Goal: Task Accomplishment & Management: Manage account settings

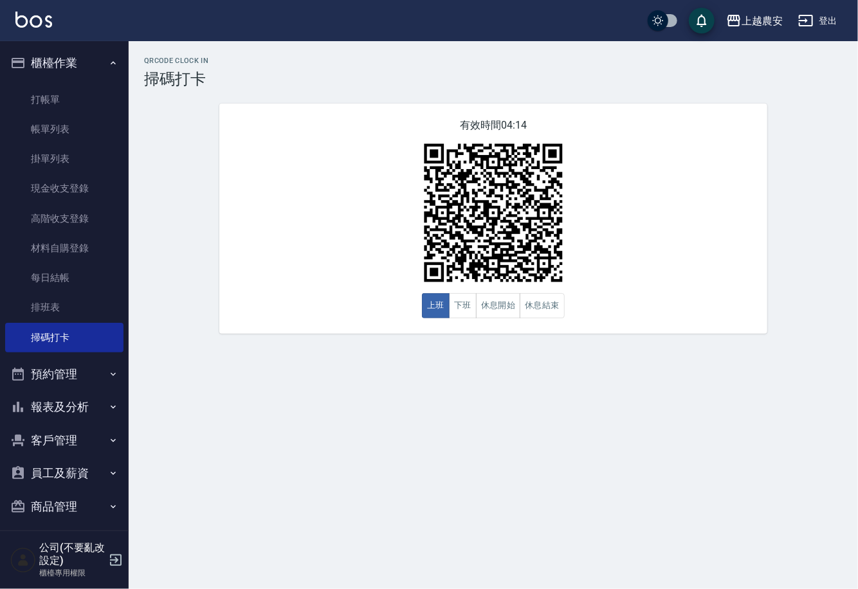
click at [65, 498] on button "商品管理" at bounding box center [64, 506] width 118 height 33
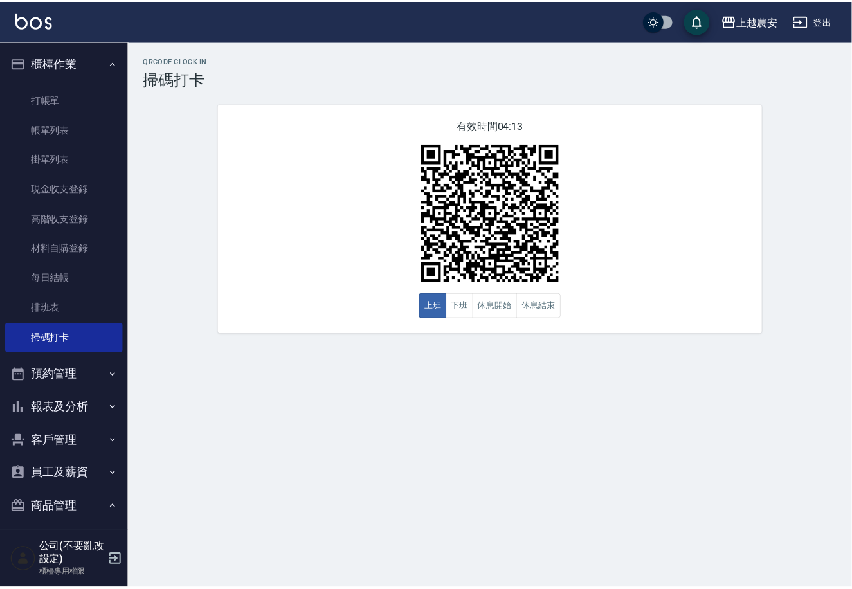
scroll to position [77, 0]
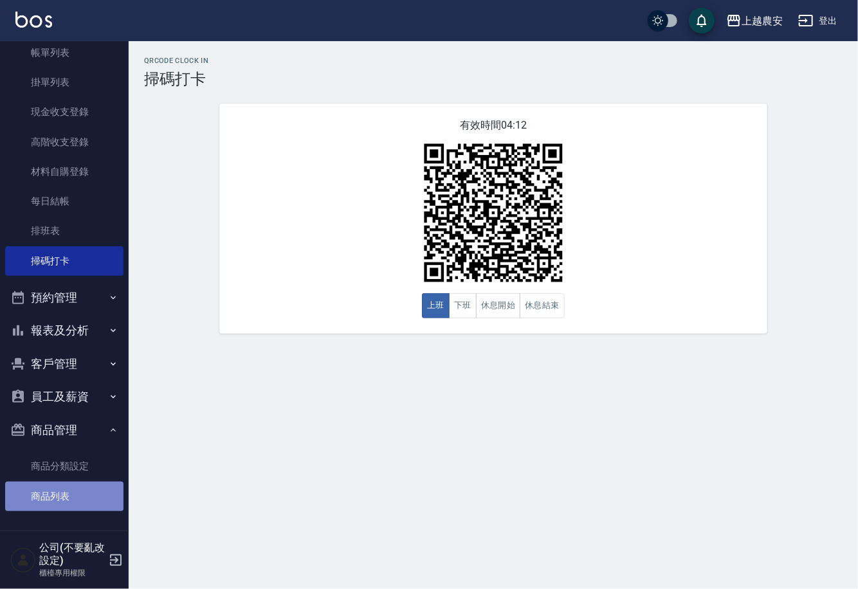
click at [76, 505] on link "商品列表" at bounding box center [64, 497] width 118 height 30
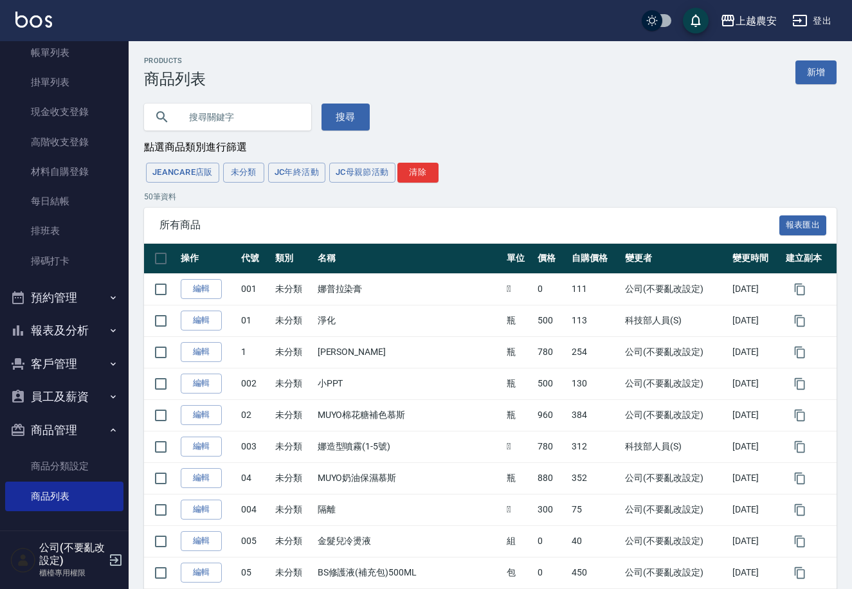
click at [322, 84] on div "Products 商品列表 新增" at bounding box center [490, 73] width 692 height 32
click at [269, 110] on input "text" at bounding box center [240, 117] width 121 height 35
type input "005"
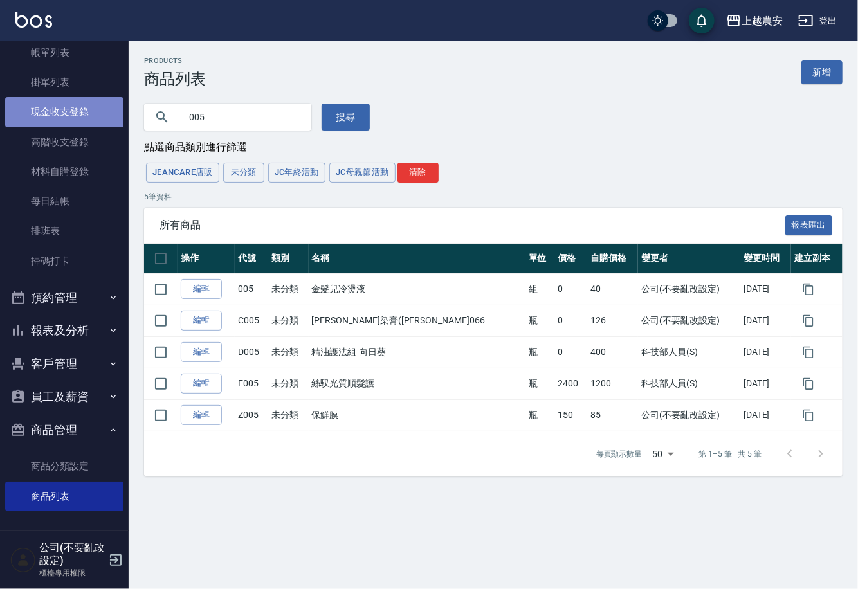
click at [71, 113] on link "現金收支登錄" at bounding box center [64, 112] width 118 height 30
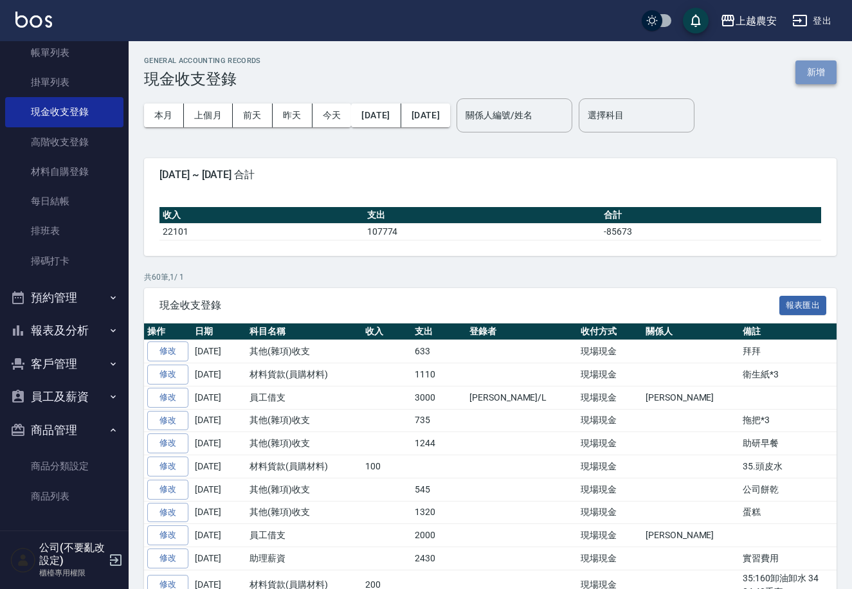
click at [817, 68] on button "新增" at bounding box center [815, 72] width 41 height 24
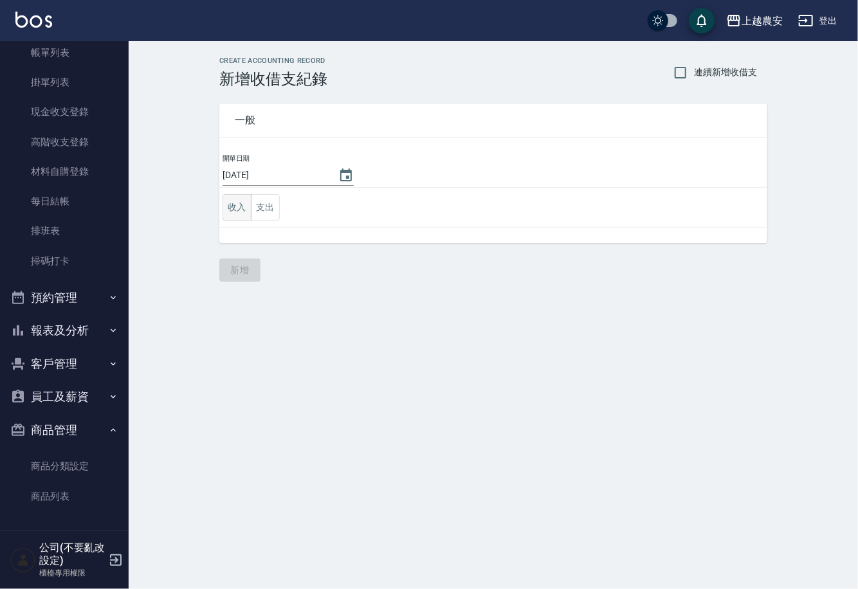
click at [229, 209] on button "收入" at bounding box center [236, 207] width 29 height 26
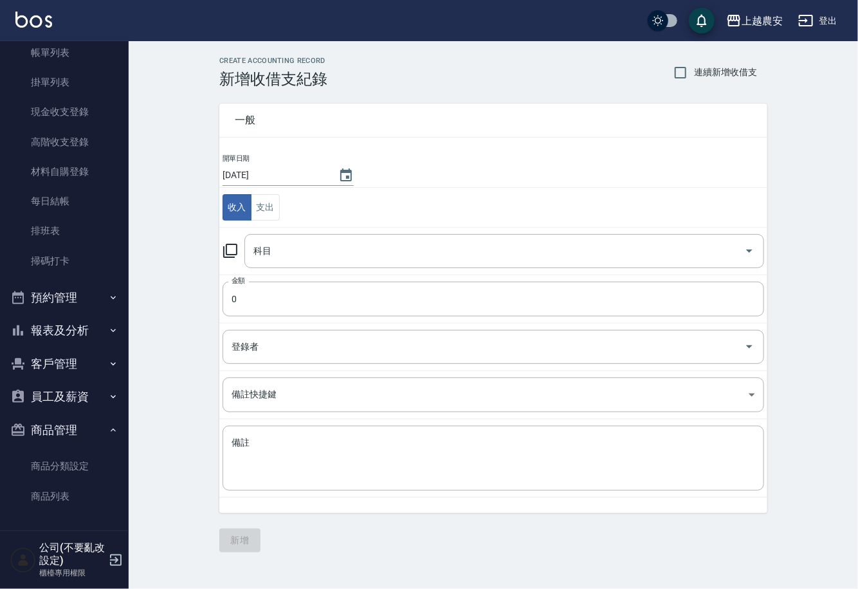
click at [231, 243] on icon at bounding box center [229, 250] width 15 height 15
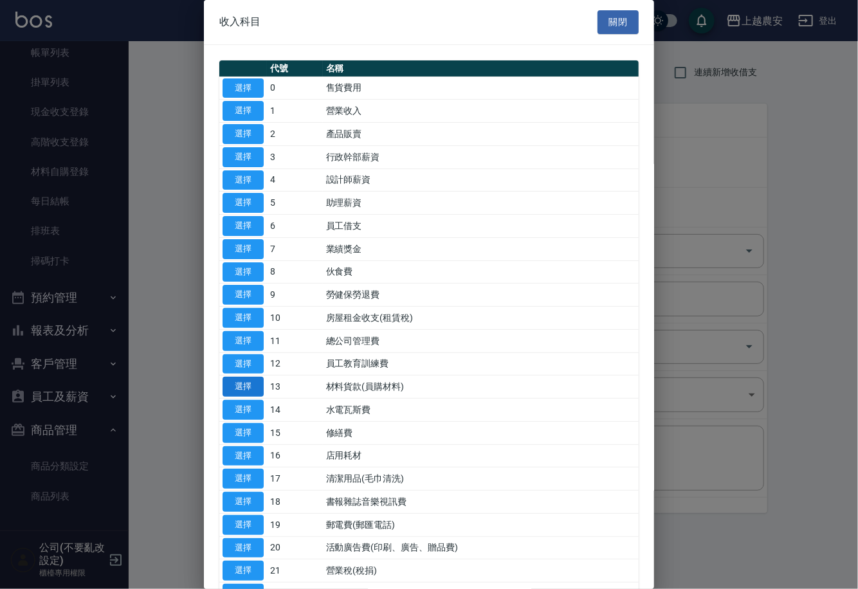
click at [250, 390] on button "選擇" at bounding box center [242, 387] width 41 height 20
type input "13 材料貨款(員購材料)"
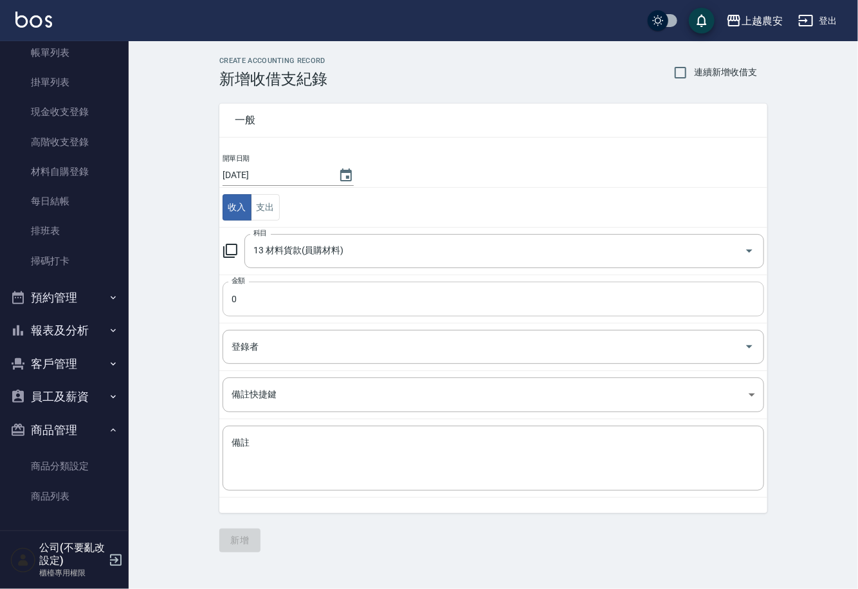
click at [253, 294] on input "0" at bounding box center [492, 299] width 541 height 35
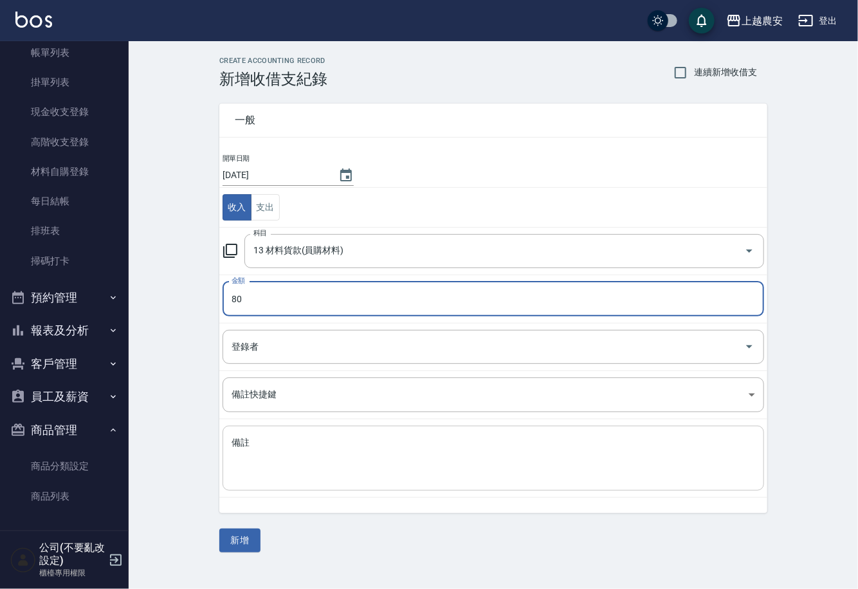
type input "80"
click at [228, 460] on div "x 備註" at bounding box center [492, 458] width 541 height 65
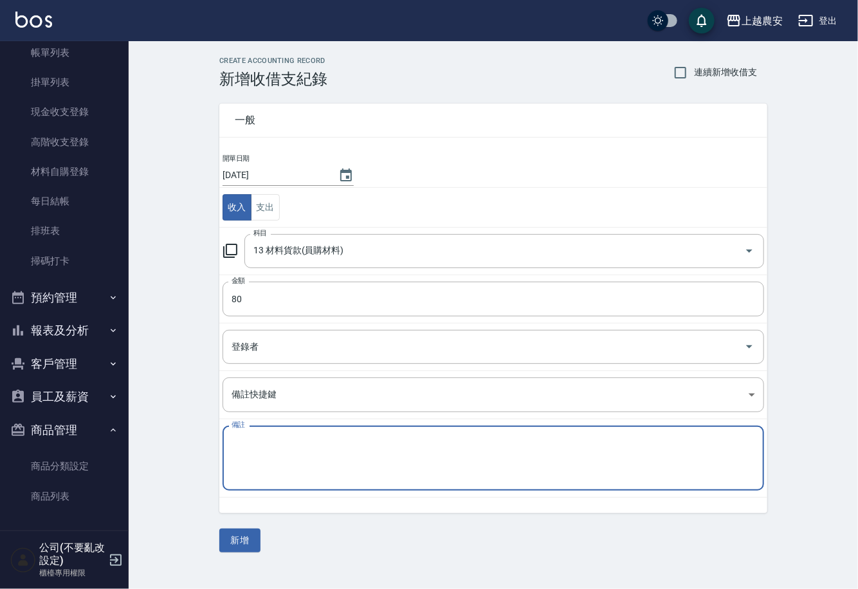
type textarea "ㄔ"
type textarea "金髮兒*2(10)"
click at [255, 540] on button "新增" at bounding box center [239, 540] width 41 height 24
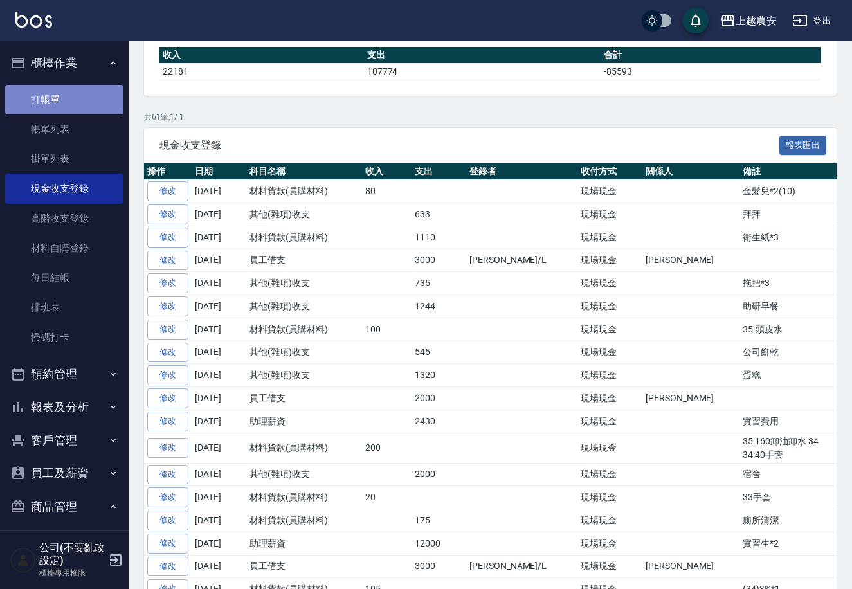
click at [72, 109] on link "打帳單" at bounding box center [64, 100] width 118 height 30
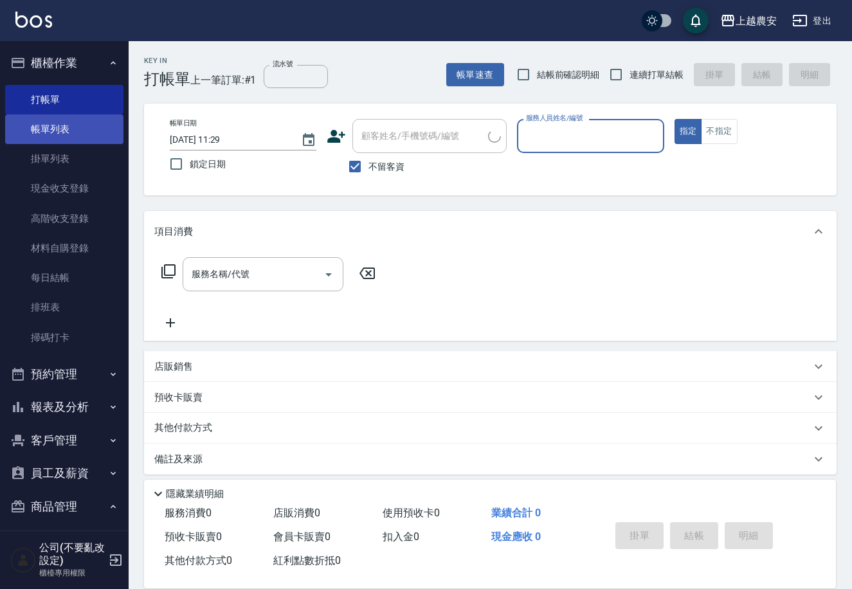
click at [41, 135] on link "帳單列表" at bounding box center [64, 129] width 118 height 30
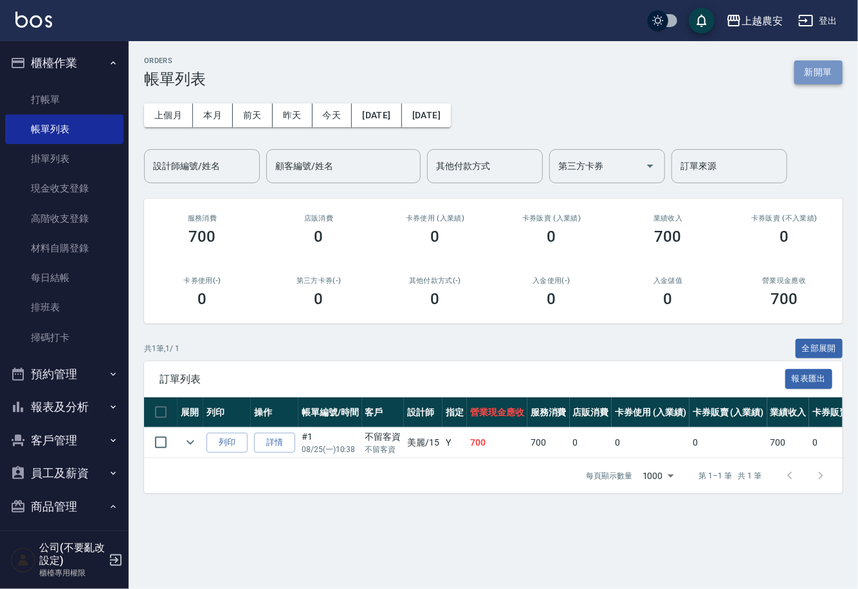
click at [815, 71] on button "新開單" at bounding box center [818, 72] width 48 height 24
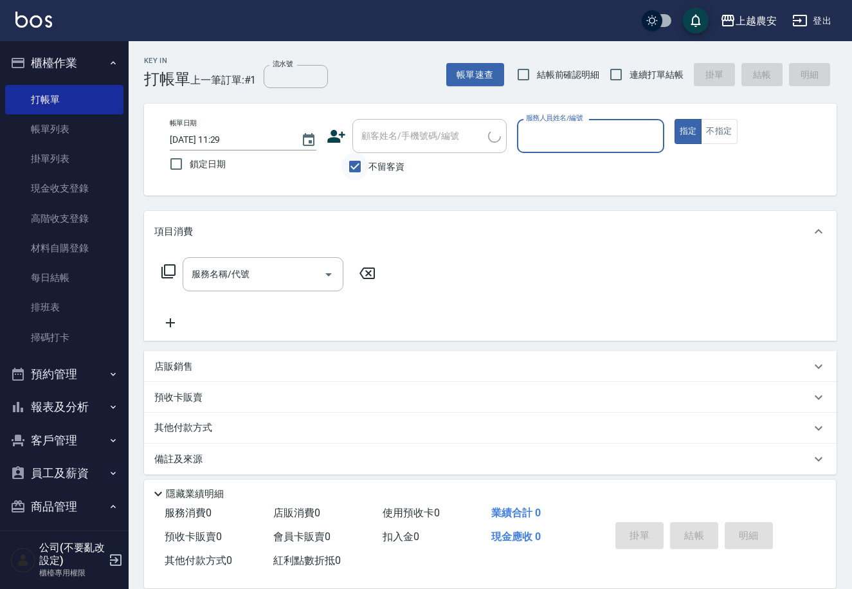
click at [367, 168] on input "不留客資" at bounding box center [354, 166] width 27 height 27
click at [355, 169] on input "不留客資" at bounding box center [354, 166] width 27 height 27
checkbox input "false"
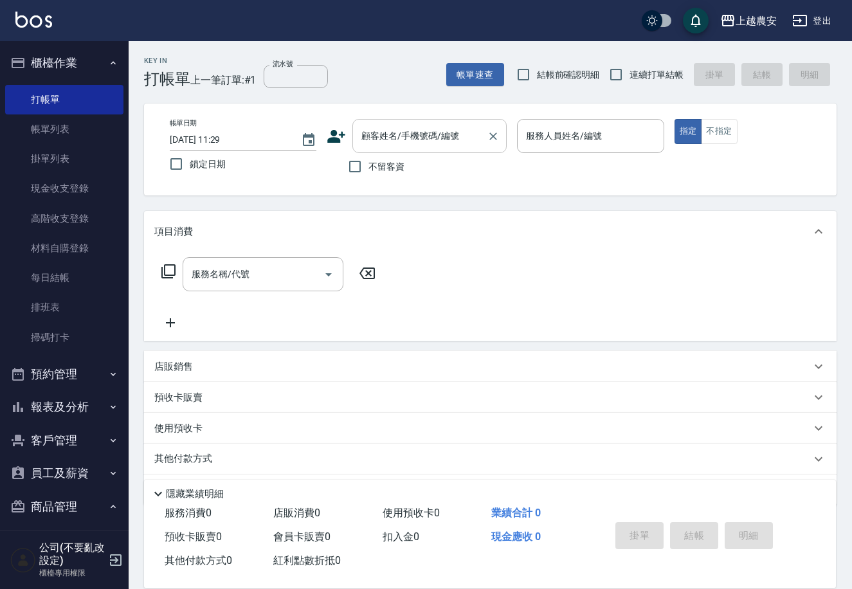
click at [374, 147] on div "顧客姓名/手機號碼/編號" at bounding box center [429, 136] width 154 height 34
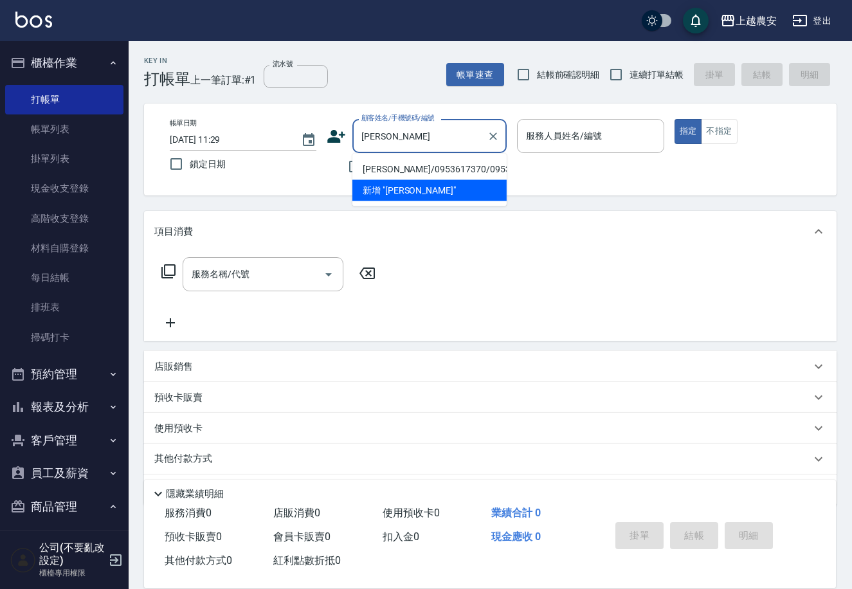
click at [386, 165] on li "[PERSON_NAME]/0953617370/0953617370" at bounding box center [429, 169] width 154 height 21
type input "[PERSON_NAME]/0953617370/0953617370"
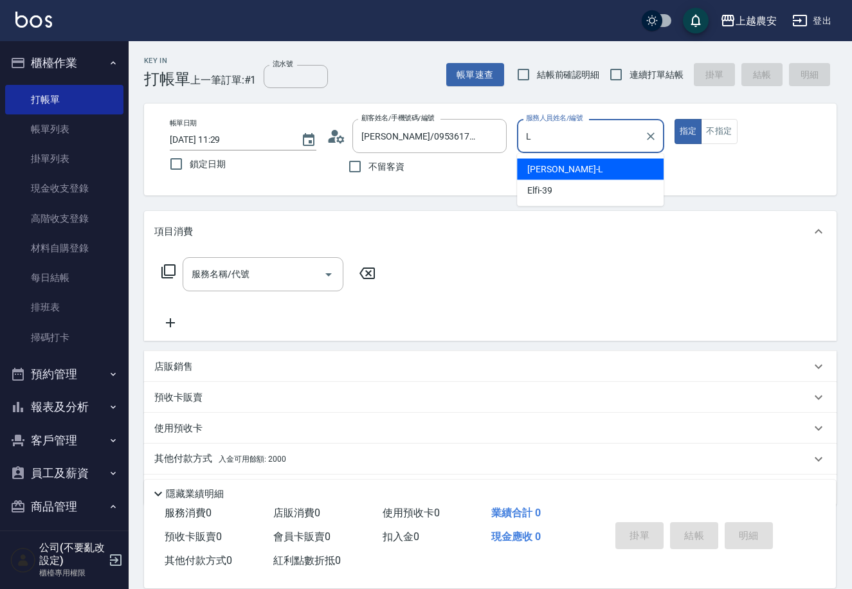
click at [583, 167] on div "Lina -L" at bounding box center [590, 169] width 147 height 21
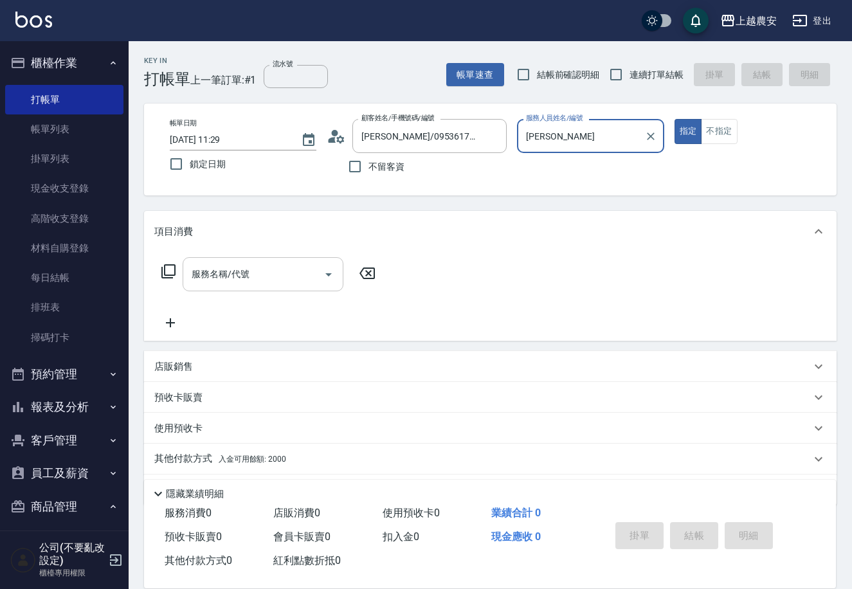
type input "Lina-L"
click at [265, 276] on input "服務名稱/代號" at bounding box center [253, 274] width 130 height 23
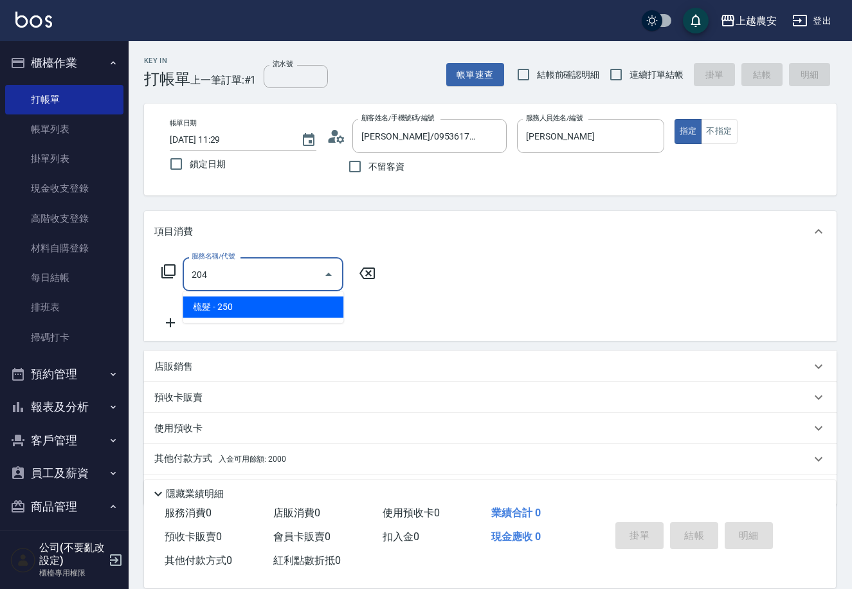
type input "梳髮(204)"
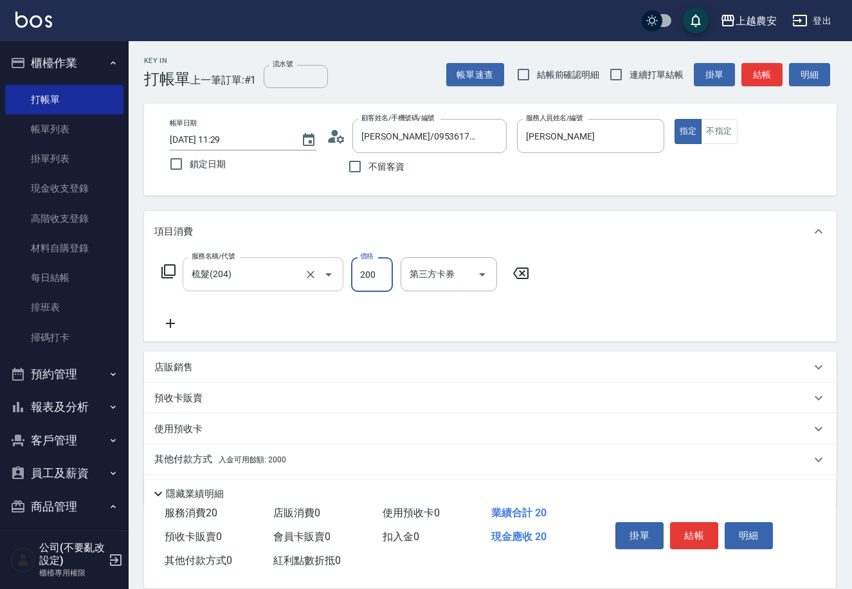
type input "200"
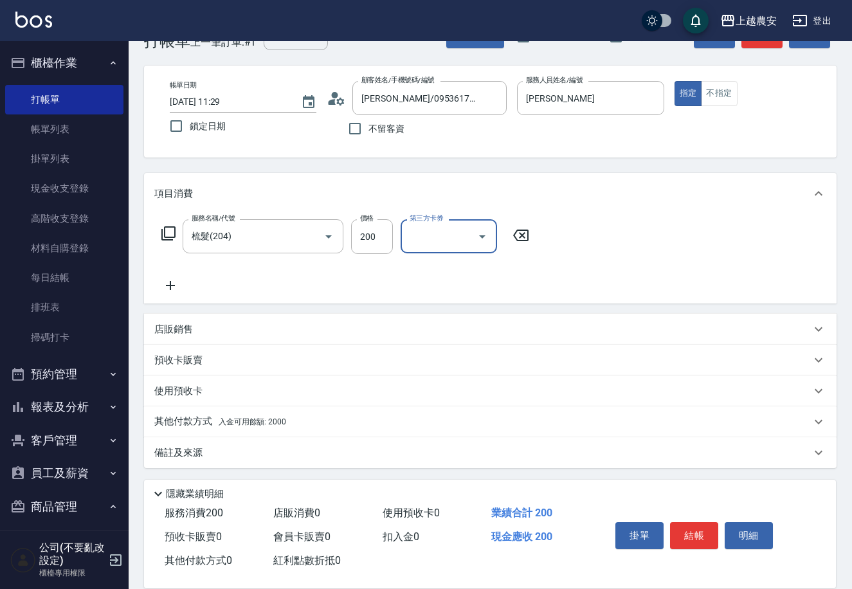
click at [179, 450] on p "備註及來源" at bounding box center [178, 453] width 48 height 14
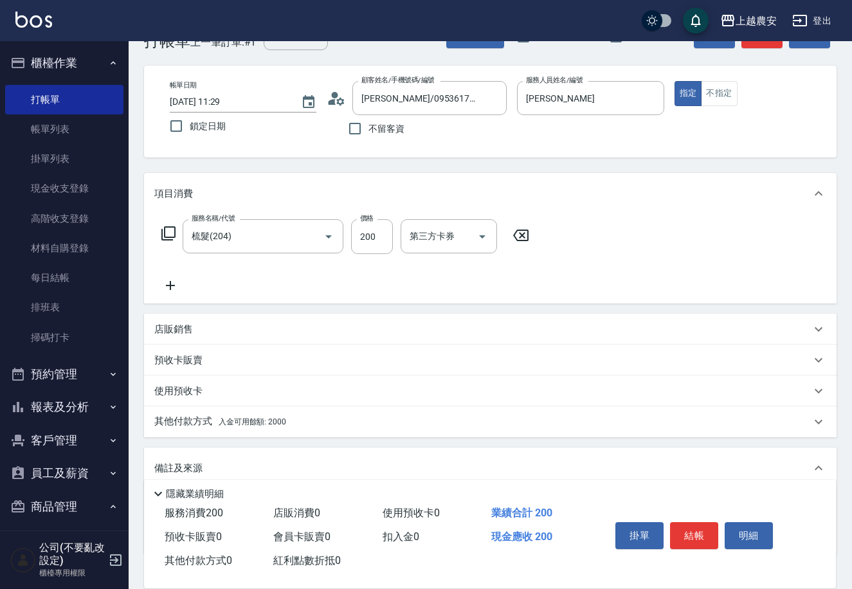
scroll to position [124, 0]
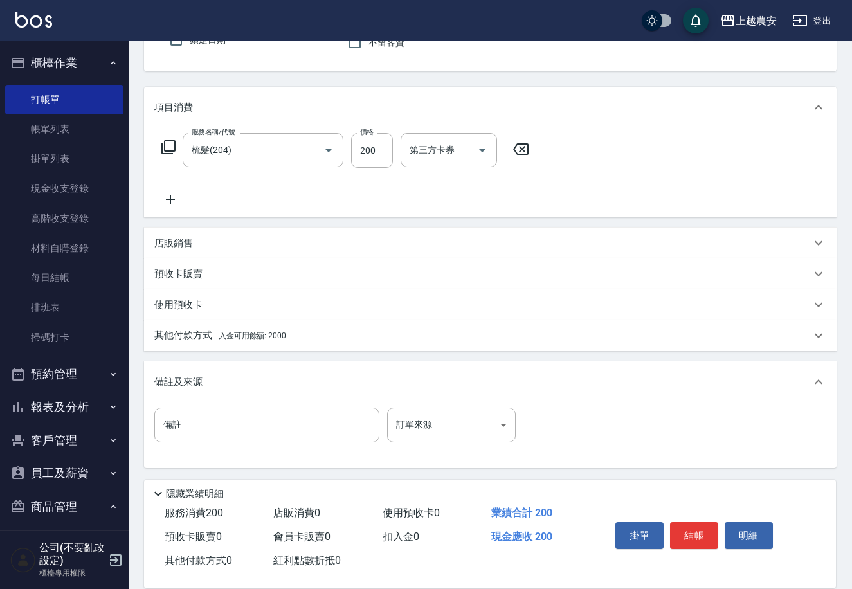
click at [172, 340] on p "其他付款方式 入金可用餘額: 2000" at bounding box center [220, 336] width 132 height 14
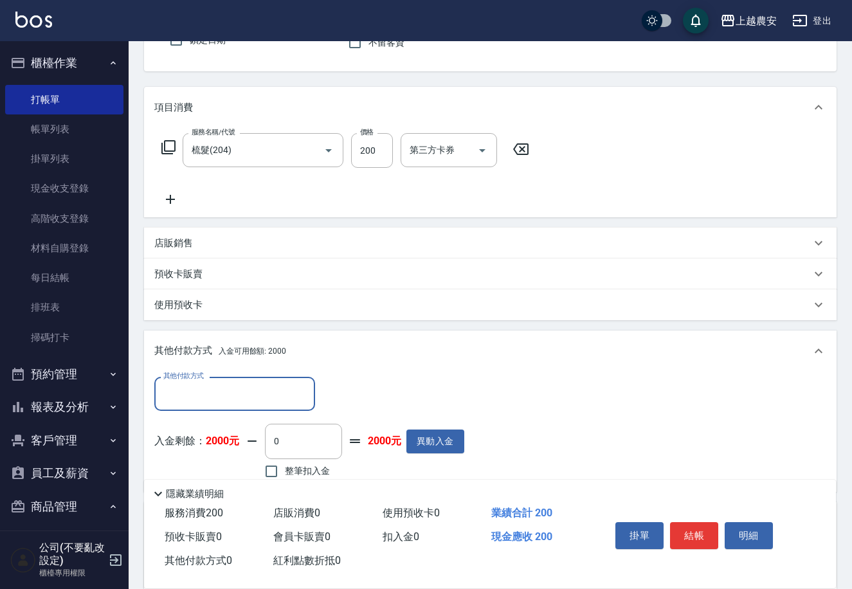
scroll to position [0, 0]
click at [181, 396] on input "其他付款方式" at bounding box center [234, 394] width 149 height 23
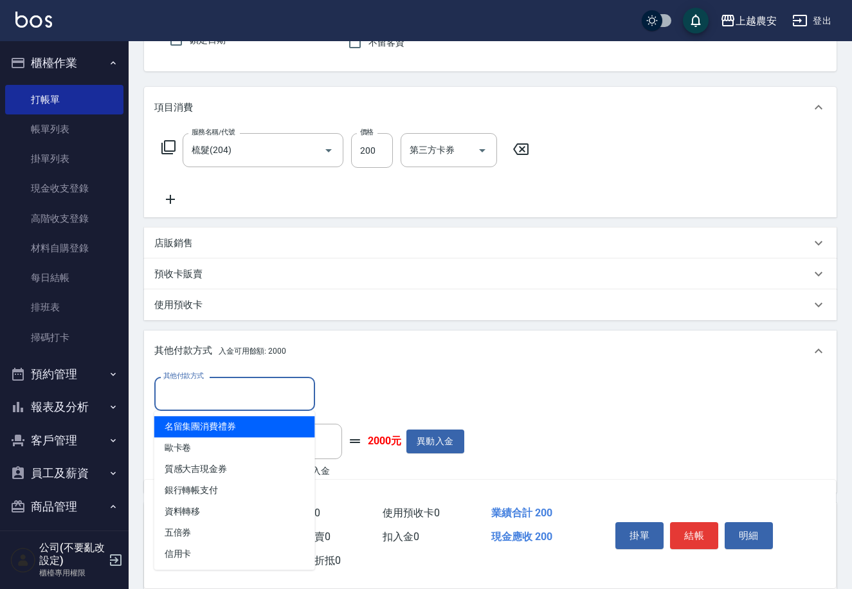
click at [437, 363] on div "其他付款方式 入金可用餘額: 2000" at bounding box center [490, 350] width 692 height 41
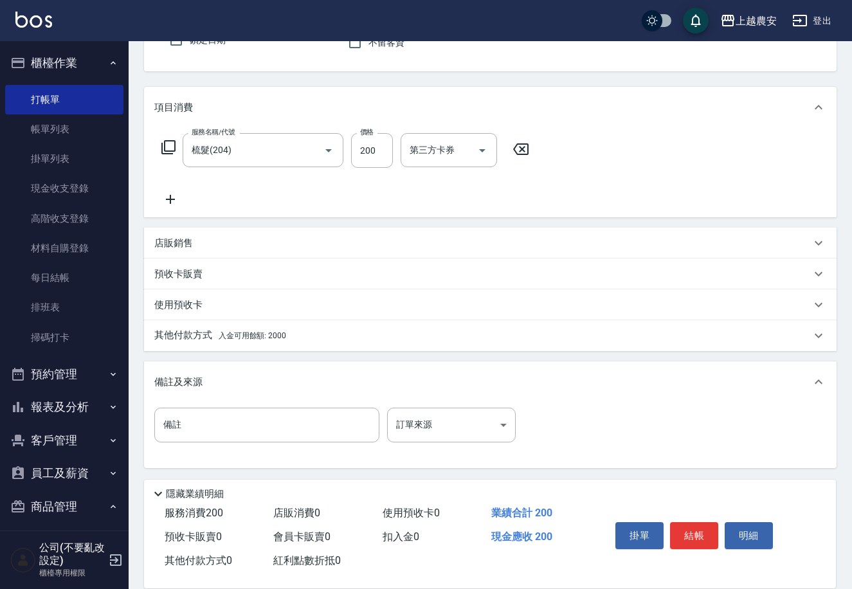
click at [196, 334] on p "其他付款方式 入金可用餘額: 2000" at bounding box center [220, 336] width 132 height 14
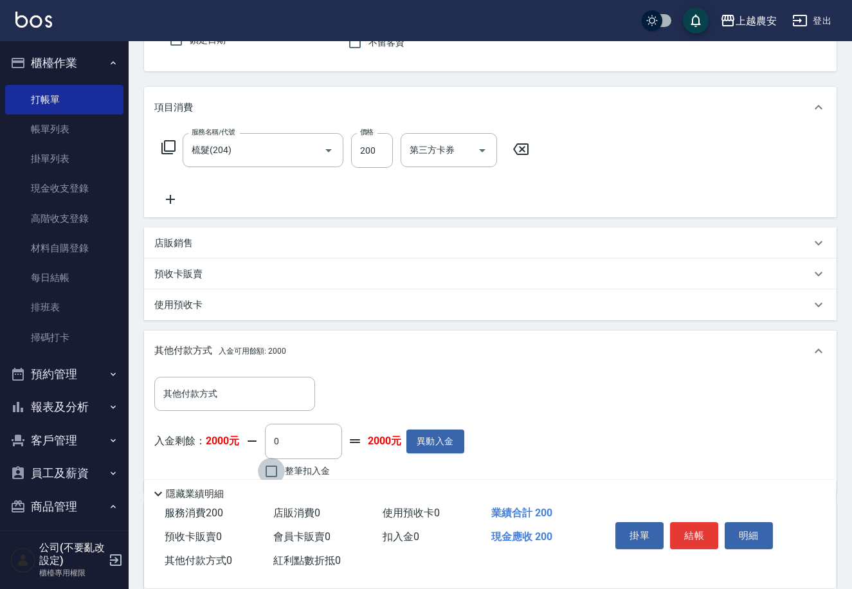
click at [265, 471] on input "整筆扣入金" at bounding box center [271, 471] width 27 height 27
checkbox input "true"
type input "200"
click at [677, 524] on button "結帳" at bounding box center [694, 535] width 48 height 27
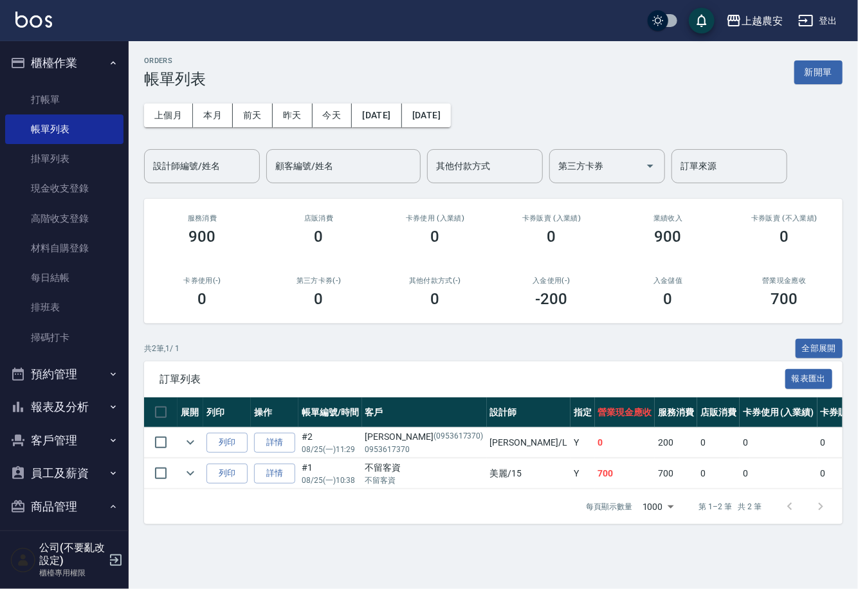
click at [798, 21] on icon "button" at bounding box center [805, 20] width 15 height 15
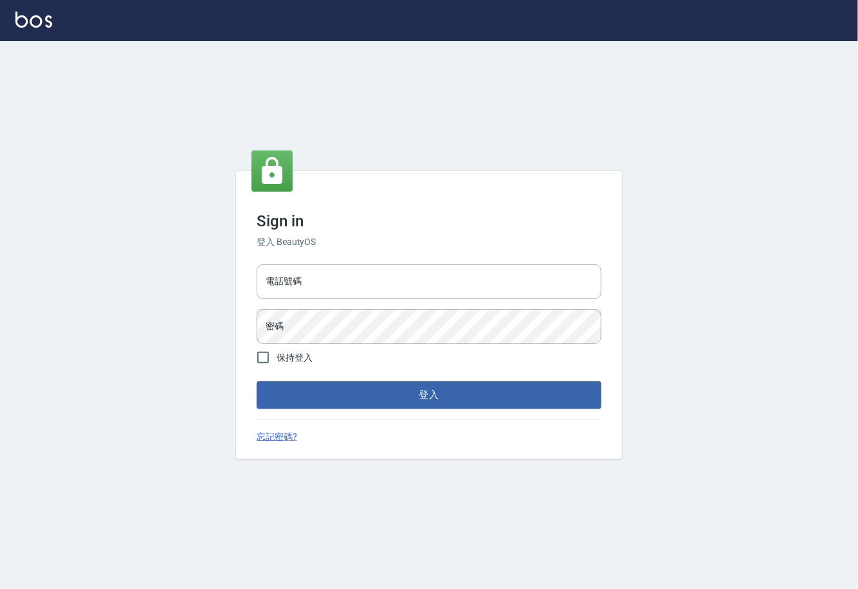
type input "0225929166"
drag, startPoint x: 320, startPoint y: 282, endPoint x: 242, endPoint y: 291, distance: 78.4
click at [242, 291] on div "Sign in 登入 BeautyOS 電話號碼 0225929166 電話號碼 密碼 密碼 保持登入 登入 忘記密碼?" at bounding box center [429, 314] width 386 height 287
type input "02148888"
click at [257, 381] on button "登入" at bounding box center [429, 394] width 345 height 27
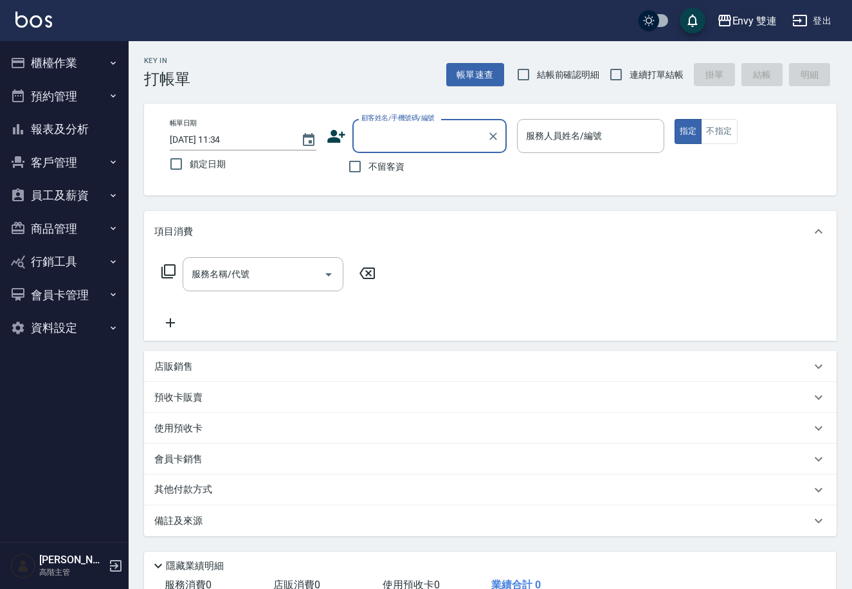
click at [725, 19] on icon "button" at bounding box center [724, 20] width 15 height 15
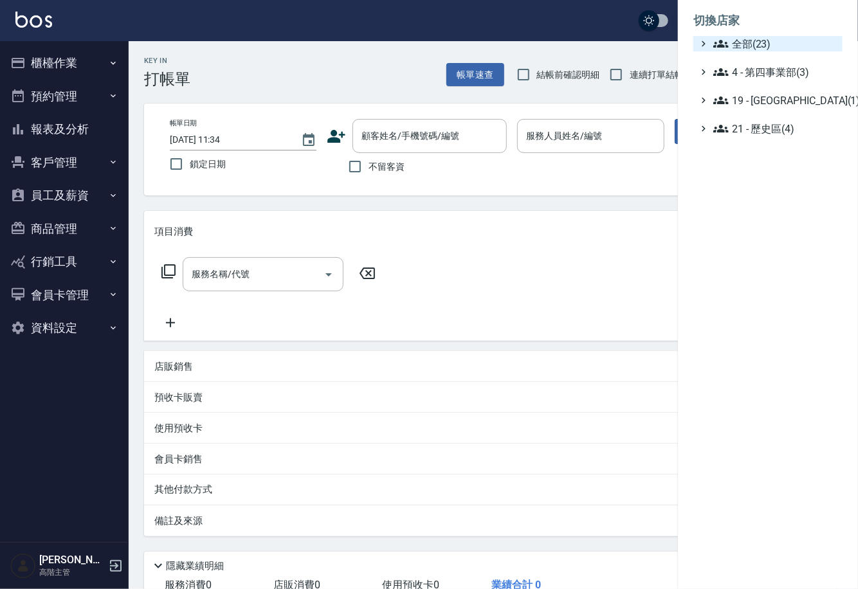
click at [727, 37] on icon at bounding box center [720, 43] width 15 height 15
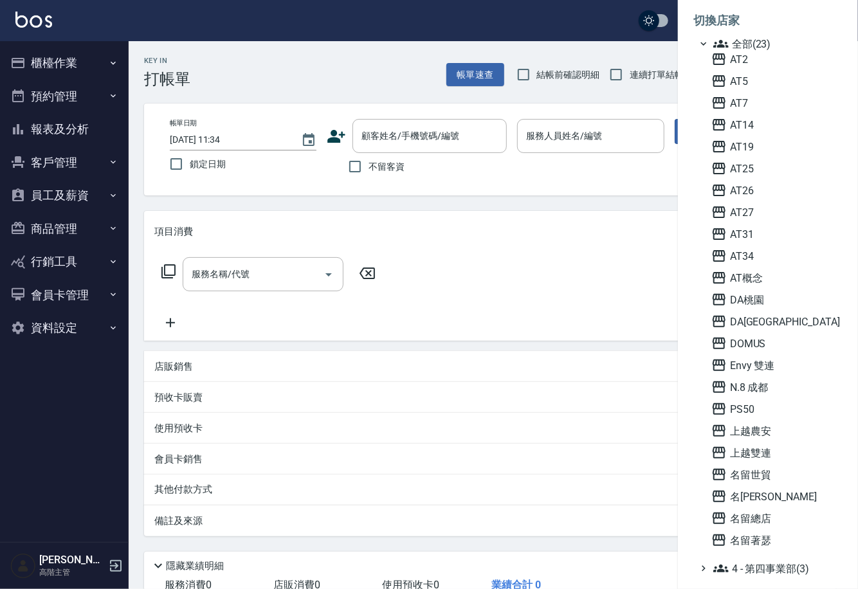
click at [728, 46] on span "全部(23)" at bounding box center [775, 43] width 124 height 15
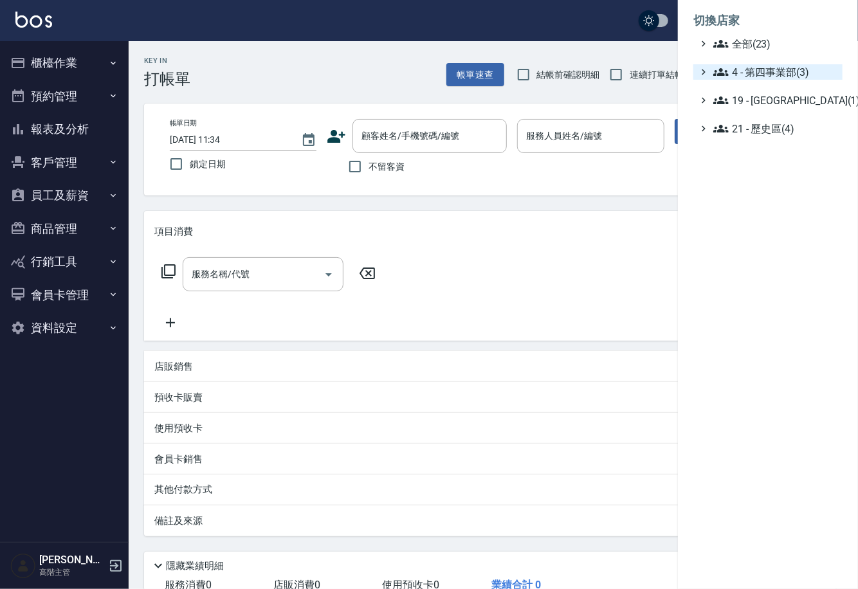
click at [735, 72] on span "4 - 第四事業部(3)" at bounding box center [775, 71] width 124 height 15
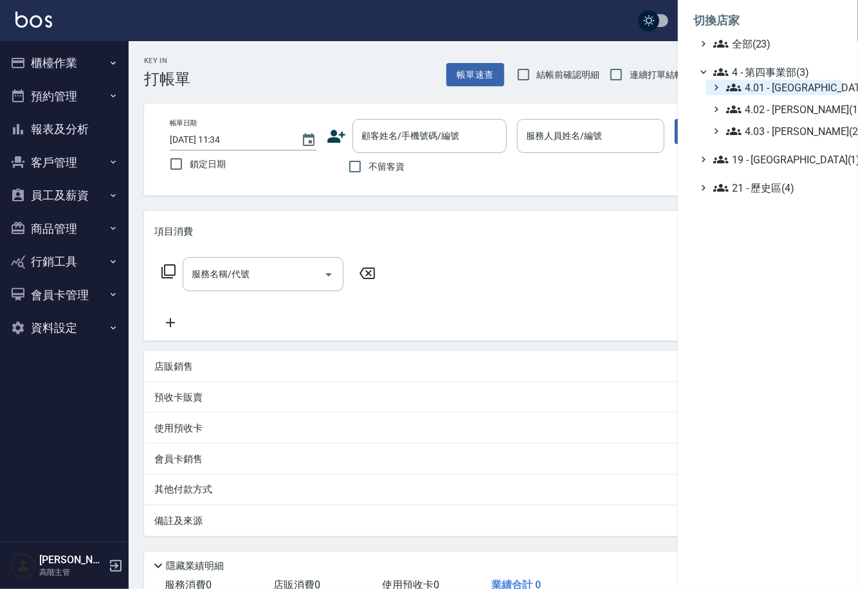
click at [742, 85] on span "4.01 - 中山區(3)" at bounding box center [781, 87] width 111 height 15
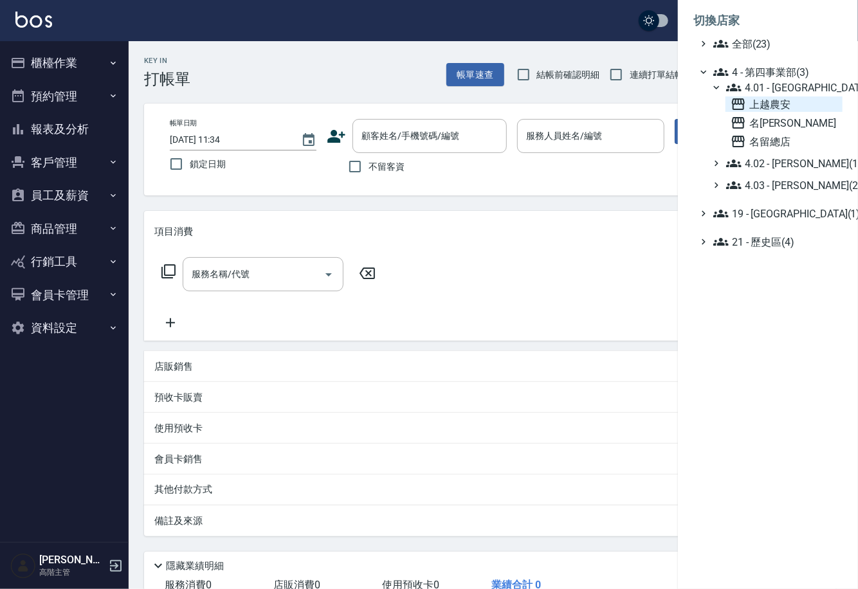
click at [749, 105] on span "上越農安" at bounding box center [783, 103] width 107 height 15
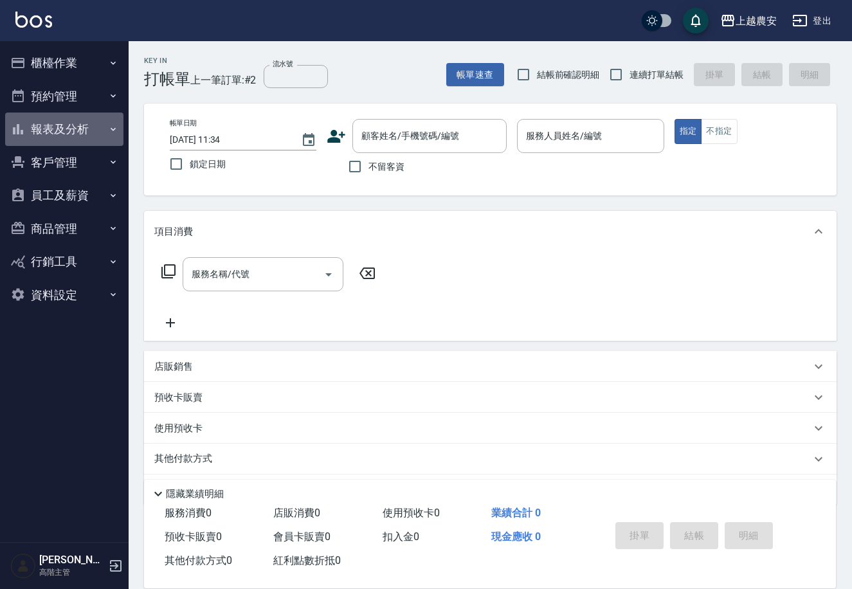
click at [67, 129] on button "報表及分析" at bounding box center [64, 129] width 118 height 33
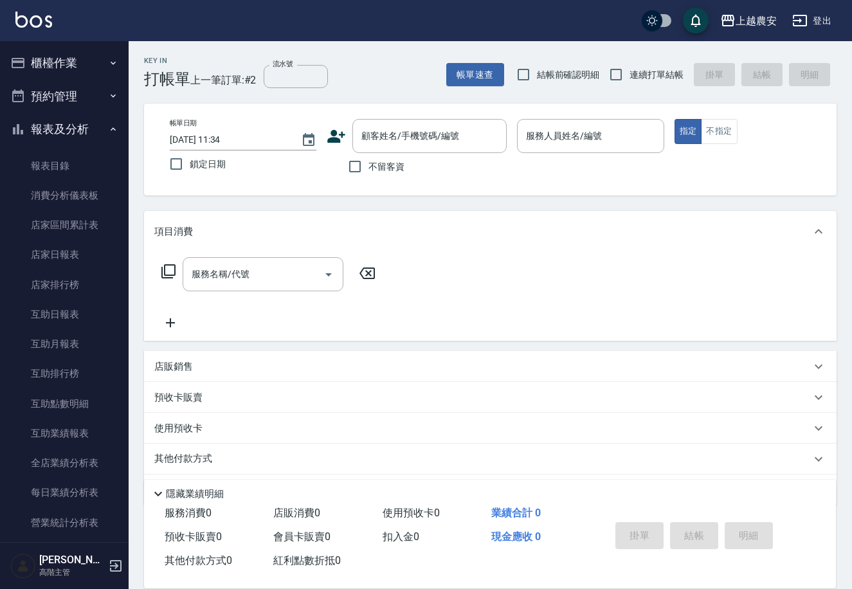
scroll to position [237, 0]
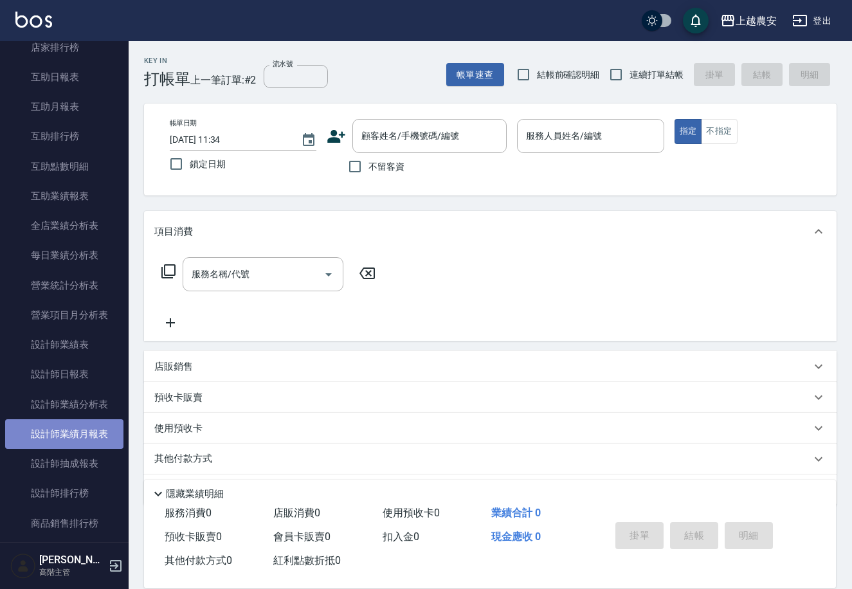
click at [89, 432] on link "設計師業績月報表" at bounding box center [64, 434] width 118 height 30
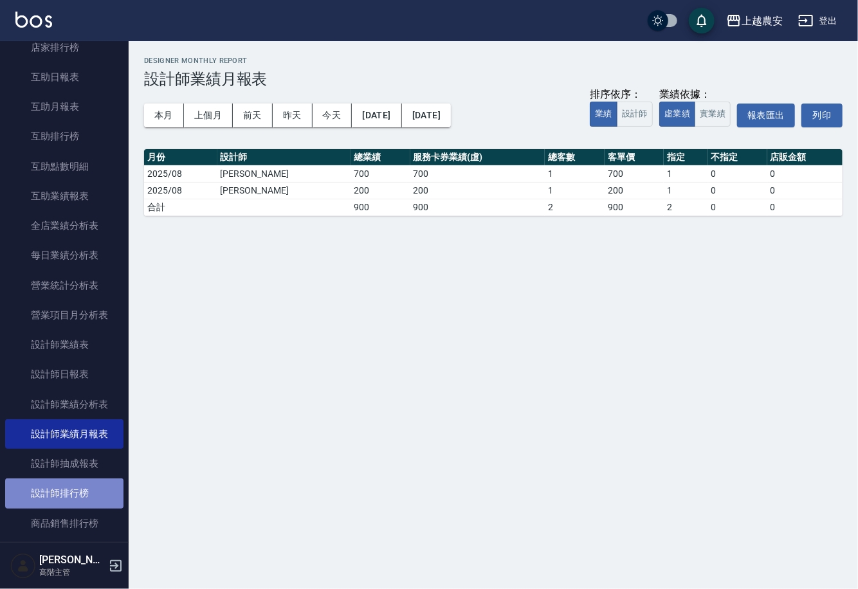
click at [81, 497] on link "設計師排行榜" at bounding box center [64, 493] width 118 height 30
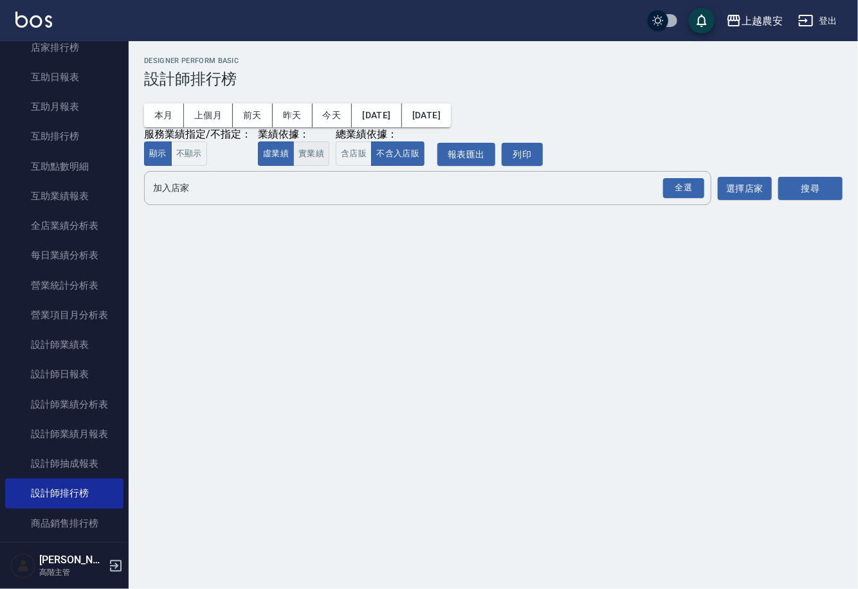
click at [299, 156] on button "實業績" at bounding box center [311, 153] width 36 height 25
click at [510, 186] on input "加入店家" at bounding box center [418, 188] width 536 height 23
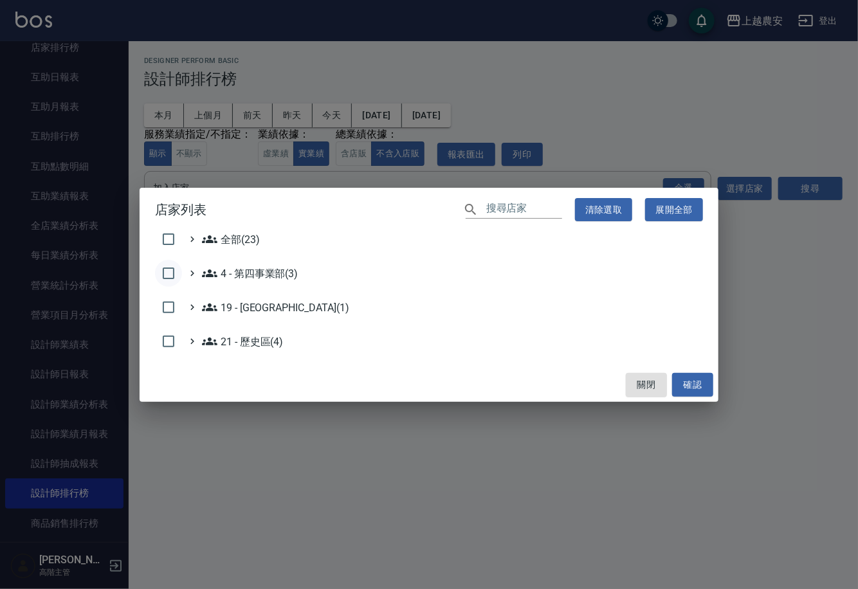
click at [172, 273] on input "checkbox" at bounding box center [168, 273] width 27 height 27
checkbox input "false"
click at [216, 236] on icon at bounding box center [209, 238] width 15 height 15
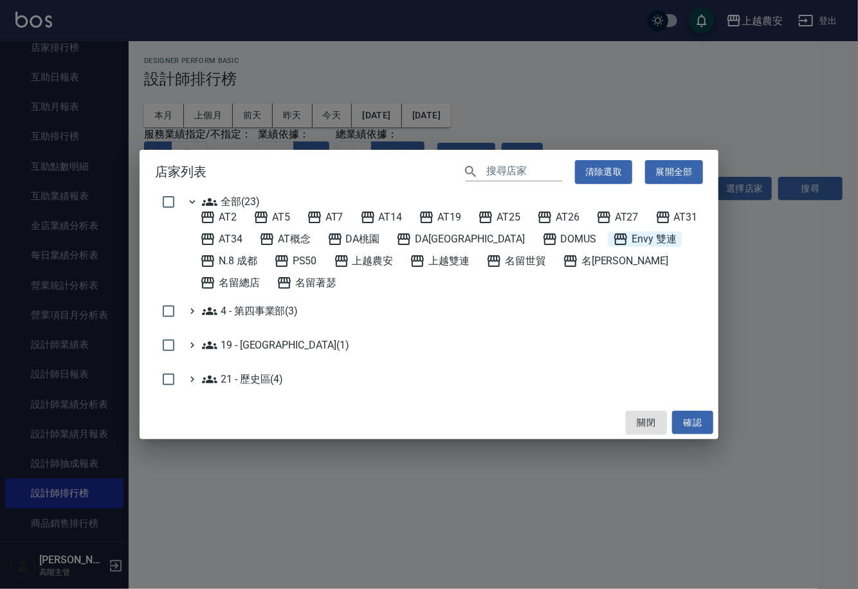
click at [613, 247] on 雙連 "Envy 雙連" at bounding box center [645, 238] width 64 height 15
click at [334, 269] on span "上越農安" at bounding box center [364, 260] width 60 height 15
click at [563, 269] on span "名[PERSON_NAME]" at bounding box center [615, 260] width 105 height 15
click at [260, 275] on span "名留總店" at bounding box center [230, 282] width 60 height 15
click at [699, 413] on button "確認" at bounding box center [692, 423] width 41 height 24
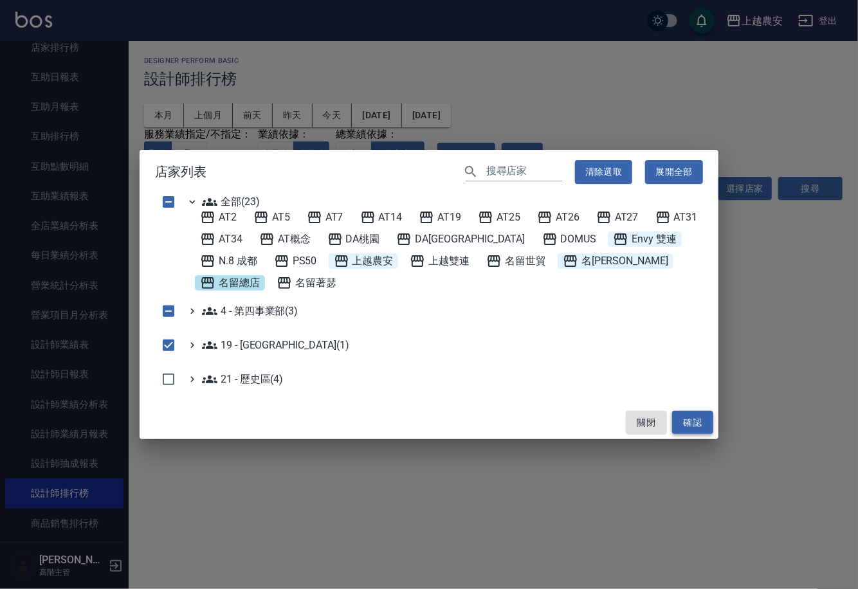
checkbox input "false"
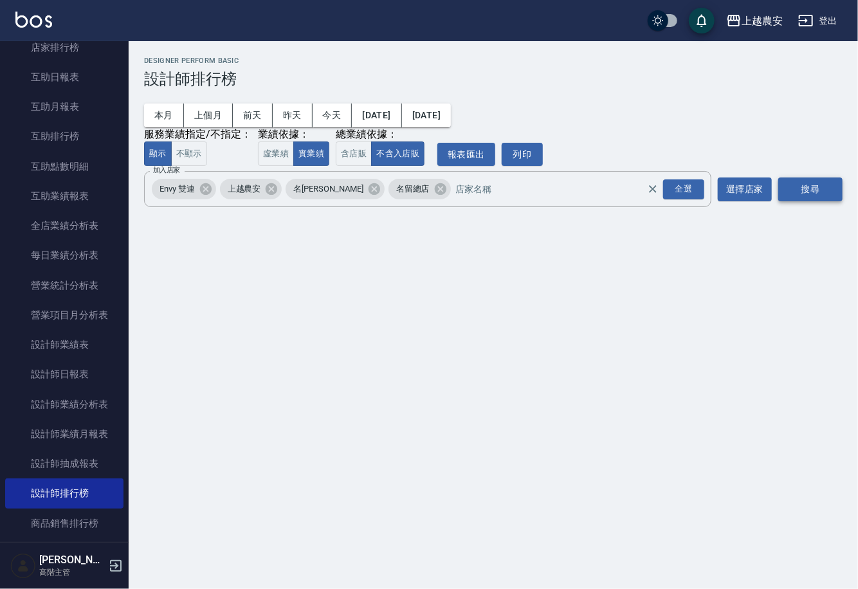
click at [816, 189] on button "搜尋" at bounding box center [810, 189] width 64 height 24
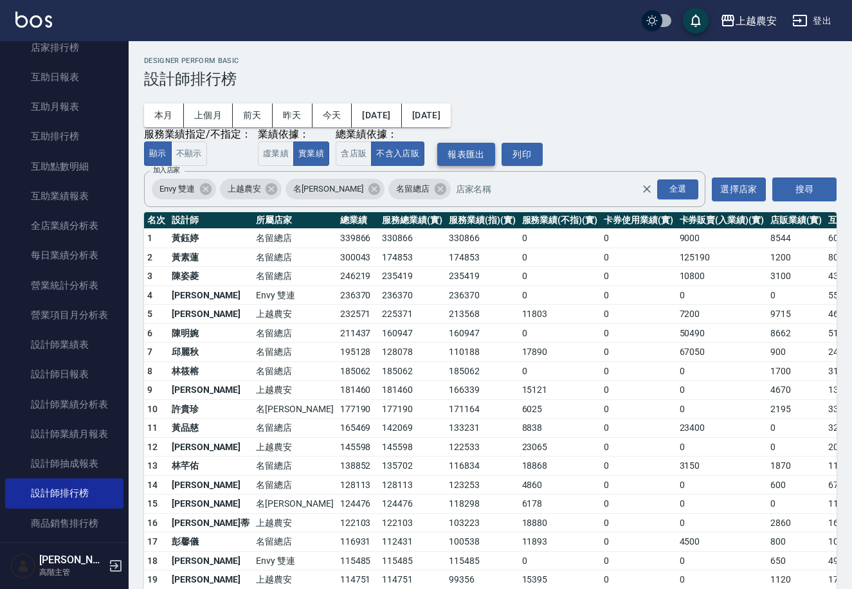
click at [472, 155] on button "報表匯出" at bounding box center [466, 155] width 58 height 24
click at [451, 116] on button "[DATE]" at bounding box center [426, 116] width 49 height 24
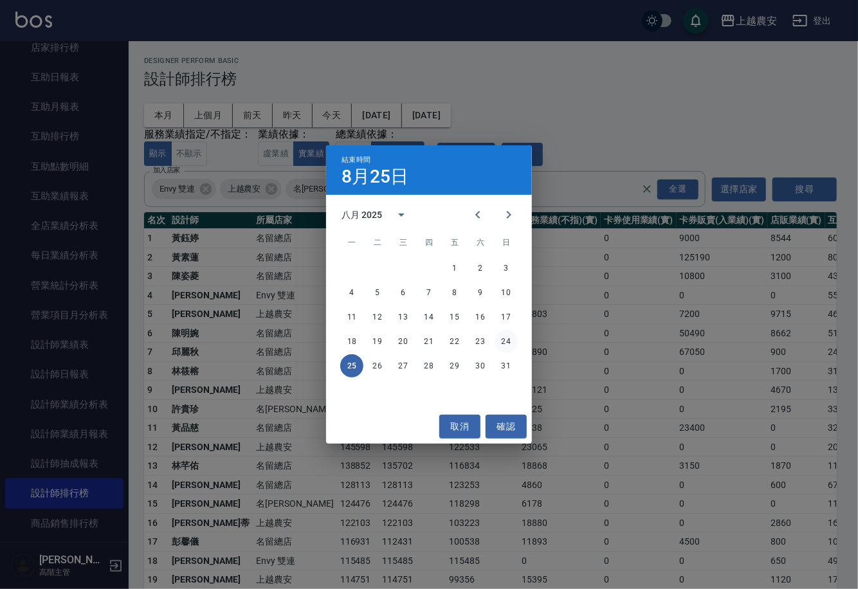
click at [502, 341] on button "24" at bounding box center [505, 341] width 23 height 23
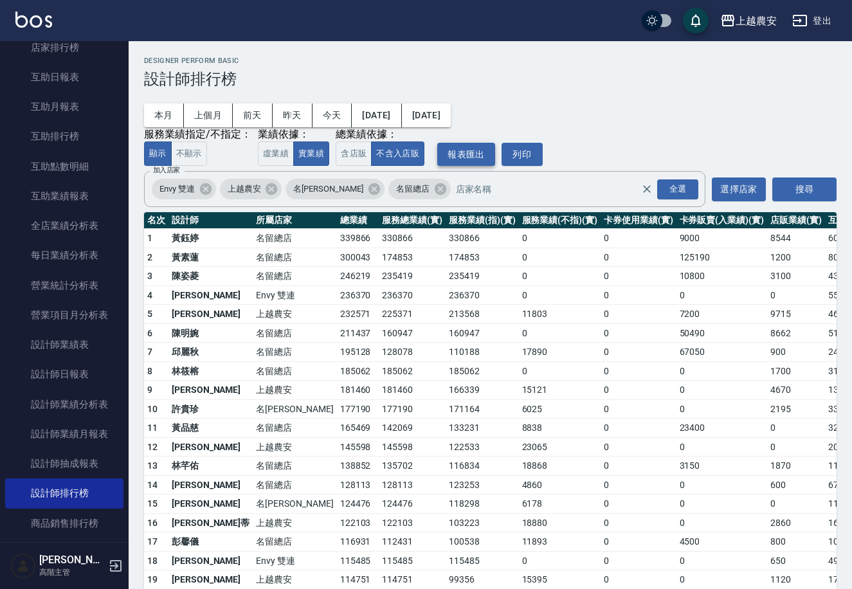
click at [437, 155] on button "報表匯出" at bounding box center [466, 155] width 58 height 24
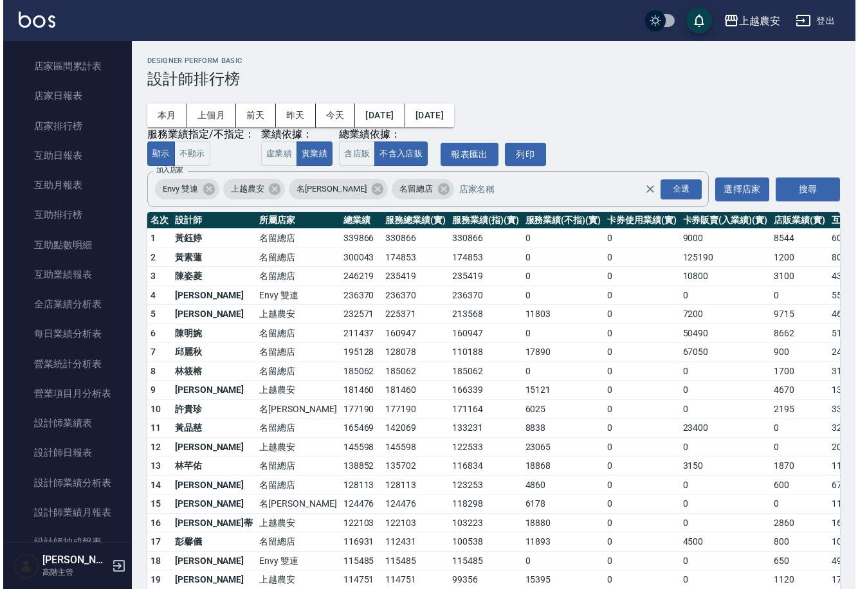
scroll to position [130, 0]
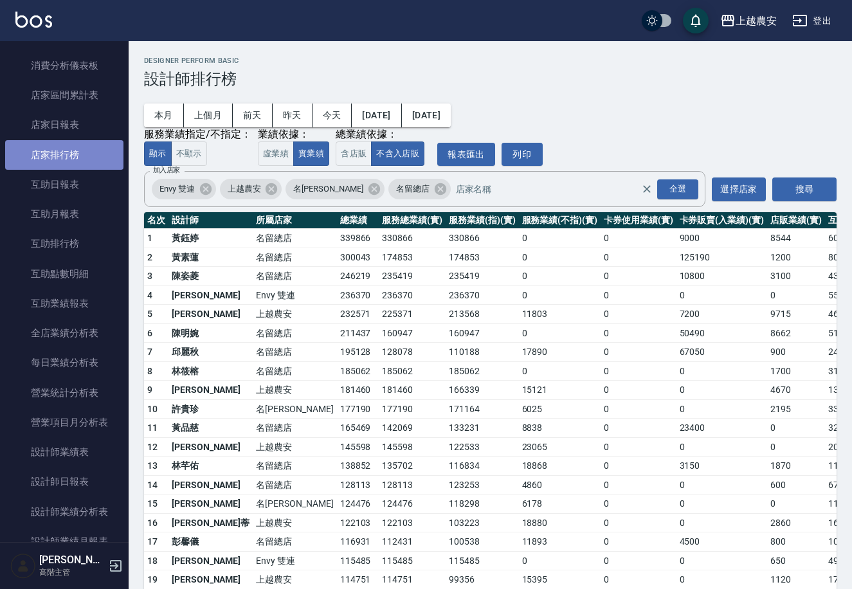
click at [98, 154] on link "店家排行榜" at bounding box center [64, 155] width 118 height 30
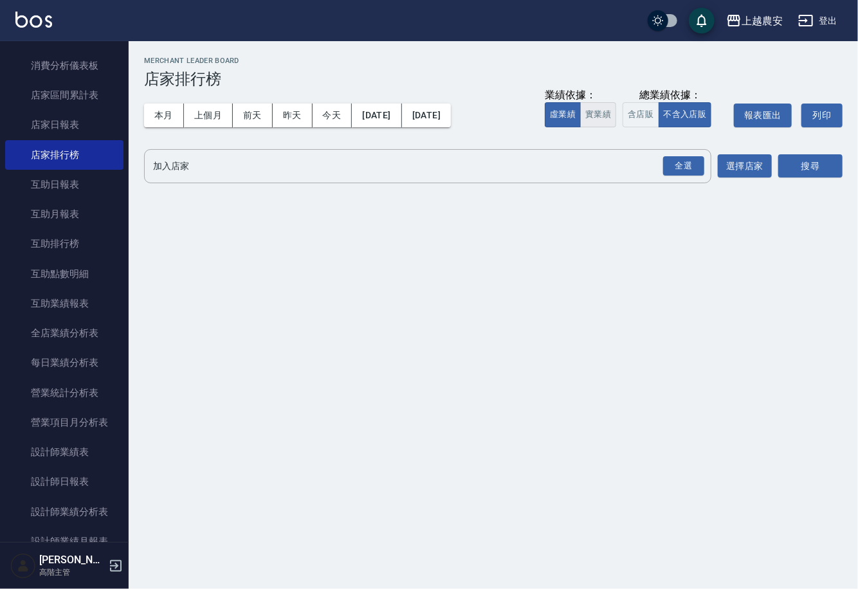
click at [613, 122] on button "實業績" at bounding box center [598, 114] width 36 height 25
click at [642, 122] on button "含店販" at bounding box center [640, 114] width 36 height 25
click at [197, 159] on input "加入店家" at bounding box center [418, 166] width 536 height 23
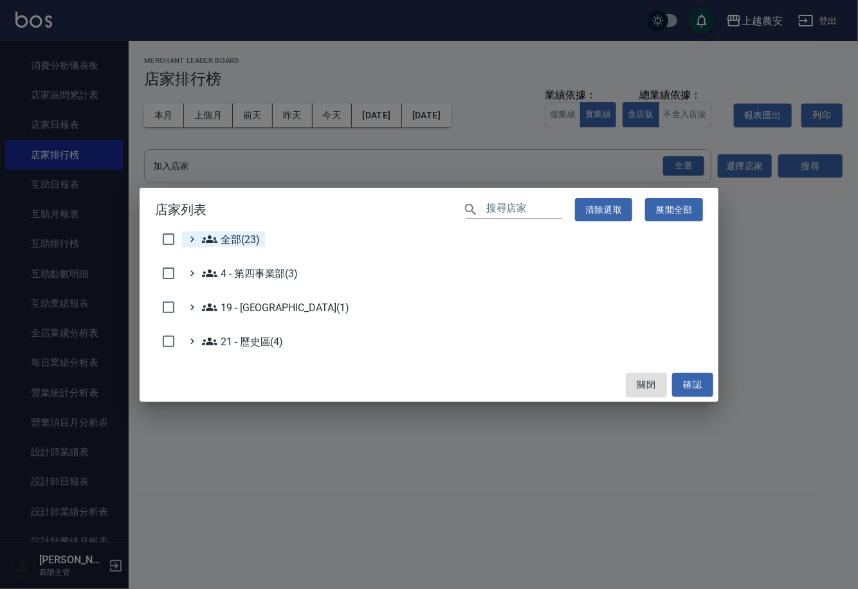
click at [243, 240] on span "全部(23)" at bounding box center [231, 238] width 58 height 15
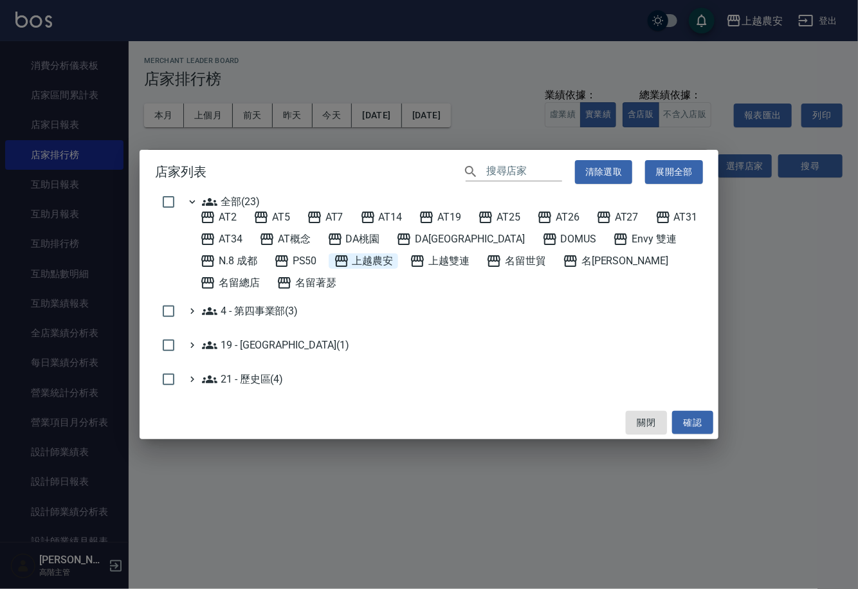
click at [334, 269] on span "上越農安" at bounding box center [364, 260] width 60 height 15
click at [563, 269] on span "名留林森" at bounding box center [615, 260] width 105 height 15
click at [260, 275] on span "名留總店" at bounding box center [230, 282] width 60 height 15
click at [613, 247] on 雙連 "Envy 雙連" at bounding box center [645, 238] width 64 height 15
click at [698, 411] on button "確認" at bounding box center [692, 423] width 41 height 24
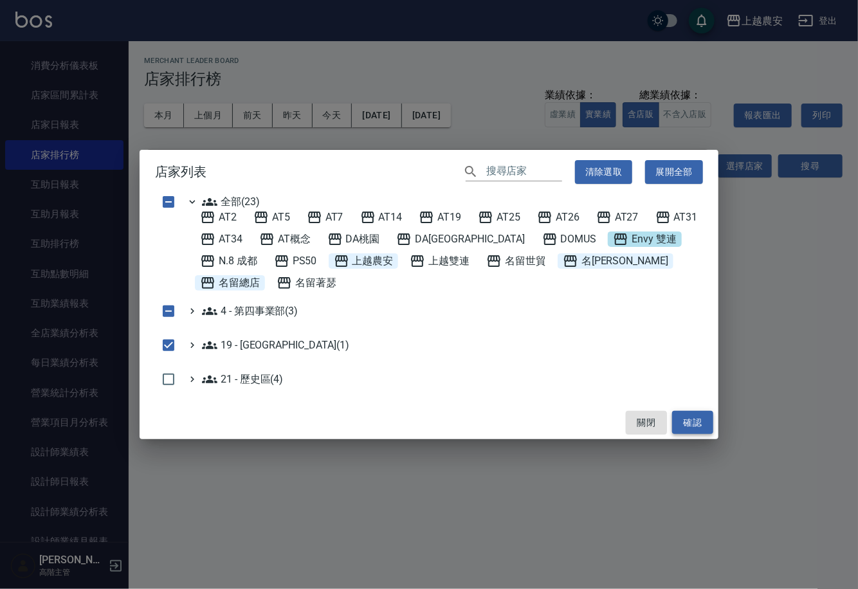
checkbox input "false"
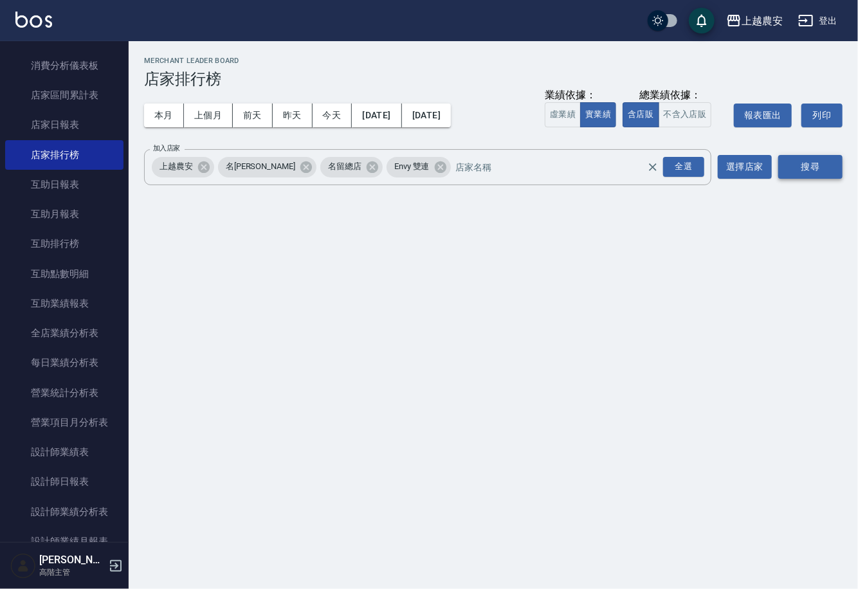
click at [788, 168] on button "搜尋" at bounding box center [810, 167] width 64 height 24
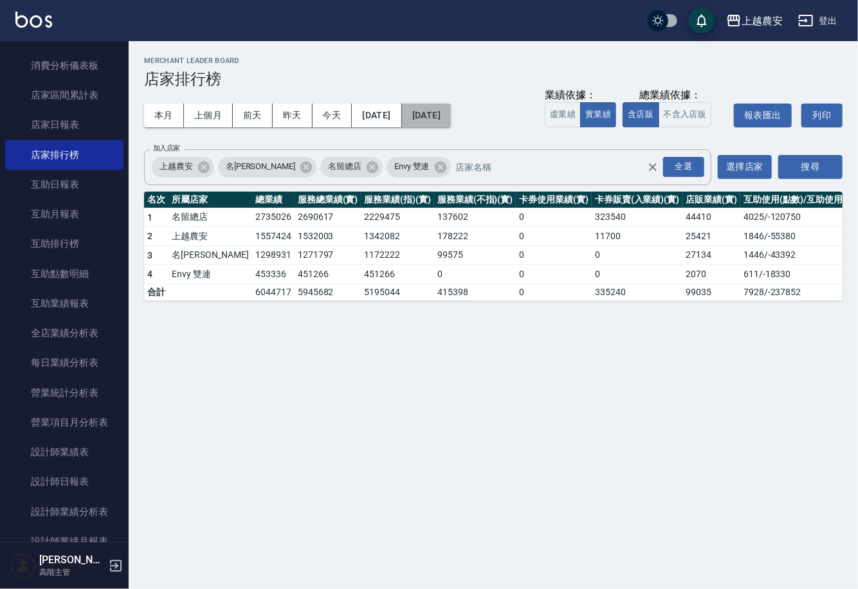
click at [451, 116] on button "[DATE]" at bounding box center [426, 116] width 49 height 24
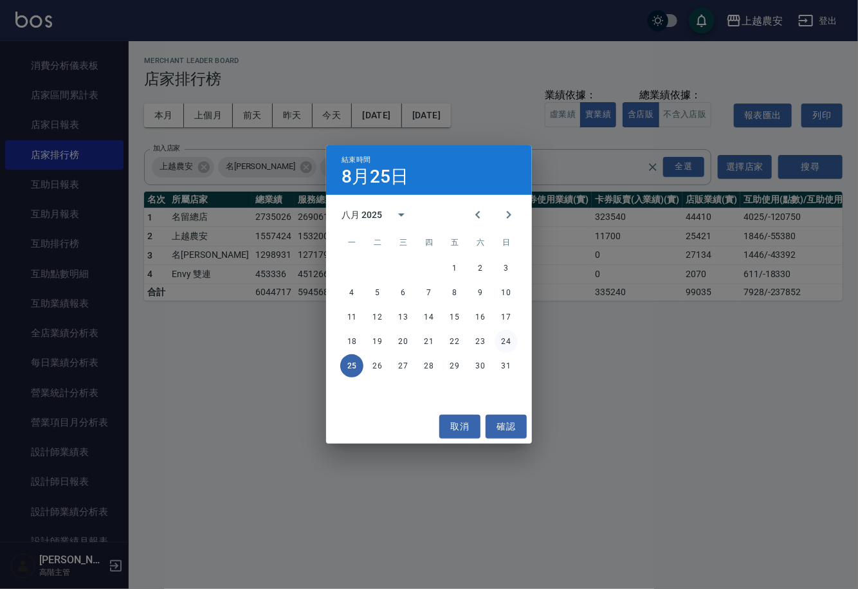
click at [494, 345] on button "24" at bounding box center [505, 341] width 23 height 23
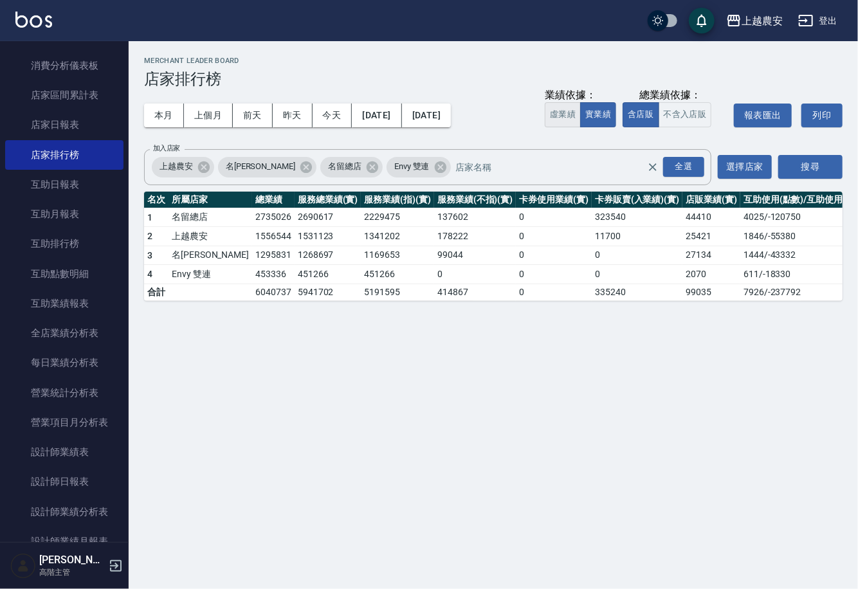
click at [572, 112] on button "虛業績" at bounding box center [563, 114] width 36 height 25
click at [798, 166] on button "搜尋" at bounding box center [810, 167] width 64 height 24
click at [590, 116] on button "實業績" at bounding box center [598, 114] width 36 height 25
click at [581, 114] on button "虛業績" at bounding box center [563, 114] width 36 height 25
click at [684, 109] on button "不含入店販" at bounding box center [684, 114] width 53 height 25
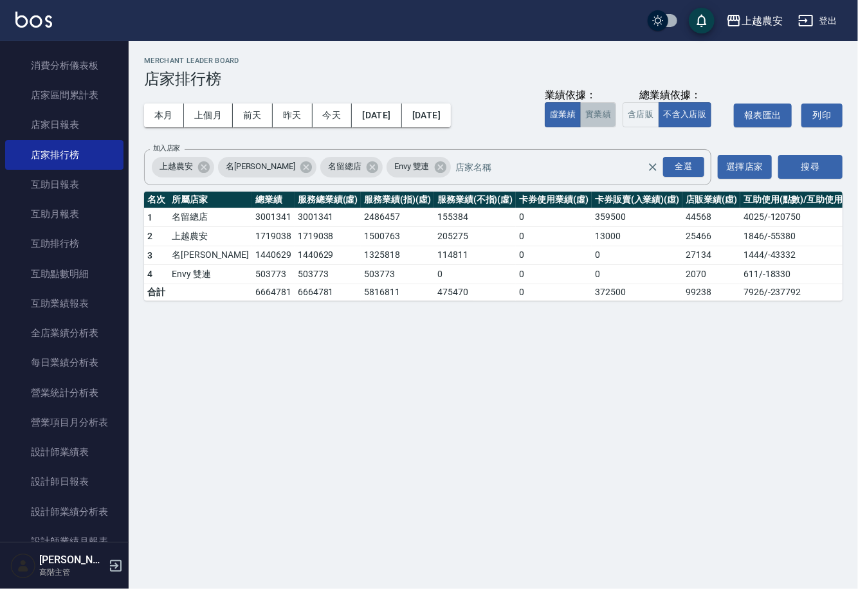
click at [612, 117] on button "實業績" at bounding box center [598, 114] width 36 height 25
click at [570, 116] on button "虛業績" at bounding box center [563, 114] width 36 height 25
click at [666, 122] on button "不含入店販" at bounding box center [684, 114] width 53 height 25
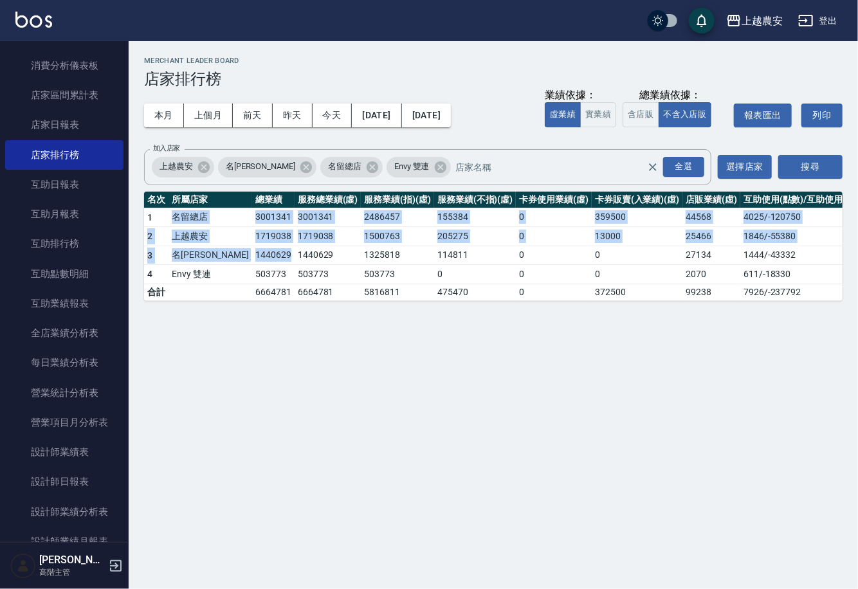
drag, startPoint x: 174, startPoint y: 216, endPoint x: 248, endPoint y: 262, distance: 87.8
click at [248, 262] on tbody "1 名留總店 3001341 3001341 2486457 155384 0 359500 44568 4025 / -120750 2 上越農安 1719…" at bounding box center [507, 254] width 726 height 93
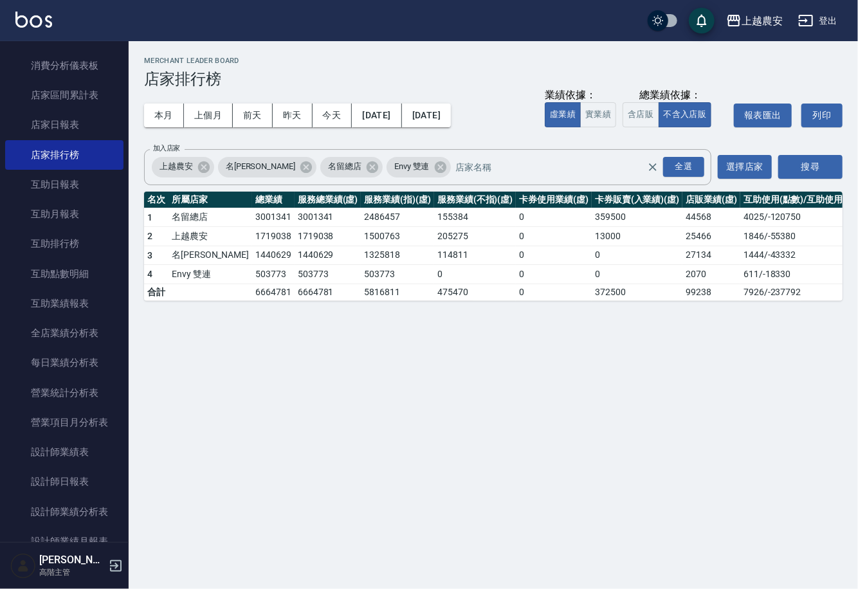
click at [294, 267] on td "503773" at bounding box center [327, 274] width 67 height 19
click at [759, 118] on button "報表匯出" at bounding box center [763, 116] width 58 height 24
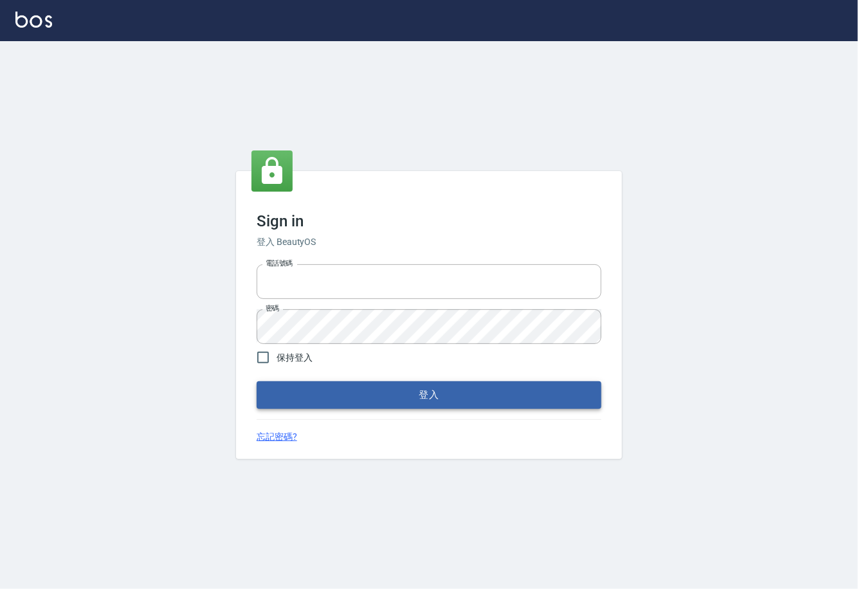
type input "0225929166"
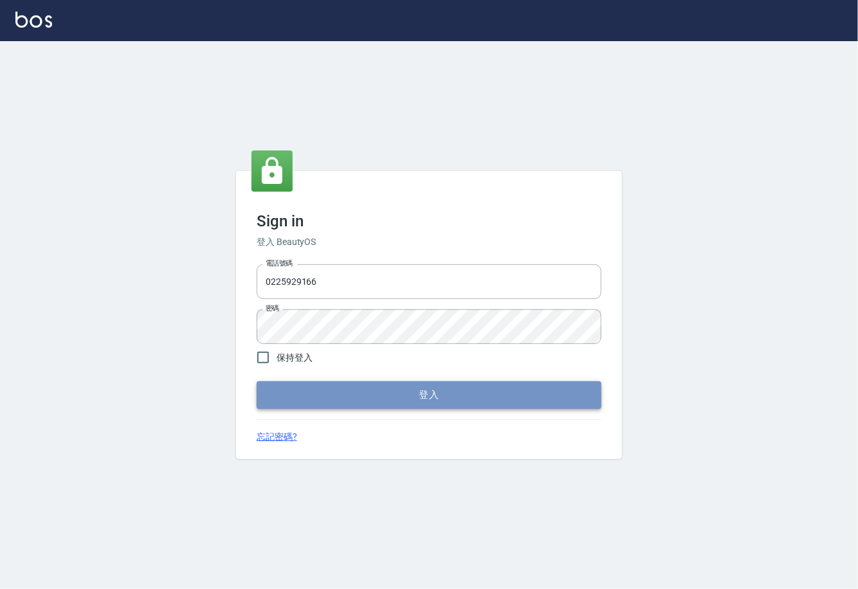
click at [532, 390] on button "登入" at bounding box center [429, 394] width 345 height 27
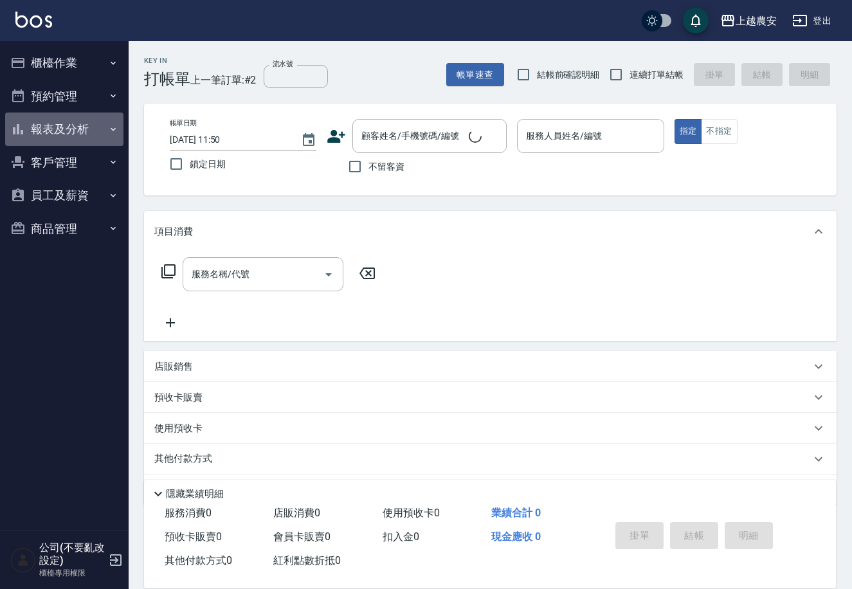
click at [53, 130] on button "報表及分析" at bounding box center [64, 129] width 118 height 33
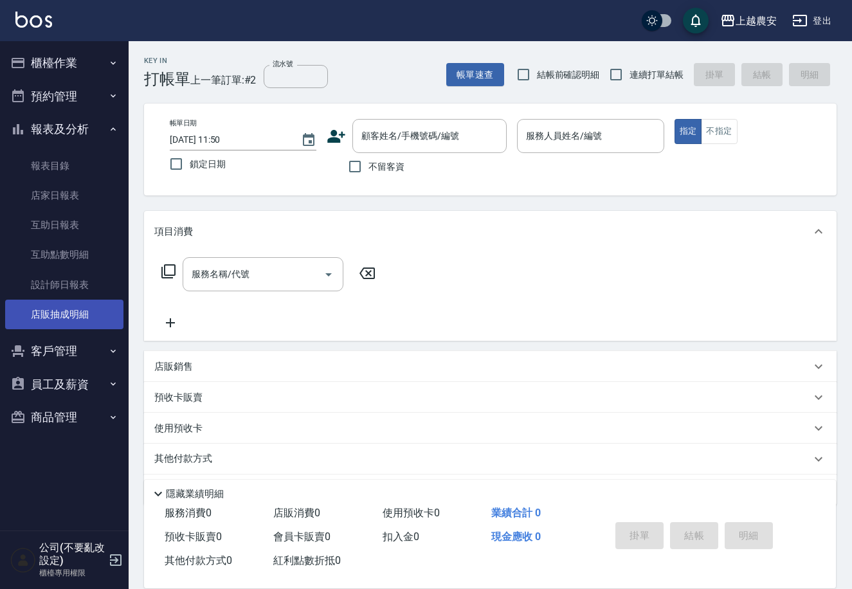
click at [34, 319] on link "店販抽成明細" at bounding box center [64, 315] width 118 height 30
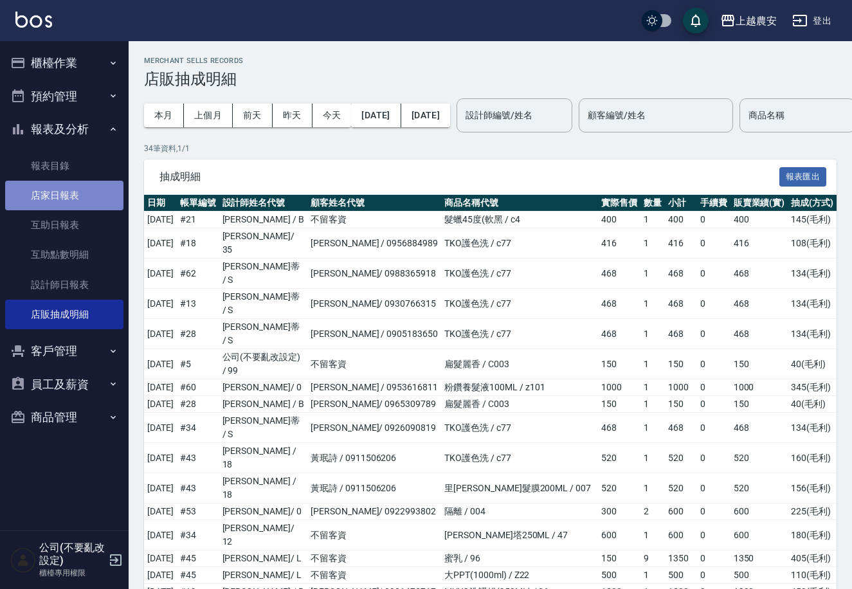
click at [84, 189] on link "店家日報表" at bounding box center [64, 196] width 118 height 30
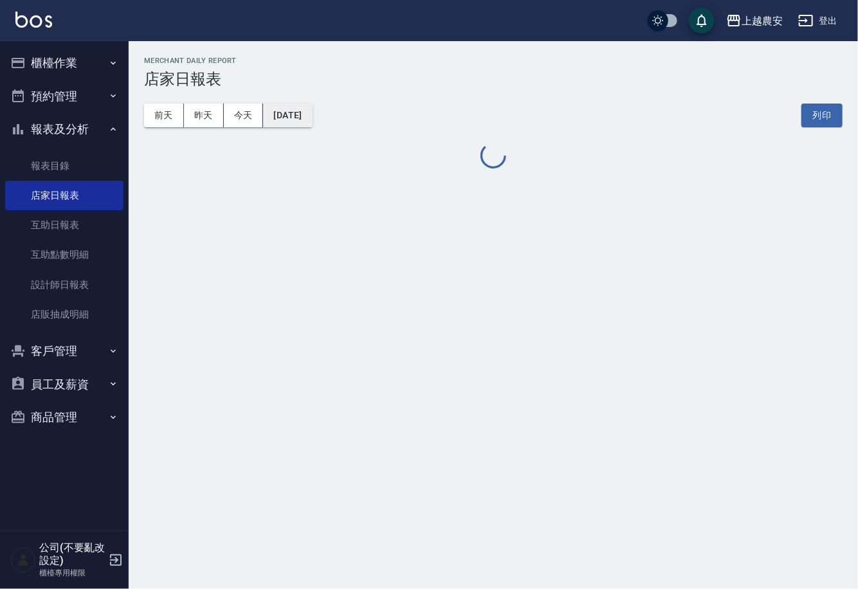
click at [312, 115] on button "[DATE]" at bounding box center [287, 116] width 49 height 24
click at [312, 114] on button "[DATE]" at bounding box center [287, 116] width 49 height 24
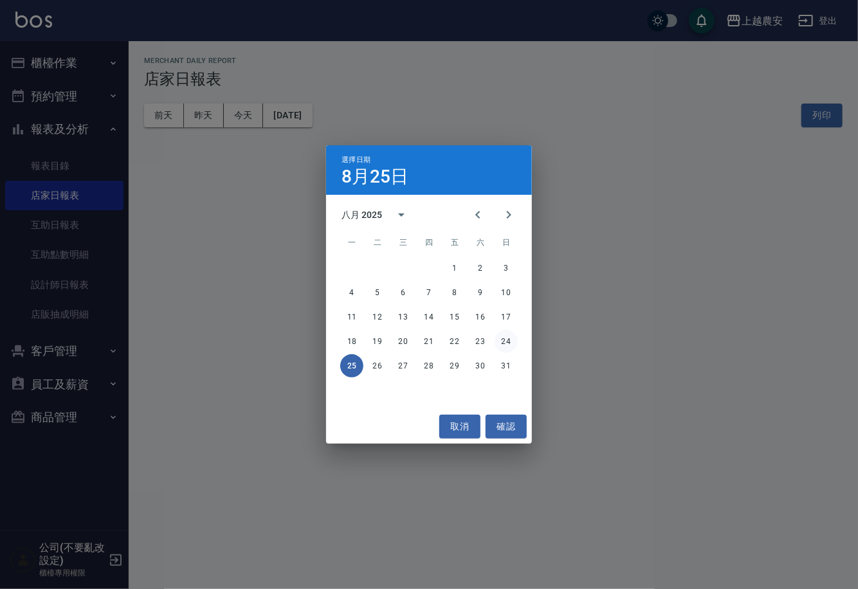
click at [494, 337] on button "24" at bounding box center [505, 341] width 23 height 23
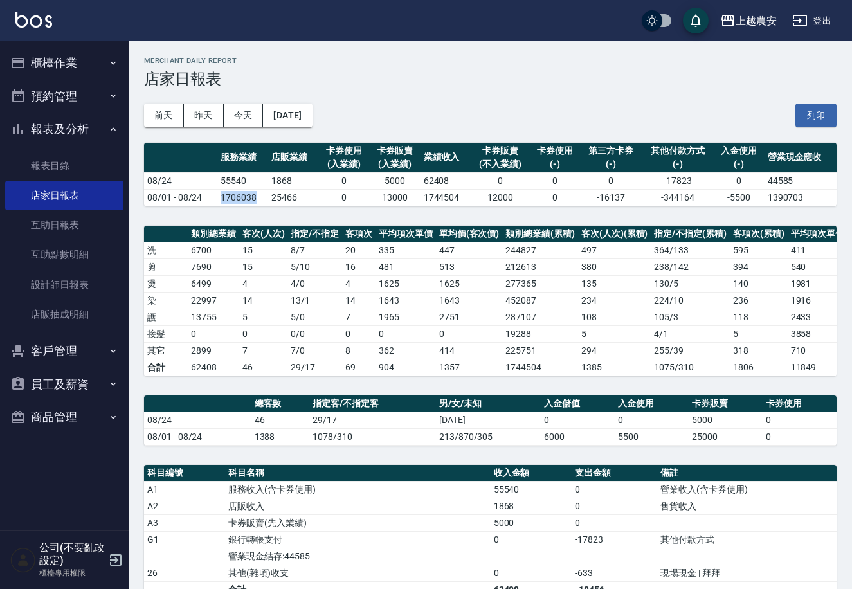
drag, startPoint x: 219, startPoint y: 197, endPoint x: 251, endPoint y: 197, distance: 32.1
click at [251, 197] on td "1706038" at bounding box center [242, 197] width 51 height 17
click at [269, 215] on div "上越農安 2025-08-24 店家日報表 列印時間： 2025-08-25-11:51 Merchant Daily Report 店家日報表 前天 昨天 …" at bounding box center [490, 587] width 723 height 1093
click at [49, 59] on button "櫃檯作業" at bounding box center [64, 62] width 118 height 33
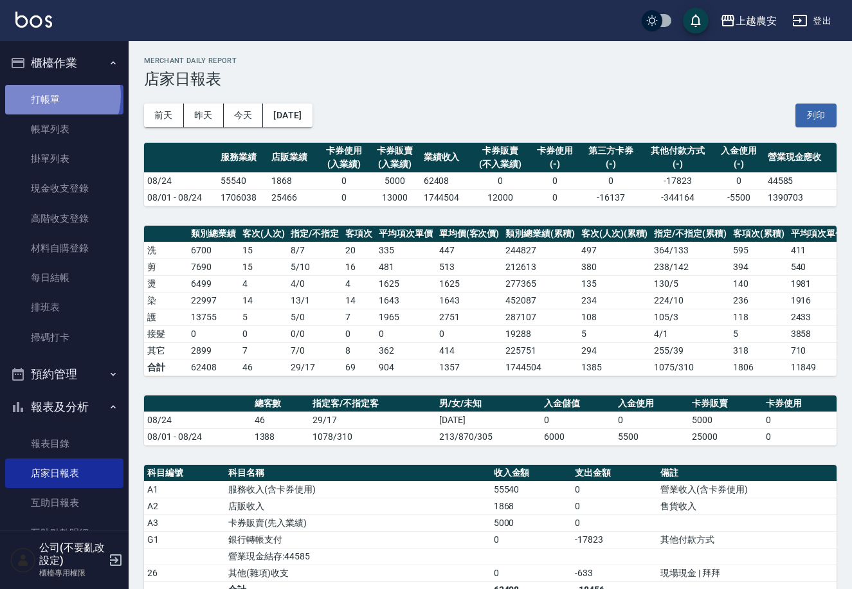
click at [51, 95] on link "打帳單" at bounding box center [64, 100] width 118 height 30
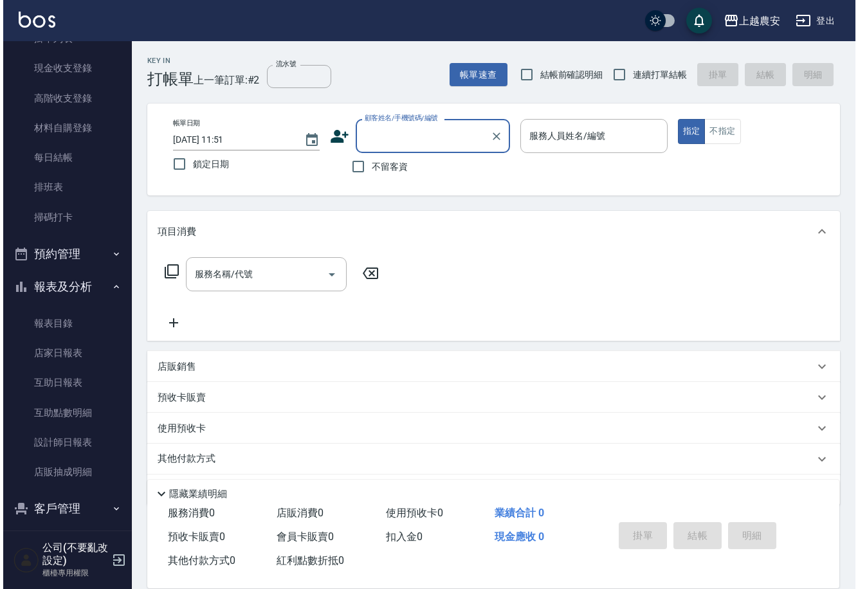
scroll to position [157, 0]
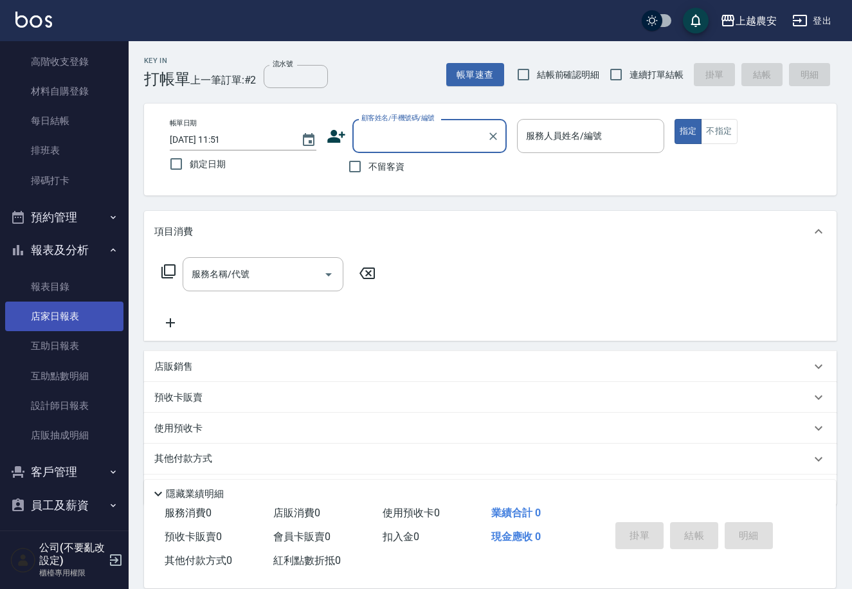
click at [77, 316] on link "店家日報表" at bounding box center [64, 317] width 118 height 30
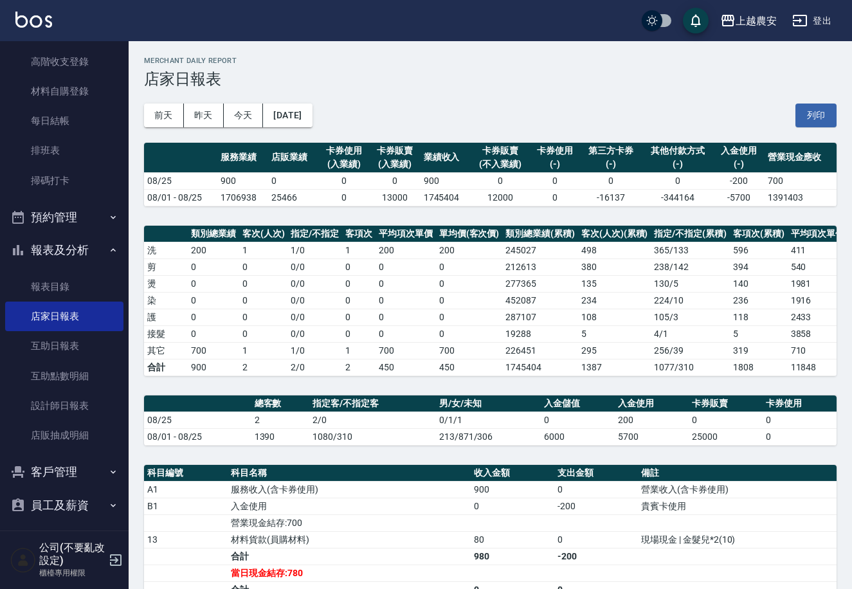
click at [824, 15] on button "登出" at bounding box center [812, 21] width 50 height 24
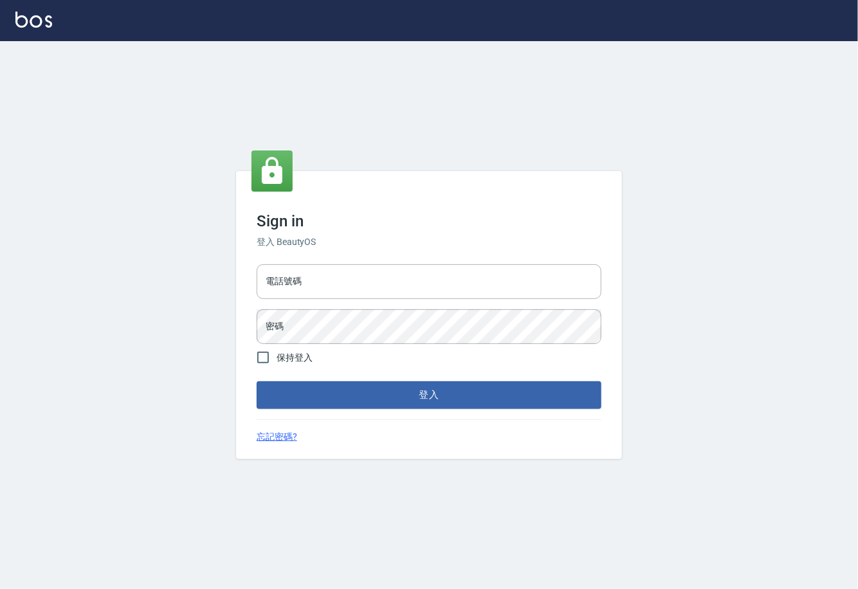
type input "0225929166"
drag, startPoint x: 0, startPoint y: 0, endPoint x: 246, endPoint y: 290, distance: 380.0
click at [246, 290] on div "Sign in 登入 BeautyOS 電話號碼 [PHONE_NUMBER] 電話號碼 密碼 密碼 保持登入 登入 忘記密碼?" at bounding box center [429, 314] width 386 height 287
type input "02148888"
click at [257, 381] on button "登入" at bounding box center [429, 394] width 345 height 27
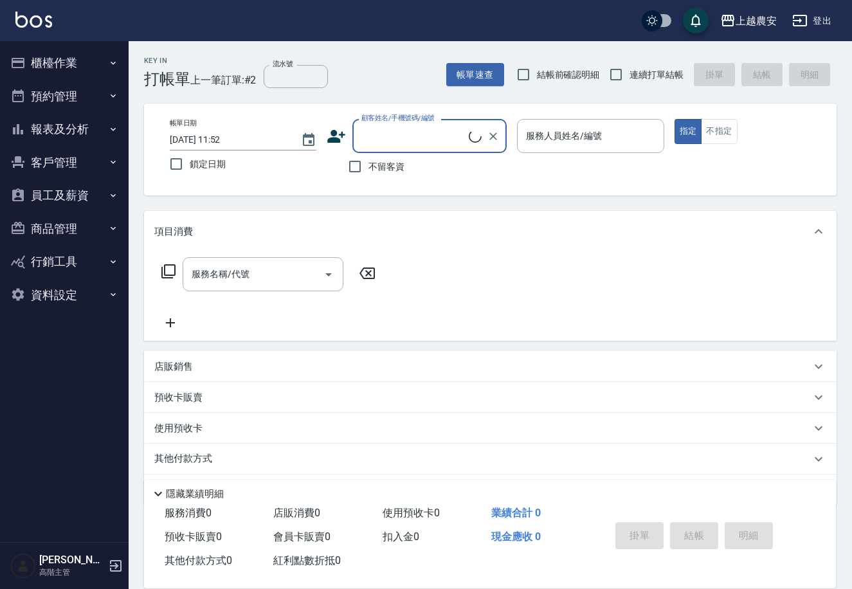
click at [44, 130] on button "報表及分析" at bounding box center [64, 129] width 118 height 33
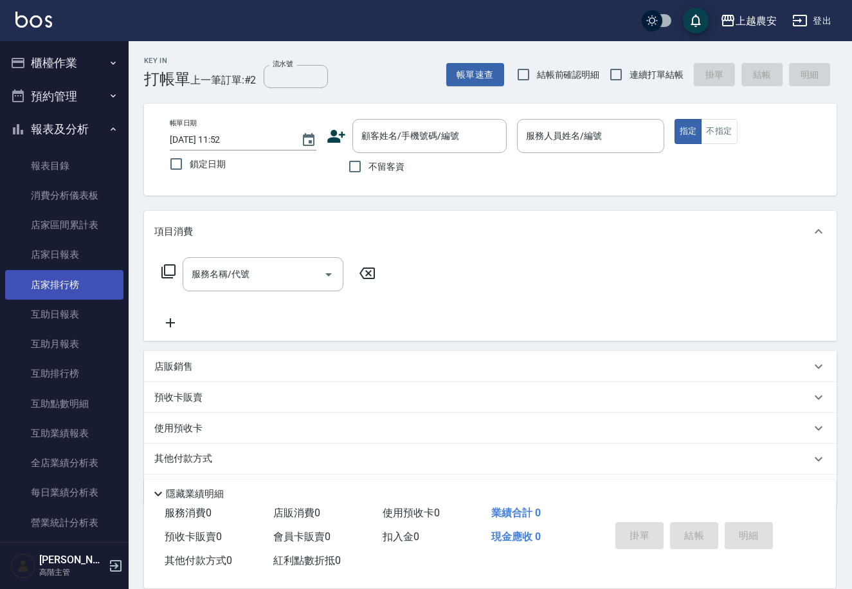
click at [53, 290] on link "店家排行榜" at bounding box center [64, 285] width 118 height 30
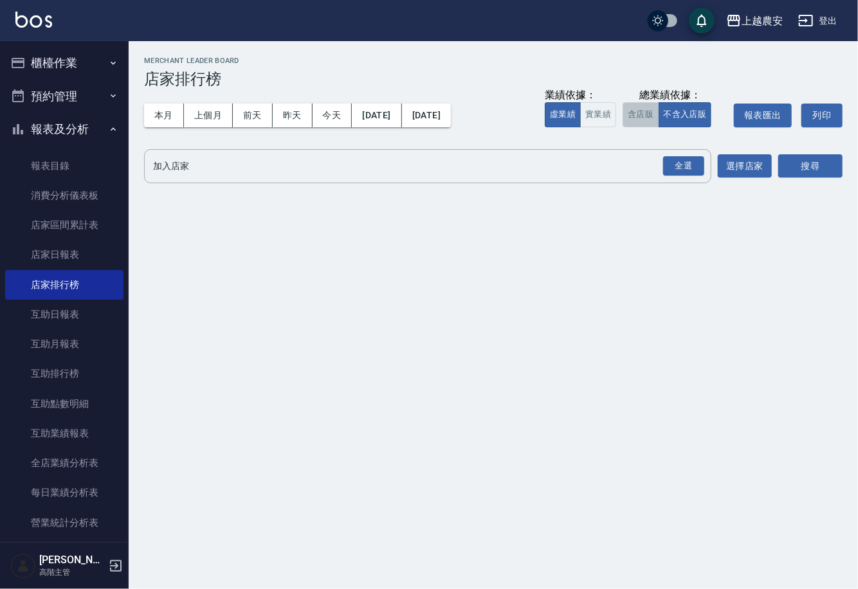
click at [630, 111] on button "含店販" at bounding box center [640, 114] width 36 height 25
click at [681, 111] on button "不含入店販" at bounding box center [684, 114] width 53 height 25
click at [670, 168] on div "全選" at bounding box center [683, 166] width 41 height 20
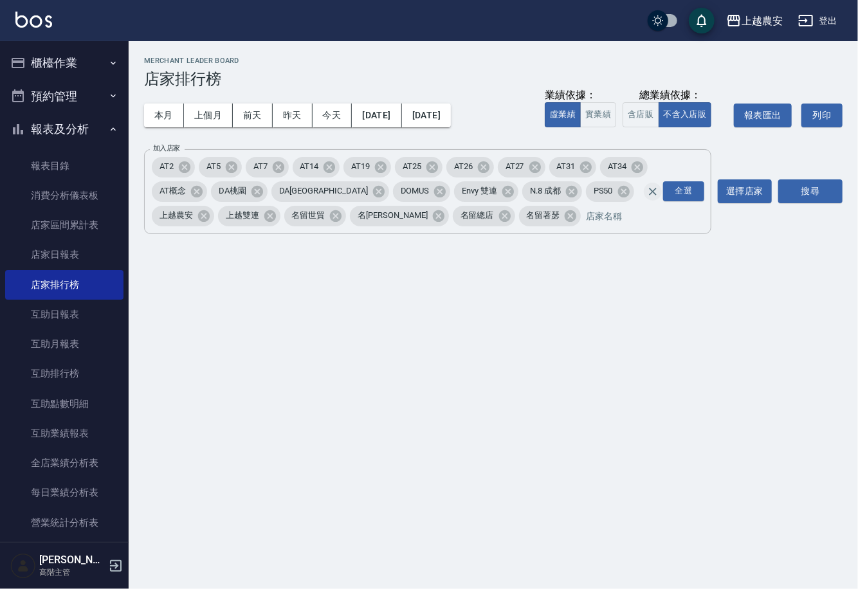
click at [653, 187] on icon "Clear" at bounding box center [652, 191] width 13 height 13
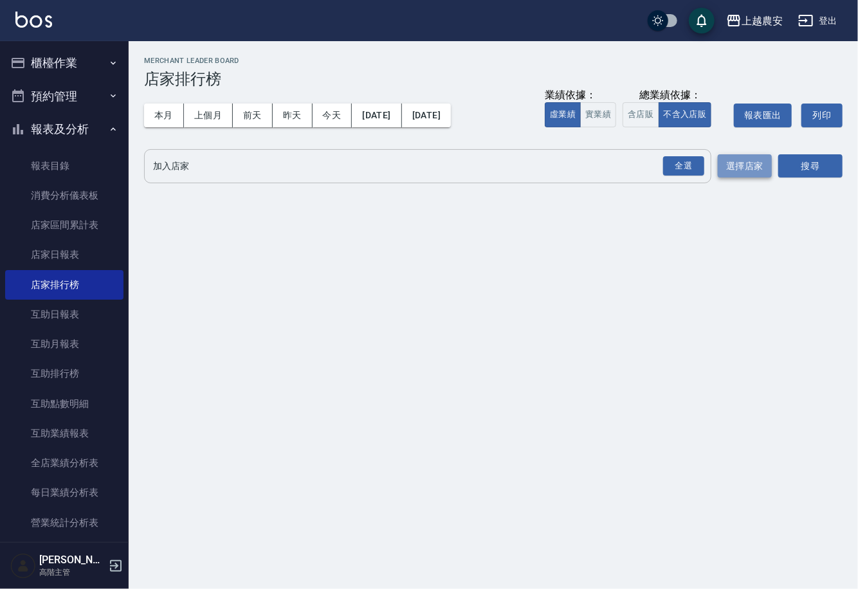
click at [759, 170] on button "選擇店家" at bounding box center [744, 166] width 54 height 24
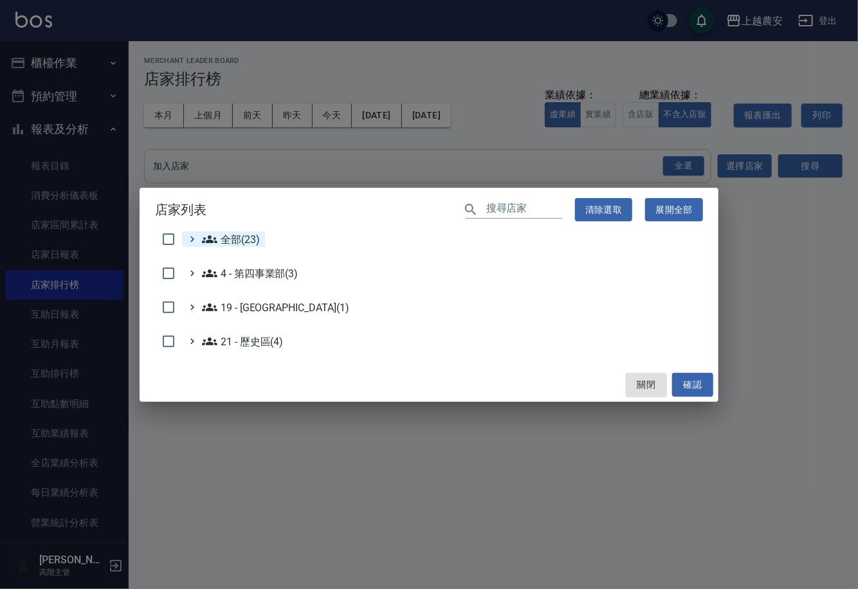
click at [217, 238] on span "全部(23)" at bounding box center [231, 238] width 58 height 15
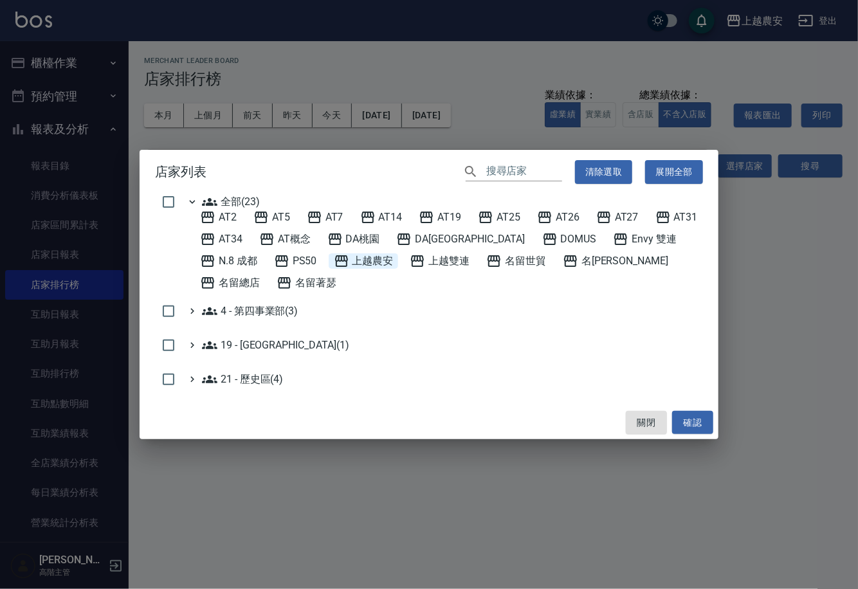
click at [334, 269] on span "上越農安" at bounding box center [364, 260] width 60 height 15
click at [613, 245] on 雙連 "Envy 雙連" at bounding box center [645, 238] width 64 height 15
click at [563, 269] on span "名留林森" at bounding box center [615, 260] width 105 height 15
click at [575, 262] on div "AT2 AT5 AT7 AT14 AT19 AT25 AT26 AT27 AT31 AT34 AT概念 DA桃園 DA蘆洲 DOMUS Envy 雙連 N.8…" at bounding box center [449, 250] width 508 height 81
click at [260, 275] on span "名留總店" at bounding box center [230, 282] width 60 height 15
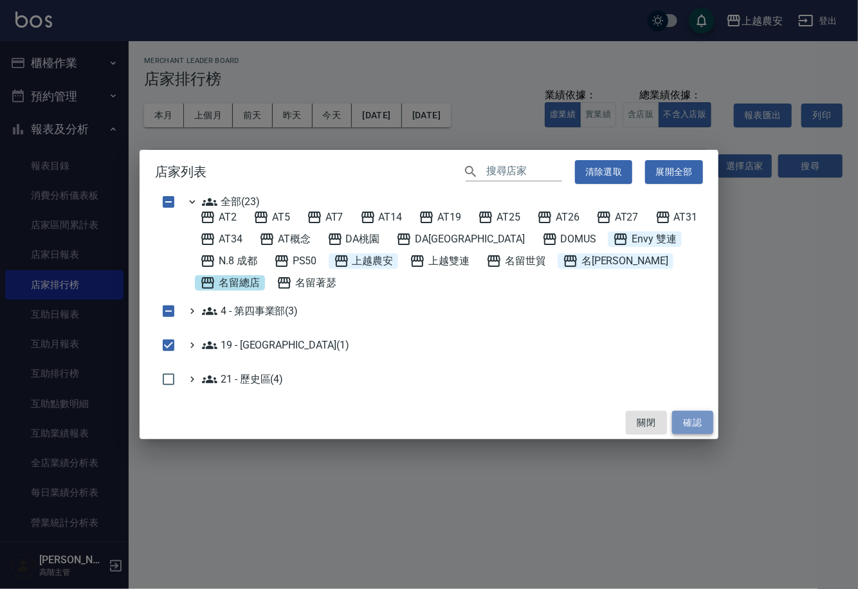
click at [698, 411] on button "確認" at bounding box center [692, 423] width 41 height 24
checkbox input "false"
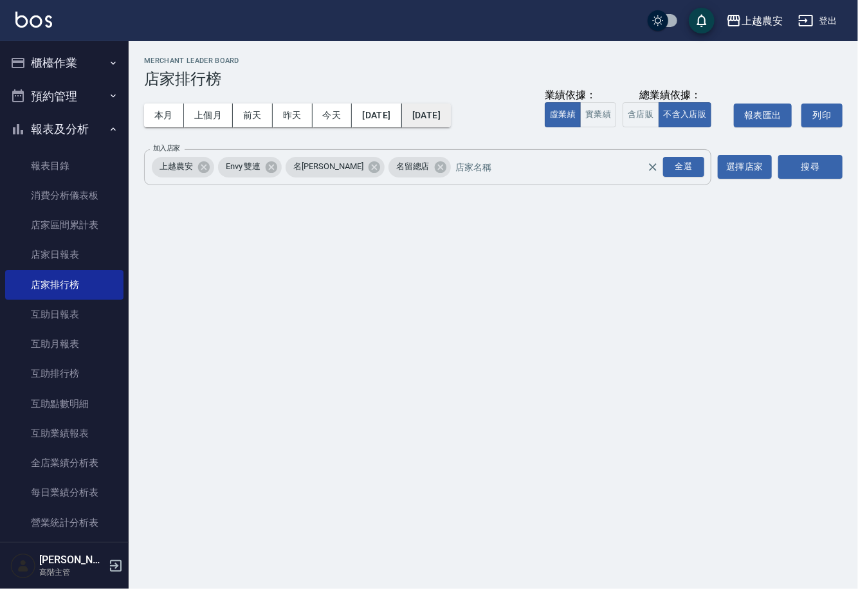
click at [451, 116] on button "[DATE]" at bounding box center [426, 116] width 49 height 24
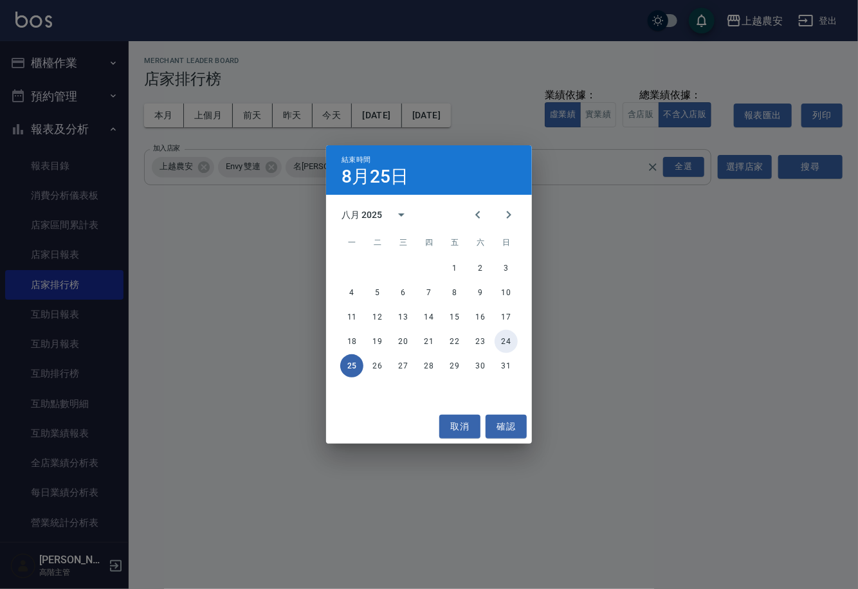
click at [501, 339] on button "24" at bounding box center [505, 341] width 23 height 23
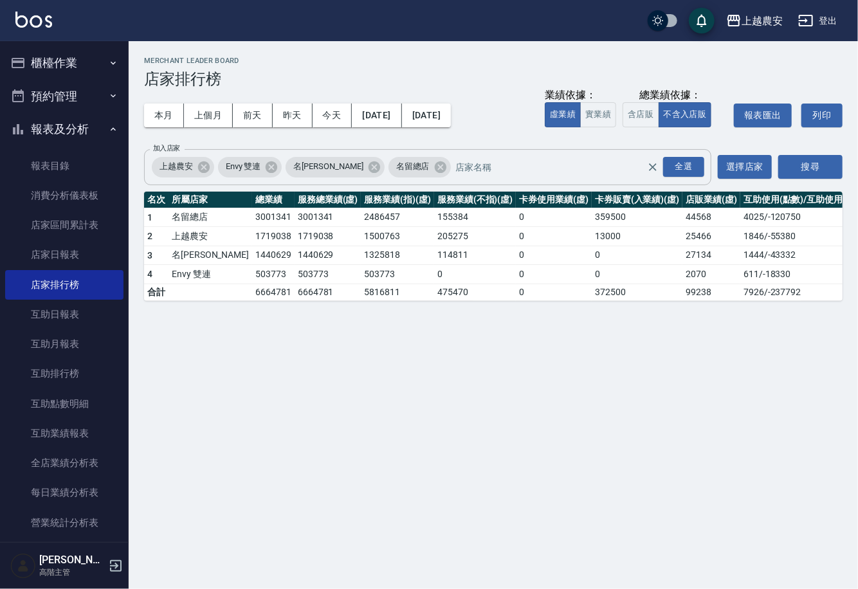
click at [788, 186] on div "上越農安 2025-08-01 - 2025-08-24 店家排行榜 列印時間： 2025-08-25-11:52 Merchant Leader Board…" at bounding box center [493, 178] width 729 height 275
click at [788, 172] on button "搜尋" at bounding box center [810, 167] width 64 height 24
click at [601, 114] on button "實業績" at bounding box center [598, 114] width 36 height 25
click at [574, 114] on button "虛業績" at bounding box center [563, 114] width 36 height 25
click at [684, 116] on button "不含入店販" at bounding box center [684, 114] width 53 height 25
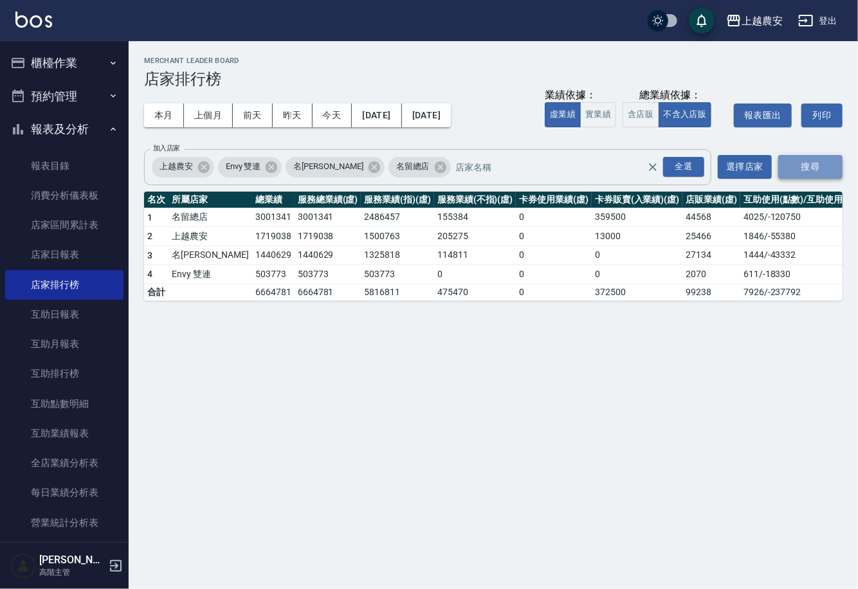
click at [784, 167] on button "搜尋" at bounding box center [810, 167] width 64 height 24
click at [811, 17] on icon "button" at bounding box center [805, 20] width 15 height 15
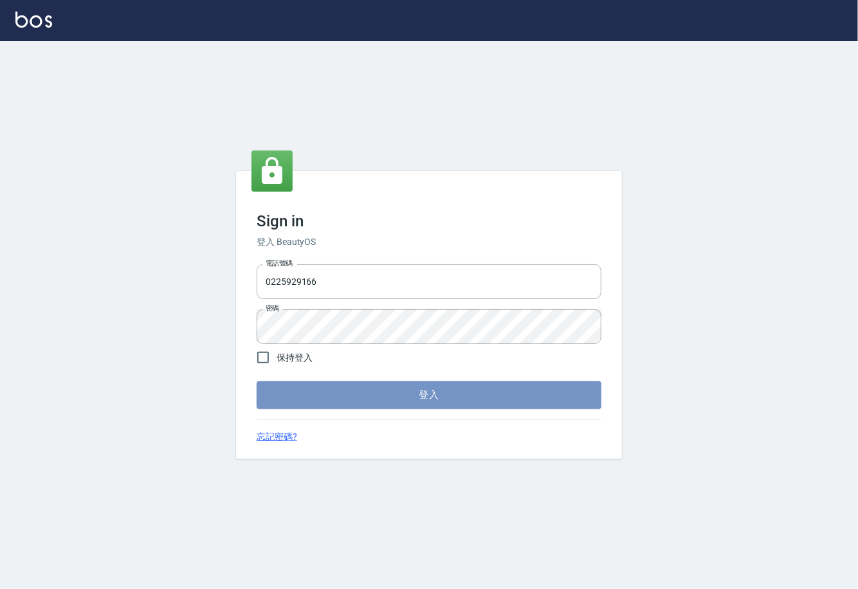
click at [464, 407] on button "登入" at bounding box center [429, 394] width 345 height 27
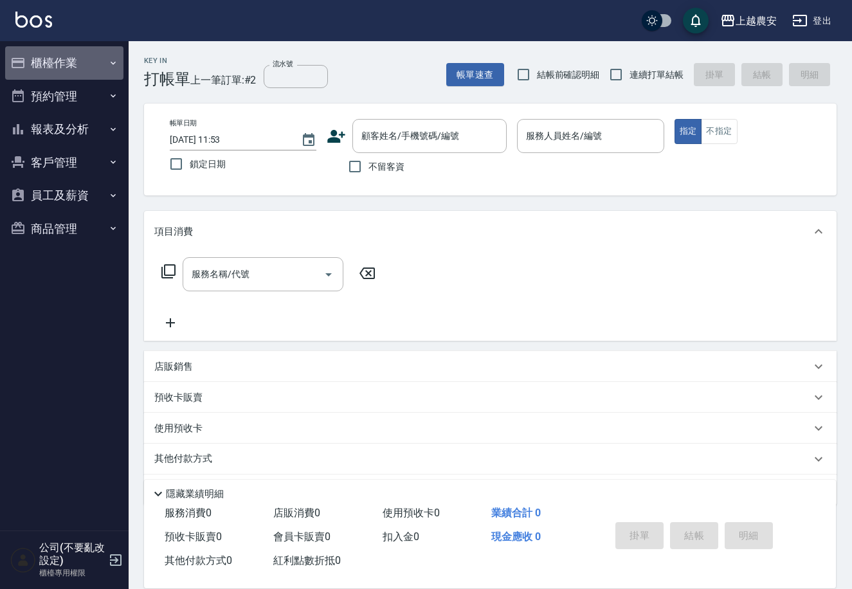
click at [48, 59] on button "櫃檯作業" at bounding box center [64, 62] width 118 height 33
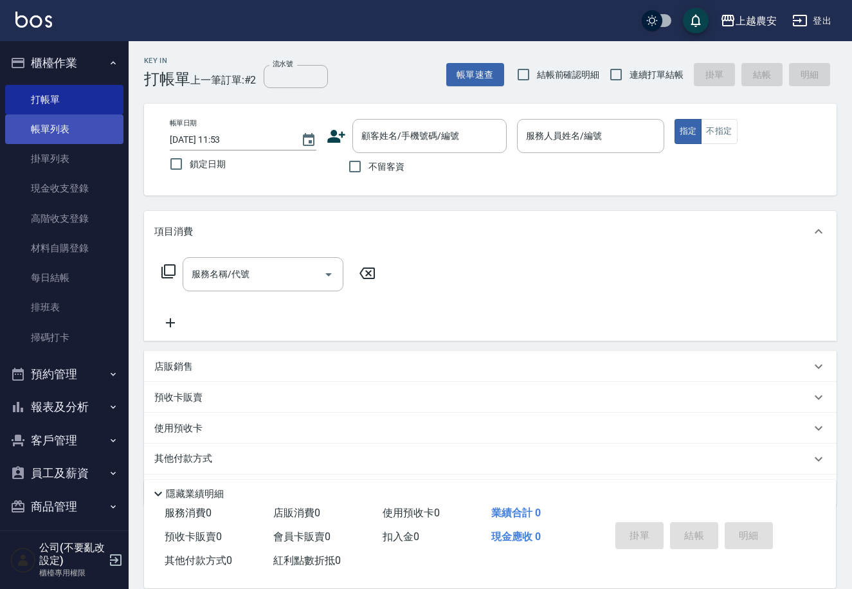
click at [52, 132] on link "帳單列表" at bounding box center [64, 129] width 118 height 30
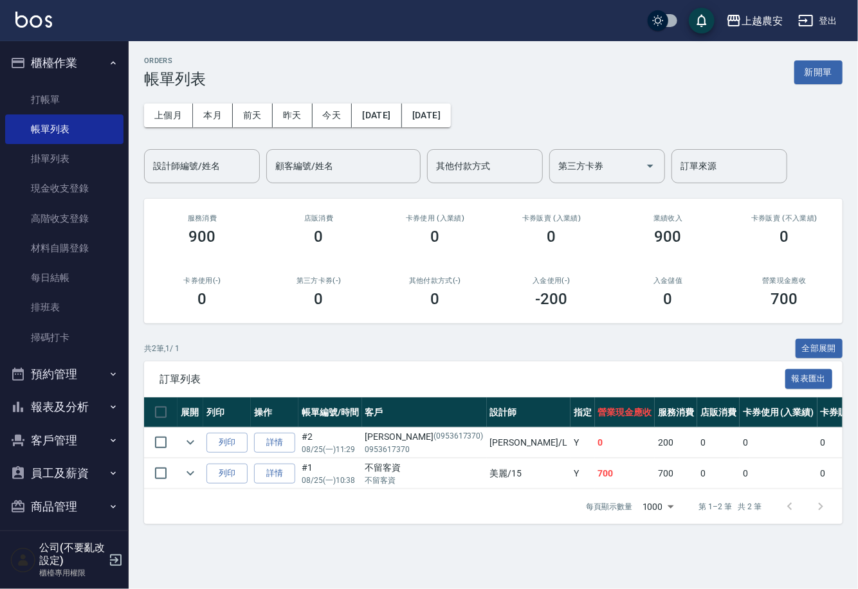
click at [812, 51] on div "ORDERS 帳單列表 新開單 上個月 本月 [DATE] [DATE] [DATE] [DATE] [DATE] 設計師編號/姓名 設計師編號/姓名 顧客編…" at bounding box center [493, 290] width 729 height 498
click at [810, 74] on button "新開單" at bounding box center [818, 72] width 48 height 24
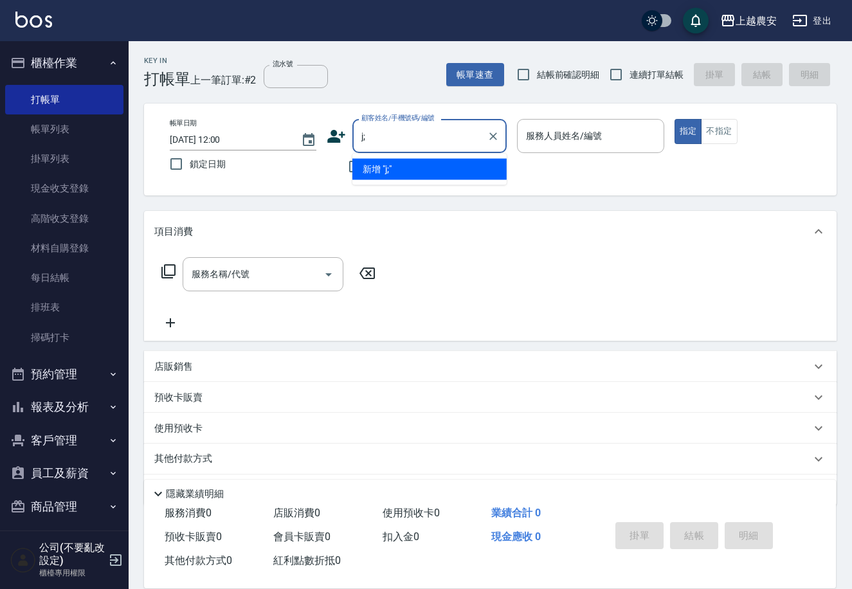
type input "j"
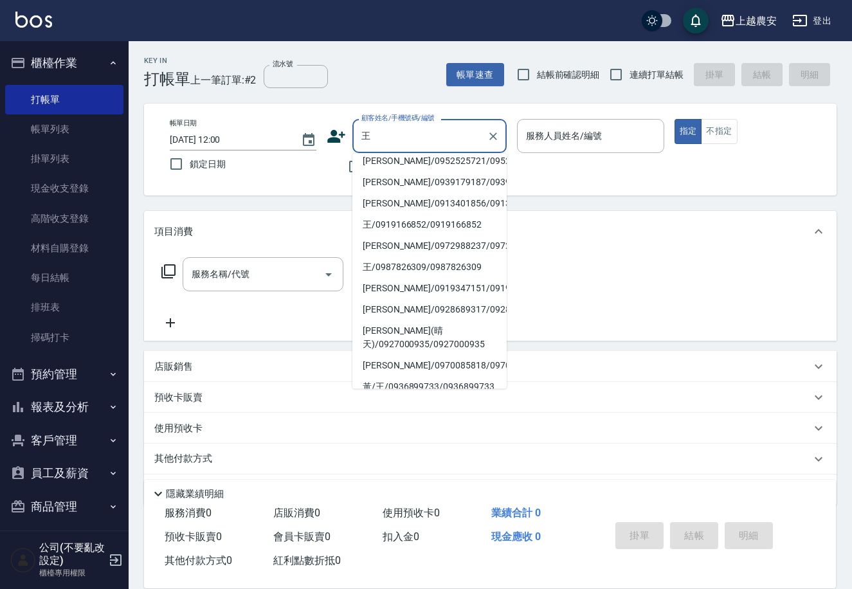
scroll to position [246, 0]
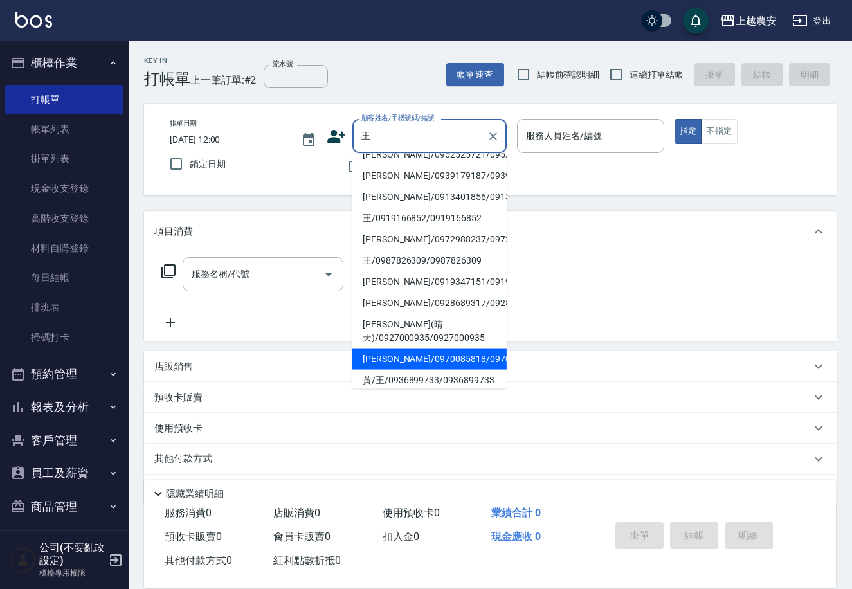
click at [445, 348] on li "[PERSON_NAME]/0970085818/0970085818" at bounding box center [429, 358] width 154 height 21
type input "[PERSON_NAME]/0970085818/0970085818"
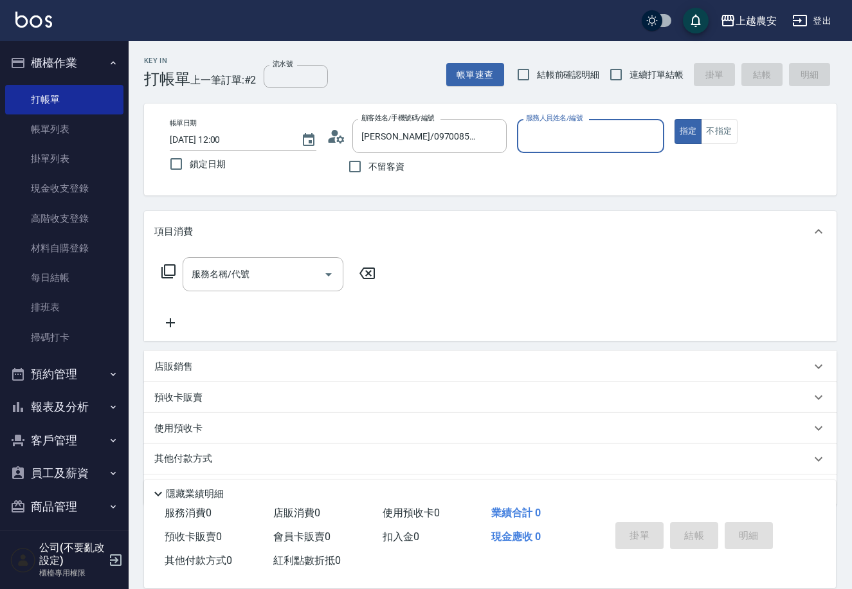
type input "Nana-13"
click at [247, 269] on div "服務名稱/代號 服務名稱/代號" at bounding box center [263, 274] width 161 height 34
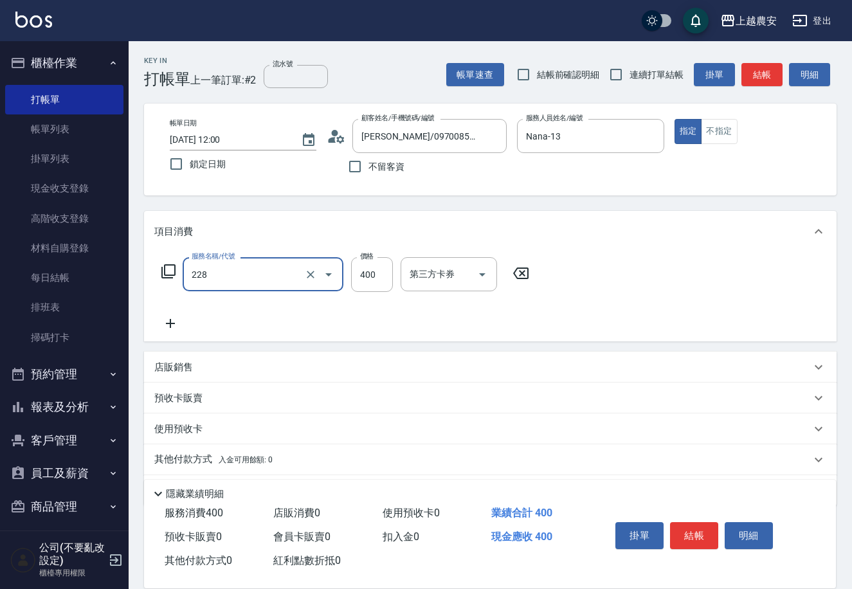
type input "洗髮(228)"
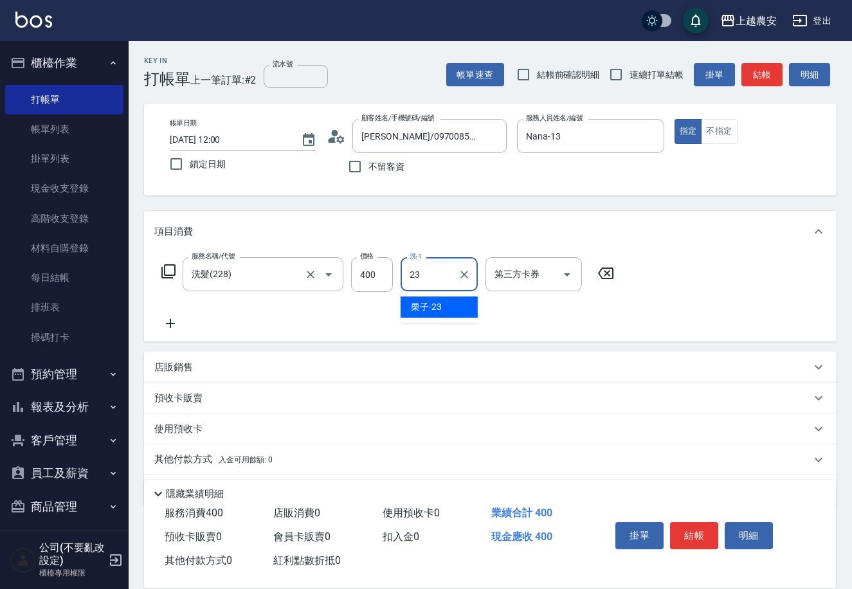
type input "栗子-23"
click at [675, 522] on button "結帳" at bounding box center [694, 535] width 48 height 27
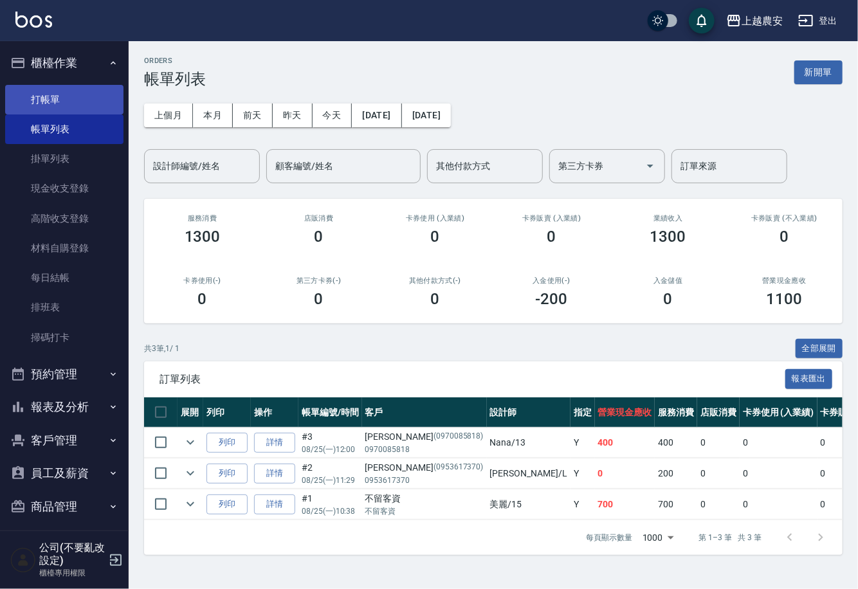
drag, startPoint x: 82, startPoint y: 91, endPoint x: 87, endPoint y: 98, distance: 8.7
click at [82, 93] on link "打帳單" at bounding box center [64, 100] width 118 height 30
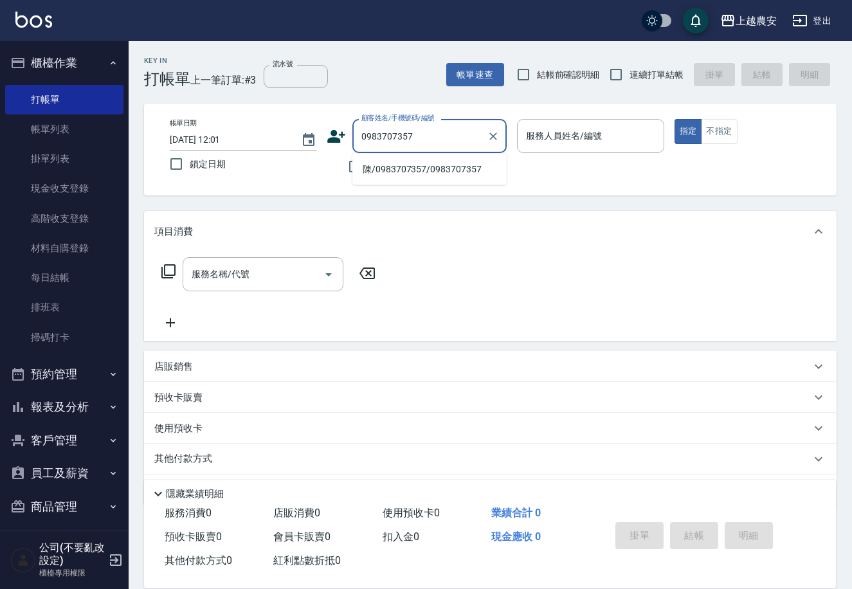
click at [450, 163] on li "陳/0983707357/0983707357" at bounding box center [429, 169] width 154 height 21
type input "陳/0983707357/0983707357"
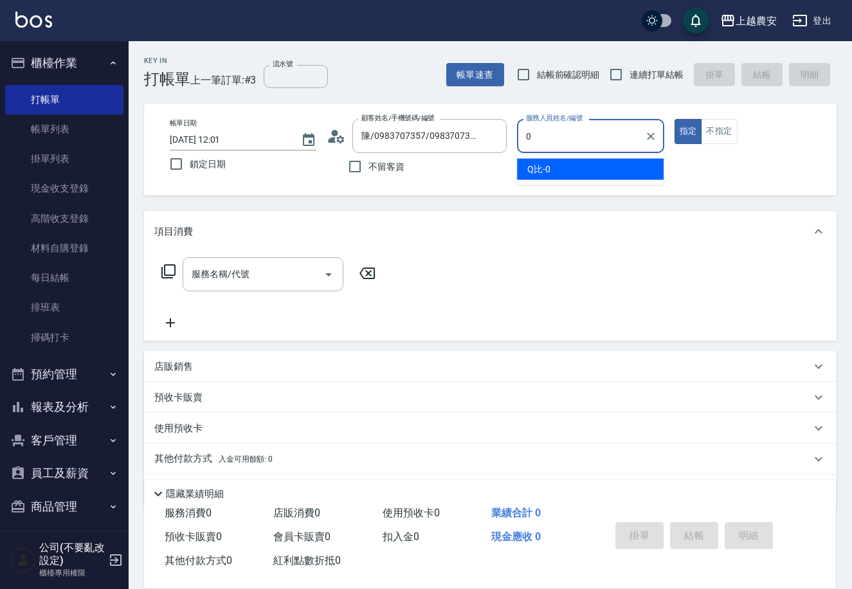
click at [536, 159] on div "Q比 -0" at bounding box center [590, 169] width 147 height 21
type input "Q比-0"
click at [720, 132] on button "不指定" at bounding box center [719, 131] width 36 height 25
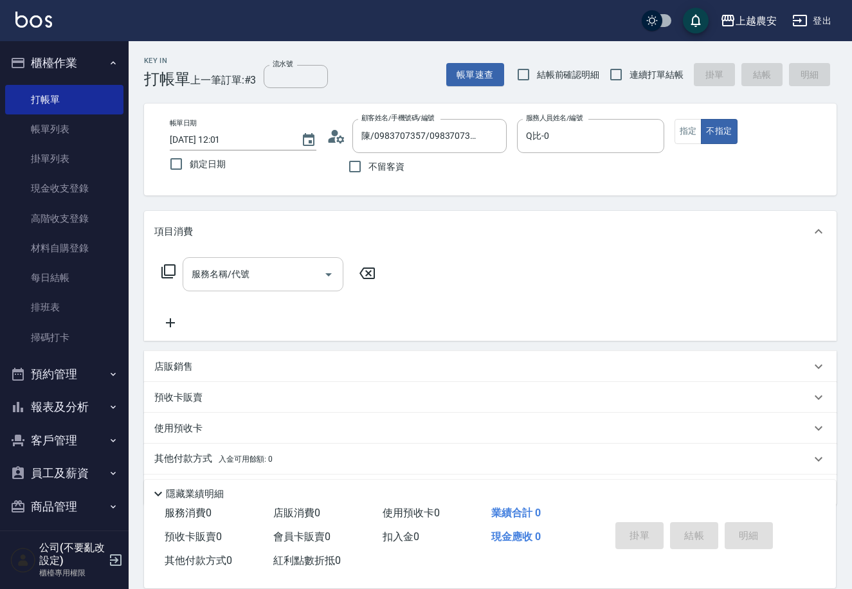
click at [291, 260] on div "服務名稱/代號" at bounding box center [263, 274] width 161 height 34
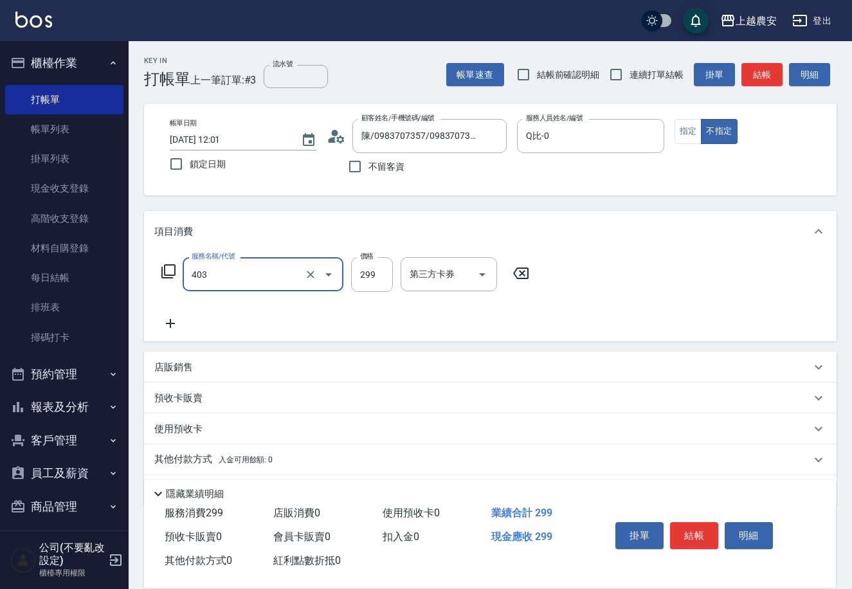
type input "剪髮(403)"
click at [711, 530] on button "結帳" at bounding box center [694, 535] width 48 height 27
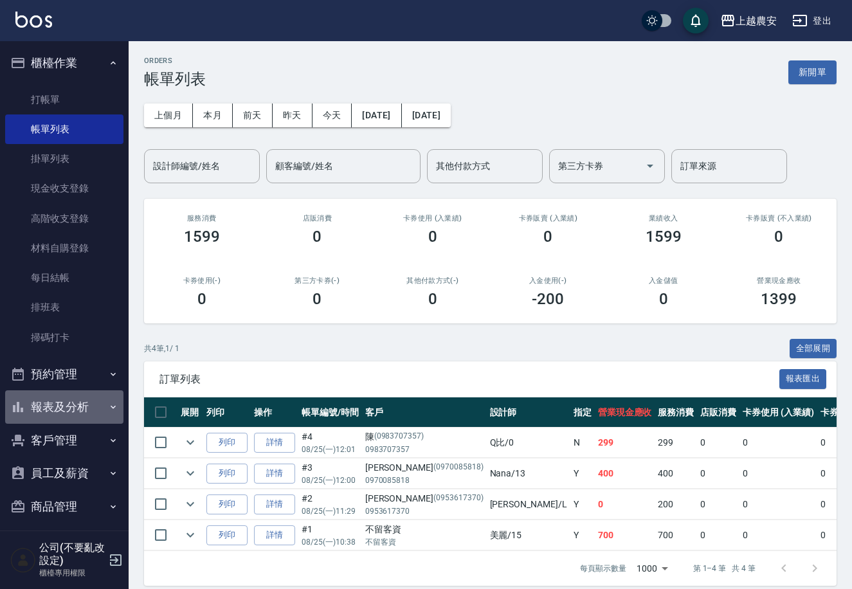
click at [70, 404] on button "報表及分析" at bounding box center [64, 406] width 118 height 33
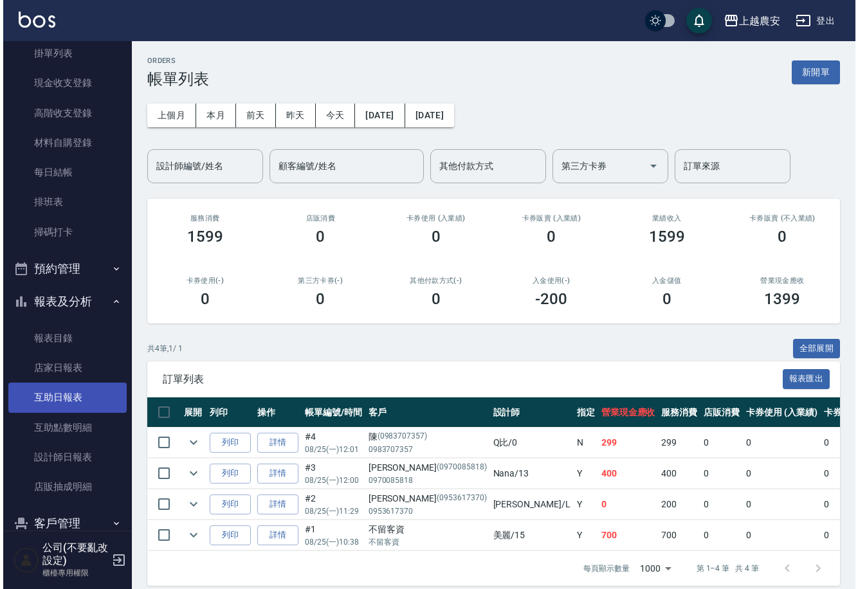
scroll to position [107, 0]
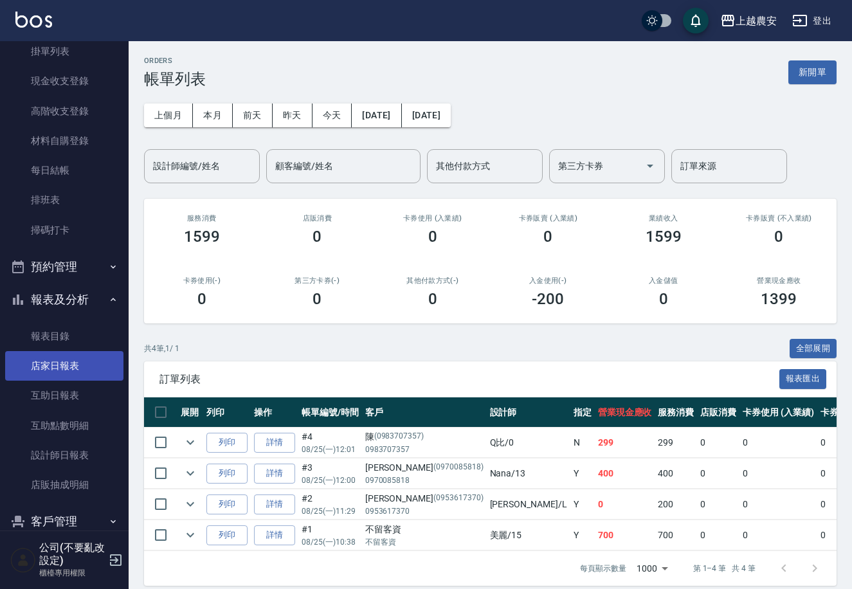
click at [61, 365] on link "店家日報表" at bounding box center [64, 366] width 118 height 30
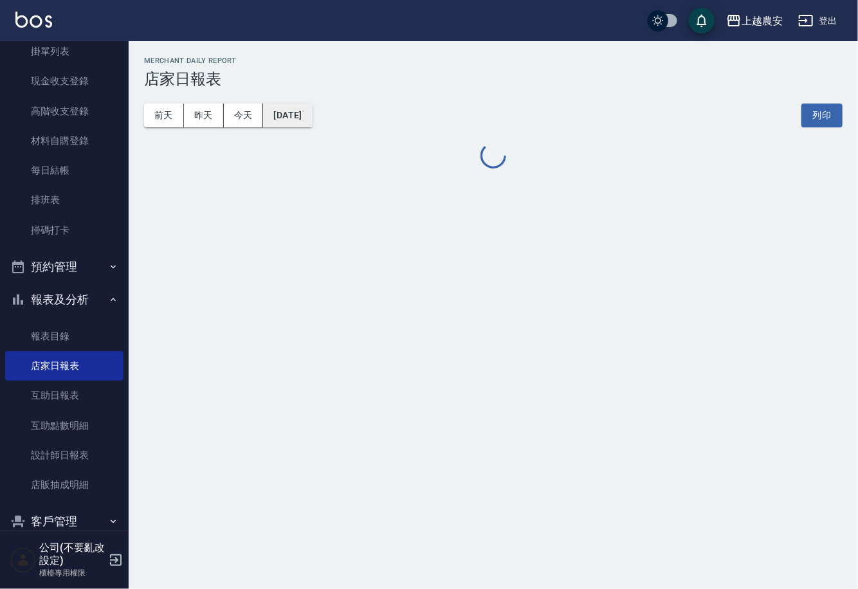
click at [312, 118] on button "[DATE]" at bounding box center [287, 116] width 49 height 24
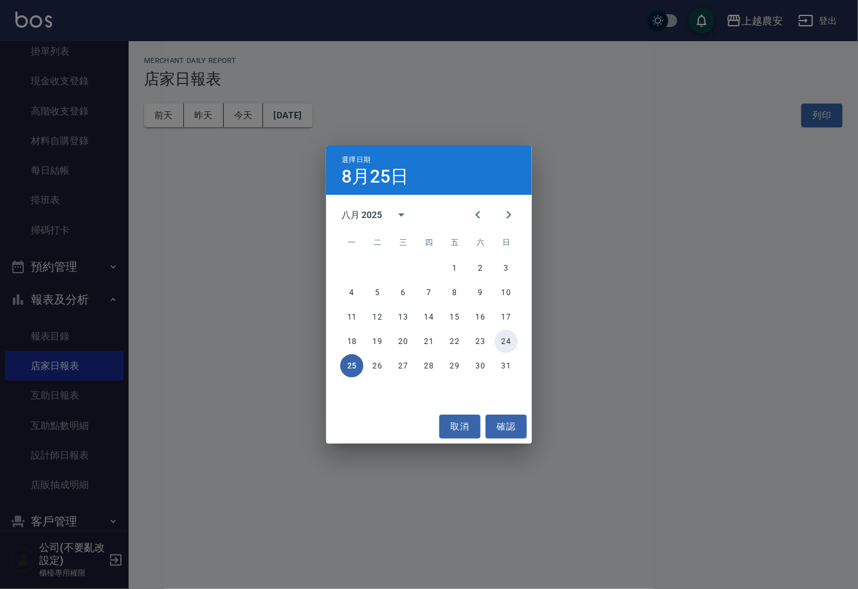
click at [509, 338] on button "24" at bounding box center [505, 341] width 23 height 23
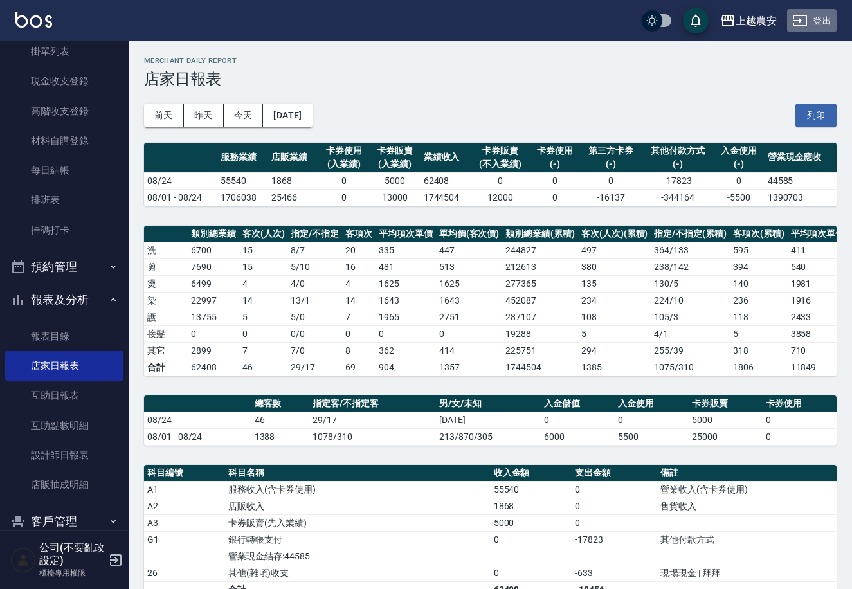
click at [811, 13] on button "登出" at bounding box center [812, 21] width 50 height 24
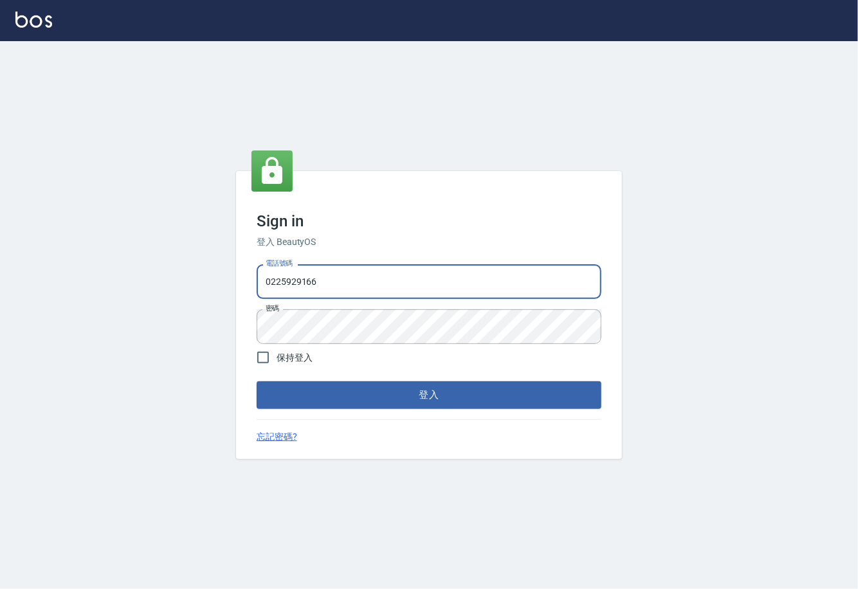
click at [270, 289] on input "0225929166" at bounding box center [429, 281] width 345 height 35
drag, startPoint x: 260, startPoint y: 280, endPoint x: 395, endPoint y: 280, distance: 134.4
click at [395, 280] on input "0225929166" at bounding box center [429, 281] width 345 height 35
type input "02148888"
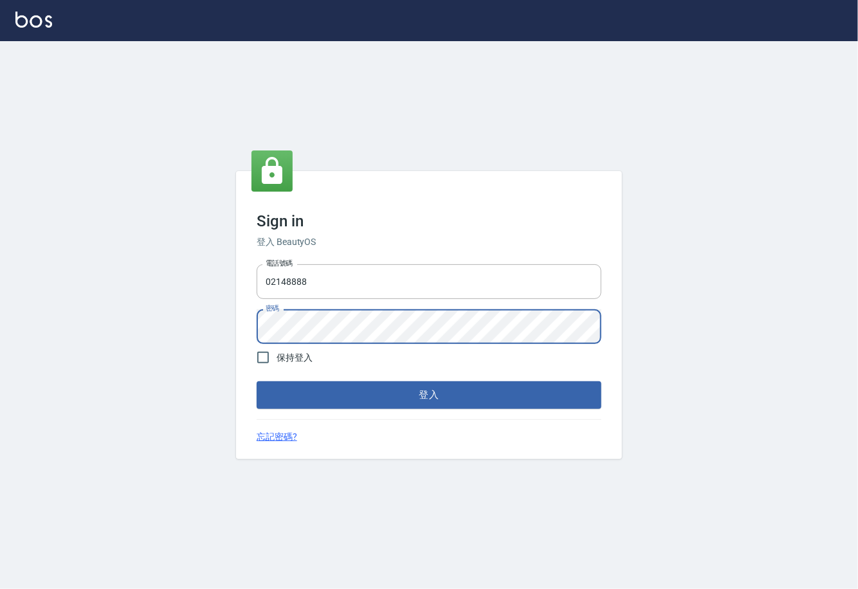
click at [178, 302] on div "Sign in 登入 BeautyOS 電話號碼 [PHONE_NUMBER] 電話號碼 密碼 密碼 保持登入 登入 忘記密碼?" at bounding box center [429, 315] width 858 height 548
click at [411, 398] on button "登入" at bounding box center [429, 394] width 345 height 27
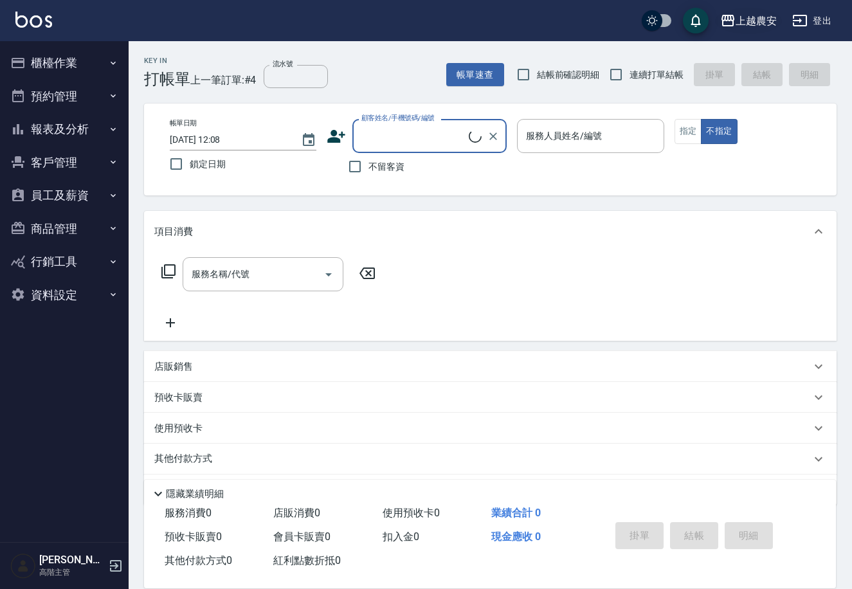
click at [731, 23] on icon "button" at bounding box center [727, 20] width 15 height 15
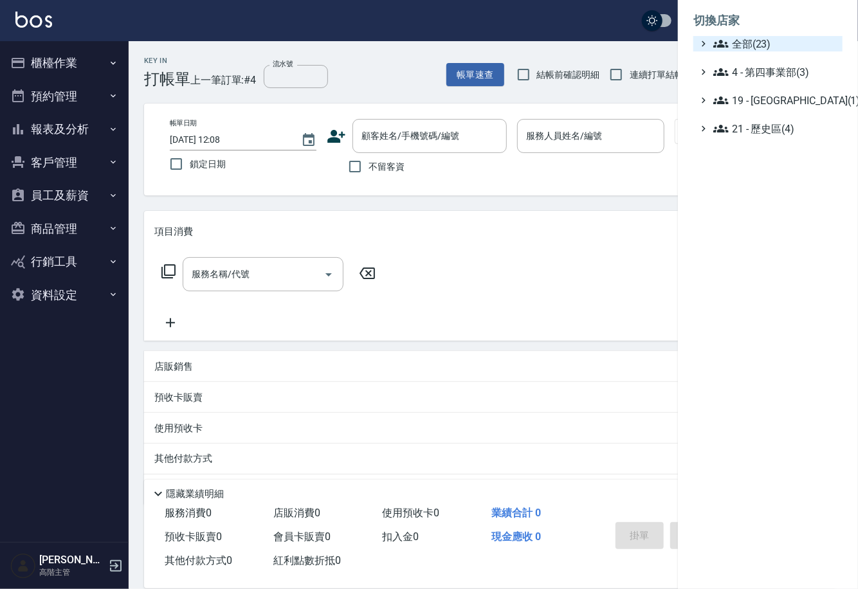
click at [746, 42] on span "全部(23)" at bounding box center [775, 43] width 124 height 15
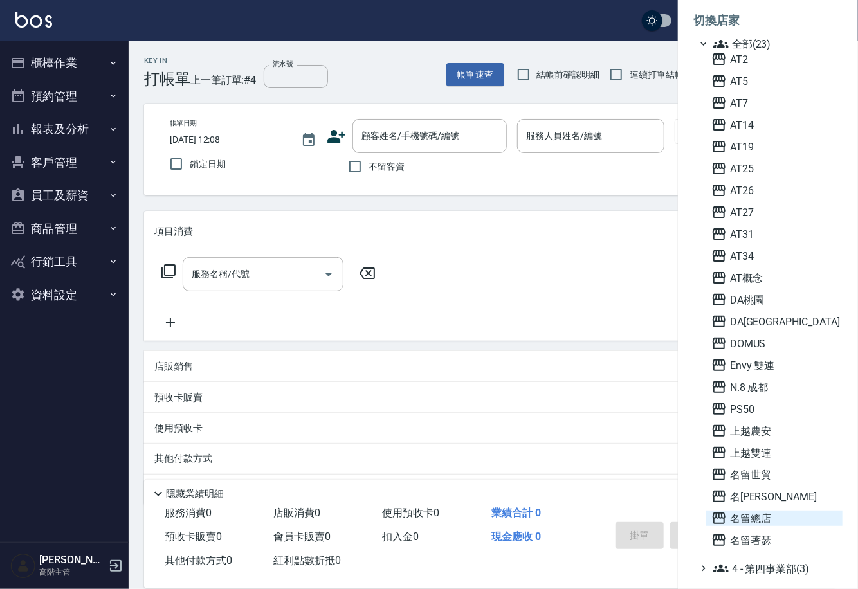
click at [710, 521] on div "名留總店" at bounding box center [774, 517] width 136 height 15
click at [710, 519] on div "名留總店" at bounding box center [774, 517] width 136 height 15
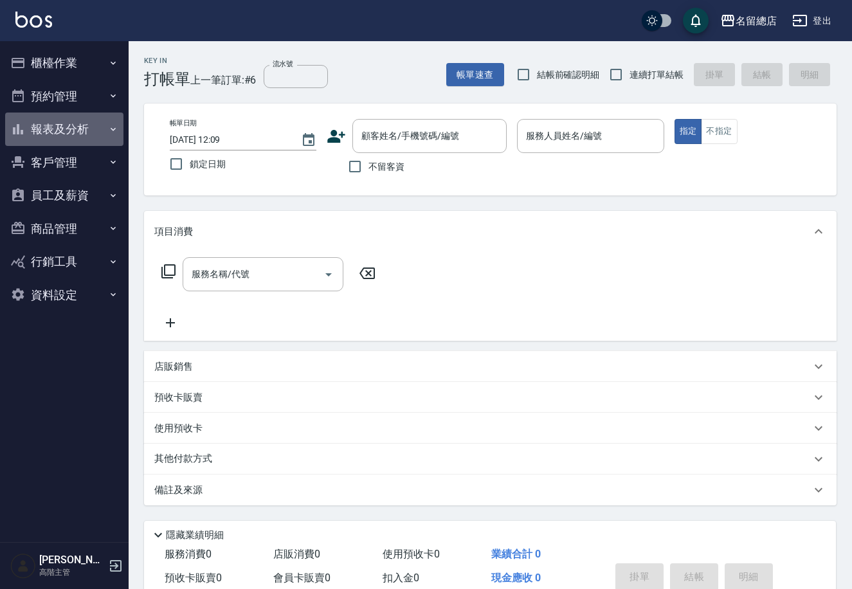
click at [102, 125] on button "報表及分析" at bounding box center [64, 129] width 118 height 33
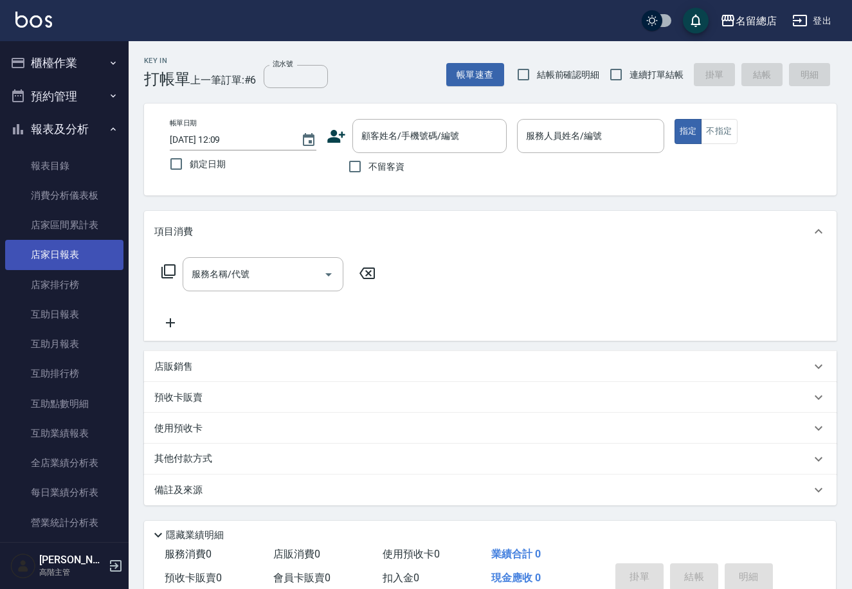
click at [73, 250] on link "店家日報表" at bounding box center [64, 255] width 118 height 30
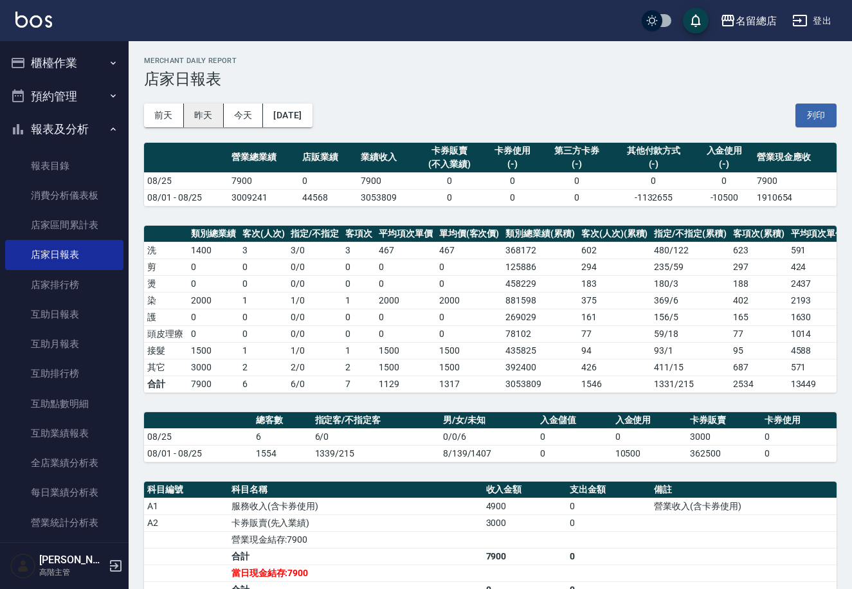
click at [199, 114] on button "昨天" at bounding box center [204, 116] width 40 height 24
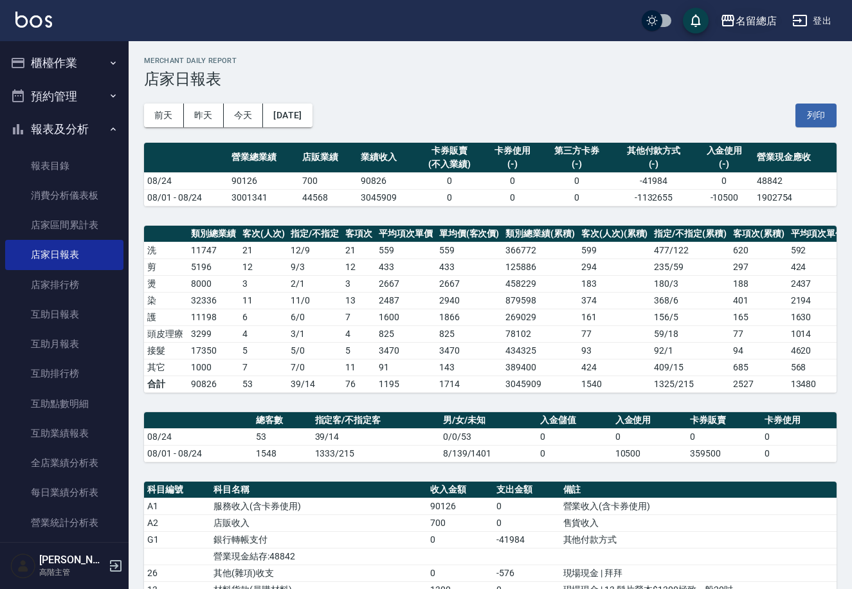
click at [739, 23] on div "名留總店" at bounding box center [755, 21] width 41 height 16
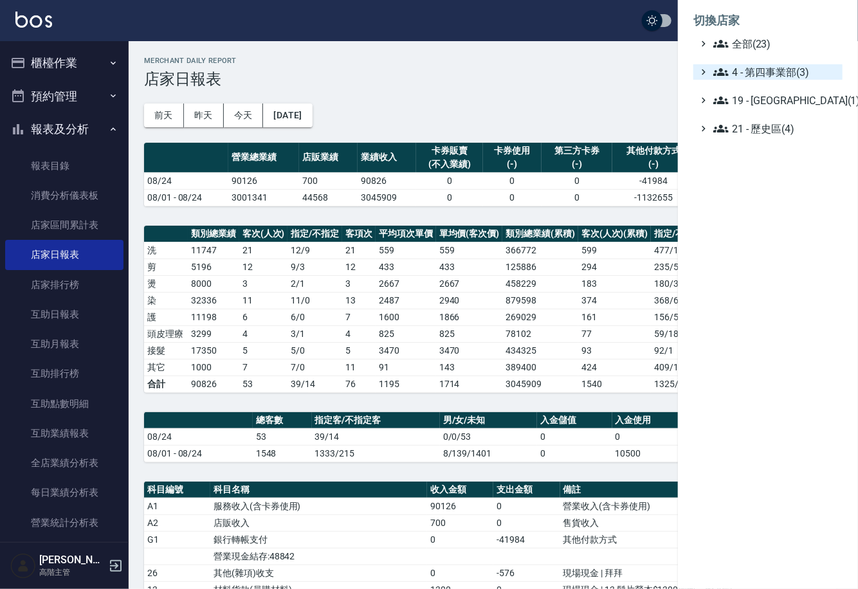
click at [748, 76] on span "4 - 第四事業部(3)" at bounding box center [775, 71] width 124 height 15
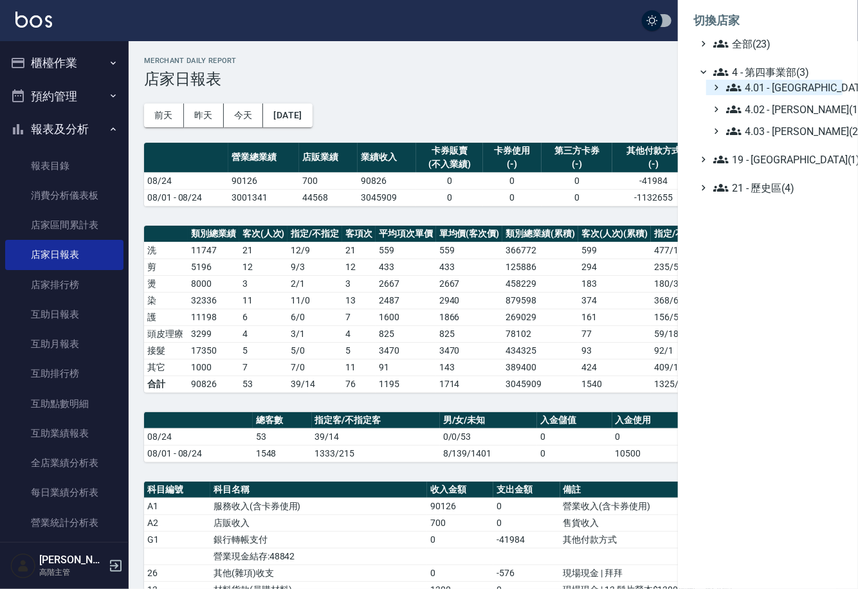
click at [752, 87] on span "4.01 - 中山區(3)" at bounding box center [781, 87] width 111 height 15
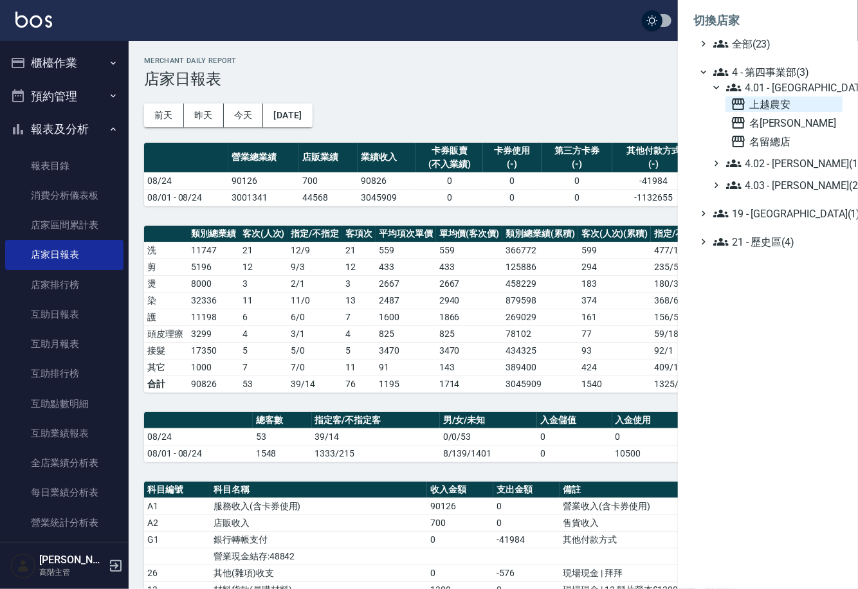
click at [757, 111] on span "上越農安" at bounding box center [783, 103] width 107 height 15
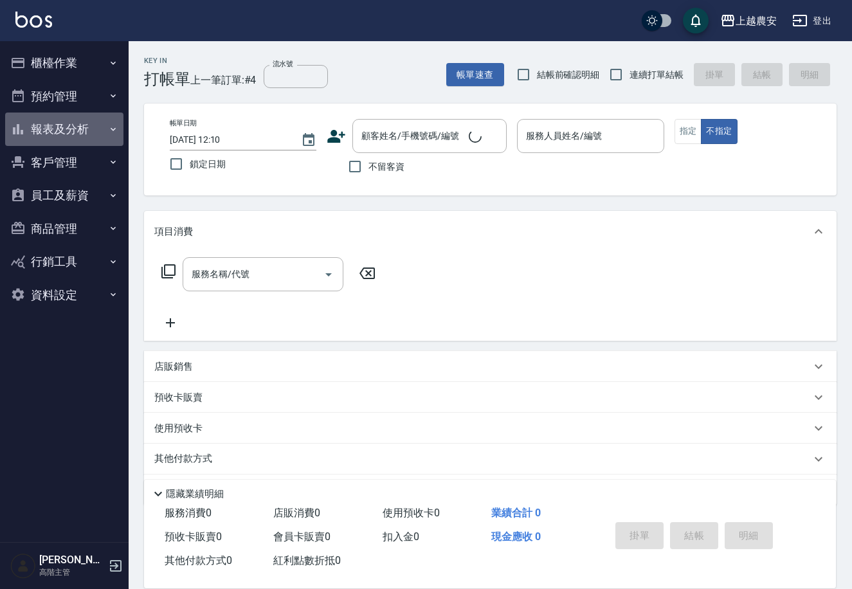
click at [61, 136] on button "報表及分析" at bounding box center [64, 129] width 118 height 33
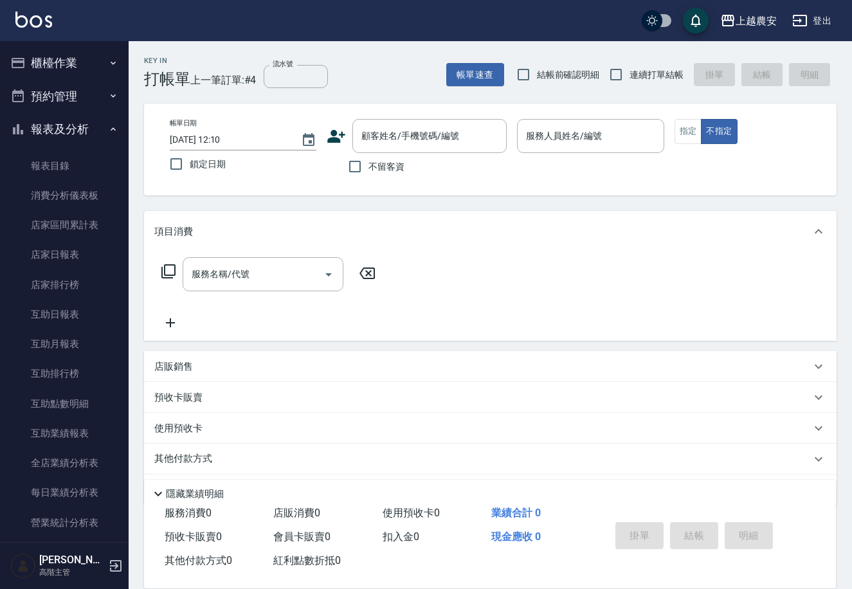
click at [58, 136] on button "報表及分析" at bounding box center [64, 129] width 118 height 33
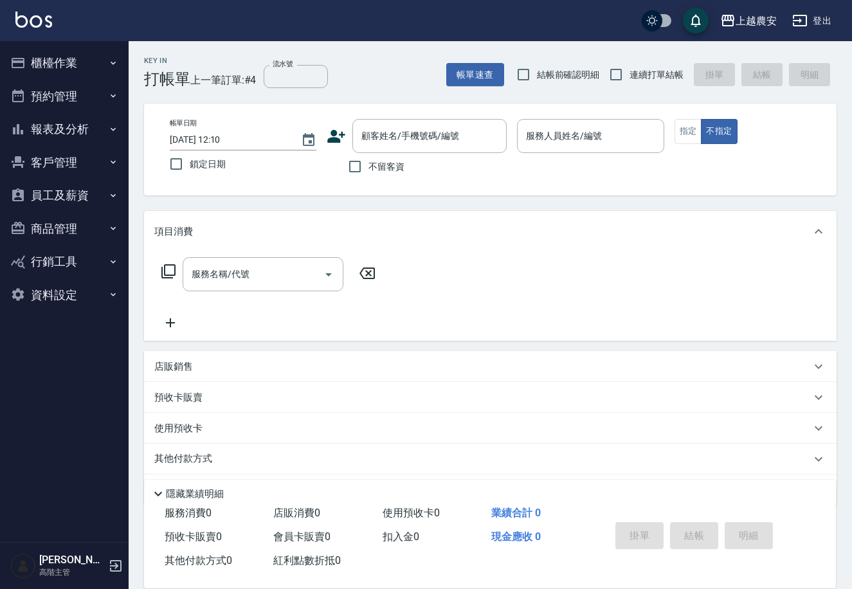
click at [82, 128] on button "報表及分析" at bounding box center [64, 129] width 118 height 33
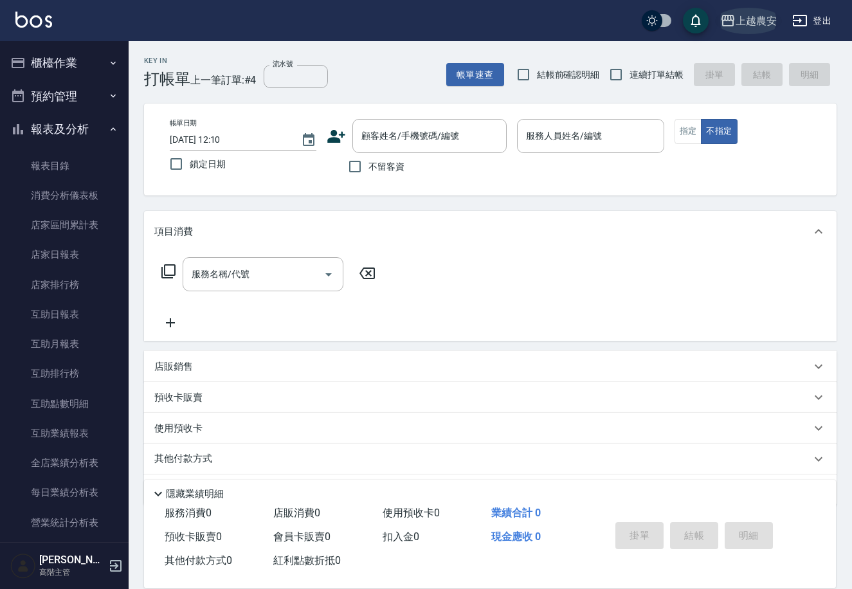
click at [772, 20] on div "上越農安" at bounding box center [755, 21] width 41 height 16
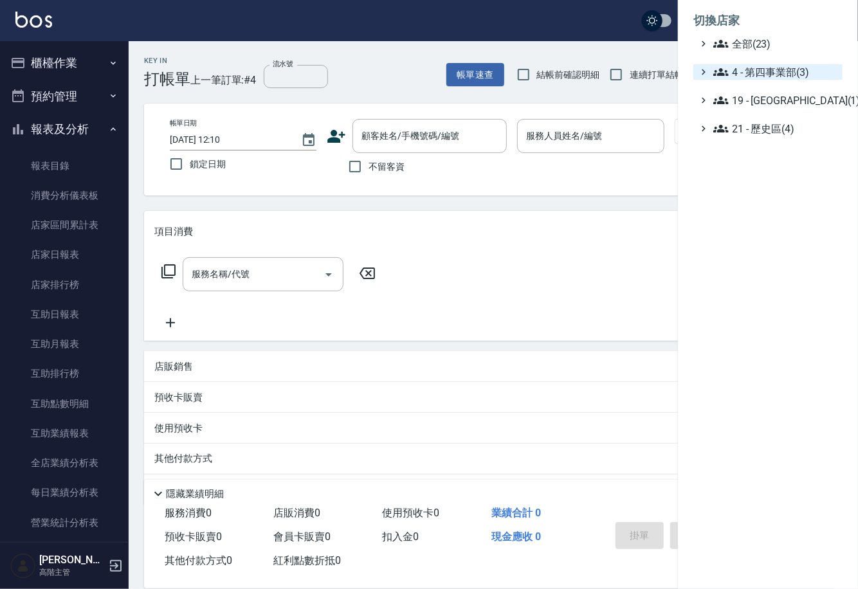
click at [768, 64] on span "4 - 第四事業部(3)" at bounding box center [775, 71] width 124 height 15
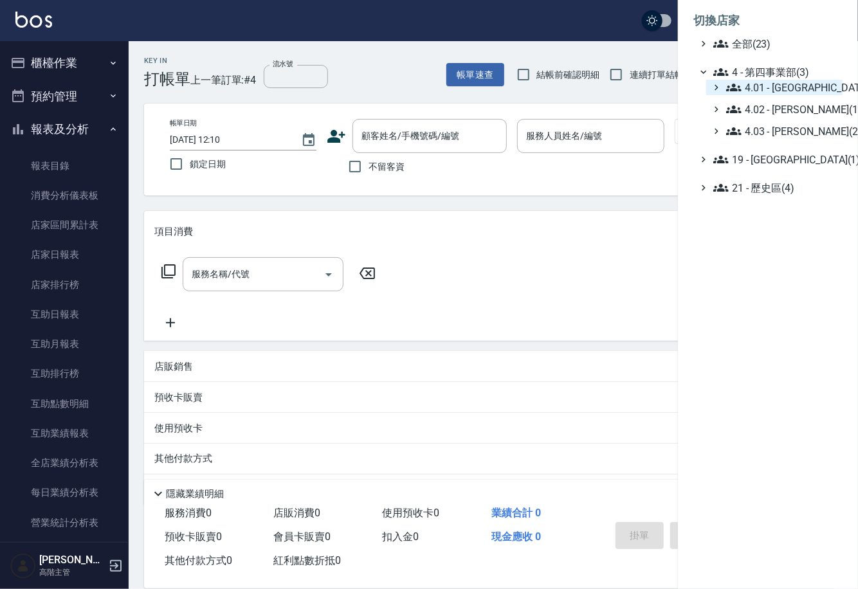
click at [786, 85] on span "4.01 - 中山區(3)" at bounding box center [781, 87] width 111 height 15
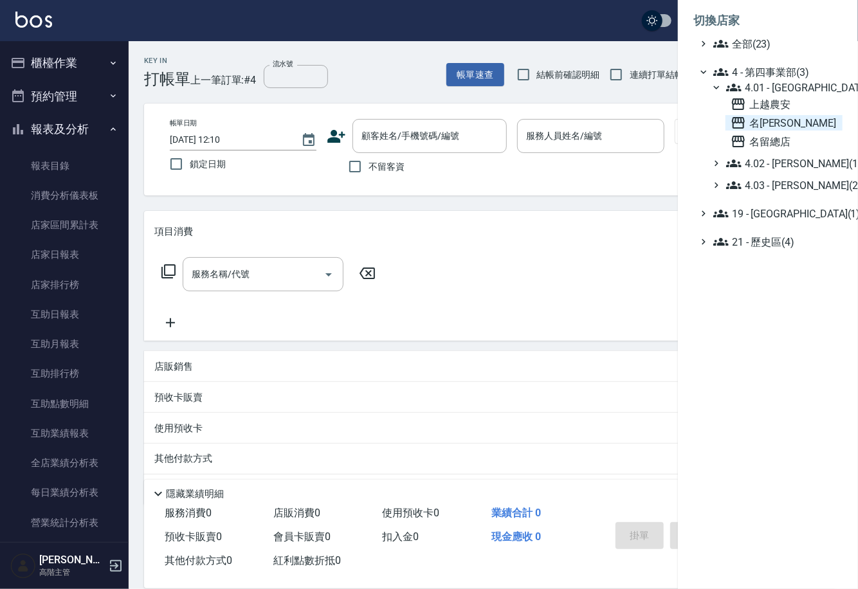
click at [779, 122] on span "名留林森" at bounding box center [783, 122] width 107 height 15
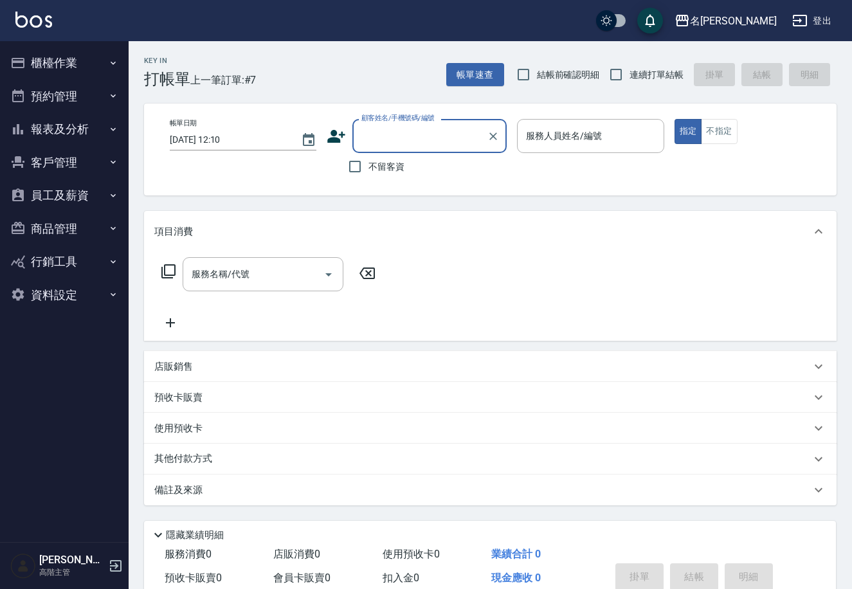
click at [74, 131] on button "報表及分析" at bounding box center [64, 129] width 118 height 33
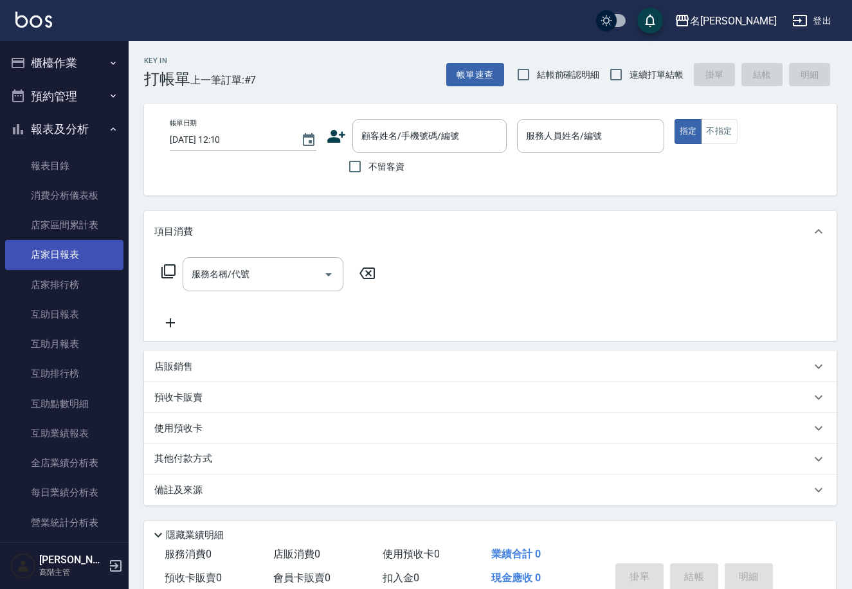
click at [76, 260] on link "店家日報表" at bounding box center [64, 255] width 118 height 30
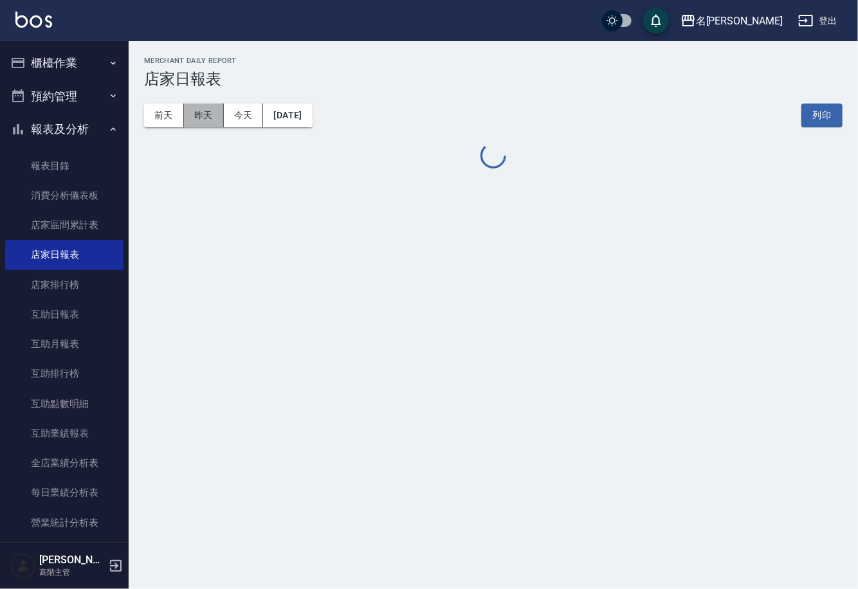
click at [218, 113] on button "昨天" at bounding box center [204, 116] width 40 height 24
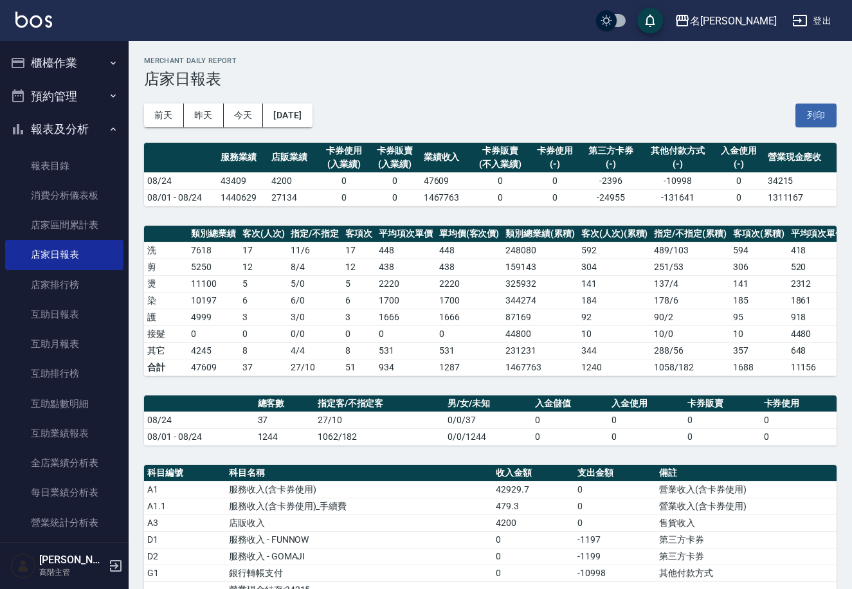
click at [812, 17] on button "登出" at bounding box center [812, 21] width 50 height 24
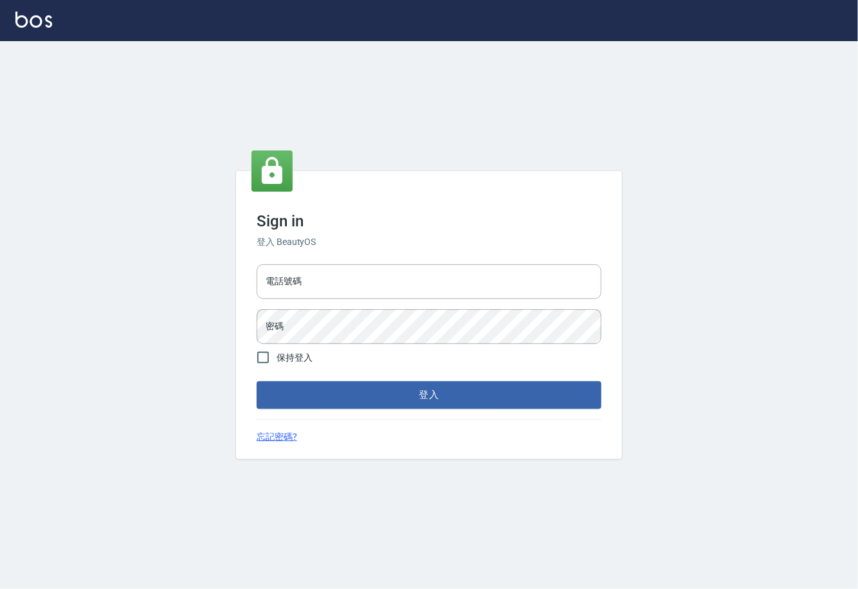
type input "0225929166"
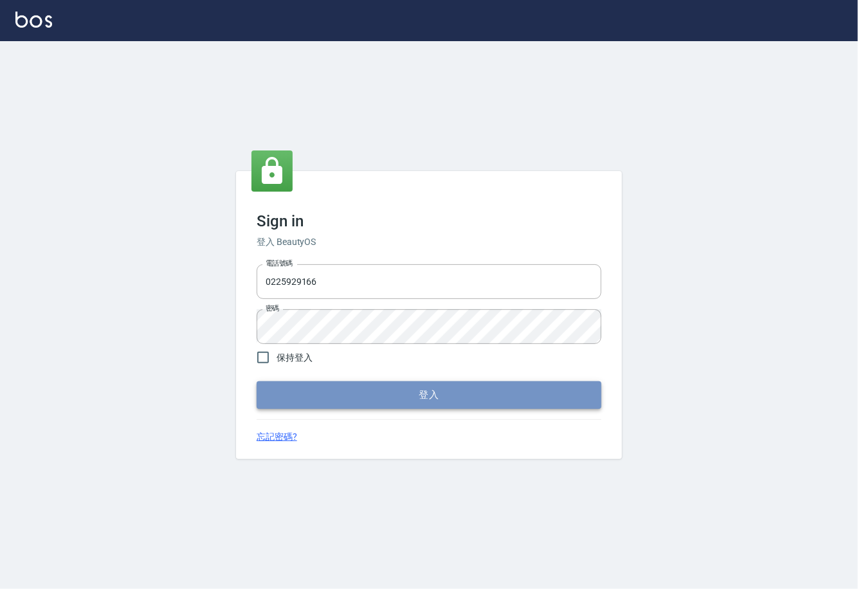
click at [442, 402] on button "登入" at bounding box center [429, 394] width 345 height 27
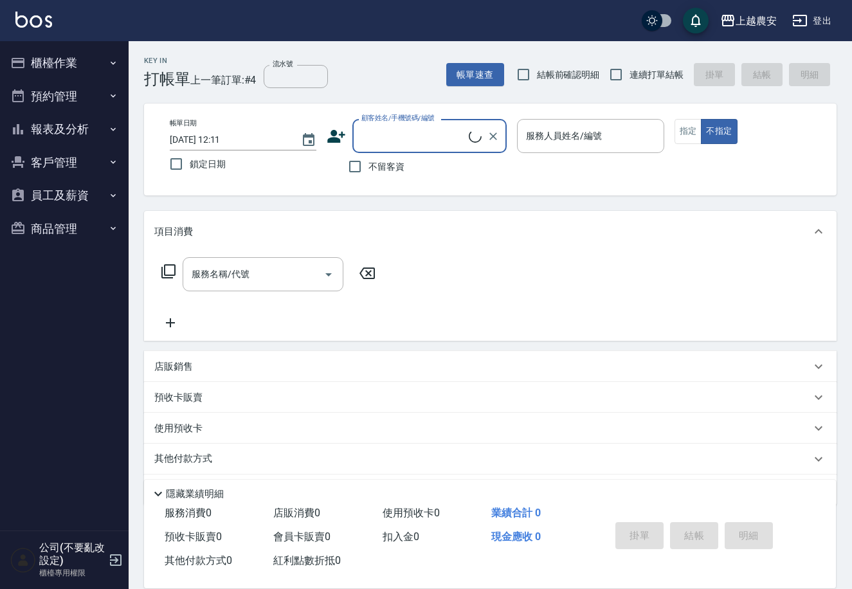
click at [53, 64] on button "櫃檯作業" at bounding box center [64, 62] width 118 height 33
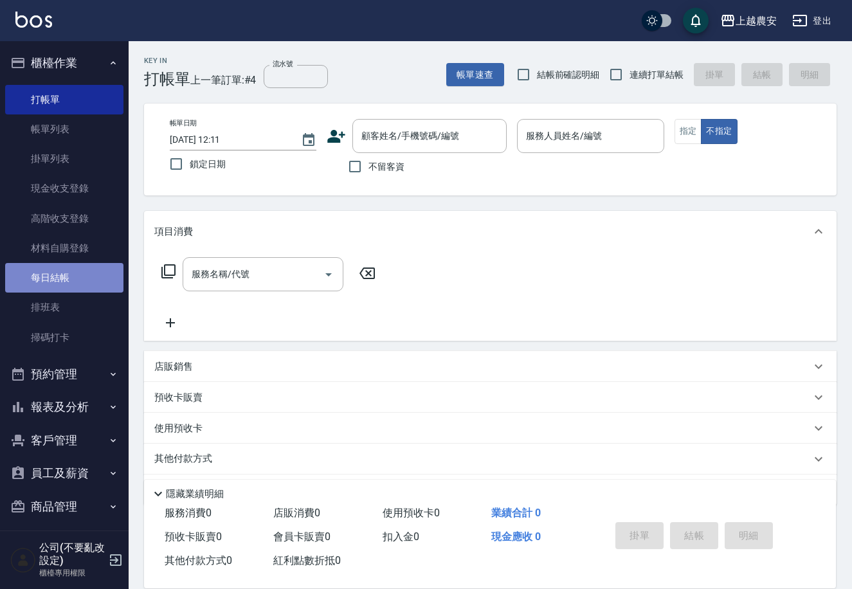
click at [66, 284] on link "每日結帳" at bounding box center [64, 278] width 118 height 30
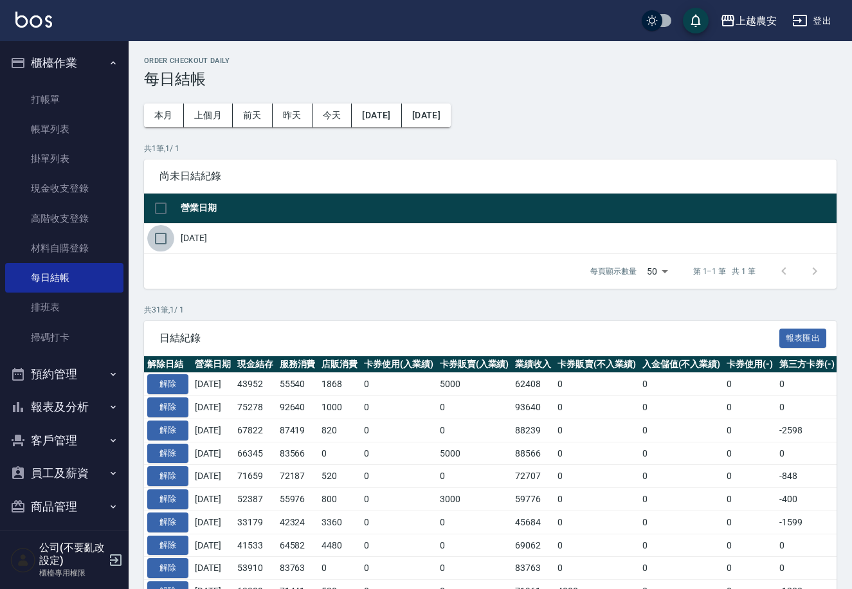
click at [154, 235] on input "checkbox" at bounding box center [160, 238] width 27 height 27
checkbox input "true"
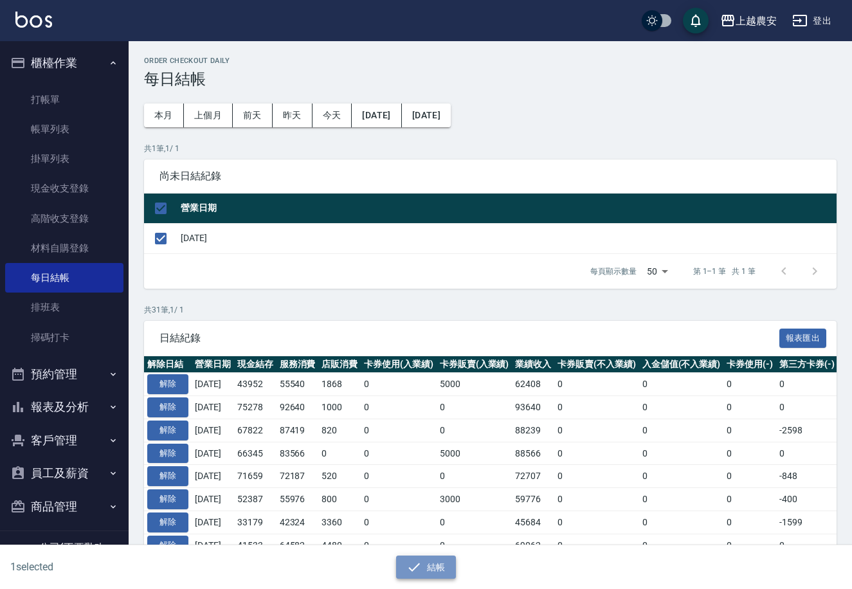
click at [430, 562] on button "結帳" at bounding box center [426, 567] width 60 height 24
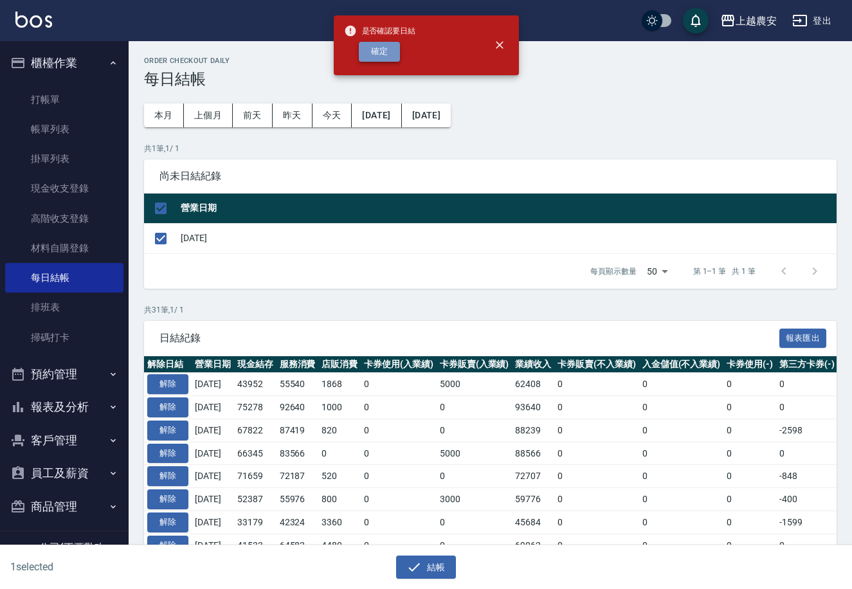
click at [384, 53] on button "確定" at bounding box center [379, 52] width 41 height 20
checkbox input "false"
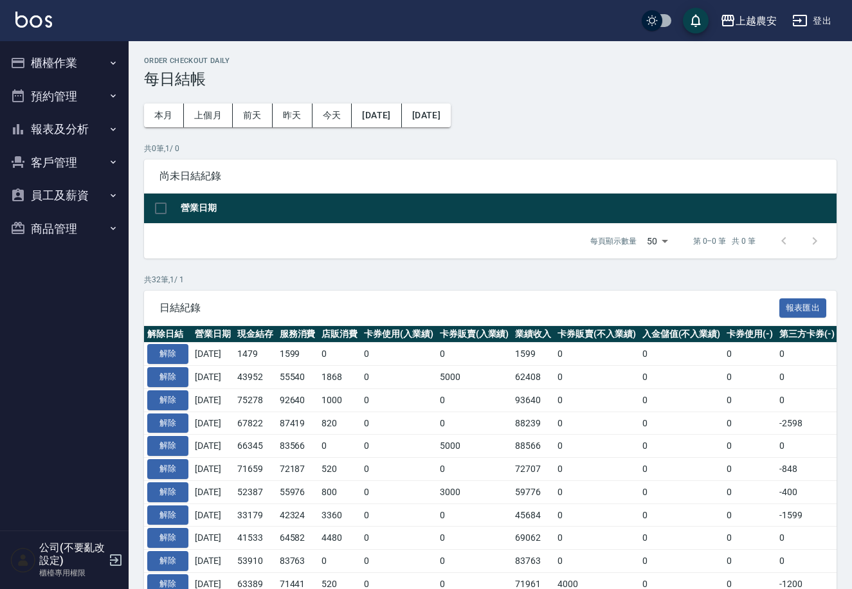
click at [69, 124] on button "報表及分析" at bounding box center [64, 129] width 118 height 33
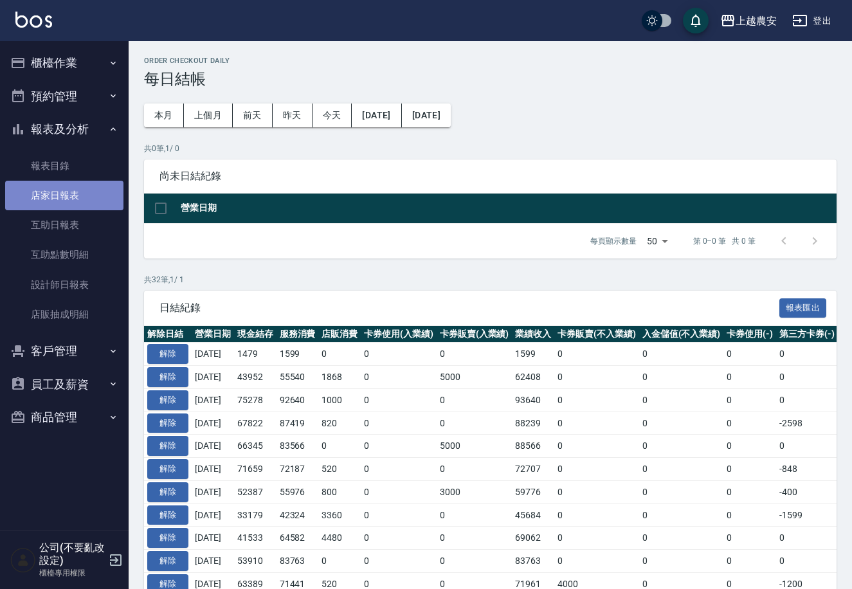
click at [69, 192] on link "店家日報表" at bounding box center [64, 196] width 118 height 30
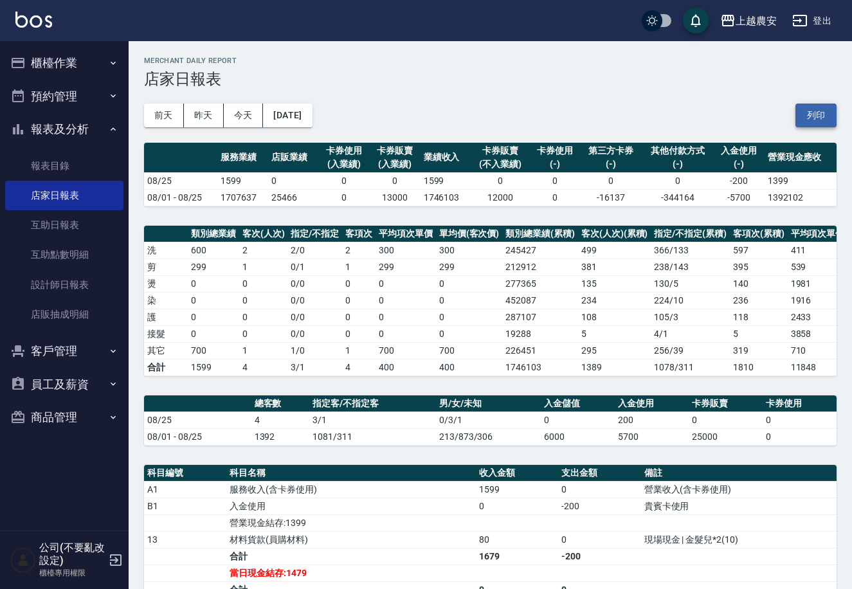
click at [829, 113] on button "列印" at bounding box center [815, 116] width 41 height 24
click at [309, 114] on button "[DATE]" at bounding box center [287, 116] width 49 height 24
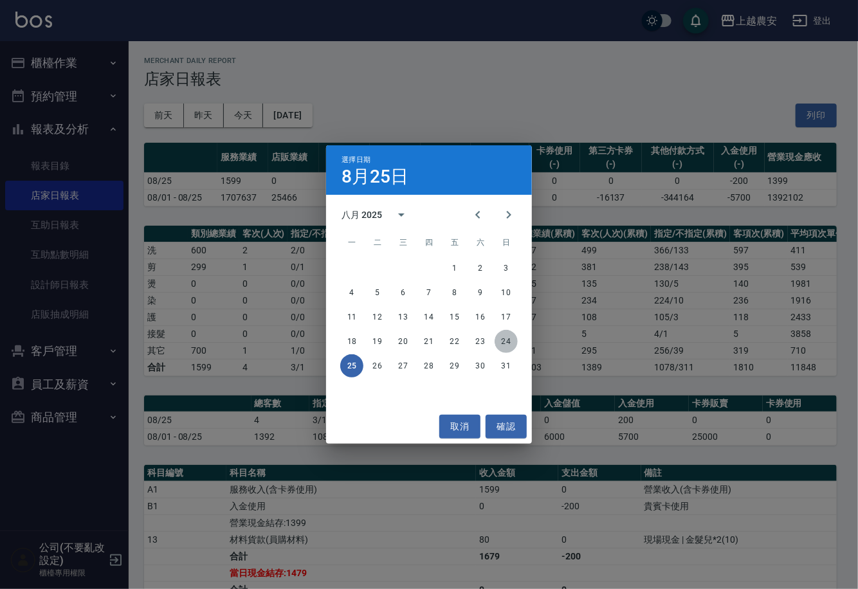
click at [500, 342] on button "24" at bounding box center [505, 341] width 23 height 23
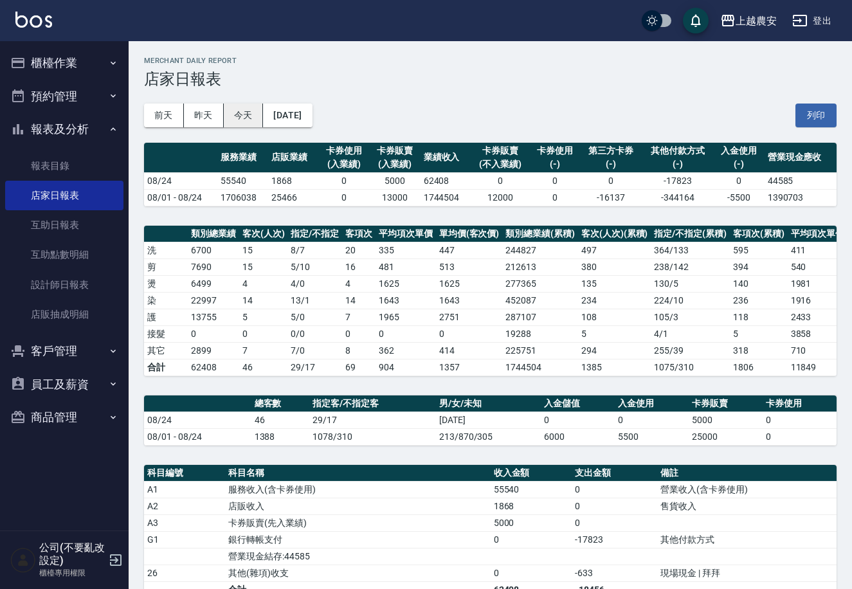
click at [239, 117] on button "今天" at bounding box center [244, 116] width 40 height 24
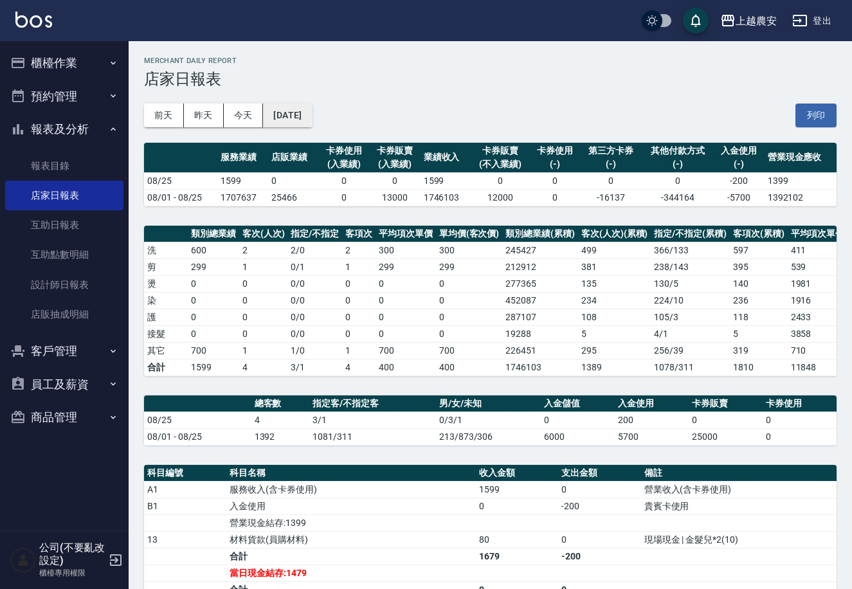
click at [312, 115] on button "[DATE]" at bounding box center [287, 116] width 49 height 24
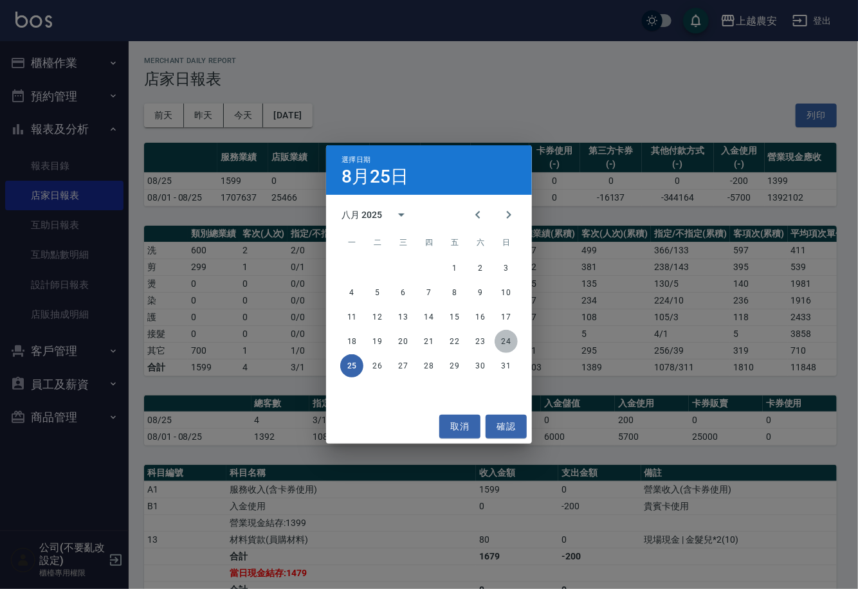
click at [503, 332] on button "24" at bounding box center [505, 341] width 23 height 23
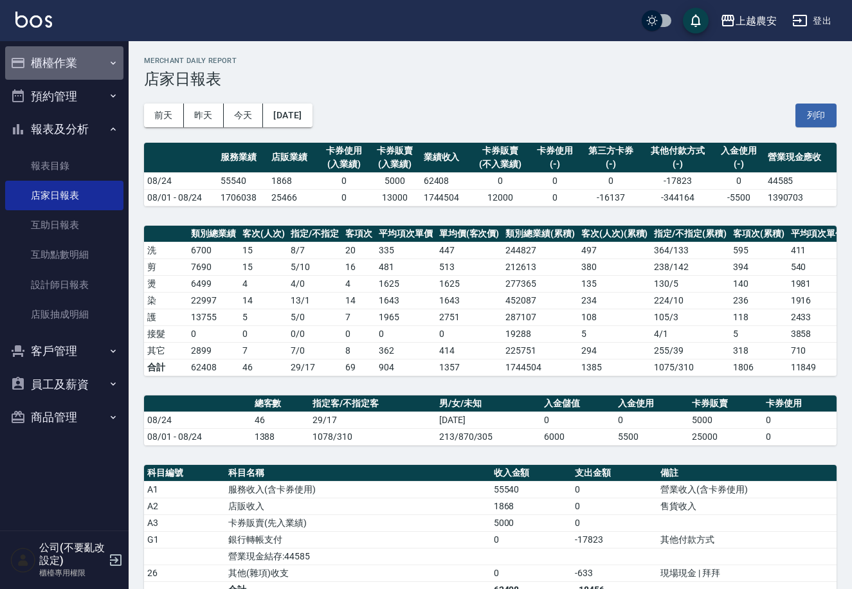
click at [64, 59] on button "櫃檯作業" at bounding box center [64, 62] width 118 height 33
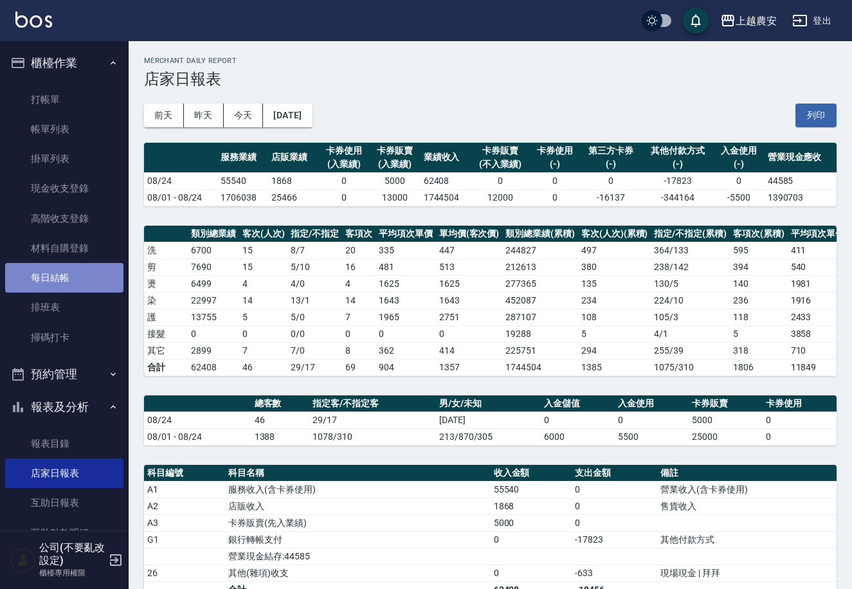
click at [68, 280] on link "每日結帳" at bounding box center [64, 278] width 118 height 30
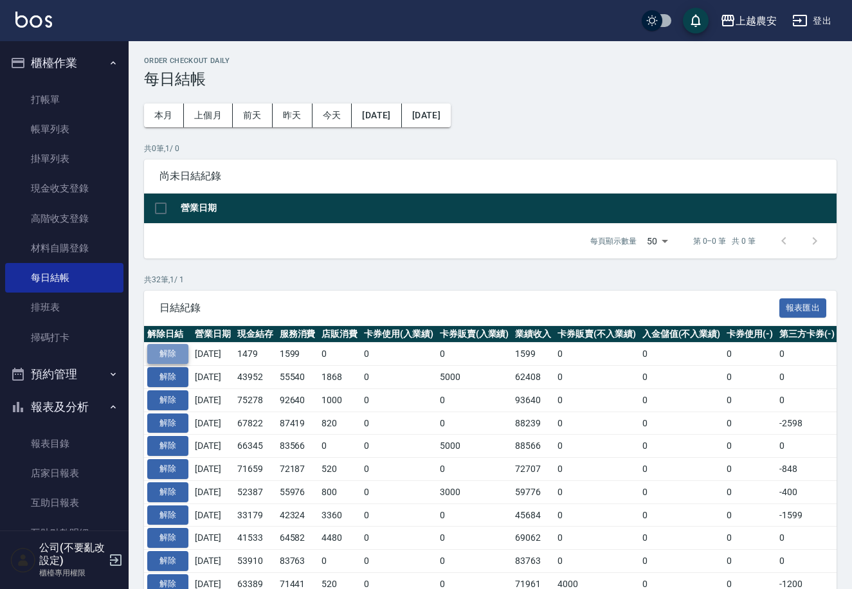
click at [166, 352] on button "解除" at bounding box center [167, 354] width 41 height 20
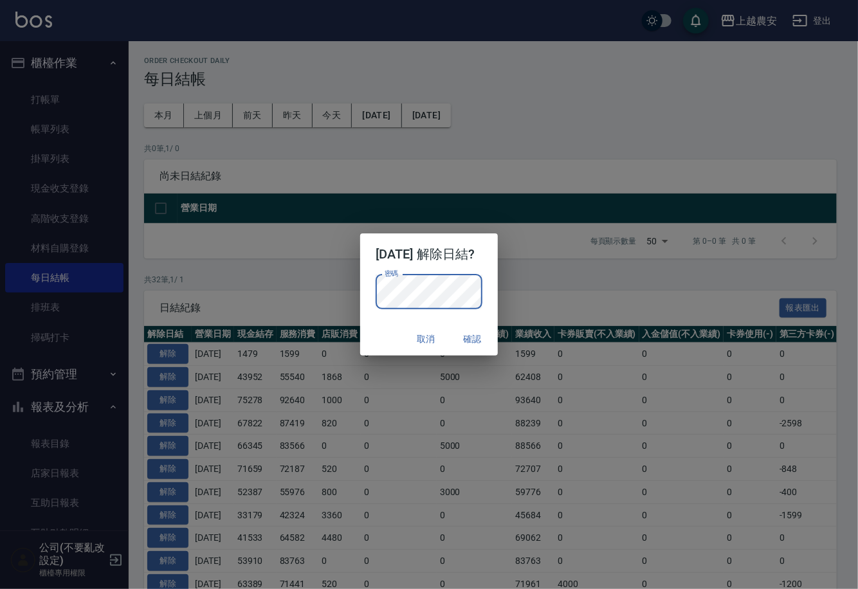
click at [502, 127] on div "2025/08/25 解除日結? 密碼 密碼 取消 確認" at bounding box center [429, 294] width 858 height 589
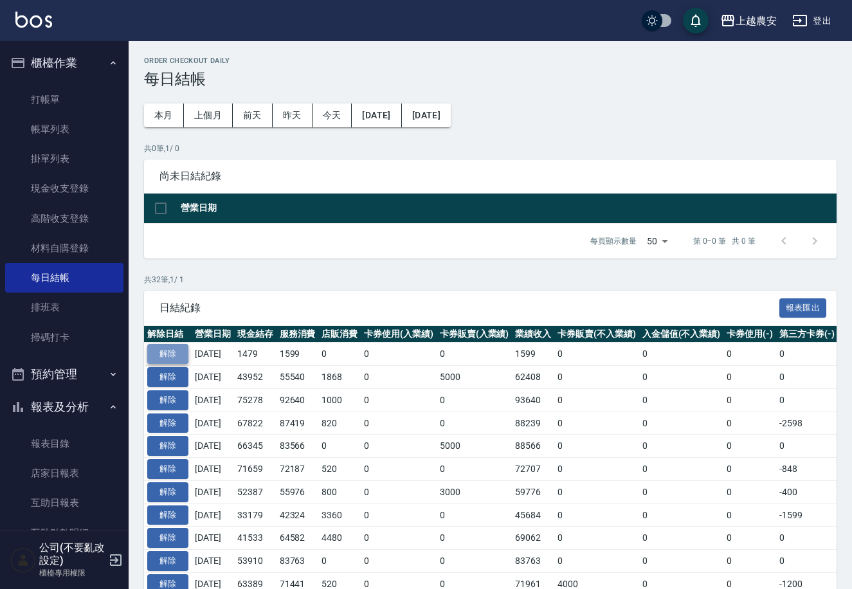
click at [163, 354] on button "解除" at bounding box center [167, 354] width 41 height 20
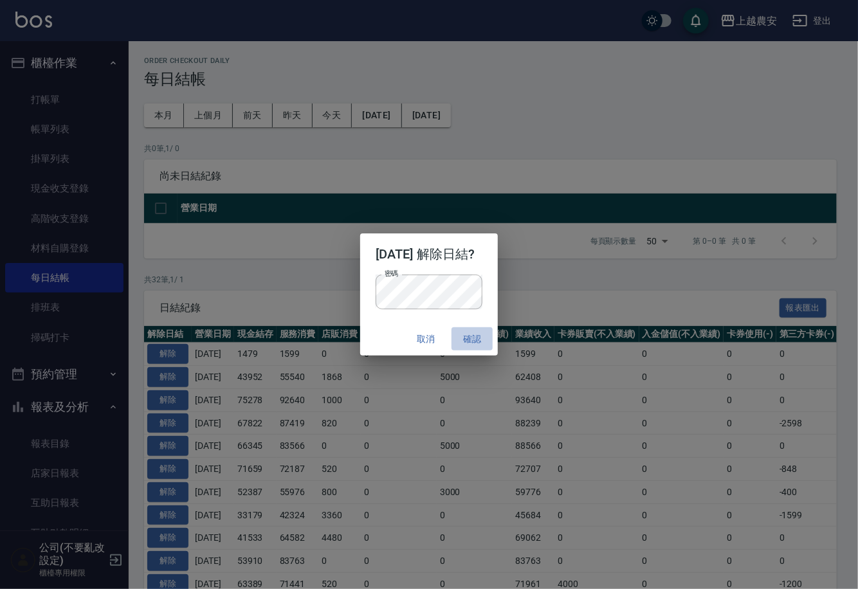
click at [475, 336] on button "確認" at bounding box center [471, 339] width 41 height 24
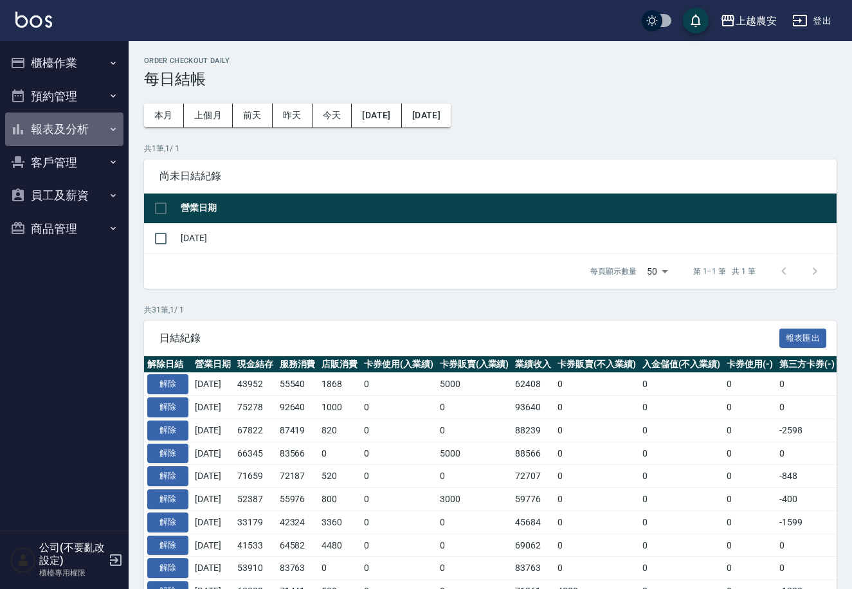
click at [68, 125] on button "報表及分析" at bounding box center [64, 129] width 118 height 33
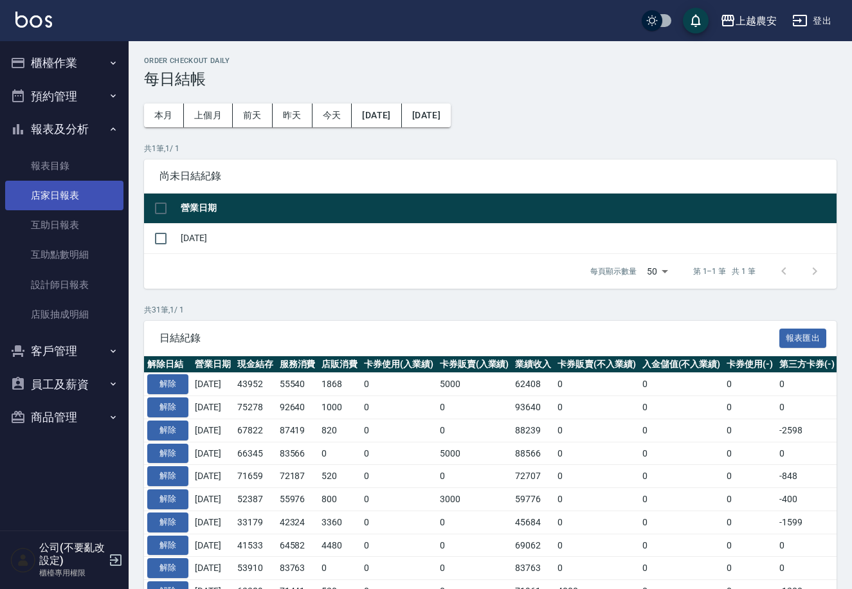
click at [70, 193] on link "店家日報表" at bounding box center [64, 196] width 118 height 30
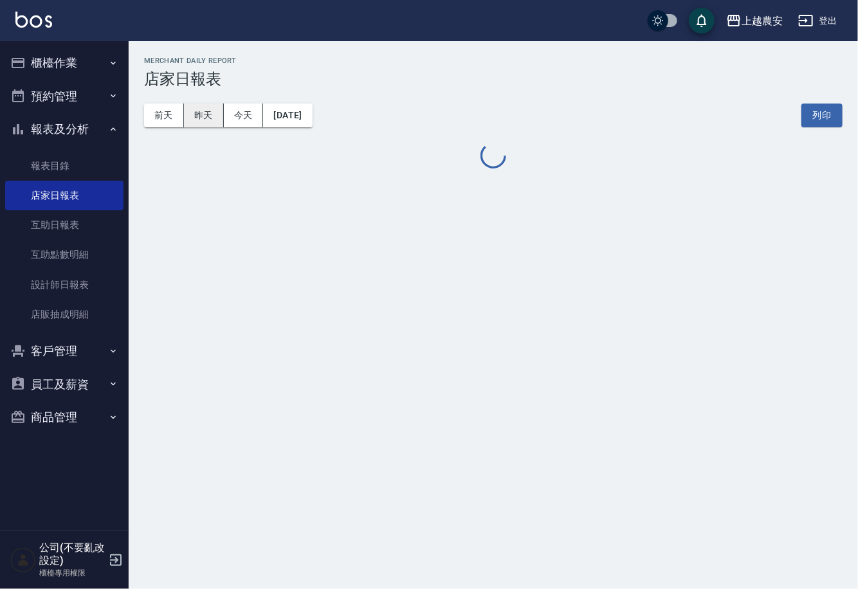
click at [207, 113] on button "昨天" at bounding box center [204, 116] width 40 height 24
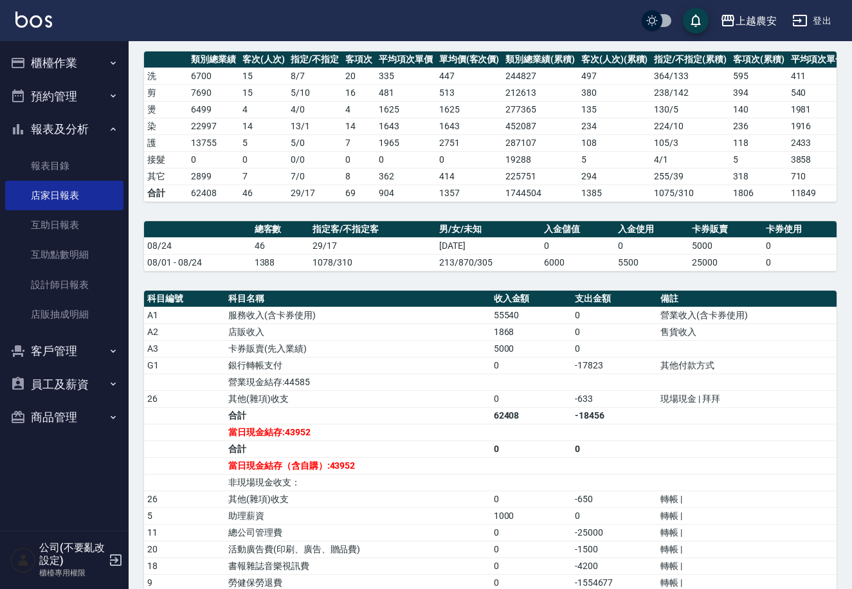
scroll to position [24, 0]
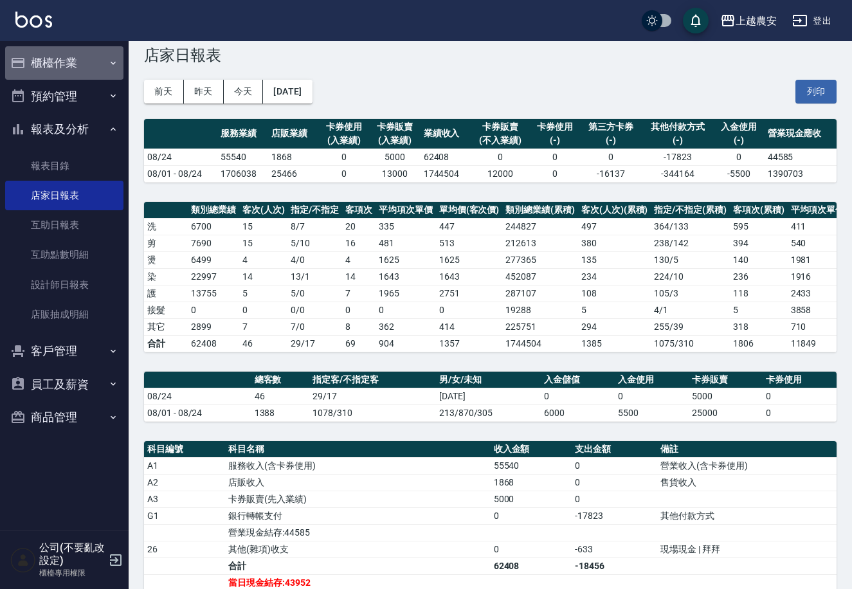
click at [41, 59] on button "櫃檯作業" at bounding box center [64, 62] width 118 height 33
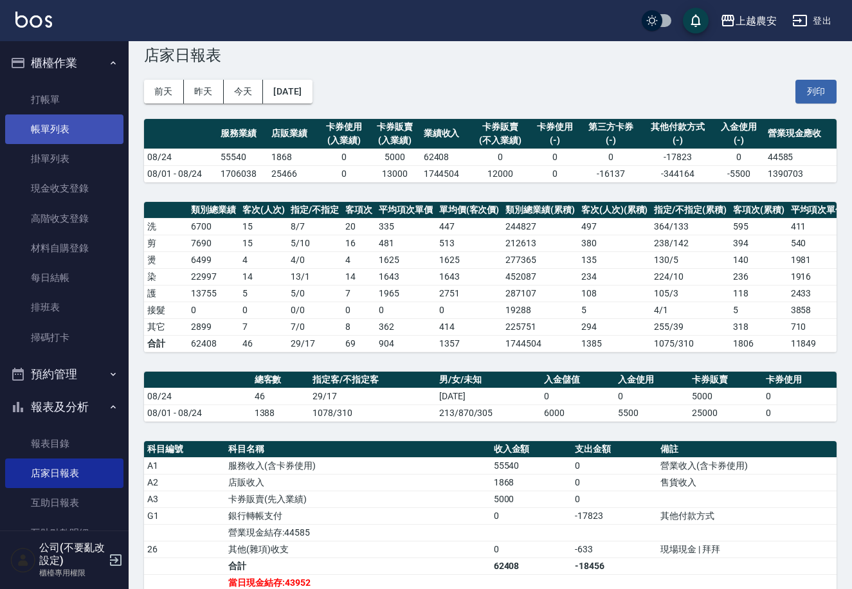
click at [68, 117] on link "帳單列表" at bounding box center [64, 129] width 118 height 30
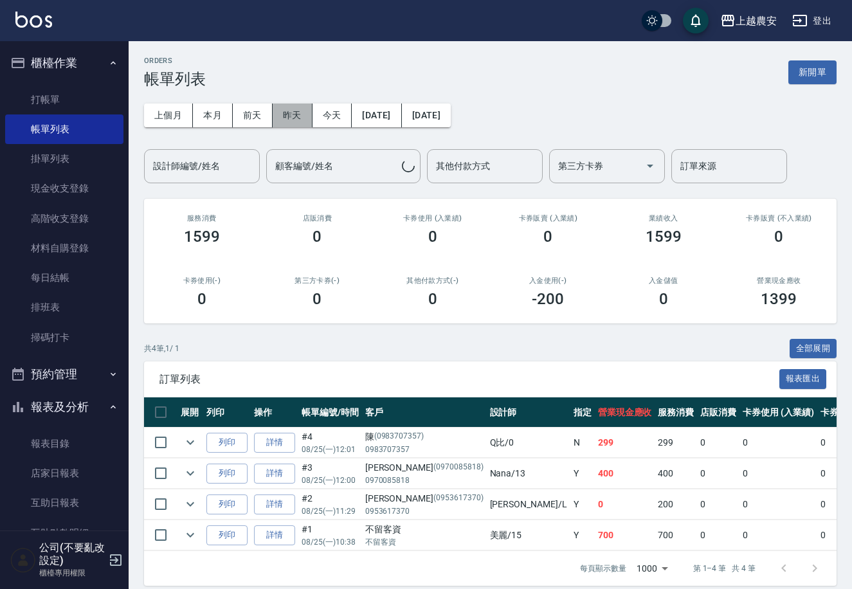
click at [279, 120] on button "昨天" at bounding box center [293, 116] width 40 height 24
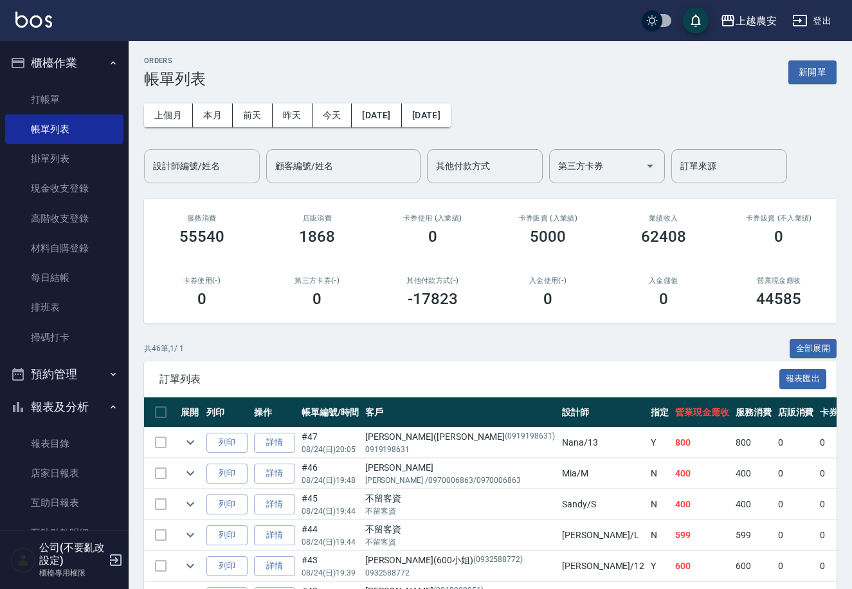
click at [168, 160] on div "設計師編號/姓名 設計師編號/姓名" at bounding box center [202, 166] width 116 height 34
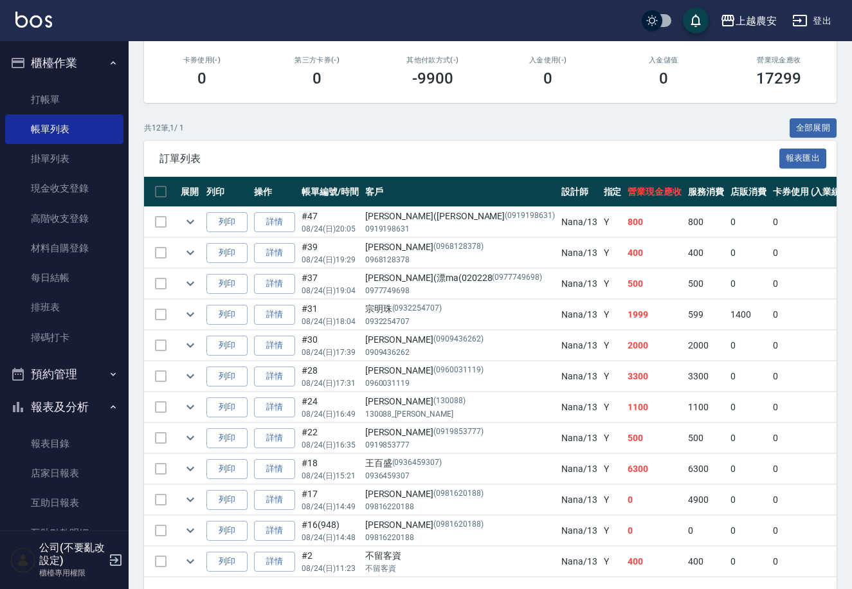
scroll to position [270, 0]
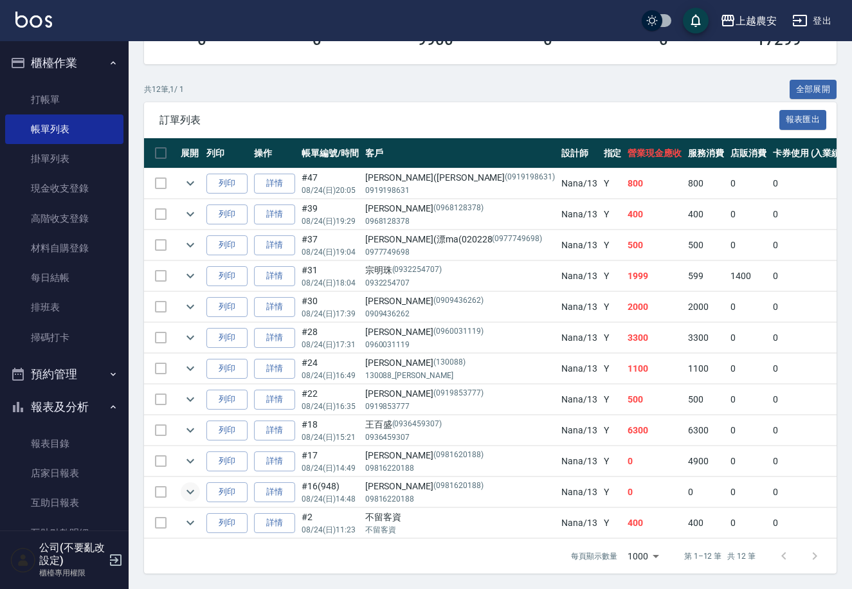
type input "Nana-13"
click at [192, 484] on icon "expand row" at bounding box center [190, 491] width 15 height 15
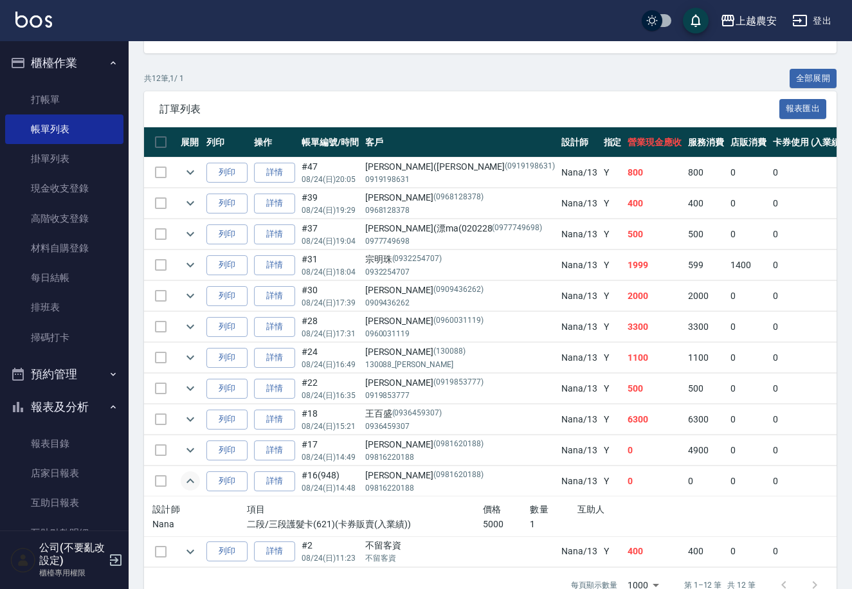
scroll to position [310, 0]
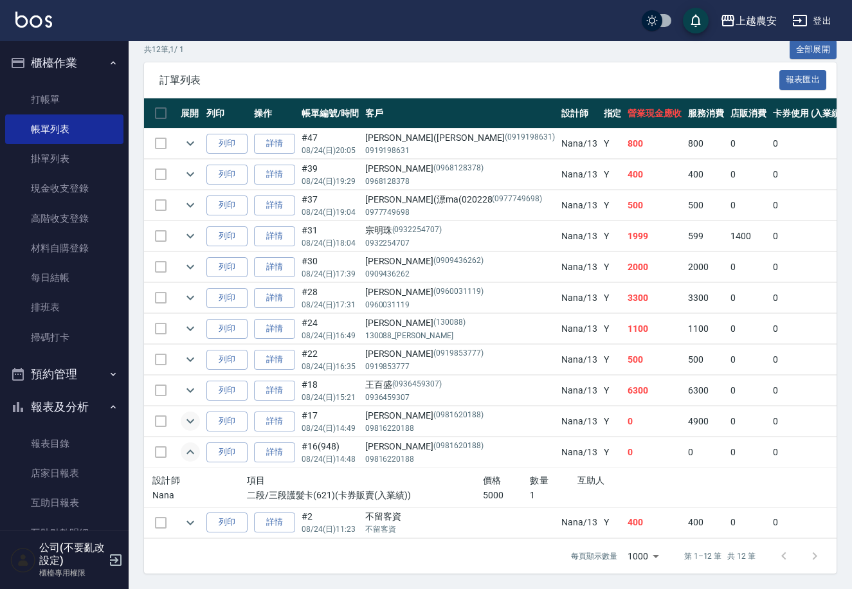
click at [184, 413] on icon "expand row" at bounding box center [190, 420] width 15 height 15
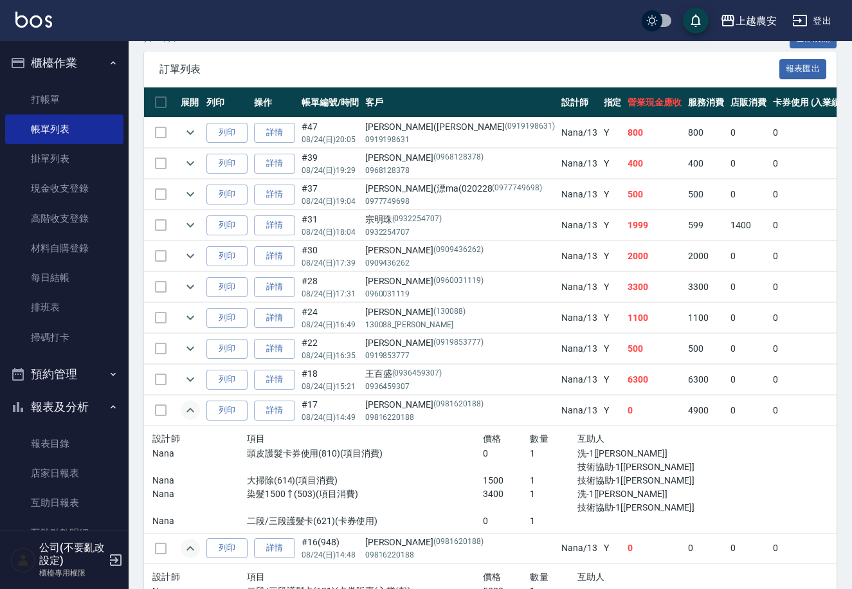
scroll to position [417, 0]
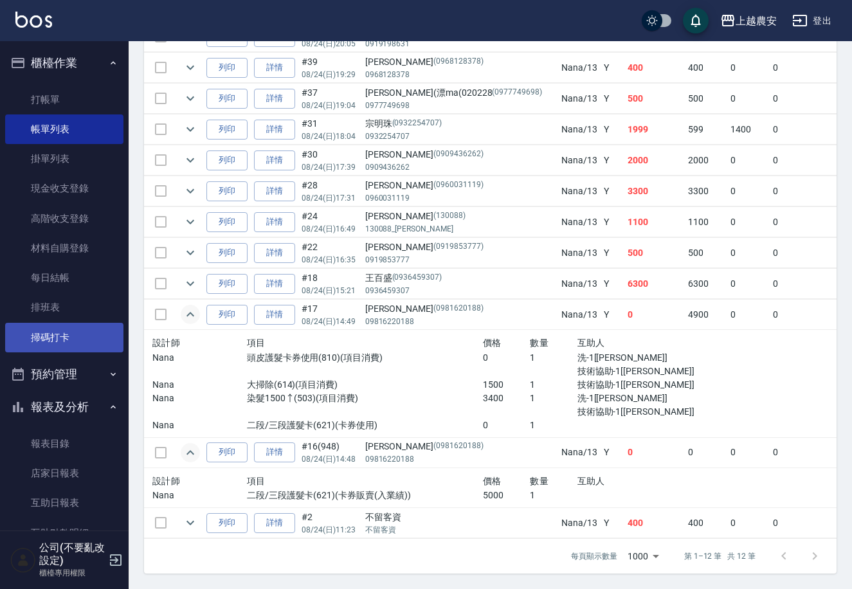
click at [45, 329] on link "掃碼打卡" at bounding box center [64, 338] width 118 height 30
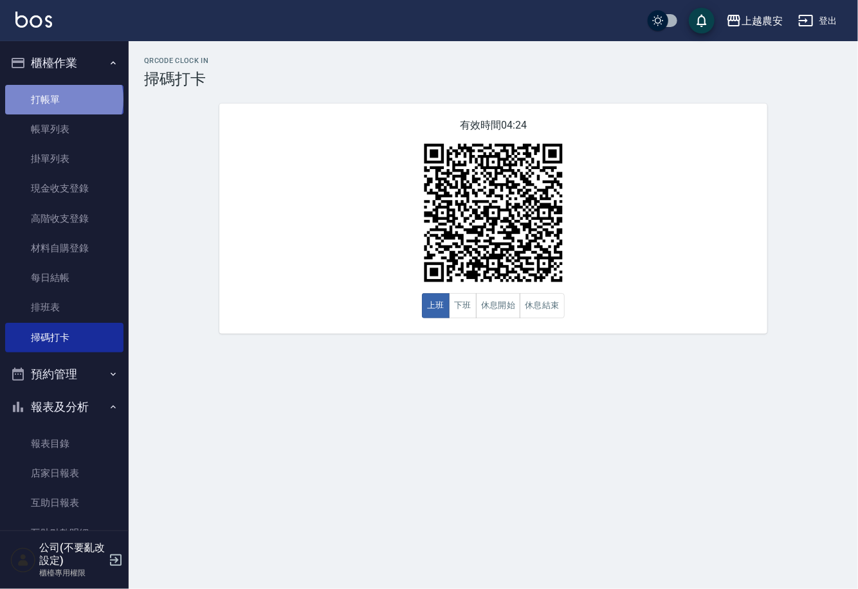
click at [63, 99] on link "打帳單" at bounding box center [64, 100] width 118 height 30
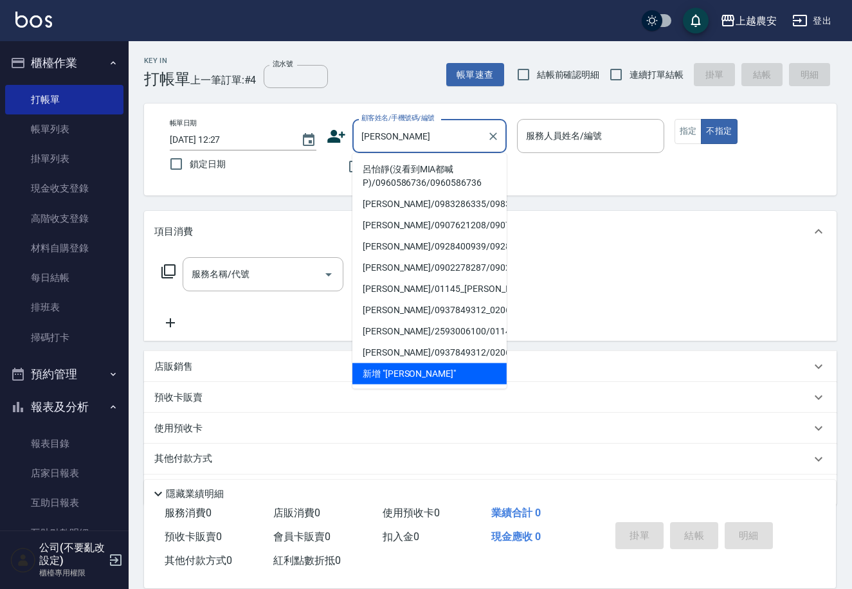
click at [406, 185] on li "呂怡靜(沒看到MIA都喊P)/0960586736/0960586736" at bounding box center [429, 176] width 154 height 35
type input "呂怡靜(沒看到MIA都喊P)/0960586736/0960586736"
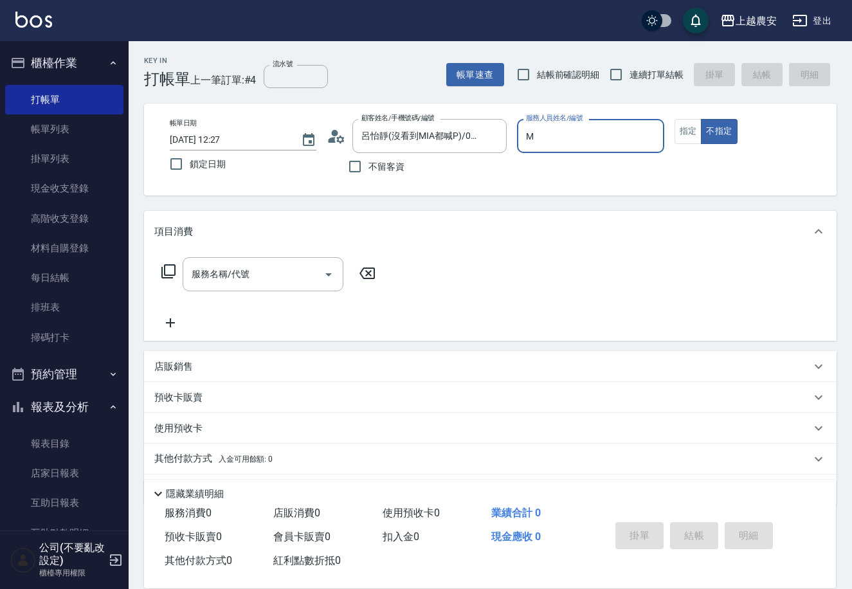
type input "Mia-M"
type button "false"
click at [694, 135] on button "指定" at bounding box center [688, 131] width 28 height 25
click at [287, 273] on input "服務名稱/代號" at bounding box center [253, 274] width 130 height 23
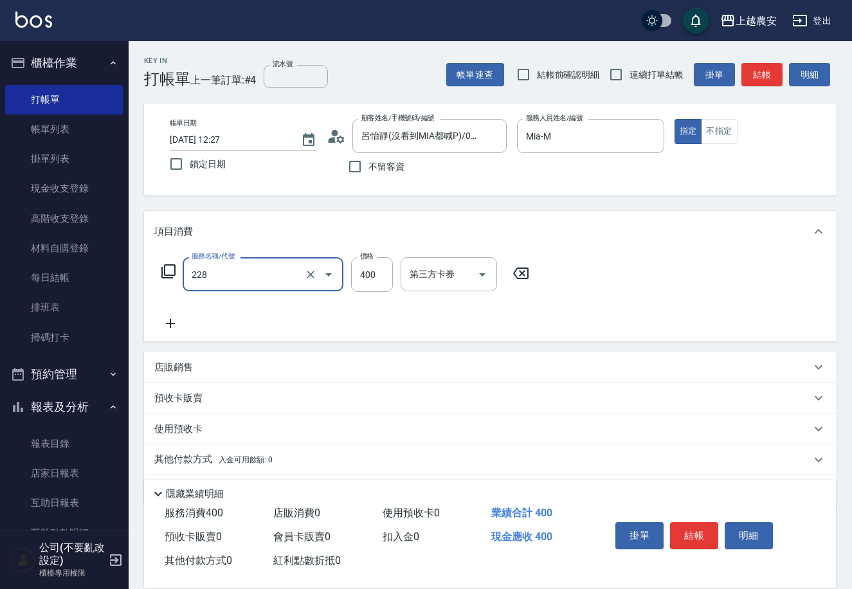
type input "洗髮(228)"
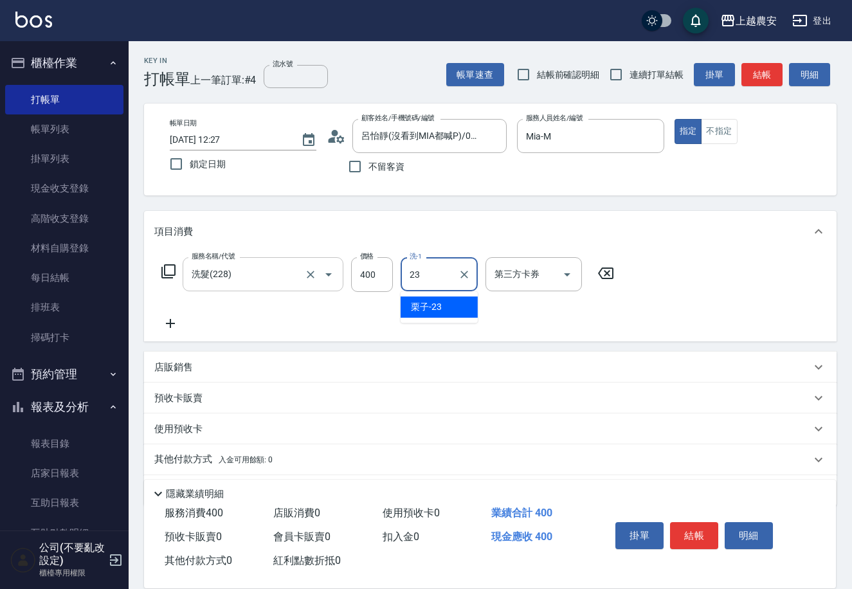
type input "栗子-23"
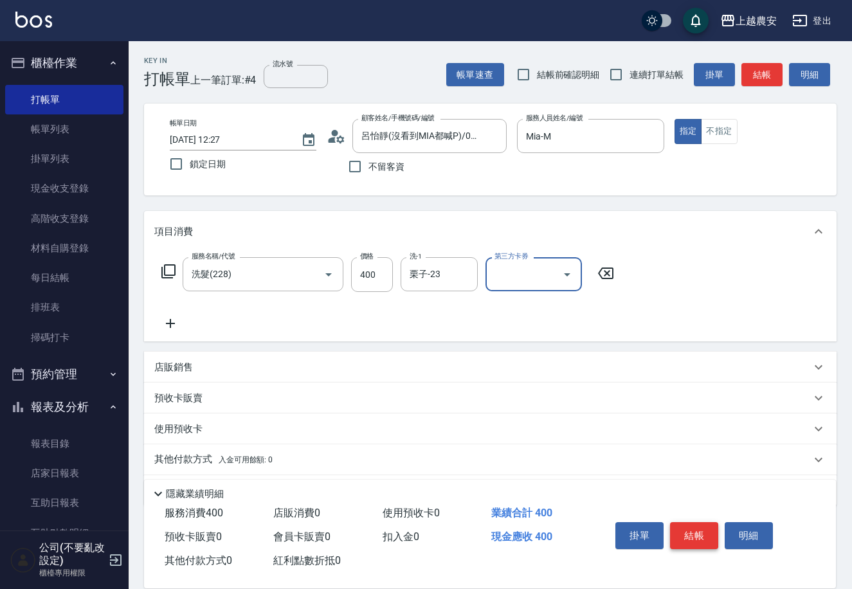
click at [689, 537] on button "結帳" at bounding box center [694, 535] width 48 height 27
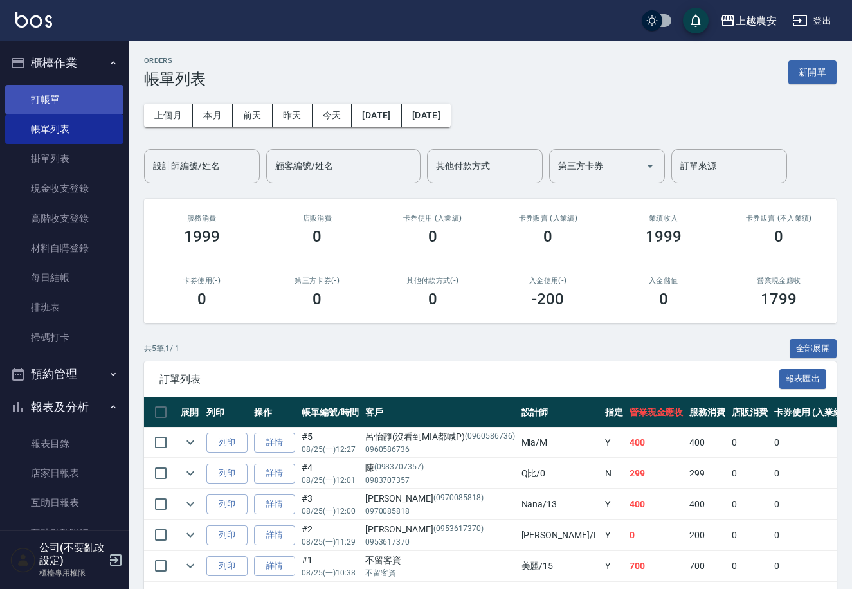
click at [46, 93] on link "打帳單" at bounding box center [64, 100] width 118 height 30
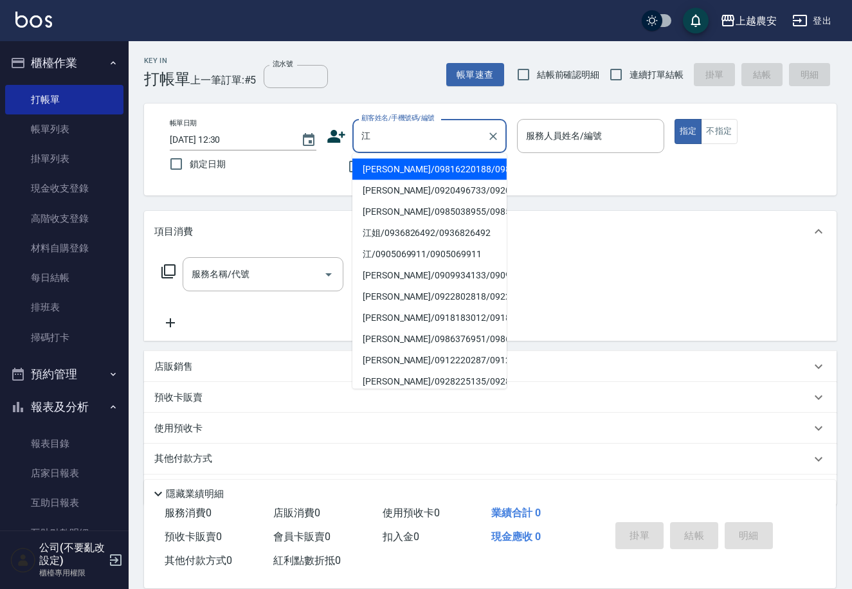
click at [389, 244] on li "江姐/0936826492/0936826492" at bounding box center [429, 232] width 154 height 21
type input "江姐/0936826492/0936826492"
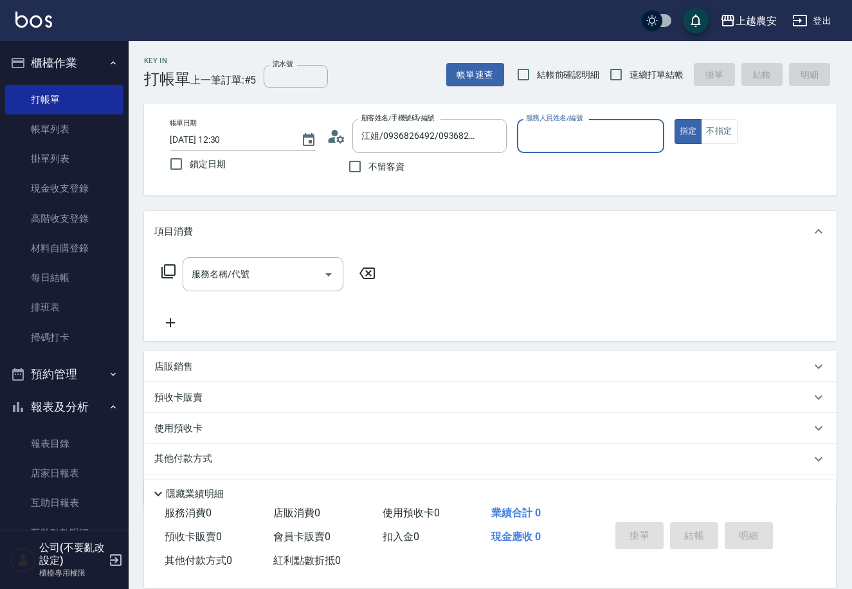
type input "Candy-7"
click at [201, 291] on div "服務名稱/代號" at bounding box center [263, 274] width 161 height 34
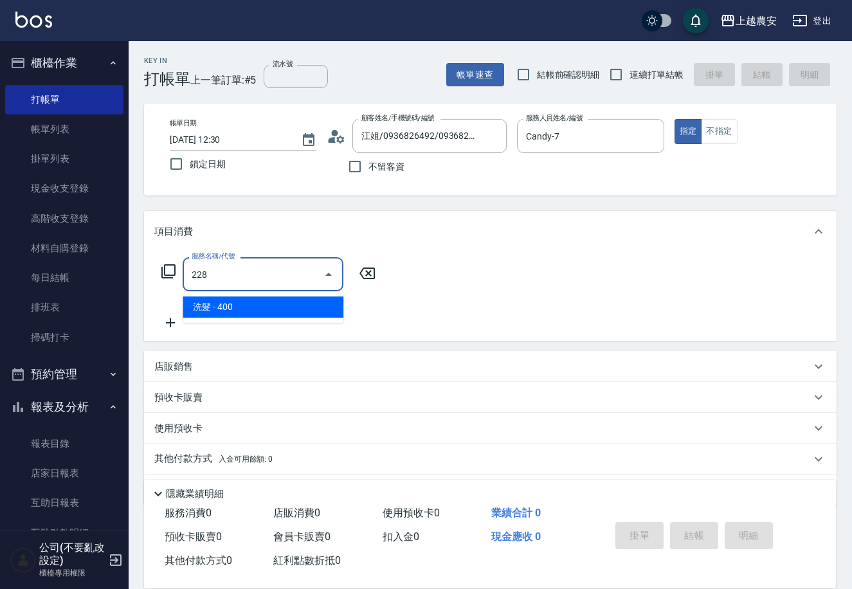
type input "洗髮(228)"
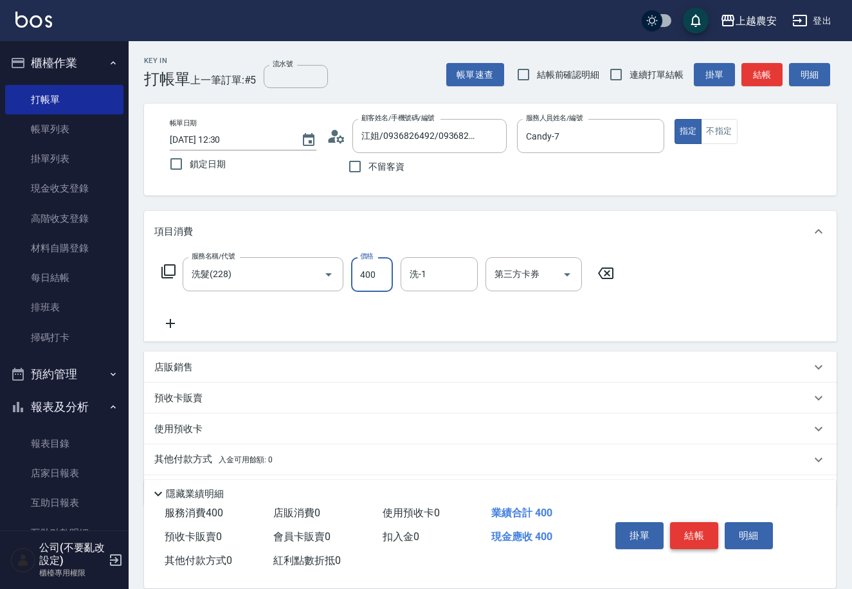
click at [711, 522] on button "結帳" at bounding box center [694, 535] width 48 height 27
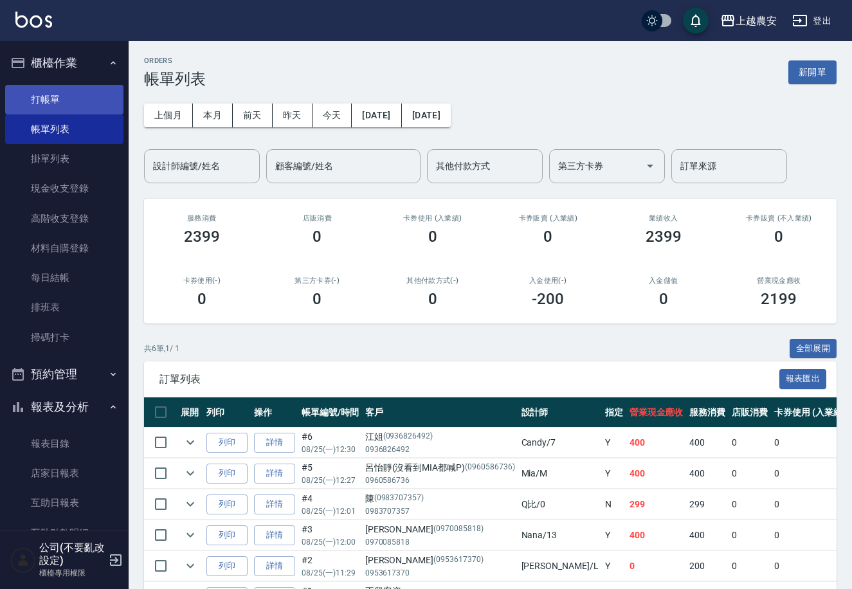
click at [46, 91] on link "打帳單" at bounding box center [64, 100] width 118 height 30
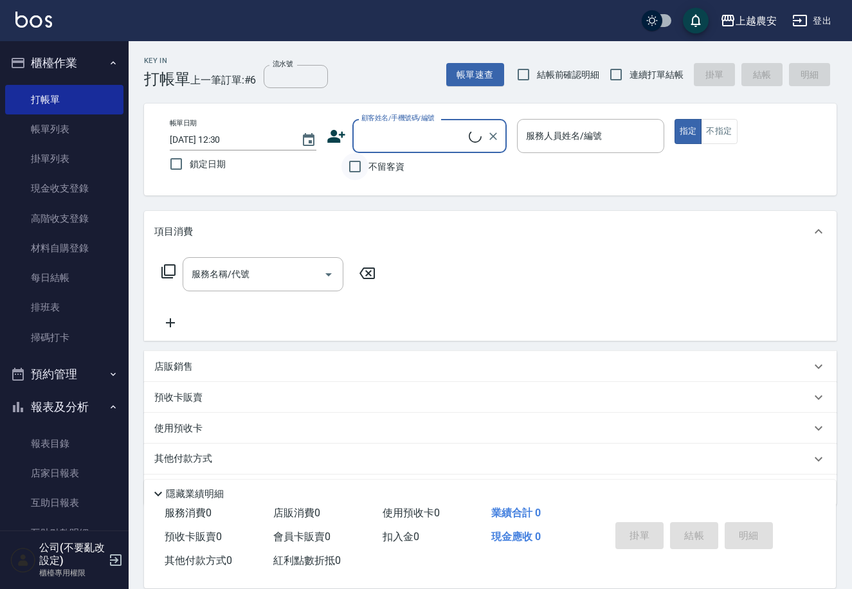
click at [354, 164] on input "不留客資" at bounding box center [354, 166] width 27 height 27
checkbox input "true"
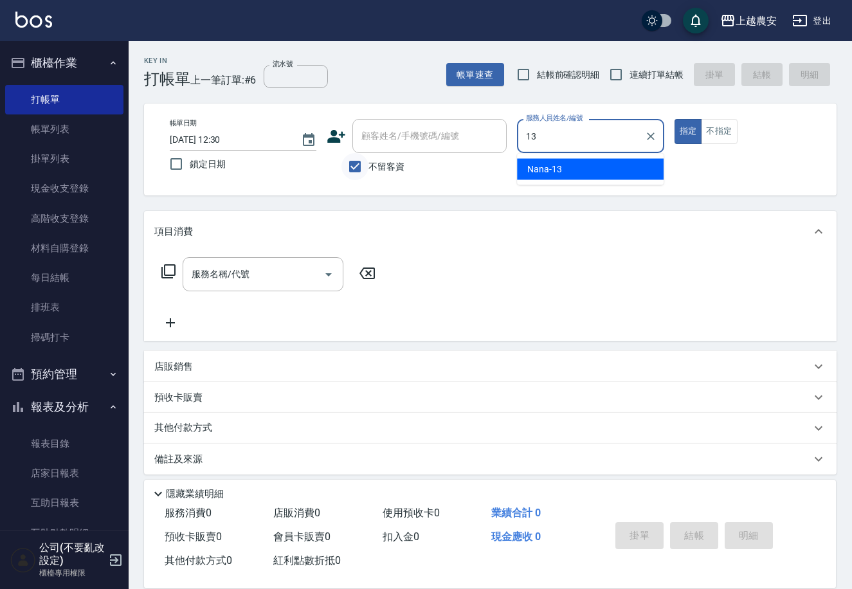
type input "Nana-13"
type button "true"
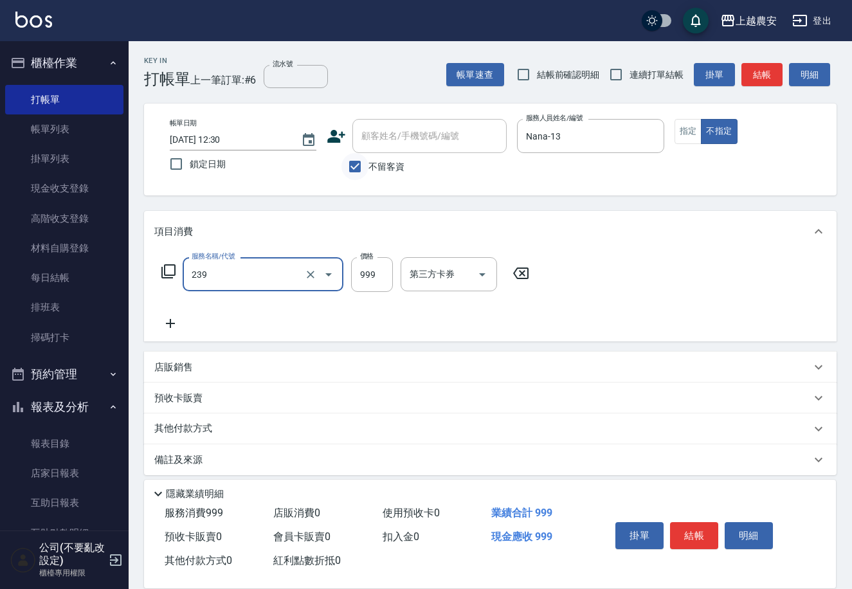
type input "頭皮SPA洗髮(239)"
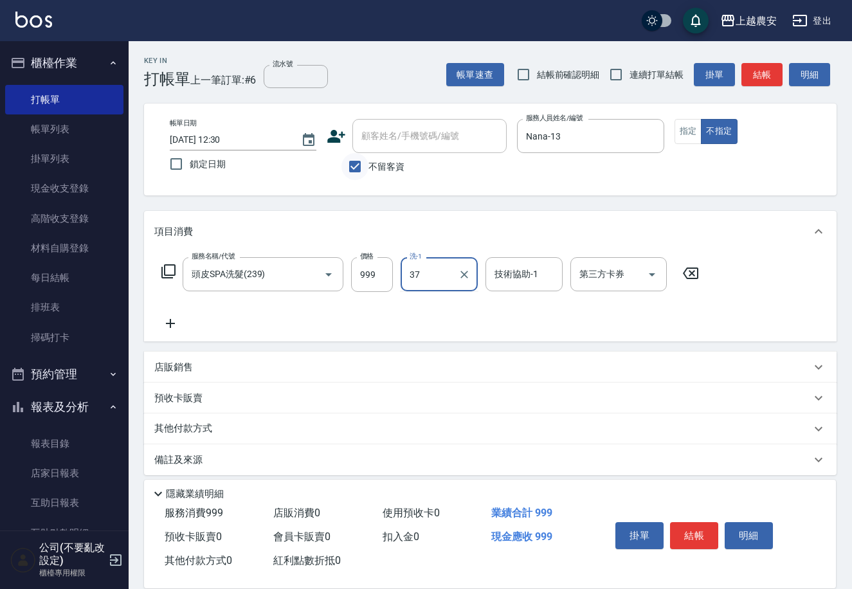
type input "晴晴-37"
click at [216, 430] on p "其他付款方式" at bounding box center [186, 429] width 64 height 14
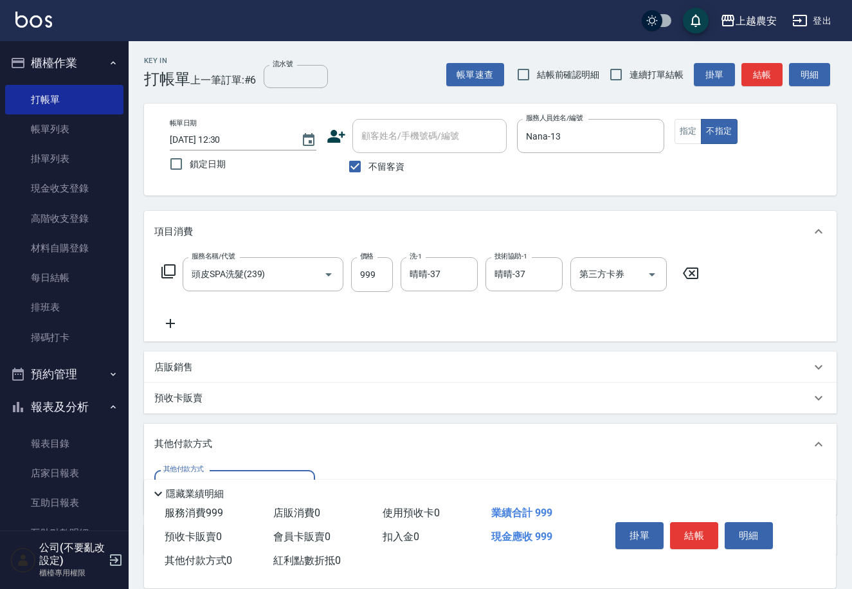
scroll to position [87, 0]
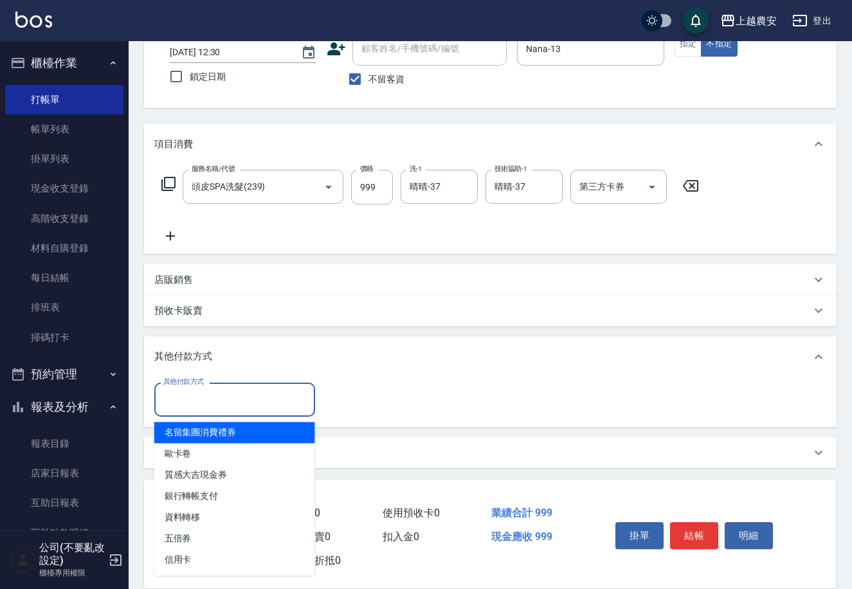
click at [182, 395] on input "其他付款方式" at bounding box center [234, 399] width 149 height 23
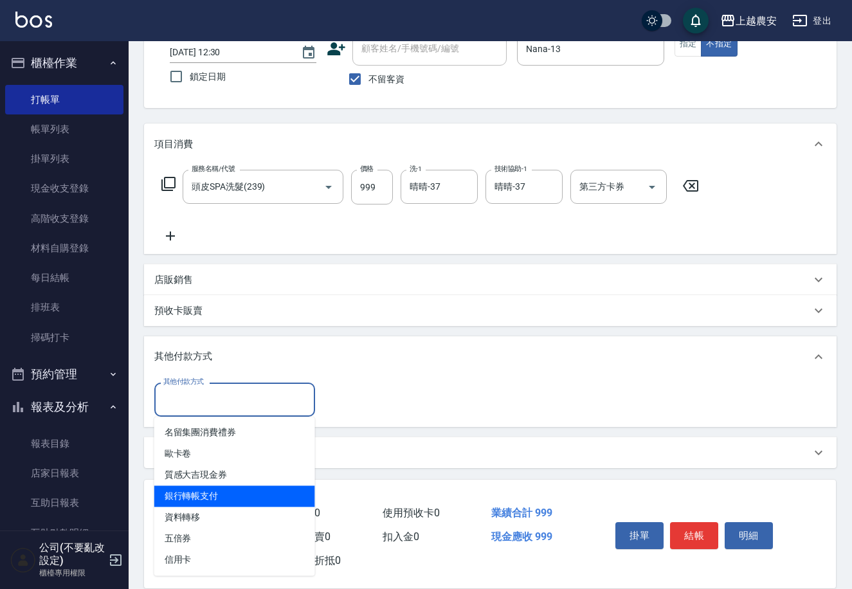
click at [240, 494] on span "銀行轉帳支付" at bounding box center [234, 495] width 161 height 21
type input "銀行轉帳支付"
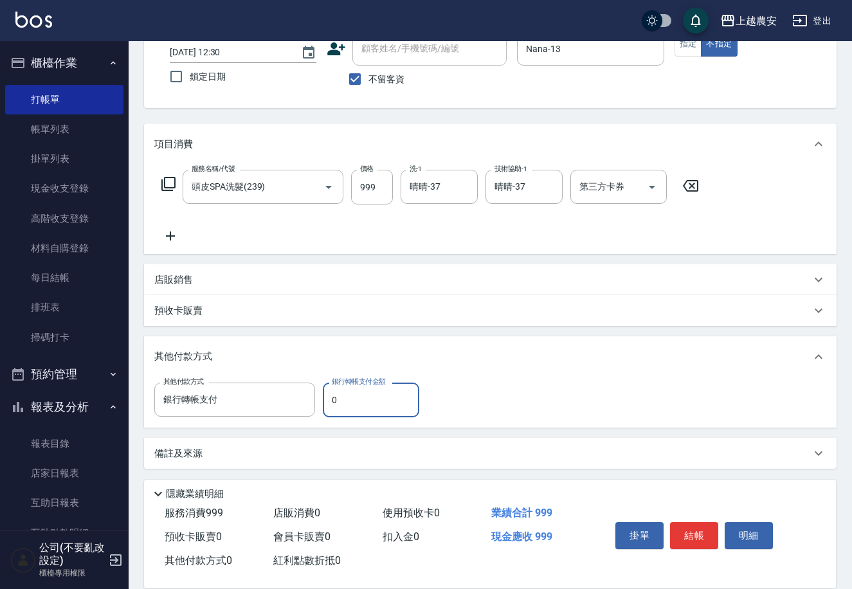
drag, startPoint x: 327, startPoint y: 399, endPoint x: 356, endPoint y: 404, distance: 29.5
click at [356, 404] on input "0" at bounding box center [371, 400] width 96 height 35
type input "999"
click at [681, 538] on button "結帳" at bounding box center [694, 535] width 48 height 27
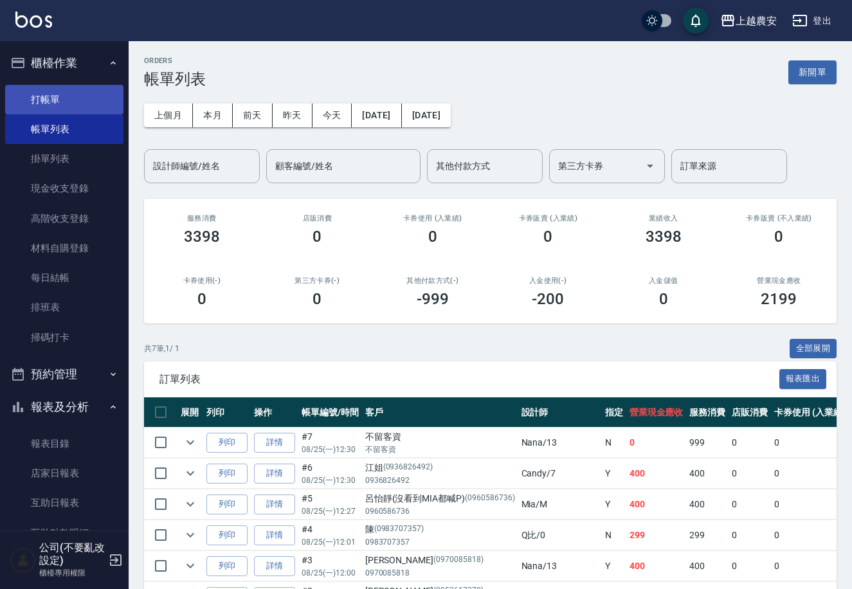
click at [42, 107] on link "打帳單" at bounding box center [64, 100] width 118 height 30
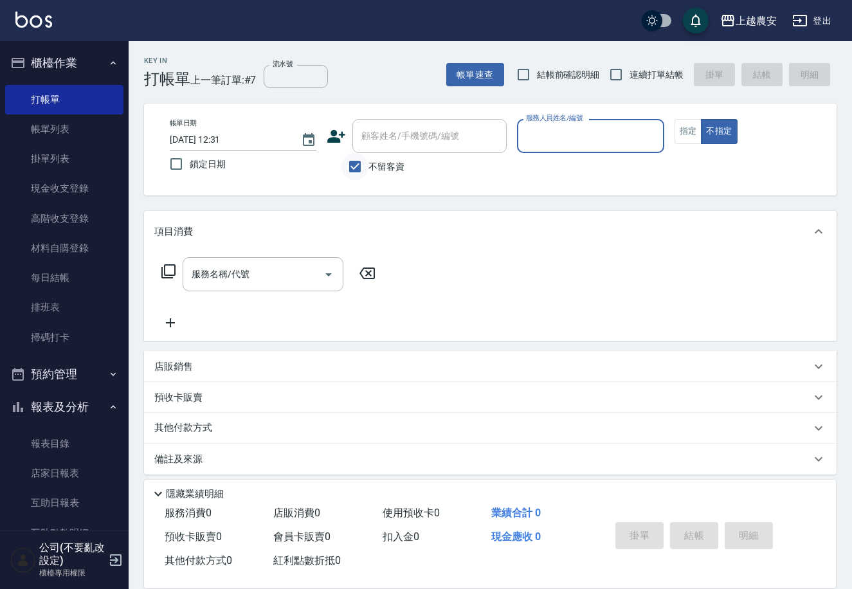
click at [349, 161] on input "不留客資" at bounding box center [354, 166] width 27 height 27
checkbox input "false"
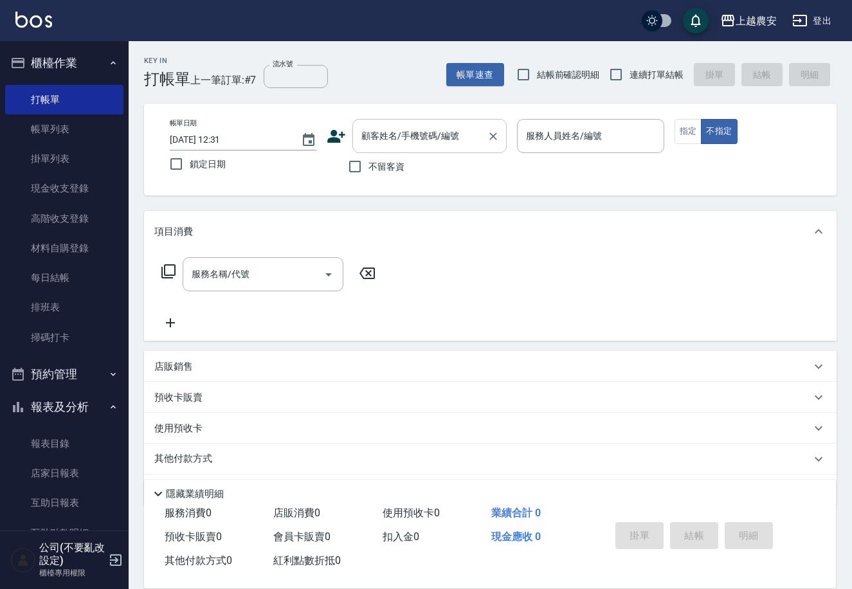
click at [370, 137] on div "顧客姓名/手機號碼/編號 顧客姓名/手機號碼/編號" at bounding box center [429, 136] width 154 height 34
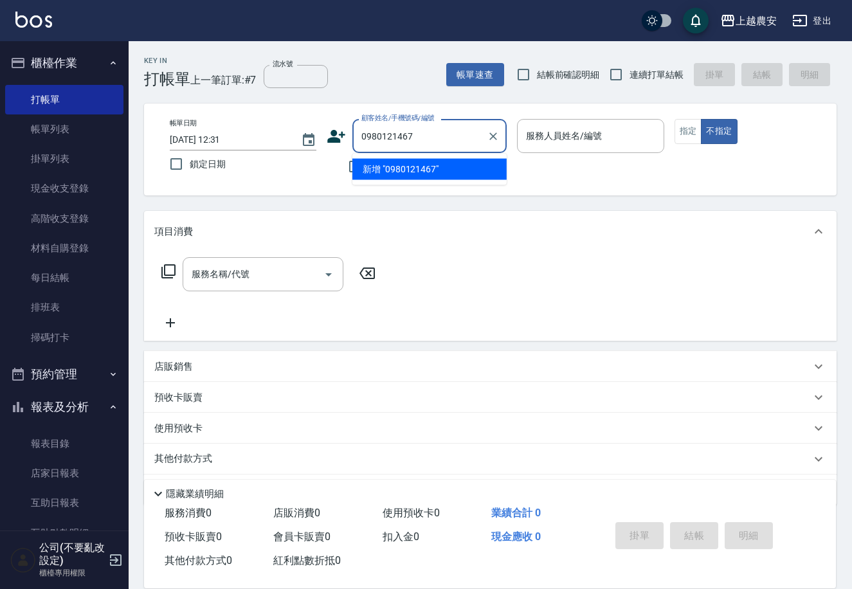
drag, startPoint x: 431, startPoint y: 172, endPoint x: 335, endPoint y: 136, distance: 102.3
click at [429, 172] on li "新增 "0980121467"" at bounding box center [429, 169] width 154 height 21
type input "0980121467"
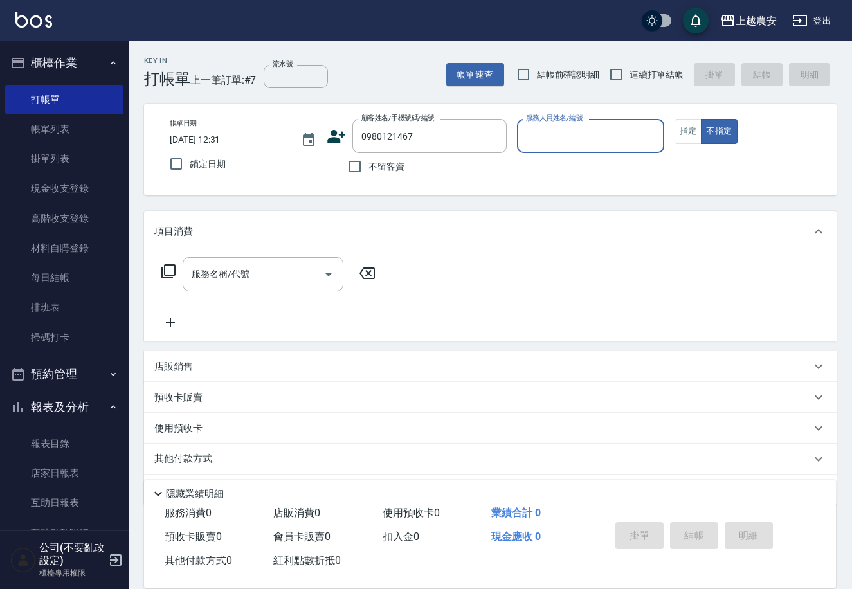
click at [332, 132] on icon at bounding box center [337, 136] width 18 height 13
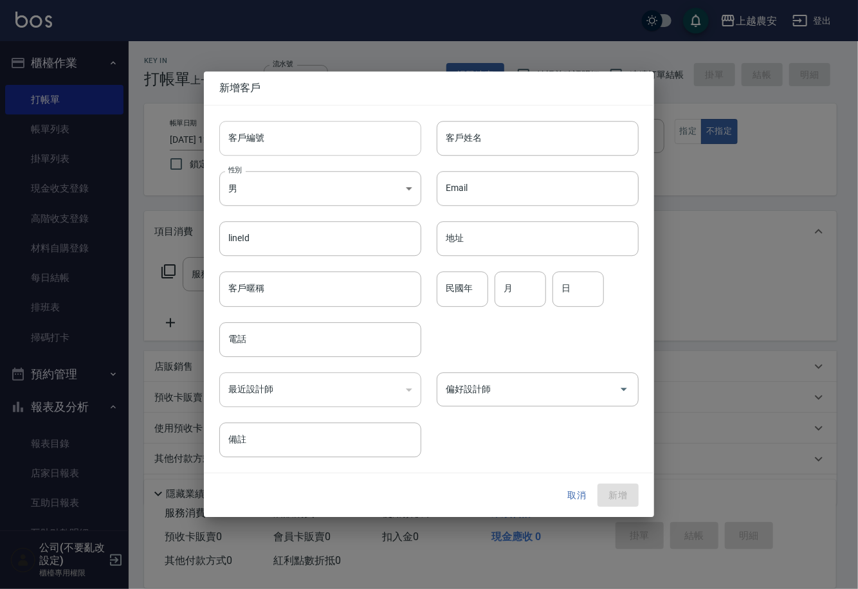
click at [334, 143] on input "客戶編號" at bounding box center [320, 138] width 202 height 35
type input "0980121467"
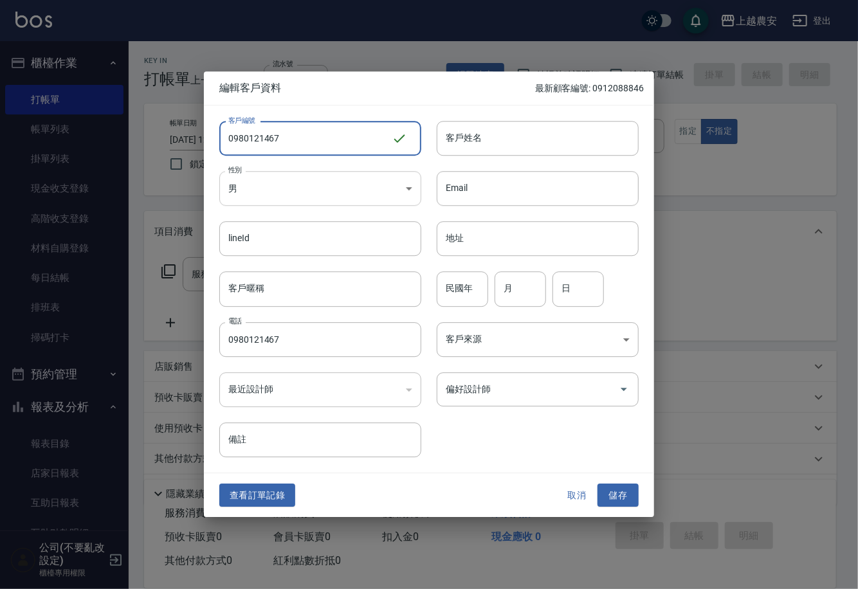
type input "0980121467"
click at [316, 195] on body "上越農安 登出 櫃檯作業 打帳單 帳單列表 掛單列表 現金收支登錄 高階收支登錄 材料自購登錄 每日結帳 排班表 掃碼打卡 預約管理 預約管理 單日預約紀錄 …" at bounding box center [429, 313] width 858 height 627
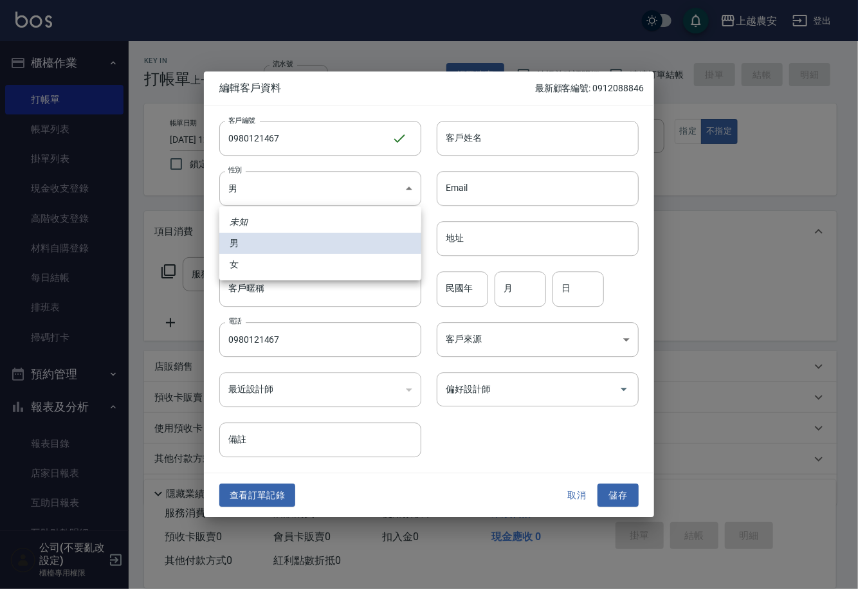
click at [300, 257] on li "女" at bounding box center [320, 264] width 202 height 21
type input "[DEMOGRAPHIC_DATA]"
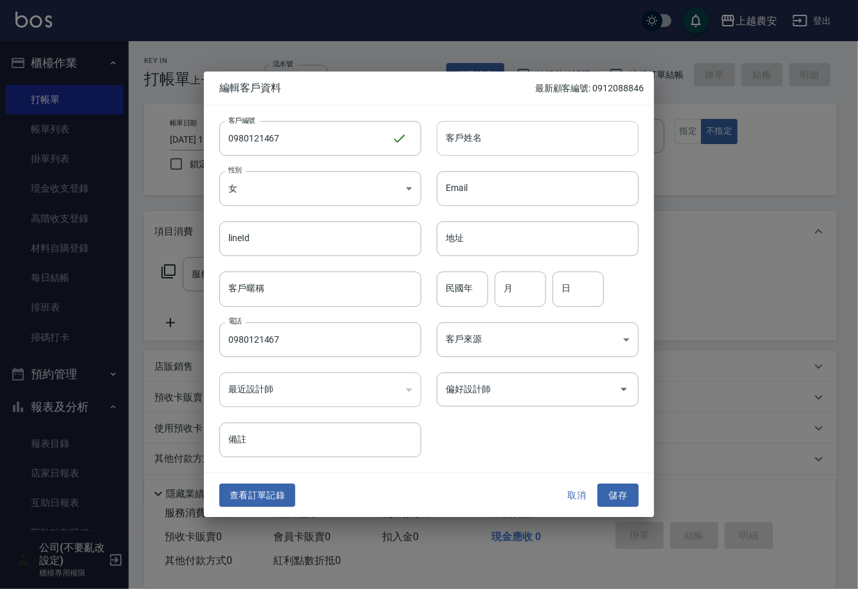
click at [485, 149] on input "客戶姓名" at bounding box center [538, 138] width 202 height 35
type input "林"
click at [622, 494] on button "儲存" at bounding box center [617, 495] width 41 height 24
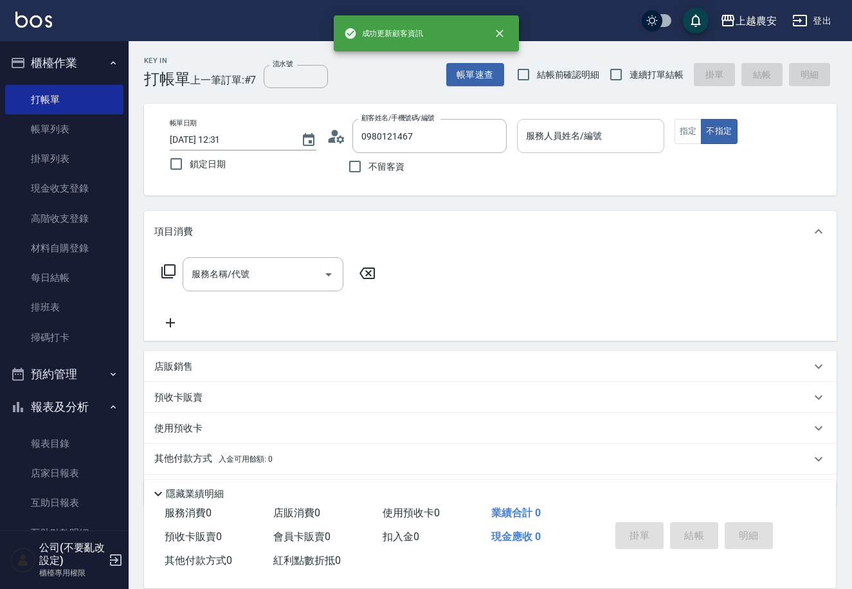
click at [572, 147] on input "服務人員姓名/編號" at bounding box center [590, 136] width 135 height 23
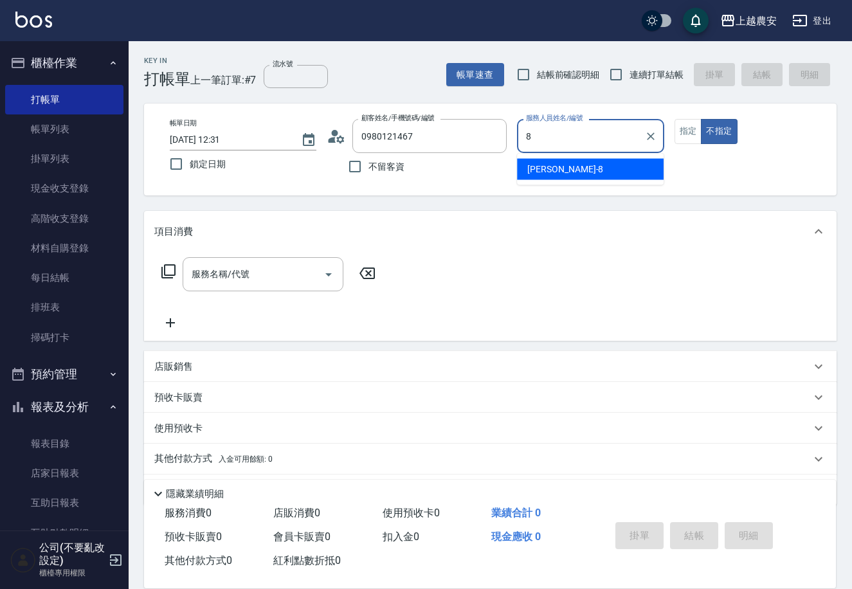
type input "黛慧-8"
type button "false"
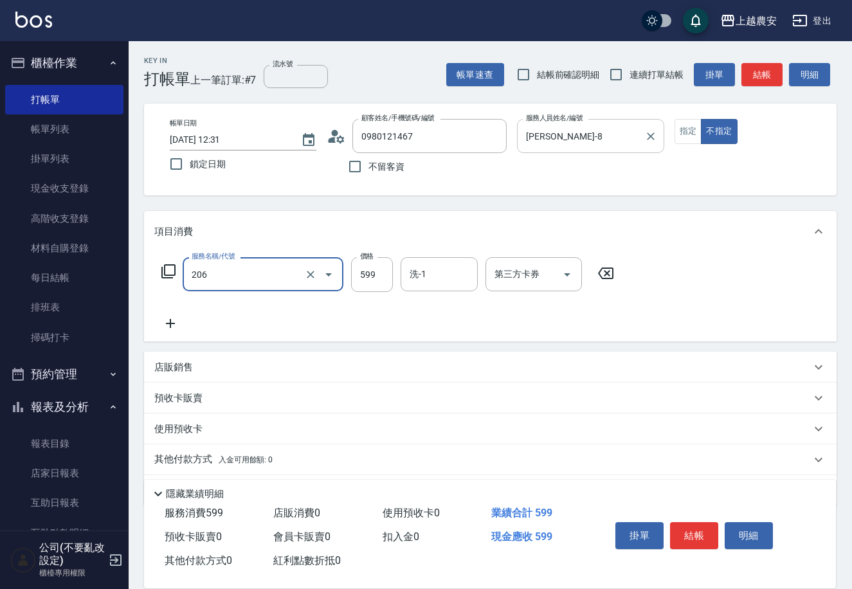
type input "洗+剪(206)"
type input "600"
click at [687, 522] on button "結帳" at bounding box center [694, 535] width 48 height 27
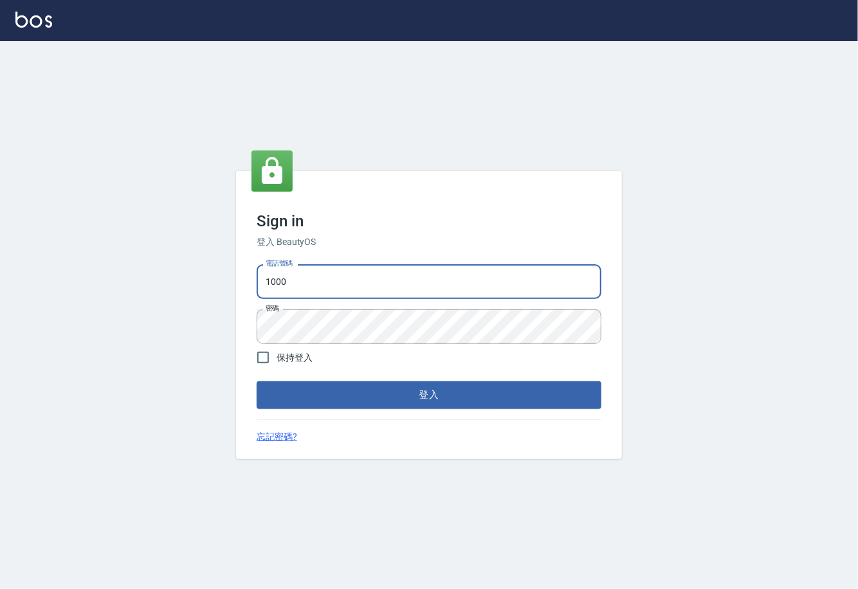
click at [390, 287] on input "1000" at bounding box center [429, 281] width 345 height 35
type input "0225929166"
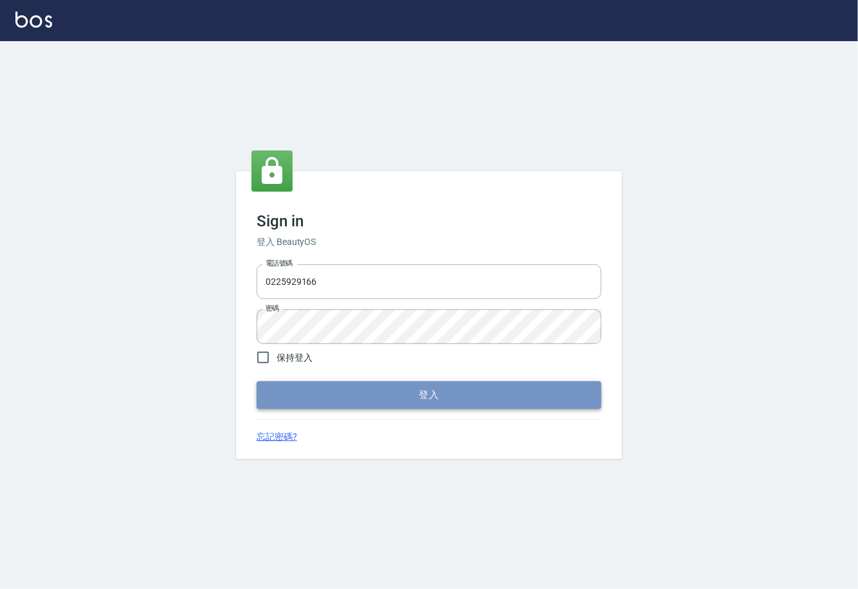
click at [393, 393] on button "登入" at bounding box center [429, 394] width 345 height 27
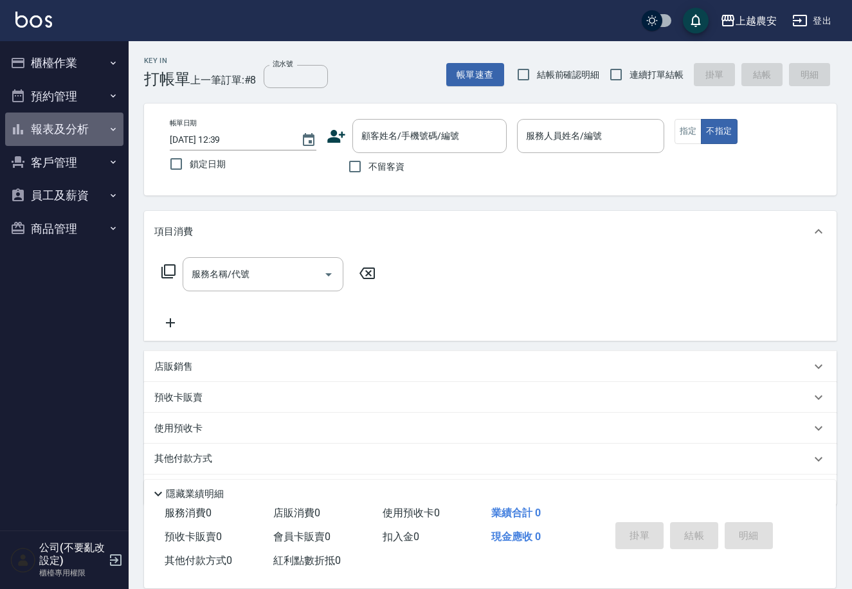
click at [59, 124] on button "報表及分析" at bounding box center [64, 129] width 118 height 33
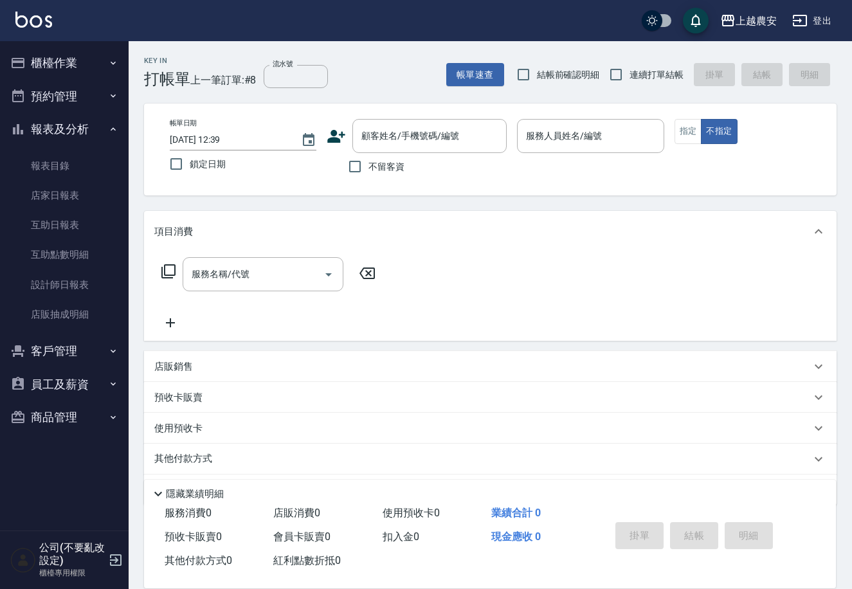
click at [75, 62] on button "櫃檯作業" at bounding box center [64, 62] width 118 height 33
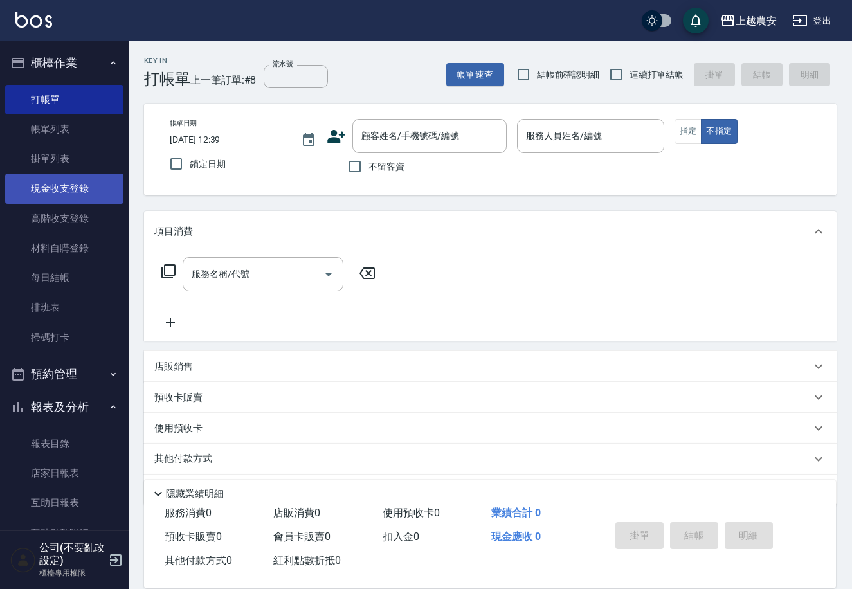
click at [91, 177] on link "現金收支登錄" at bounding box center [64, 189] width 118 height 30
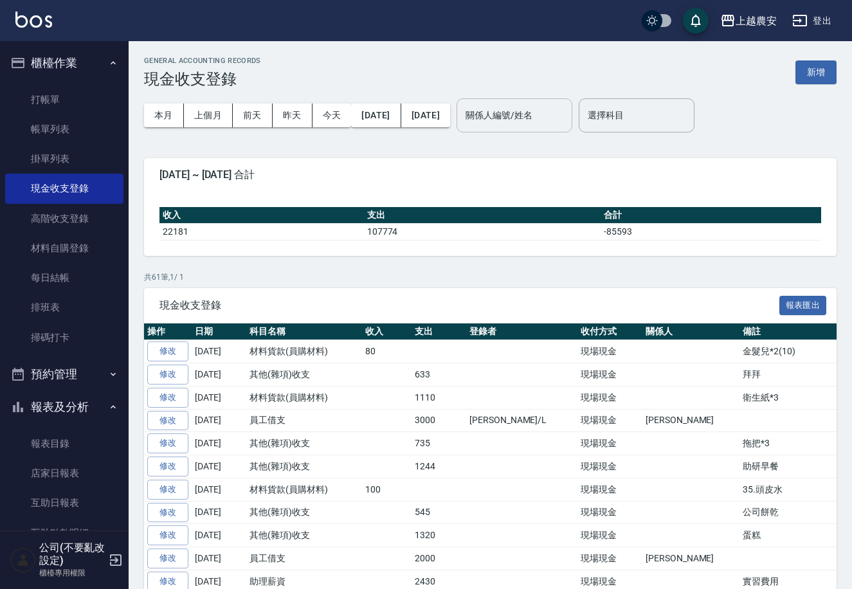
click at [566, 121] on input "關係人編號/姓名" at bounding box center [514, 115] width 104 height 23
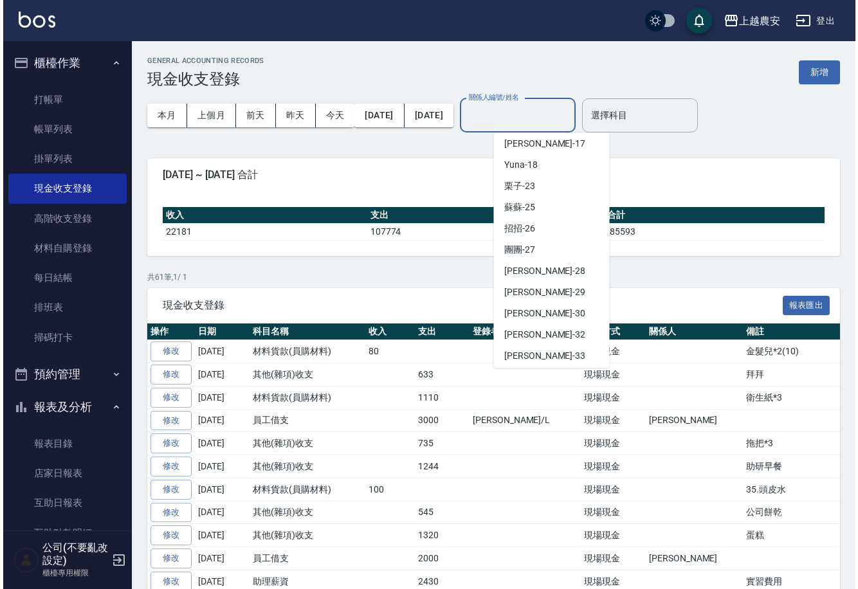
scroll to position [559, 0]
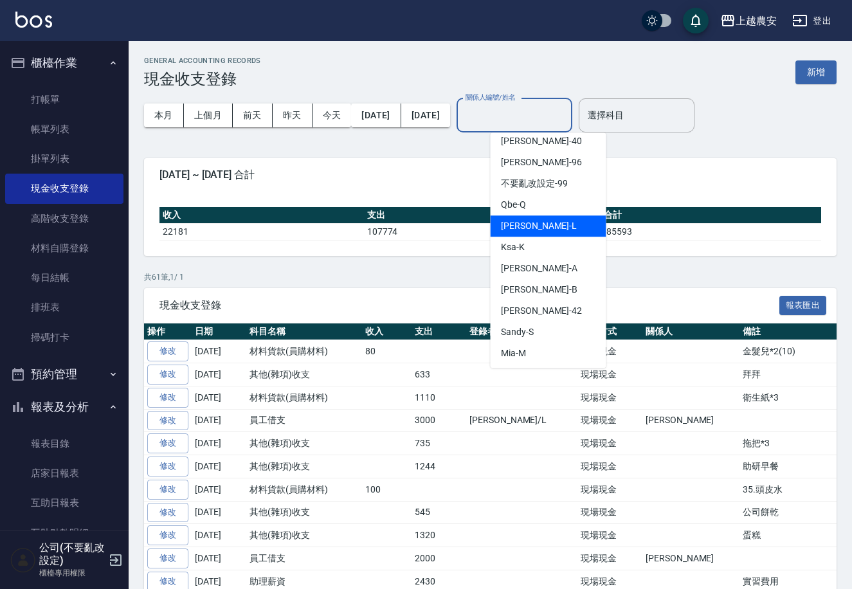
click at [551, 233] on div "Lina -L" at bounding box center [549, 225] width 116 height 21
type input "Lina-L"
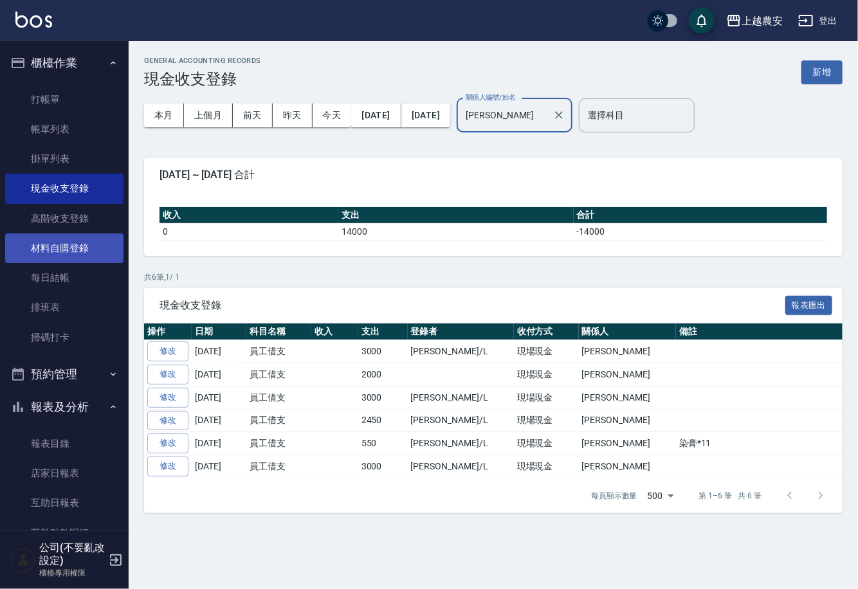
click at [68, 239] on link "材料自購登錄" at bounding box center [64, 248] width 118 height 30
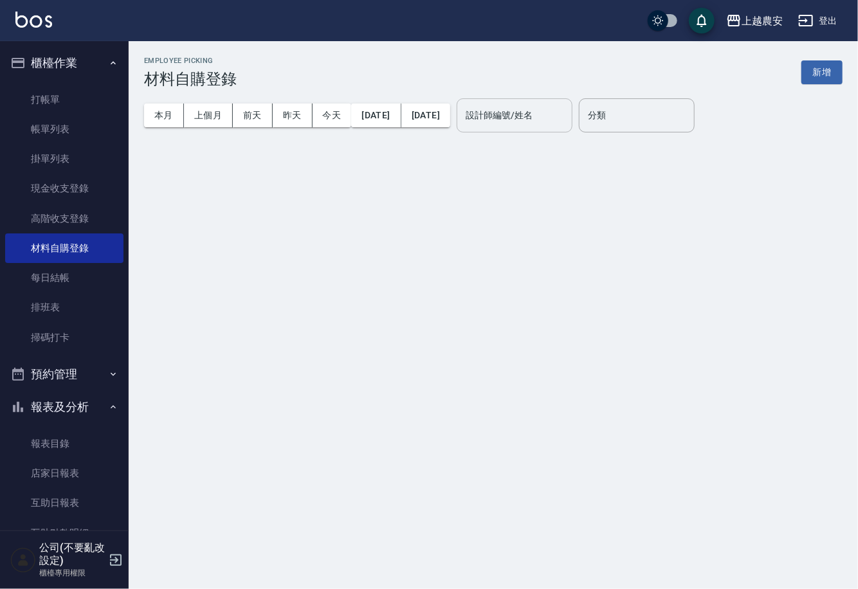
click at [525, 119] on input "設計師編號/姓名" at bounding box center [514, 115] width 104 height 23
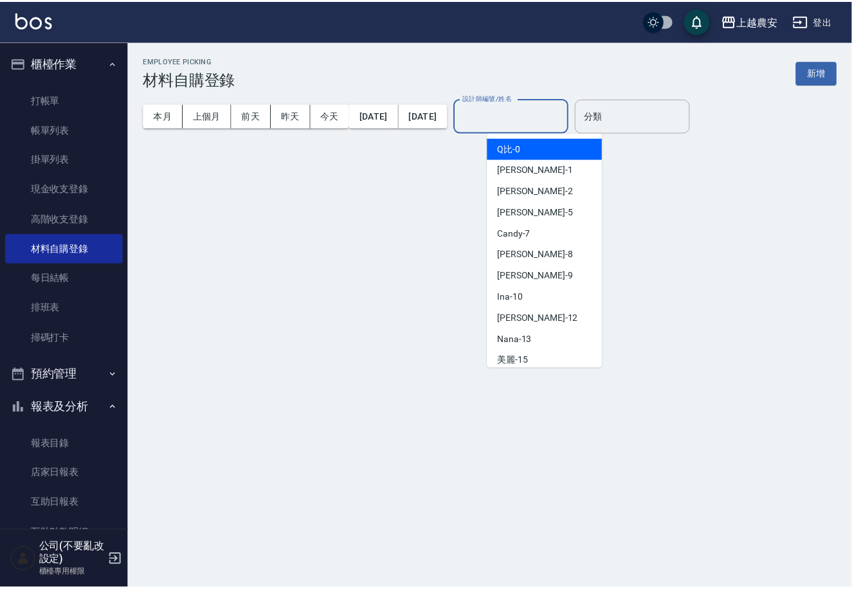
scroll to position [559, 0]
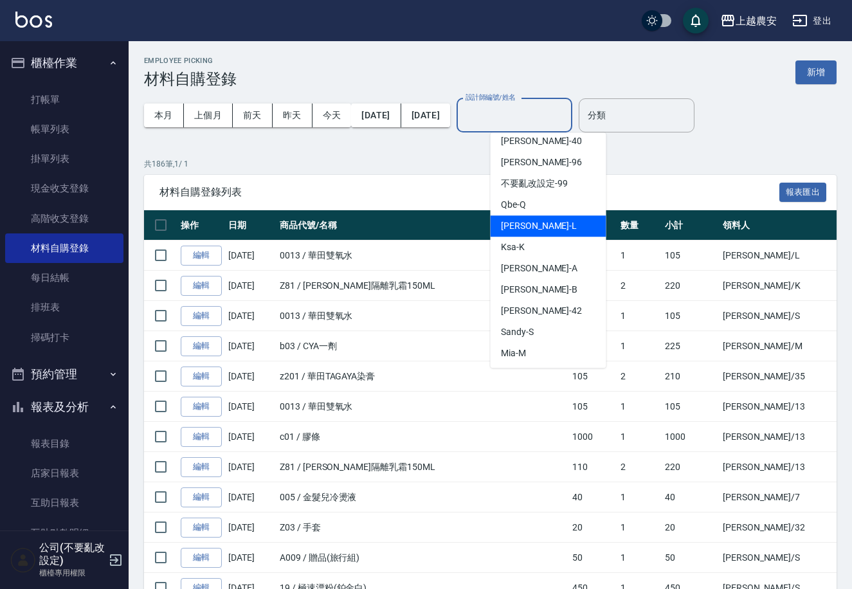
click at [581, 228] on div "Lina -L" at bounding box center [549, 225] width 116 height 21
type input "Lina-L"
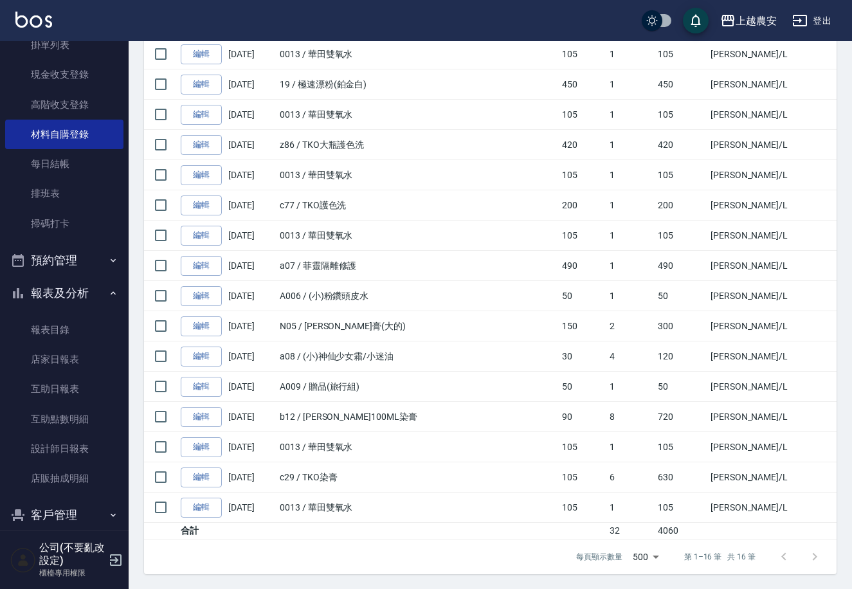
scroll to position [115, 0]
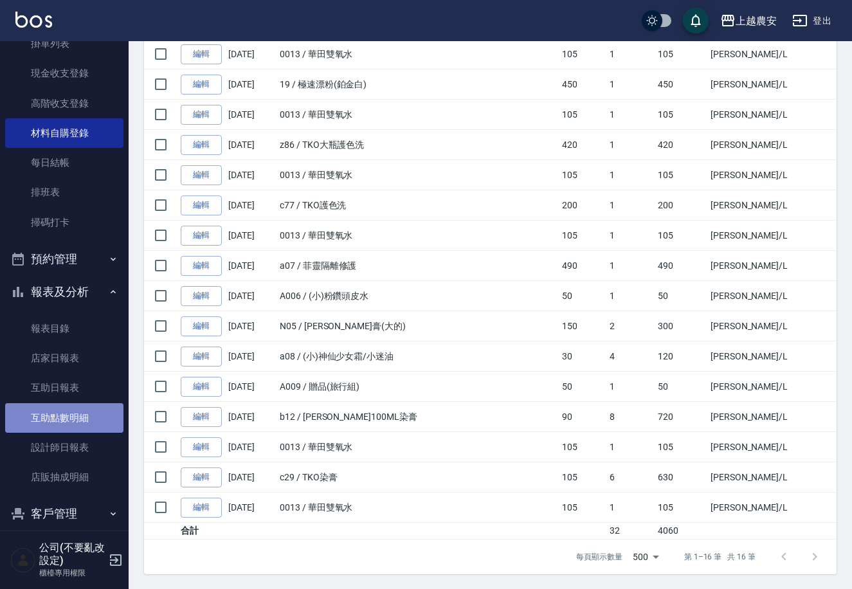
click at [73, 428] on link "互助點數明細" at bounding box center [64, 418] width 118 height 30
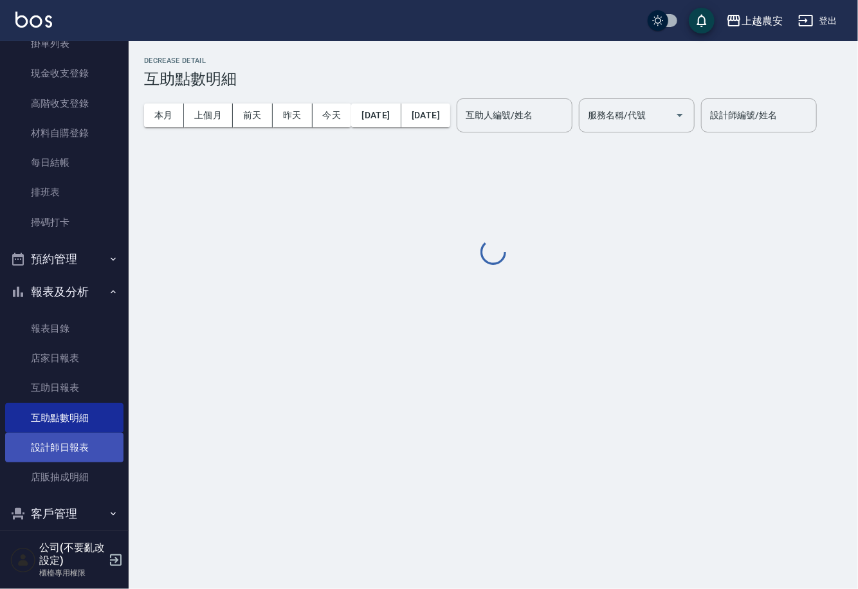
click at [73, 440] on link "設計師日報表" at bounding box center [64, 448] width 118 height 30
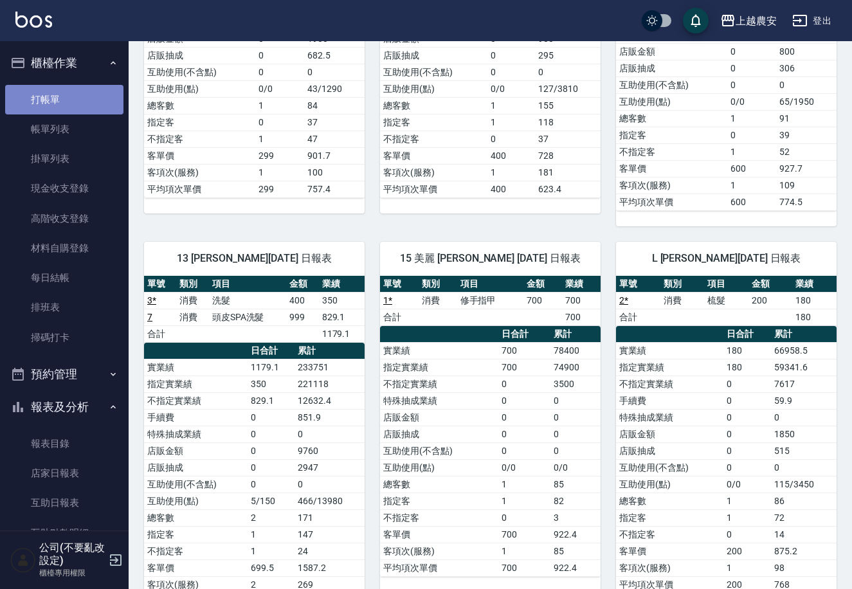
click at [82, 97] on link "打帳單" at bounding box center [64, 100] width 118 height 30
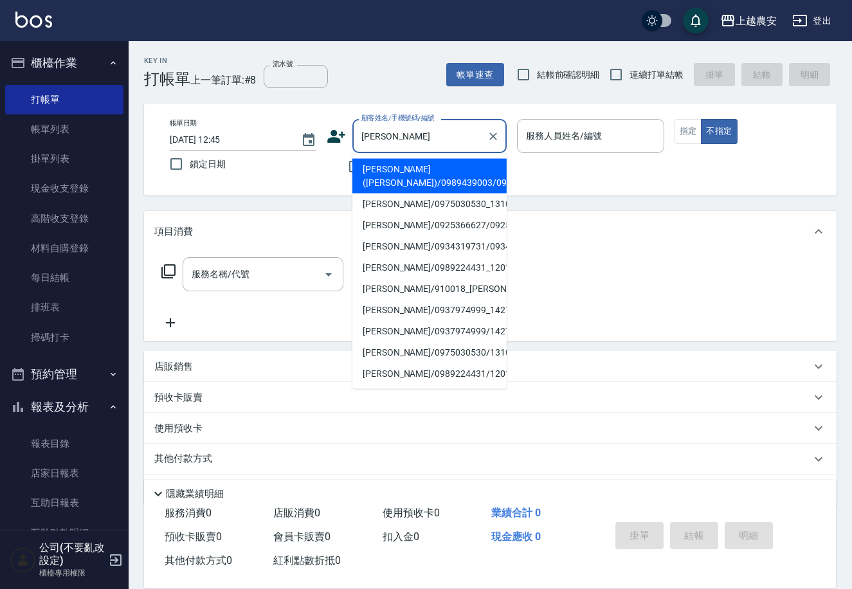
click at [411, 171] on li "[PERSON_NAME]([PERSON_NAME])/0989439003/0989439003" at bounding box center [429, 176] width 154 height 35
type input "[PERSON_NAME]([PERSON_NAME])/0989439003/0989439003"
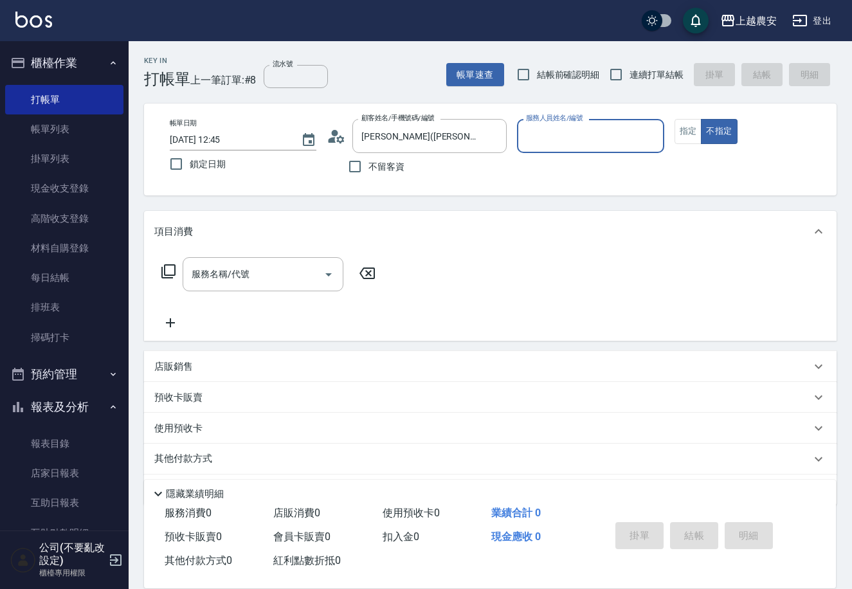
type input "Candy-7"
click at [692, 127] on button "指定" at bounding box center [688, 131] width 28 height 25
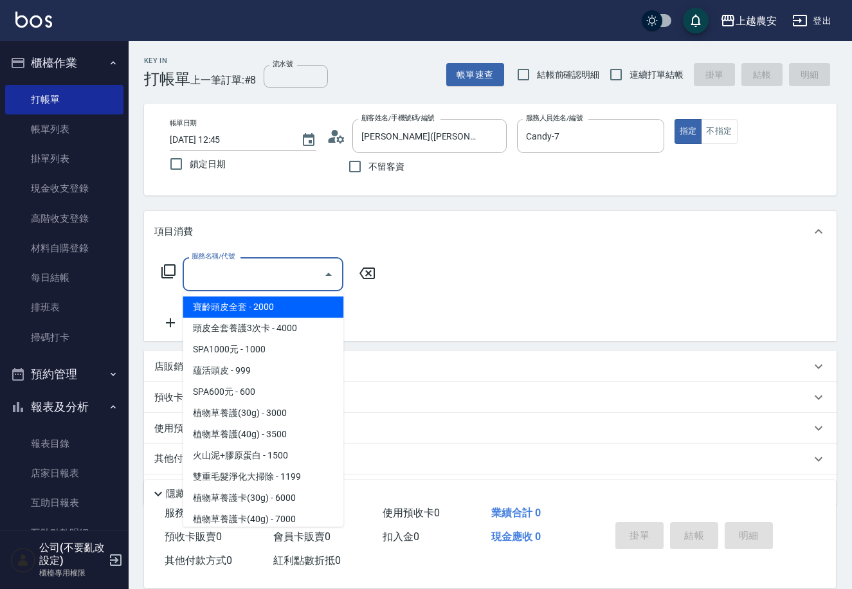
click at [204, 275] on input "服務名稱/代號" at bounding box center [253, 274] width 130 height 23
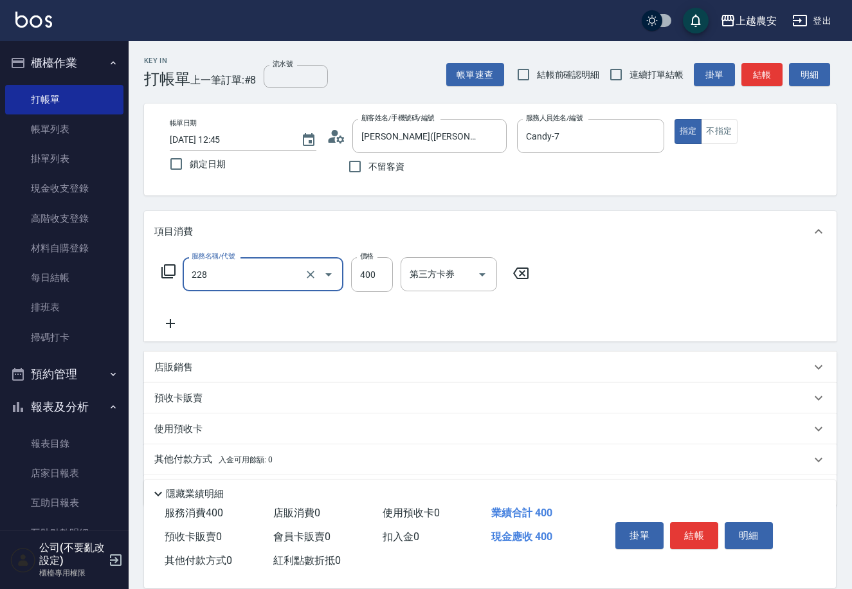
type input "洗髮(228)"
type input "晴晴-37"
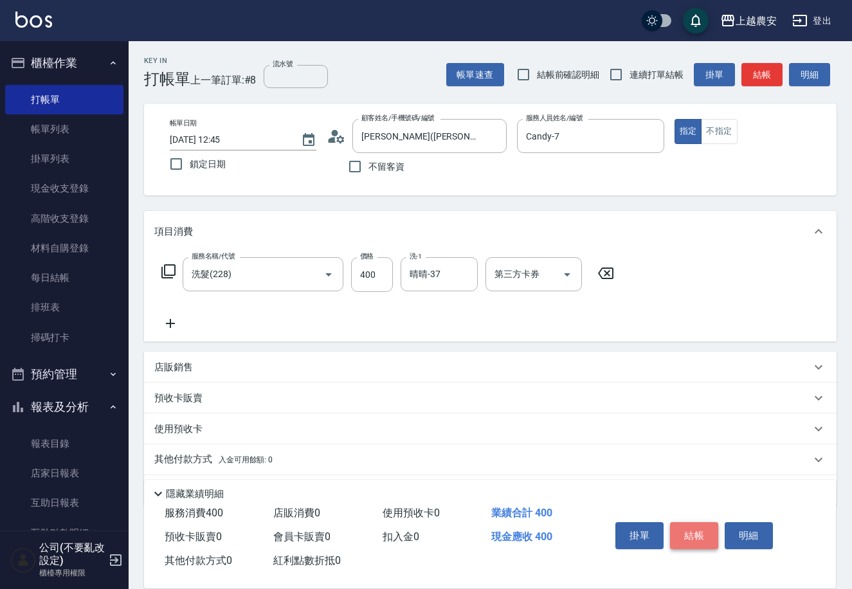
click at [701, 529] on button "結帳" at bounding box center [694, 535] width 48 height 27
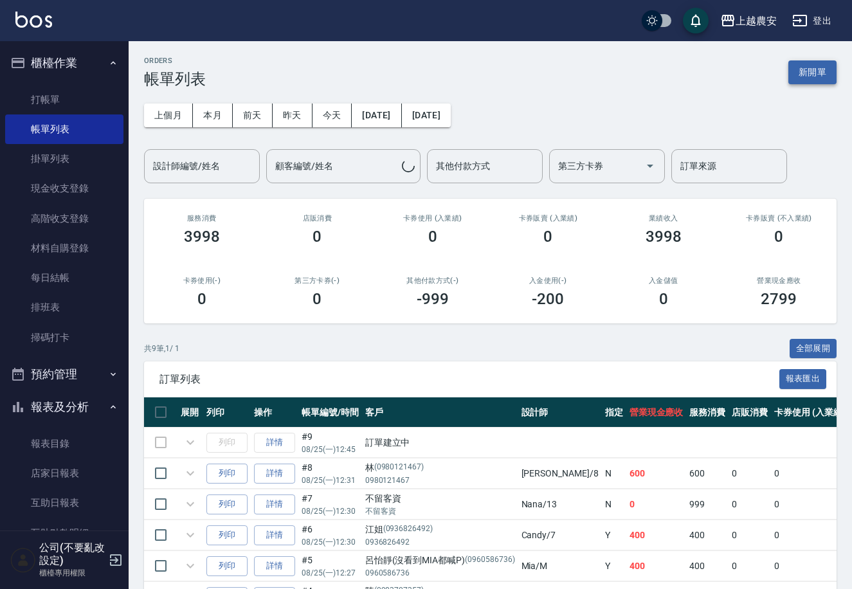
click at [813, 64] on button "新開單" at bounding box center [812, 72] width 48 height 24
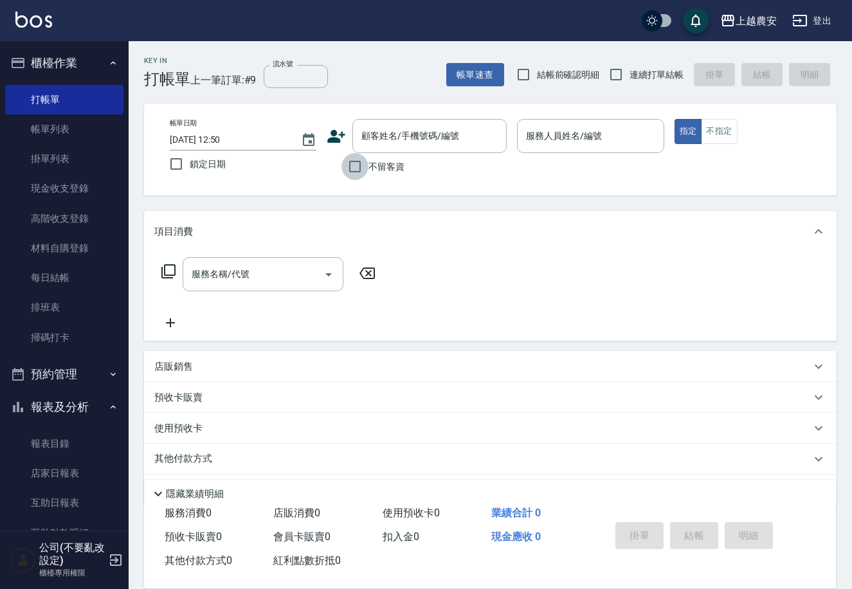
click at [350, 159] on input "不留客資" at bounding box center [354, 166] width 27 height 27
checkbox input "true"
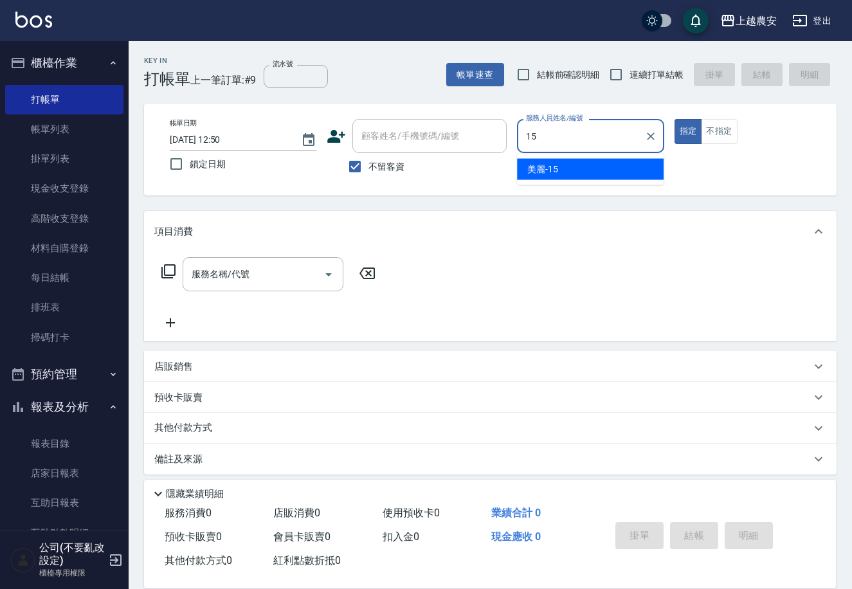
click at [542, 166] on span "美麗 -15" at bounding box center [542, 170] width 31 height 14
type input "美麗-15"
click at [277, 277] on input "服務名稱/代號" at bounding box center [253, 274] width 130 height 23
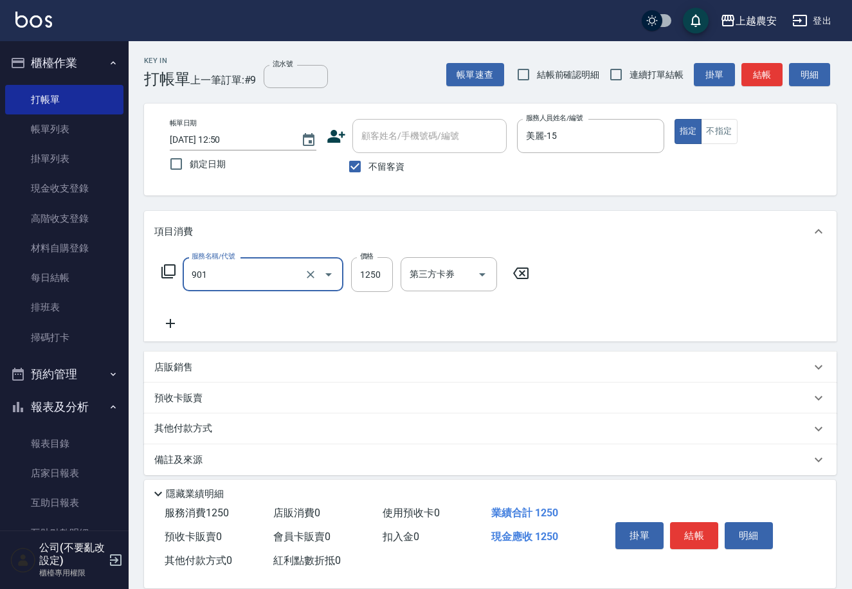
type input "修手指甲(901)"
type input "400"
click at [705, 539] on button "結帳" at bounding box center [694, 535] width 48 height 27
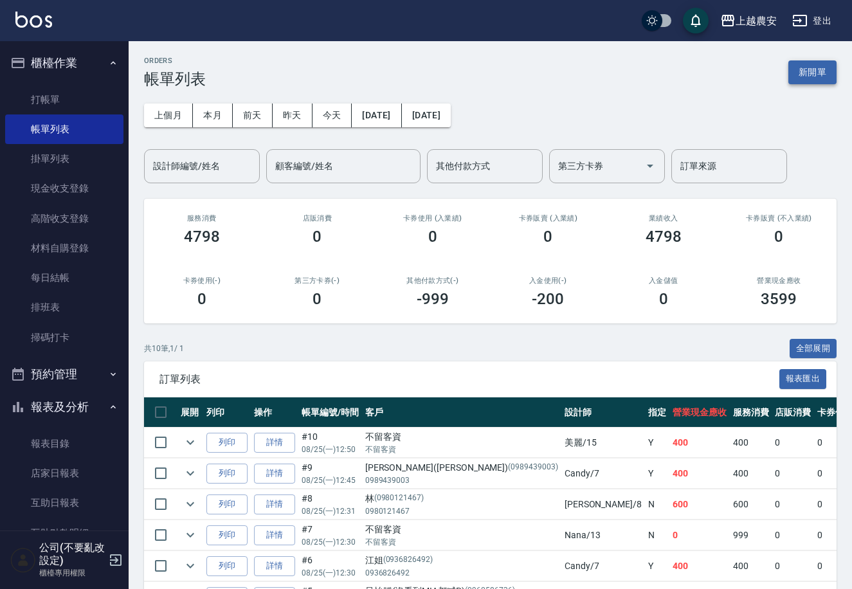
click at [818, 64] on button "新開單" at bounding box center [812, 72] width 48 height 24
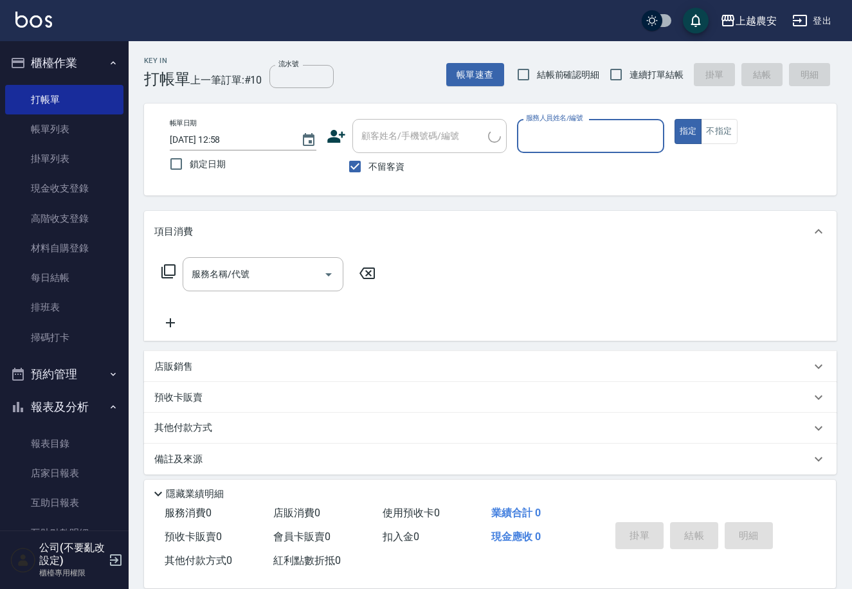
click at [383, 175] on label "不留客資" at bounding box center [372, 166] width 63 height 27
click at [368, 175] on input "不留客資" at bounding box center [354, 166] width 27 height 27
checkbox input "false"
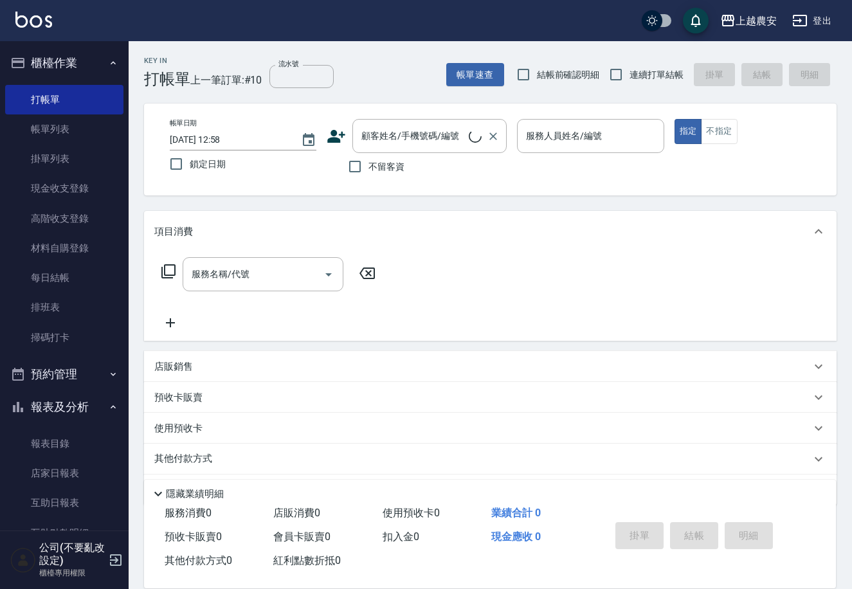
click at [400, 138] on input "顧客姓名/手機號碼/編號" at bounding box center [413, 136] width 111 height 23
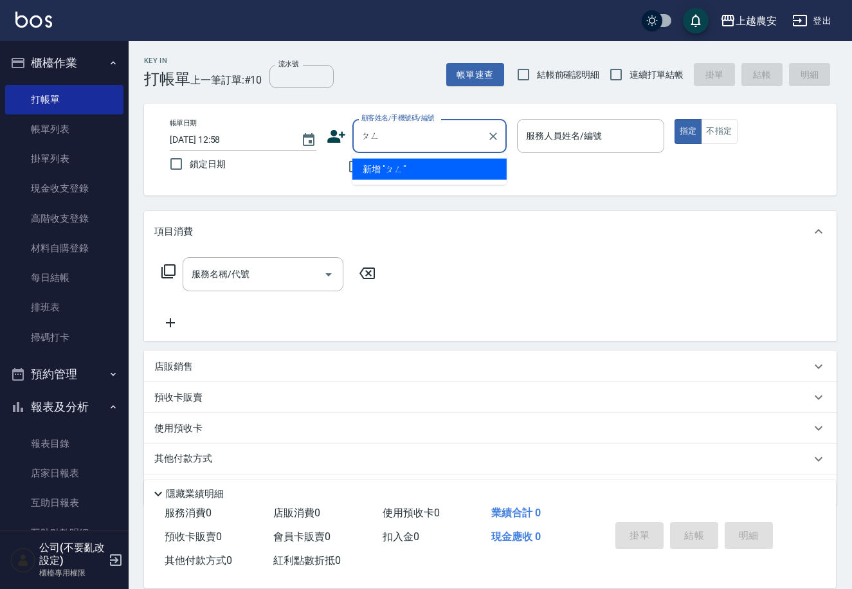
type input "彭"
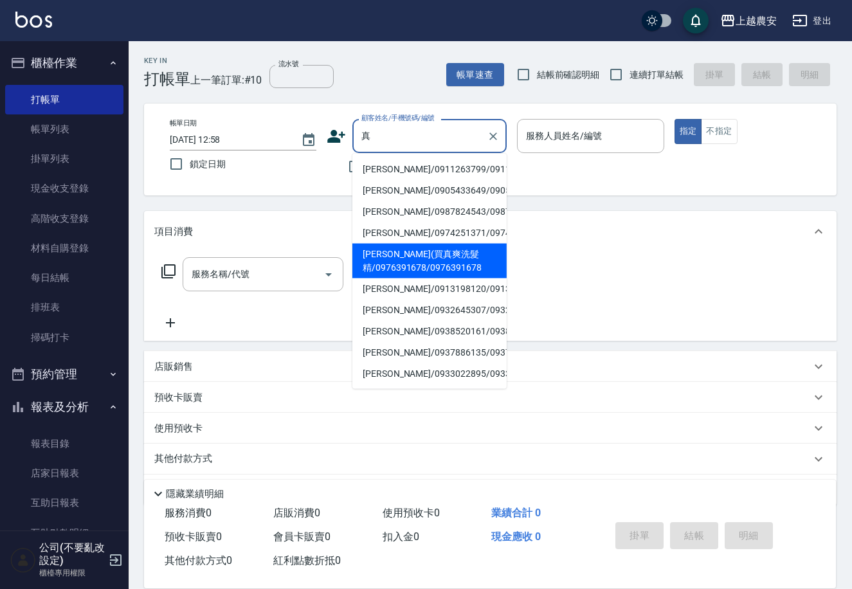
click at [419, 274] on li "[PERSON_NAME](買真爽洗髮精/0976391678/0976391678" at bounding box center [429, 261] width 154 height 35
type input "[PERSON_NAME](買真爽洗髮精/0976391678/0976391678"
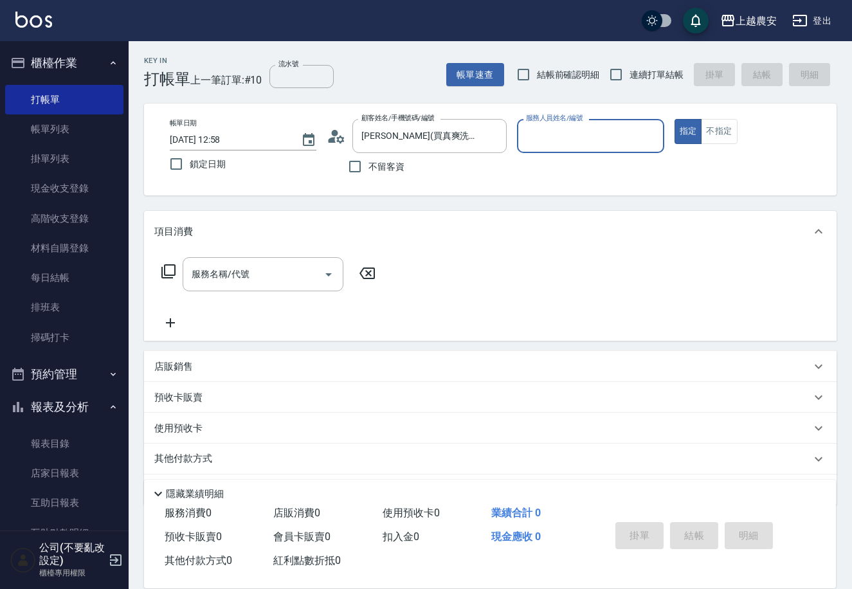
type input "Q比-0"
click at [287, 265] on input "服務名稱/代號" at bounding box center [253, 274] width 130 height 23
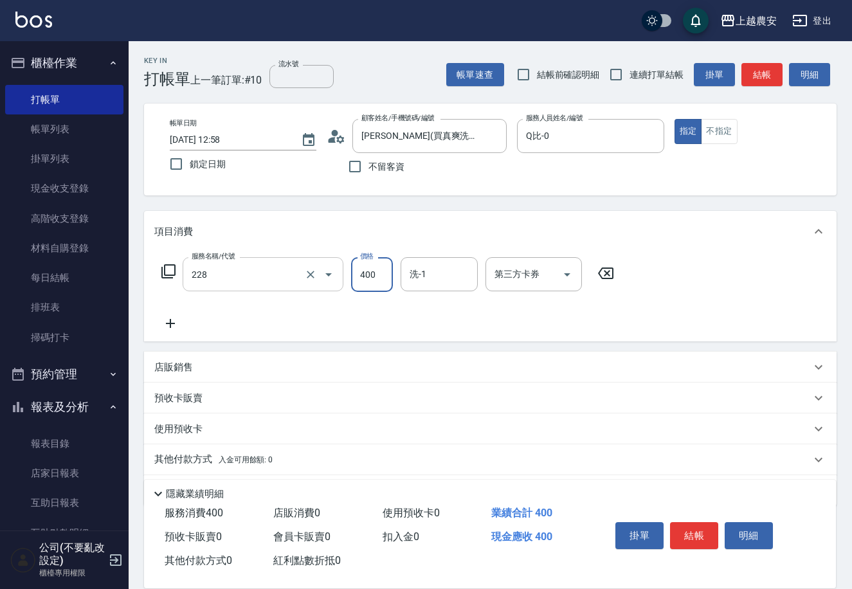
type input "洗髮(228)"
click at [366, 278] on input "50" at bounding box center [372, 274] width 42 height 35
type input "500"
click at [689, 525] on button "結帳" at bounding box center [694, 535] width 48 height 27
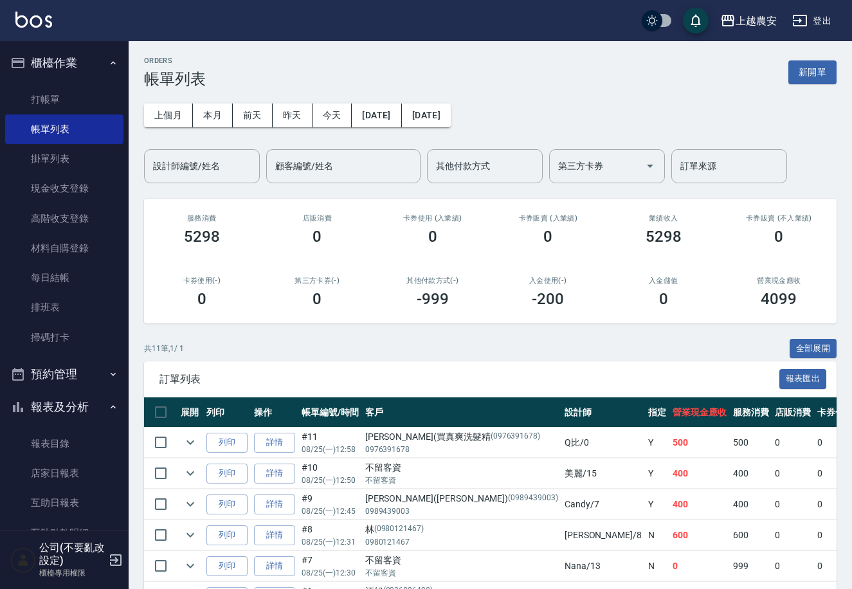
click at [120, 321] on nav "櫃檯作業 打帳單 帳單列表 掛單列表 現金收支登錄 高階收支登錄 材料自購登錄 每日結帳 排班表 掃碼打卡 預約管理 預約管理 單日預約紀錄 單週預約紀錄 報…" at bounding box center [64, 285] width 129 height 489
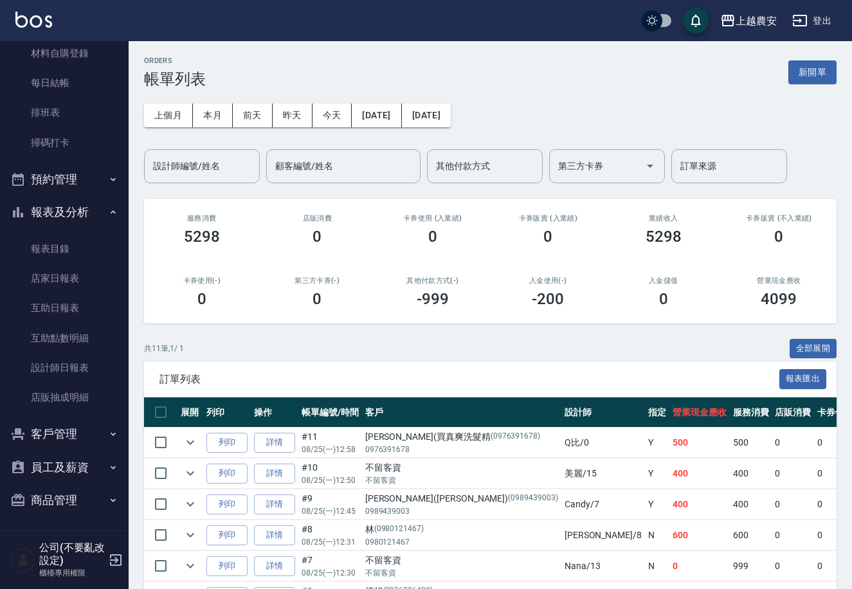
scroll to position [195, 0]
click at [60, 360] on link "設計師日報表" at bounding box center [64, 367] width 118 height 30
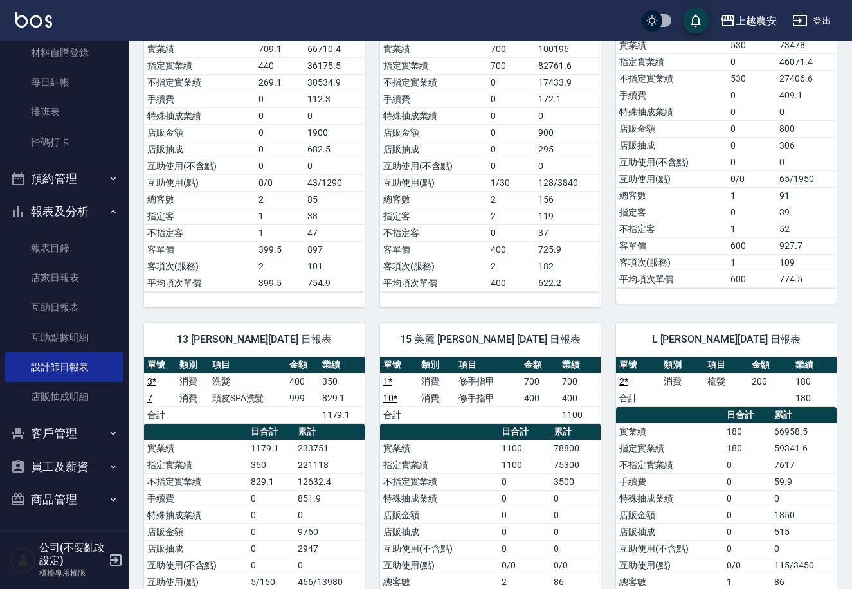
scroll to position [271, 0]
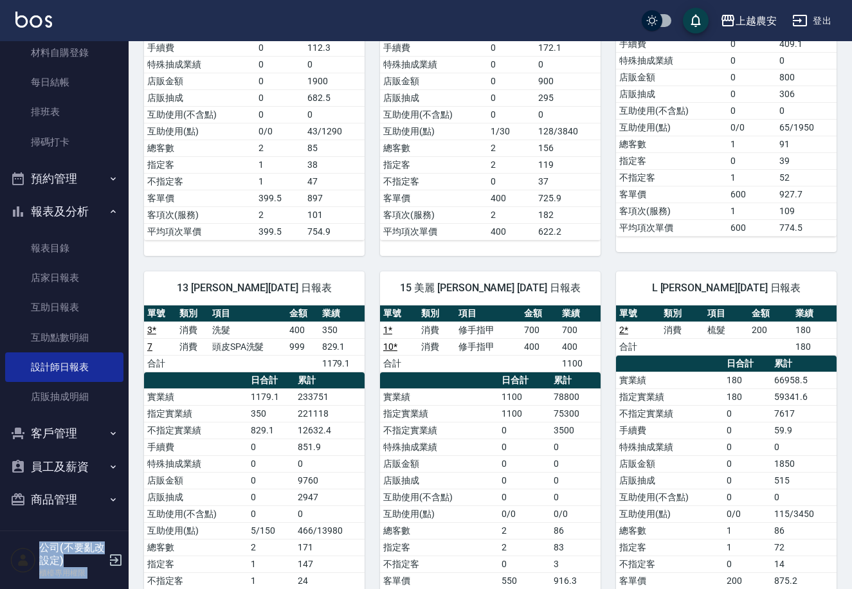
click at [127, 187] on div "上越農安 登出 櫃檯作業 打帳單 帳單列表 掛單列表 現金收支登錄 高階收支登錄 材料自購登錄 每日結帳 排班表 掃碼打卡 預約管理 預約管理 單日預約紀錄 …" at bounding box center [426, 399] width 852 height 1340
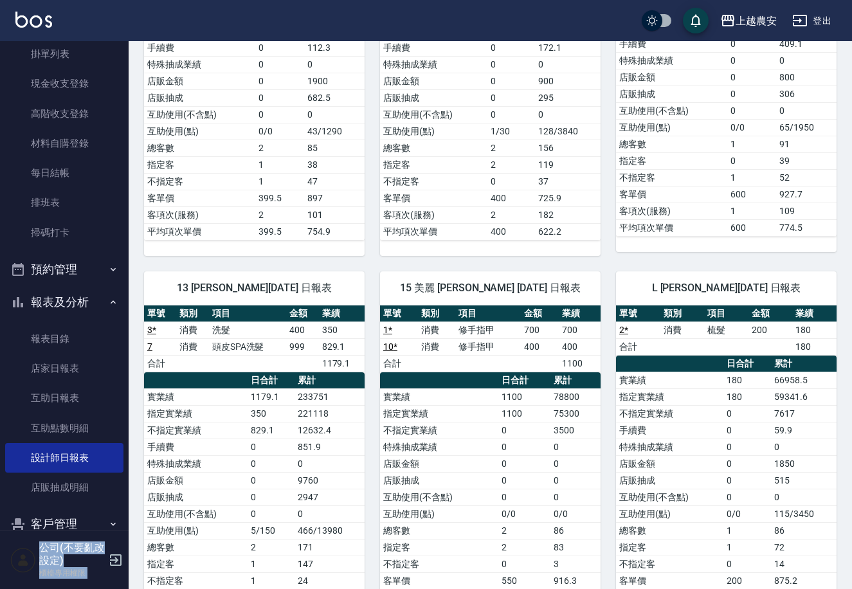
scroll to position [42, 0]
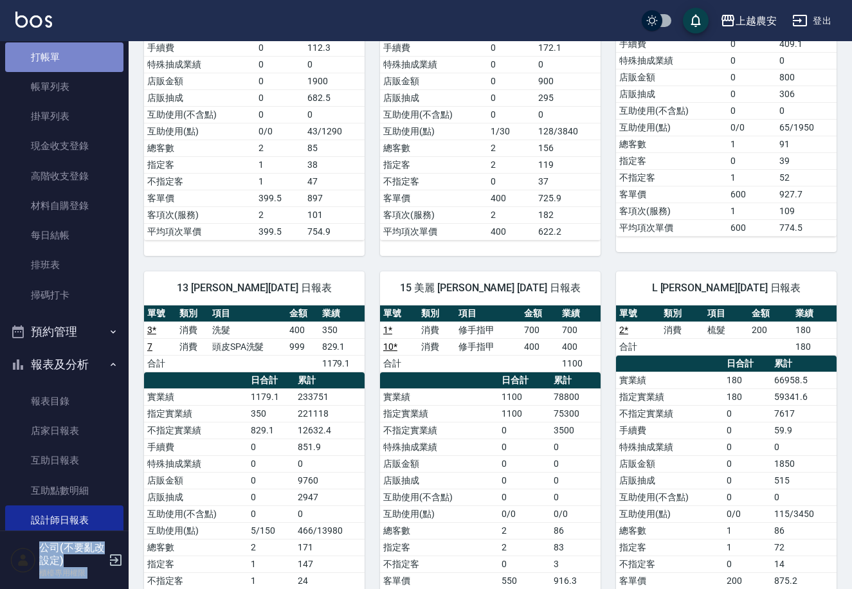
click at [84, 66] on link "打帳單" at bounding box center [64, 57] width 118 height 30
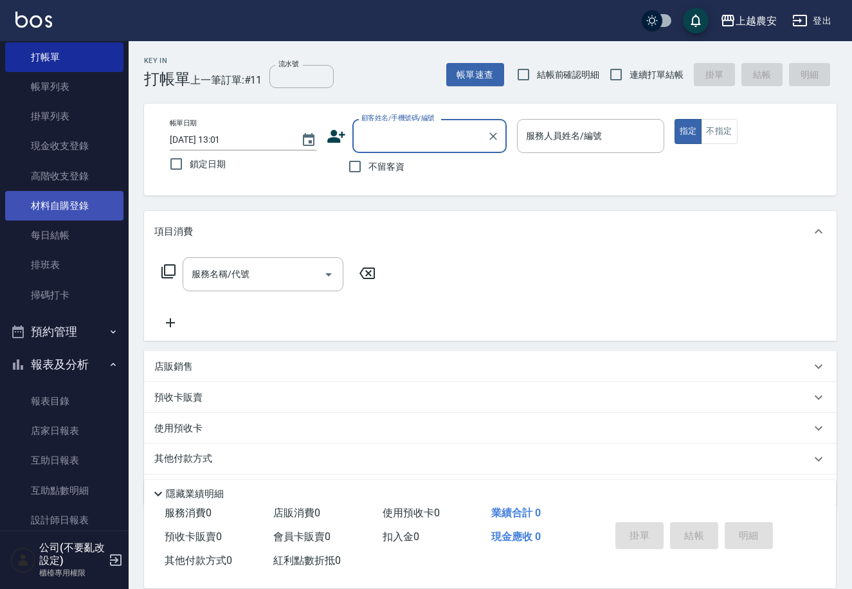
click at [61, 212] on link "材料自購登錄" at bounding box center [64, 206] width 118 height 30
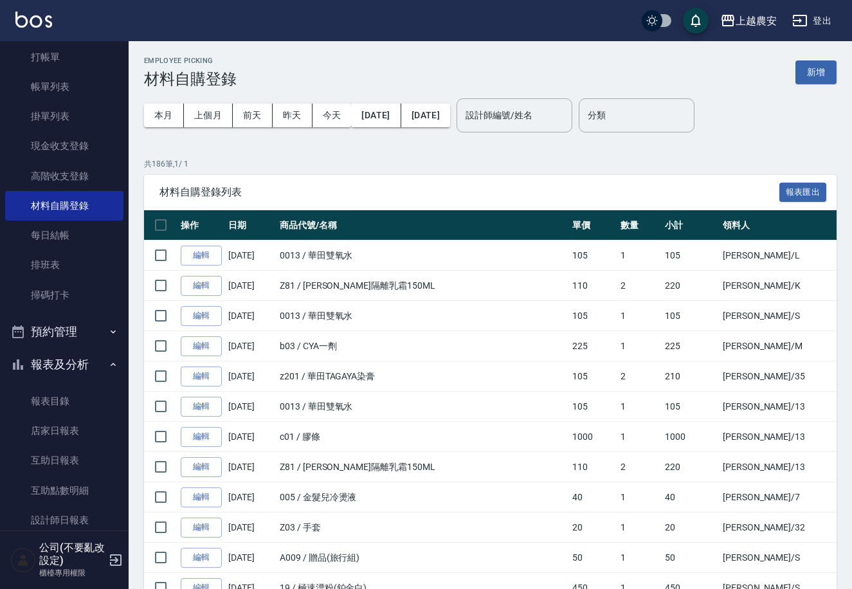
click at [805, 73] on button "新增" at bounding box center [815, 72] width 41 height 24
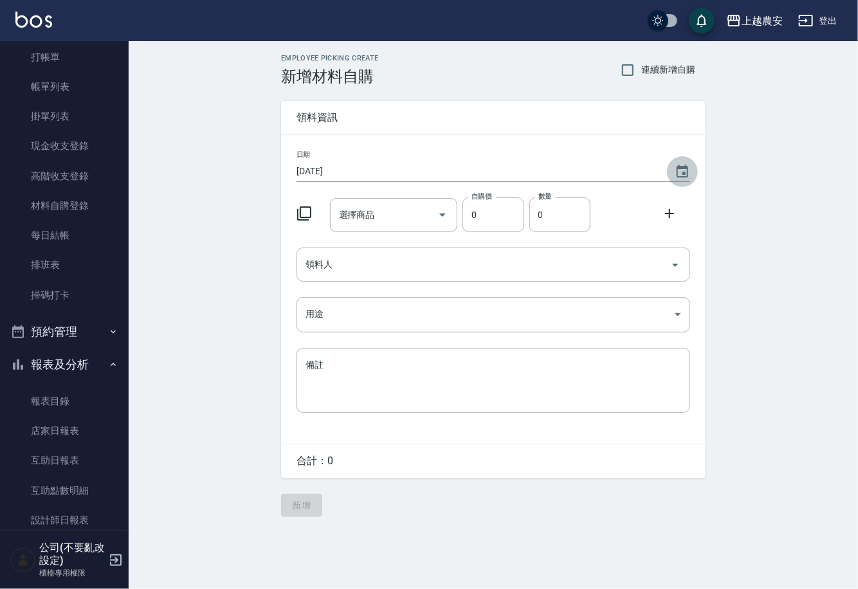
click at [685, 170] on icon "Choose date, selected date is 2025-08-25" at bounding box center [681, 171] width 15 height 15
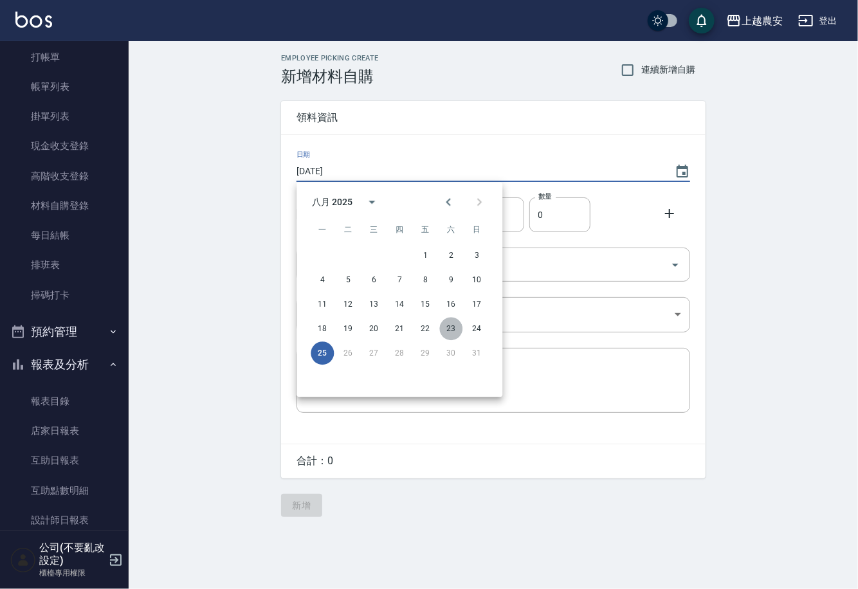
click at [447, 333] on button "23" at bounding box center [450, 328] width 23 height 23
type input "2025/08/23"
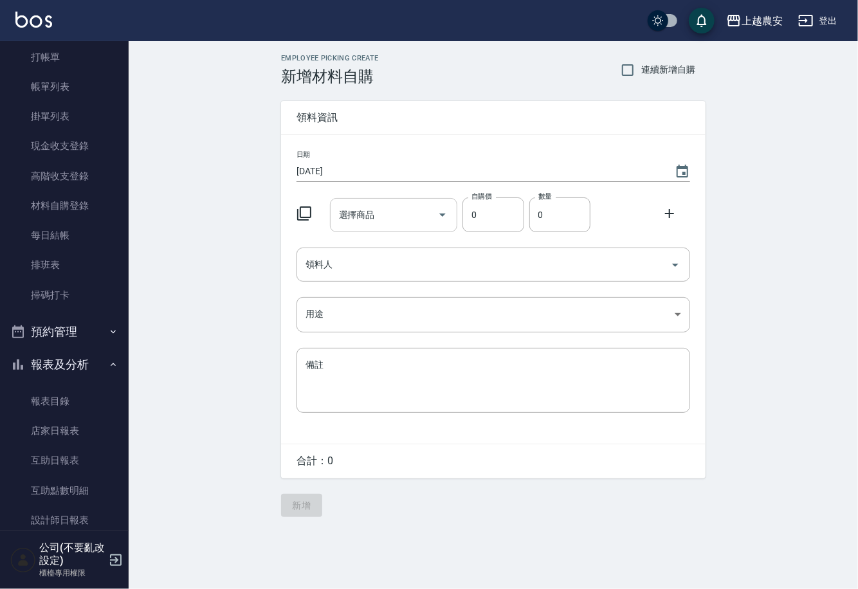
click at [382, 218] on input "選擇商品" at bounding box center [384, 215] width 97 height 23
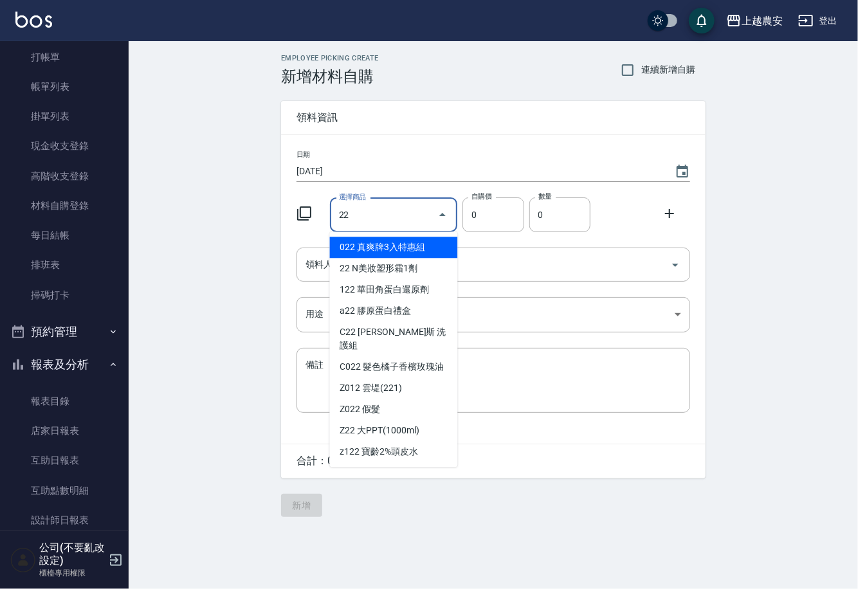
type input "2"
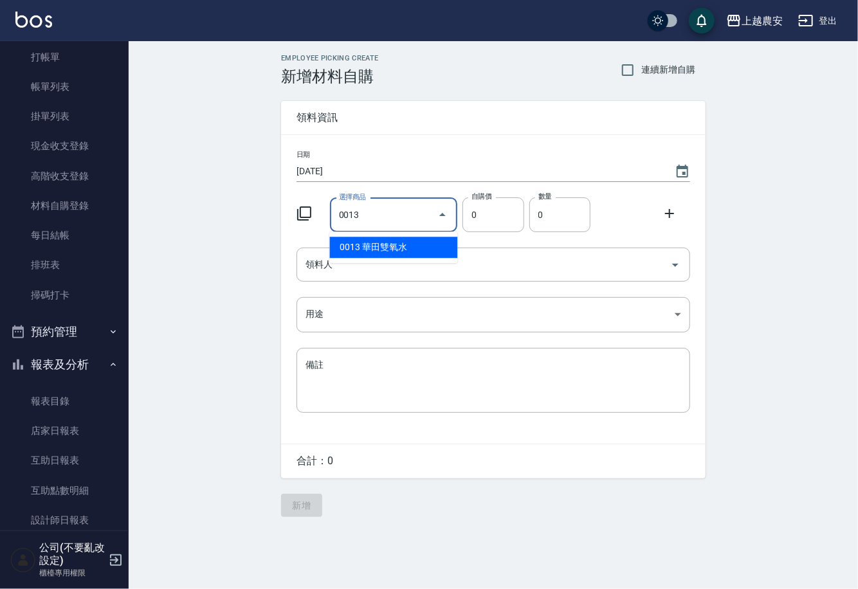
type input "華田雙氧水"
type input "105"
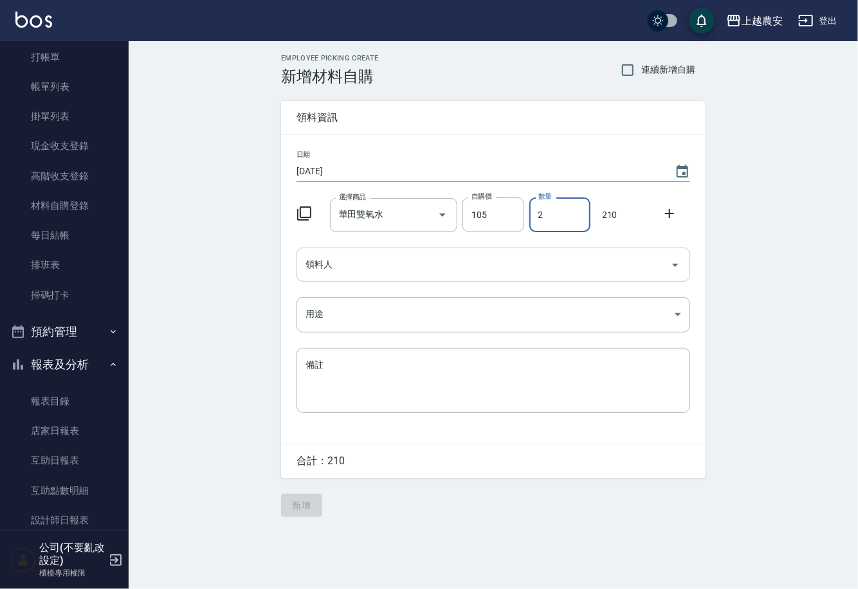
type input "2"
click at [320, 270] on input "領料人" at bounding box center [483, 264] width 363 height 23
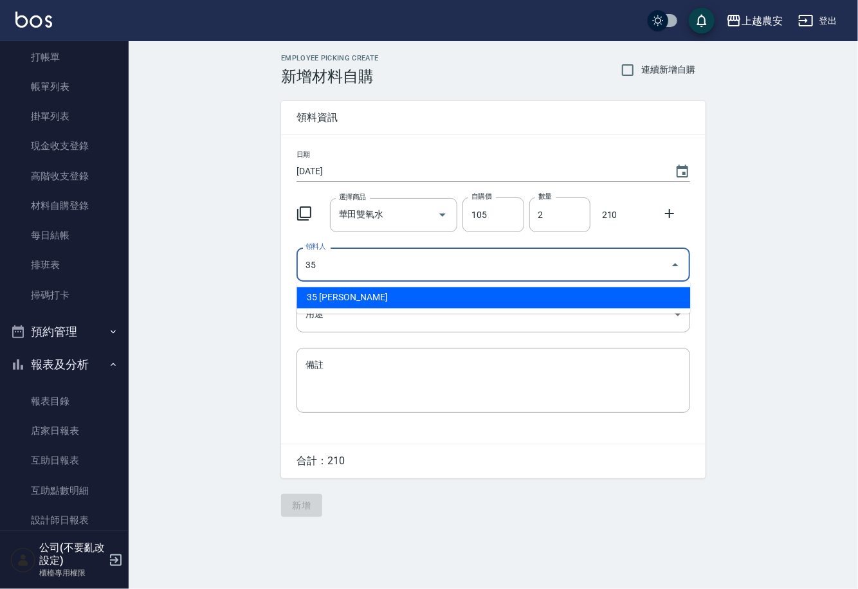
click at [323, 298] on li "35 巫芸瑄" at bounding box center [492, 297] width 393 height 21
type input "35 巫芸瑄"
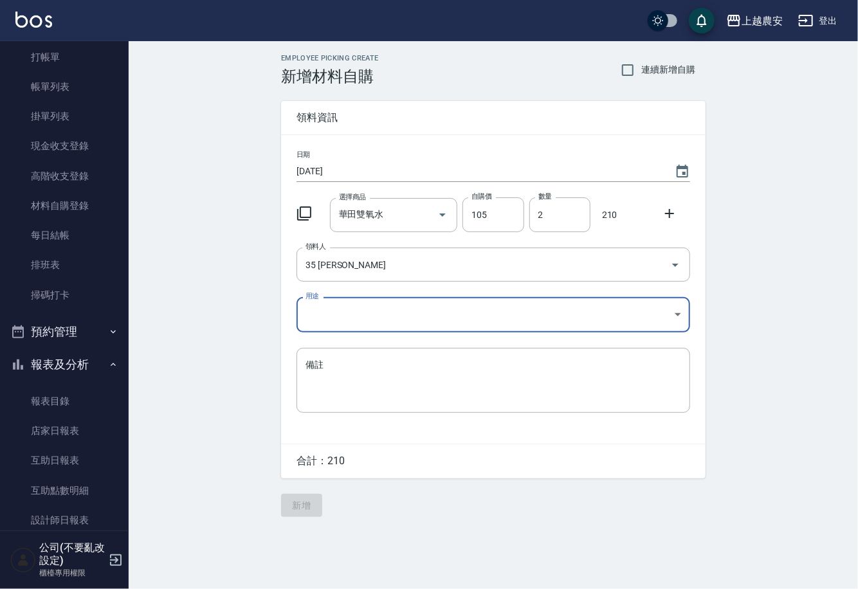
click at [323, 314] on body "上越農安 登出 櫃檯作業 打帳單 帳單列表 掛單列表 現金收支登錄 高階收支登錄 材料自購登錄 每日結帳 排班表 掃碼打卡 預約管理 預約管理 單日預約紀錄 …" at bounding box center [429, 294] width 858 height 589
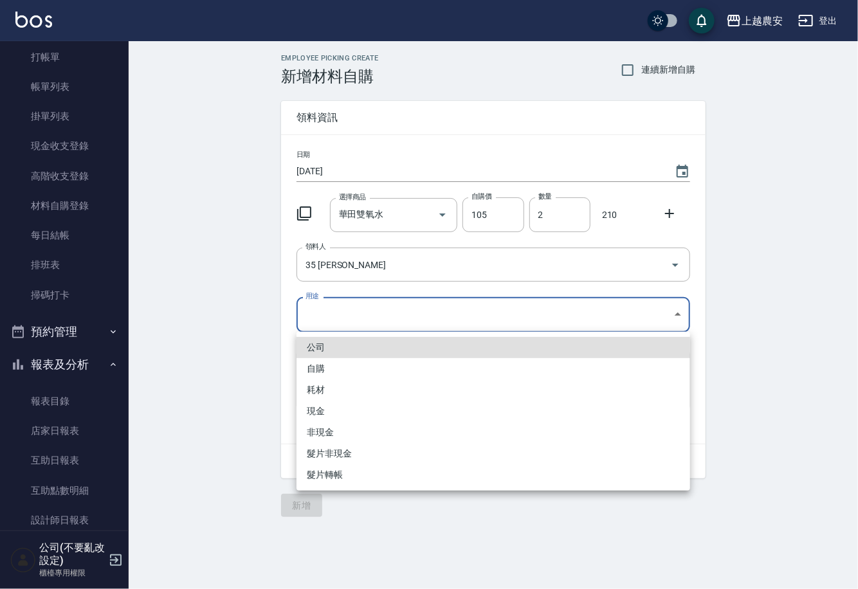
click at [314, 366] on li "自購" at bounding box center [492, 368] width 393 height 21
type input "自購"
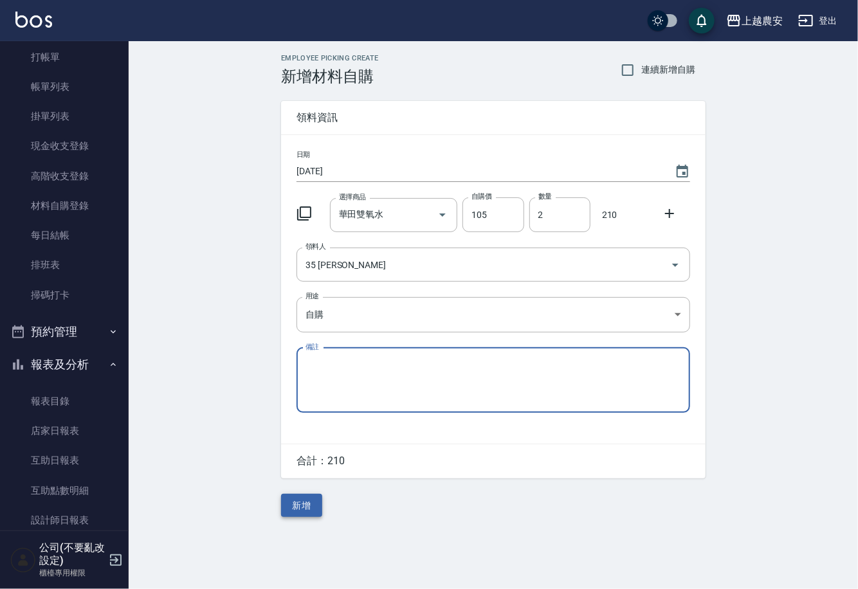
click at [303, 509] on button "新增" at bounding box center [301, 506] width 41 height 24
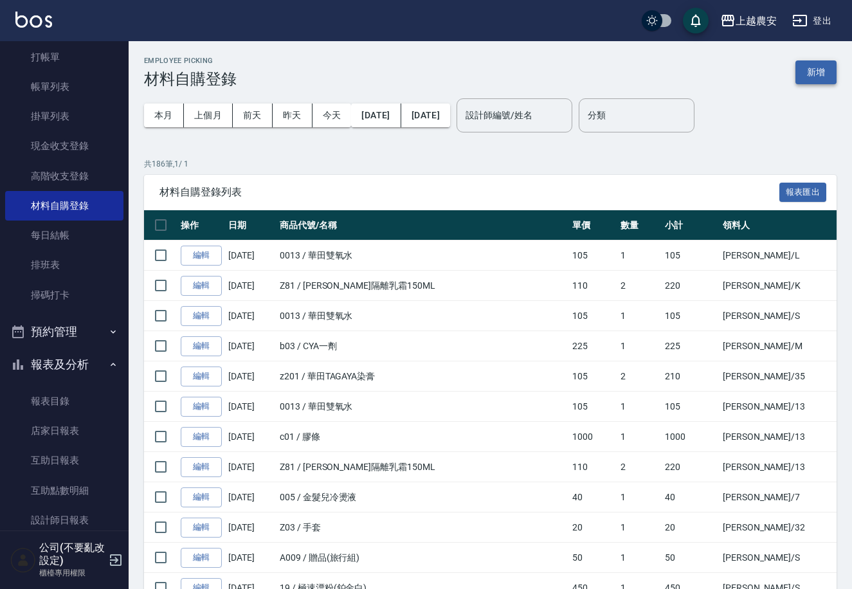
click at [818, 75] on button "新增" at bounding box center [815, 72] width 41 height 24
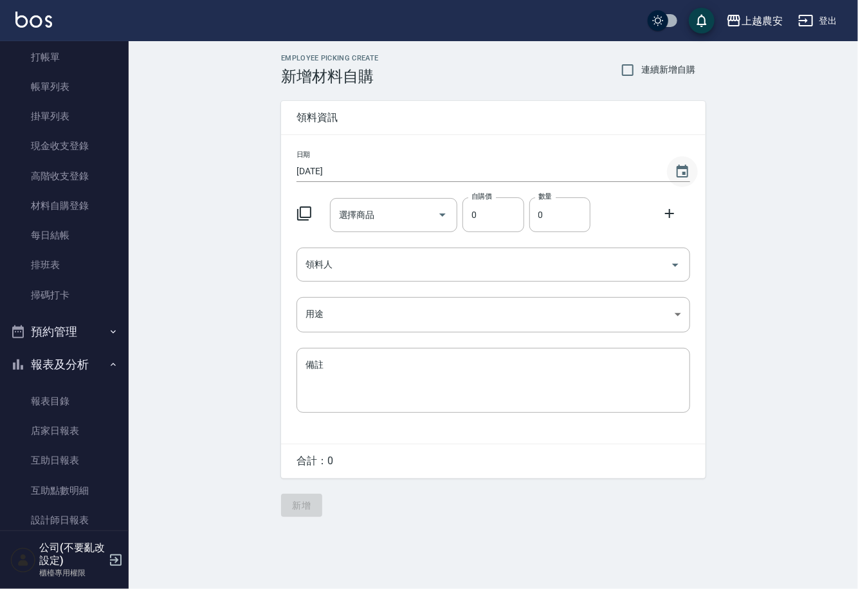
click at [683, 171] on icon "Choose date, selected date is 2025-08-25" at bounding box center [681, 171] width 15 height 15
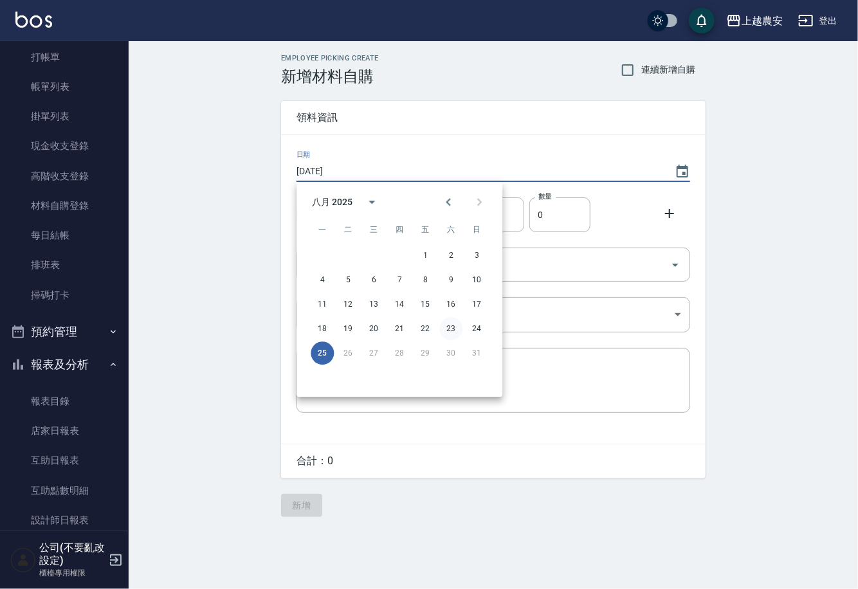
click at [450, 329] on button "23" at bounding box center [450, 328] width 23 height 23
type input "2025/08/23"
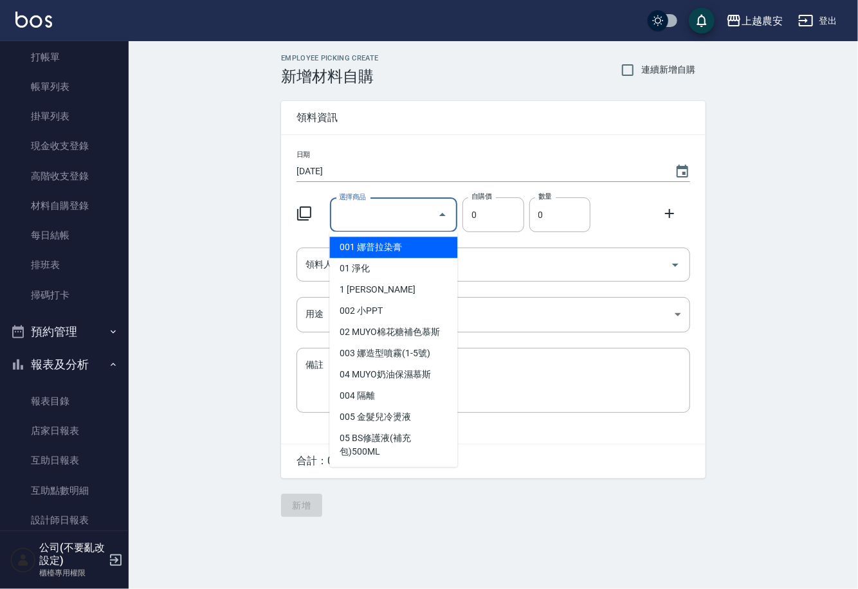
click at [414, 216] on input "選擇商品" at bounding box center [384, 215] width 97 height 23
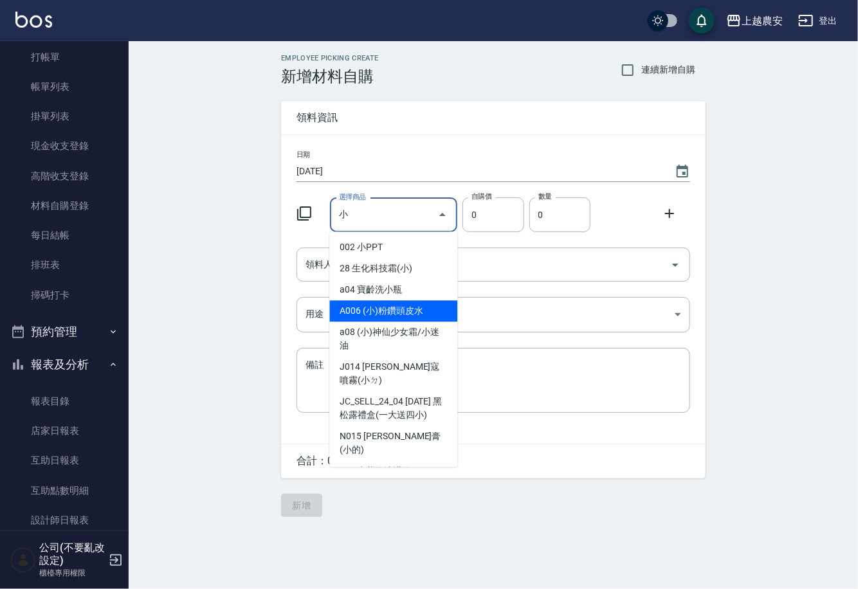
click at [366, 304] on li "A006 (小)粉鑽頭皮水" at bounding box center [394, 310] width 128 height 21
type input "(小)粉鑽頭皮水"
type input "50"
type input "1"
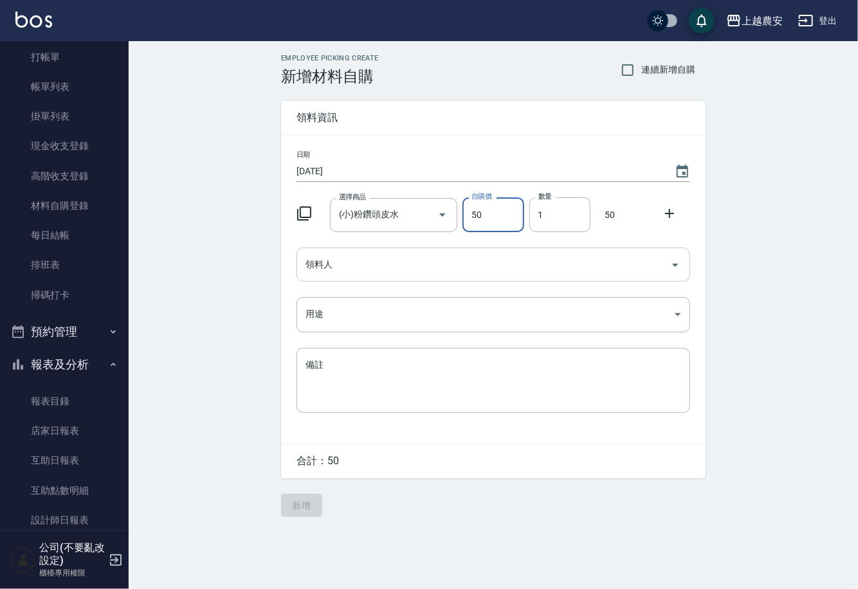
click at [354, 262] on input "領料人" at bounding box center [483, 264] width 363 height 23
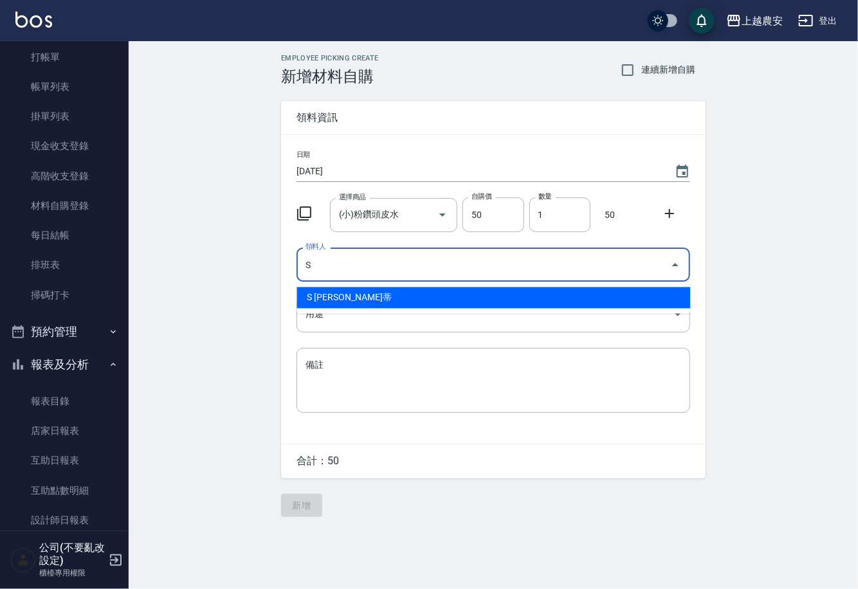
click at [359, 289] on li "S Sandy珊蒂" at bounding box center [492, 297] width 393 height 21
type input "S Sandy珊蒂"
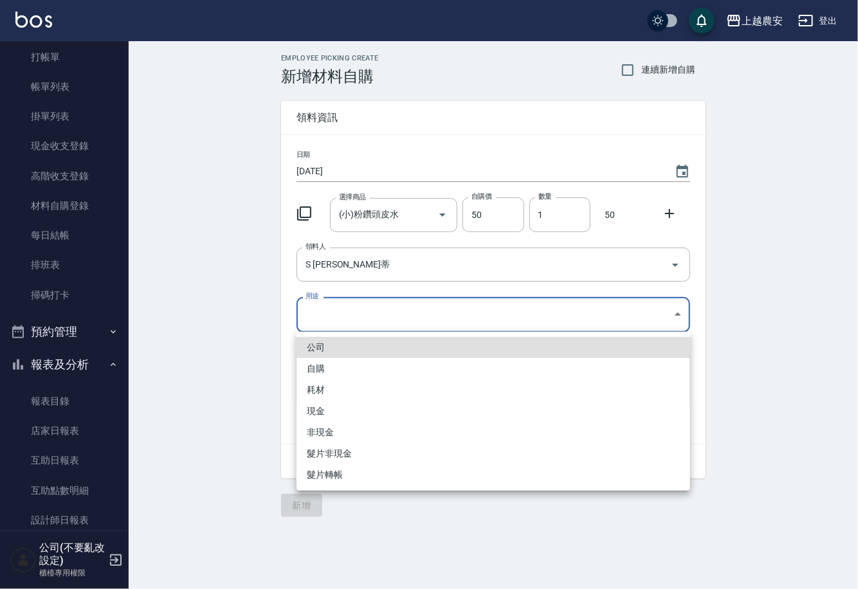
drag, startPoint x: 322, startPoint y: 317, endPoint x: 314, endPoint y: 376, distance: 59.7
click at [320, 336] on body "上越農安 登出 櫃檯作業 打帳單 帳單列表 掛單列表 現金收支登錄 高階收支登錄 材料自購登錄 每日結帳 排班表 掃碼打卡 預約管理 預約管理 單日預約紀錄 …" at bounding box center [429, 294] width 858 height 589
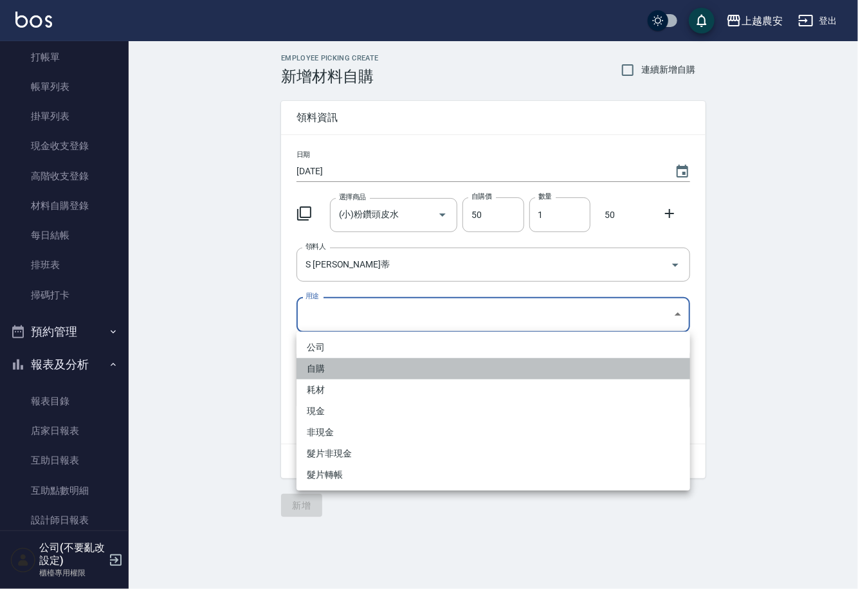
click at [313, 377] on li "自購" at bounding box center [492, 368] width 393 height 21
type input "自購"
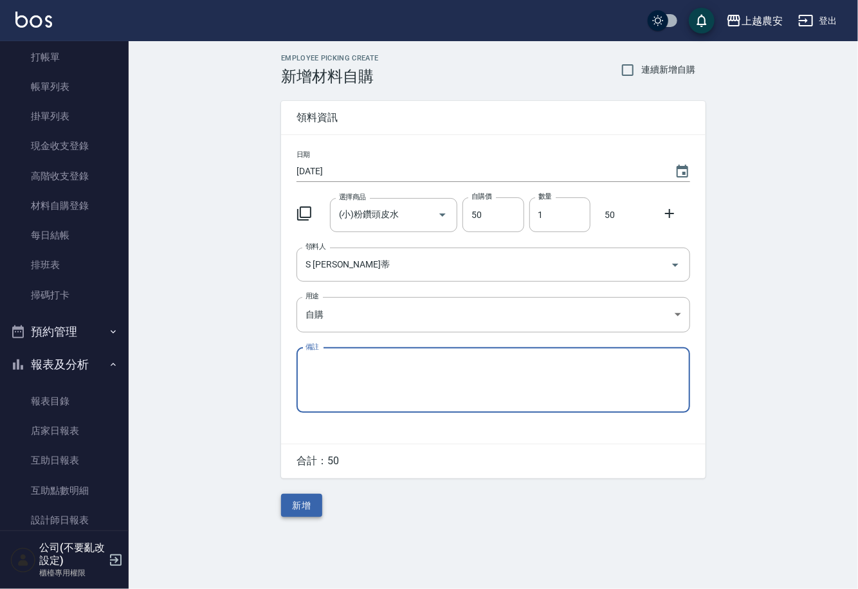
click at [296, 507] on button "新增" at bounding box center [301, 506] width 41 height 24
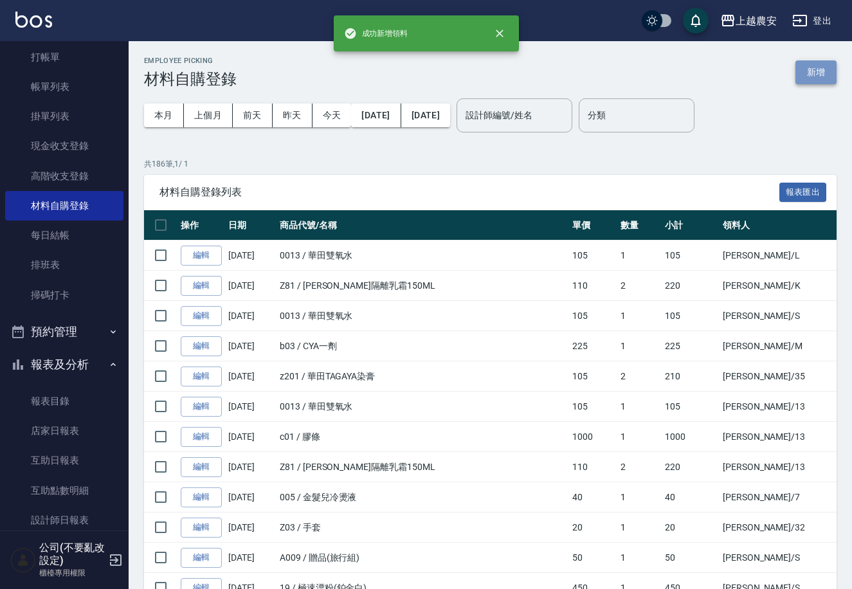
click at [821, 62] on button "新增" at bounding box center [815, 72] width 41 height 24
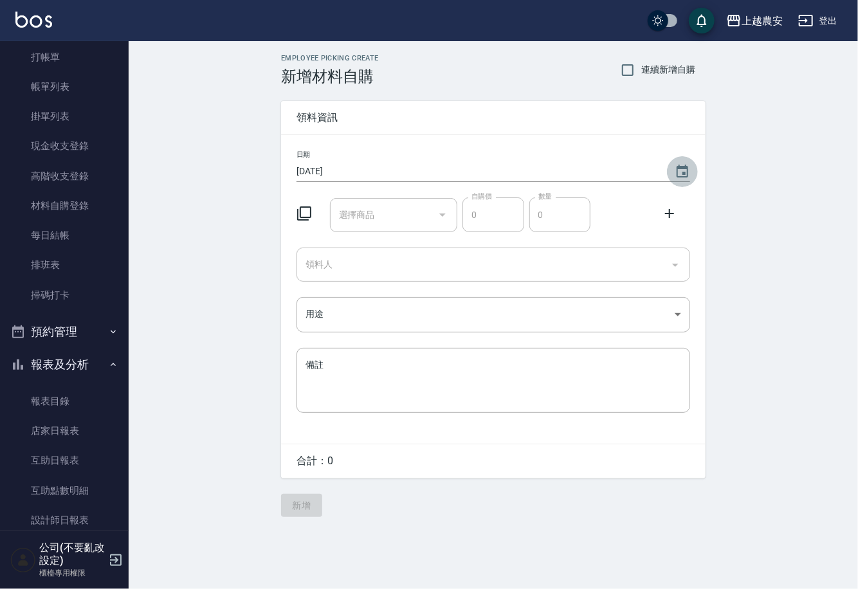
click at [685, 168] on icon "Choose date, selected date is 2025-08-25" at bounding box center [682, 171] width 12 height 13
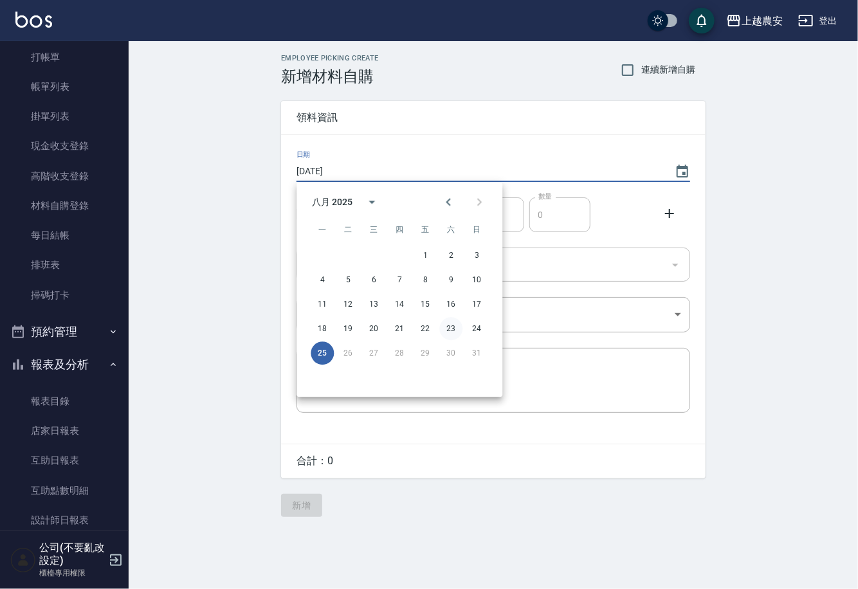
click at [452, 327] on button "23" at bounding box center [450, 328] width 23 height 23
type input "2025/08/23"
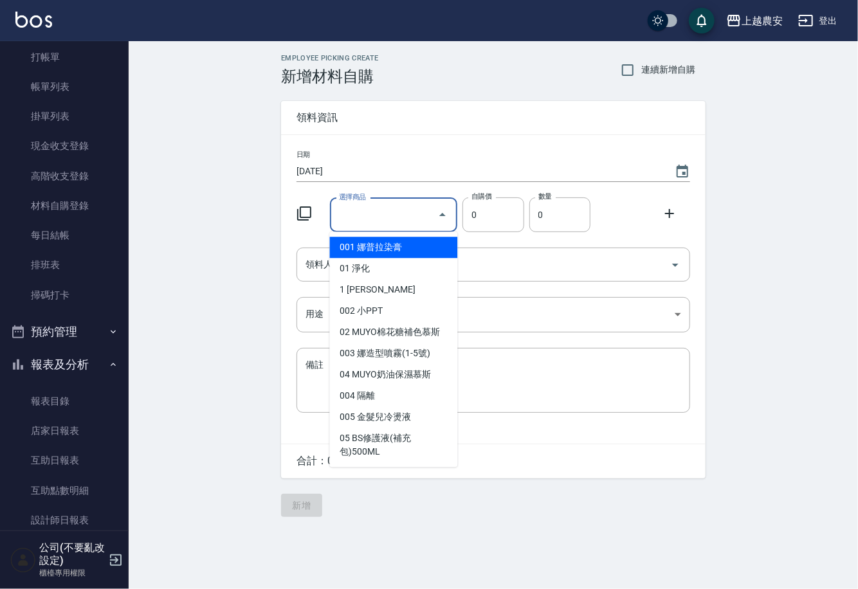
click at [379, 223] on input "選擇商品" at bounding box center [384, 215] width 97 height 23
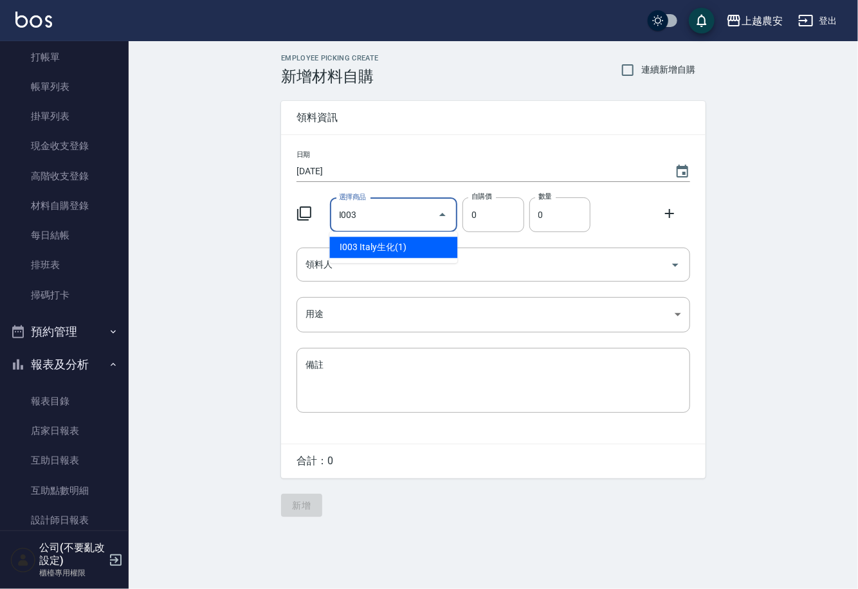
type input "Italy生化(1)"
type input "110"
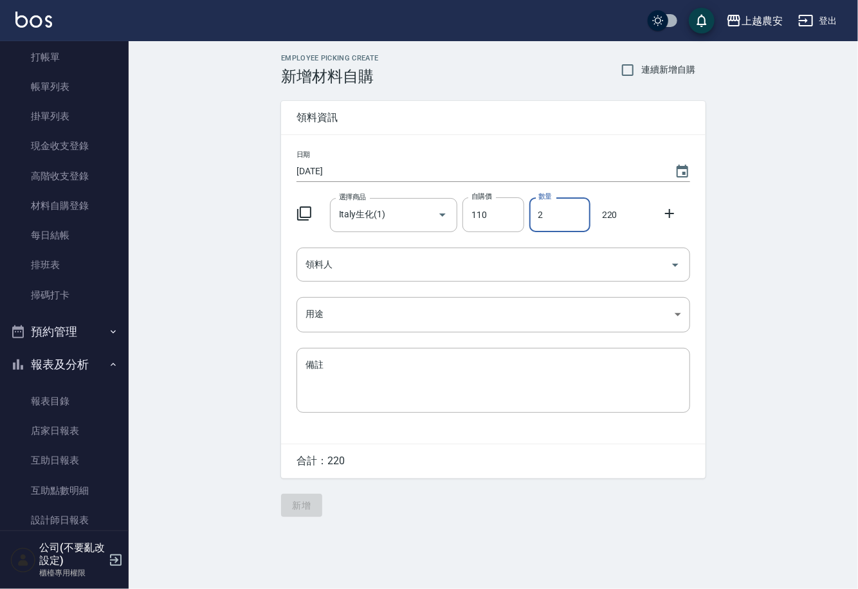
type input "2"
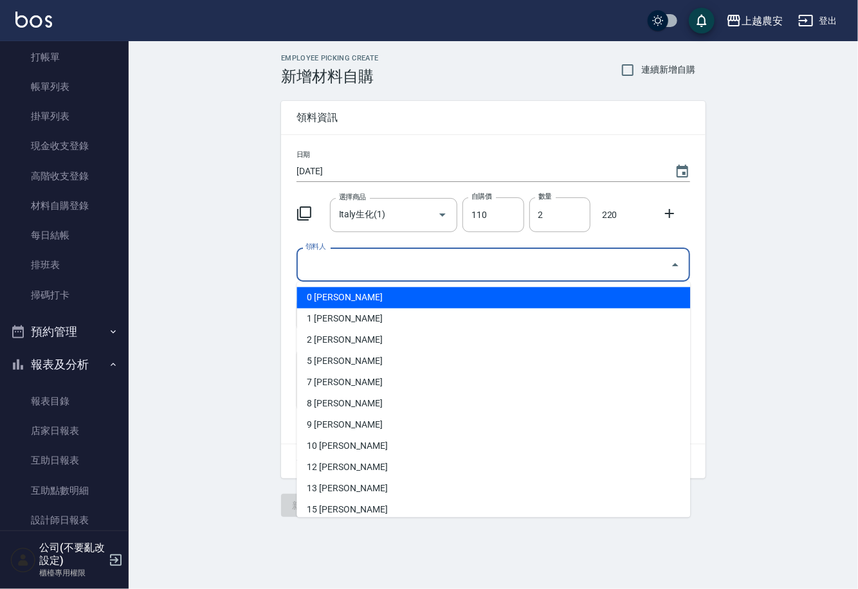
click at [388, 273] on input "領料人" at bounding box center [483, 264] width 363 height 23
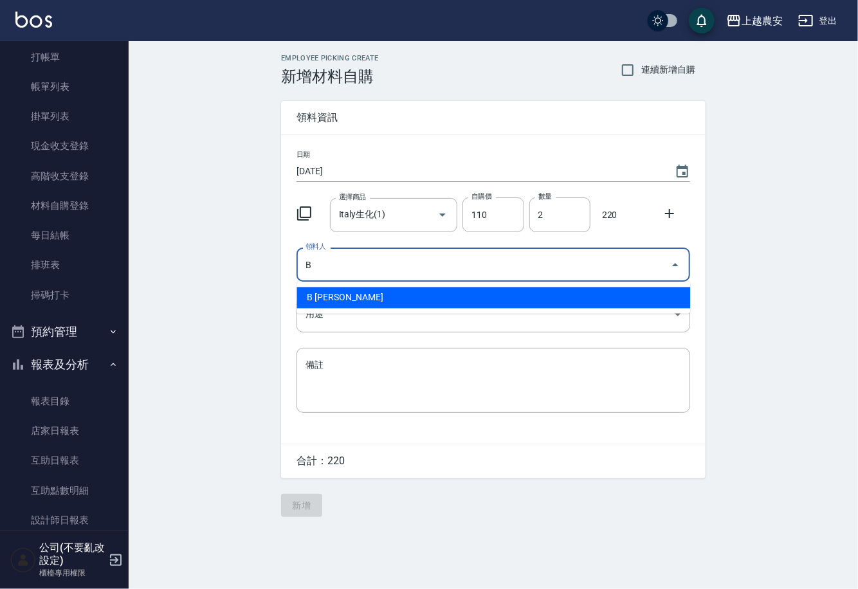
click at [356, 302] on li "B 洪美雅" at bounding box center [492, 297] width 393 height 21
type input "B 洪美雅"
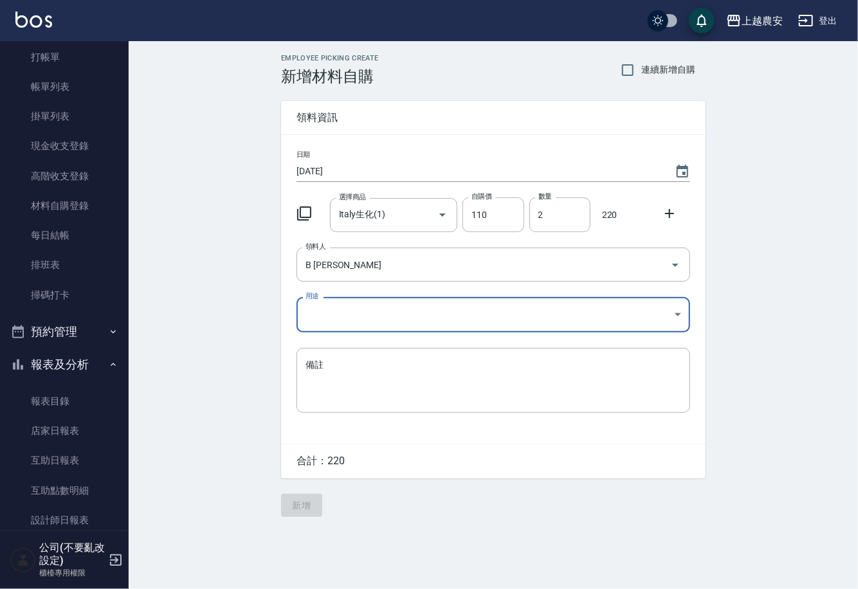
click at [331, 325] on body "上越農安 登出 櫃檯作業 打帳單 帳單列表 掛單列表 現金收支登錄 高階收支登錄 材料自購登錄 每日結帳 排班表 掃碼打卡 預約管理 預約管理 單日預約紀錄 …" at bounding box center [429, 294] width 858 height 589
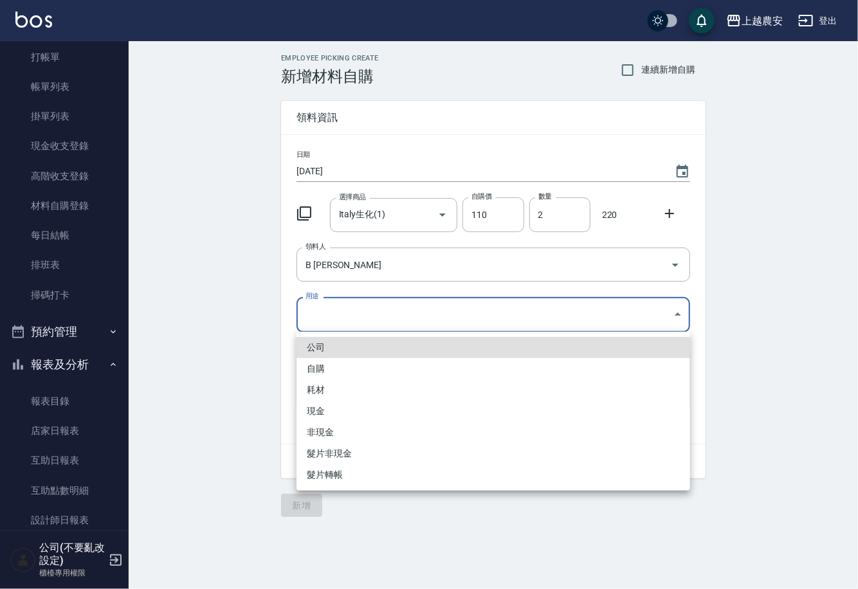
click at [311, 372] on li "自購" at bounding box center [492, 368] width 393 height 21
type input "自購"
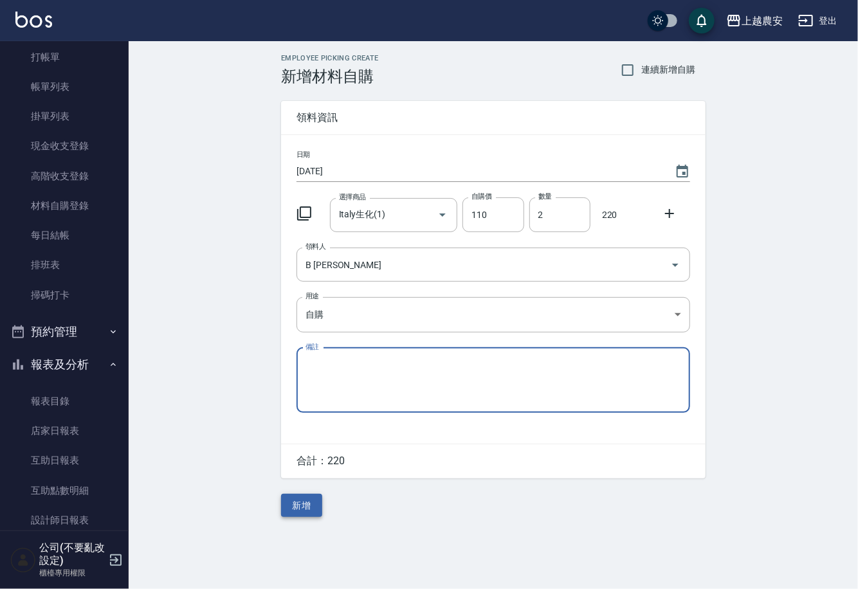
click at [300, 507] on button "新增" at bounding box center [301, 506] width 41 height 24
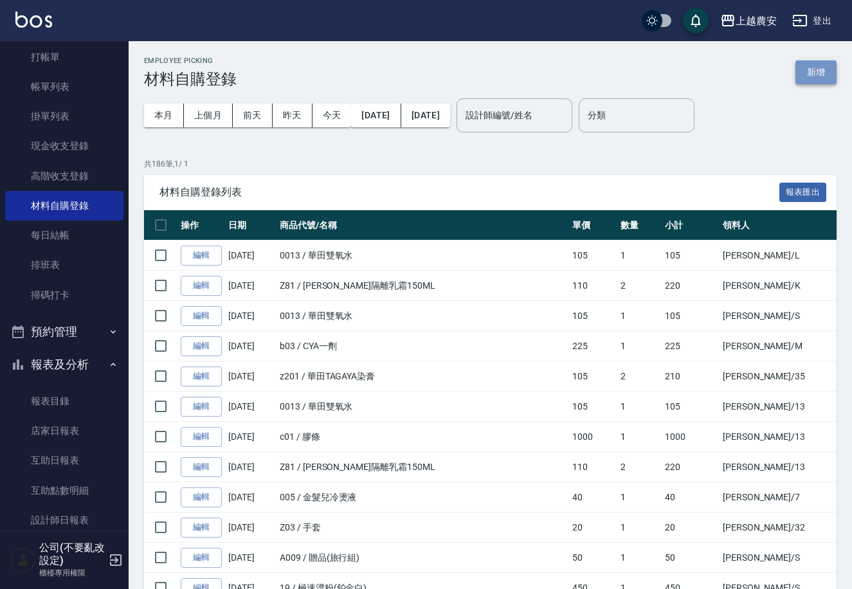
click at [820, 64] on button "新增" at bounding box center [815, 72] width 41 height 24
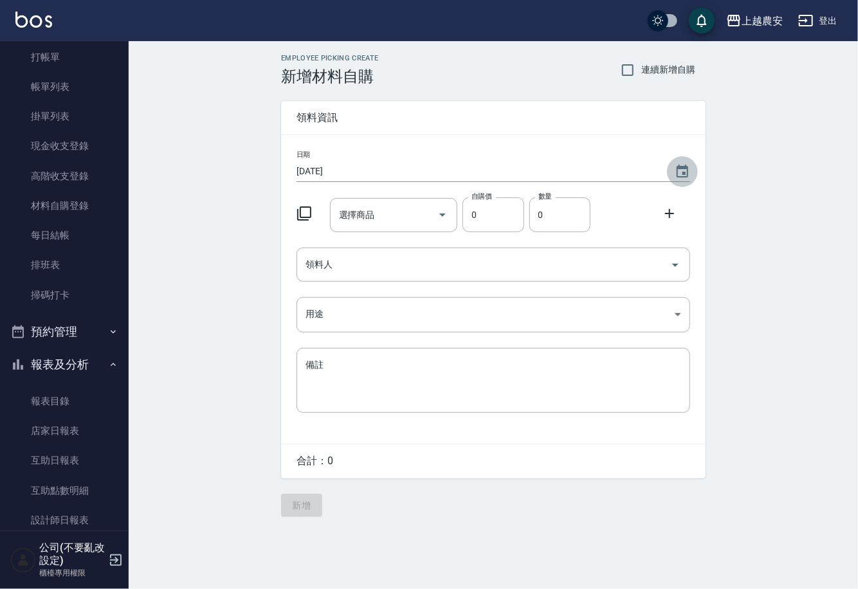
click at [682, 170] on icon "Choose date, selected date is 2025-08-25" at bounding box center [681, 171] width 15 height 15
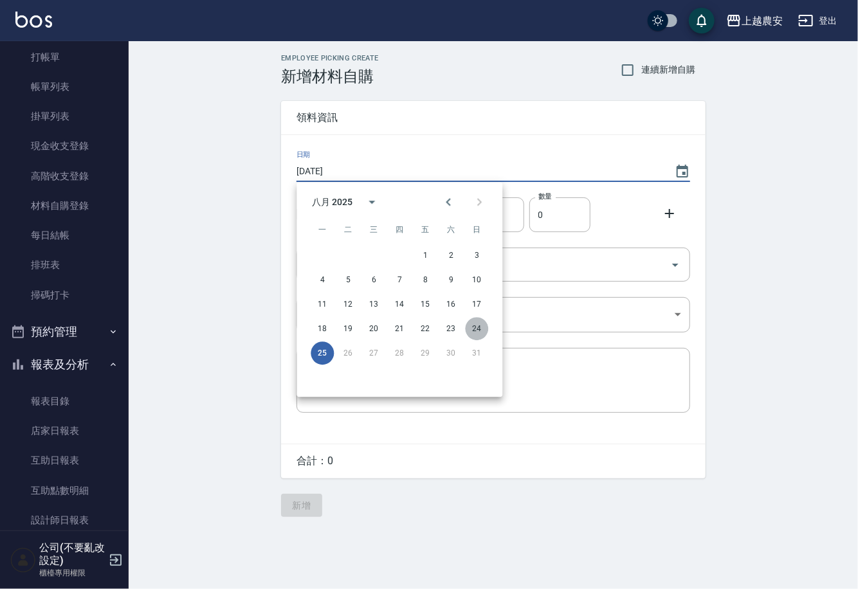
click at [470, 329] on button "24" at bounding box center [476, 328] width 23 height 23
type input "[DATE]"
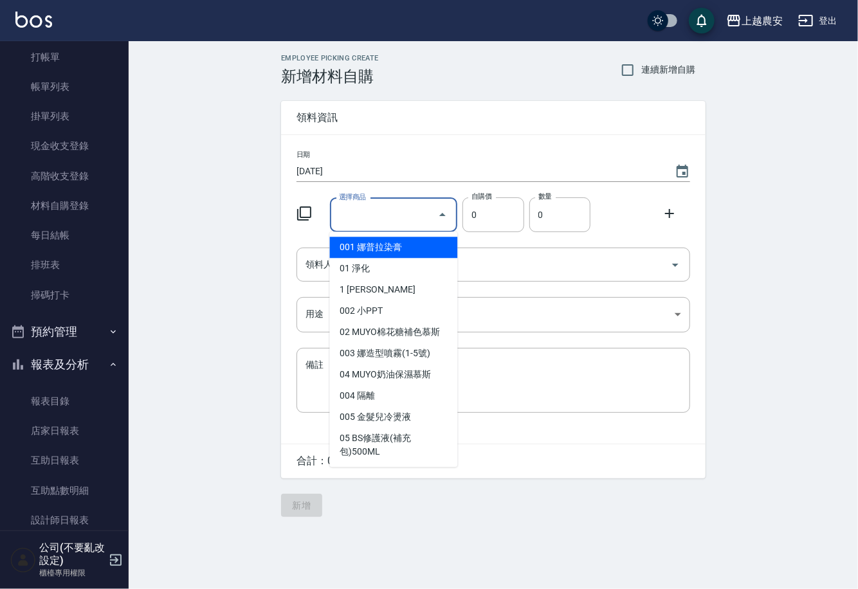
click at [388, 222] on input "選擇商品" at bounding box center [384, 215] width 97 height 23
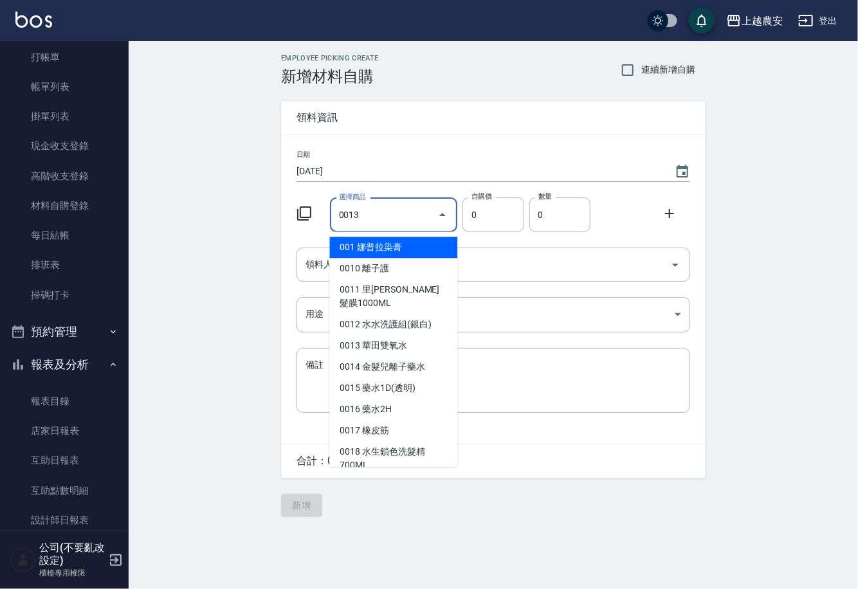
type input "華田雙氧水"
type input "105"
type input "1"
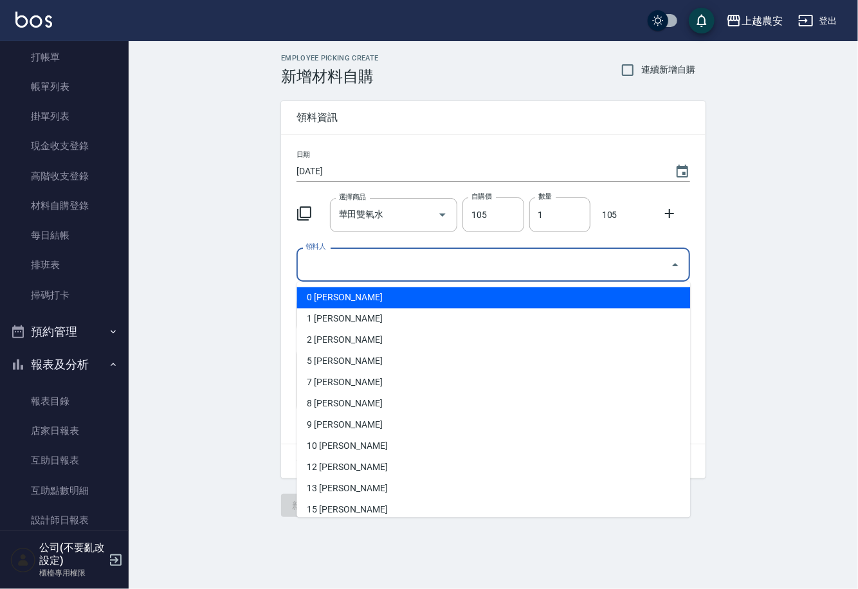
click at [366, 266] on input "領料人" at bounding box center [483, 264] width 363 height 23
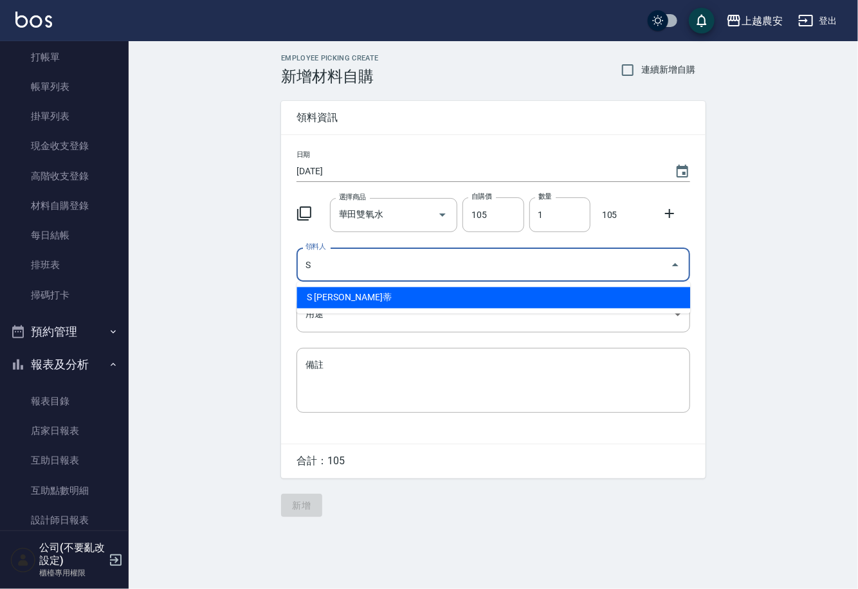
click at [354, 302] on li "S Sandy珊蒂" at bounding box center [492, 297] width 393 height 21
type input "S Sandy珊蒂"
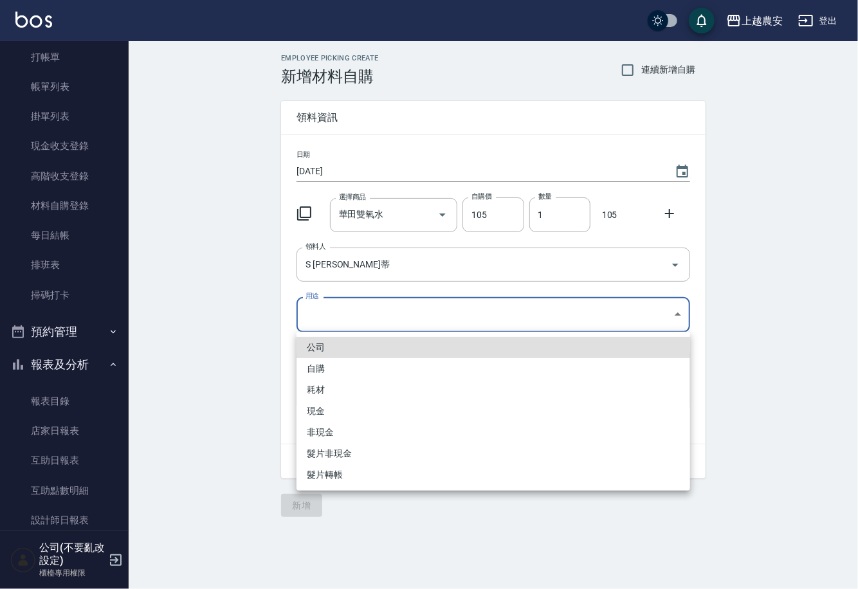
drag, startPoint x: 332, startPoint y: 322, endPoint x: 334, endPoint y: 357, distance: 35.4
click at [332, 327] on body "上越農安 登出 櫃檯作業 打帳單 帳單列表 掛單列表 現金收支登錄 高階收支登錄 材料自購登錄 每日結帳 排班表 掃碼打卡 預約管理 預約管理 單日預約紀錄 …" at bounding box center [429, 294] width 858 height 589
click at [326, 366] on li "自購" at bounding box center [492, 368] width 393 height 21
type input "自購"
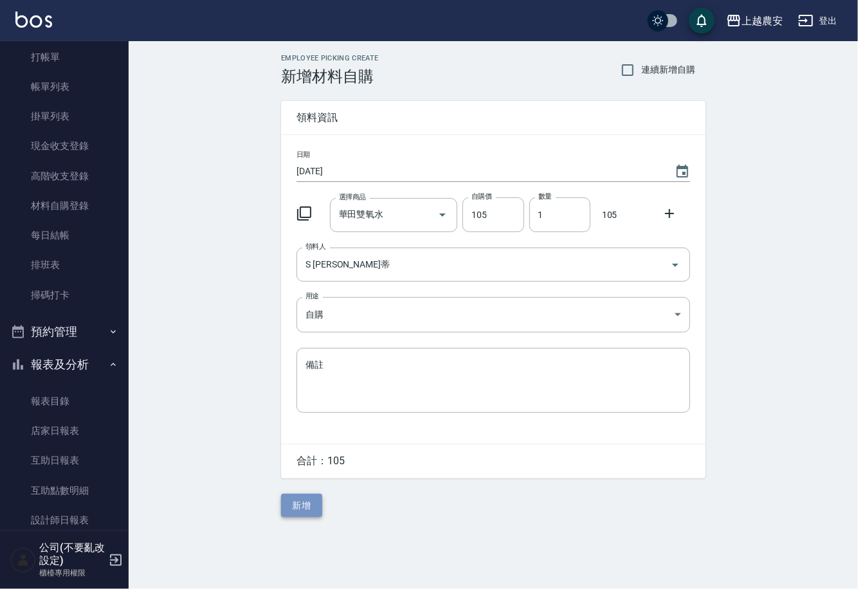
click at [312, 510] on button "新增" at bounding box center [301, 506] width 41 height 24
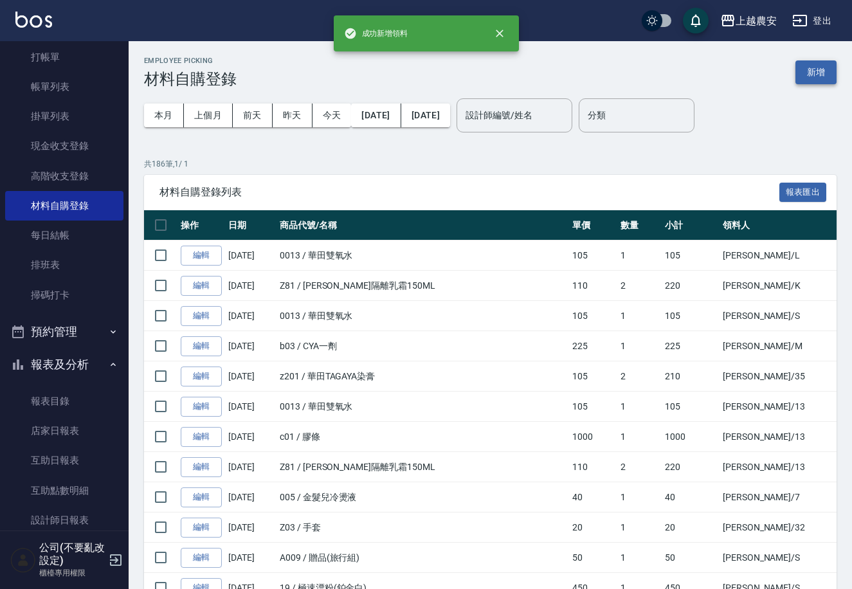
click at [817, 64] on button "新增" at bounding box center [815, 72] width 41 height 24
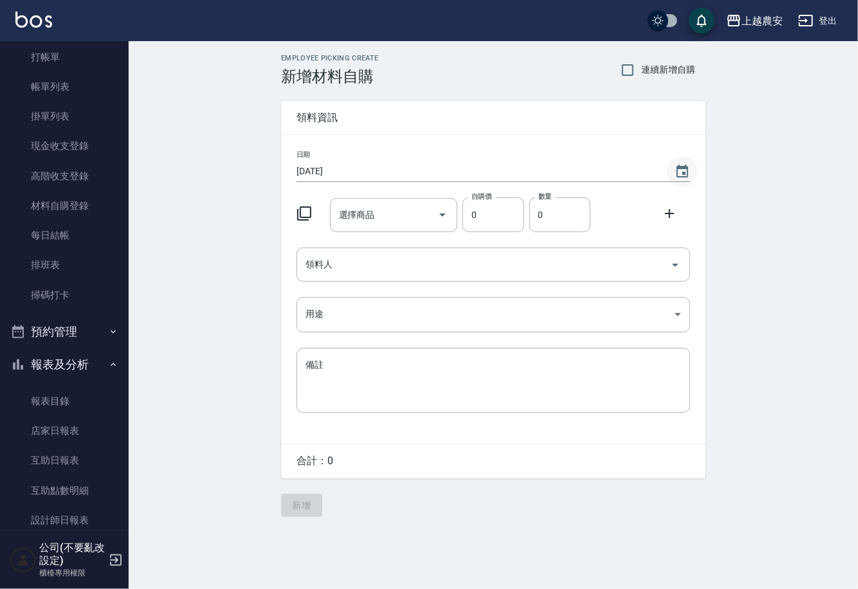
click at [678, 170] on icon "Choose date, selected date is 2025-08-25" at bounding box center [681, 171] width 15 height 15
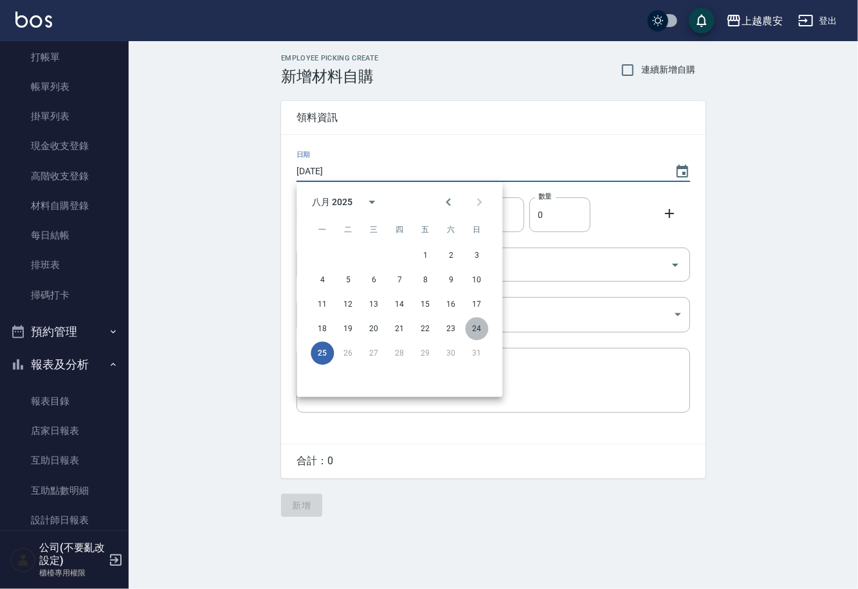
click at [474, 329] on button "24" at bounding box center [476, 328] width 23 height 23
type input "2025/08/24"
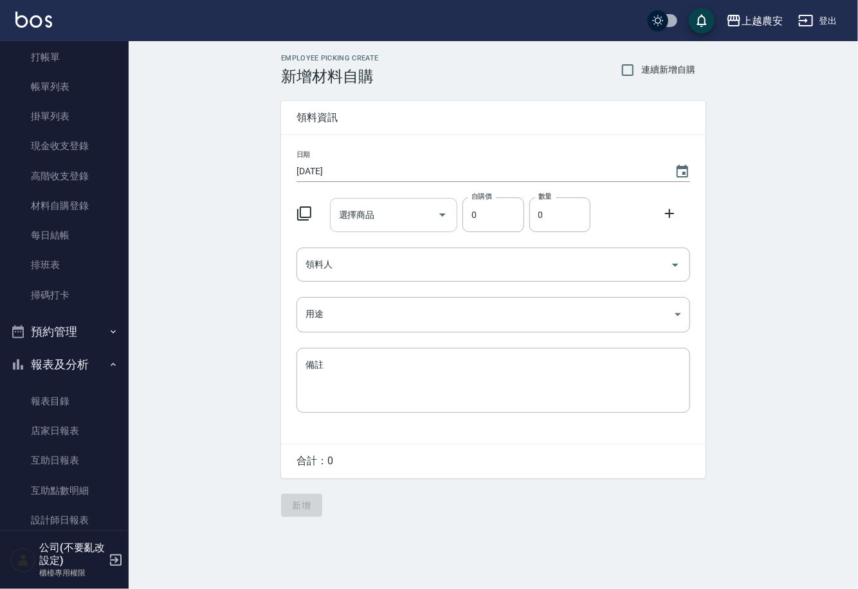
click at [386, 217] on input "選擇商品" at bounding box center [384, 215] width 97 height 23
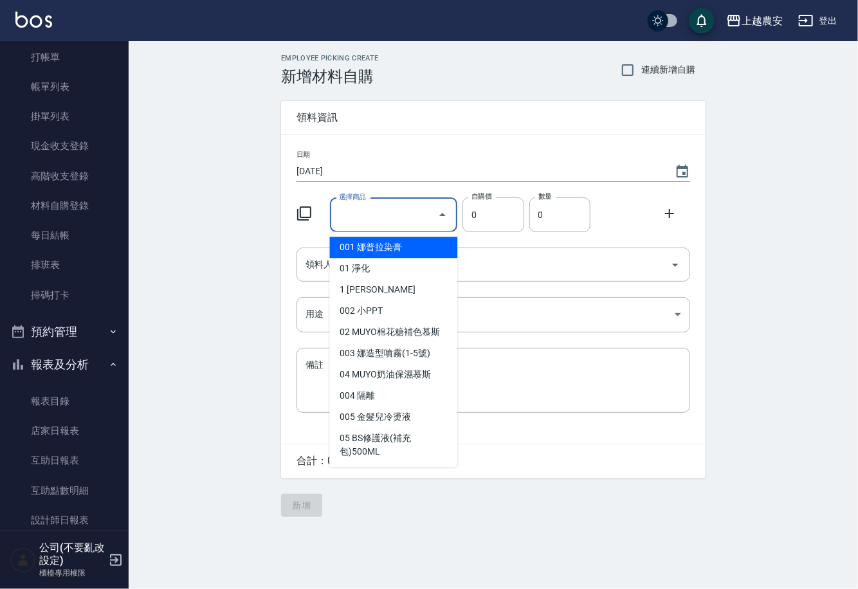
type input "2"
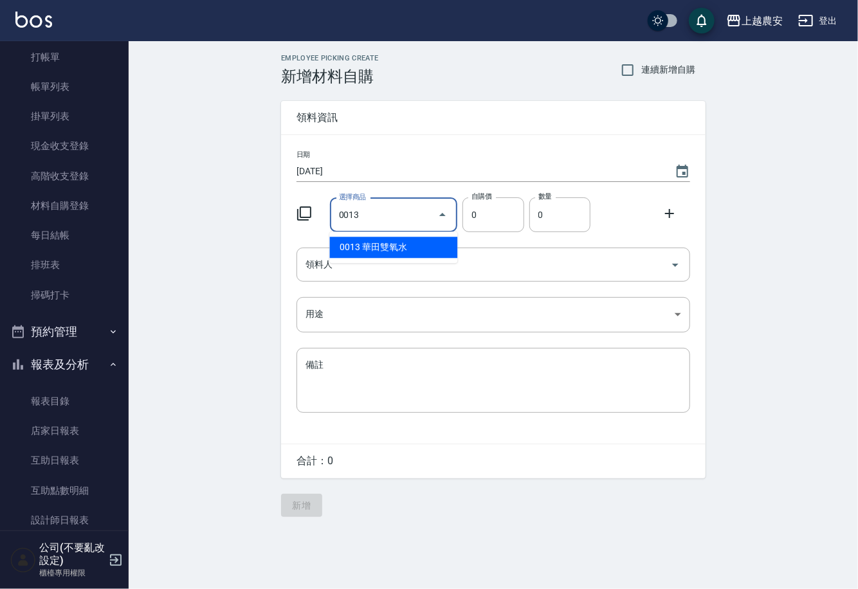
type input "華田雙氧水"
type input "105"
type input "1"
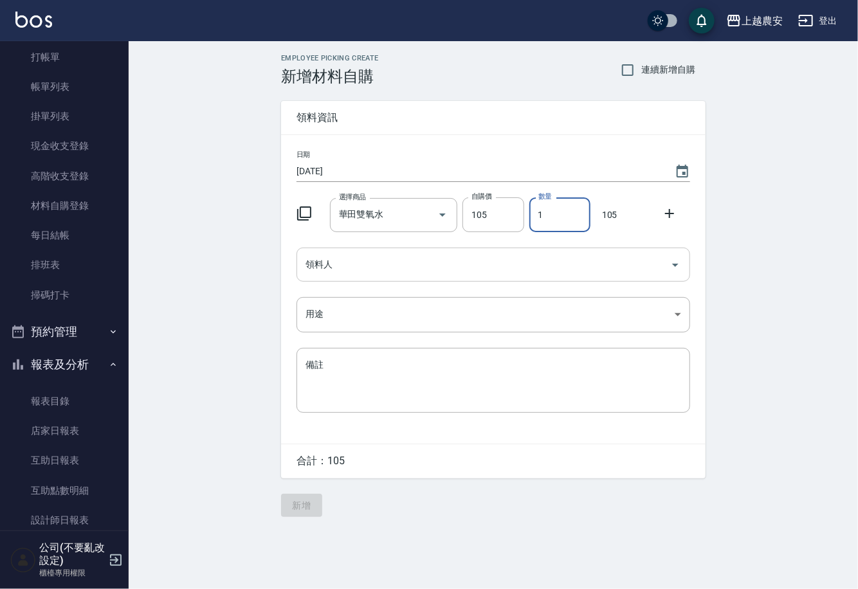
click at [408, 261] on input "領料人" at bounding box center [483, 264] width 363 height 23
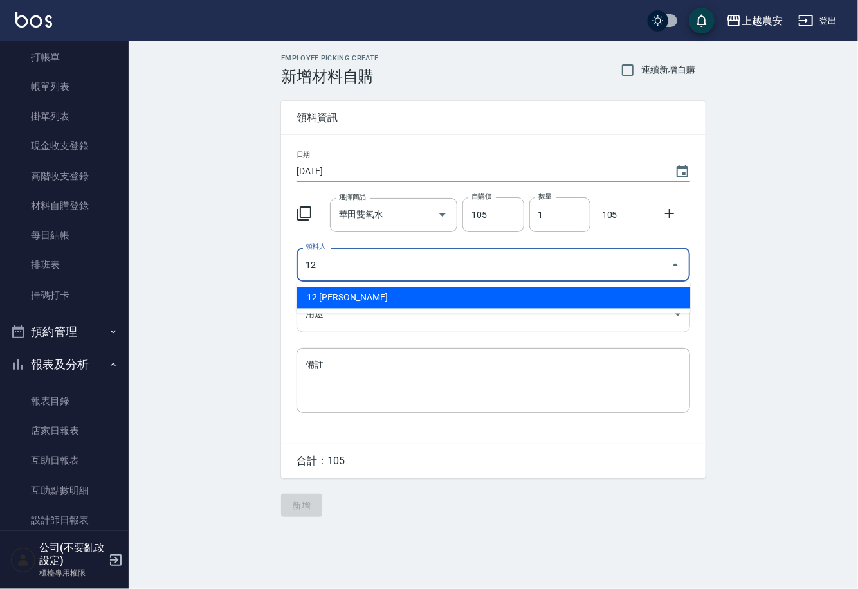
click at [357, 298] on li "12 蘇淑玲" at bounding box center [492, 297] width 393 height 21
type input "12 蘇淑玲"
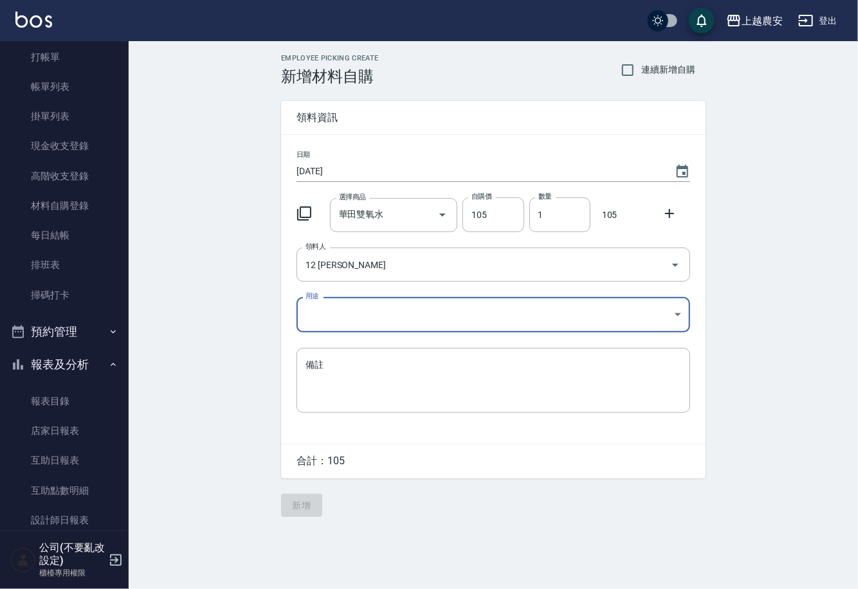
click at [339, 325] on body "上越農安 登出 櫃檯作業 打帳單 帳單列表 掛單列表 現金收支登錄 高階收支登錄 材料自購登錄 每日結帳 排班表 掃碼打卡 預約管理 預約管理 單日預約紀錄 …" at bounding box center [429, 294] width 858 height 589
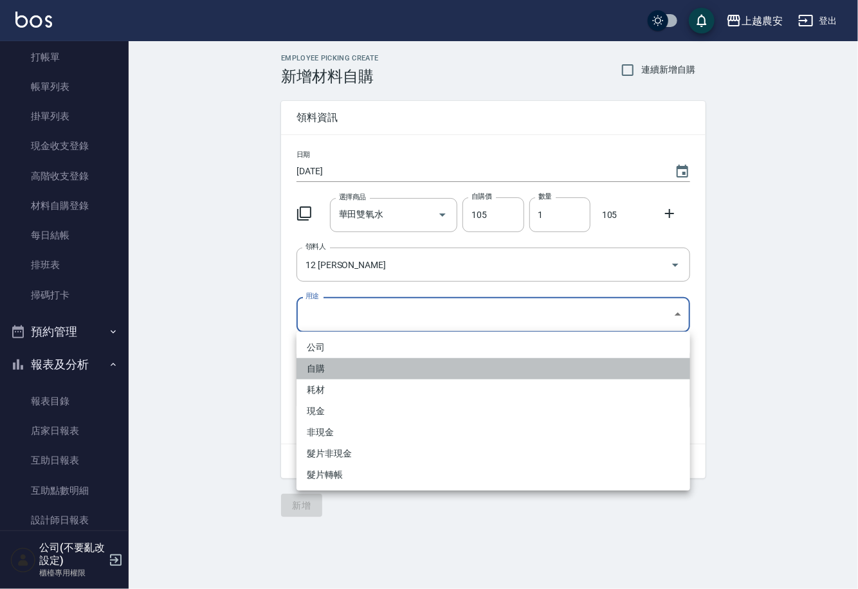
click at [322, 368] on li "自購" at bounding box center [492, 368] width 393 height 21
type input "自購"
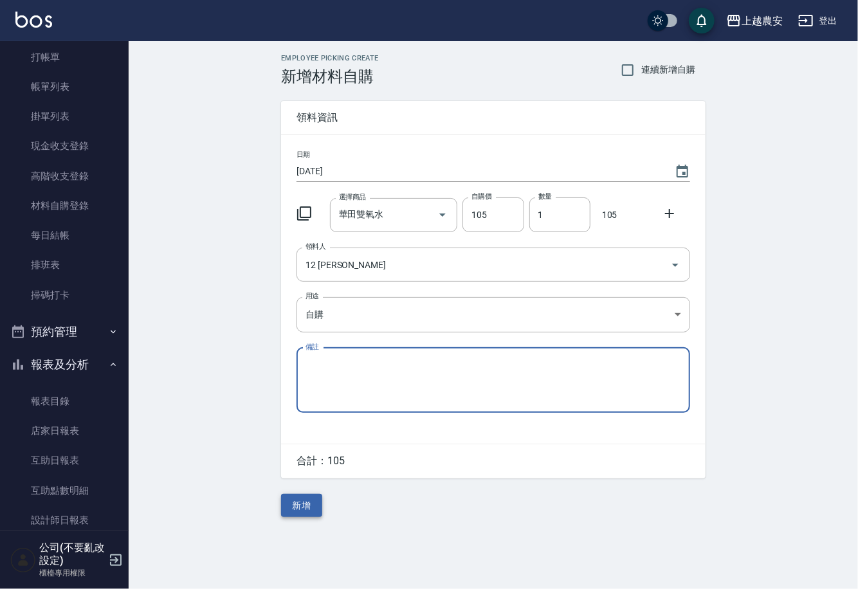
click at [307, 507] on button "新增" at bounding box center [301, 506] width 41 height 24
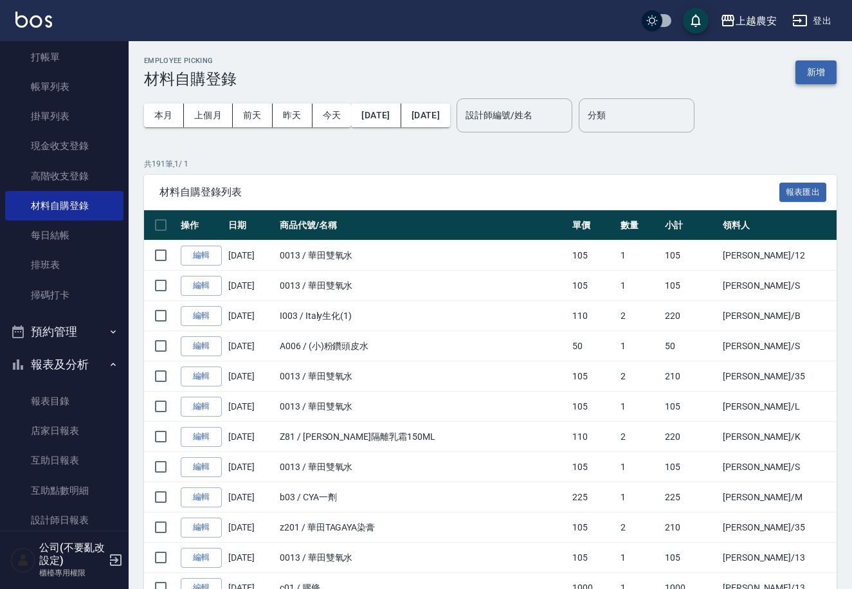
click at [829, 69] on button "新增" at bounding box center [815, 72] width 41 height 24
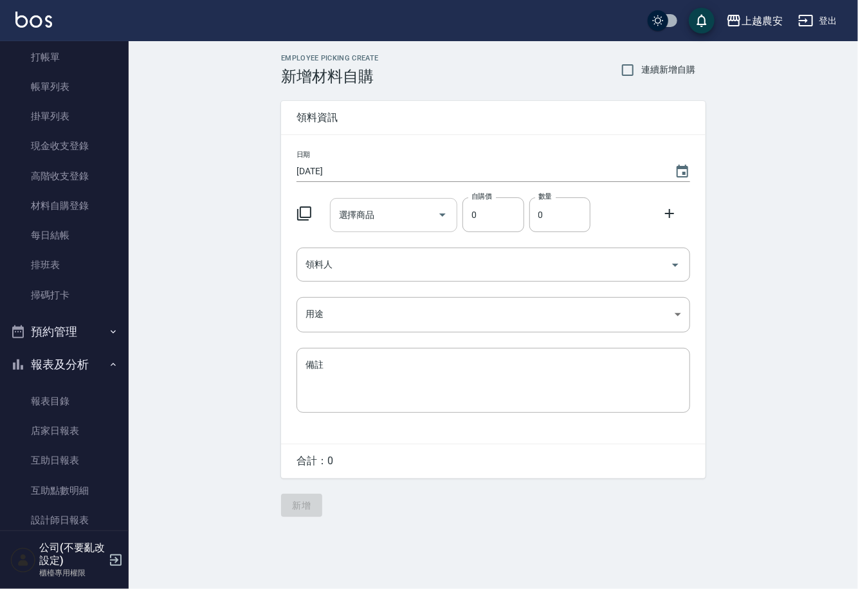
click at [375, 221] on input "選擇商品" at bounding box center [384, 215] width 97 height 23
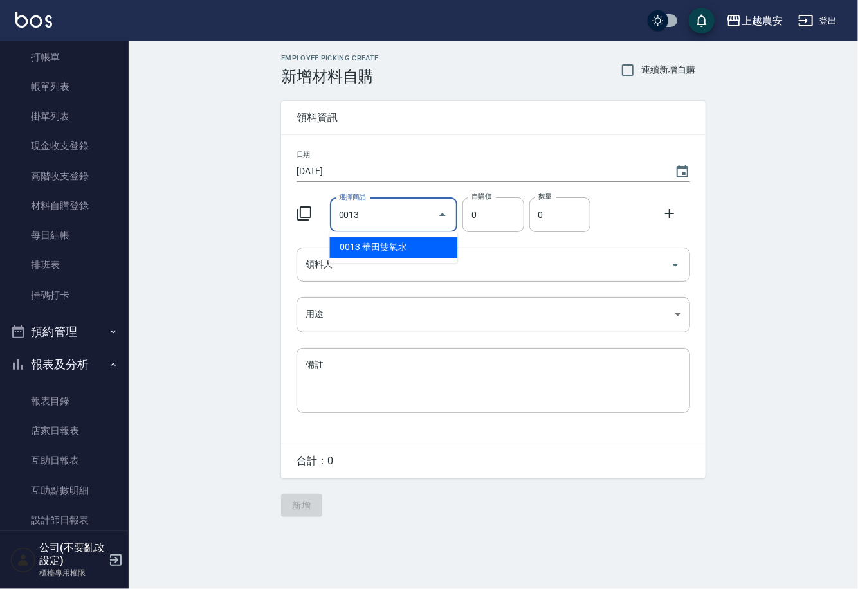
type input "華田雙氧水"
type input "105"
type input "1"
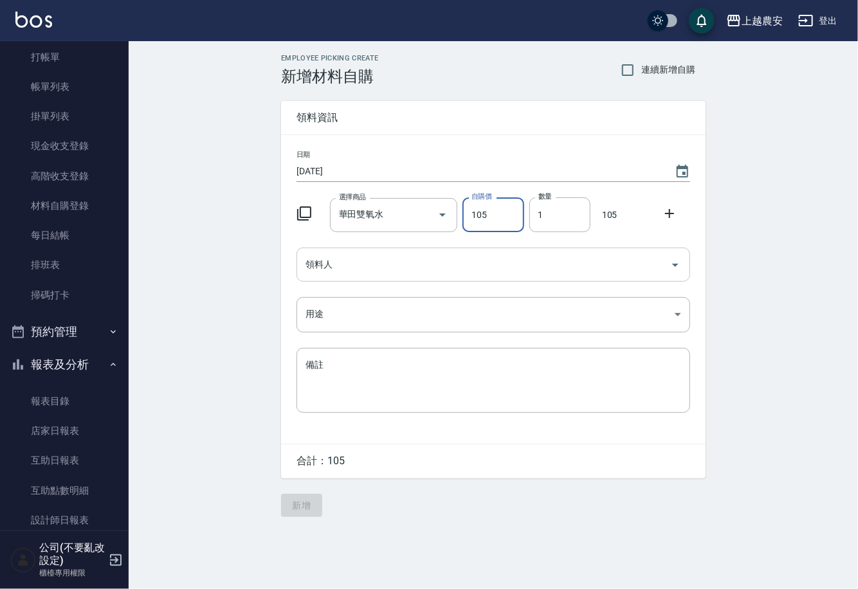
click at [340, 270] on input "領料人" at bounding box center [483, 264] width 363 height 23
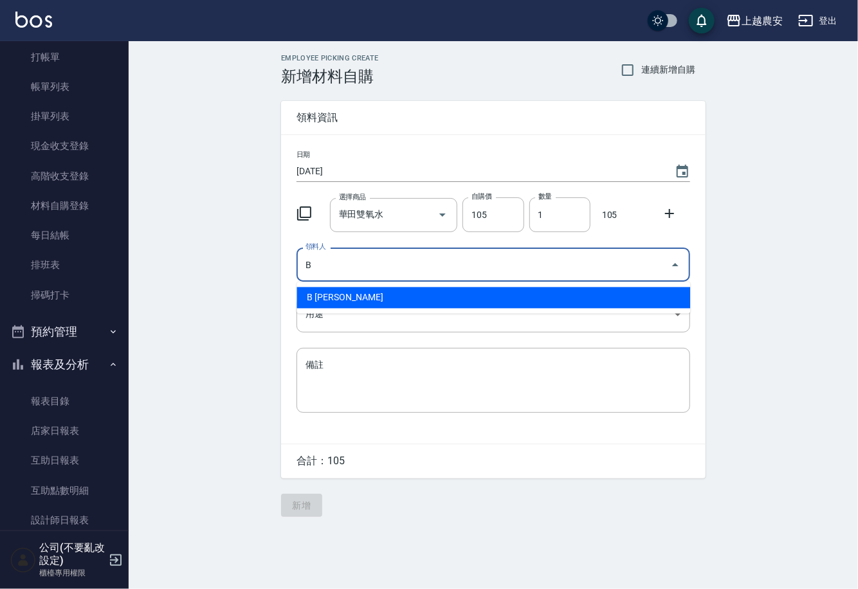
click at [333, 299] on li "B 洪美雅" at bounding box center [492, 297] width 393 height 21
type input "B 洪美雅"
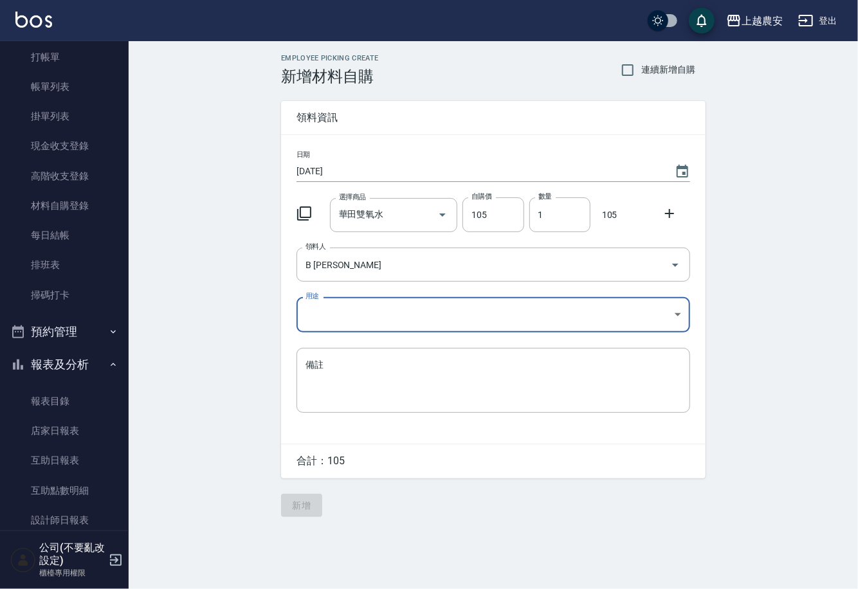
click at [312, 336] on div "日期 2025/08/25 選擇商品 華田雙氧水 選擇商品 自購價 105 自購價 數量 1 數量 105 領料人 B 洪美雅 領料人 用途 ​ 用途 備註 …" at bounding box center [493, 289] width 424 height 309
click at [309, 318] on body "上越農安 登出 櫃檯作業 打帳單 帳單列表 掛單列表 現金收支登錄 高階收支登錄 材料自購登錄 每日結帳 排班表 掃碼打卡 預約管理 預約管理 單日預約紀錄 …" at bounding box center [429, 294] width 858 height 589
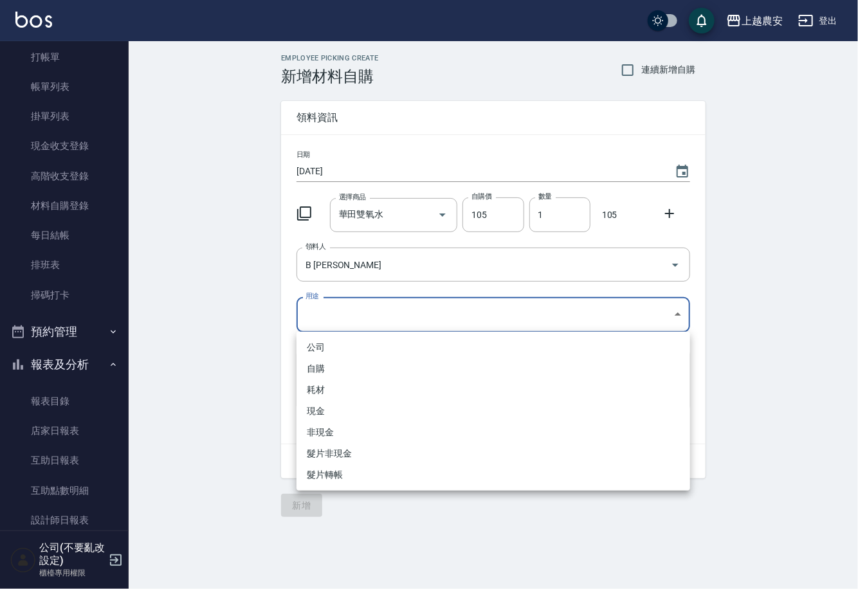
click at [314, 361] on li "自購" at bounding box center [492, 368] width 393 height 21
type input "自購"
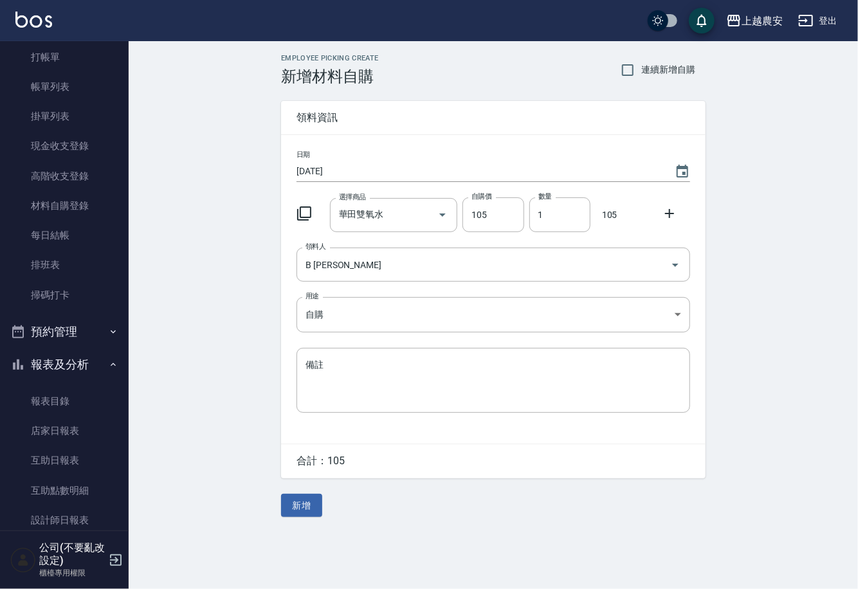
click at [667, 216] on icon at bounding box center [669, 213] width 15 height 15
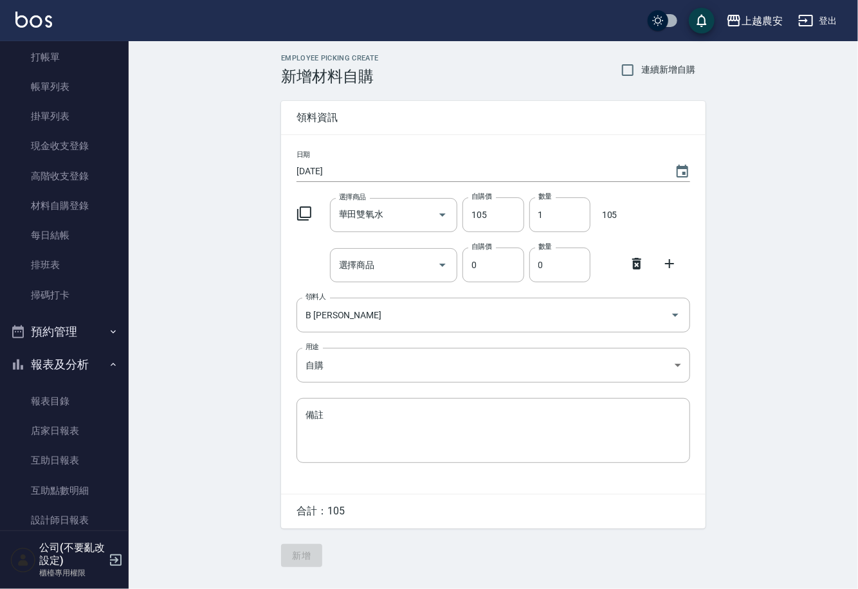
click at [327, 269] on div "選擇商品 選擇商品" at bounding box center [391, 262] width 133 height 39
click at [346, 265] on div "選擇商品 選擇商品" at bounding box center [394, 265] width 128 height 34
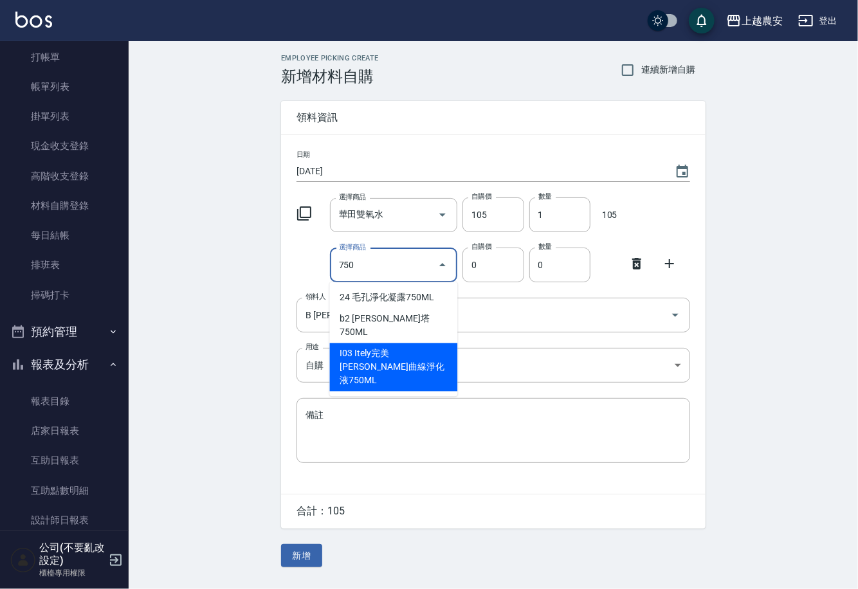
click at [395, 343] on li "I03 Itely完美平衡曲線淨化液750ML" at bounding box center [394, 367] width 128 height 48
type input "Itely完美平衡曲線淨化液750ML"
type input "408"
type input "1"
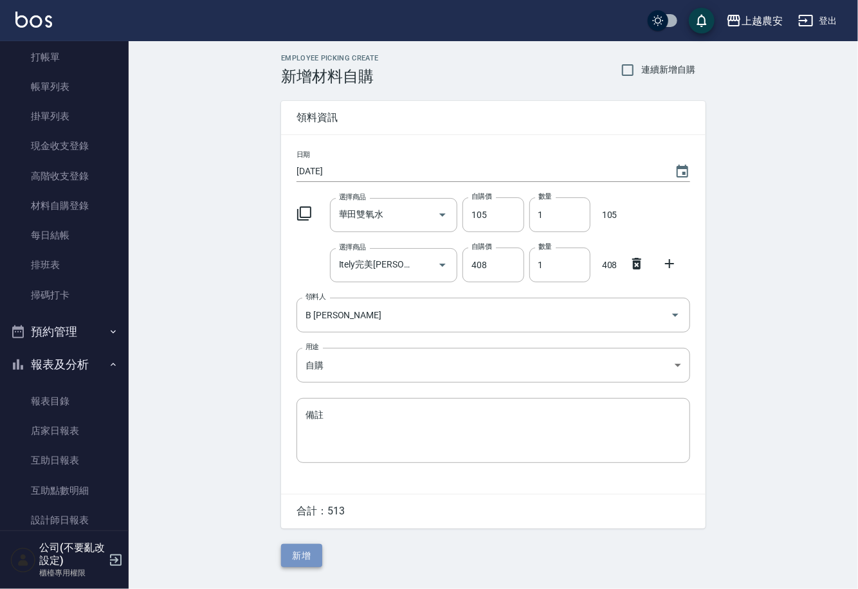
click at [298, 556] on button "新增" at bounding box center [301, 556] width 41 height 24
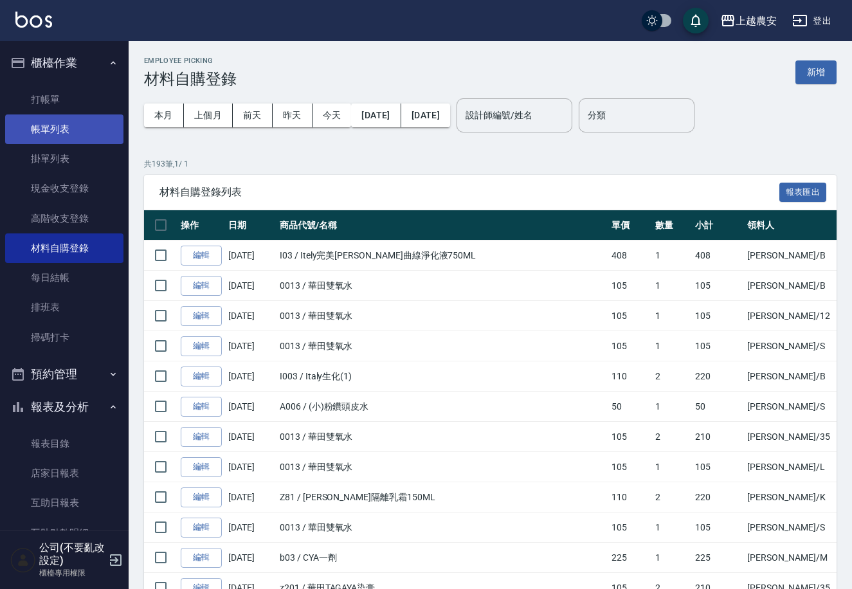
click at [65, 131] on link "帳單列表" at bounding box center [64, 129] width 118 height 30
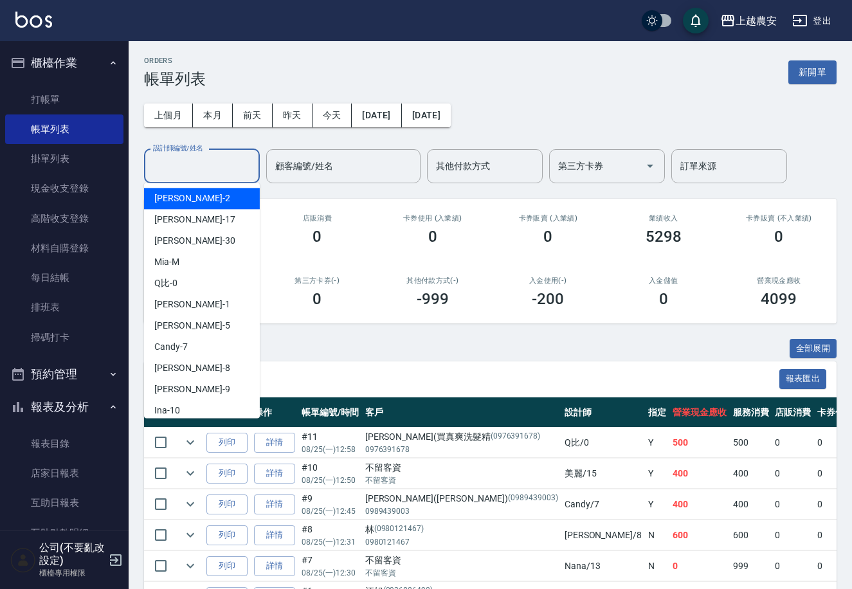
click at [188, 156] on input "設計師編號/姓名" at bounding box center [202, 166] width 104 height 23
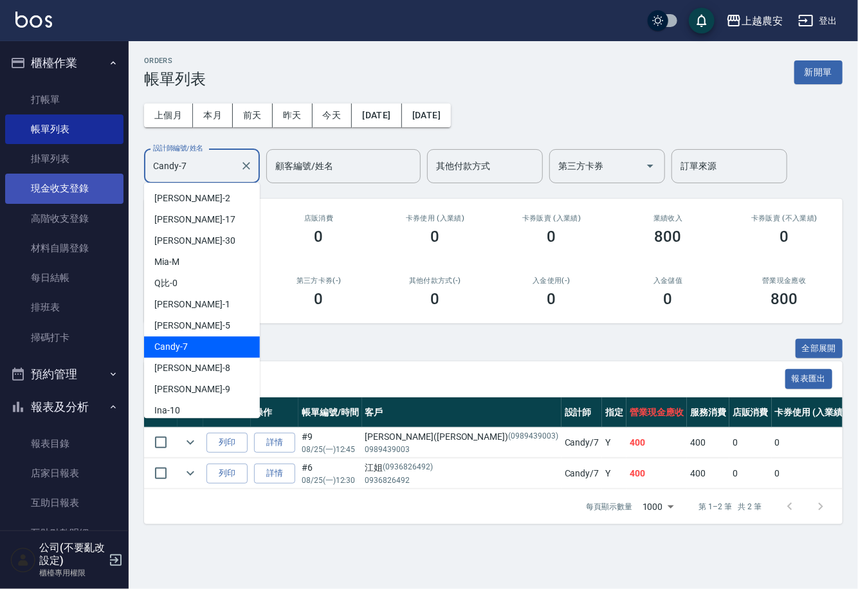
drag, startPoint x: 203, startPoint y: 170, endPoint x: 81, endPoint y: 183, distance: 122.9
click at [82, 183] on div "上越農安 登出 櫃檯作業 打帳單 帳單列表 掛單列表 現金收支登錄 高階收支登錄 材料自購登錄 每日結帳 排班表 掃碼打卡 預約管理 預約管理 單日預約紀錄 …" at bounding box center [429, 294] width 858 height 589
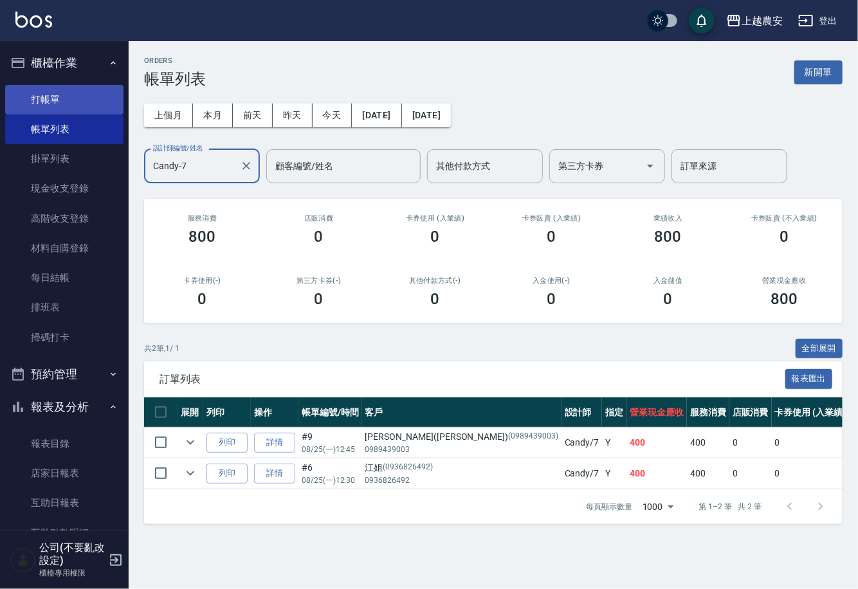
type input "Candy-7"
click at [50, 93] on link "打帳單" at bounding box center [64, 100] width 118 height 30
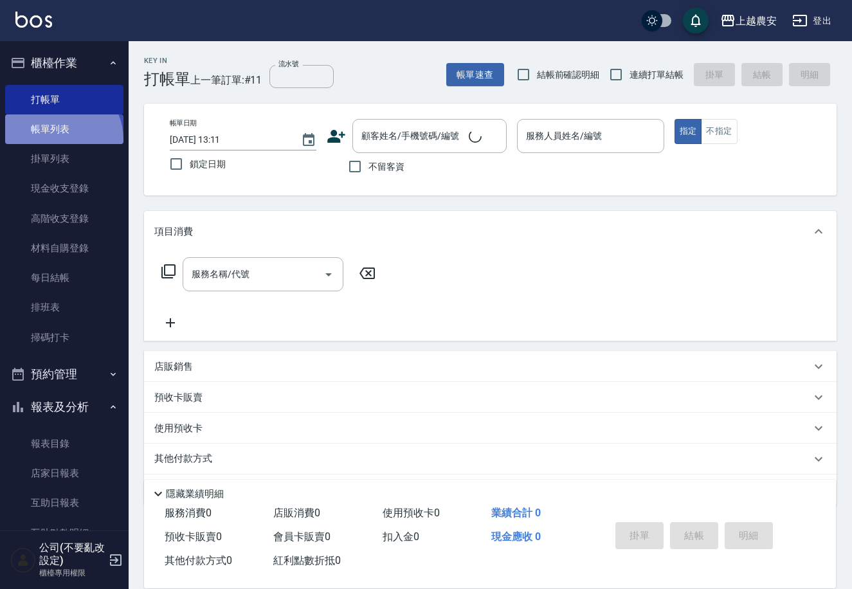
click at [60, 140] on link "帳單列表" at bounding box center [64, 129] width 118 height 30
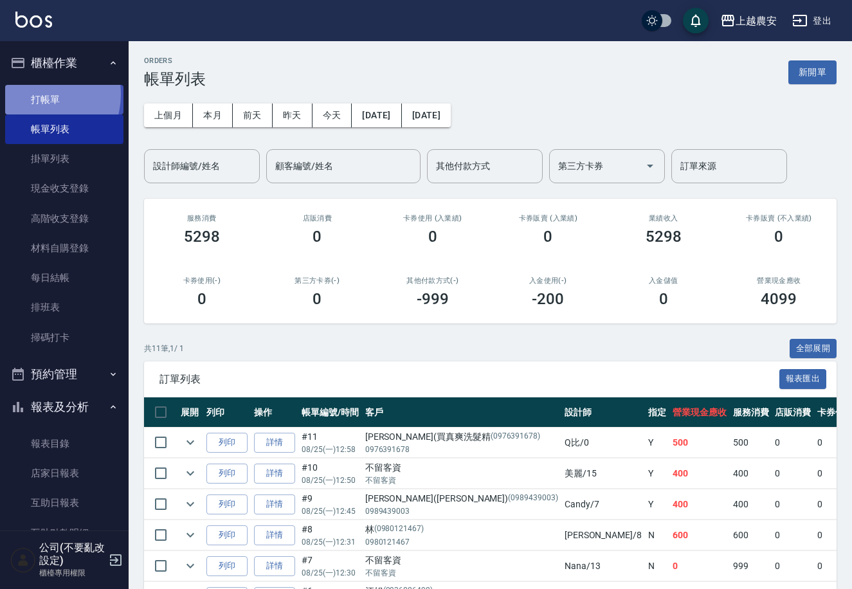
click at [39, 94] on link "打帳單" at bounding box center [64, 100] width 118 height 30
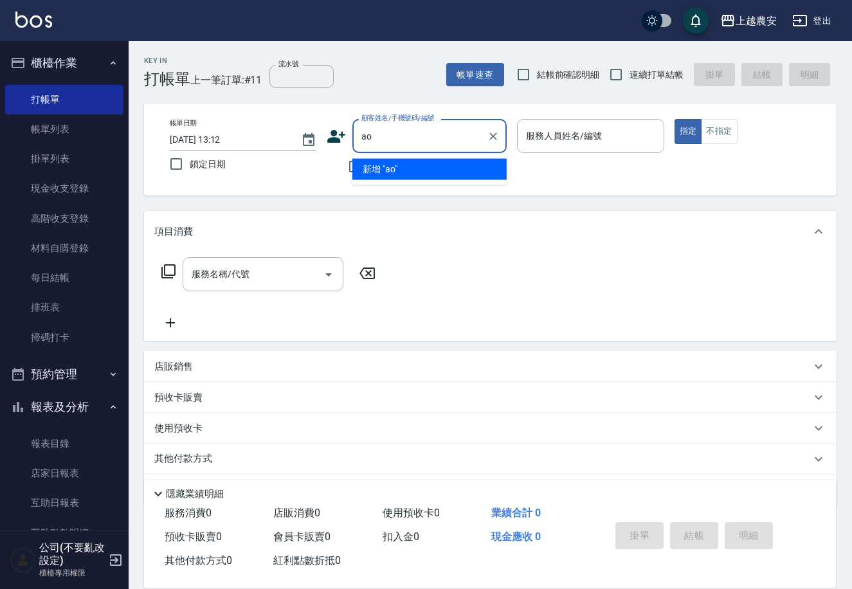
type input "a"
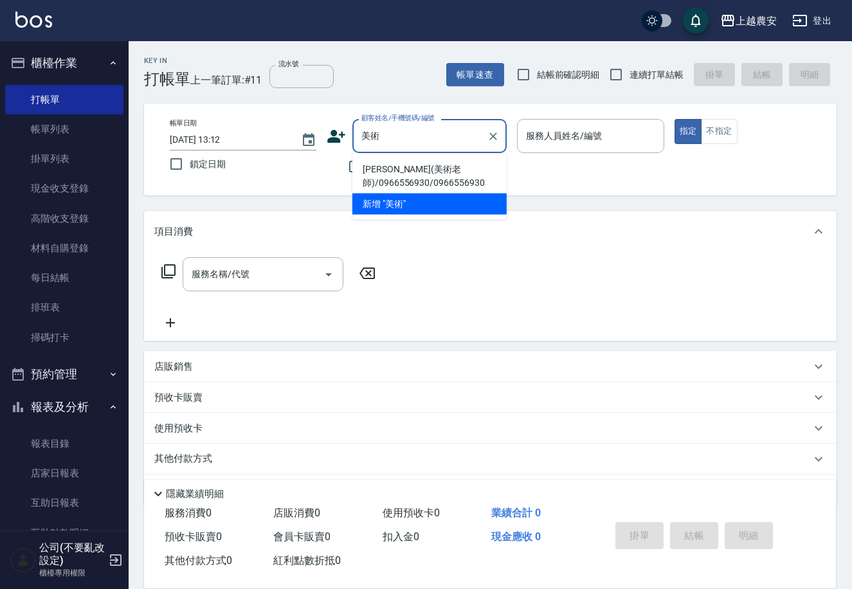
click at [390, 178] on li "[PERSON_NAME](美術老師)/0966556930/0966556930" at bounding box center [429, 176] width 154 height 35
type input "[PERSON_NAME](美術老師)/0966556930/0966556930"
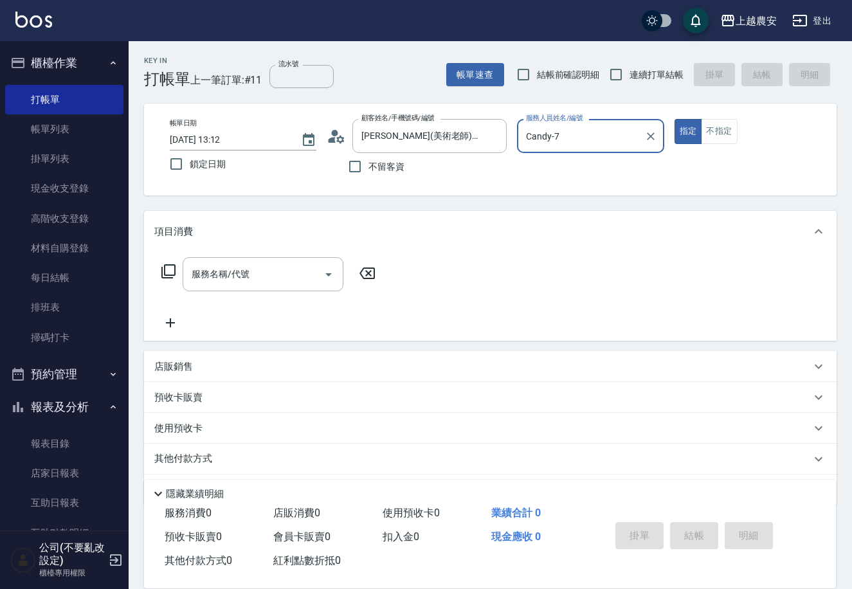
type input "Candy-7"
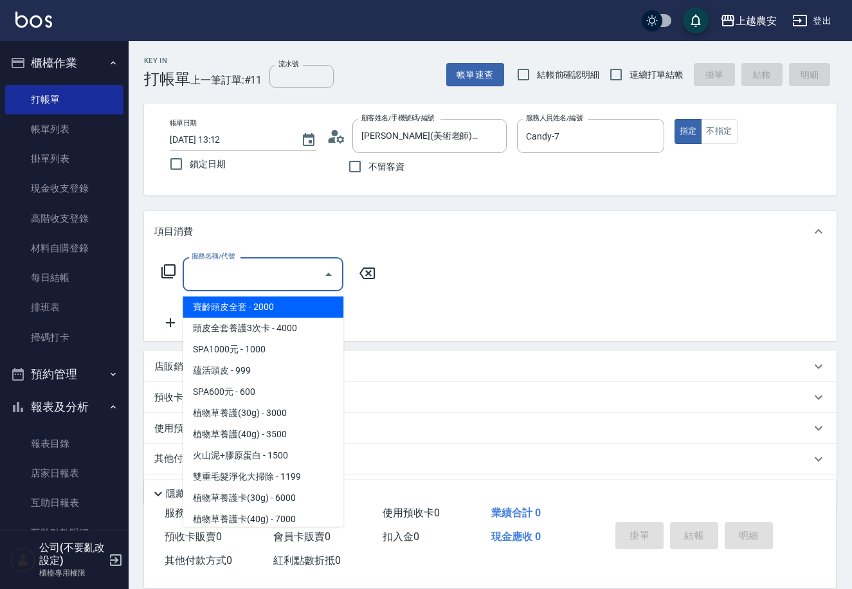
click at [278, 267] on input "服務名稱/代號" at bounding box center [253, 274] width 130 height 23
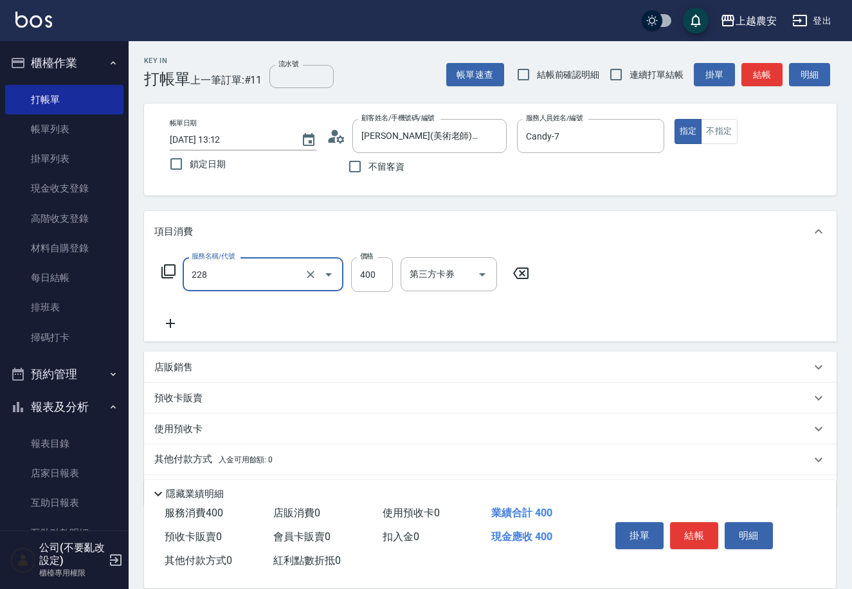
type input "洗髮(228)"
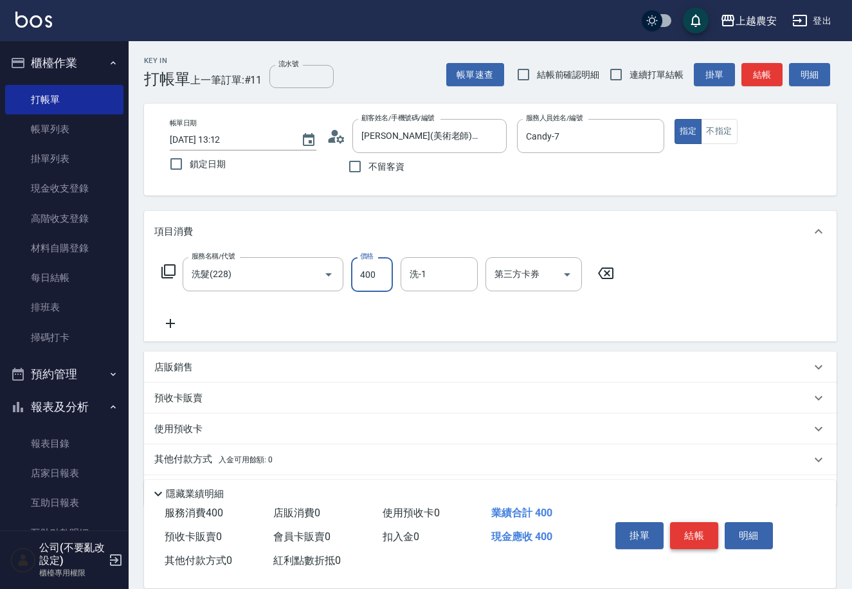
click at [707, 543] on button "結帳" at bounding box center [694, 535] width 48 height 27
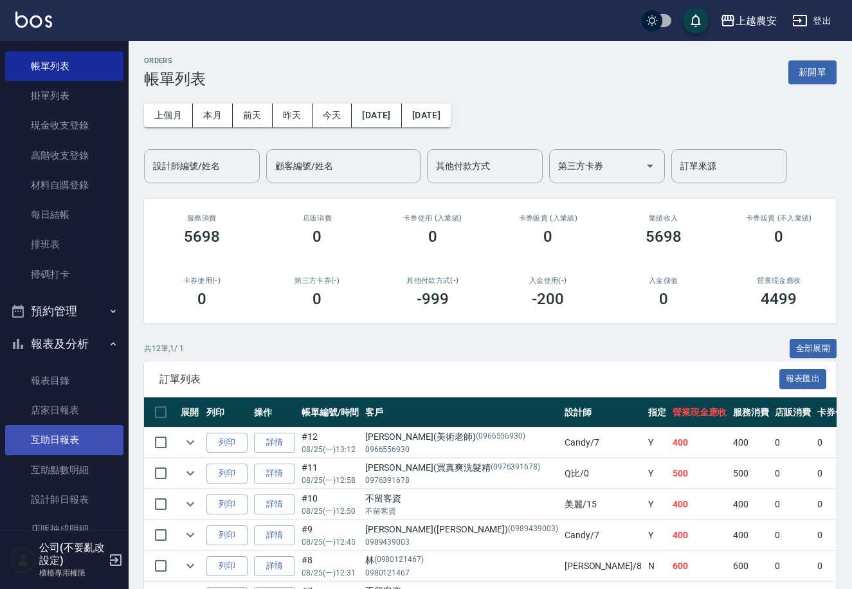
scroll to position [71, 0]
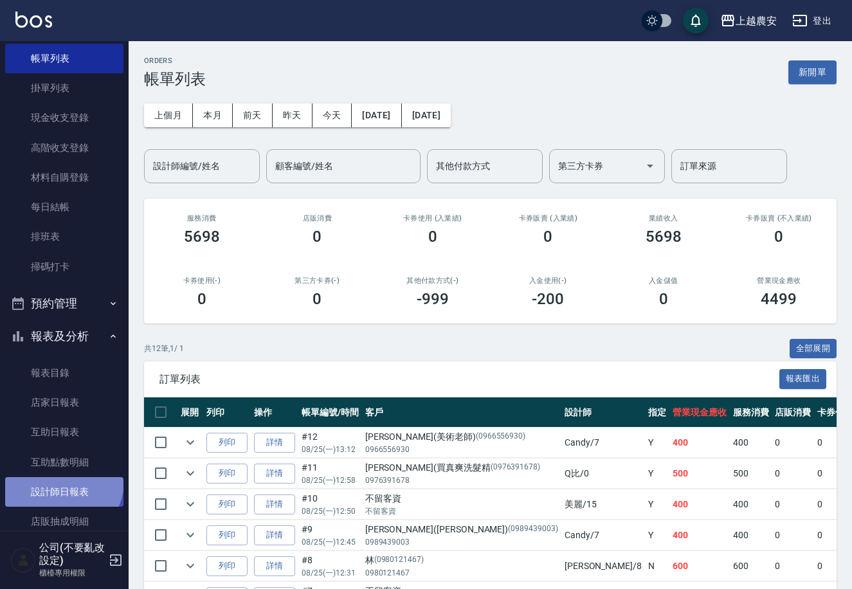
click at [60, 480] on link "設計師日報表" at bounding box center [64, 492] width 118 height 30
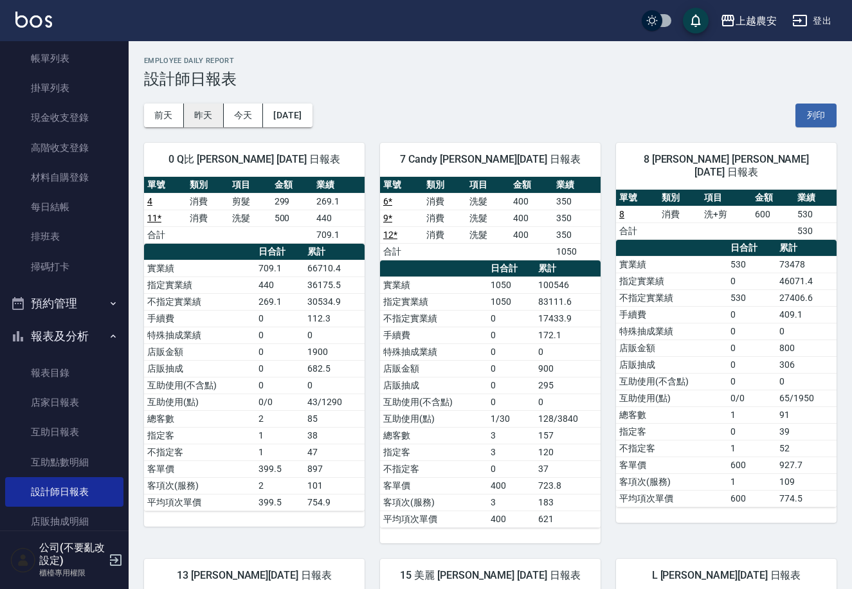
click at [218, 120] on button "昨天" at bounding box center [204, 116] width 40 height 24
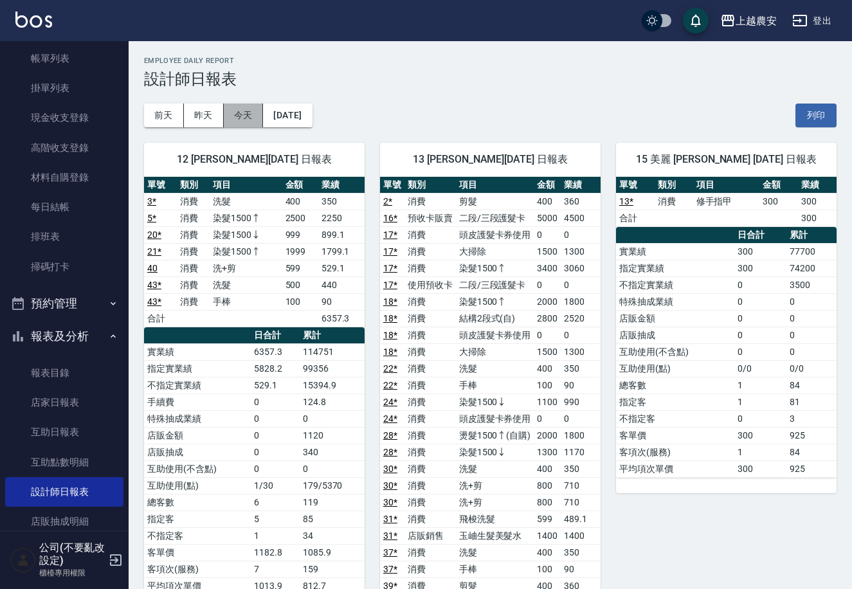
click at [250, 112] on button "今天" at bounding box center [244, 116] width 40 height 24
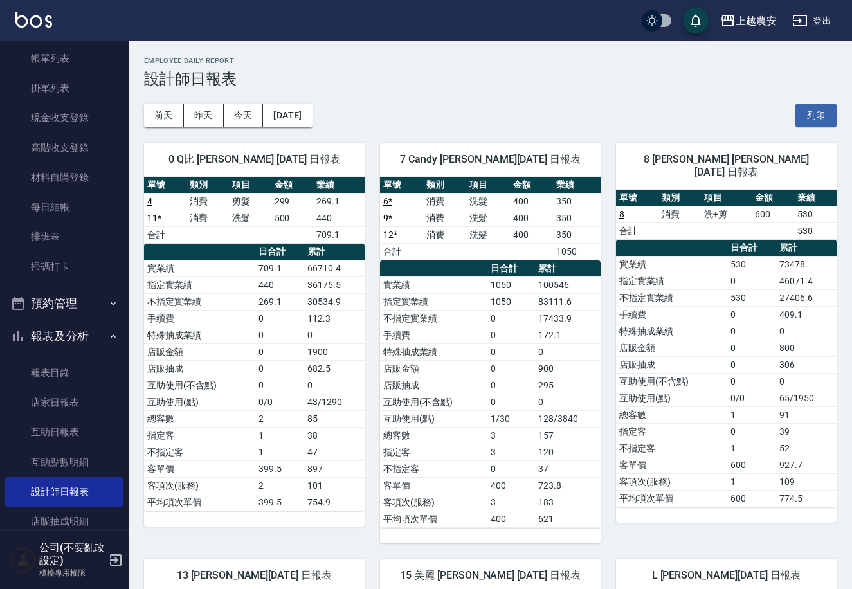
scroll to position [195, 0]
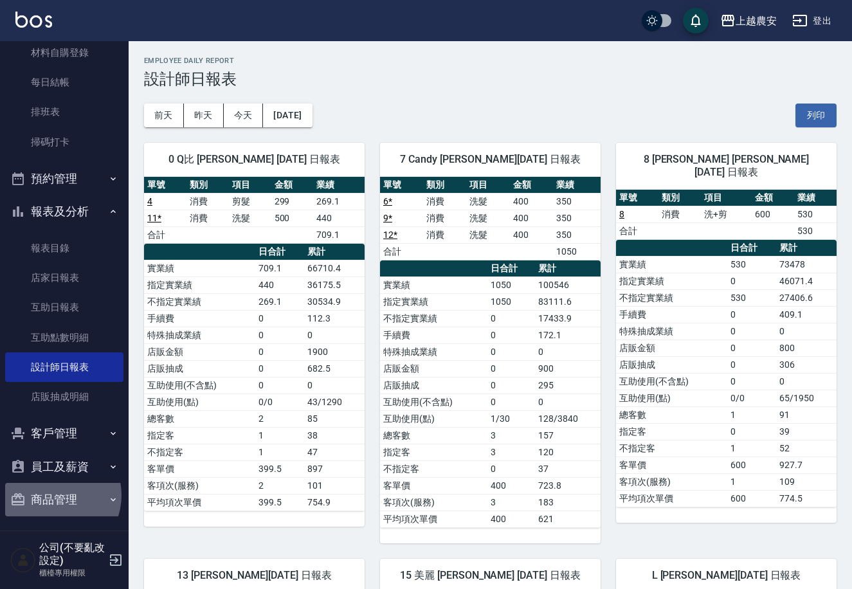
click at [51, 495] on button "商品管理" at bounding box center [64, 499] width 118 height 33
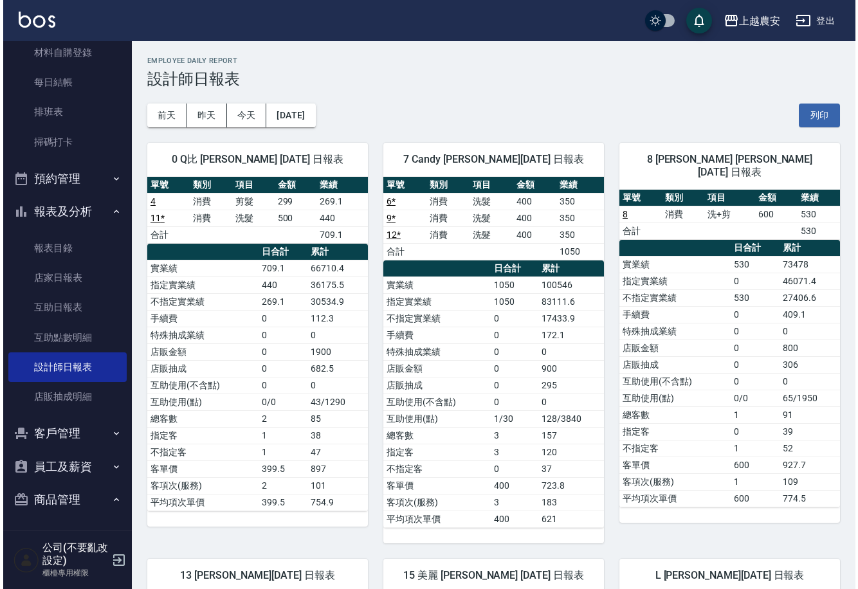
scroll to position [265, 0]
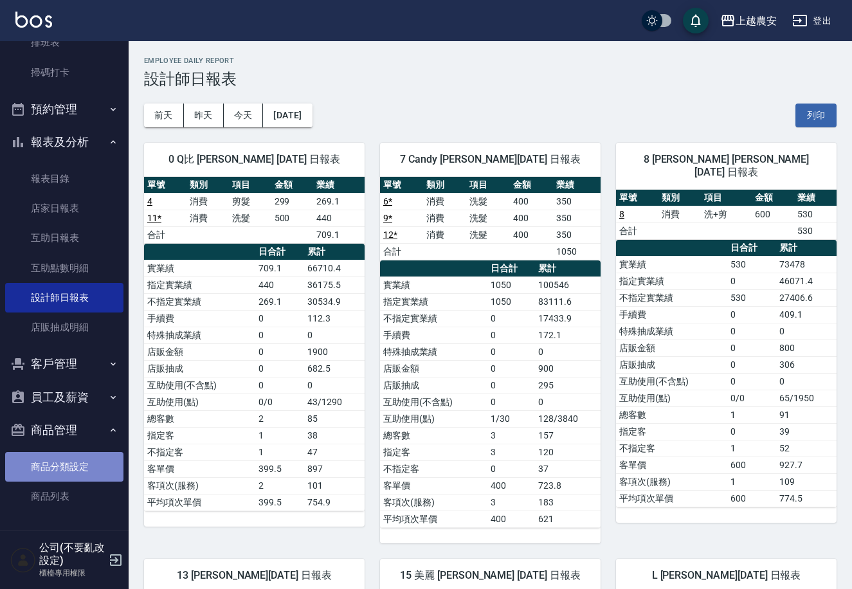
click at [68, 469] on link "商品分類設定" at bounding box center [64, 467] width 118 height 30
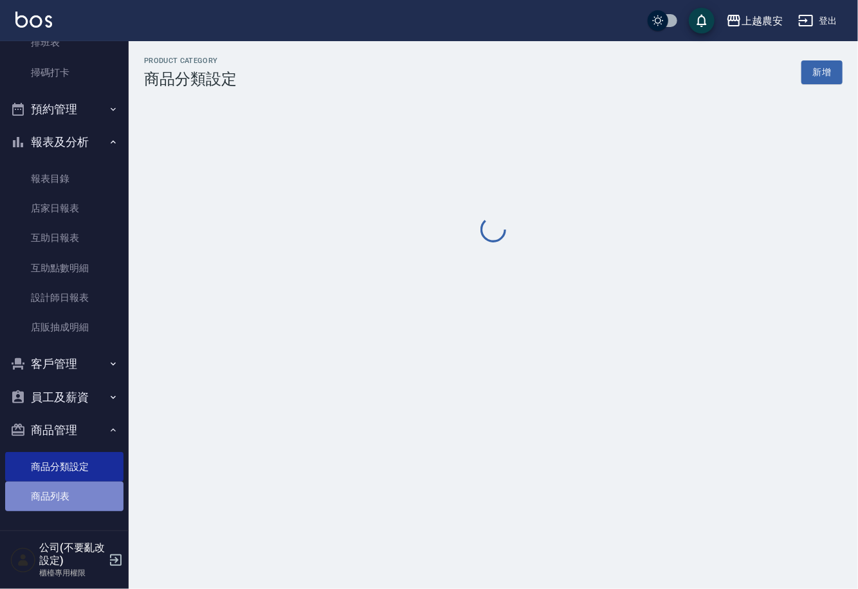
click at [65, 492] on link "商品列表" at bounding box center [64, 497] width 118 height 30
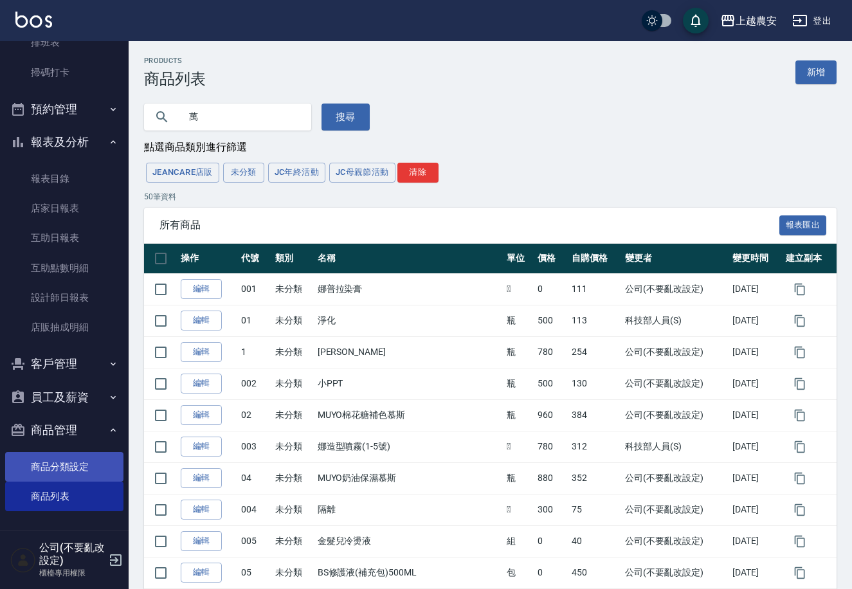
type input "惋"
type input "腕"
type input "外"
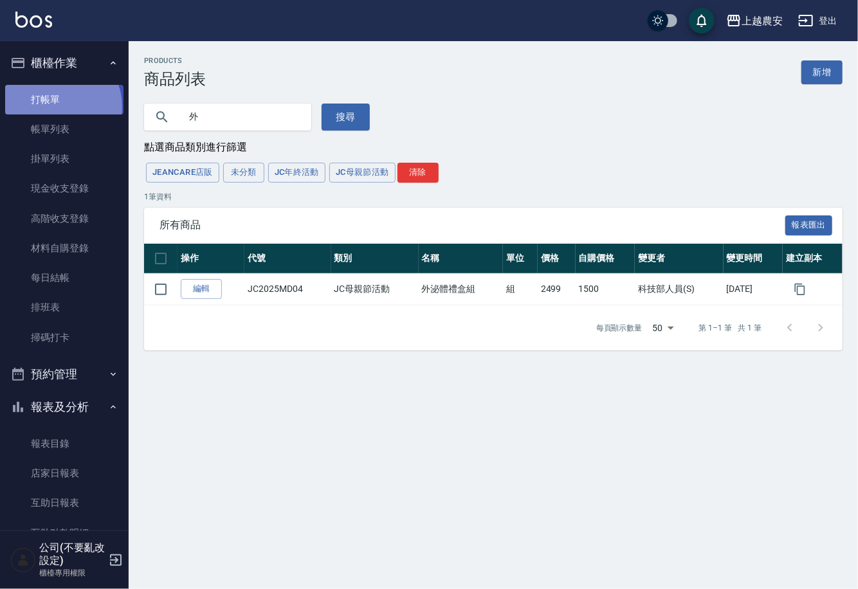
click at [54, 107] on link "打帳單" at bounding box center [64, 100] width 118 height 30
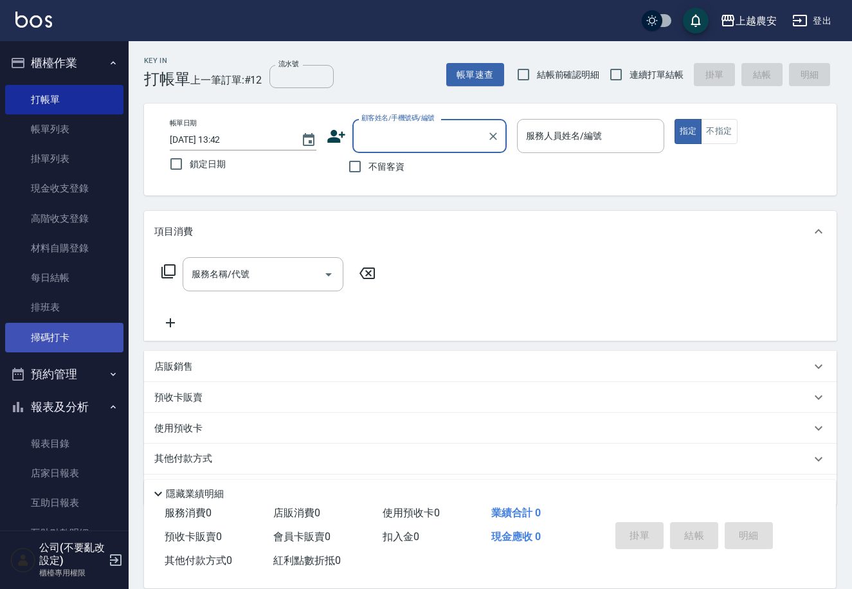
click at [55, 343] on link "掃碼打卡" at bounding box center [64, 338] width 118 height 30
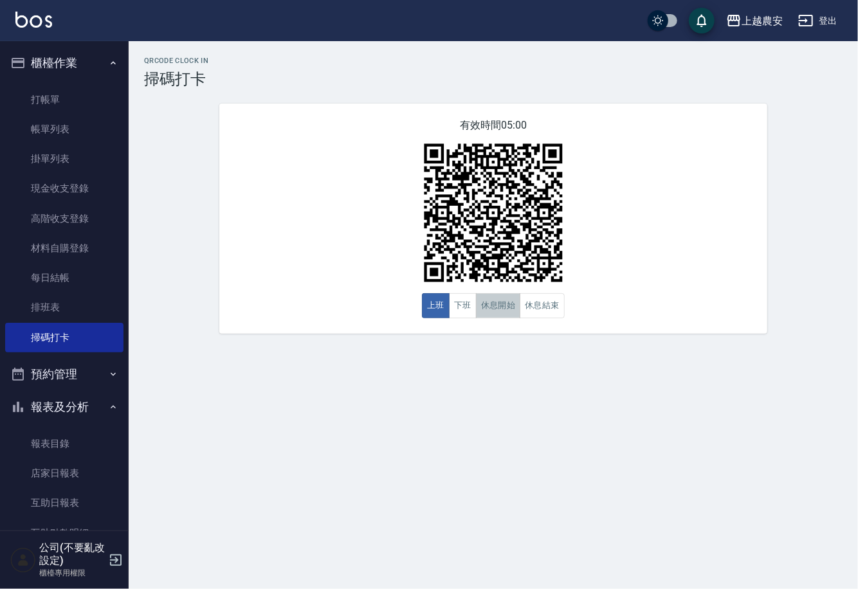
click at [505, 312] on button "休息開始" at bounding box center [498, 305] width 45 height 25
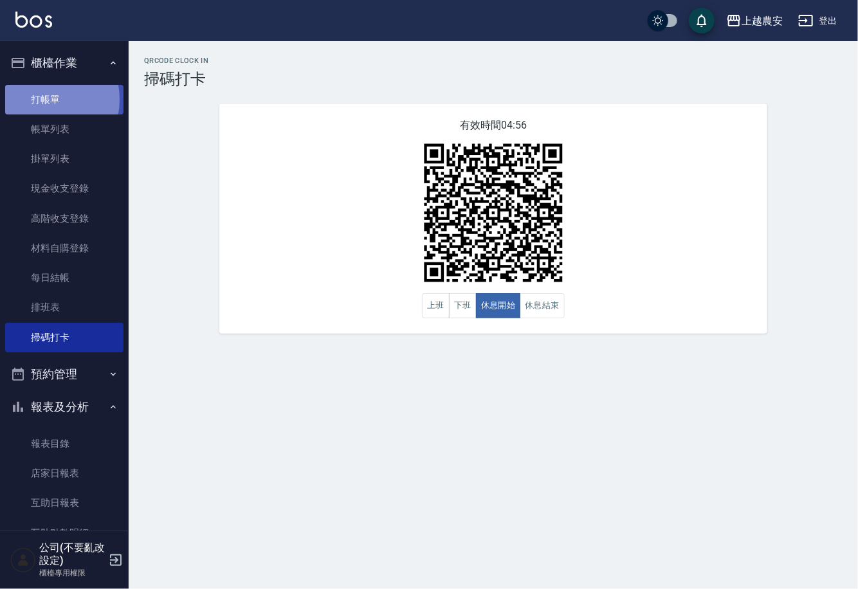
click at [41, 99] on link "打帳單" at bounding box center [64, 100] width 118 height 30
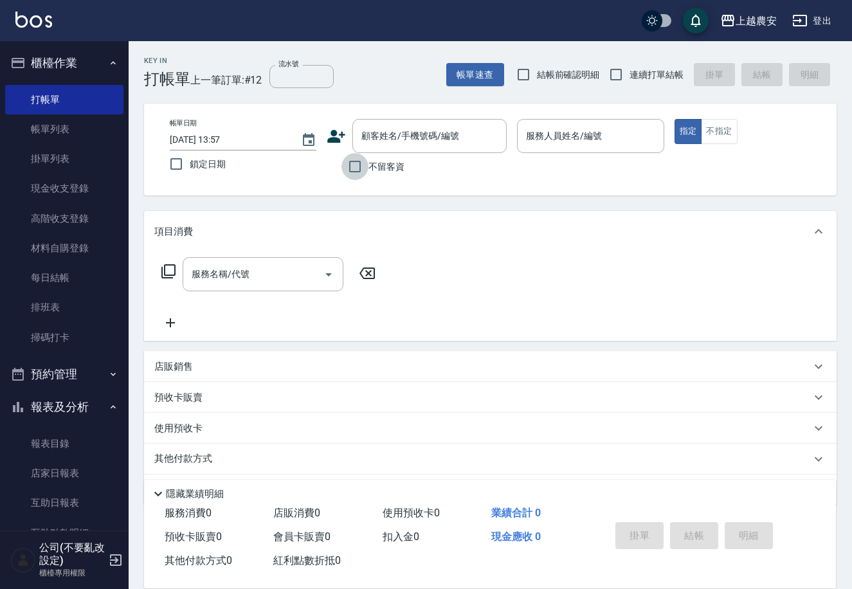
drag, startPoint x: 349, startPoint y: 168, endPoint x: 649, endPoint y: 208, distance: 303.0
click at [349, 167] on input "不留客資" at bounding box center [354, 166] width 27 height 27
checkbox input "true"
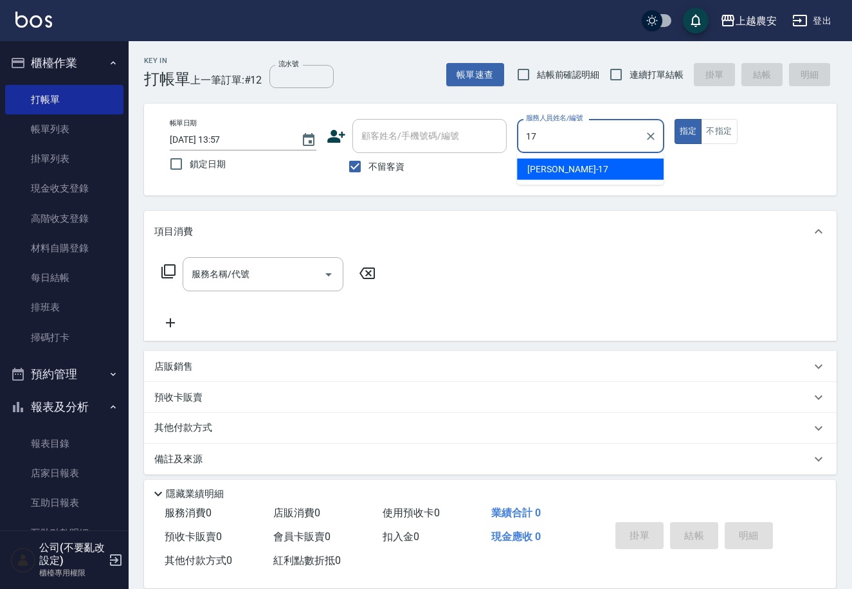
type input "[PERSON_NAME]-17"
type button "true"
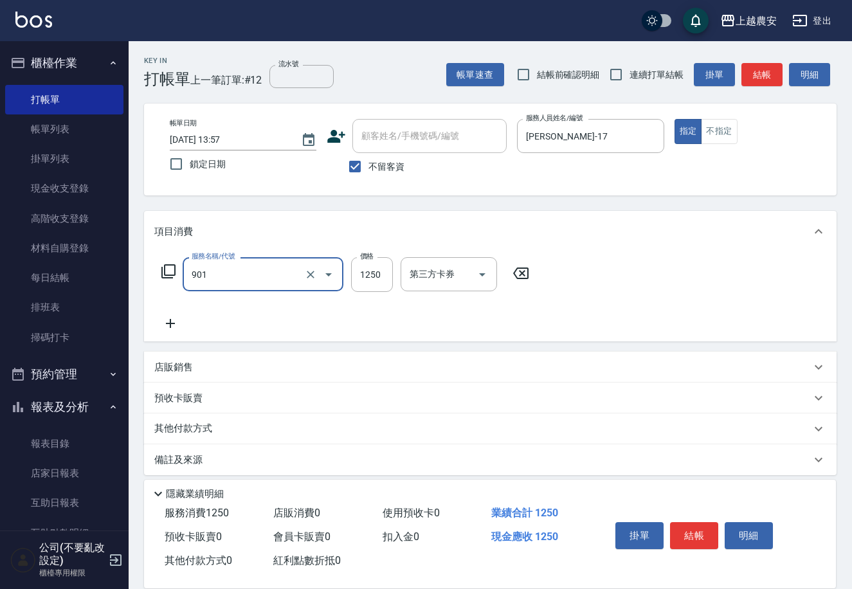
type input "修手指甲(901)"
type input "1500"
click at [694, 527] on button "結帳" at bounding box center [694, 535] width 48 height 27
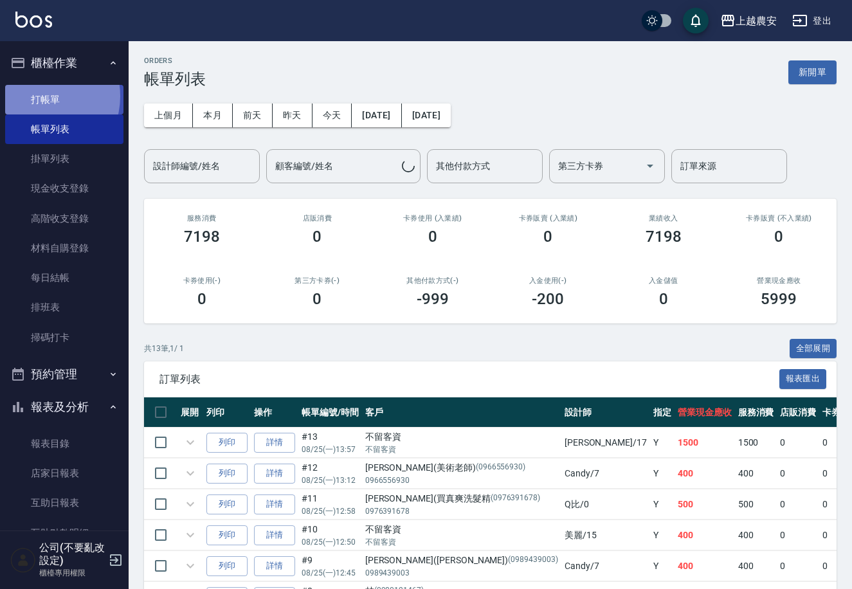
click at [40, 96] on link "打帳單" at bounding box center [64, 100] width 118 height 30
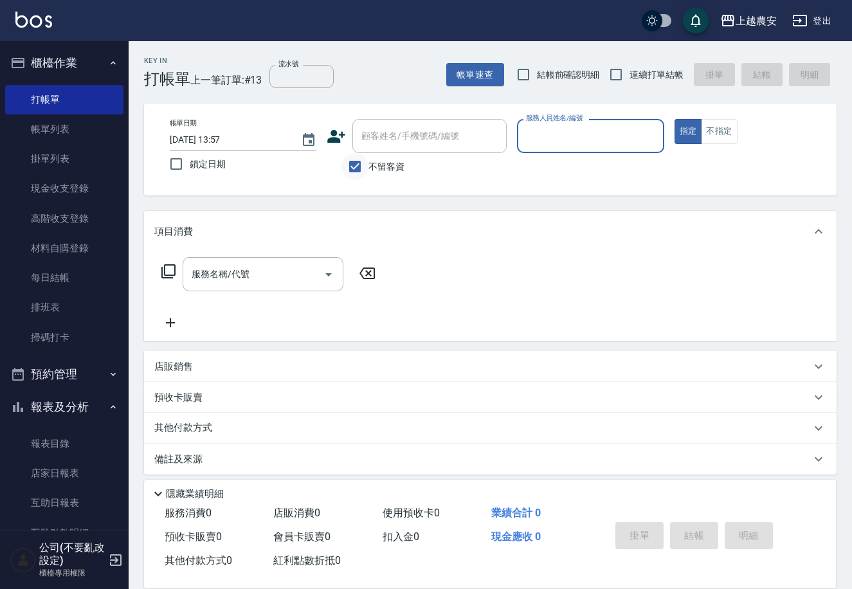
click at [365, 163] on input "不留客資" at bounding box center [354, 166] width 27 height 27
checkbox input "false"
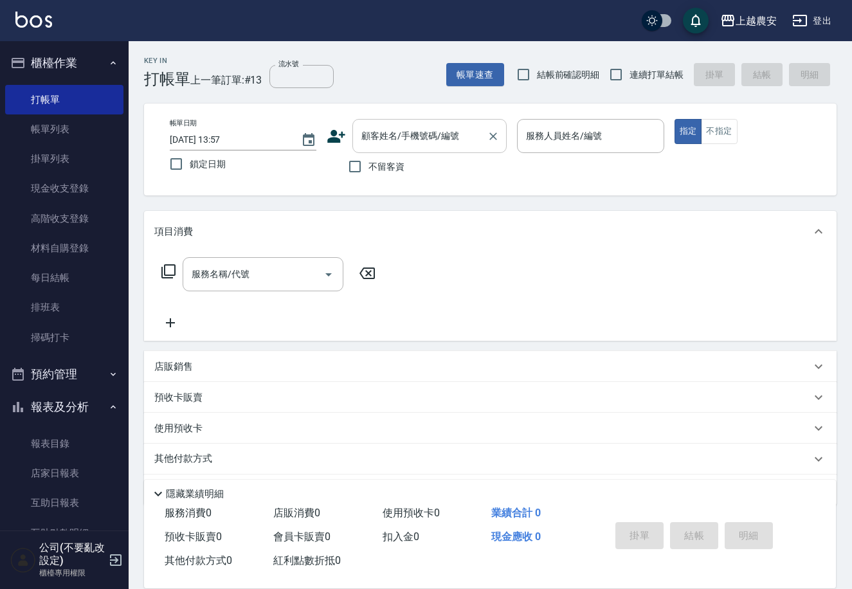
click at [375, 145] on input "顧客姓名/手機號碼/編號" at bounding box center [419, 136] width 123 height 23
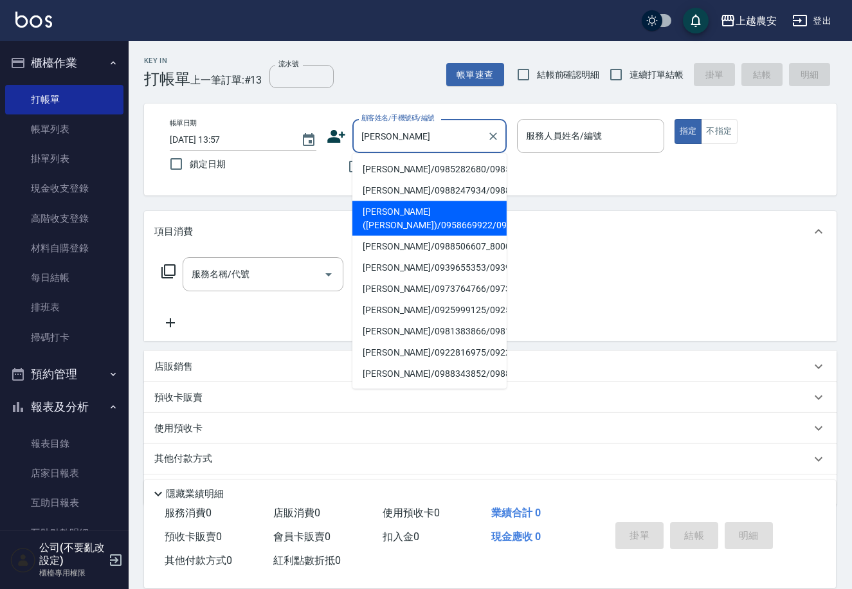
click at [397, 224] on li "蔡佳玫(葉太太)/0958669922/0958669922" at bounding box center [429, 218] width 154 height 35
type input "蔡佳玫(葉太太)/0958669922/0958669922"
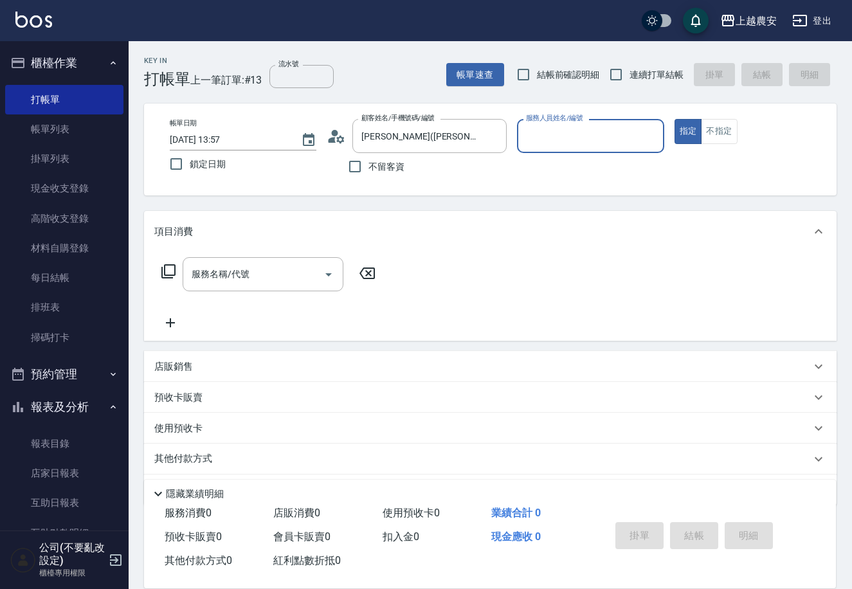
type input "Mia-M"
click at [263, 269] on input "服務名稱/代號" at bounding box center [253, 274] width 130 height 23
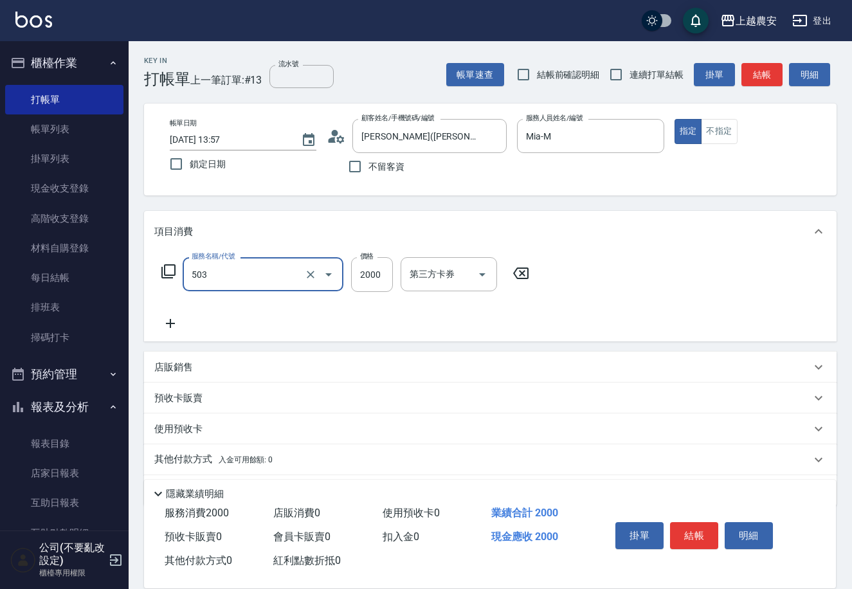
type input "染髮1500↑(503)"
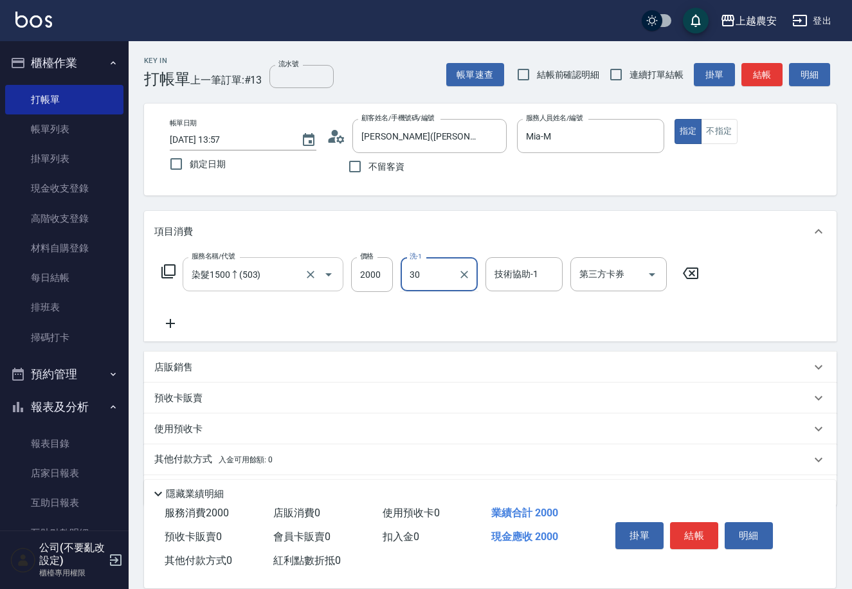
type input "珮珮-30"
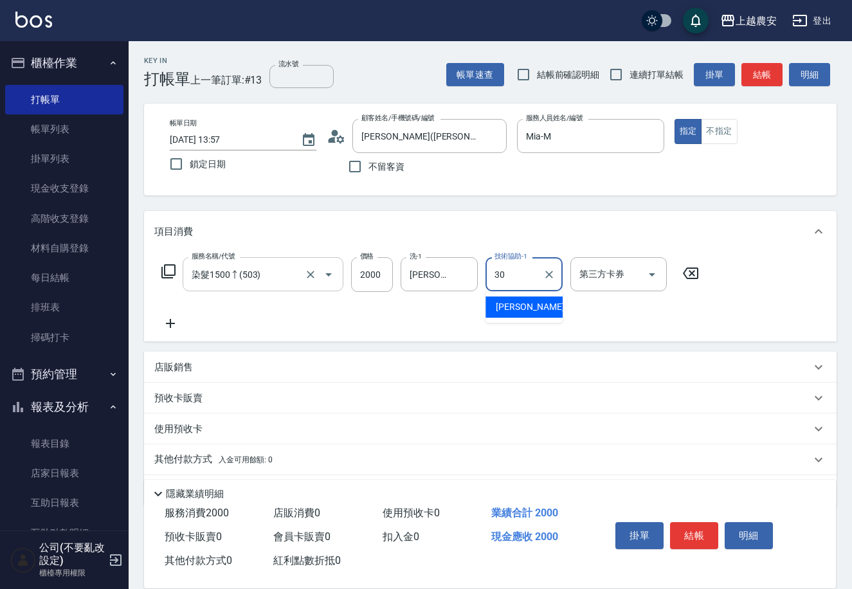
type input "珮珮-30"
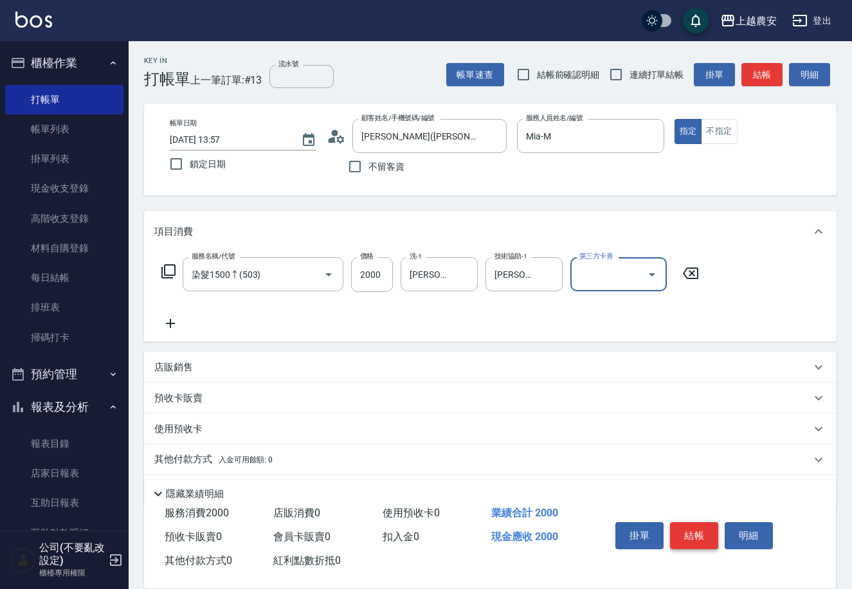
click at [707, 532] on button "結帳" at bounding box center [694, 535] width 48 height 27
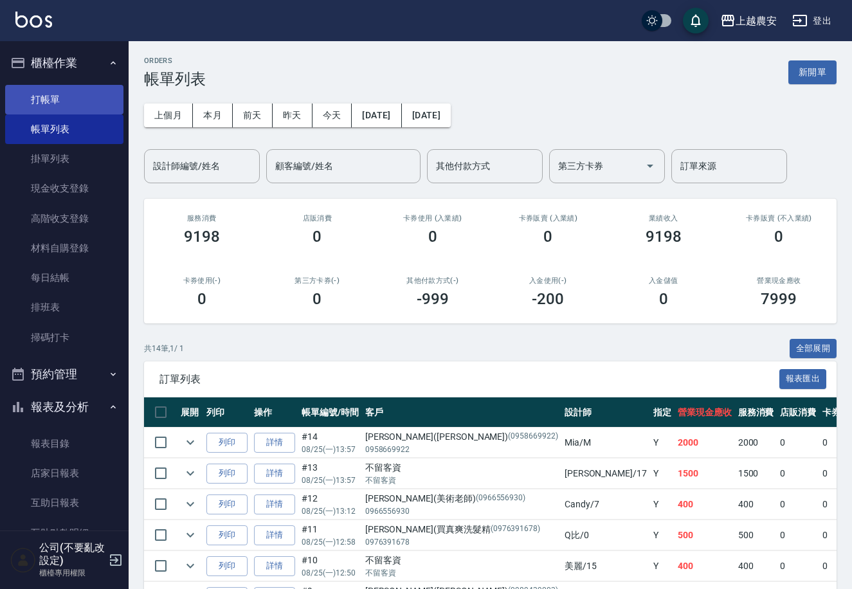
click at [49, 109] on link "打帳單" at bounding box center [64, 100] width 118 height 30
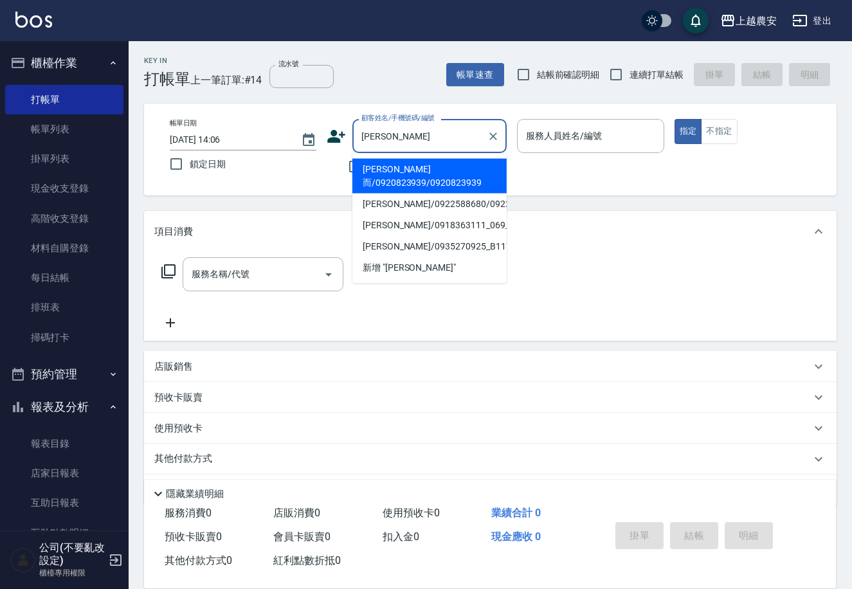
click at [442, 172] on li "陳容而/0920823939/0920823939" at bounding box center [429, 176] width 154 height 35
type input "陳容而/0920823939/0920823939"
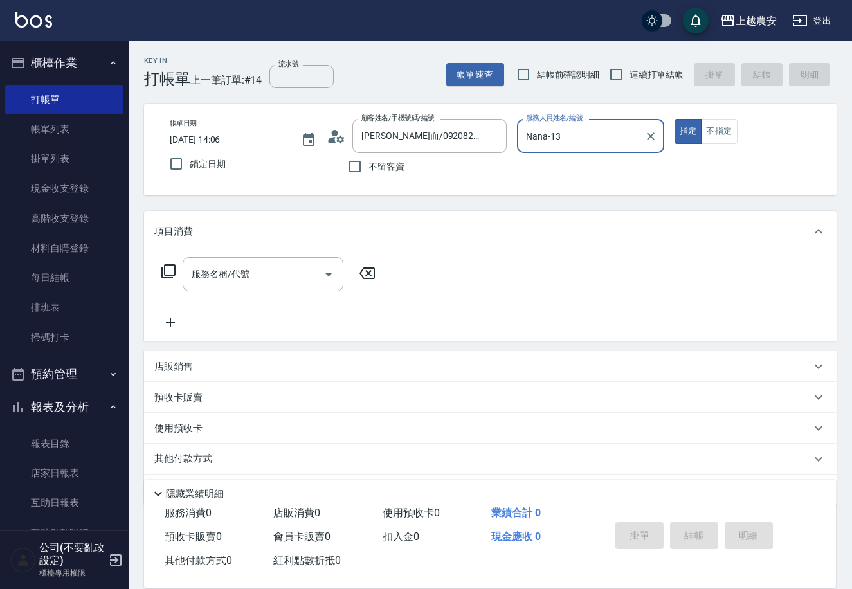
type input "Nana-13"
click at [265, 288] on div "服務名稱/代號" at bounding box center [263, 274] width 161 height 34
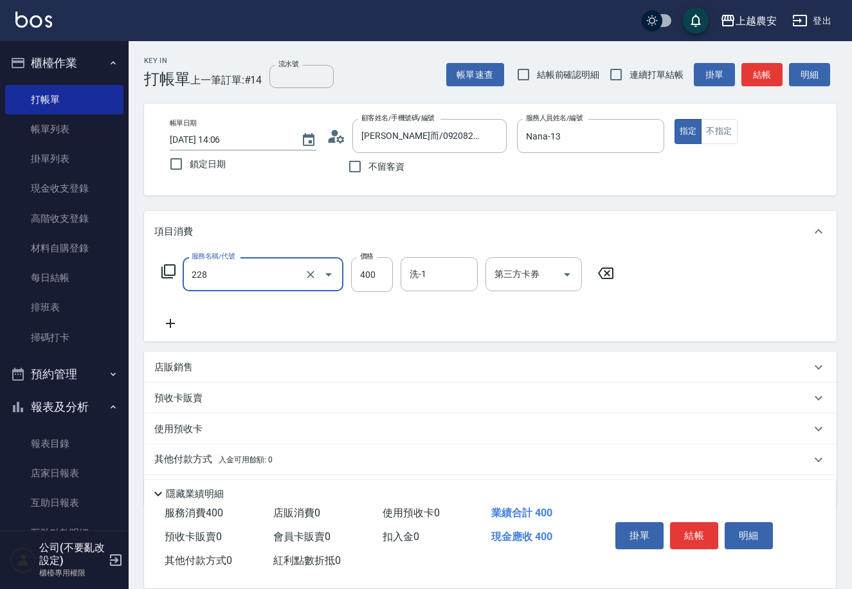
type input "洗髮(228)"
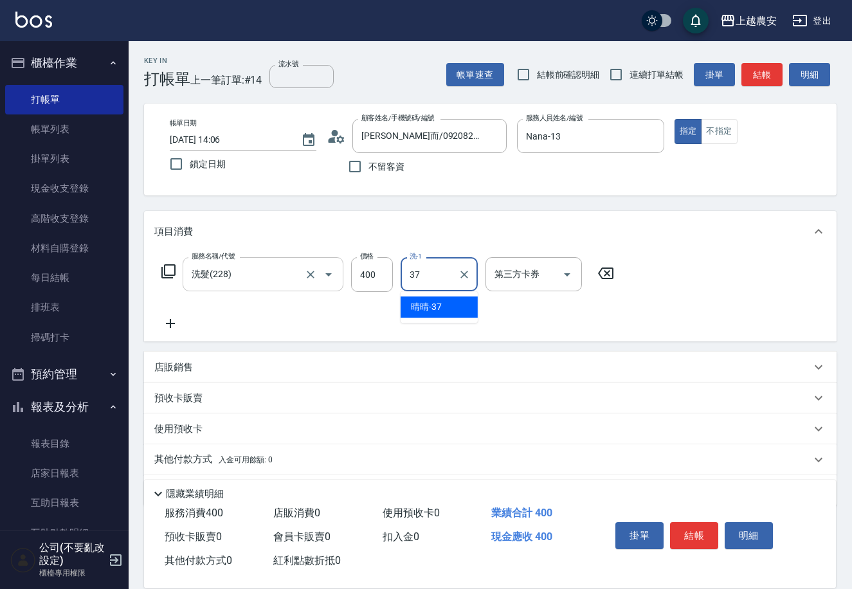
type input "晴晴-37"
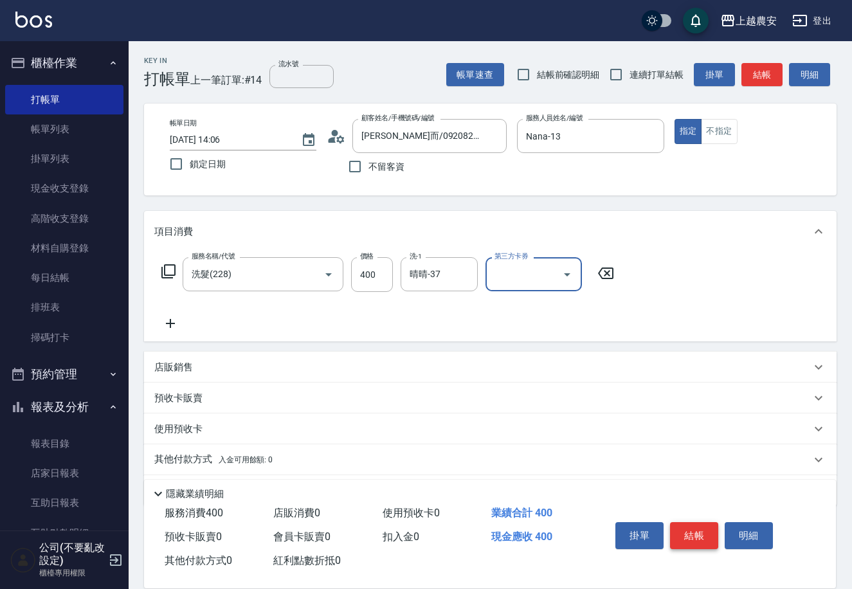
click at [687, 528] on button "結帳" at bounding box center [694, 535] width 48 height 27
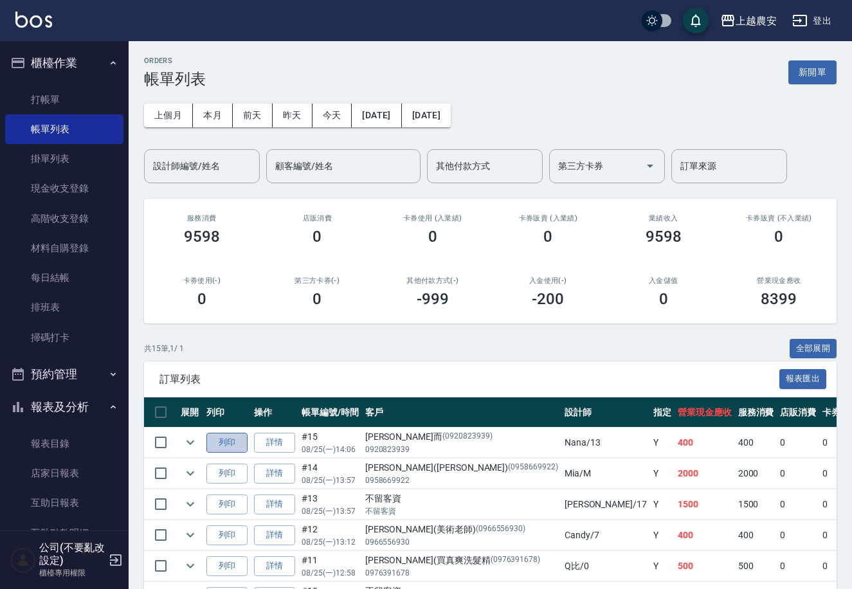
click at [226, 440] on button "列印" at bounding box center [226, 443] width 41 height 20
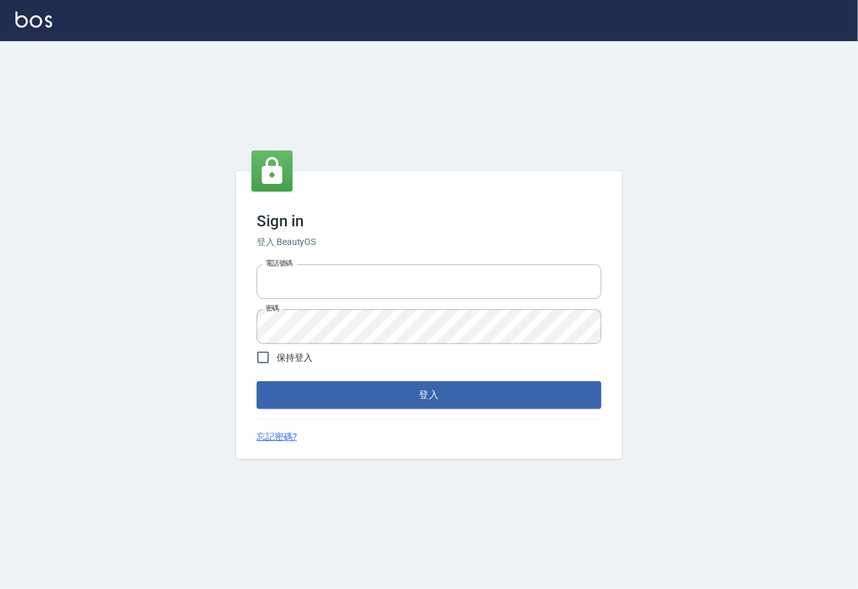
type input "0225929166"
drag, startPoint x: 0, startPoint y: 0, endPoint x: 440, endPoint y: 399, distance: 594.0
click at [440, 399] on button "登入" at bounding box center [429, 394] width 345 height 27
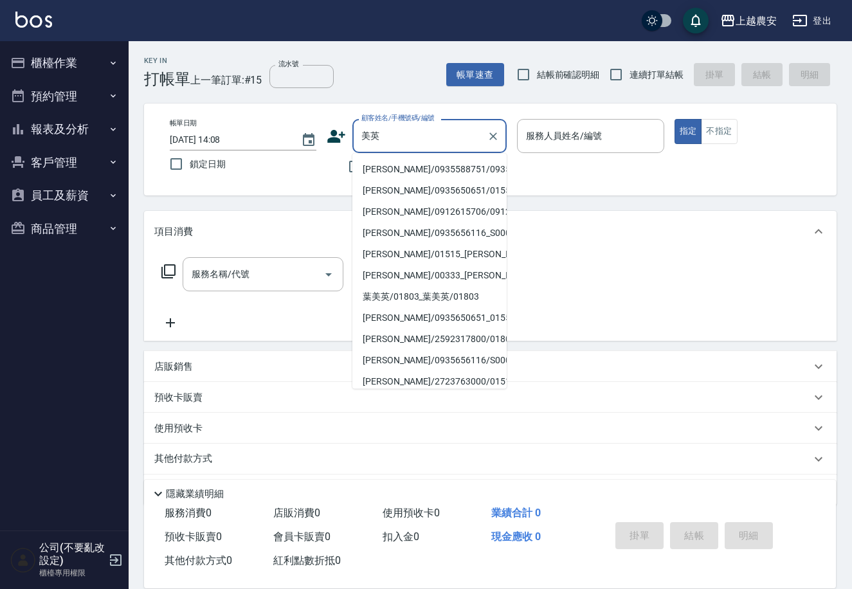
click at [388, 165] on li "[PERSON_NAME]/0935588751/0935588751" at bounding box center [429, 169] width 154 height 21
type input "[PERSON_NAME]/0935588751/0935588751"
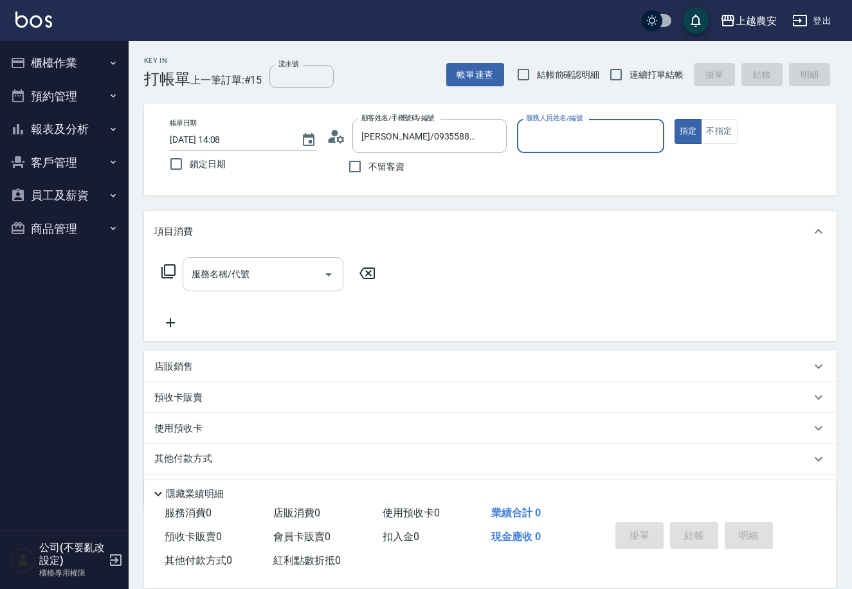
type input "[PERSON_NAME]-5"
click at [289, 272] on input "服務名稱/代號" at bounding box center [253, 274] width 130 height 23
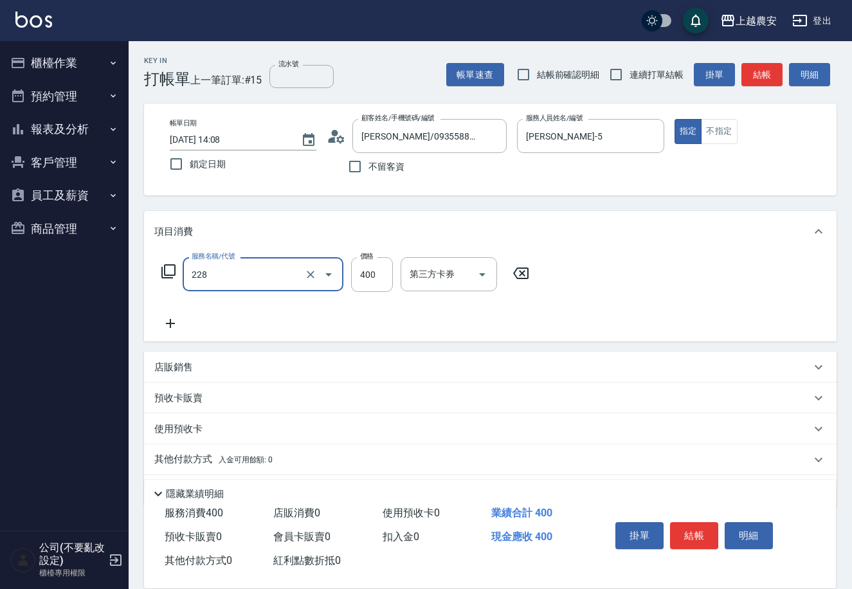
type input "洗髮(228)"
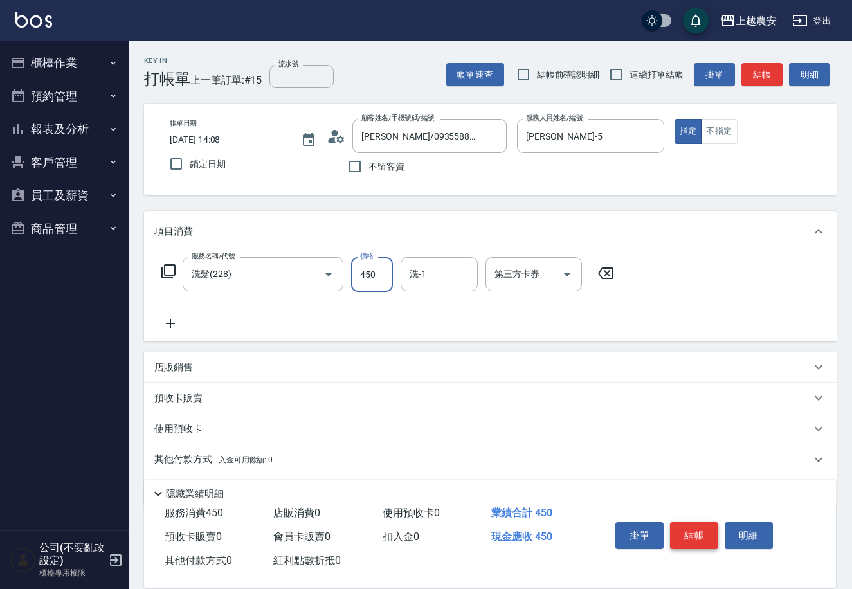
type input "450"
click at [696, 537] on button "結帳" at bounding box center [694, 535] width 48 height 27
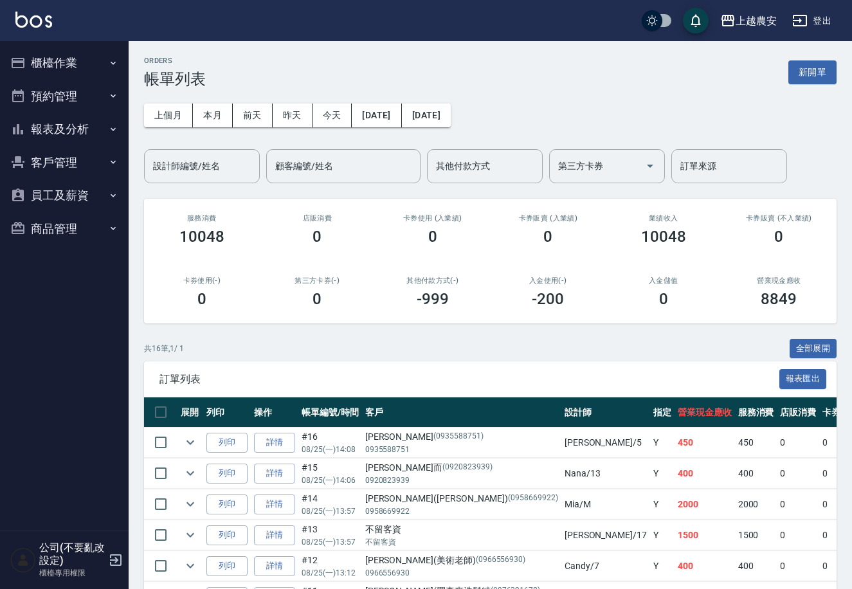
drag, startPoint x: 91, startPoint y: 225, endPoint x: 91, endPoint y: 239, distance: 14.1
click at [91, 224] on button "商品管理" at bounding box center [64, 228] width 118 height 33
click at [55, 305] on link "商品列表" at bounding box center [64, 295] width 118 height 30
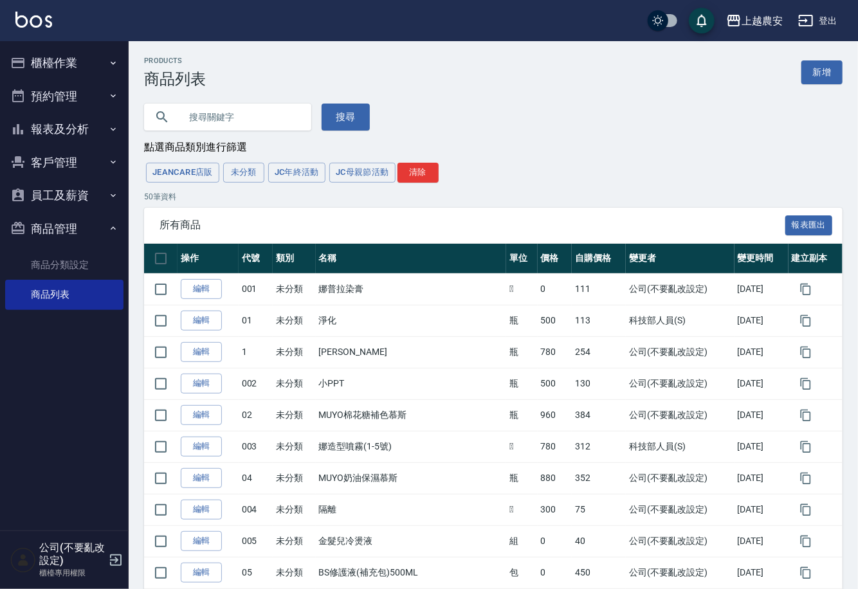
click at [210, 119] on input "text" at bounding box center [240, 117] width 121 height 35
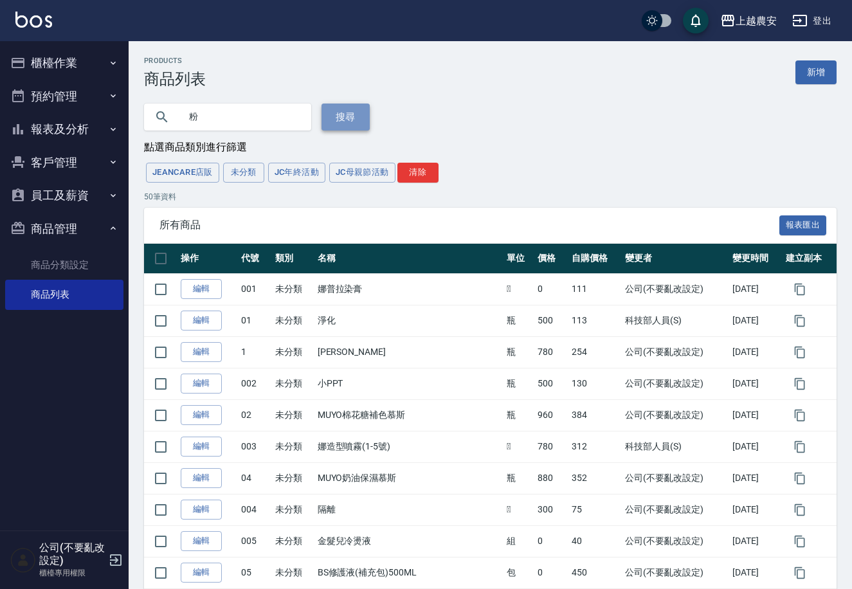
click at [343, 115] on button "搜尋" at bounding box center [345, 117] width 48 height 27
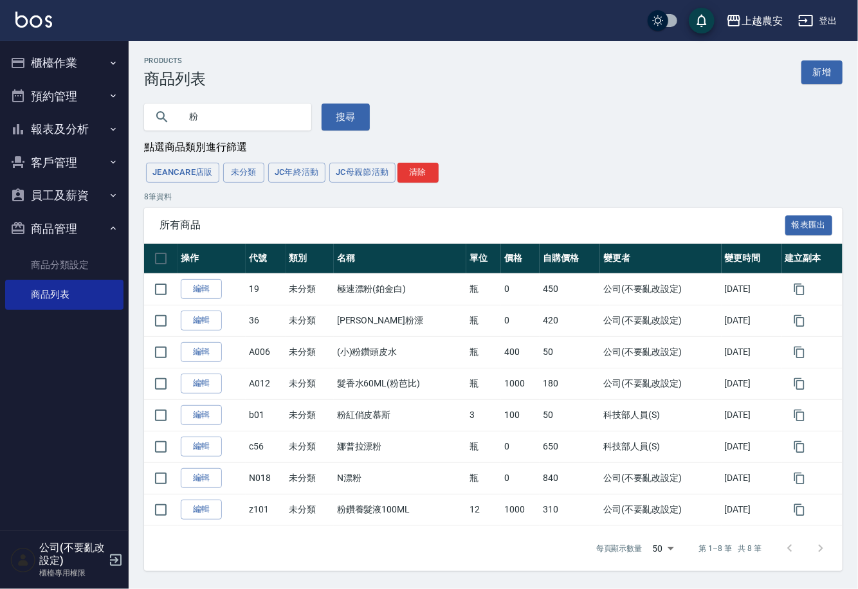
drag, startPoint x: 217, startPoint y: 123, endPoint x: 152, endPoint y: 131, distance: 64.8
click at [152, 131] on div "Products 商品列表 新增 粉 搜尋 點選商品類別進行篩選 JeanCare店販 未分類 JC年終活動 JC母親節活動 清除 8 筆資料 所有商品 報表…" at bounding box center [493, 314] width 729 height 514
type input "Z86"
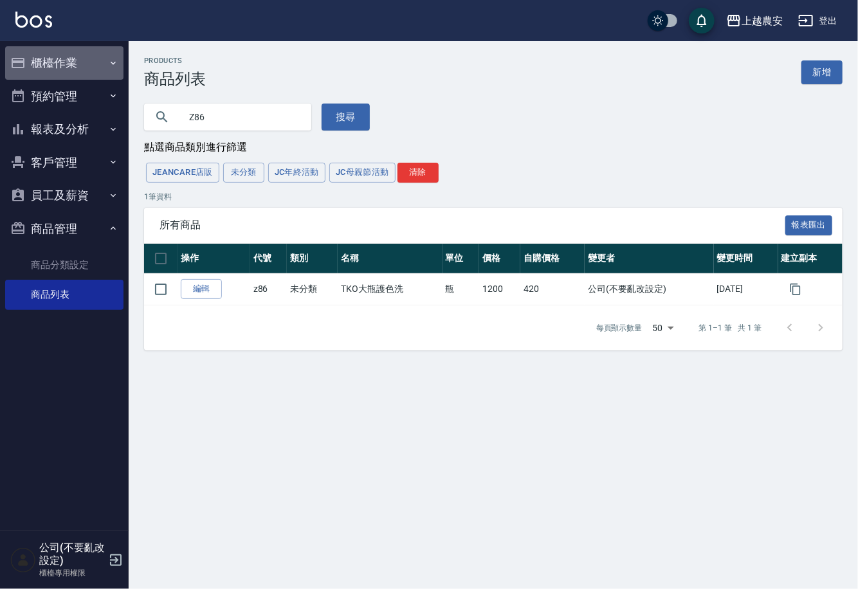
click at [62, 61] on button "櫃檯作業" at bounding box center [64, 62] width 118 height 33
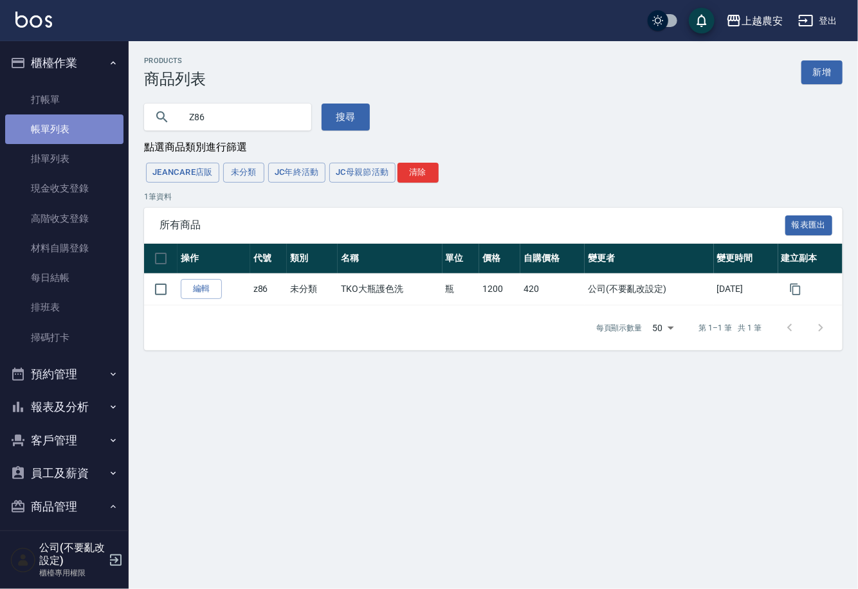
click at [66, 125] on link "帳單列表" at bounding box center [64, 129] width 118 height 30
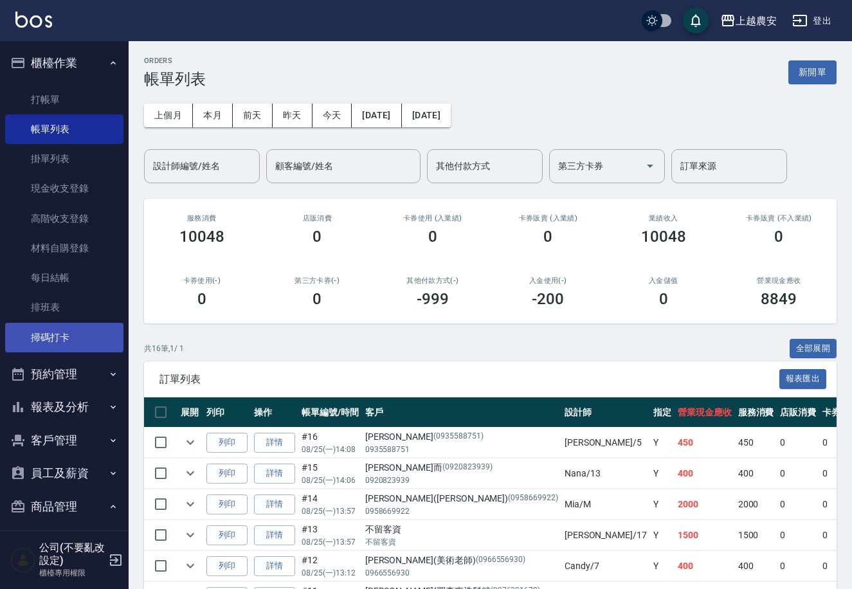
click at [78, 336] on link "掃碼打卡" at bounding box center [64, 338] width 118 height 30
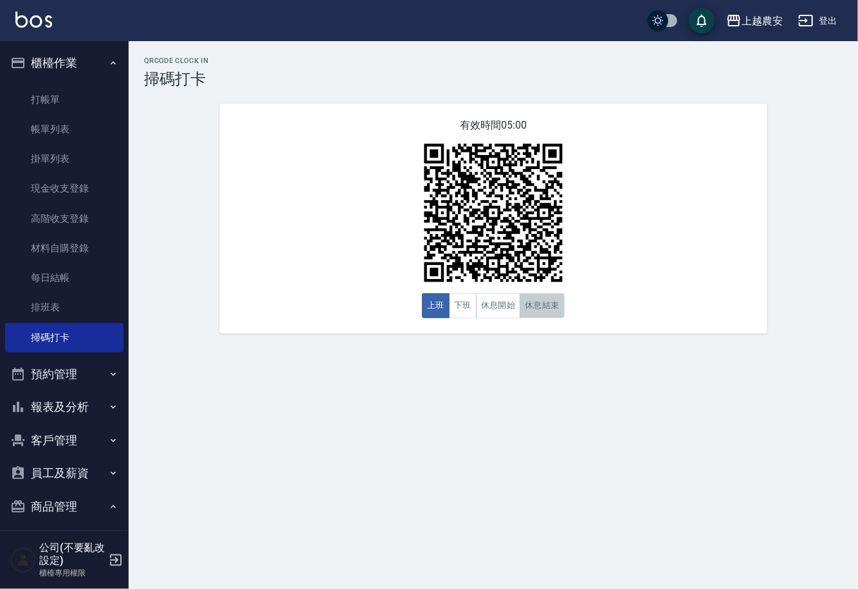
click at [540, 301] on button "休息結束" at bounding box center [541, 305] width 45 height 25
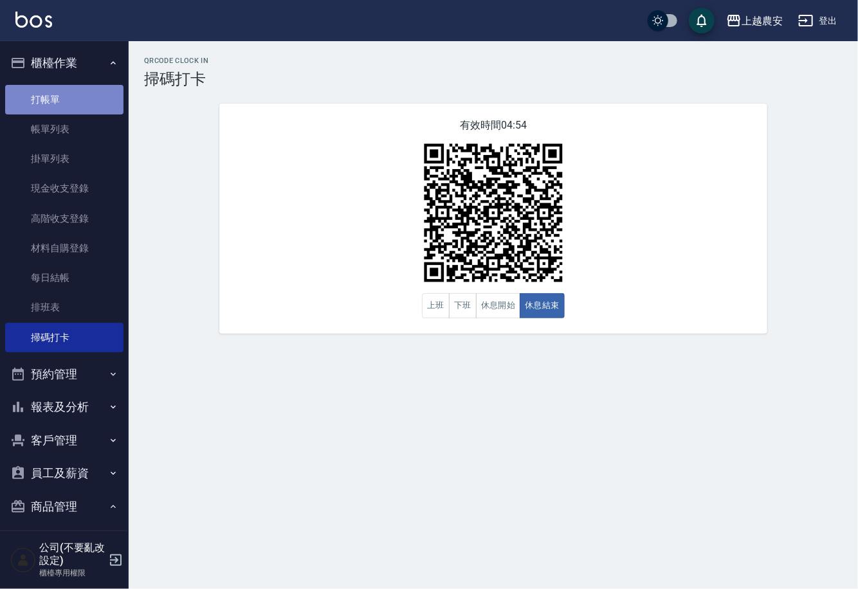
click at [87, 87] on link "打帳單" at bounding box center [64, 100] width 118 height 30
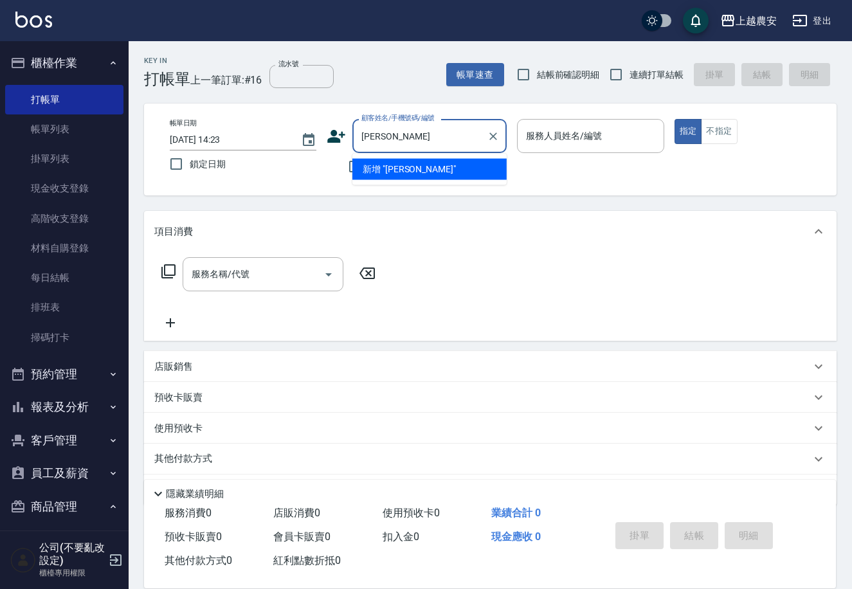
click at [386, 165] on li "新增 "郭婉婉"" at bounding box center [429, 169] width 154 height 21
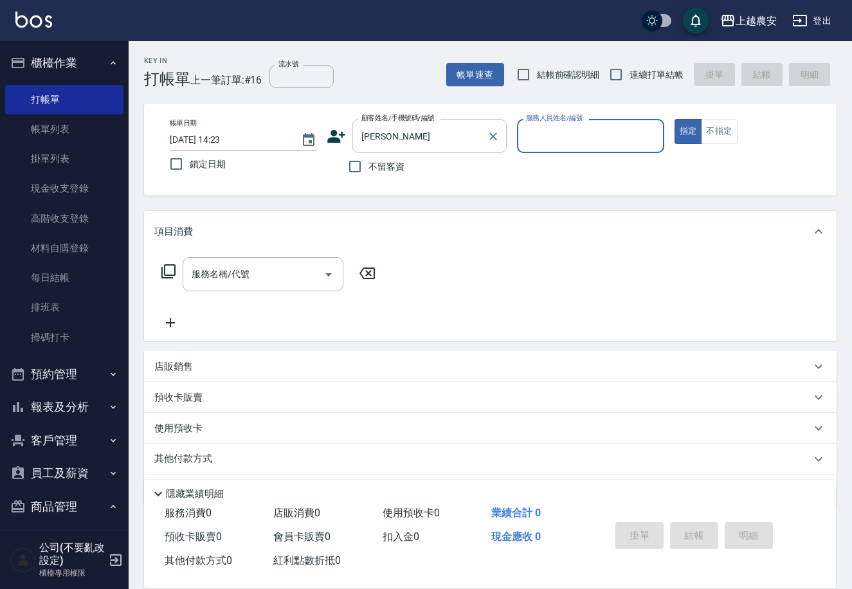
click at [397, 130] on input "郭婉婉" at bounding box center [419, 136] width 123 height 23
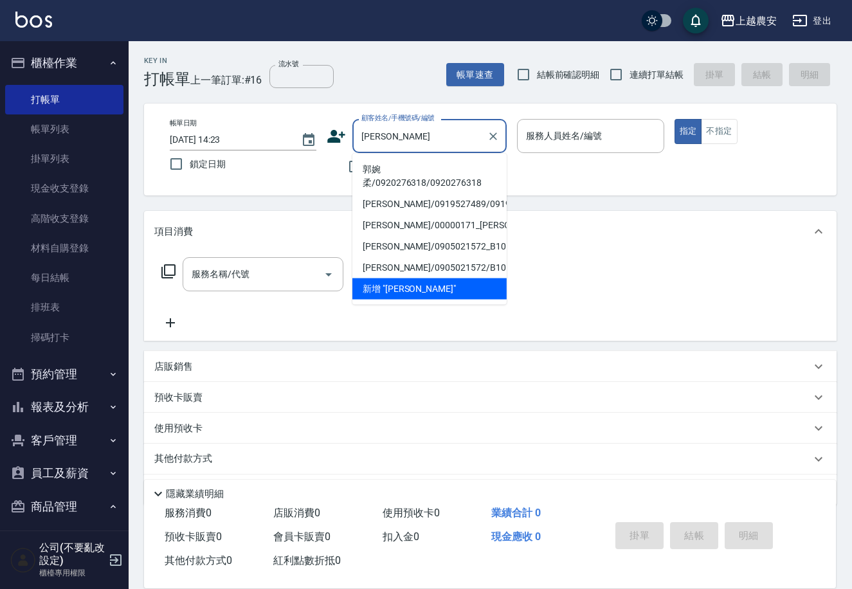
click at [375, 170] on li "郭婉柔/0920276318/0920276318" at bounding box center [429, 176] width 154 height 35
type input "郭婉柔/0920276318/0920276318"
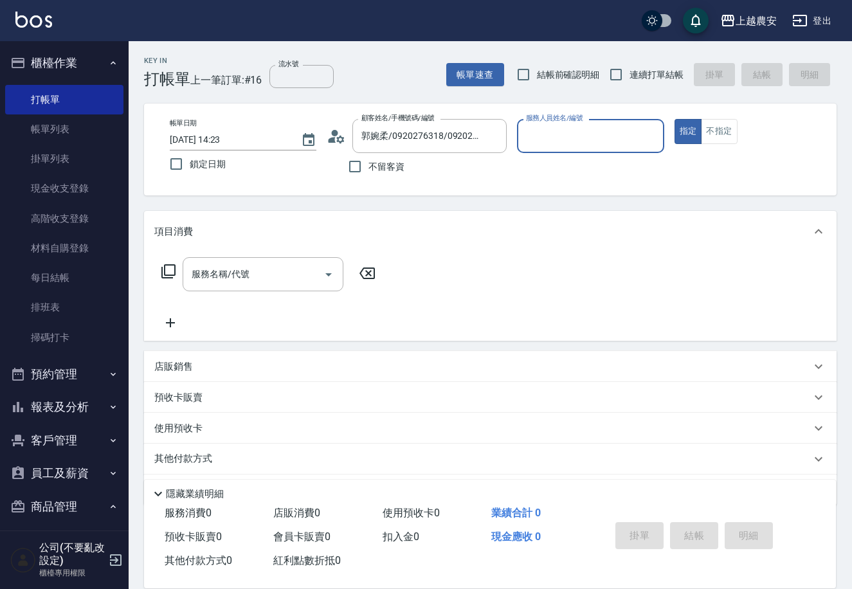
type input "美雅-B"
click at [282, 258] on div "服務名稱/代號" at bounding box center [263, 274] width 161 height 34
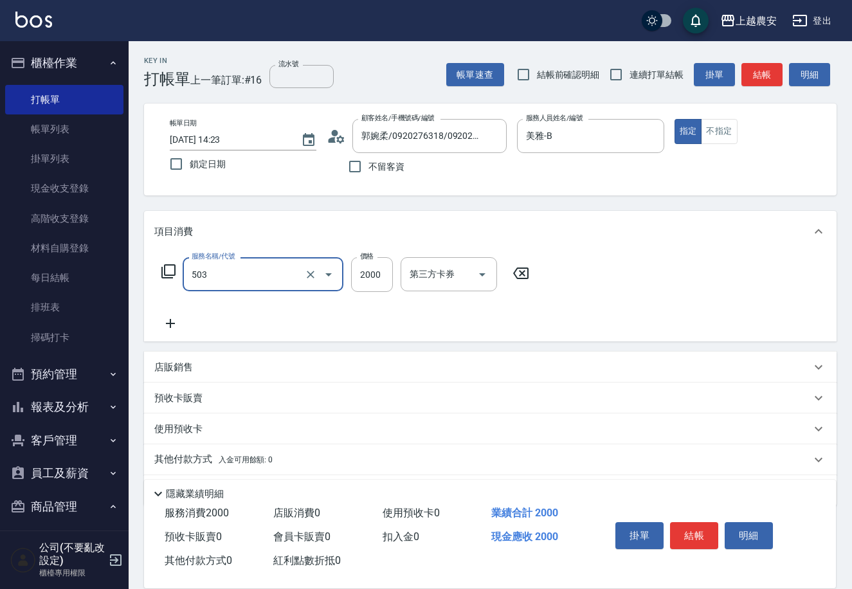
type input "染髮1500↑(503)"
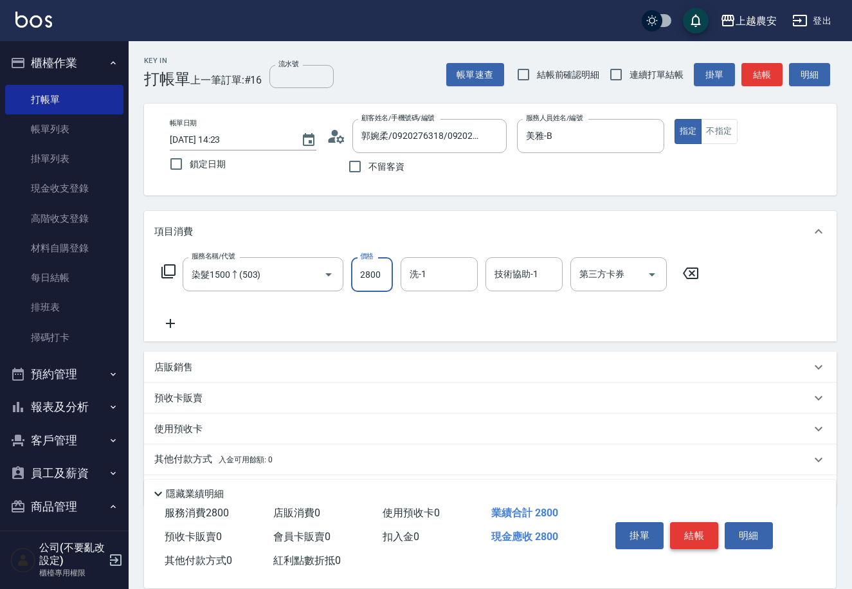
type input "2800"
click at [694, 536] on button "結帳" at bounding box center [694, 535] width 48 height 27
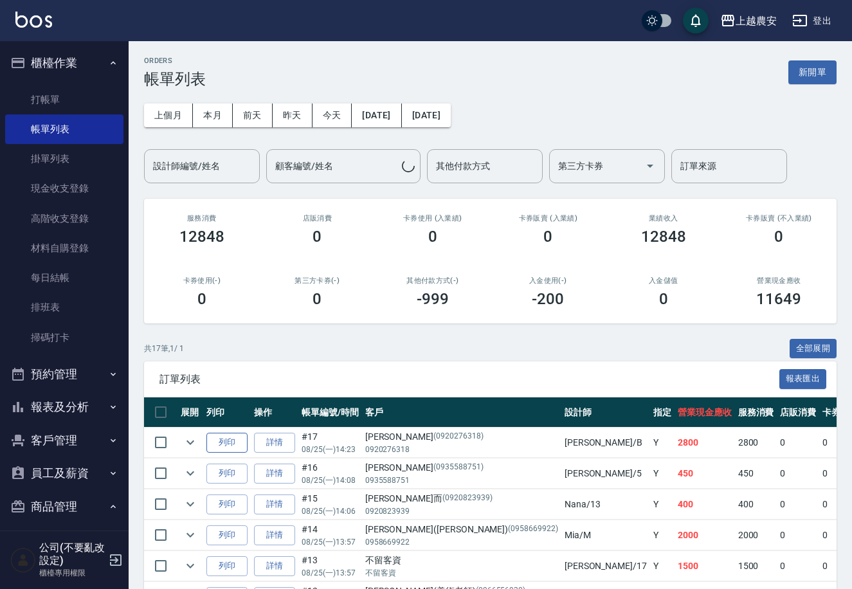
click at [229, 439] on button "列印" at bounding box center [226, 443] width 41 height 20
click at [68, 335] on link "掃碼打卡" at bounding box center [64, 338] width 118 height 30
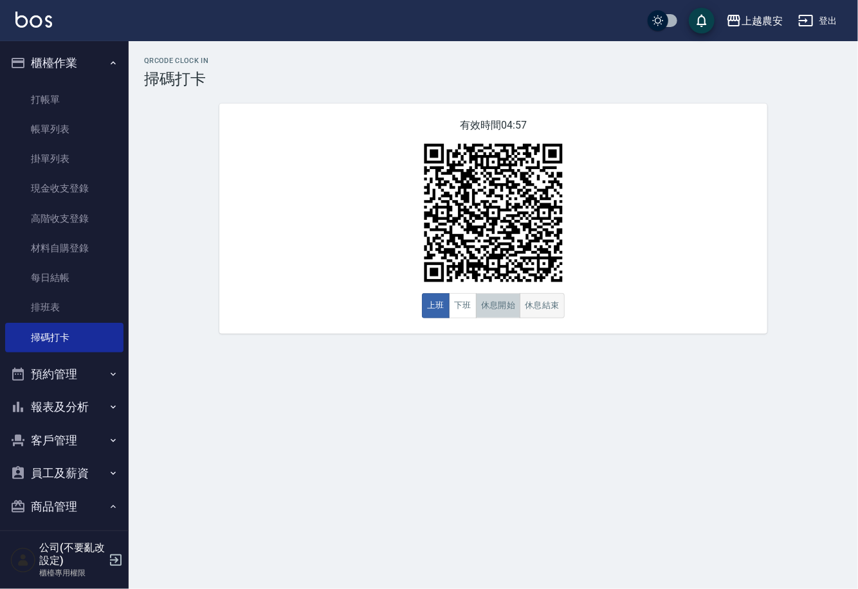
drag, startPoint x: 501, startPoint y: 314, endPoint x: 553, endPoint y: 304, distance: 52.5
click at [501, 312] on button "休息開始" at bounding box center [498, 305] width 45 height 25
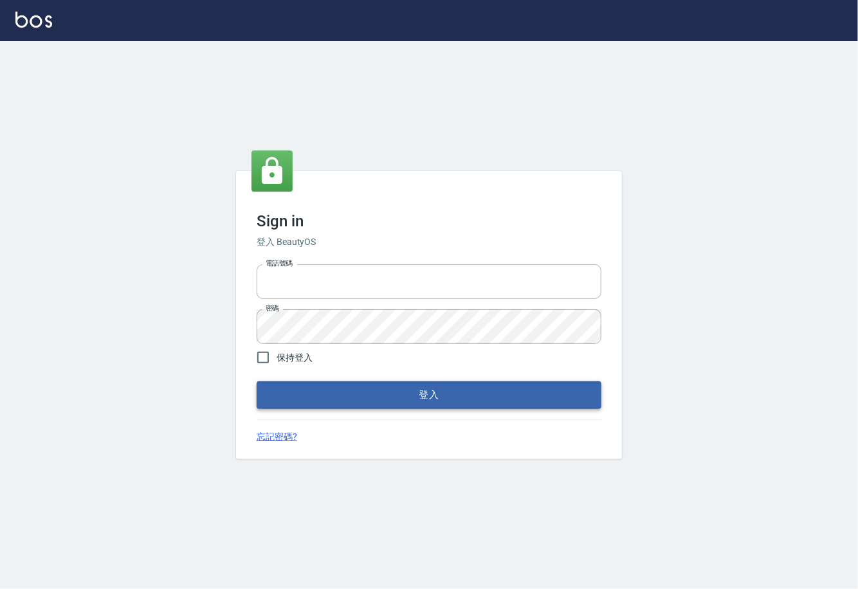
type input "0225929166"
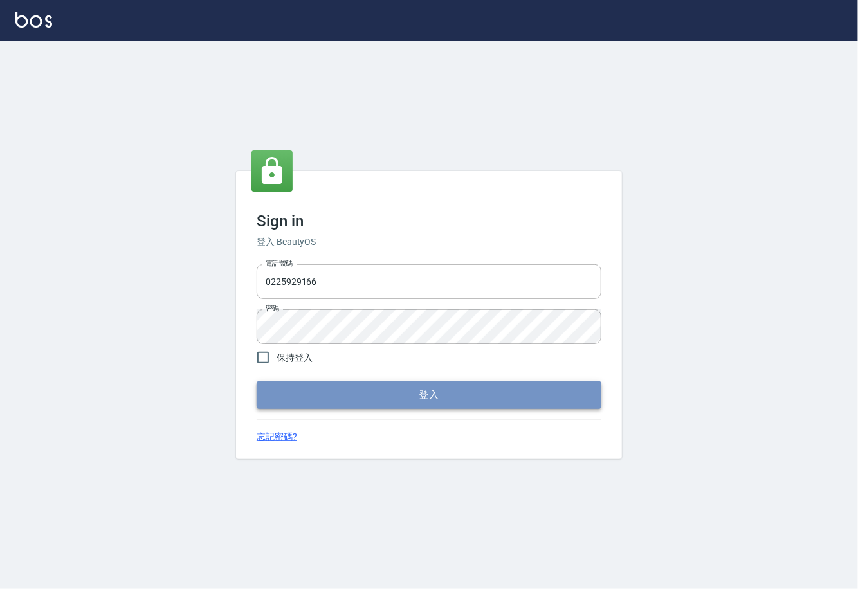
click at [384, 402] on button "登入" at bounding box center [429, 394] width 345 height 27
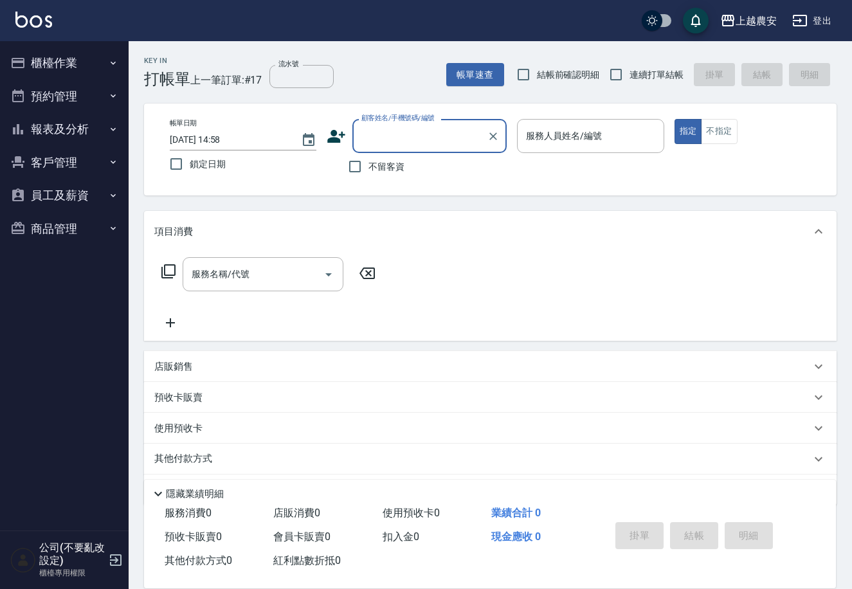
click at [82, 53] on button "櫃檯作業" at bounding box center [64, 62] width 118 height 33
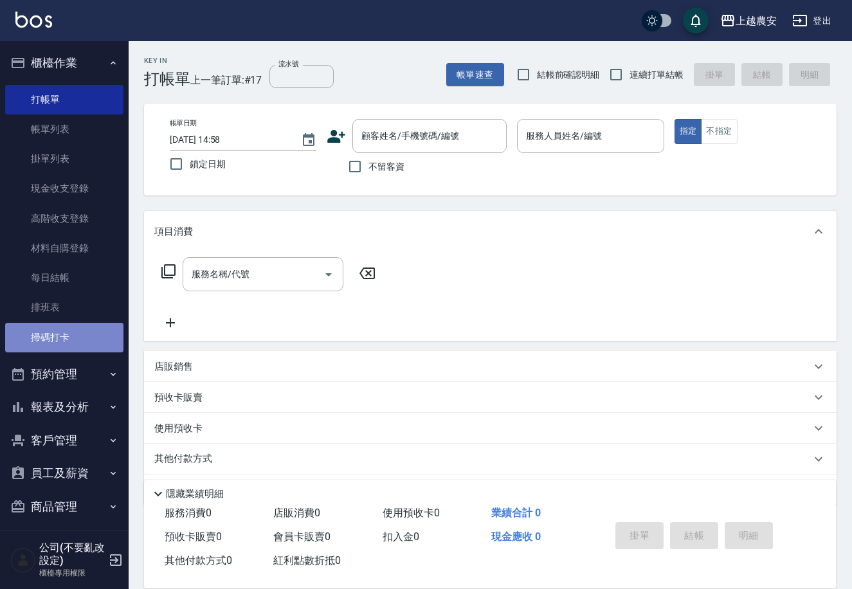
click at [66, 341] on link "掃碼打卡" at bounding box center [64, 338] width 118 height 30
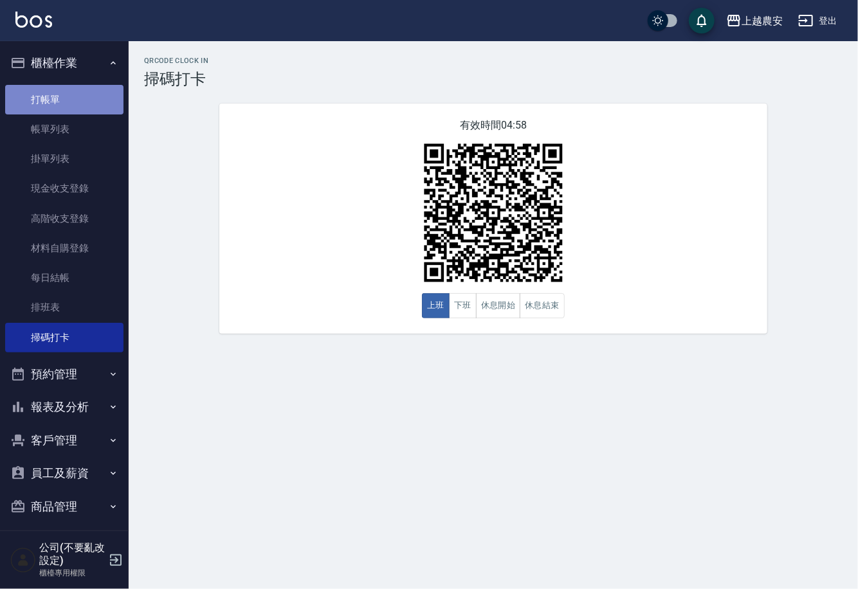
click at [67, 100] on link "打帳單" at bounding box center [64, 100] width 118 height 30
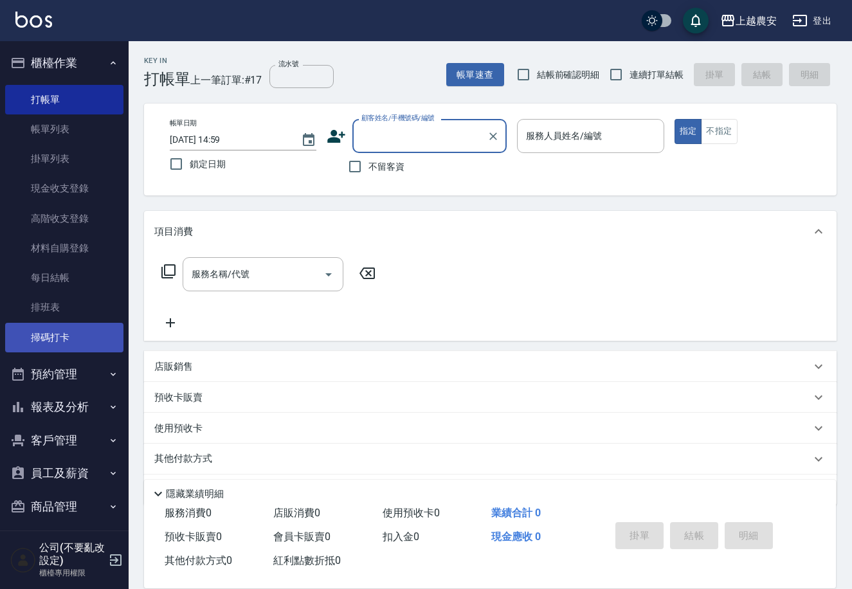
click at [50, 334] on link "掃碼打卡" at bounding box center [64, 338] width 118 height 30
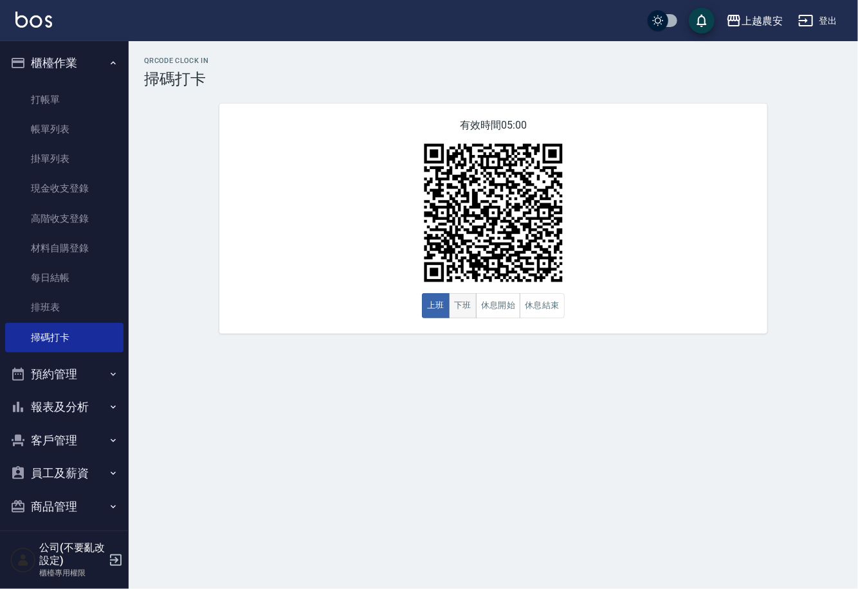
drag, startPoint x: 458, startPoint y: 323, endPoint x: 462, endPoint y: 310, distance: 13.3
click at [458, 316] on div "有效時間 05:00 上班 下班 休息開始 休息結束" at bounding box center [493, 219] width 548 height 230
click at [522, 309] on button "休息結束" at bounding box center [541, 305] width 45 height 25
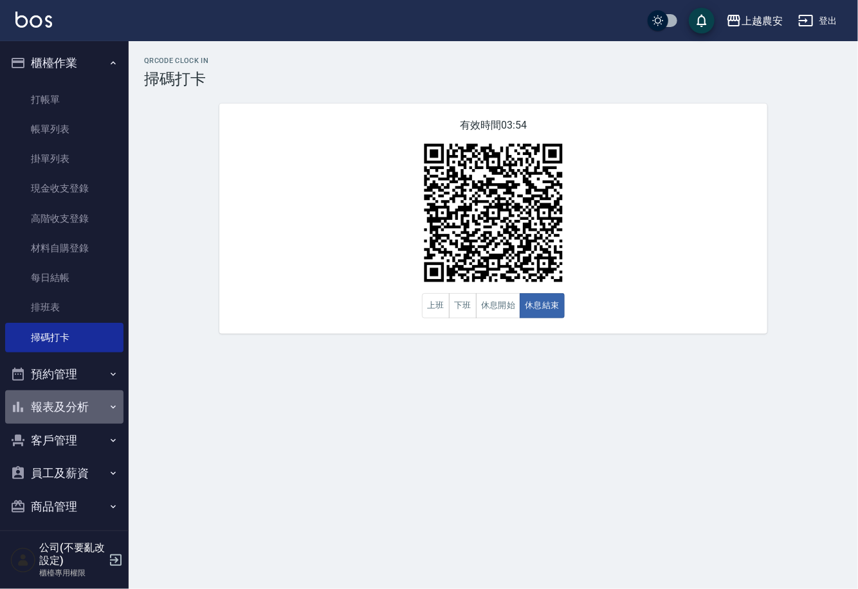
click at [69, 399] on button "報表及分析" at bounding box center [64, 406] width 118 height 33
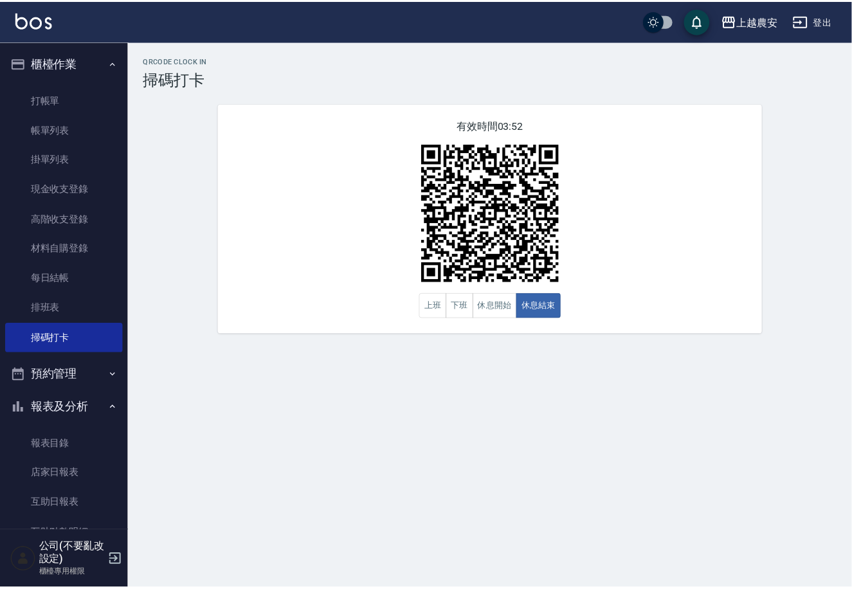
scroll to position [186, 0]
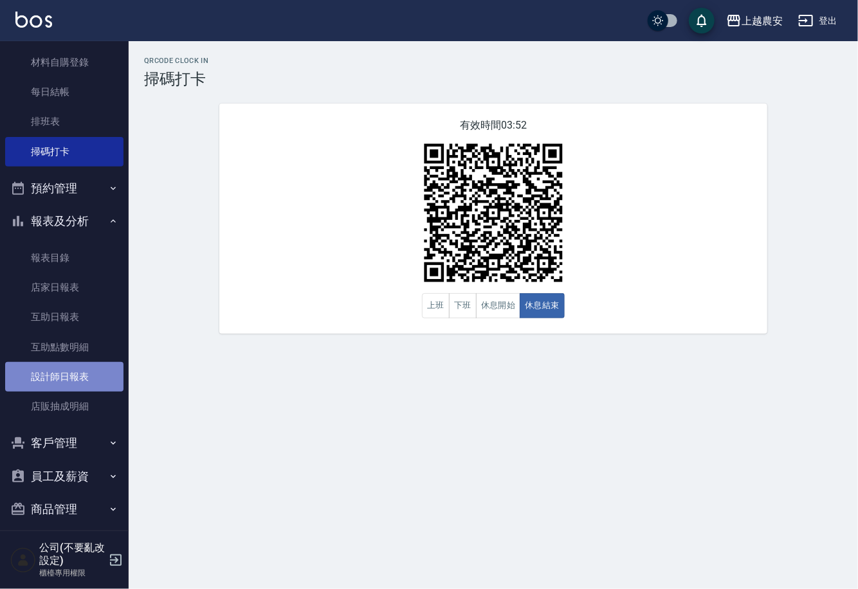
click at [75, 378] on link "設計師日報表" at bounding box center [64, 377] width 118 height 30
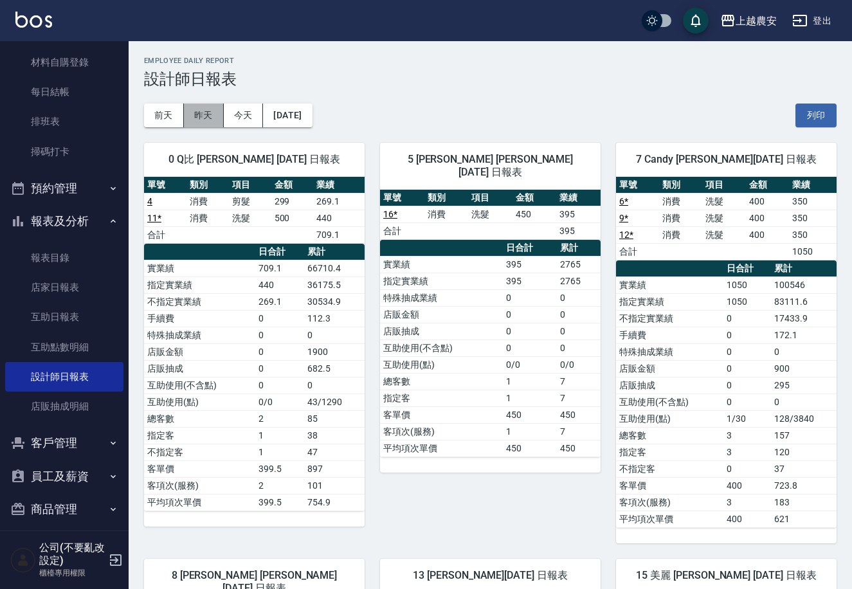
click at [215, 116] on button "昨天" at bounding box center [204, 116] width 40 height 24
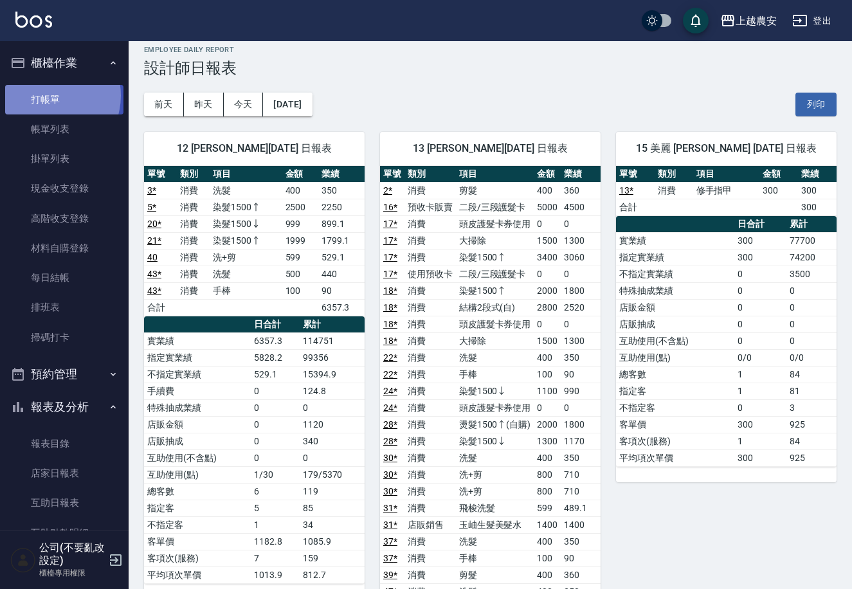
click at [46, 95] on link "打帳單" at bounding box center [64, 100] width 118 height 30
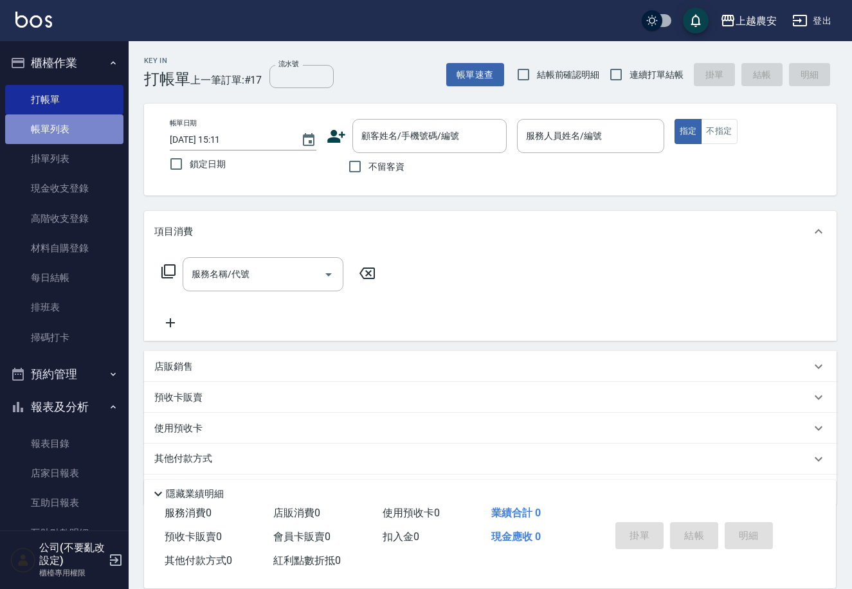
click at [89, 131] on link "帳單列表" at bounding box center [64, 129] width 118 height 30
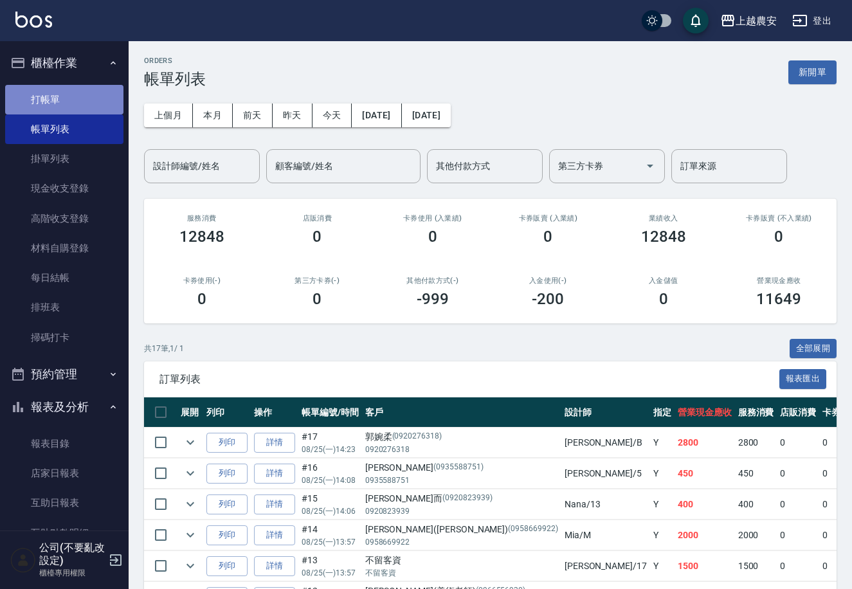
click at [98, 104] on link "打帳單" at bounding box center [64, 100] width 118 height 30
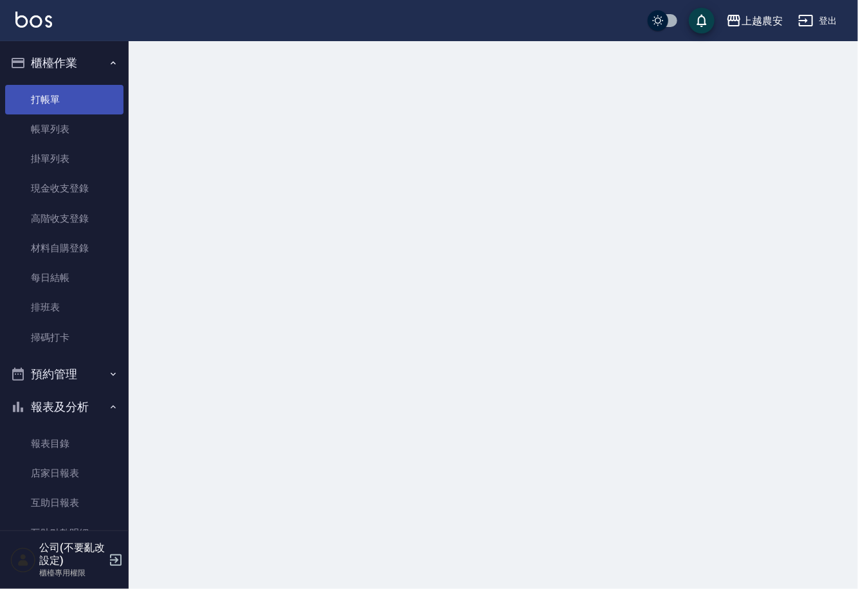
drag, startPoint x: 98, startPoint y: 104, endPoint x: 87, endPoint y: 105, distance: 10.9
click at [95, 104] on link "打帳單" at bounding box center [64, 100] width 118 height 30
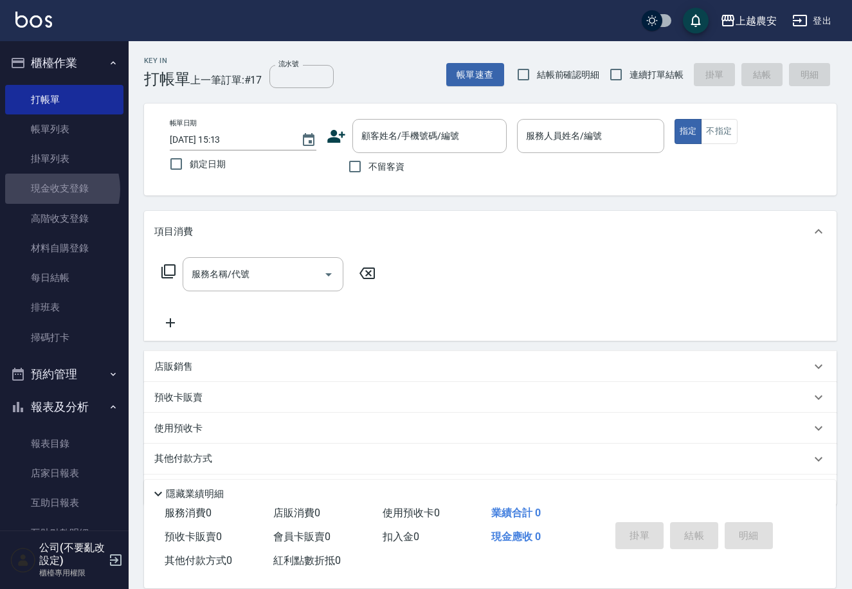
drag, startPoint x: 50, startPoint y: 189, endPoint x: 433, endPoint y: 153, distance: 384.2
click at [50, 188] on link "現金收支登錄" at bounding box center [64, 189] width 118 height 30
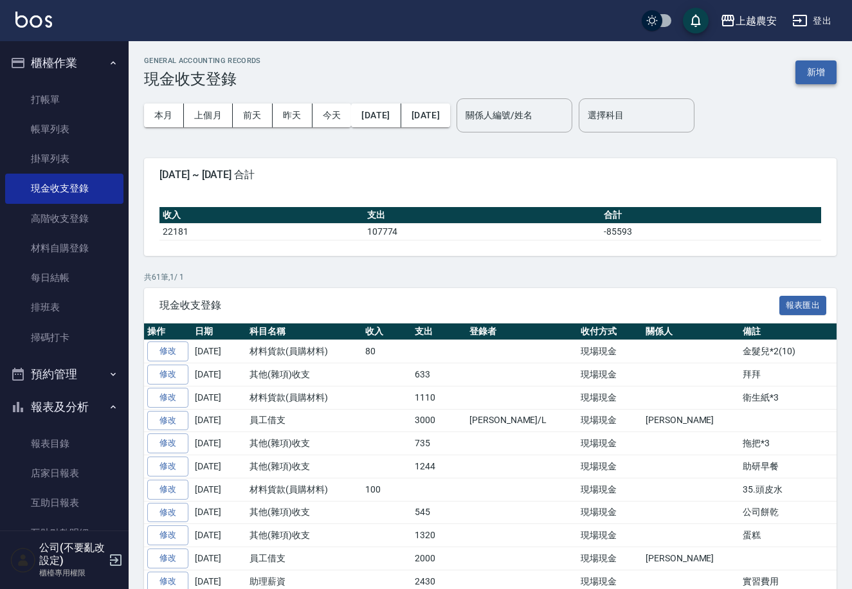
click at [822, 75] on button "新增" at bounding box center [815, 72] width 41 height 24
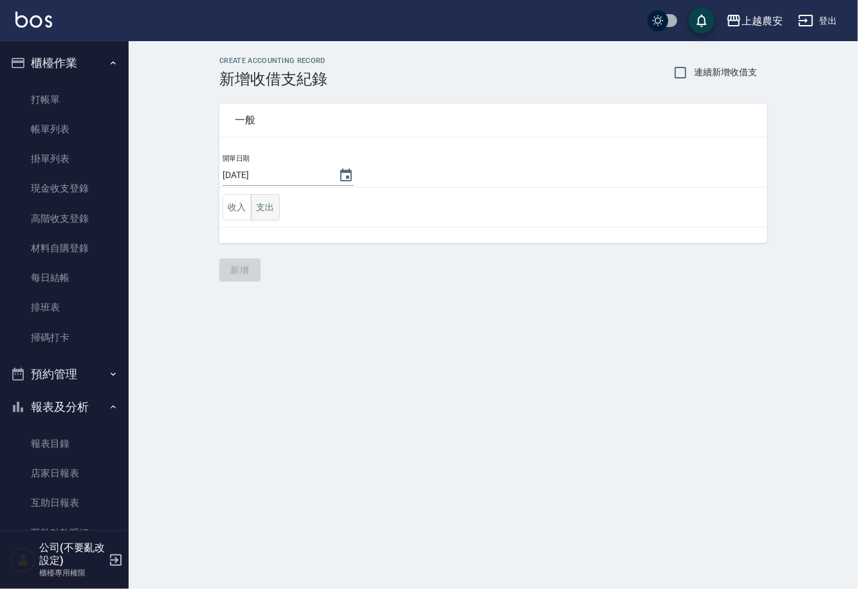
click at [256, 213] on button "支出" at bounding box center [265, 207] width 29 height 26
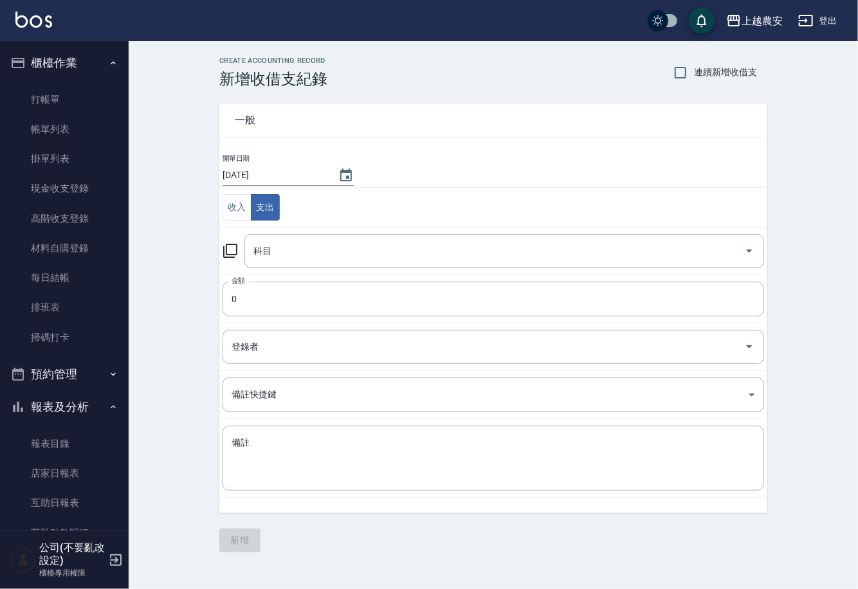
click at [230, 251] on icon at bounding box center [229, 250] width 15 height 15
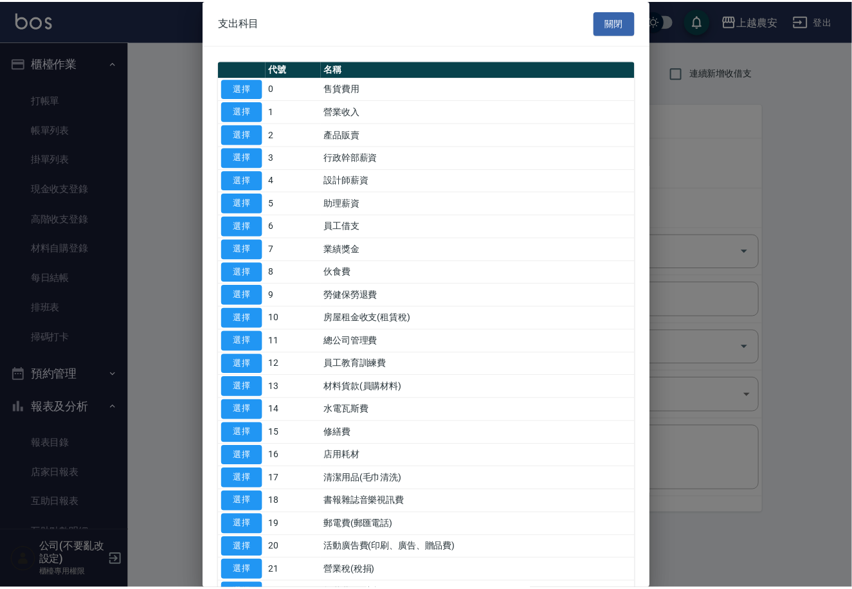
scroll to position [443, 0]
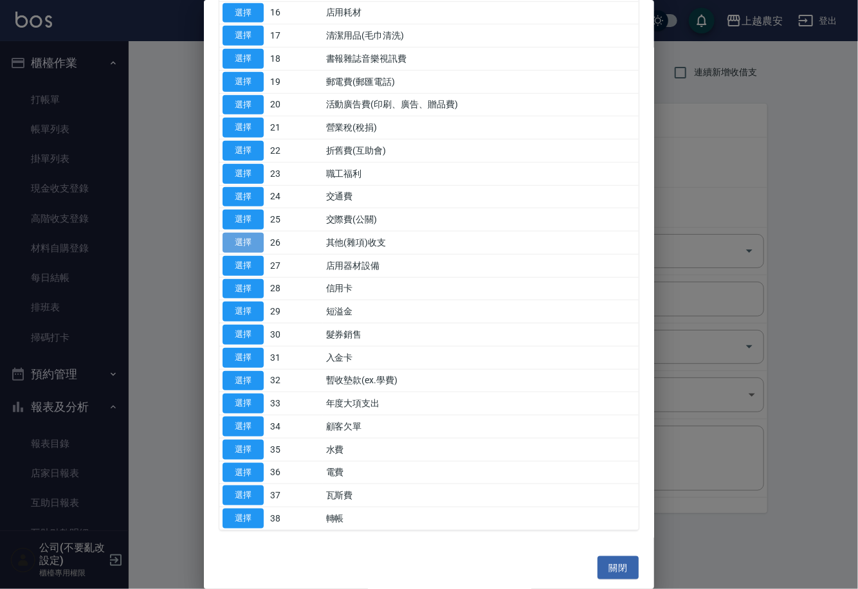
click at [242, 242] on button "選擇" at bounding box center [242, 243] width 41 height 20
type input "26 其他(雜項)收支"
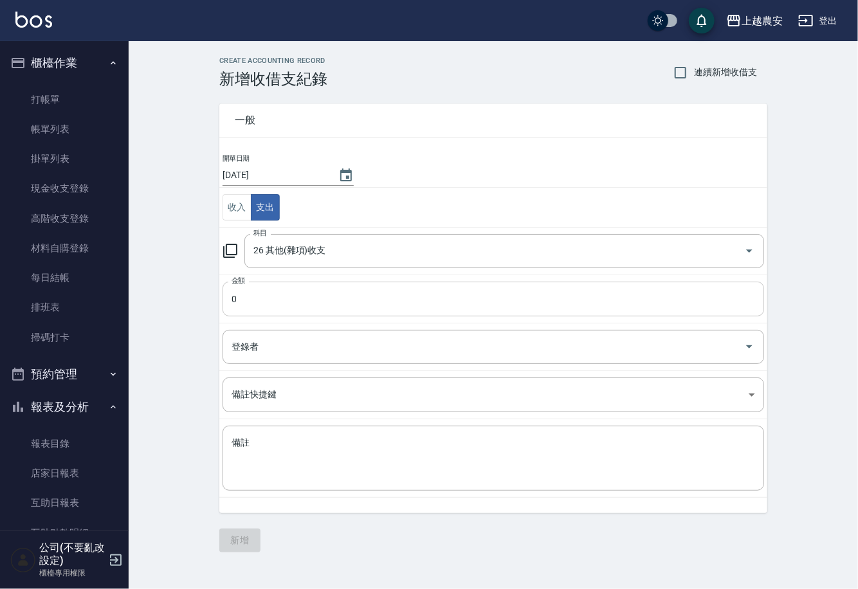
click at [254, 298] on input "0" at bounding box center [492, 299] width 541 height 35
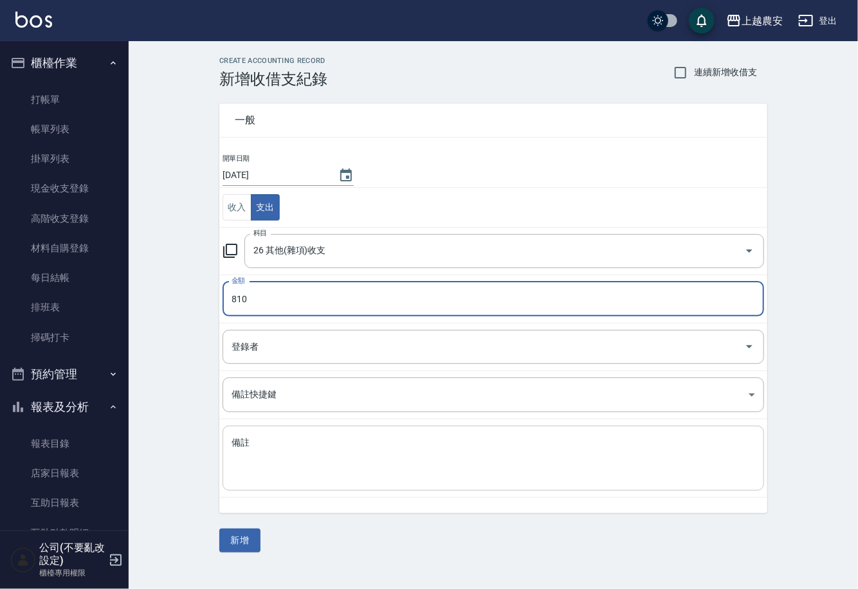
type input "810"
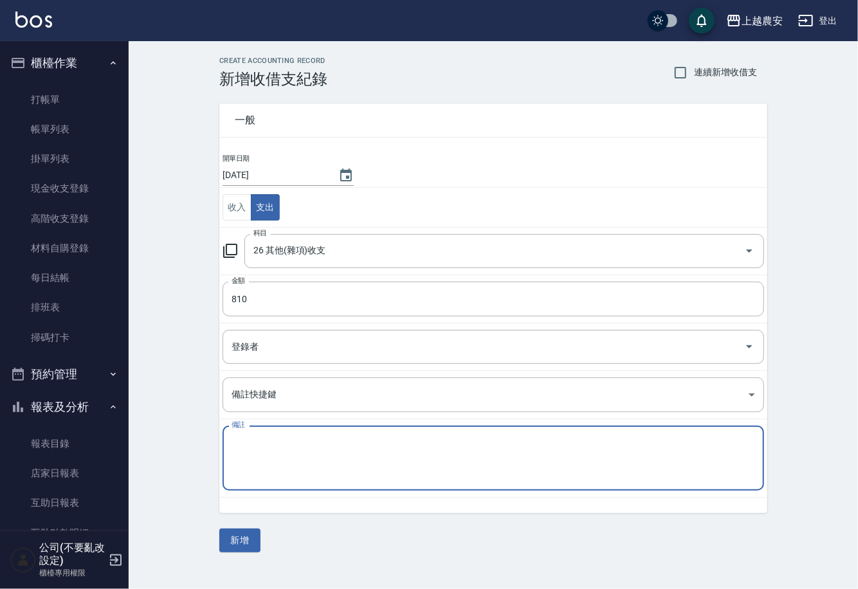
click at [255, 439] on textarea "備註" at bounding box center [492, 459] width 523 height 44
type textarea "烙"
type textarea "垃圾桶*2"
click at [248, 539] on button "新增" at bounding box center [239, 540] width 41 height 24
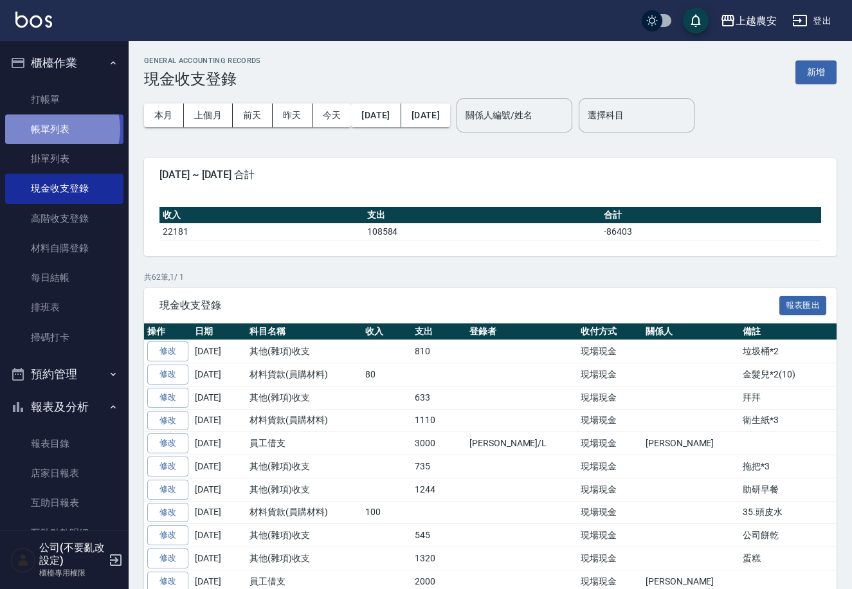
click at [57, 129] on link "帳單列表" at bounding box center [64, 129] width 118 height 30
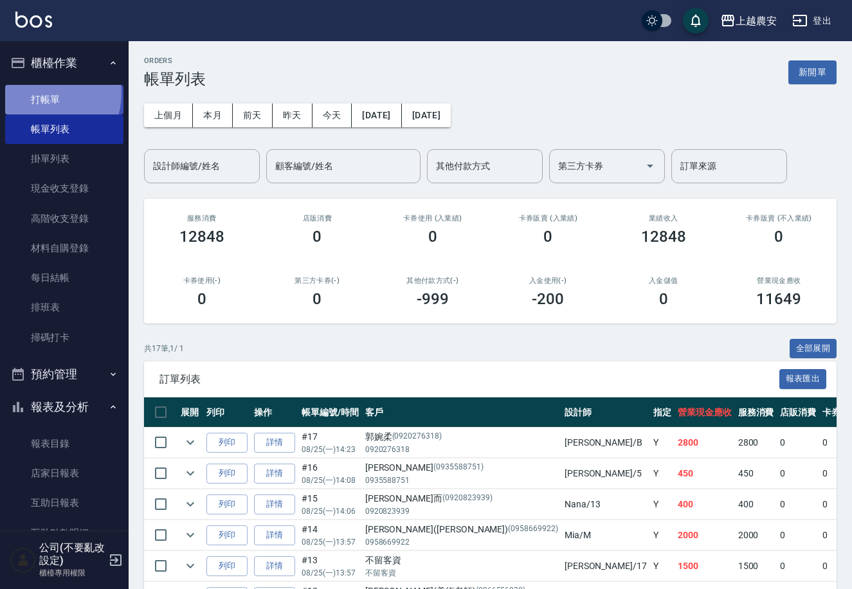
click at [44, 93] on link "打帳單" at bounding box center [64, 100] width 118 height 30
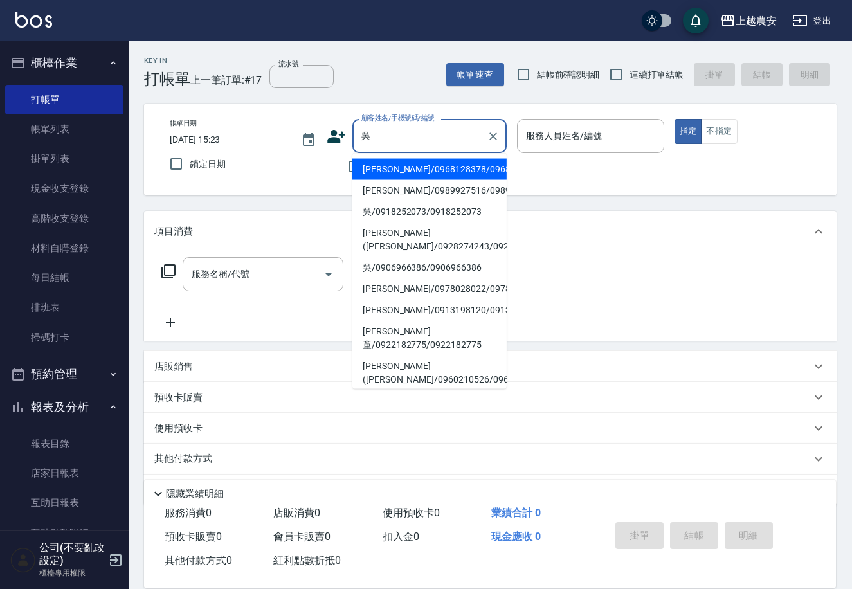
click at [377, 237] on li "[PERSON_NAME]([PERSON_NAME]/0928274243/0928274243" at bounding box center [429, 239] width 154 height 35
type input "[PERSON_NAME]([PERSON_NAME]/0928274243/0928274243"
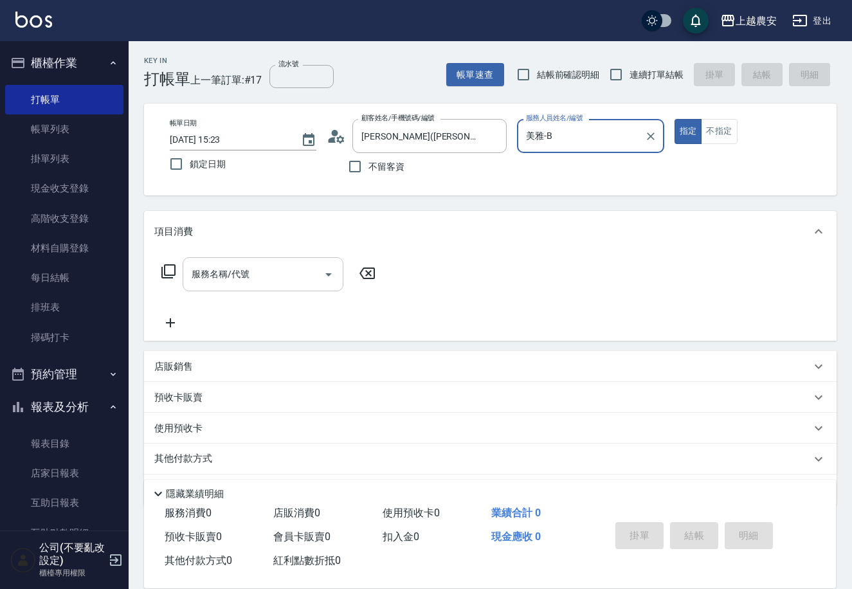
type input "美雅-B"
click at [279, 278] on input "服務名稱/代號" at bounding box center [253, 274] width 130 height 23
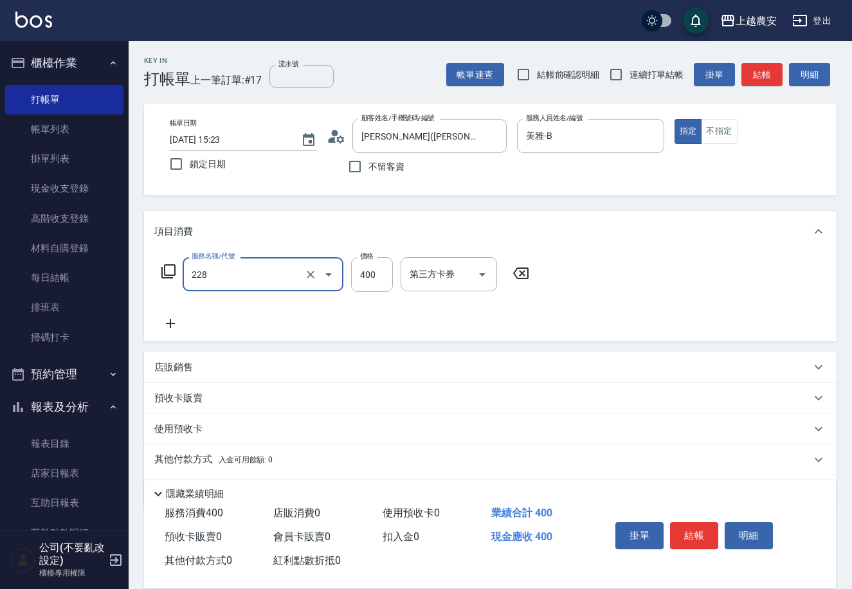
type input "洗髮(228)"
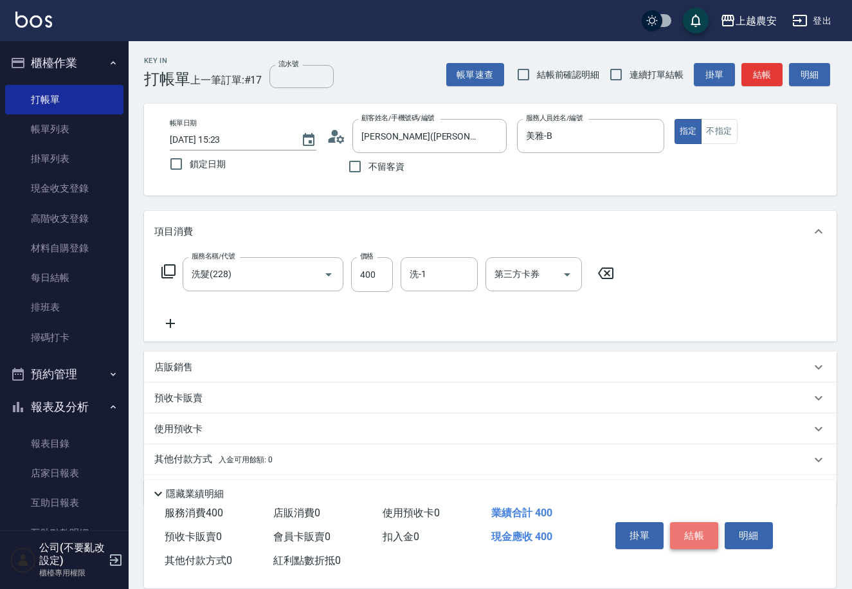
click at [675, 539] on button "結帳" at bounding box center [694, 535] width 48 height 27
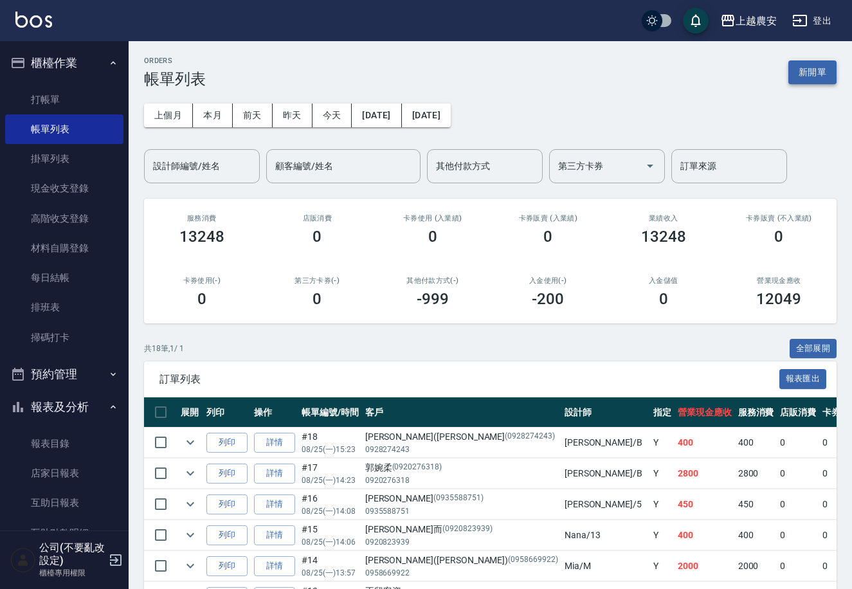
click at [795, 69] on button "新開單" at bounding box center [812, 72] width 48 height 24
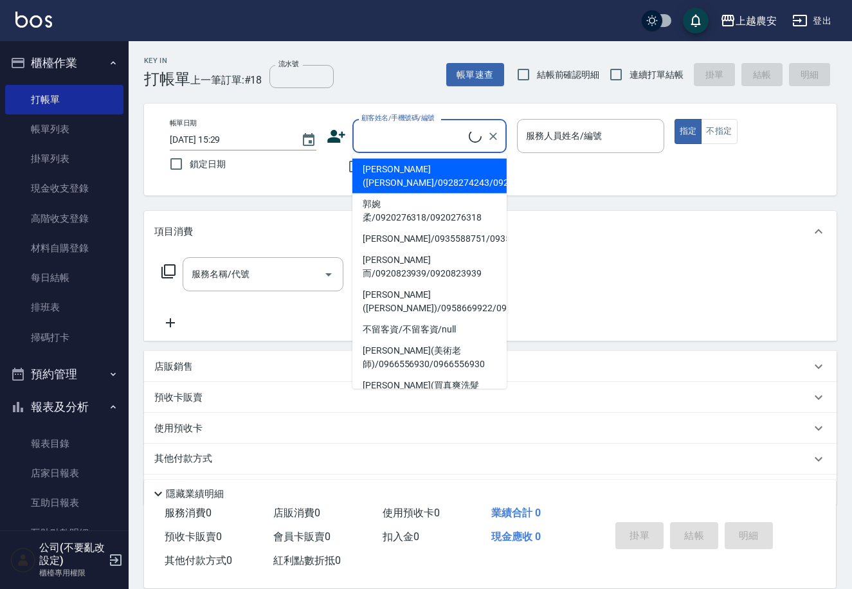
click at [434, 140] on input "顧客姓名/手機號碼/編號" at bounding box center [413, 136] width 111 height 23
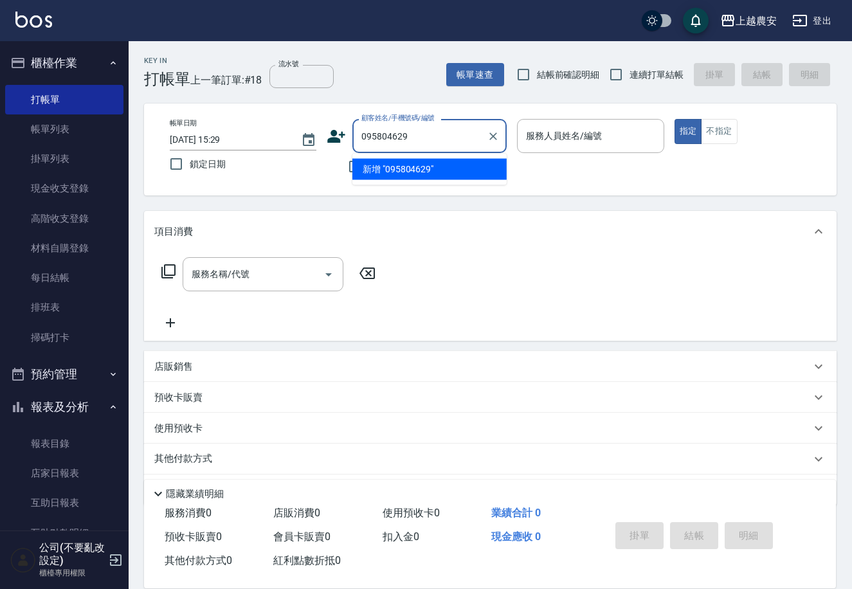
type input "0958046296"
drag, startPoint x: 409, startPoint y: 136, endPoint x: 358, endPoint y: 131, distance: 51.1
click at [358, 131] on input "0958046296" at bounding box center [419, 136] width 123 height 23
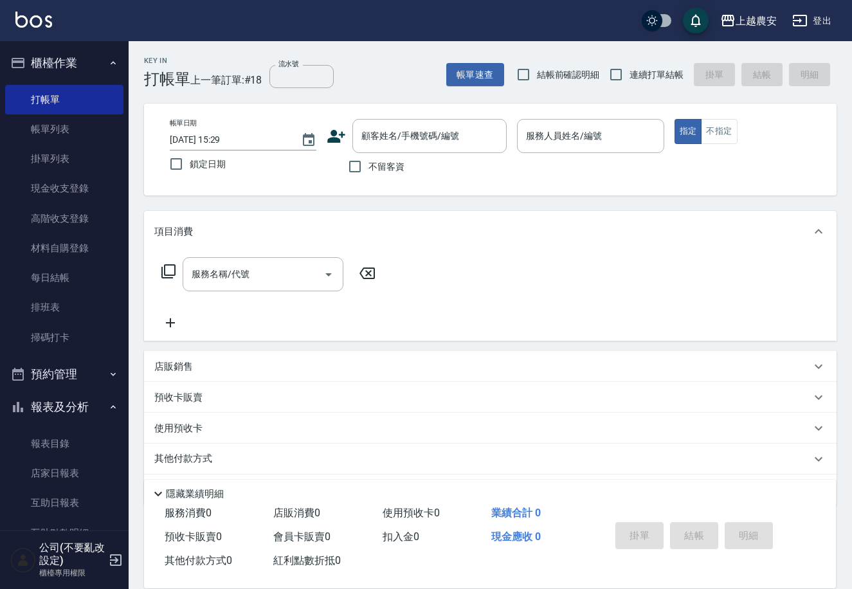
click at [340, 133] on icon at bounding box center [337, 136] width 18 height 13
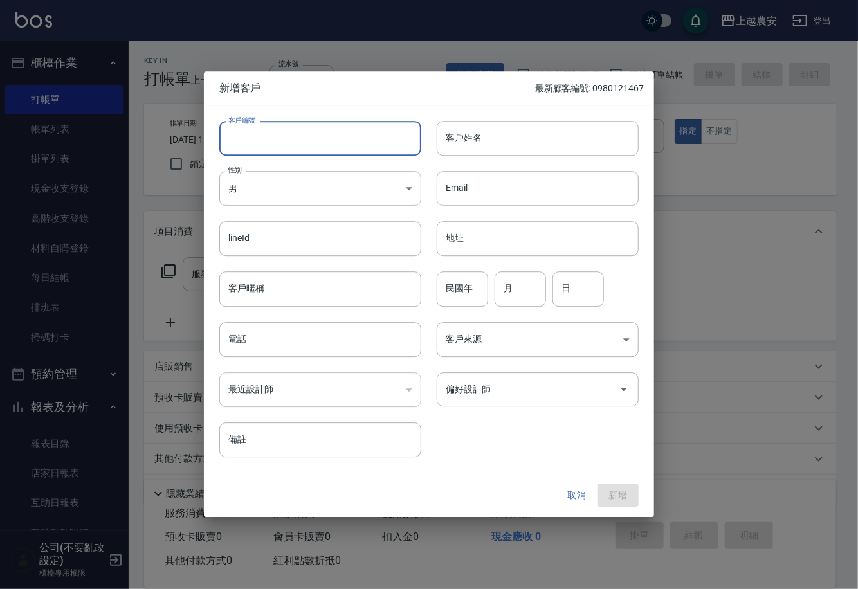
paste input "0958046296"
type input "0958046296"
click at [299, 190] on body "上越農安 登出 櫃檯作業 打帳單 帳單列表 掛單列表 現金收支登錄 高階收支登錄 材料自購登錄 每日結帳 排班表 掃碼打卡 預約管理 預約管理 單日預約紀錄 …" at bounding box center [429, 313] width 858 height 627
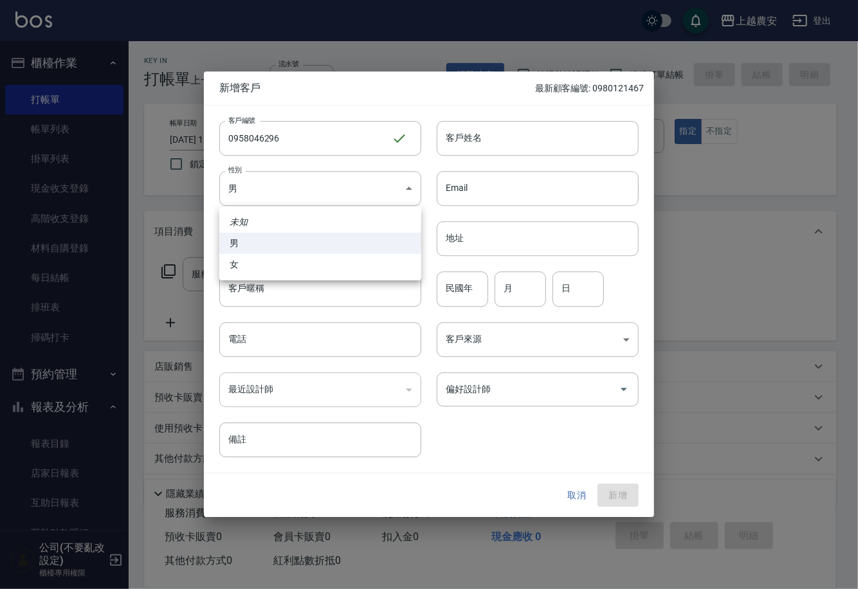
click at [297, 255] on li "女" at bounding box center [320, 264] width 202 height 21
type input "[DEMOGRAPHIC_DATA]"
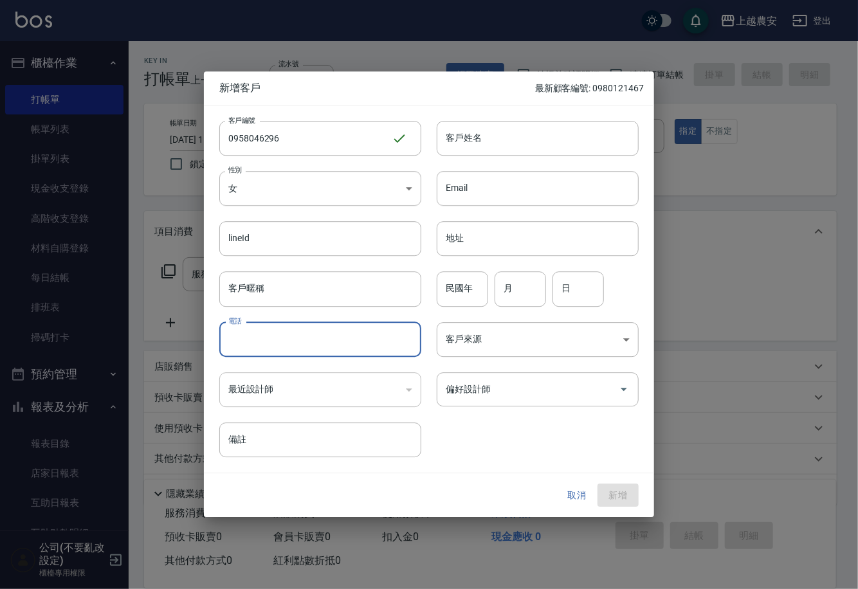
paste input "0958046296"
type input "0958046296"
click at [464, 131] on input "客戶姓名" at bounding box center [538, 138] width 202 height 35
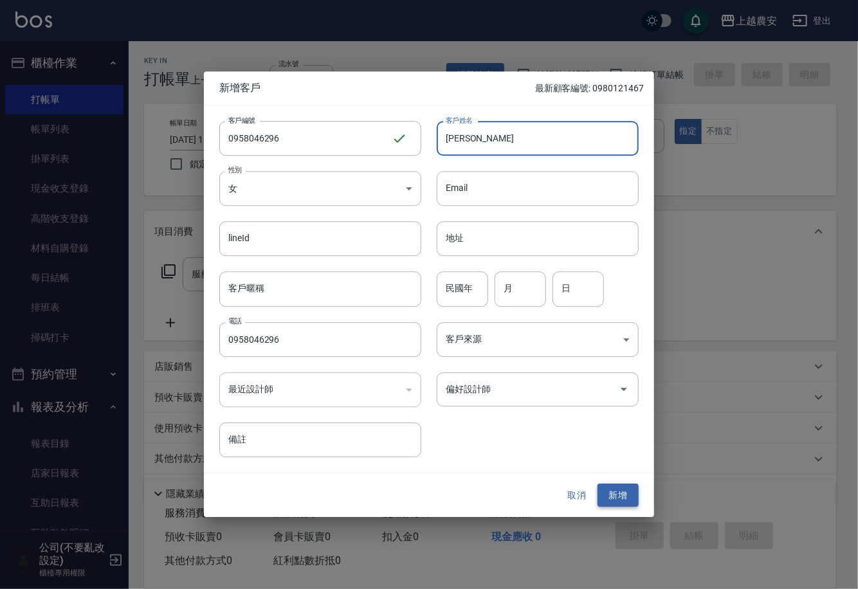
type input "[PERSON_NAME]"
click at [605, 496] on button "新增" at bounding box center [617, 495] width 41 height 24
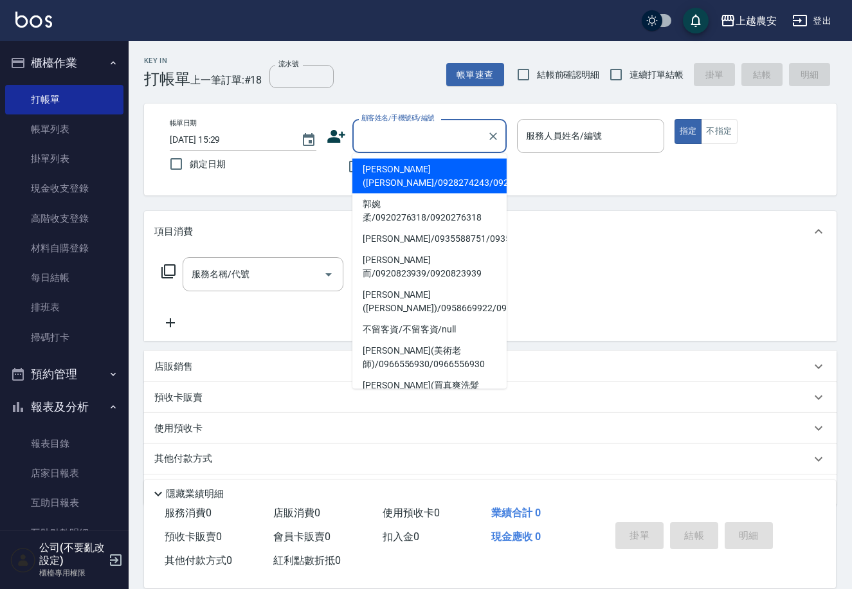
drag, startPoint x: 399, startPoint y: 128, endPoint x: 386, endPoint y: 131, distance: 13.1
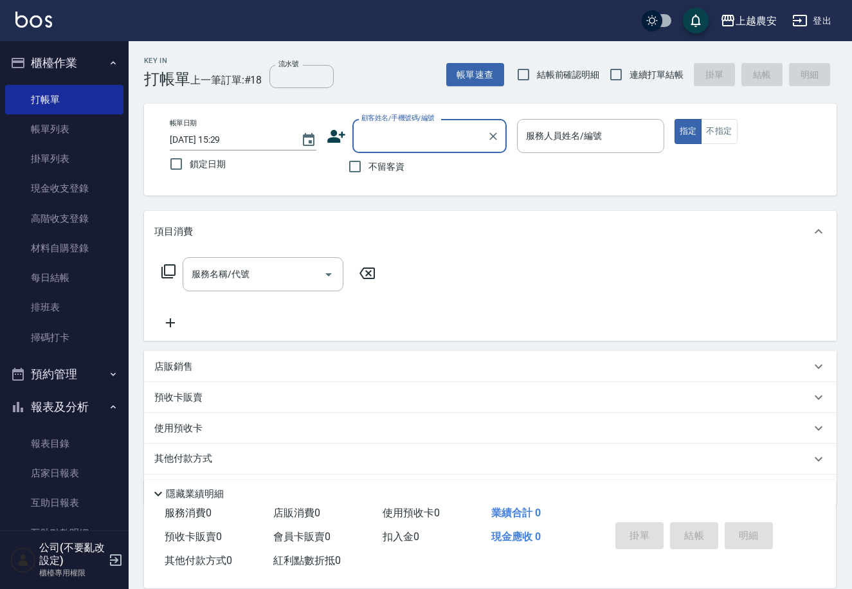
paste input "0958046296"
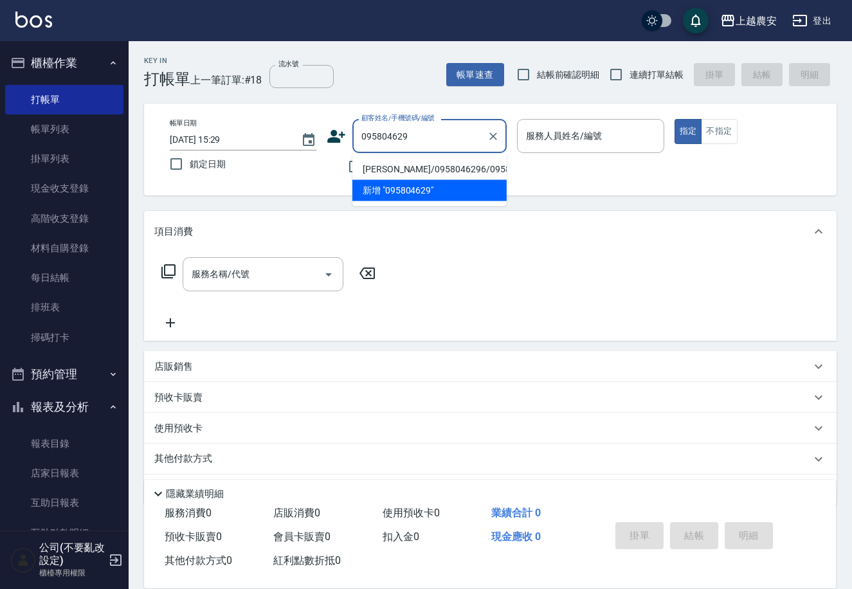
click at [464, 161] on li "[PERSON_NAME]/0958046296/0958046296" at bounding box center [429, 169] width 154 height 21
type input "[PERSON_NAME]/0958046296/0958046296"
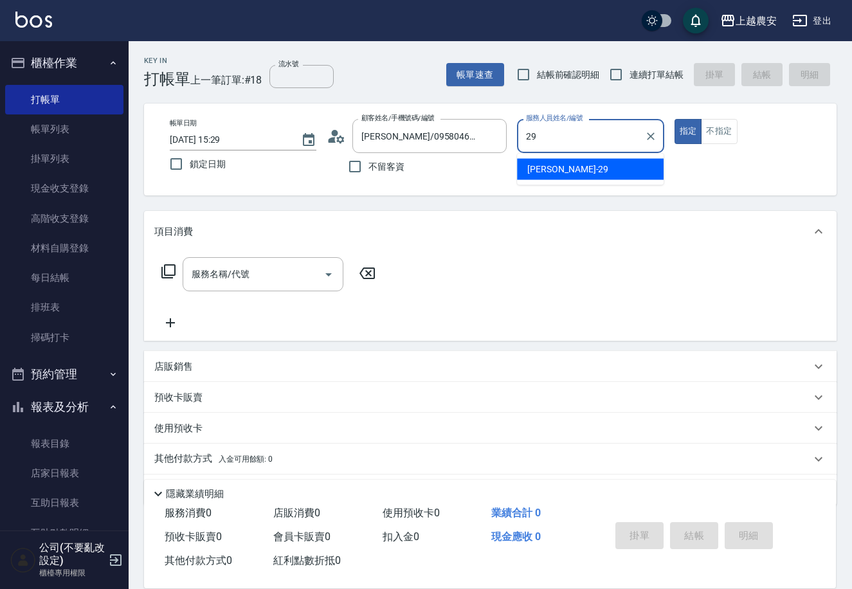
click at [550, 163] on span "[PERSON_NAME]-29" at bounding box center [567, 170] width 81 height 14
type input "[PERSON_NAME]-29"
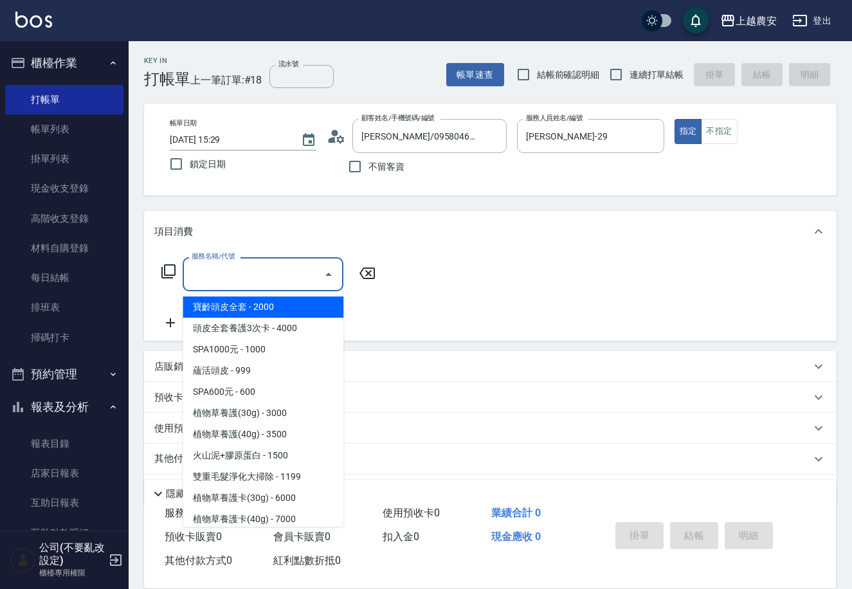
click at [261, 272] on input "服務名稱/代號" at bounding box center [253, 274] width 130 height 23
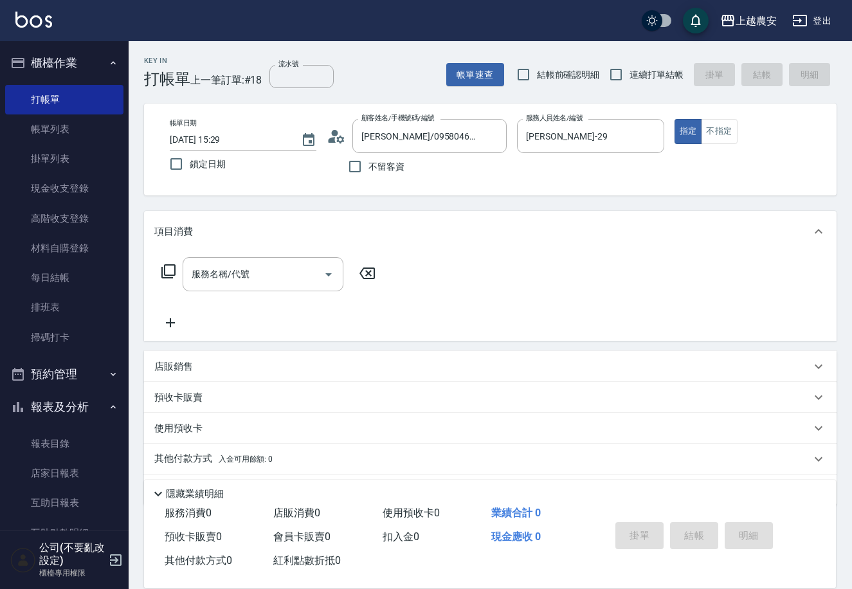
click at [169, 272] on icon at bounding box center [168, 271] width 15 height 15
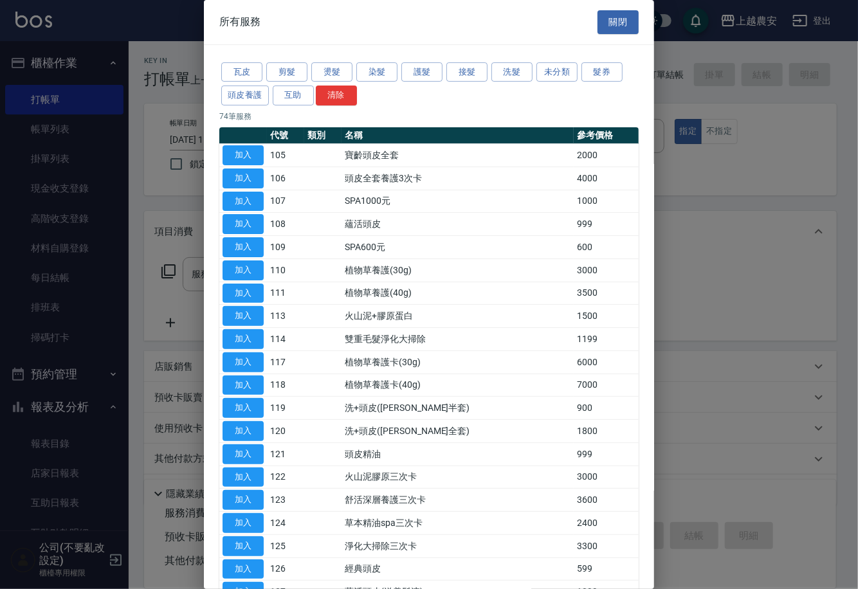
click at [340, 61] on div "瓦皮 剪髮 燙髮 染髮 護髮 接髮 洗髮 未分類 髮券 頭皮養護 互助 清除" at bounding box center [428, 84] width 419 height 48
click at [338, 66] on button "燙髮" at bounding box center [331, 72] width 41 height 20
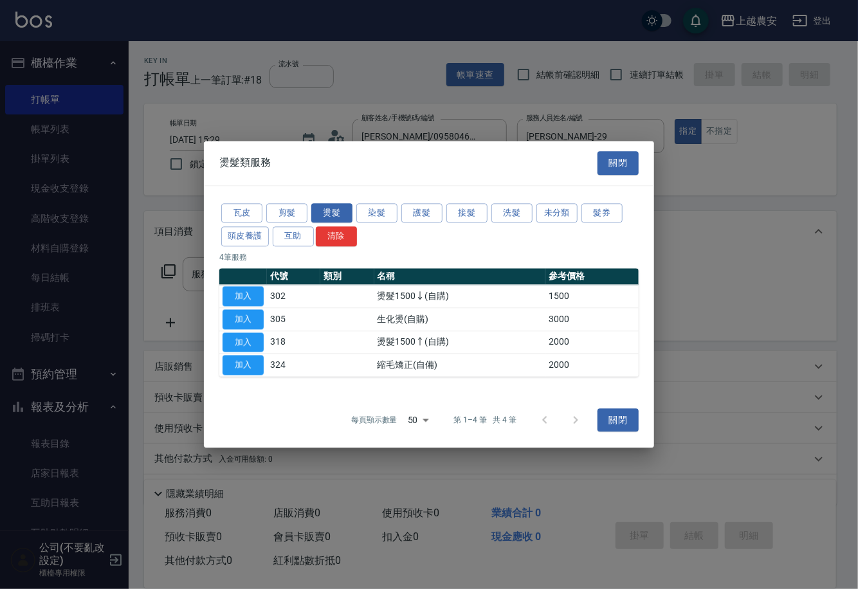
click at [246, 297] on button "加入" at bounding box center [242, 296] width 41 height 20
type input "燙髮1500↓(自購)(302)"
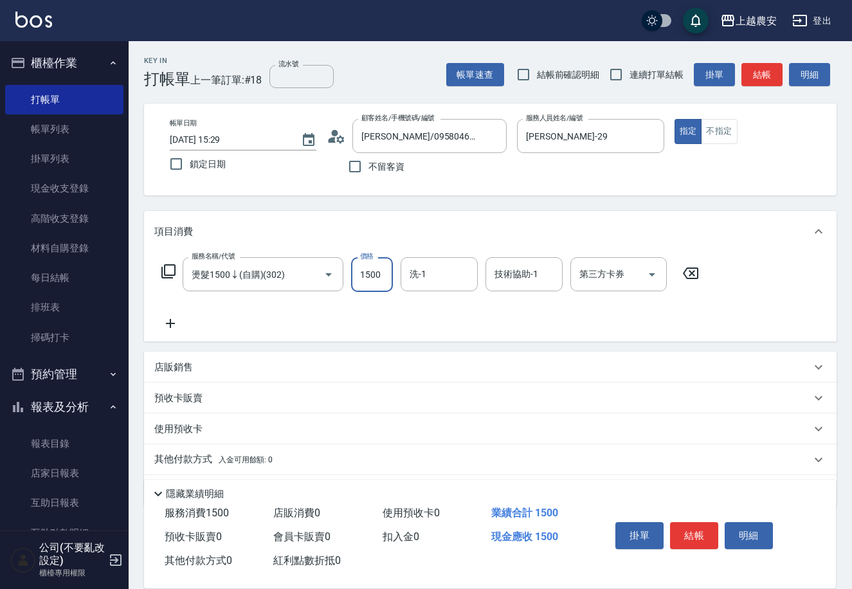
click at [360, 276] on input "1500" at bounding box center [372, 274] width 42 height 35
type input "1000"
click at [687, 522] on button "結帳" at bounding box center [694, 535] width 48 height 27
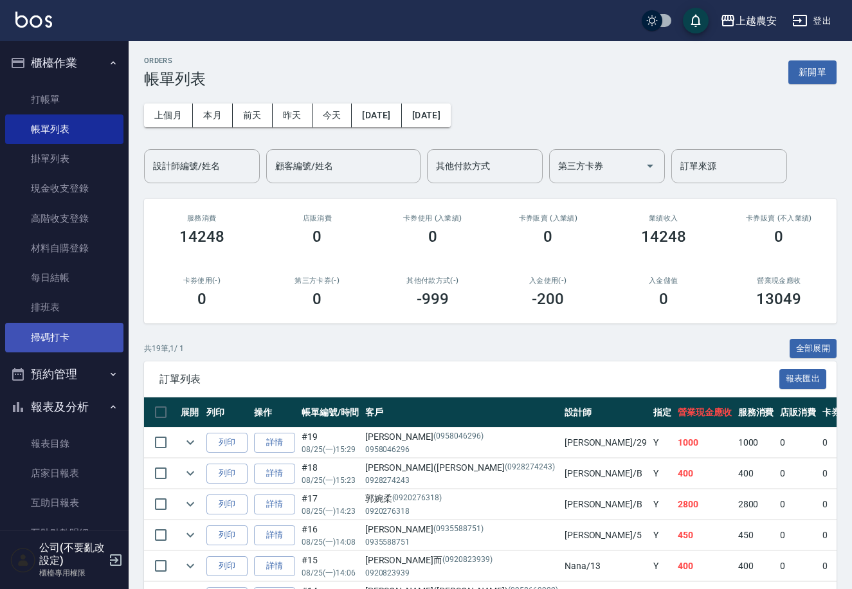
click at [93, 352] on link "掃碼打卡" at bounding box center [64, 338] width 118 height 30
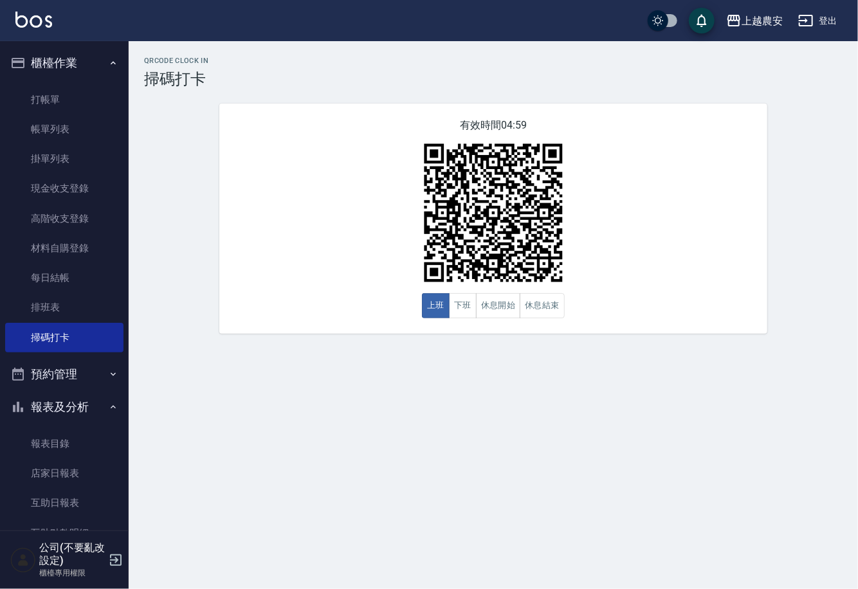
click at [479, 356] on div "QRcode Clock In 掃碼打卡 有效時間 04:59 上班 下班 休息開始 休息結束" at bounding box center [429, 294] width 858 height 589
click at [490, 318] on button "休息開始" at bounding box center [498, 305] width 45 height 25
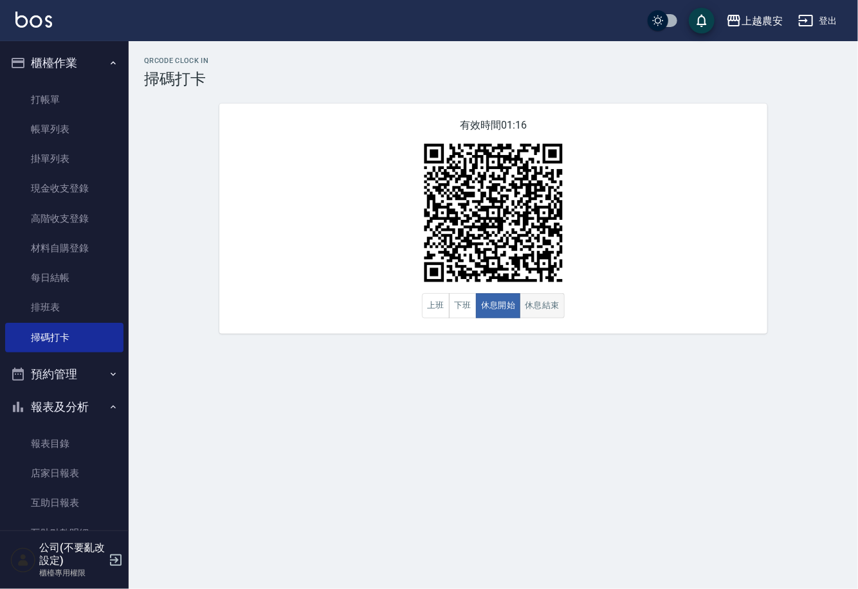
click at [553, 304] on button "休息結束" at bounding box center [541, 305] width 45 height 25
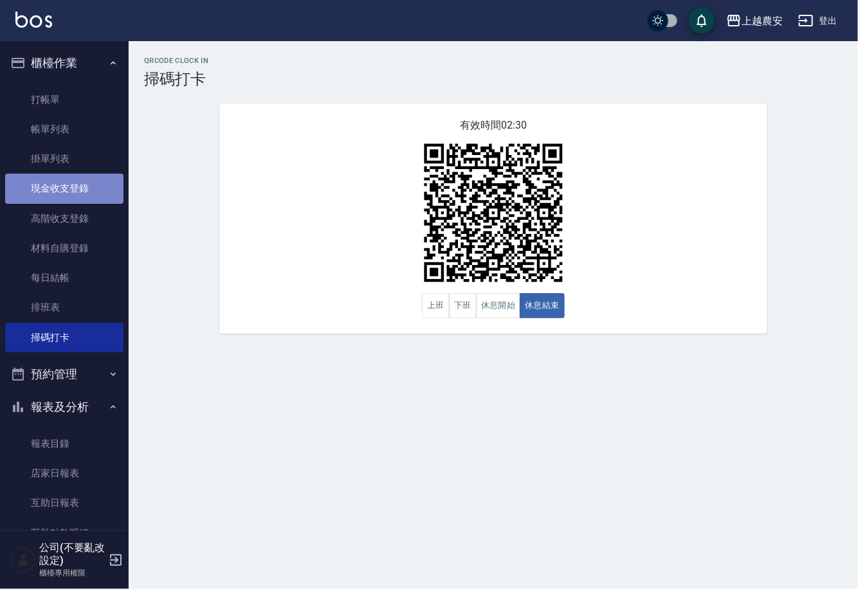
click at [86, 199] on link "現金收支登錄" at bounding box center [64, 189] width 118 height 30
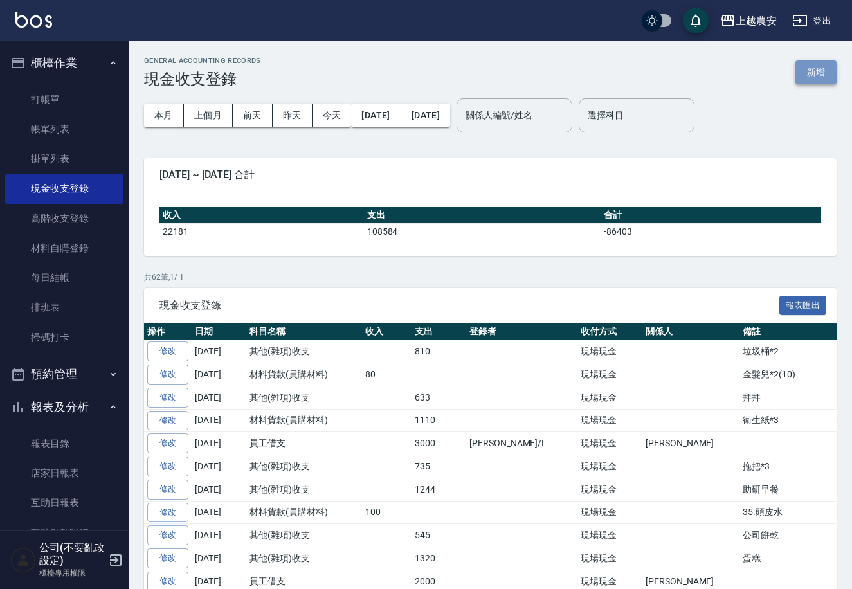
click at [818, 71] on button "新增" at bounding box center [815, 72] width 41 height 24
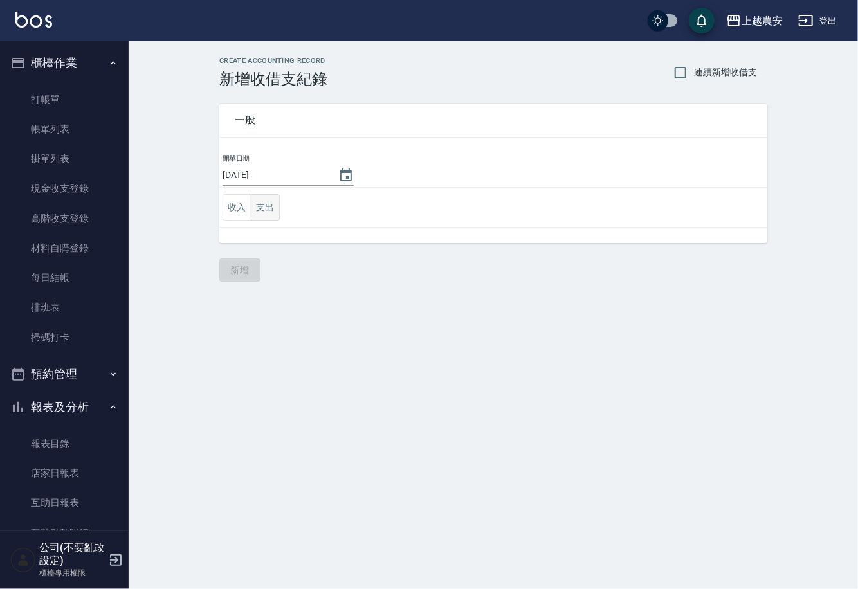
click at [262, 210] on button "支出" at bounding box center [265, 207] width 29 height 26
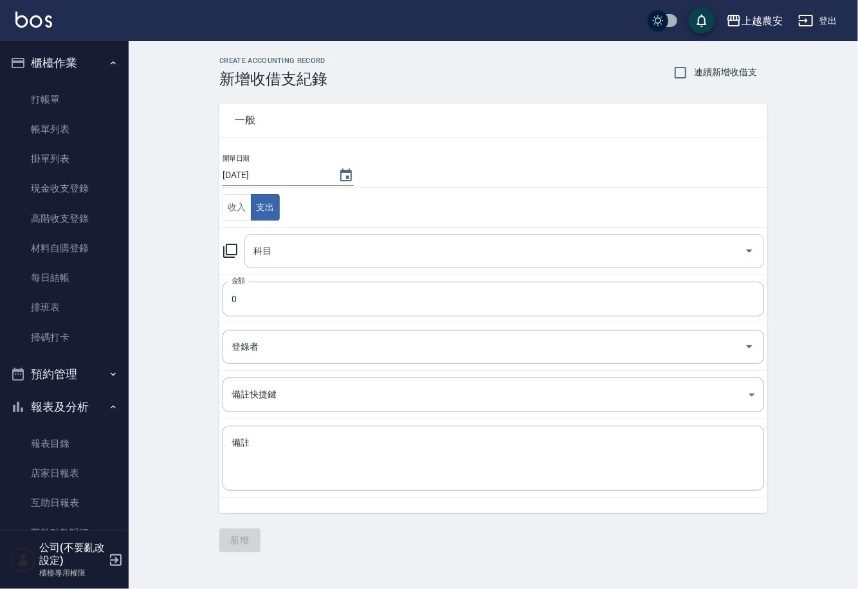
click at [285, 264] on div "科目" at bounding box center [503, 251] width 519 height 34
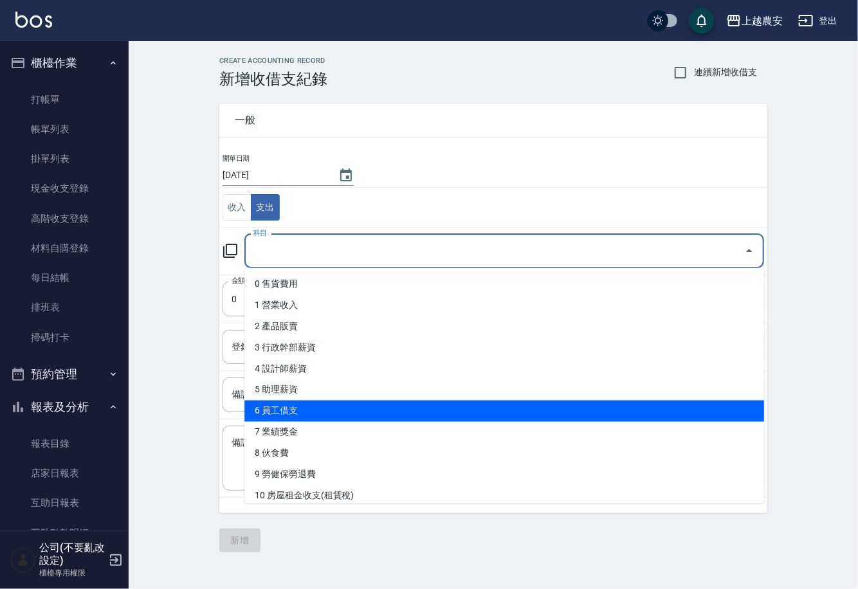
click at [307, 410] on li "6 員工借支" at bounding box center [503, 411] width 519 height 21
type input "6 員工借支"
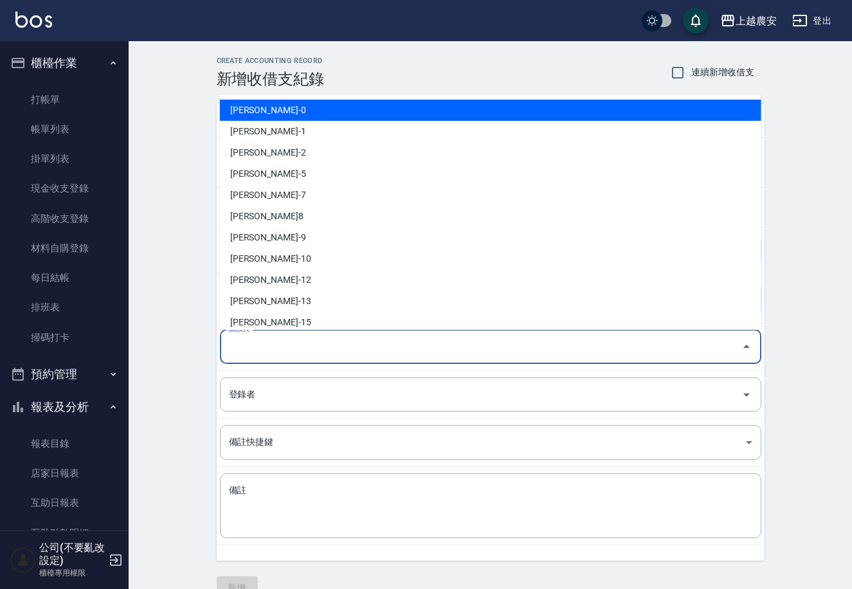
click at [285, 339] on input "關係人" at bounding box center [481, 347] width 510 height 23
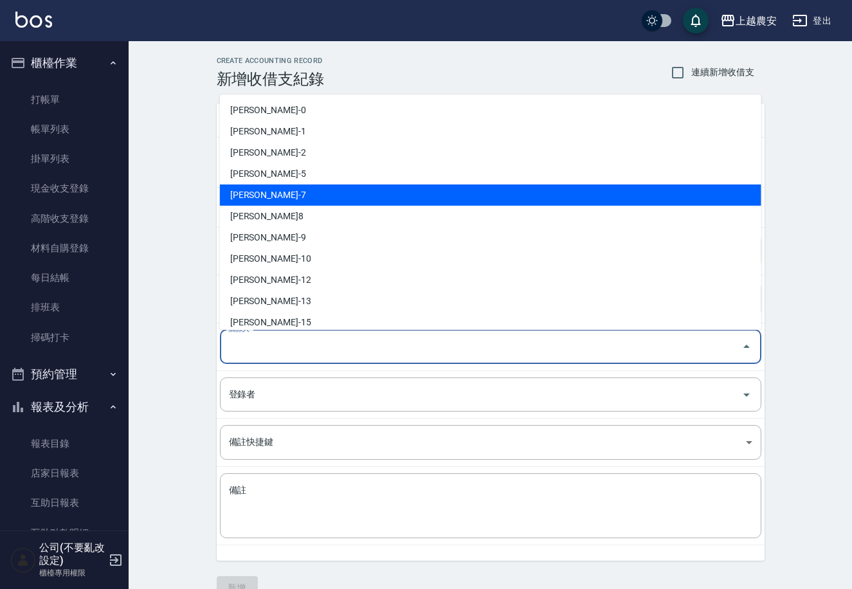
scroll to position [120, 0]
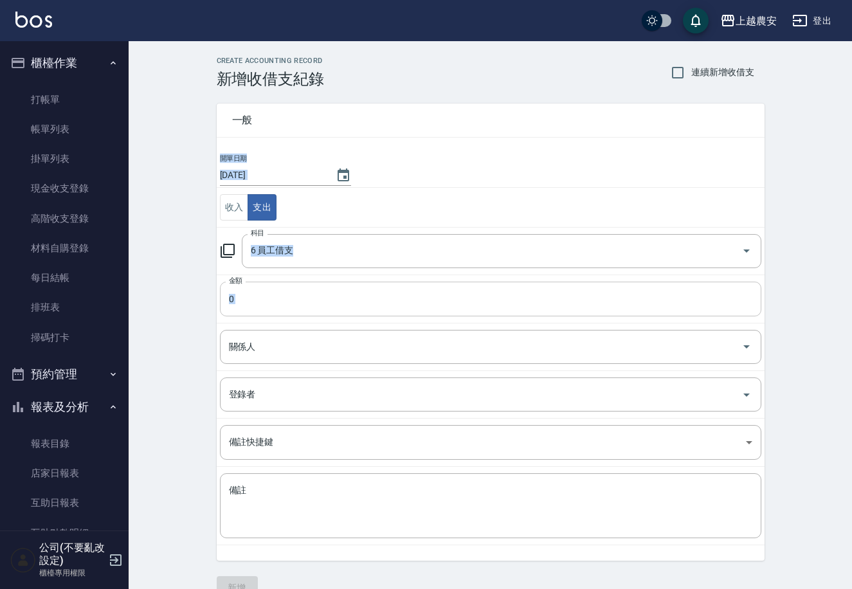
drag, startPoint x: 764, startPoint y: 250, endPoint x: 757, endPoint y: 288, distance: 38.6
click at [759, 288] on div "CREATE ACCOUNTING RECORD 新增收借支紀錄 連續新增收借支 一般 開單日期 2025/08/25 收入 支出 科目 6 員工借支 科目 …" at bounding box center [490, 328] width 579 height 543
click at [260, 302] on input "0" at bounding box center [490, 299] width 541 height 35
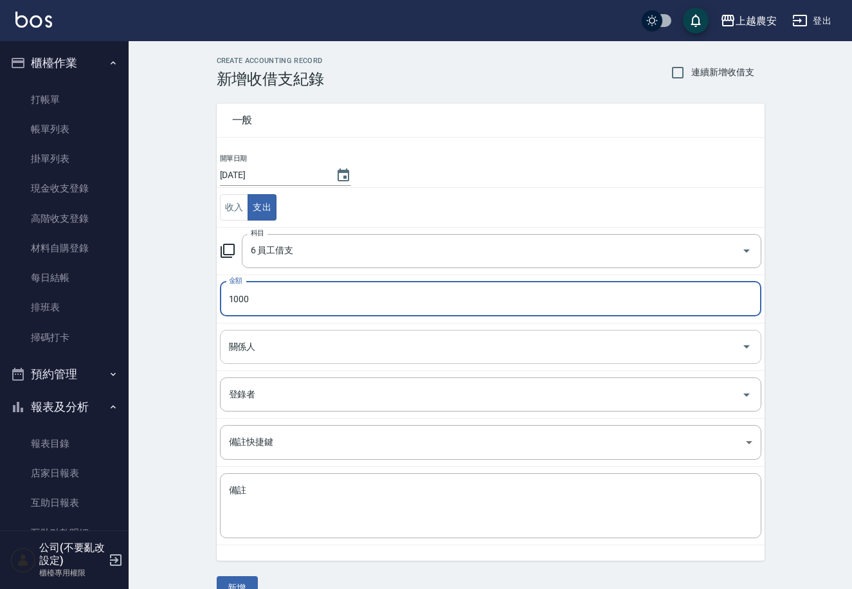
type input "1000"
click at [255, 346] on input "關係人" at bounding box center [481, 347] width 510 height 23
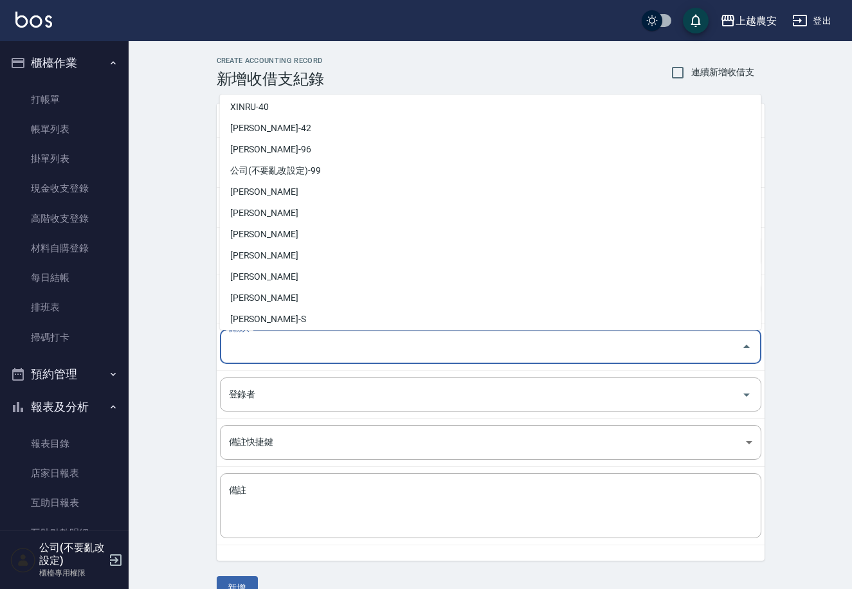
scroll to position [559, 0]
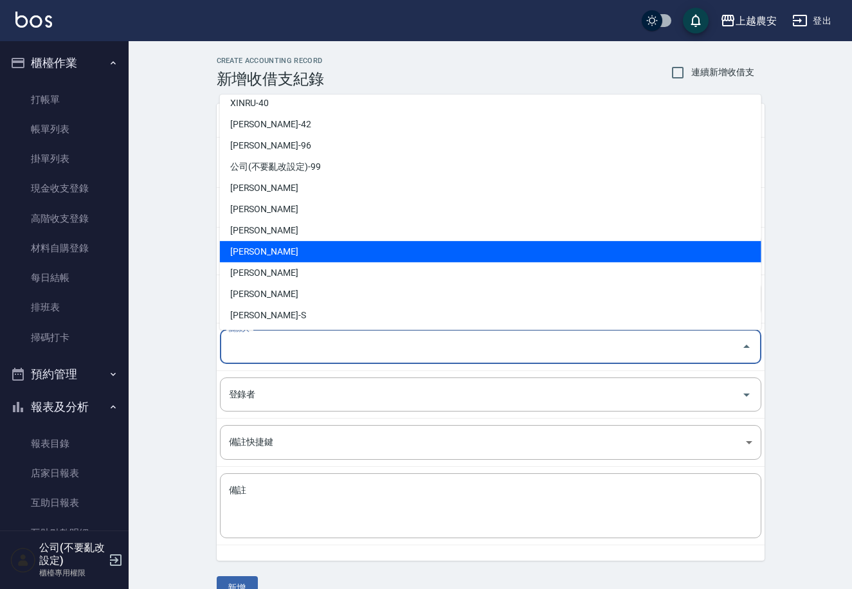
click at [293, 251] on li "溫莉娜-L" at bounding box center [490, 250] width 541 height 21
type input "溫莉娜-L"
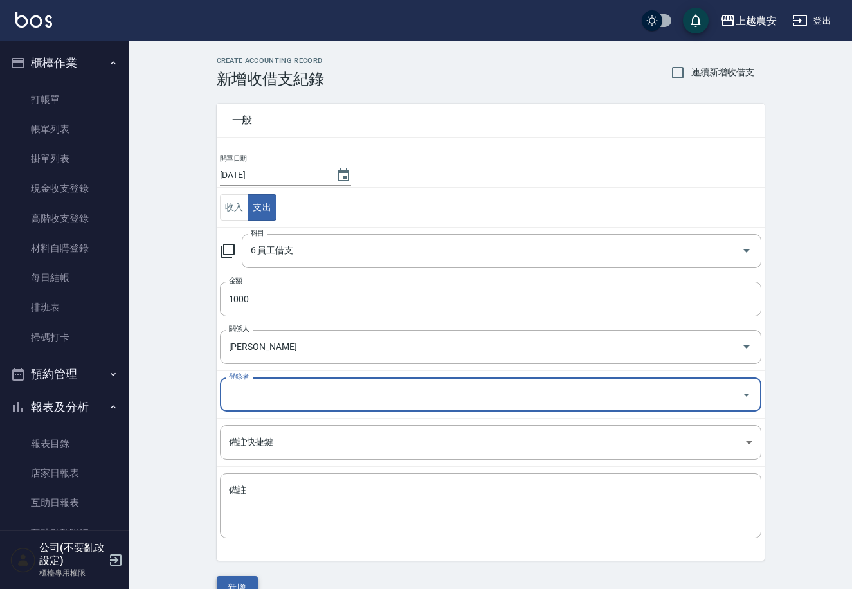
click at [237, 581] on button "新增" at bounding box center [237, 588] width 41 height 24
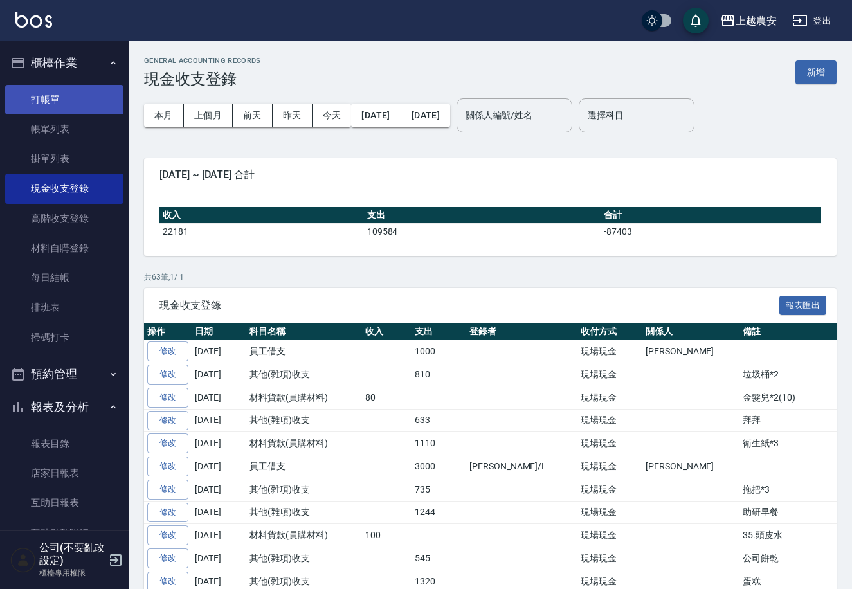
click at [21, 94] on link "打帳單" at bounding box center [64, 100] width 118 height 30
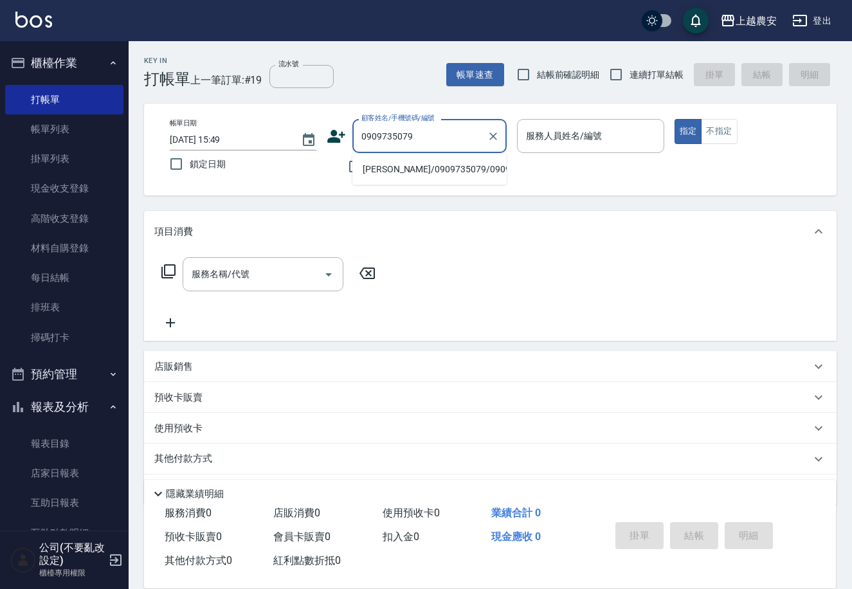
click at [388, 167] on li "[PERSON_NAME]/0909735079/0909735079" at bounding box center [429, 169] width 154 height 21
type input "[PERSON_NAME]/0909735079/0909735079"
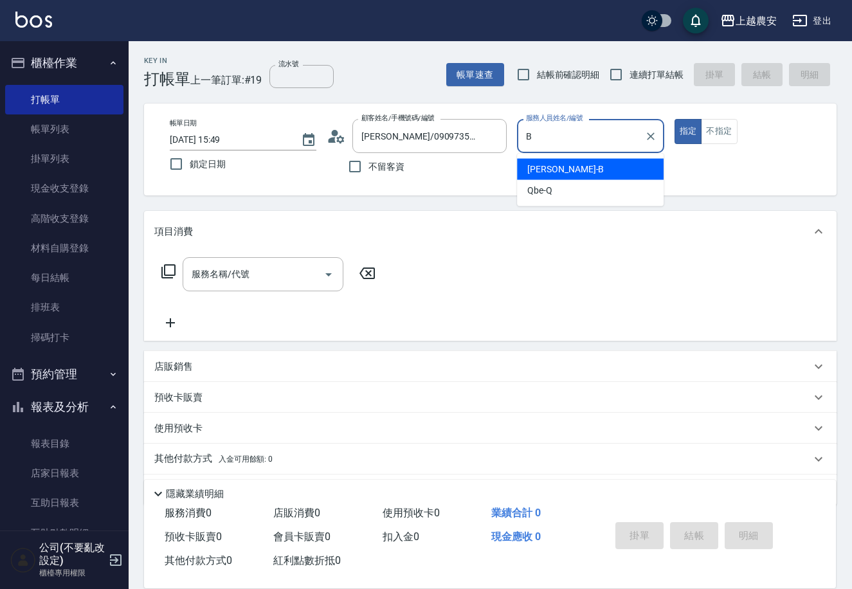
type input "美雅-B"
type button "true"
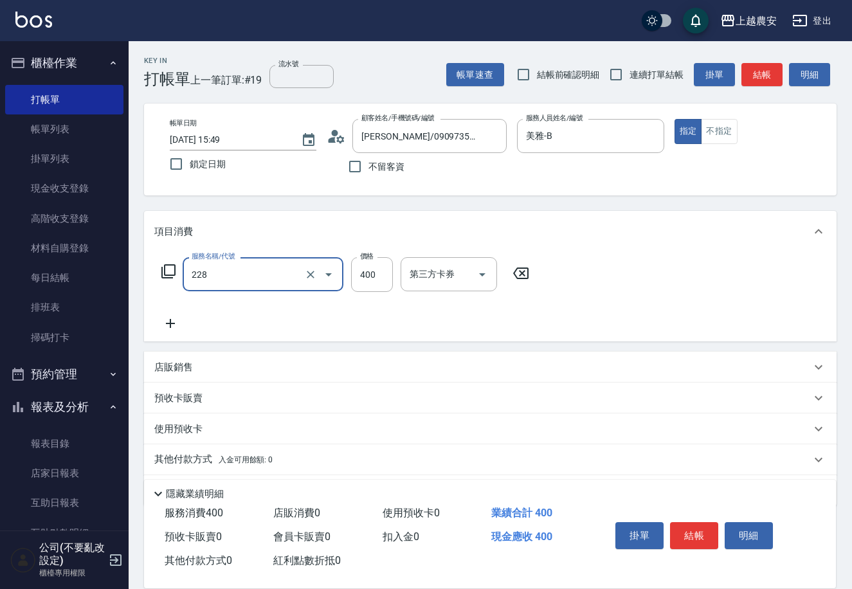
type input "洗髮(228)"
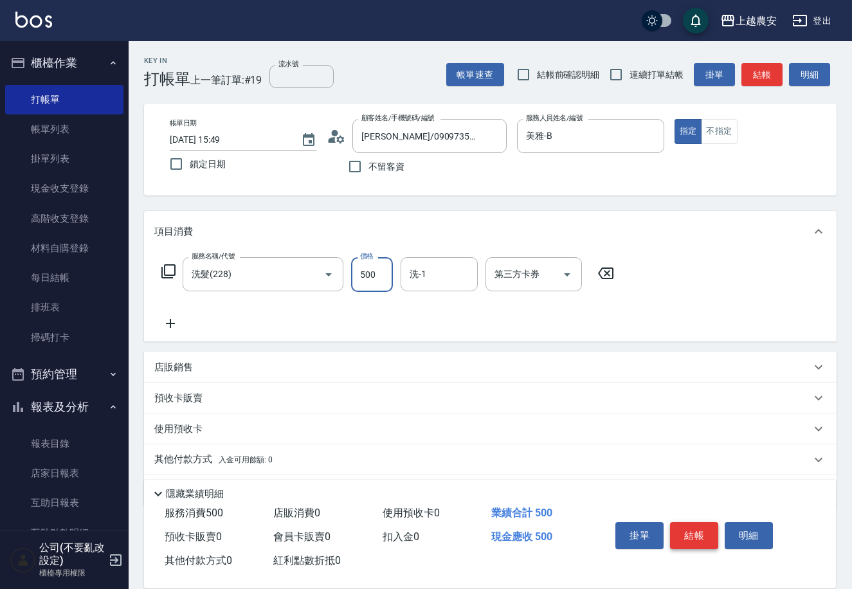
type input "500"
click at [693, 530] on button "結帳" at bounding box center [694, 535] width 48 height 27
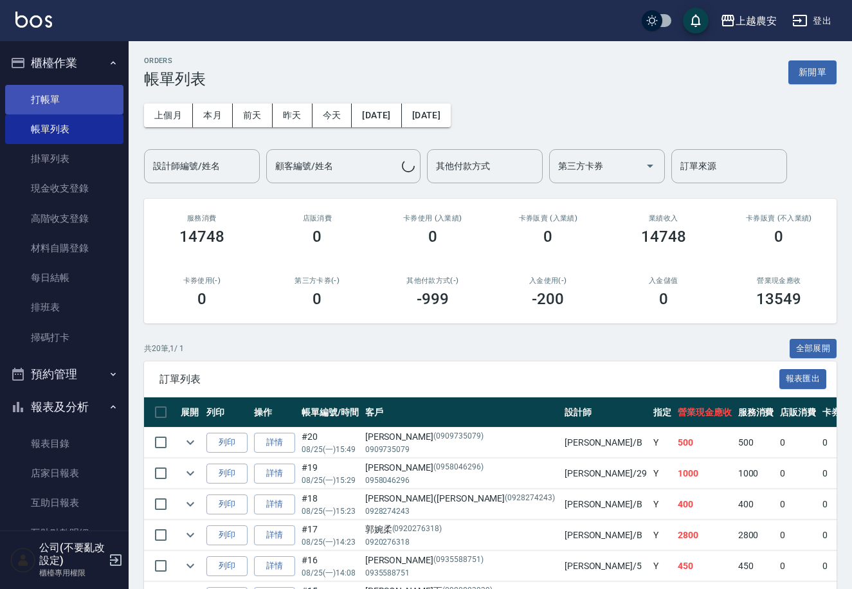
click at [52, 100] on link "打帳單" at bounding box center [64, 100] width 118 height 30
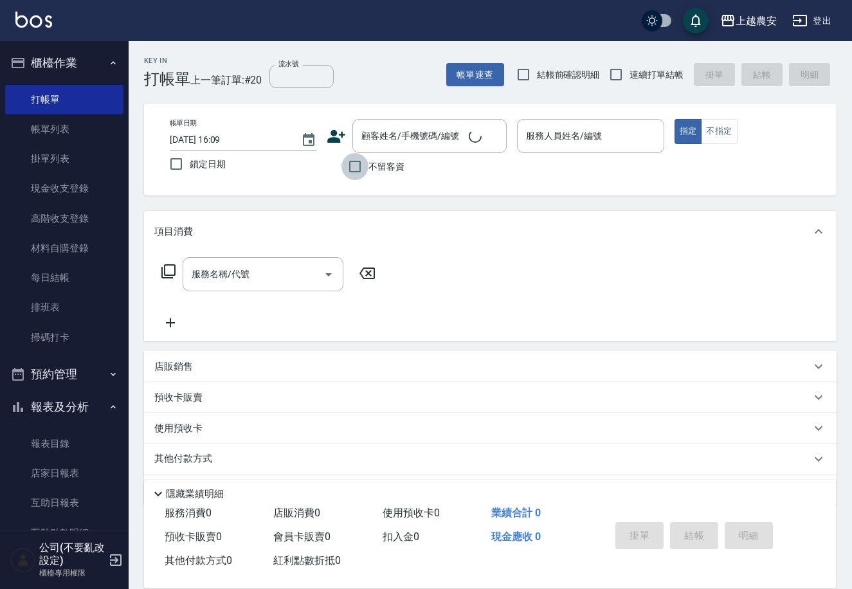
click at [354, 167] on input "不留客資" at bounding box center [354, 166] width 27 height 27
checkbox input "true"
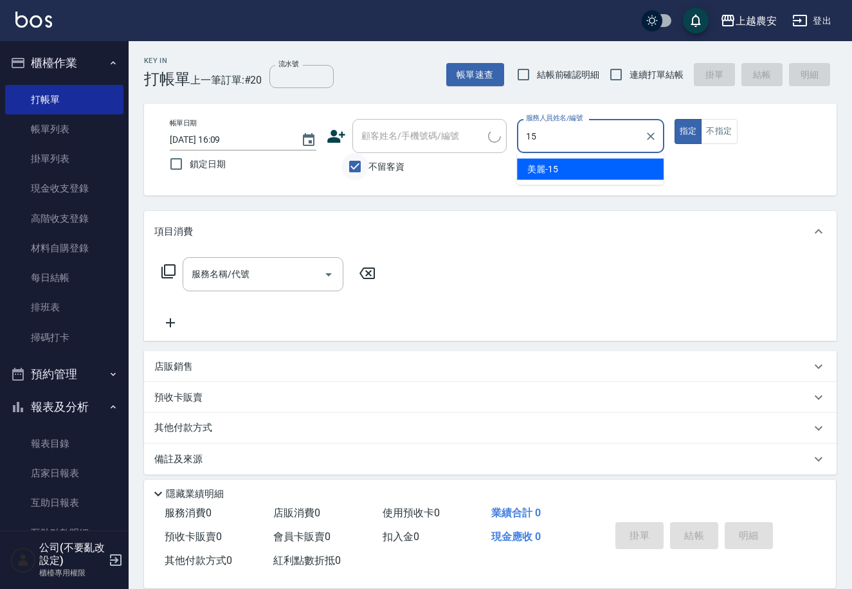
type input "美麗-15"
type button "true"
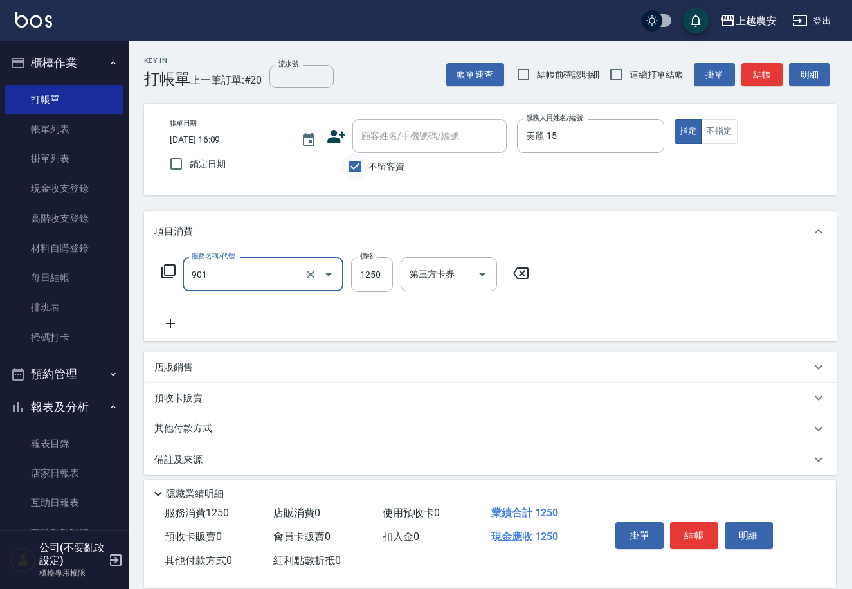
type input "修手指甲(901)"
type input "300"
click at [692, 532] on button "結帳" at bounding box center [694, 535] width 48 height 27
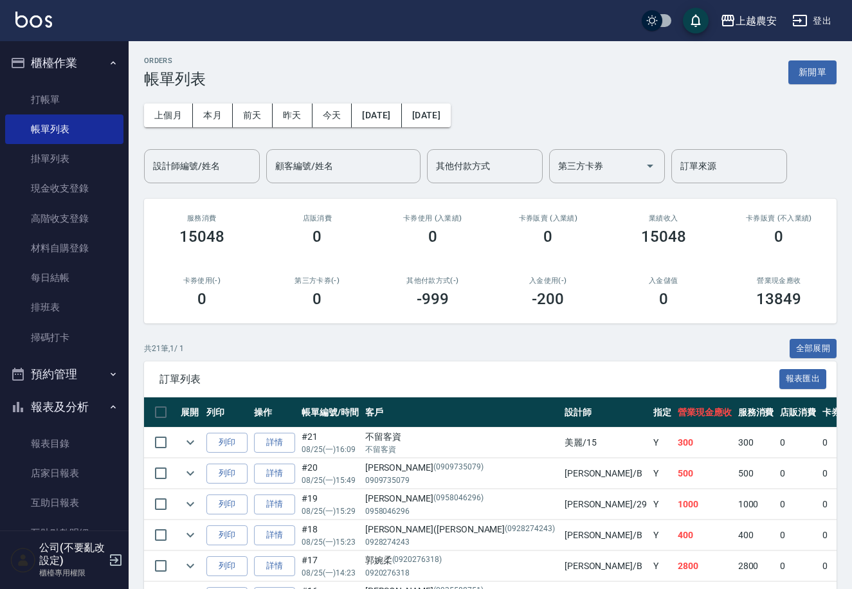
scroll to position [195, 0]
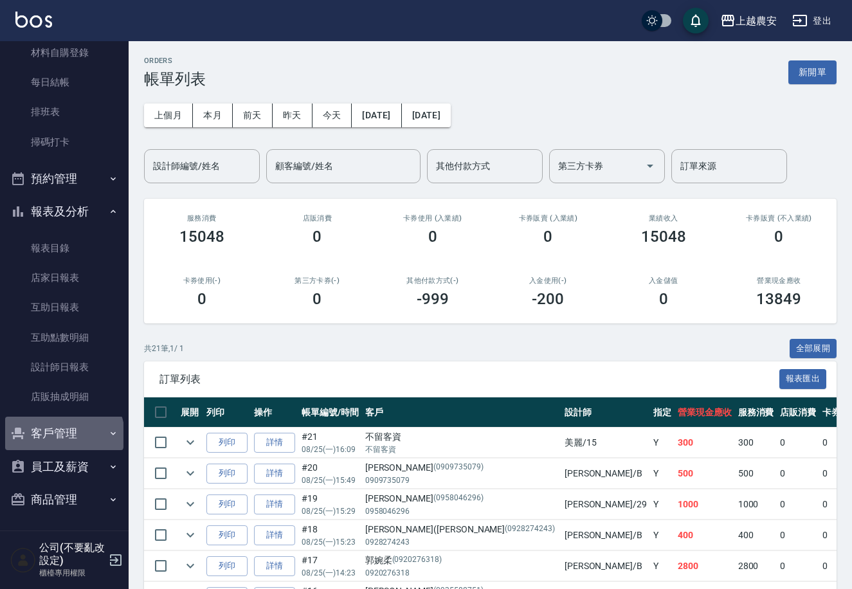
click at [63, 435] on button "客戶管理" at bounding box center [64, 433] width 118 height 33
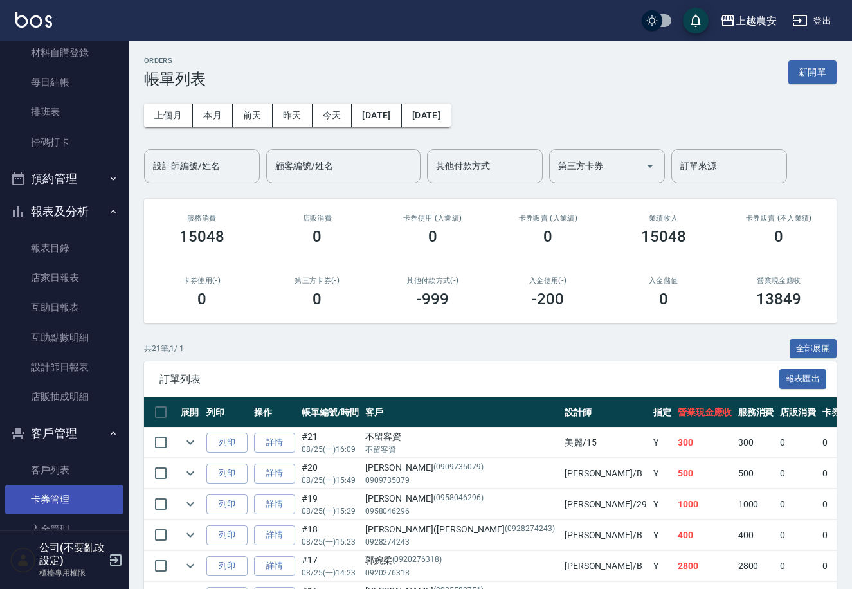
click at [75, 492] on link "卡券管理" at bounding box center [64, 500] width 118 height 30
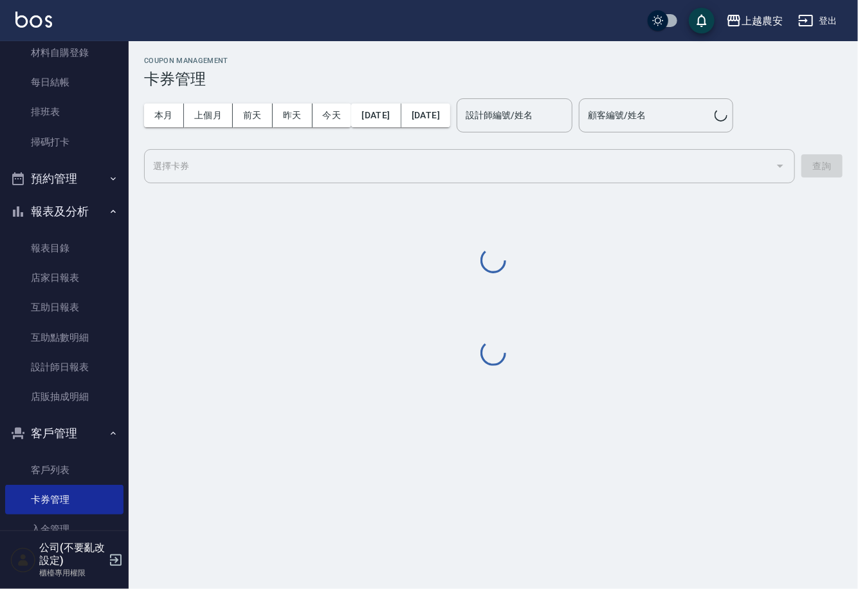
click at [73, 470] on link "客戶列表" at bounding box center [64, 470] width 118 height 30
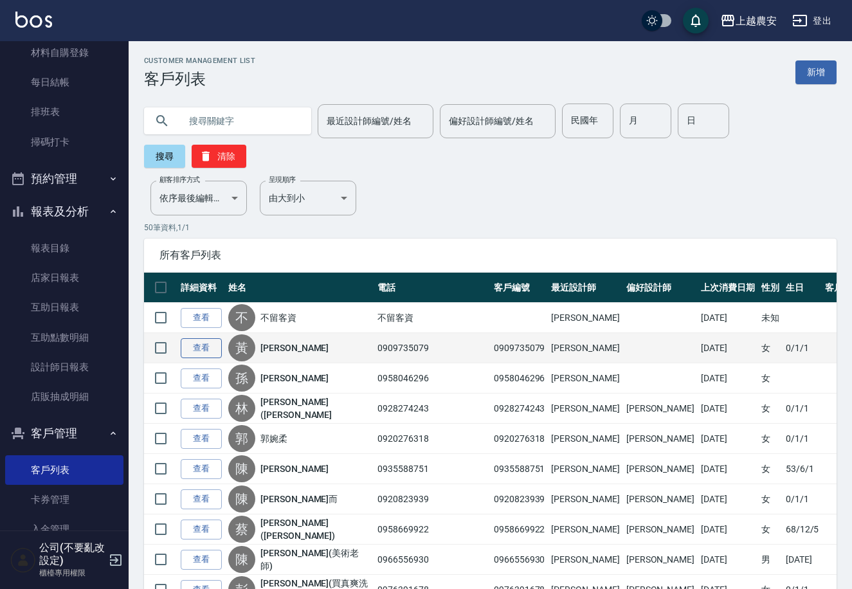
click at [203, 338] on link "查看" at bounding box center [201, 348] width 41 height 20
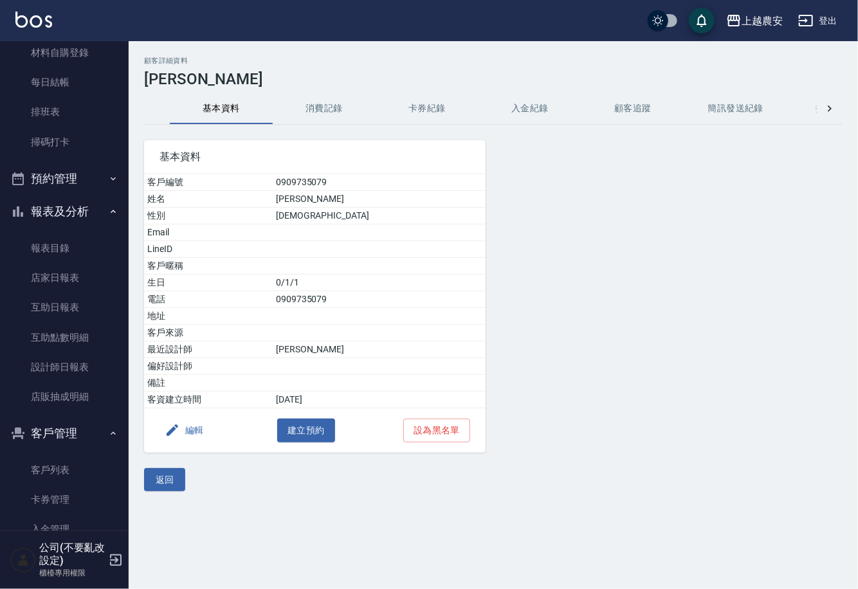
click at [323, 116] on button "消費記錄" at bounding box center [324, 108] width 103 height 31
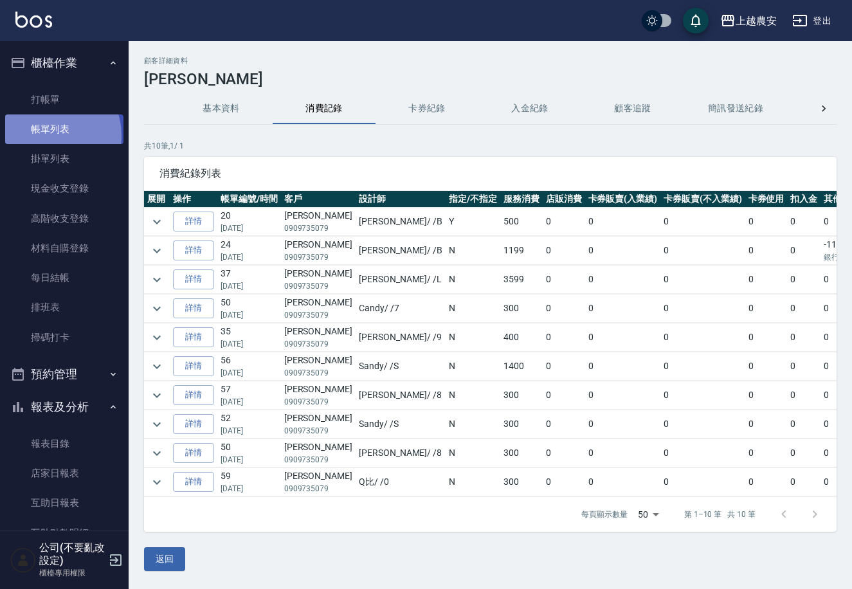
click at [46, 136] on link "帳單列表" at bounding box center [64, 129] width 118 height 30
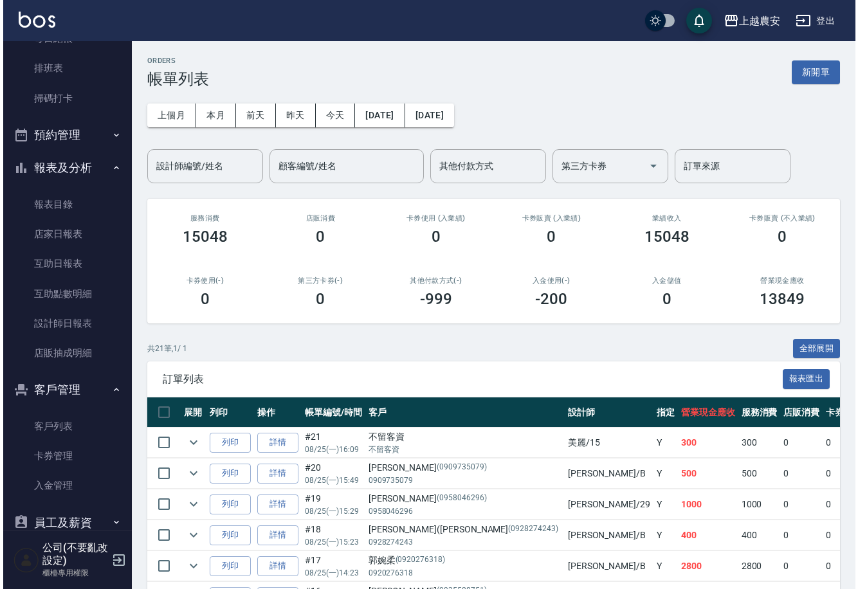
scroll to position [295, 0]
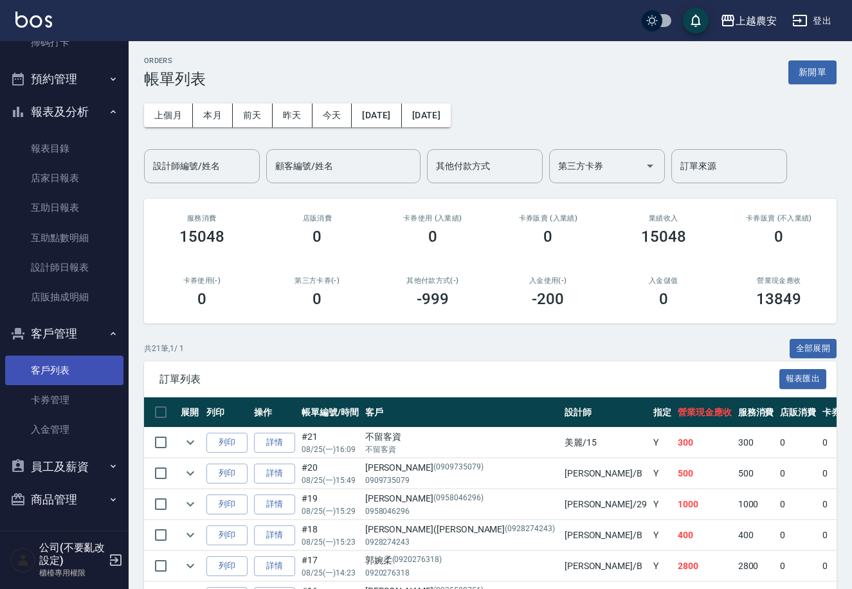
click at [36, 369] on link "客戶列表" at bounding box center [64, 371] width 118 height 30
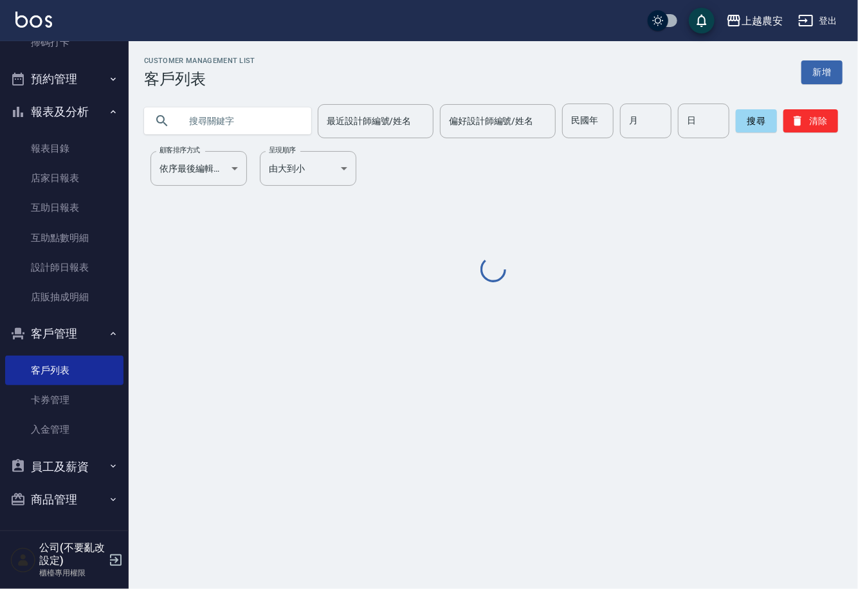
click at [273, 111] on input "text" at bounding box center [240, 121] width 121 height 35
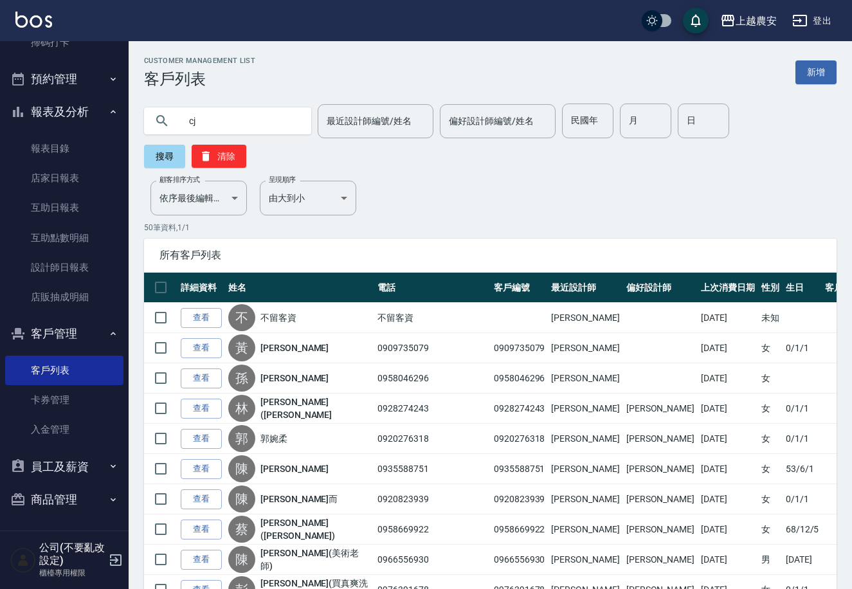
type input "c"
type input "泓銘"
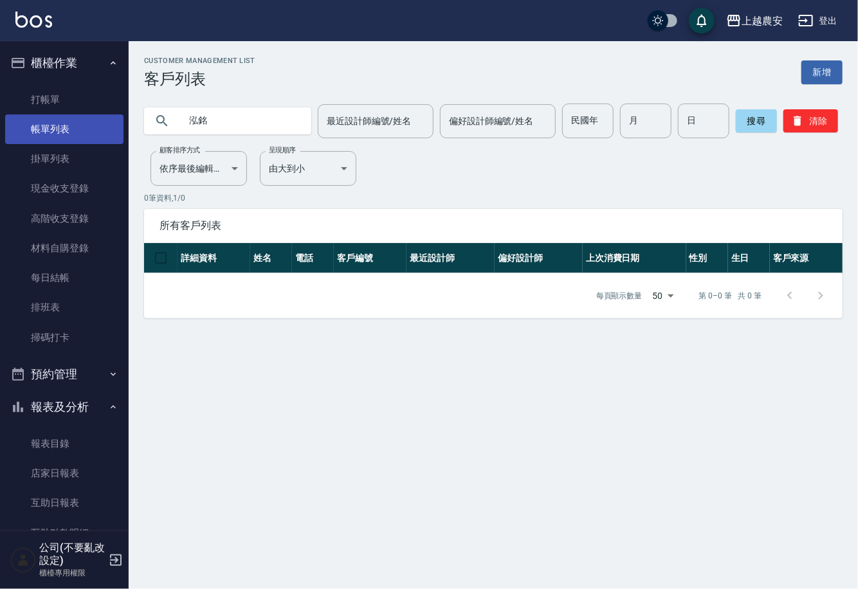
click at [50, 116] on link "帳單列表" at bounding box center [64, 129] width 118 height 30
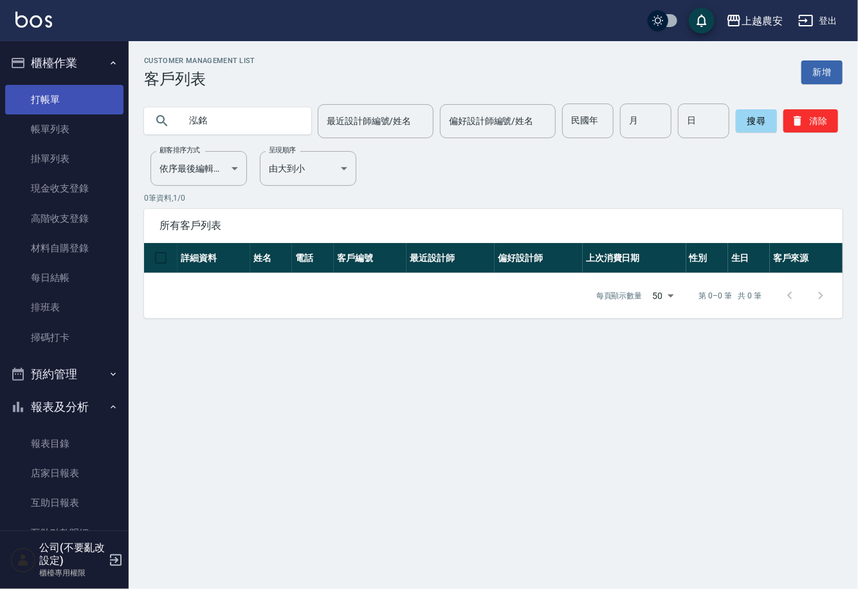
click at [54, 107] on link "打帳單" at bounding box center [64, 100] width 118 height 30
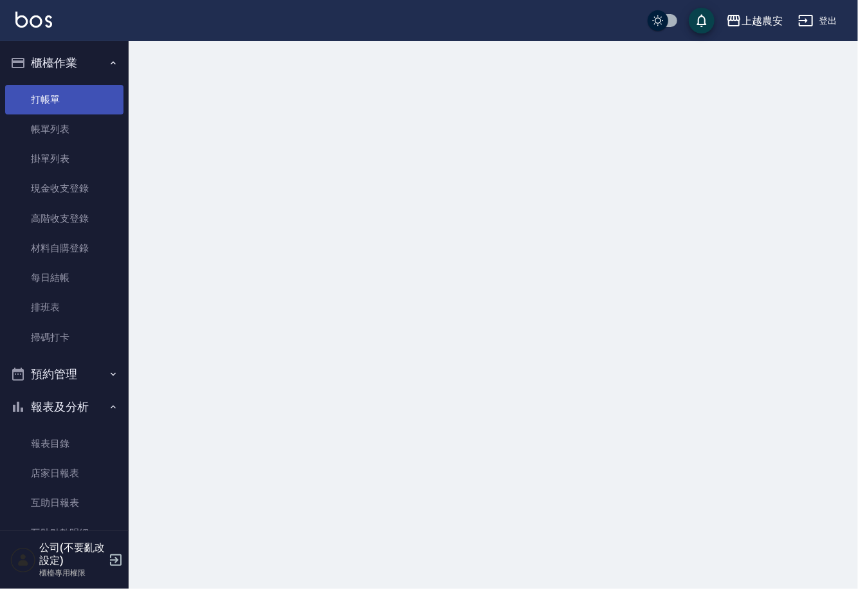
click at [56, 103] on link "打帳單" at bounding box center [64, 100] width 118 height 30
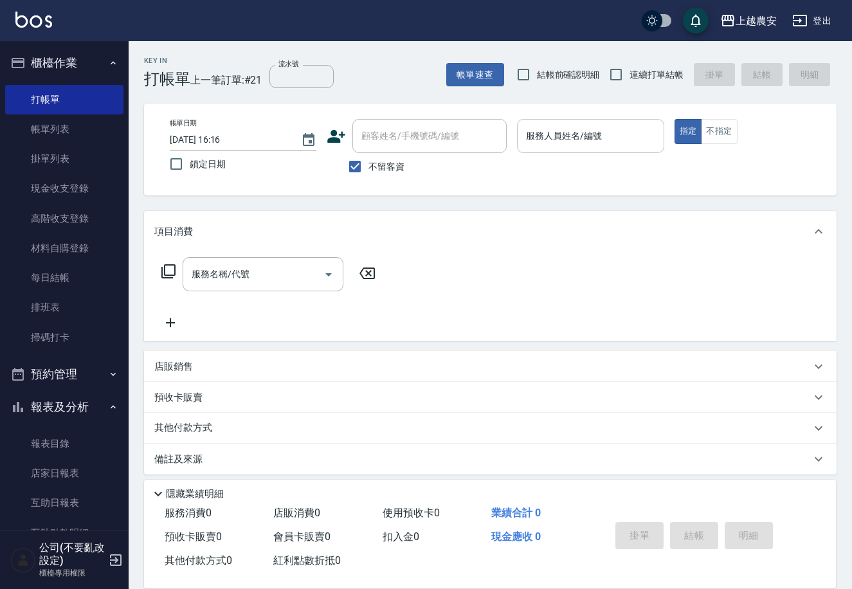
click at [542, 125] on input "服務人員姓名/編號" at bounding box center [590, 136] width 135 height 23
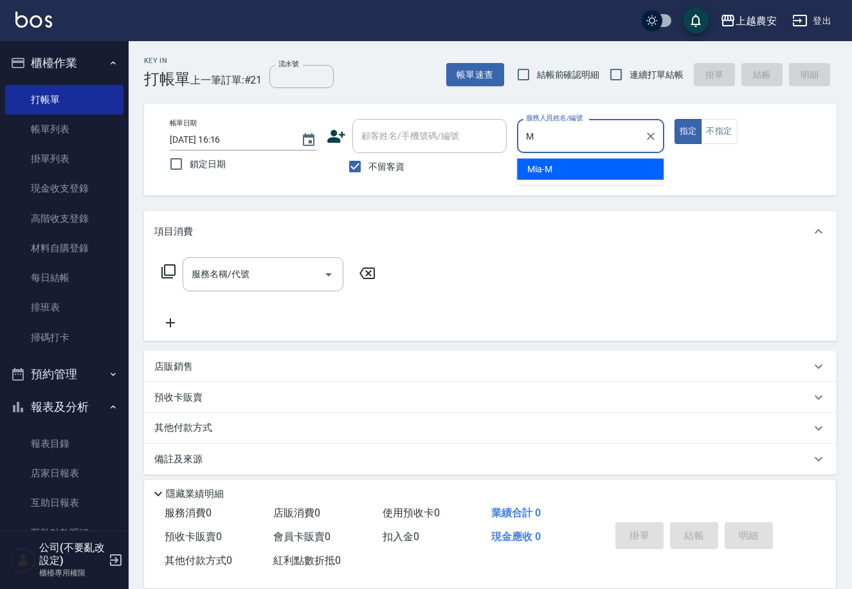
type input "Mia-M"
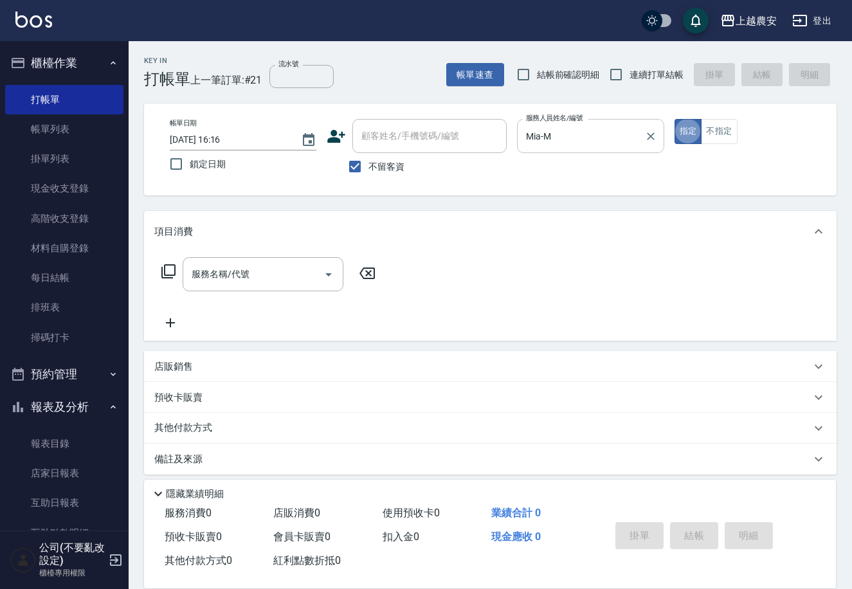
type button "true"
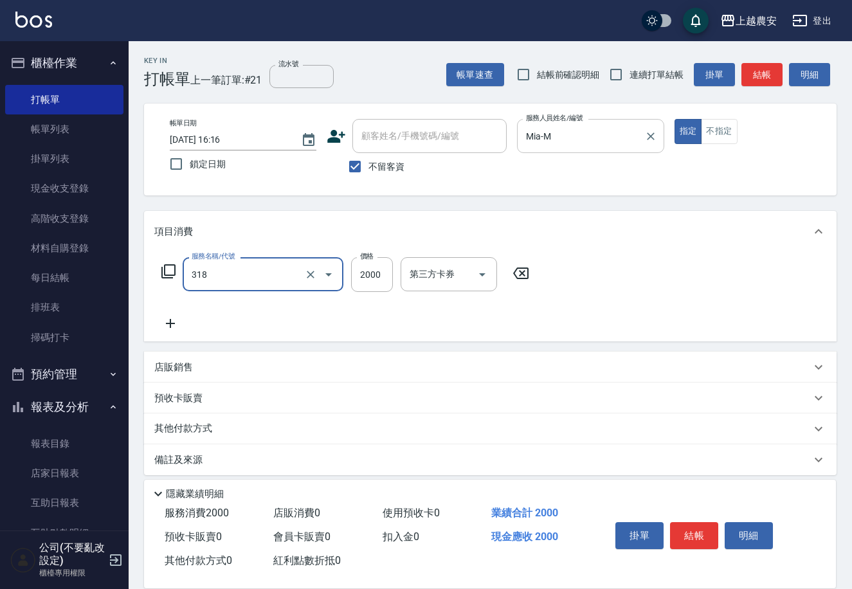
type input "燙髮1500↑(自購)(318)"
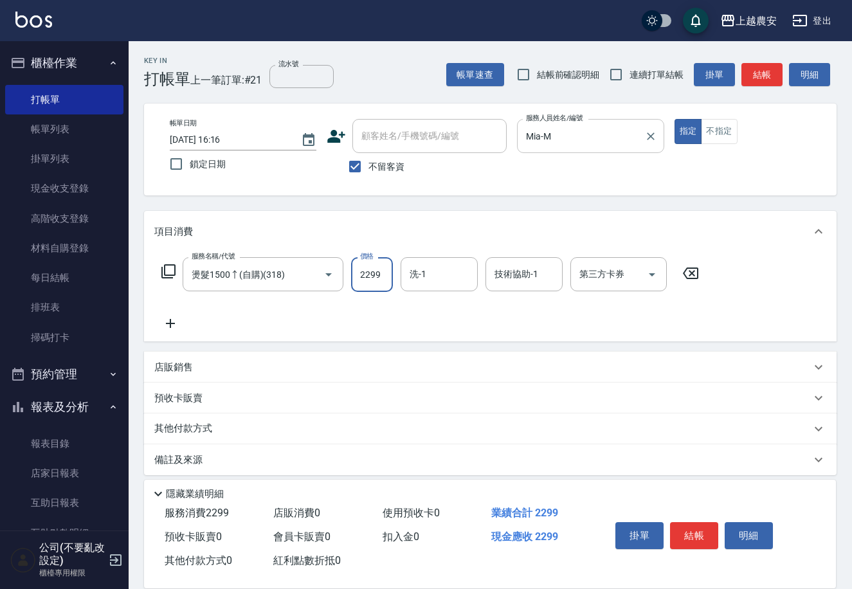
type input "2299"
type input "珮珮-30"
drag, startPoint x: 681, startPoint y: 534, endPoint x: 672, endPoint y: 527, distance: 11.1
click at [681, 532] on button "結帳" at bounding box center [694, 535] width 48 height 27
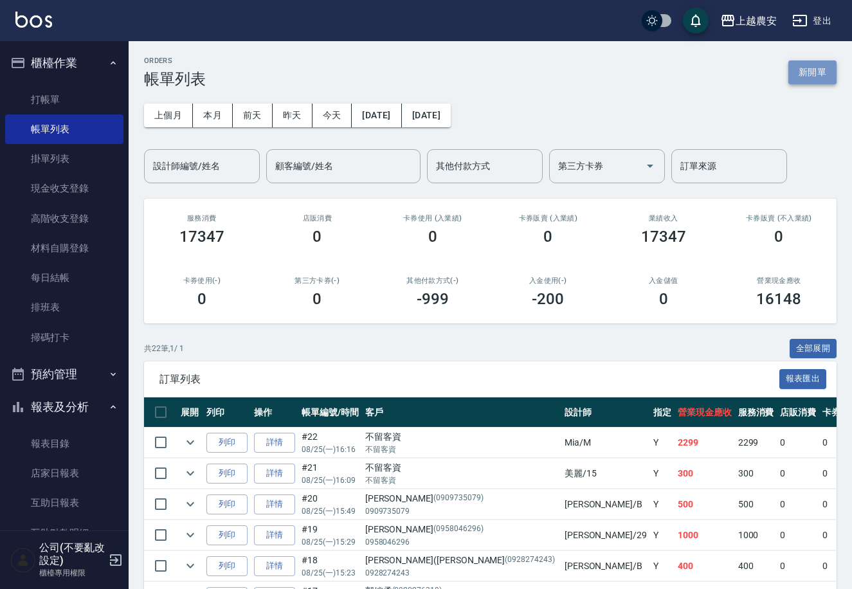
click at [829, 66] on button "新開單" at bounding box center [812, 72] width 48 height 24
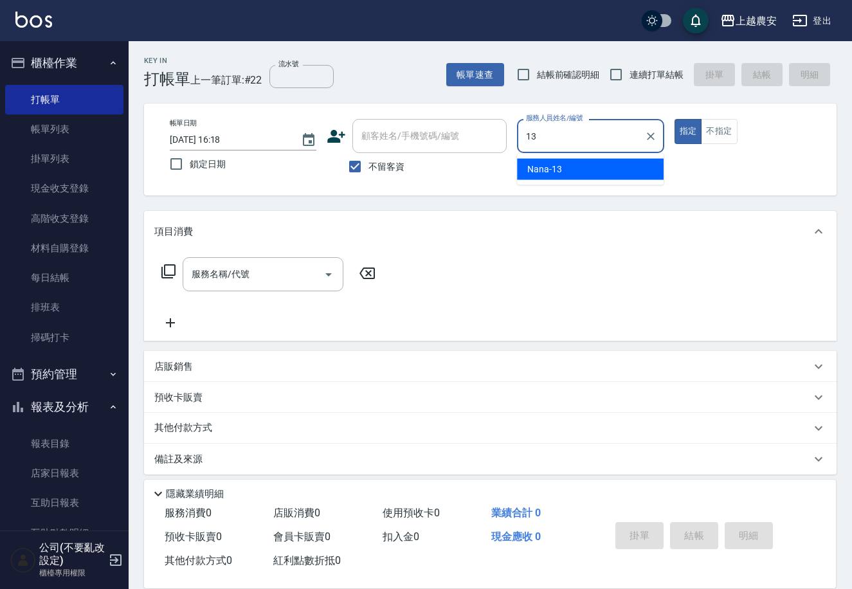
drag, startPoint x: 604, startPoint y: 169, endPoint x: 593, endPoint y: 158, distance: 15.9
click at [604, 169] on div "Nana -13" at bounding box center [590, 169] width 147 height 21
type input "Nana-13"
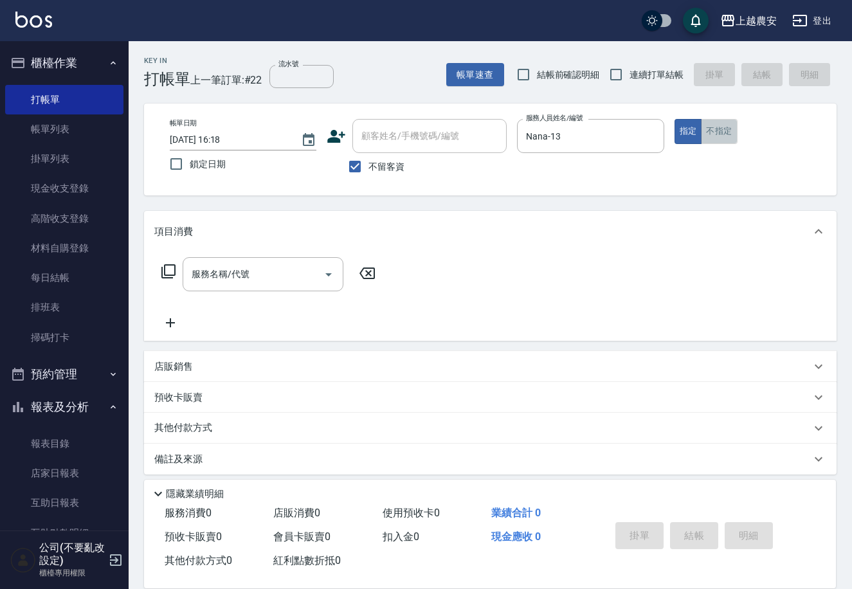
click at [713, 123] on button "不指定" at bounding box center [719, 131] width 36 height 25
click at [228, 266] on input "服務名稱/代號" at bounding box center [253, 274] width 130 height 23
click at [168, 267] on icon at bounding box center [168, 271] width 15 height 15
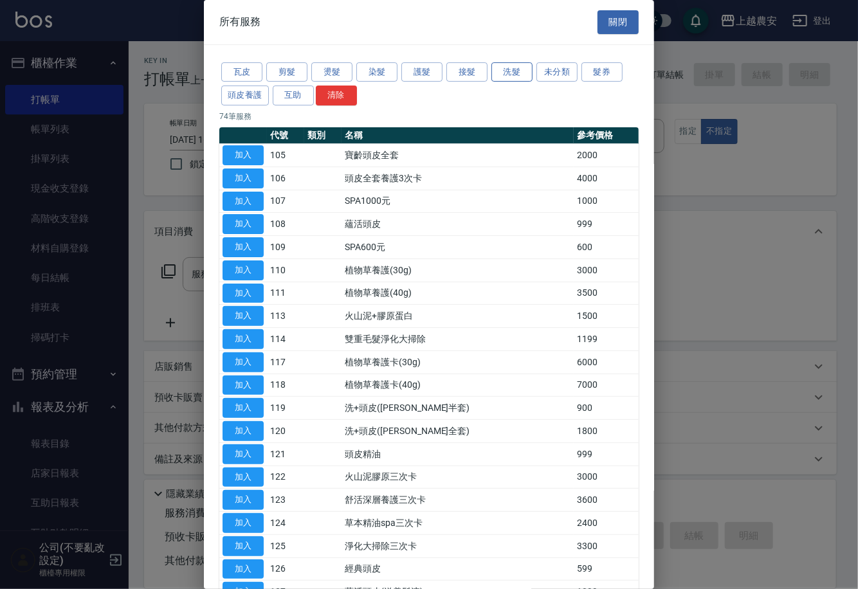
click at [509, 73] on button "洗髮" at bounding box center [511, 72] width 41 height 20
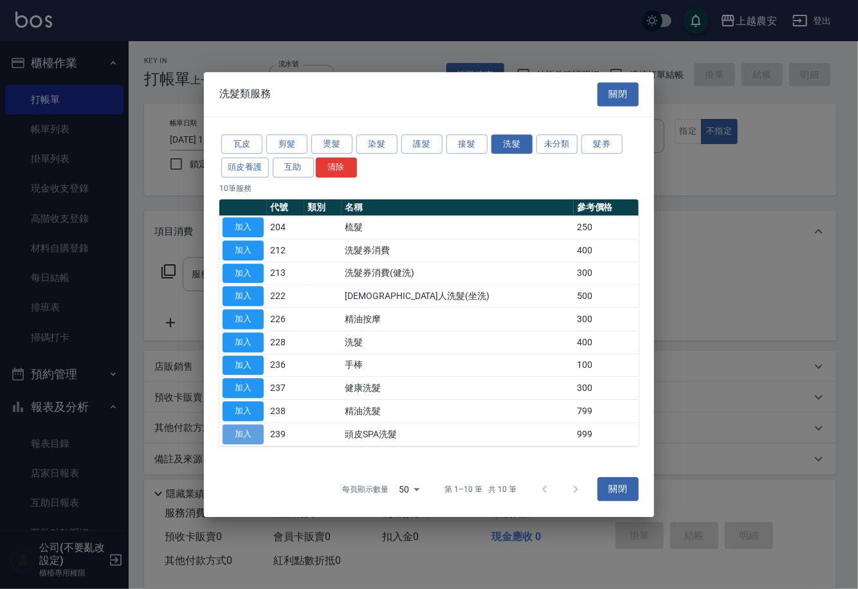
click at [250, 433] on button "加入" at bounding box center [242, 434] width 41 height 20
type input "頭皮SPA洗髮(239)"
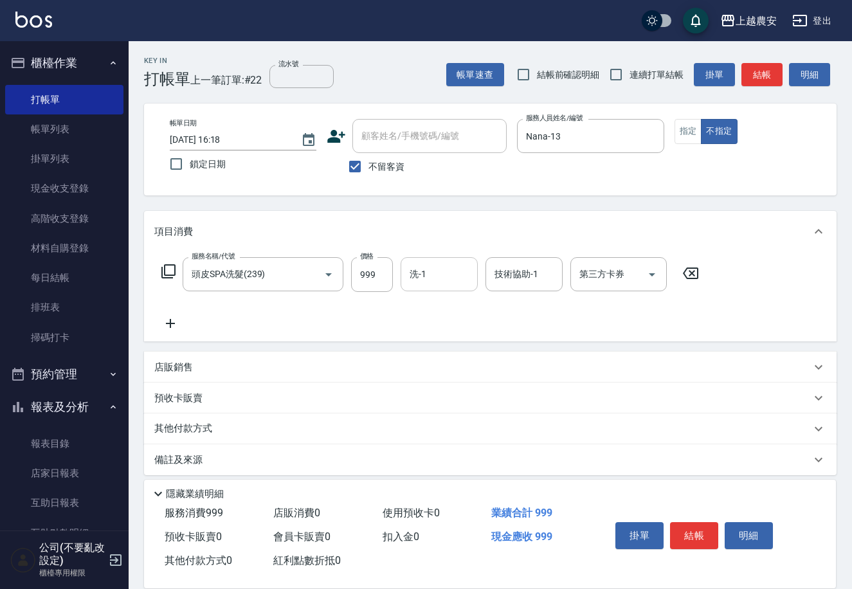
click at [441, 269] on input "洗-1" at bounding box center [439, 274] width 66 height 23
type input "晴晴-37"
click at [696, 522] on button "結帳" at bounding box center [694, 535] width 48 height 27
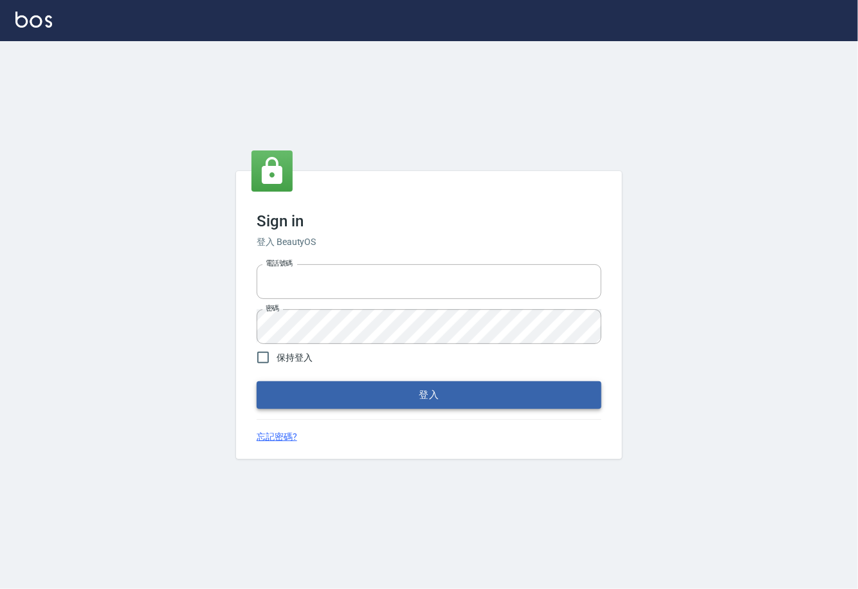
type input "0225929166"
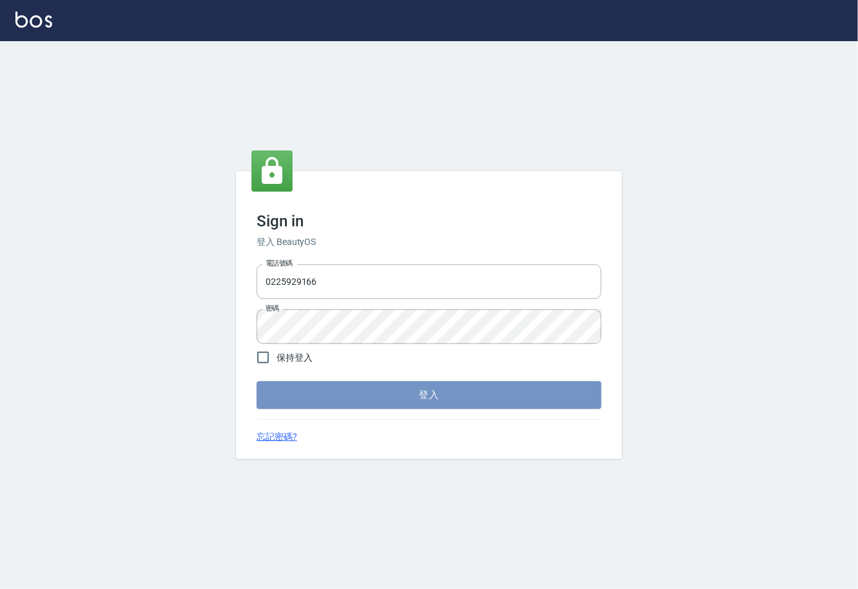
click at [426, 399] on button "登入" at bounding box center [429, 394] width 345 height 27
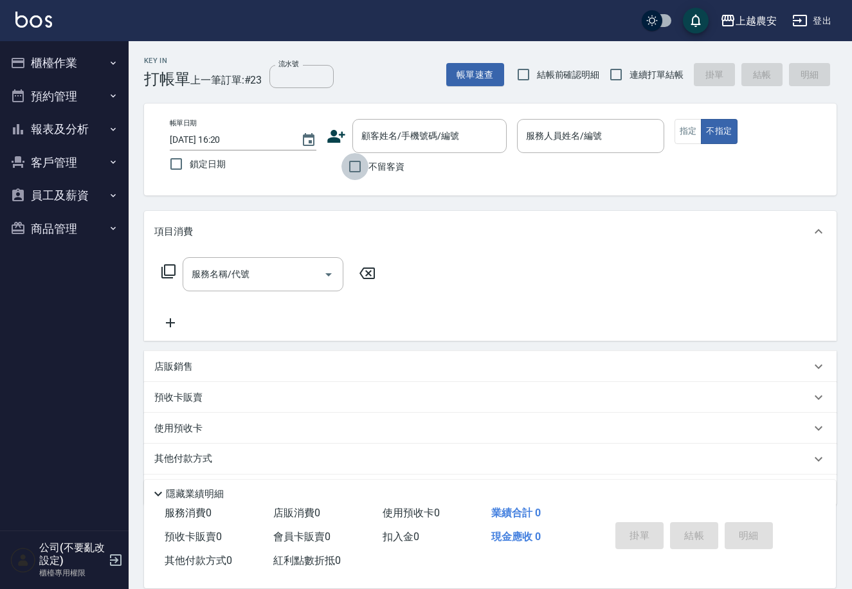
click at [363, 174] on input "不留客資" at bounding box center [354, 166] width 27 height 27
checkbox input "true"
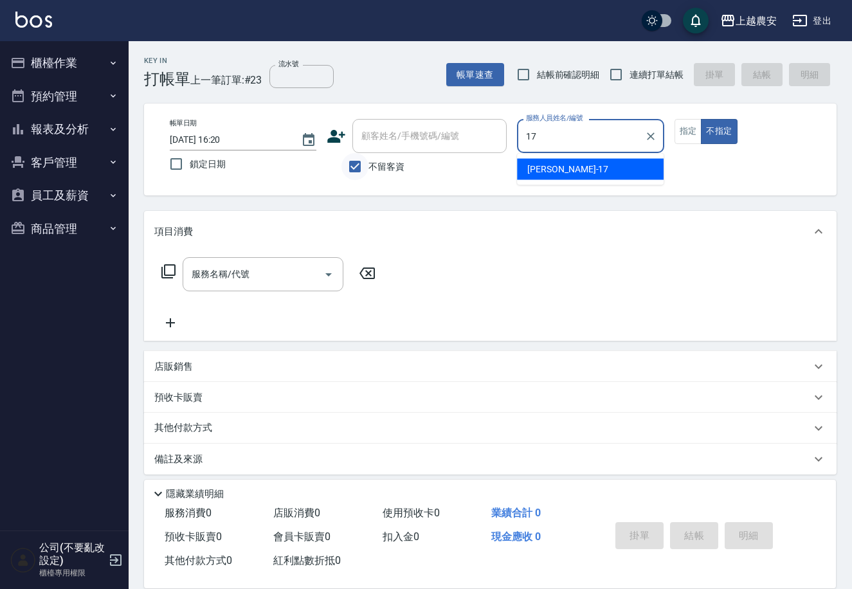
type input "[PERSON_NAME]-17"
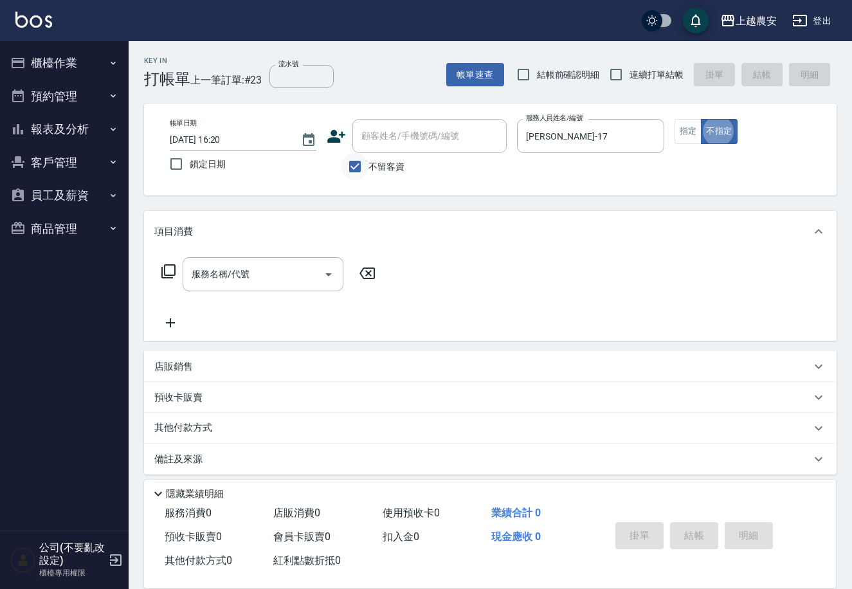
type button "false"
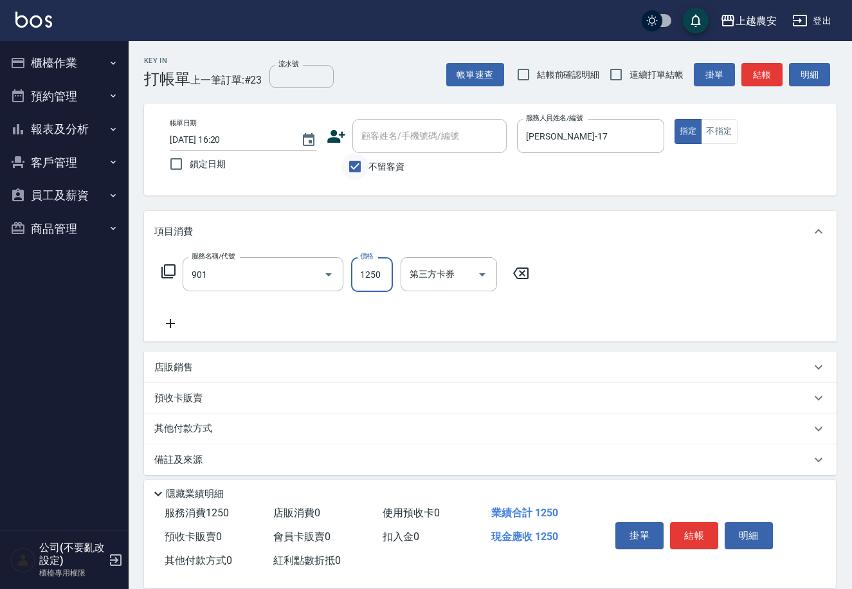
type input "修手指甲(901)"
type input "1500"
click at [706, 539] on button "結帳" at bounding box center [694, 535] width 48 height 27
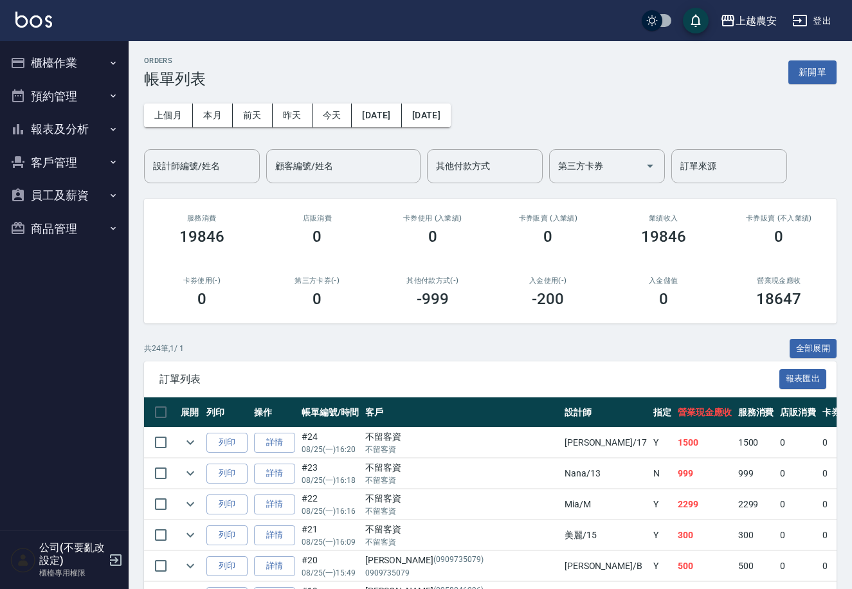
click at [56, 124] on button "報表及分析" at bounding box center [64, 129] width 118 height 33
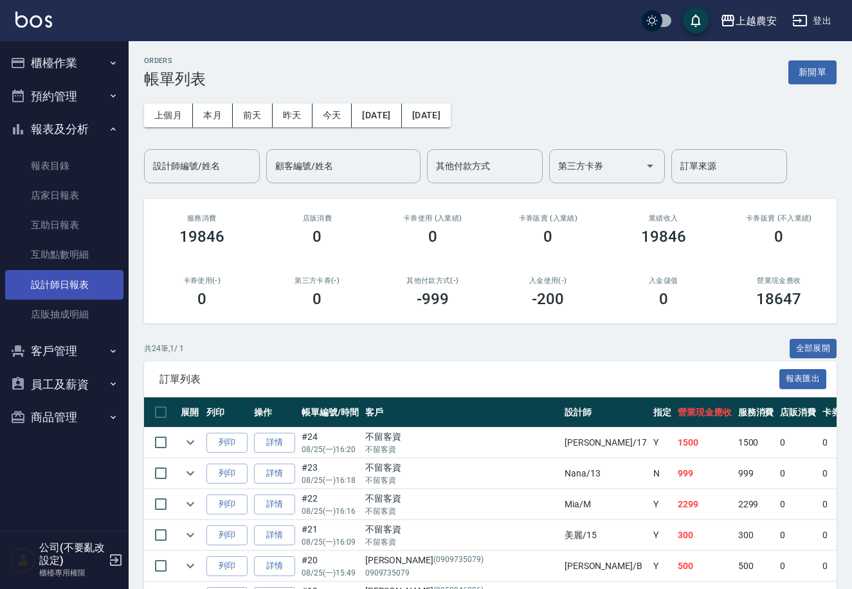
click at [60, 278] on link "設計師日報表" at bounding box center [64, 285] width 118 height 30
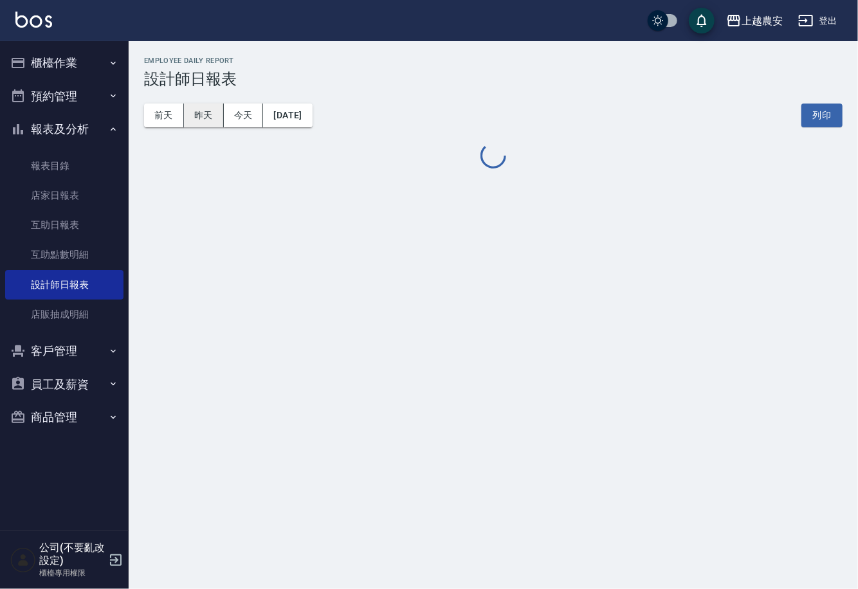
click at [203, 119] on button "昨天" at bounding box center [204, 116] width 40 height 24
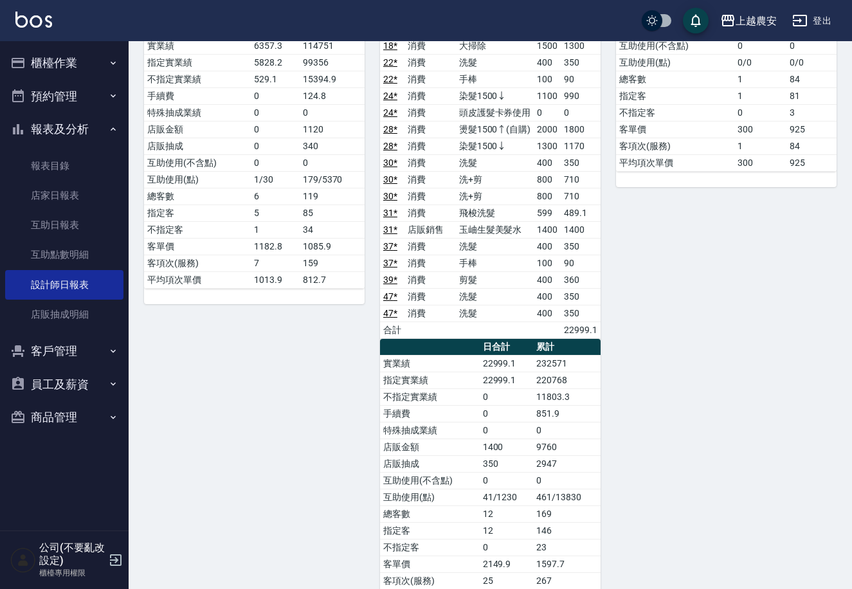
scroll to position [1301, 0]
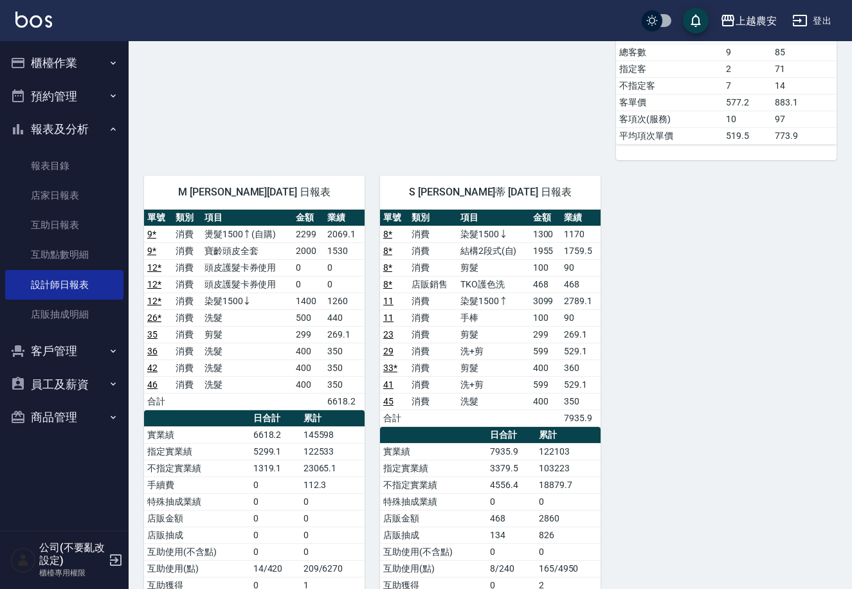
click at [36, 60] on button "櫃檯作業" at bounding box center [64, 62] width 118 height 33
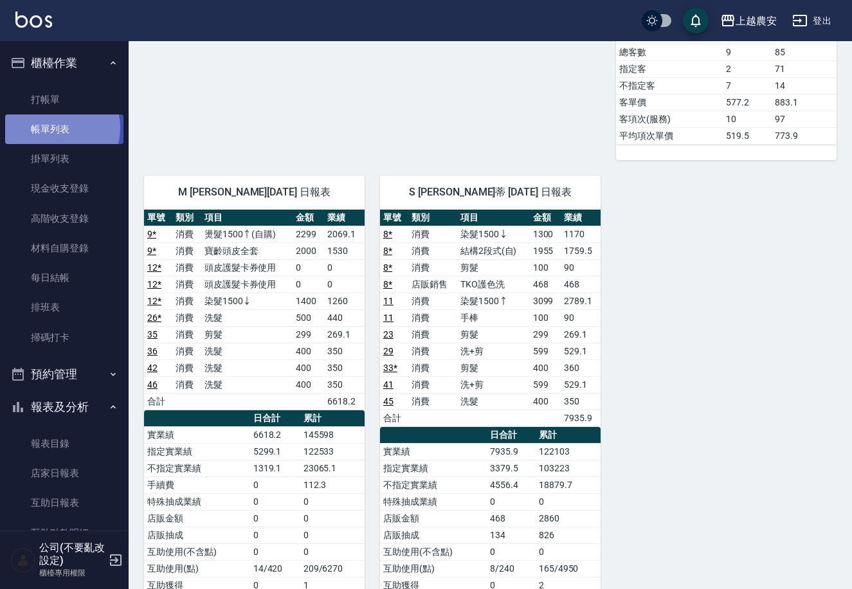
click at [55, 128] on link "帳單列表" at bounding box center [64, 129] width 118 height 30
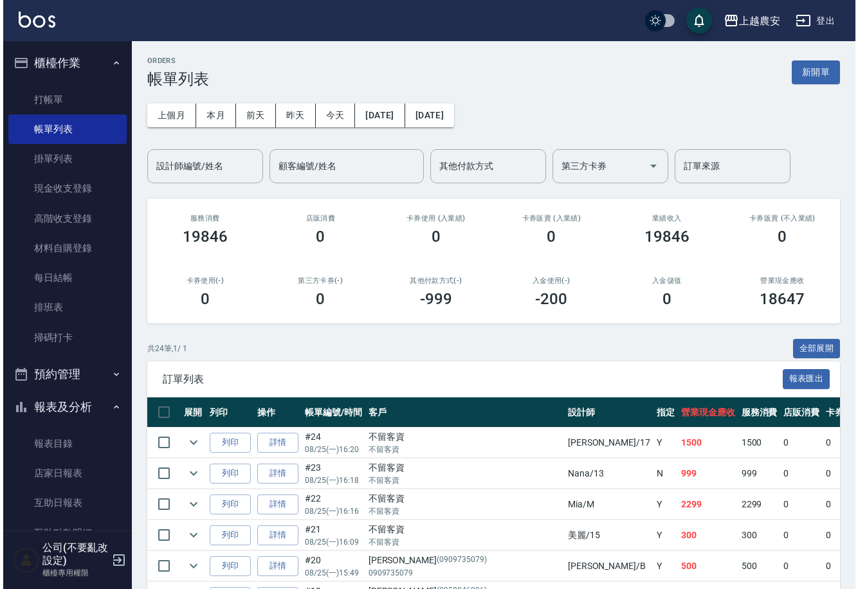
scroll to position [195, 0]
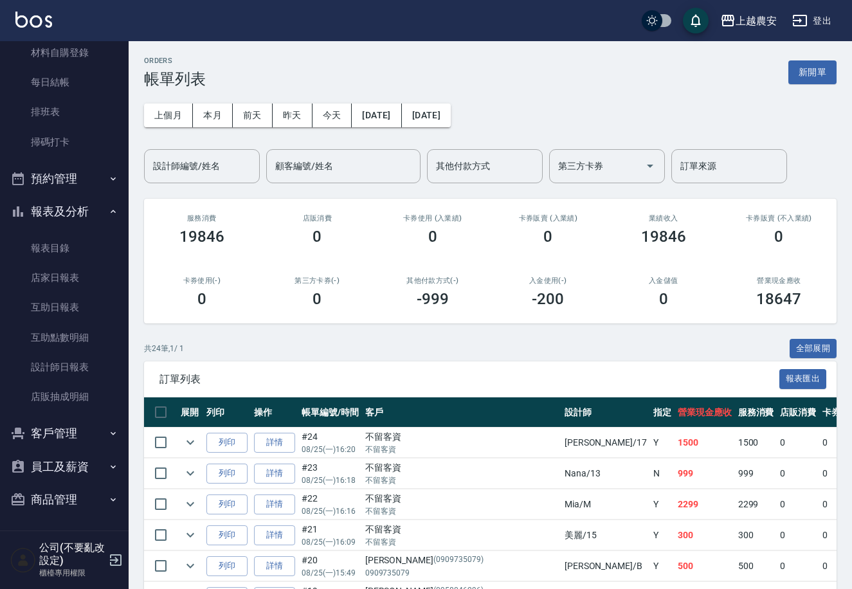
click at [70, 439] on button "客戶管理" at bounding box center [64, 433] width 118 height 33
click at [65, 470] on link "客戶列表" at bounding box center [64, 470] width 118 height 30
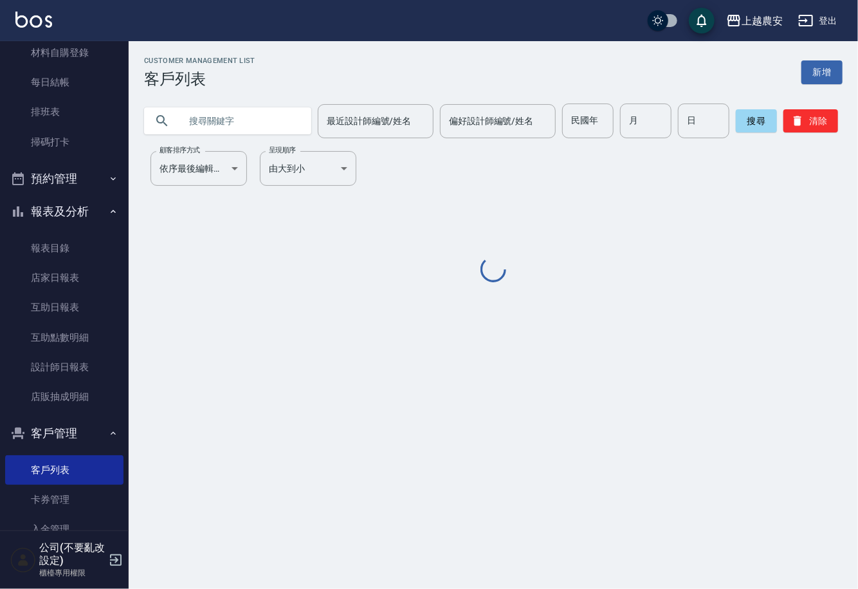
click at [252, 123] on input "text" at bounding box center [240, 121] width 121 height 35
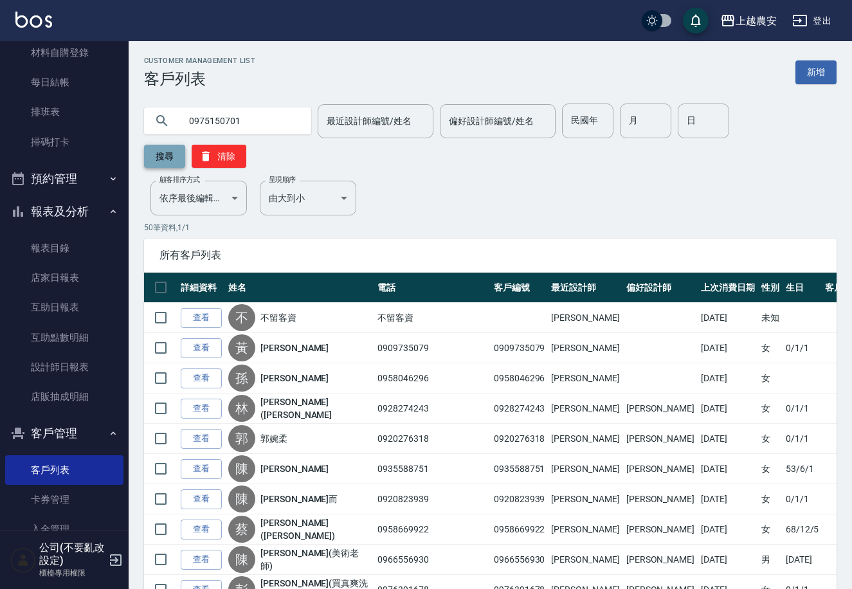
type input "0975150701"
click at [185, 145] on button "搜尋" at bounding box center [164, 156] width 41 height 23
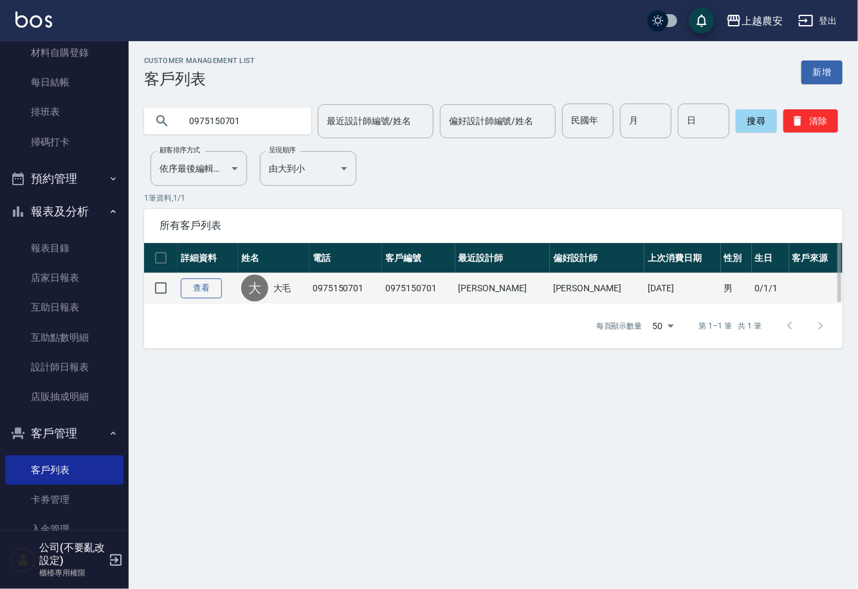
click at [201, 287] on link "查看" at bounding box center [201, 288] width 41 height 20
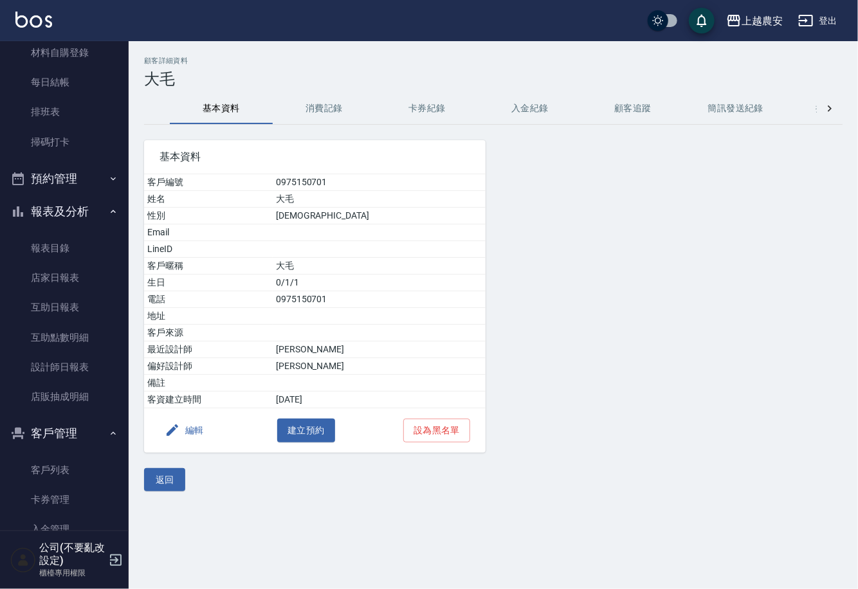
click at [314, 98] on button "消費記錄" at bounding box center [324, 108] width 103 height 31
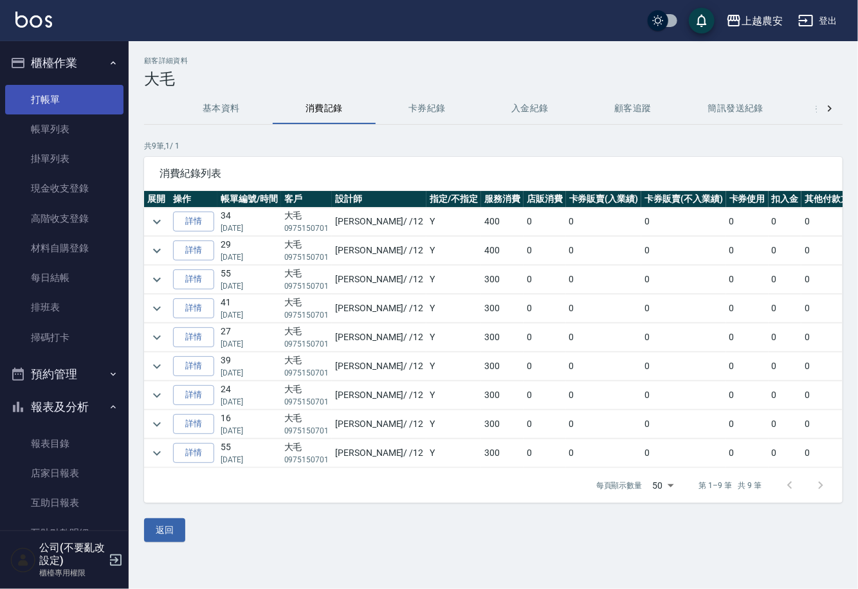
click at [54, 102] on link "打帳單" at bounding box center [64, 100] width 118 height 30
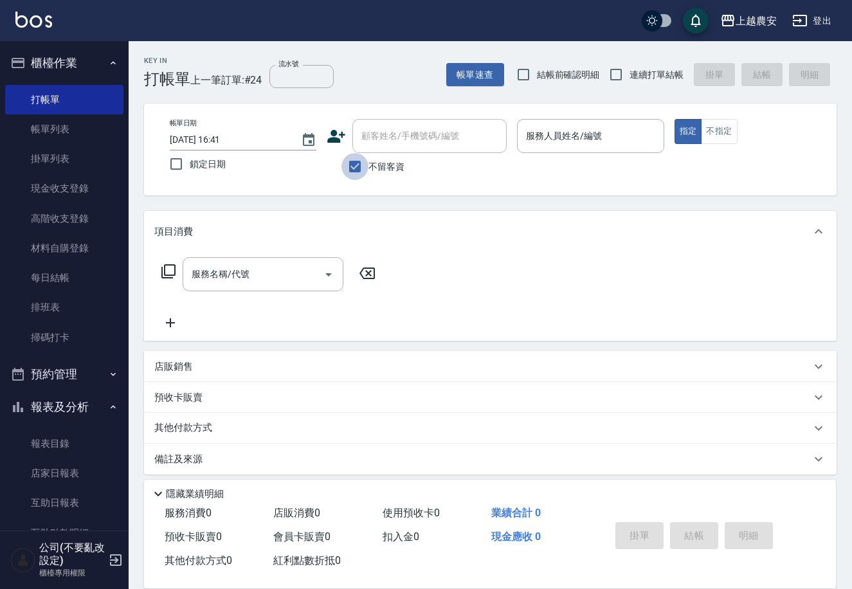
drag, startPoint x: 348, startPoint y: 163, endPoint x: 372, endPoint y: 120, distance: 49.2
click at [349, 163] on input "不留客資" at bounding box center [354, 166] width 27 height 27
checkbox input "false"
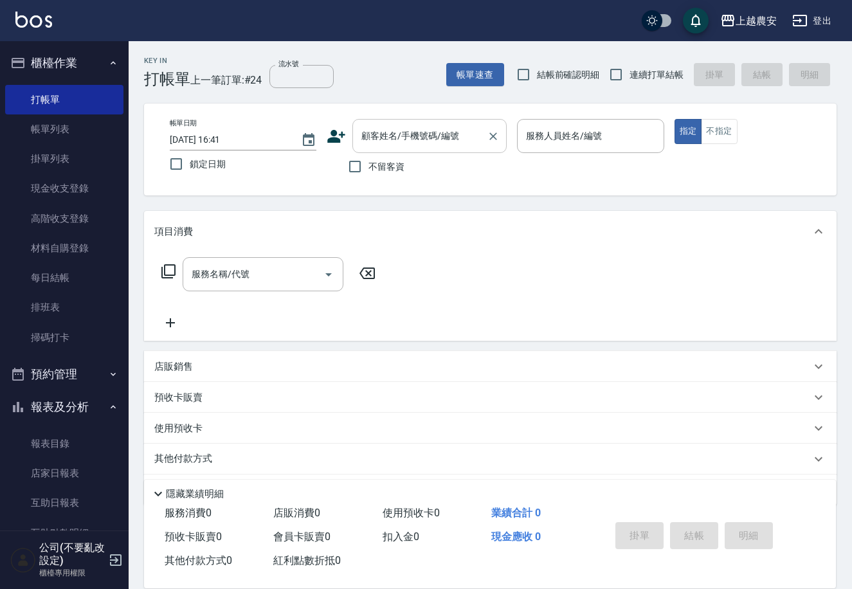
click at [370, 127] on input "顧客姓名/手機號碼/編號" at bounding box center [419, 136] width 123 height 23
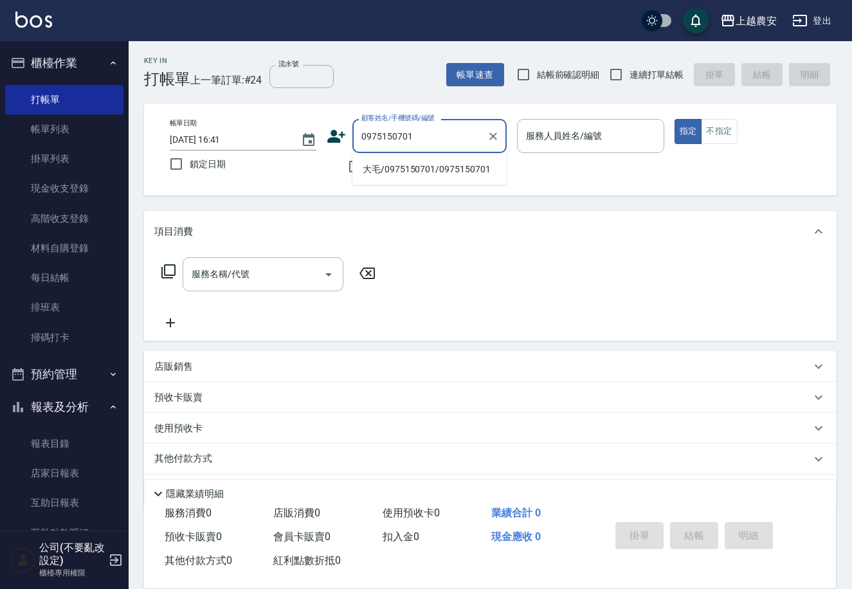
click at [426, 168] on li "大毛/0975150701/0975150701" at bounding box center [429, 169] width 154 height 21
type input "大毛/0975150701/0975150701"
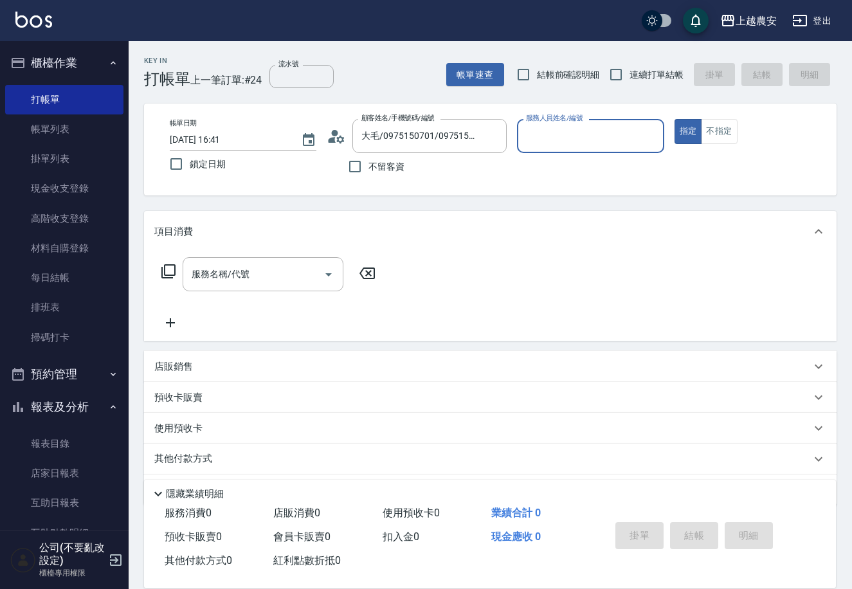
type input "Yoko-12"
click at [224, 268] on div "服務名稱/代號 服務名稱/代號" at bounding box center [263, 274] width 161 height 34
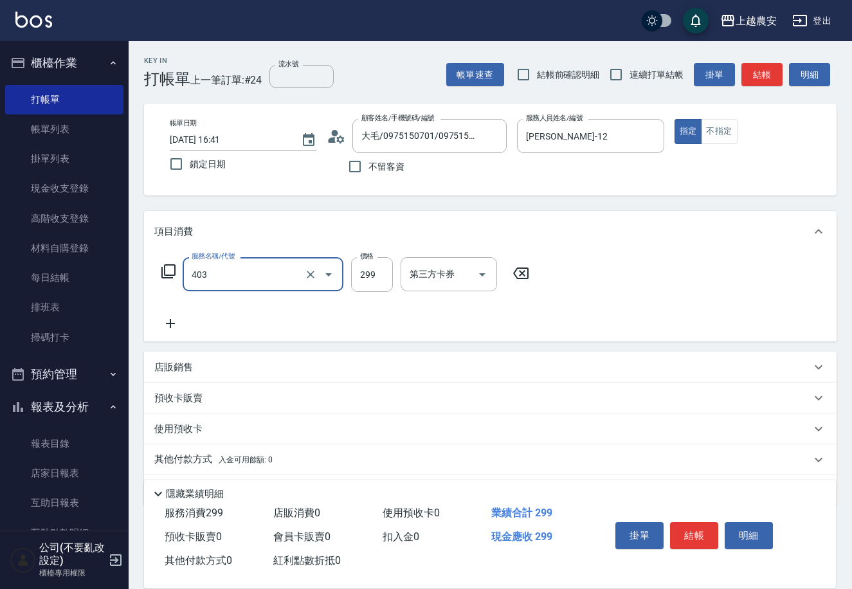
type input "剪髮(403)"
type input "300"
click at [685, 536] on button "結帳" at bounding box center [694, 535] width 48 height 27
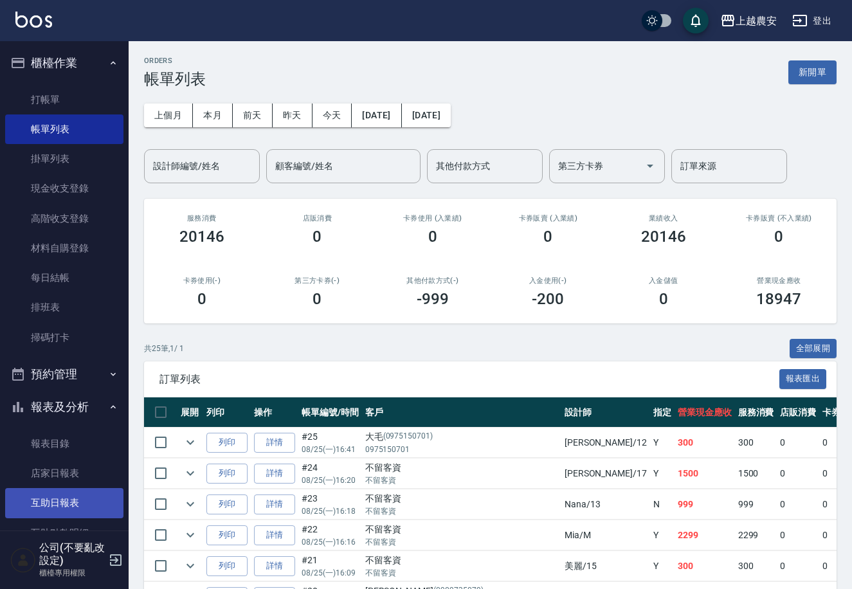
click at [41, 514] on link "互助日報表" at bounding box center [64, 503] width 118 height 30
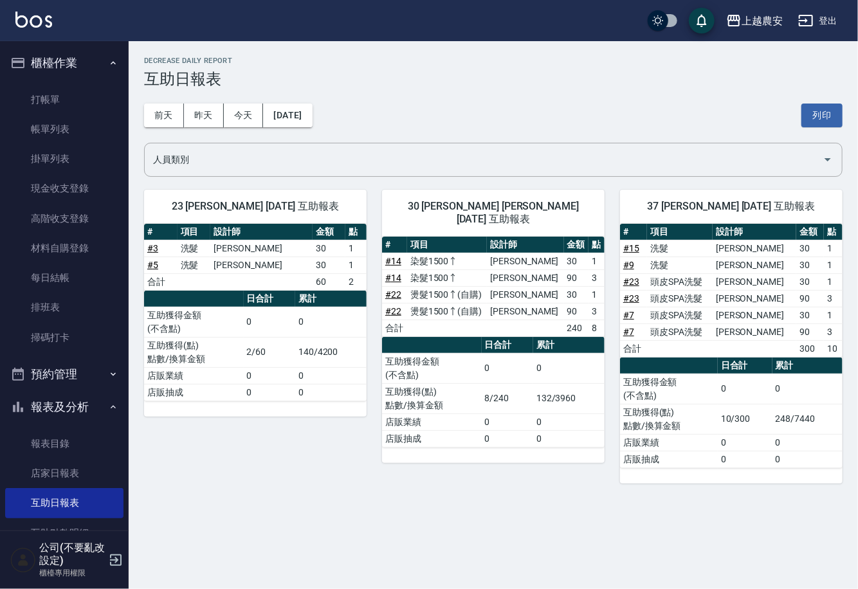
drag, startPoint x: 516, startPoint y: 541, endPoint x: 534, endPoint y: 479, distance: 64.3
click at [526, 485] on div "上越農安 2025-08-25 互助日報表 列印時間： 2025-08-25-16:46 Decrease Daily Report 互助日報表 前天 昨天 …" at bounding box center [429, 294] width 858 height 589
click at [544, 478] on div "30 珮珮 林珮筠 08/25/2025 互助報表 # 項目 設計師 金額 點 # 14 染髮1500↑ 鄭鈺樺 30 1 # 14 染髮1500↑ 鄭鈺樺 …" at bounding box center [485, 328] width 238 height 309
click at [544, 480] on div "30 珮珮 林珮筠 08/25/2025 互助報表 # 項目 設計師 金額 點 # 14 染髮1500↑ 鄭鈺樺 30 1 # 14 染髮1500↑ 鄭鈺樺 …" at bounding box center [485, 328] width 238 height 309
click at [536, 485] on div "上越農安 2025-08-25 互助日報表 列印時間： 2025-08-25-16:46 Decrease Daily Report 互助日報表 前天 昨天 …" at bounding box center [493, 270] width 729 height 458
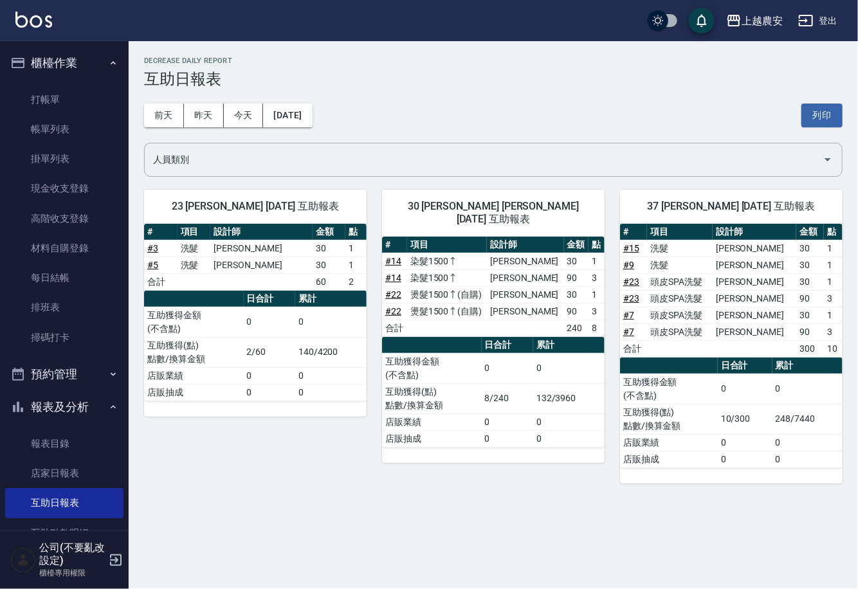
click at [536, 485] on div "上越農安 2025-08-25 互助日報表 列印時間： 2025-08-25-16:46 Decrease Daily Report 互助日報表 前天 昨天 …" at bounding box center [493, 270] width 729 height 458
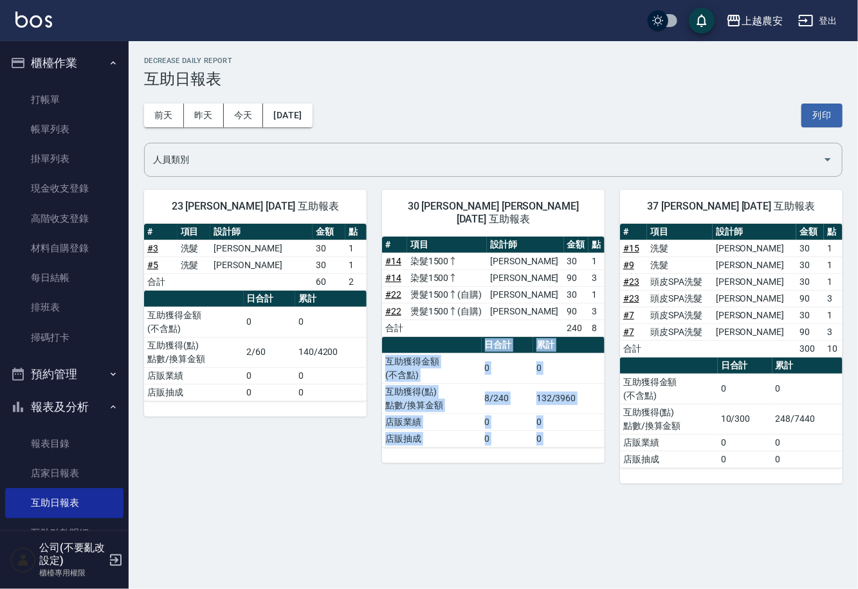
click at [536, 485] on div "上越農安 2025-08-25 互助日報表 列印時間： 2025-08-25-16:46 Decrease Daily Report 互助日報表 前天 昨天 …" at bounding box center [493, 270] width 729 height 458
click at [539, 484] on div "上越農安 2025-08-25 互助日報表 列印時間： 2025-08-25-16:46 Decrease Daily Report 互助日報表 前天 昨天 …" at bounding box center [493, 270] width 729 height 458
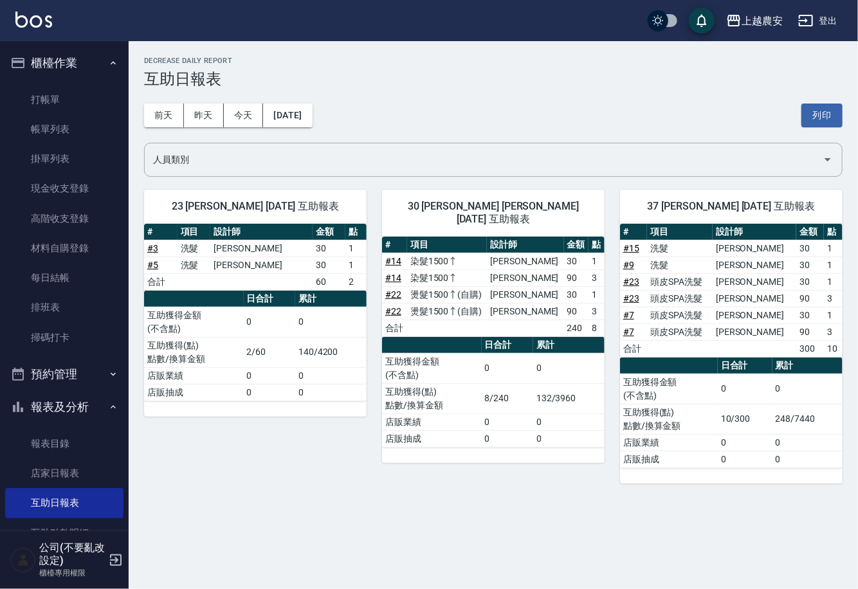
click at [572, 503] on div "上越農安 2025-08-25 互助日報表 列印時間： 2025-08-25-16:46 Decrease Daily Report 互助日報表 前天 昨天 …" at bounding box center [429, 294] width 858 height 589
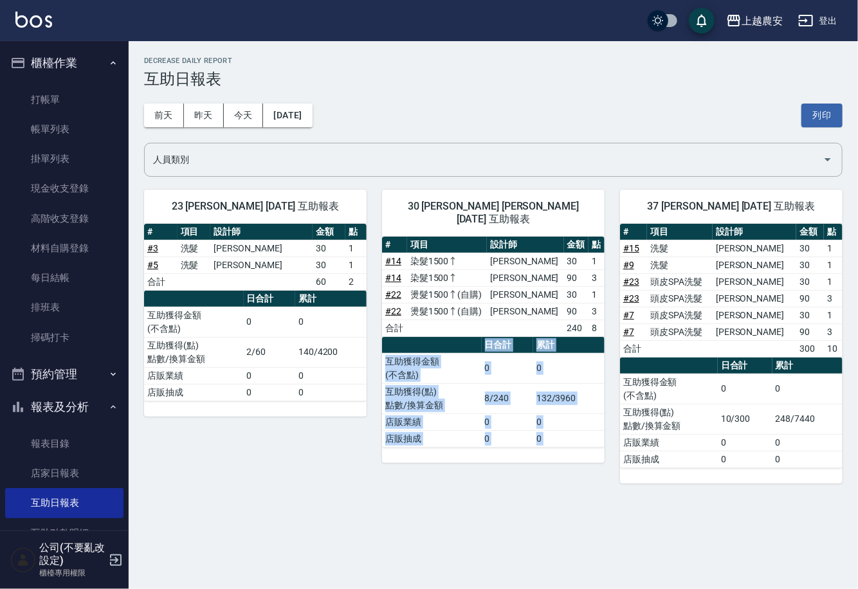
click at [572, 503] on div "上越農安 2025-08-25 互助日報表 列印時間： 2025-08-25-16:46 Decrease Daily Report 互助日報表 前天 昨天 …" at bounding box center [429, 294] width 858 height 589
drag, startPoint x: 572, startPoint y: 503, endPoint x: 444, endPoint y: 442, distance: 140.9
click at [566, 502] on div "上越農安 2025-08-25 互助日報表 列印時間： 2025-08-25-16:46 Decrease Daily Report 互助日報表 前天 昨天 …" at bounding box center [429, 294] width 858 height 589
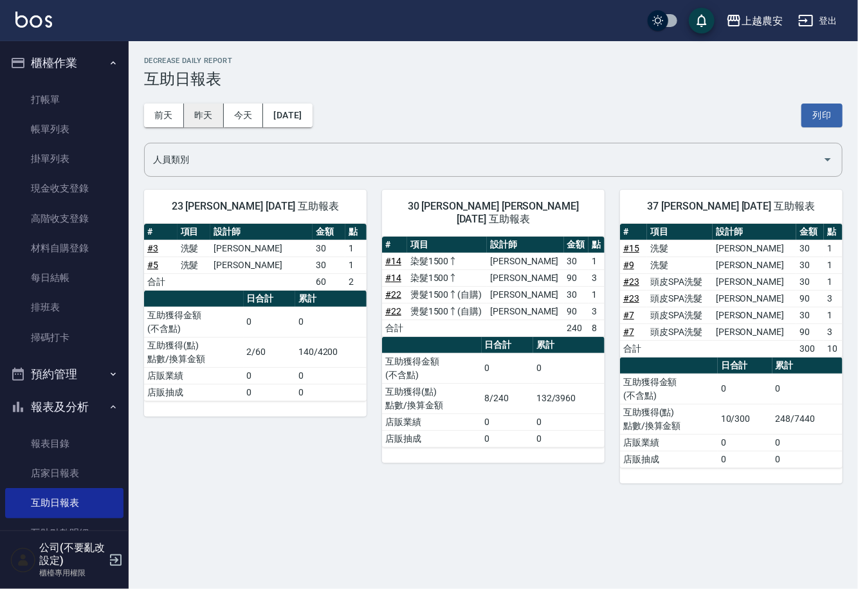
click at [209, 122] on button "昨天" at bounding box center [204, 116] width 40 height 24
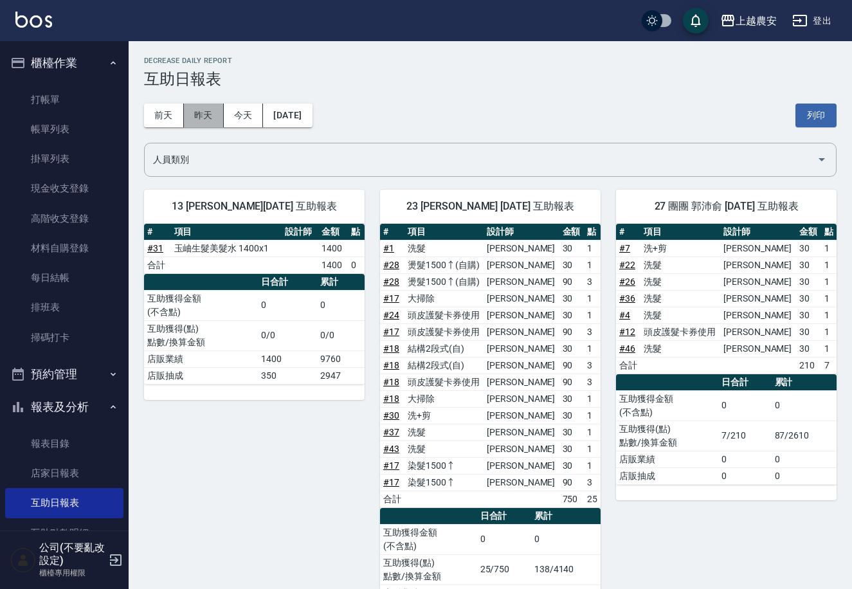
click at [190, 119] on button "昨天" at bounding box center [204, 116] width 40 height 24
click at [159, 114] on button "前天" at bounding box center [164, 116] width 40 height 24
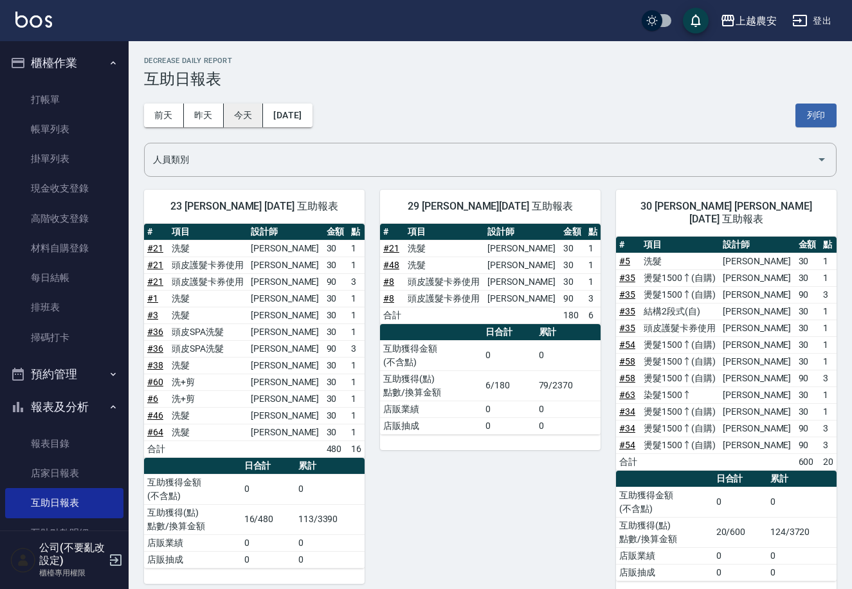
drag, startPoint x: 826, startPoint y: 4, endPoint x: 242, endPoint y: 114, distance: 594.1
click at [242, 114] on button "今天" at bounding box center [244, 116] width 40 height 24
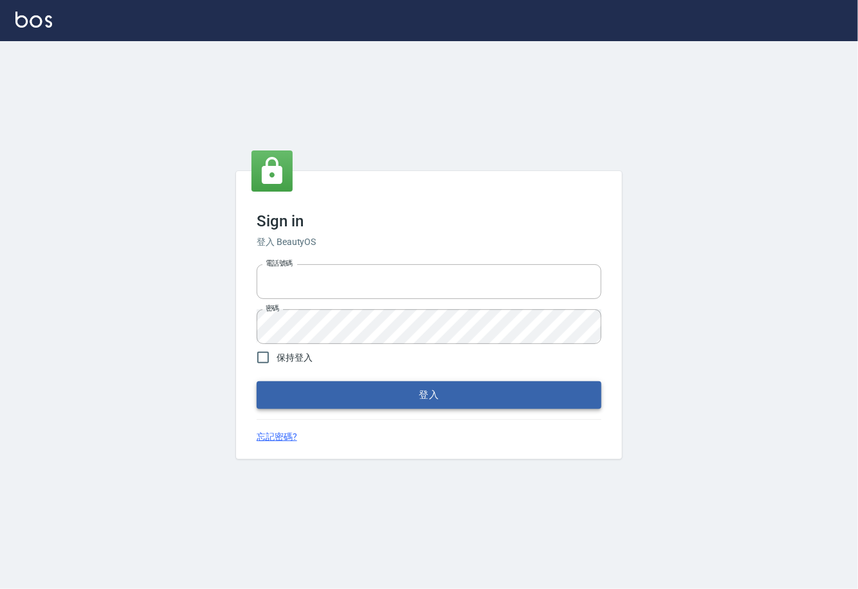
type input "0225929166"
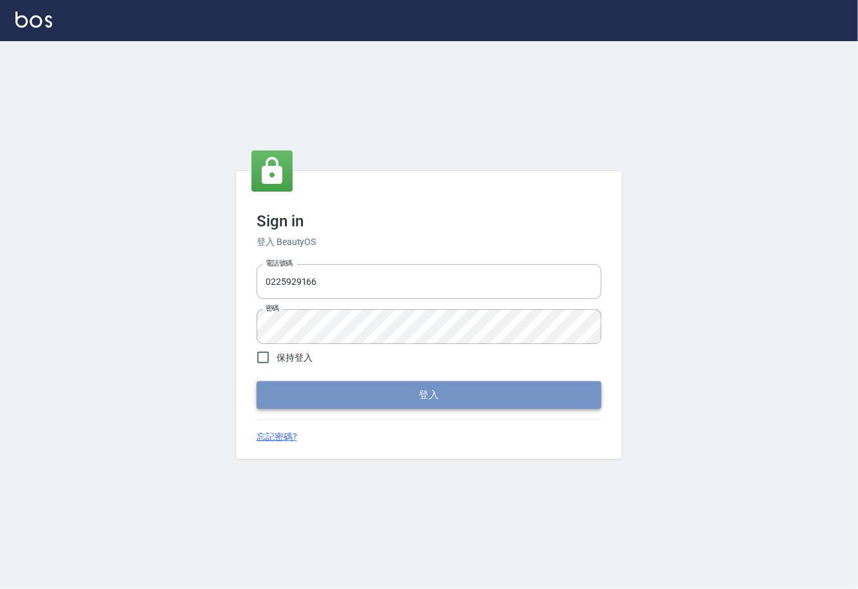
click at [438, 399] on button "登入" at bounding box center [429, 394] width 345 height 27
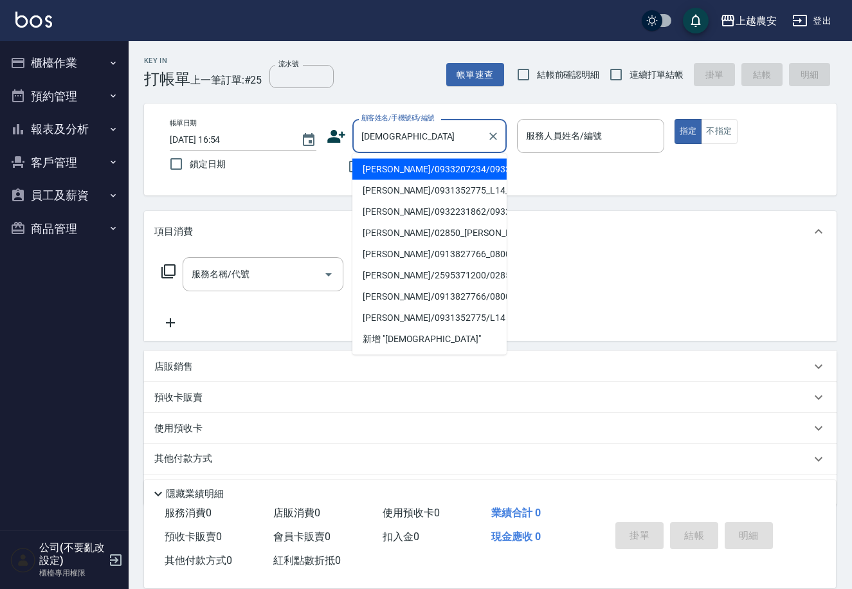
click at [397, 166] on li "[PERSON_NAME]/0933207234/0933207234" at bounding box center [429, 169] width 154 height 21
type input "[PERSON_NAME]/0933207234/0933207234"
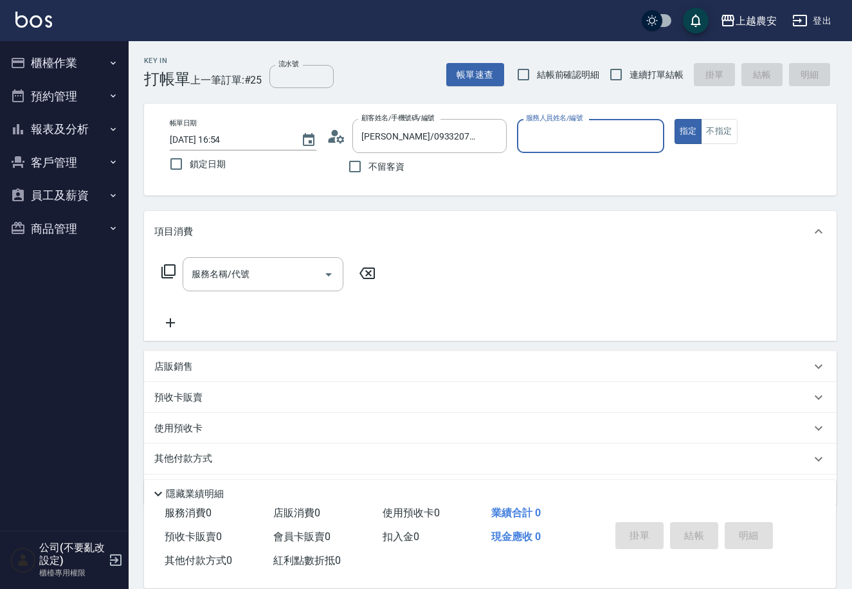
type input "美雅-B"
click at [263, 280] on input "服務名稱/代號" at bounding box center [253, 274] width 130 height 23
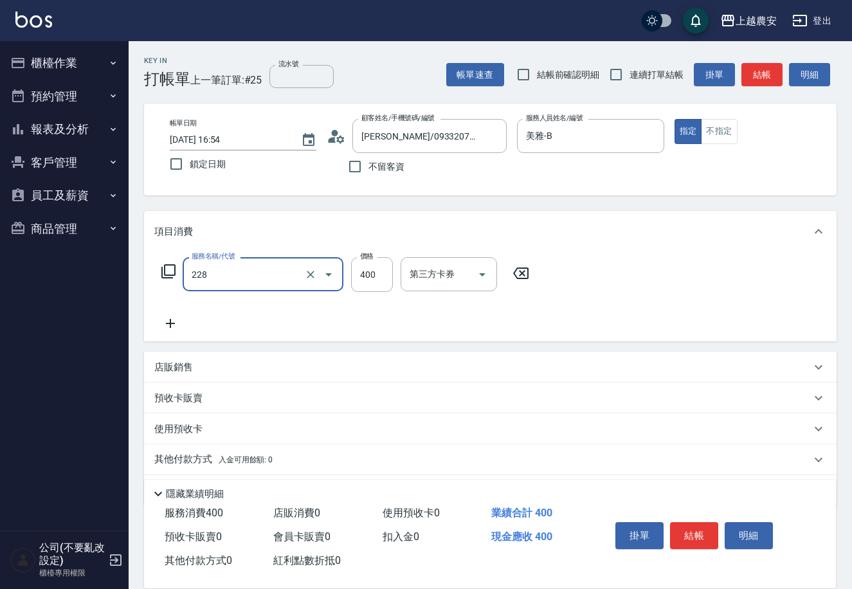
type input "洗髮(228)"
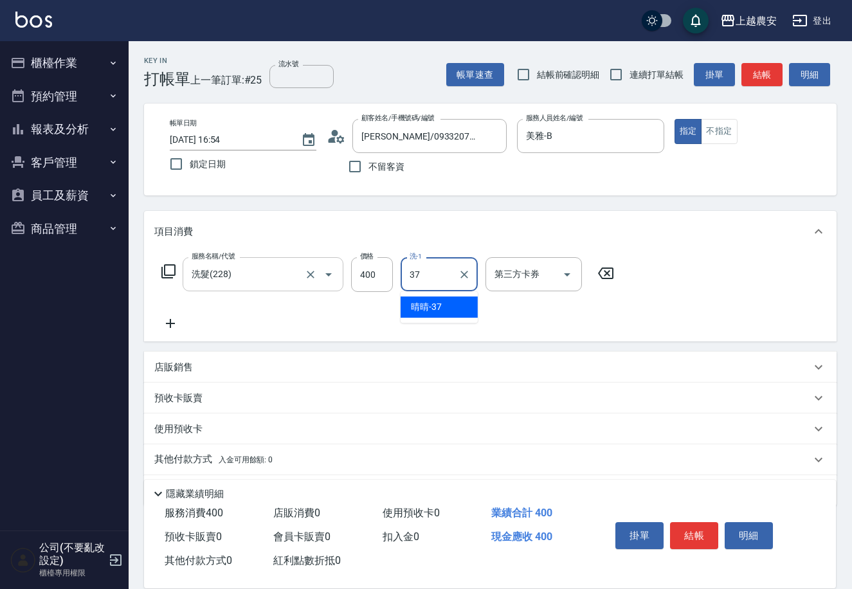
type input "晴晴-37"
click at [684, 538] on button "結帳" at bounding box center [694, 535] width 48 height 27
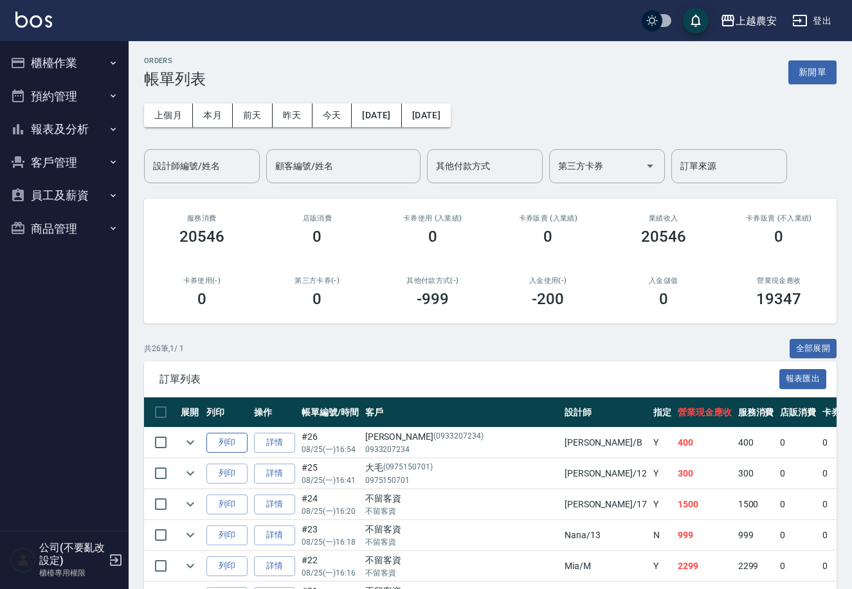
click at [233, 442] on button "列印" at bounding box center [226, 443] width 41 height 20
click at [281, 113] on button "昨天" at bounding box center [293, 116] width 40 height 24
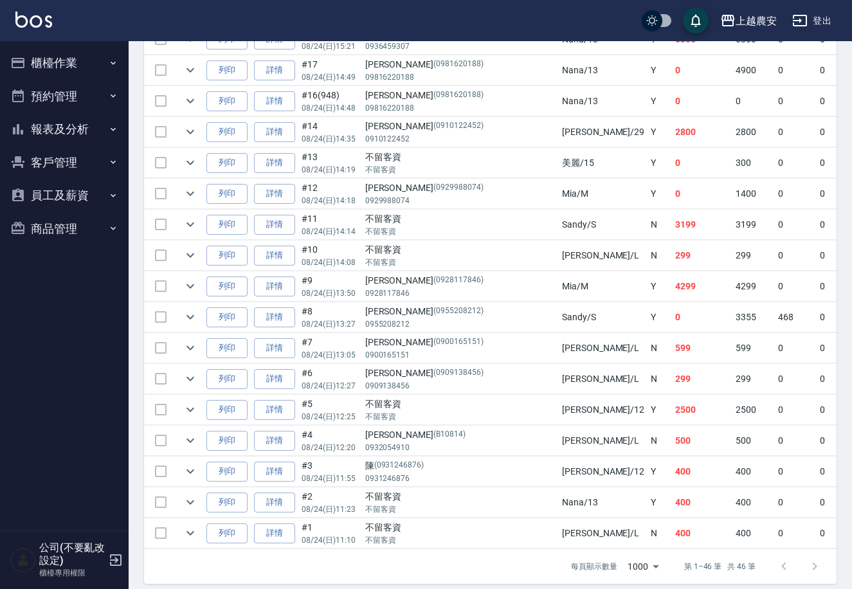
scroll to position [1268, 0]
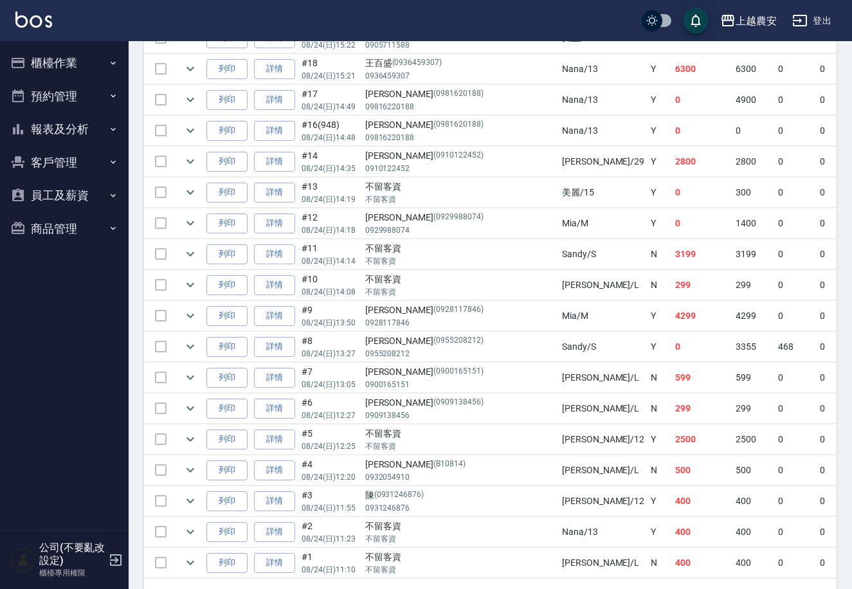
click at [45, 63] on button "櫃檯作業" at bounding box center [64, 62] width 118 height 33
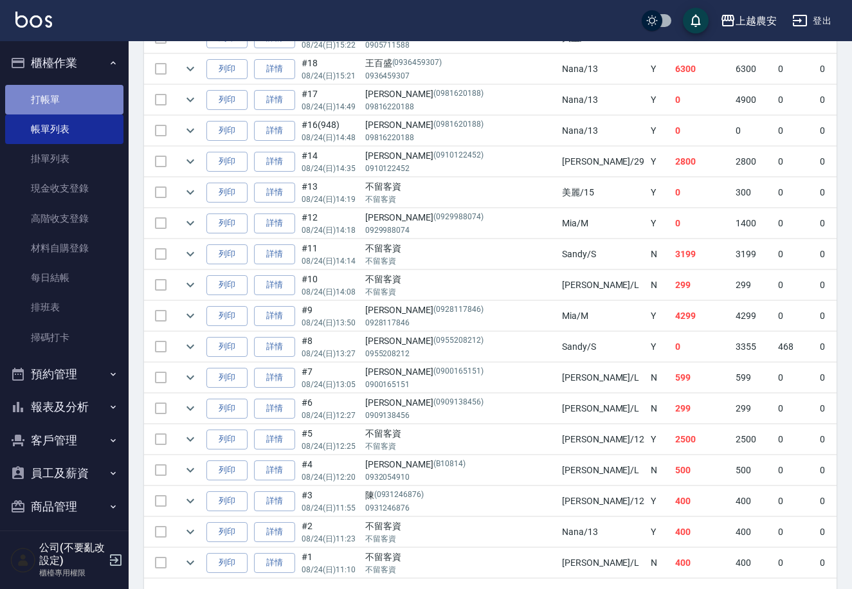
click at [66, 105] on link "打帳單" at bounding box center [64, 100] width 118 height 30
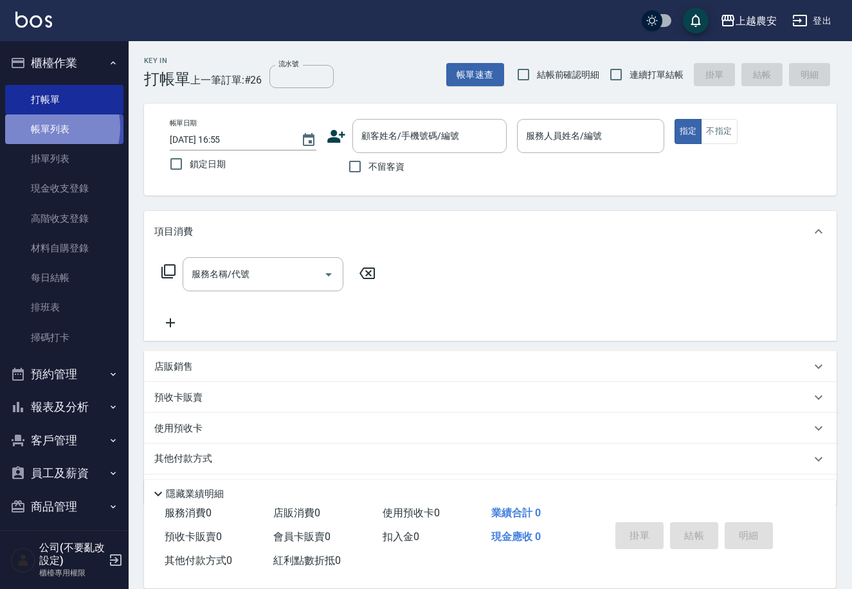
click at [45, 127] on link "帳單列表" at bounding box center [64, 129] width 118 height 30
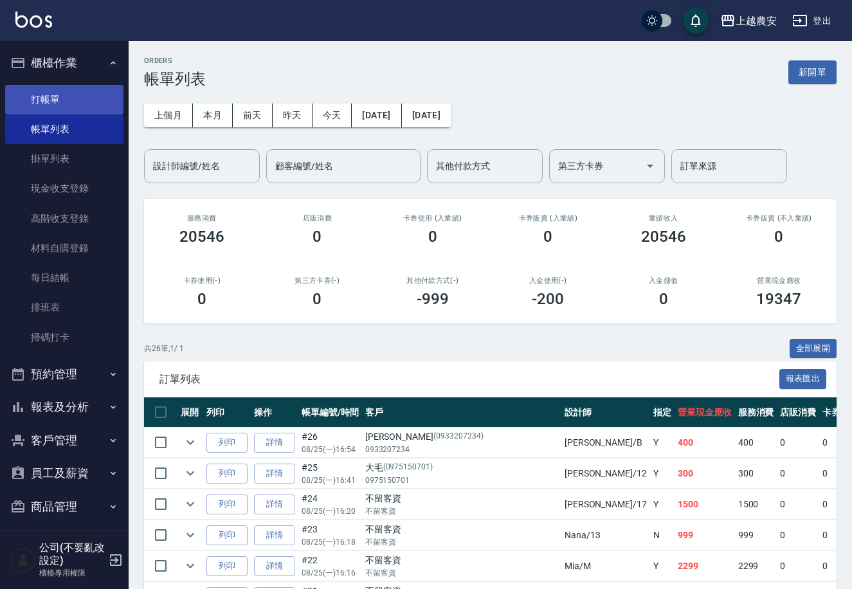
click at [37, 95] on link "打帳單" at bounding box center [64, 100] width 118 height 30
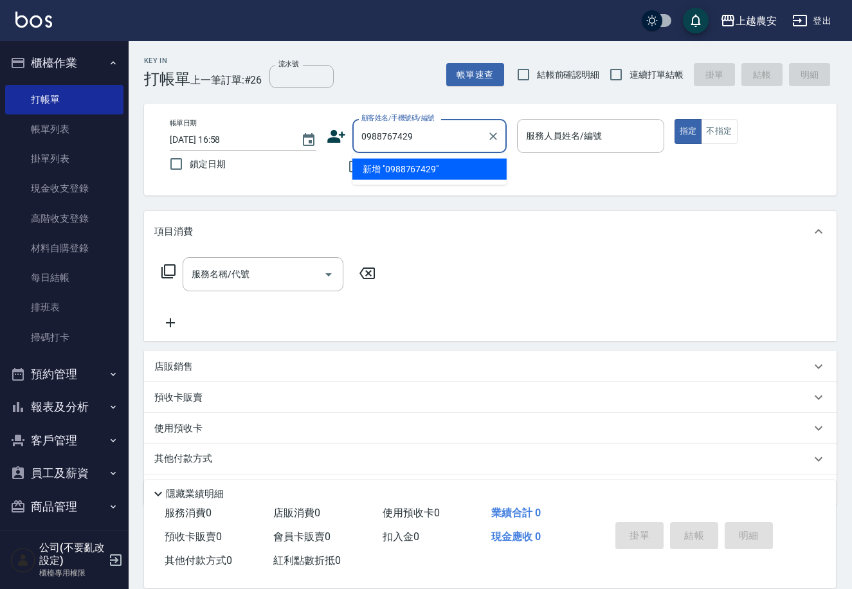
click at [398, 168] on li "新增 "0988767429"" at bounding box center [429, 169] width 154 height 21
type input "0988767429"
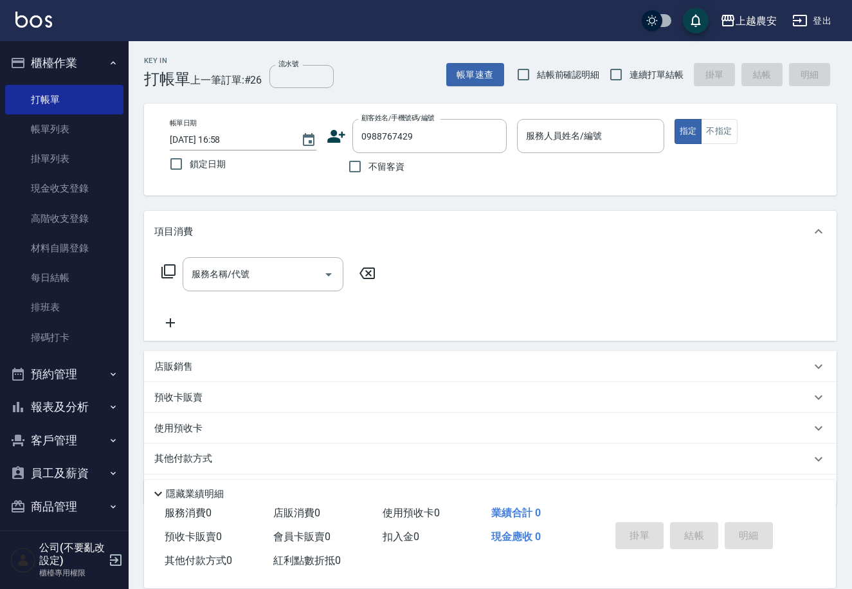
click at [336, 139] on icon at bounding box center [337, 136] width 18 height 13
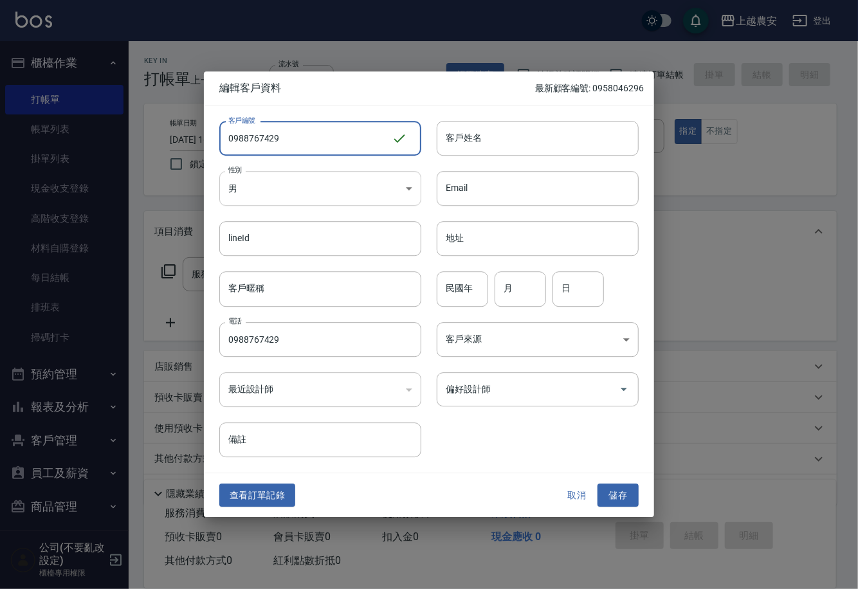
type input "0988767429"
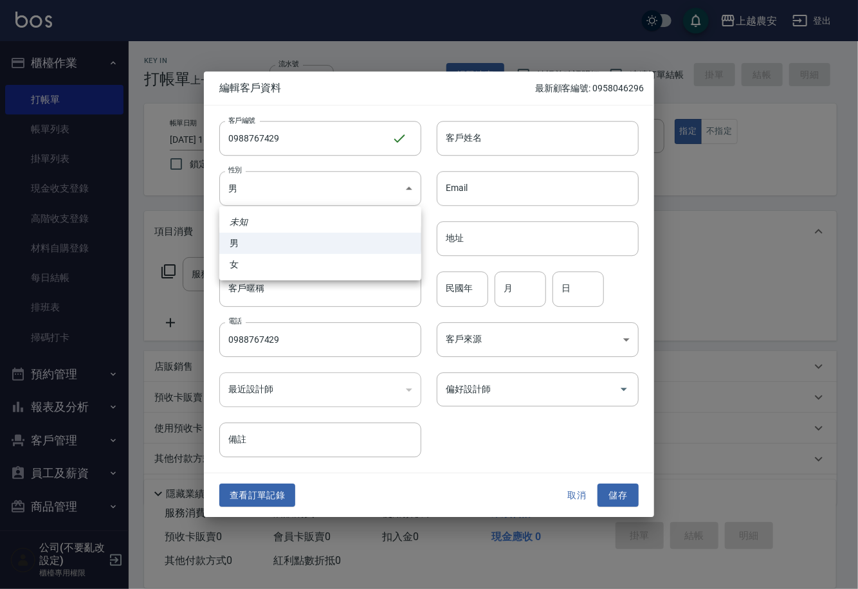
drag, startPoint x: 282, startPoint y: 195, endPoint x: 284, endPoint y: 233, distance: 37.3
click at [281, 195] on body "上越農安 登出 櫃檯作業 打帳單 帳單列表 掛單列表 現金收支登錄 高階收支登錄 材料自購登錄 每日結帳 排班表 掃碼打卡 預約管理 預約管理 單日預約紀錄 …" at bounding box center [429, 313] width 858 height 627
click at [284, 262] on li "女" at bounding box center [320, 264] width 202 height 21
type input "[DEMOGRAPHIC_DATA]"
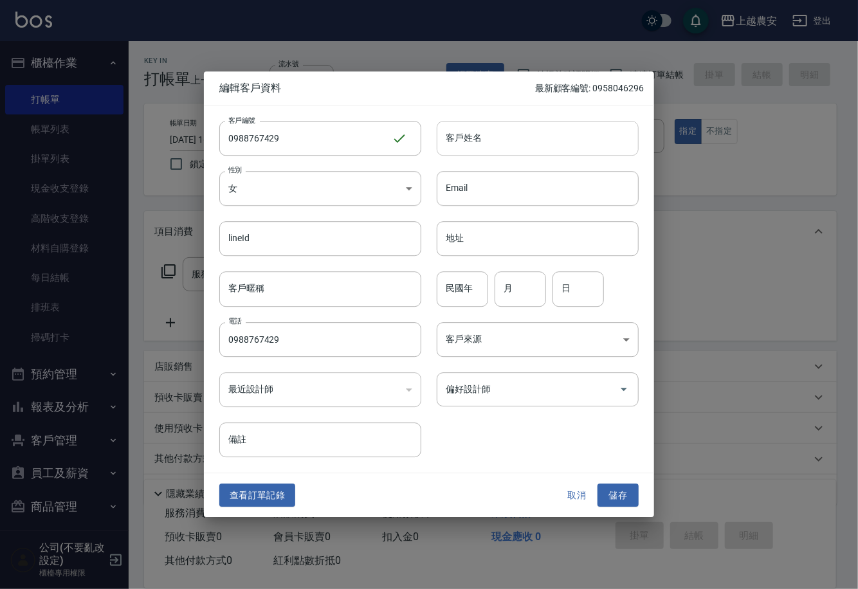
click at [528, 147] on input "客戶姓名" at bounding box center [538, 138] width 202 height 35
type input "裡"
type input "[PERSON_NAME]"
click at [621, 491] on button "儲存" at bounding box center [617, 495] width 41 height 24
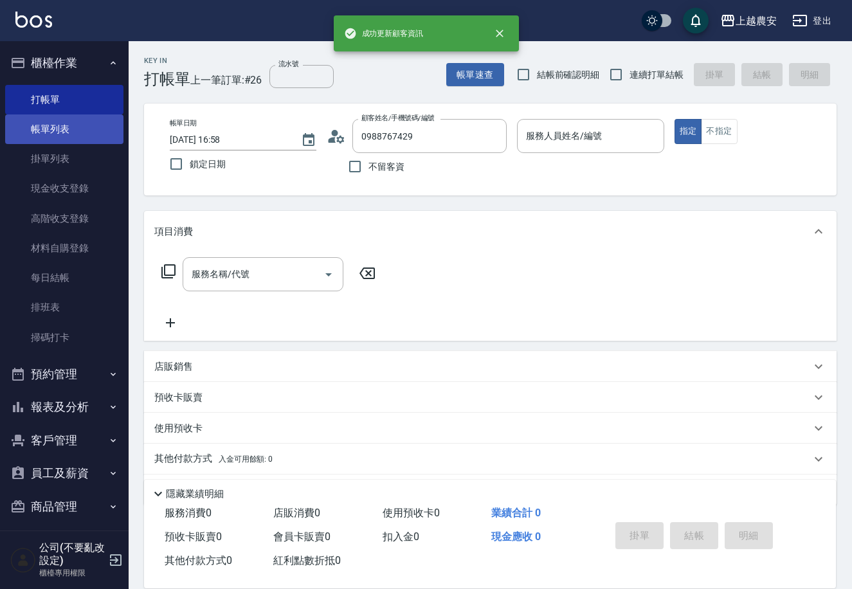
click at [58, 131] on link "帳單列表" at bounding box center [64, 129] width 118 height 30
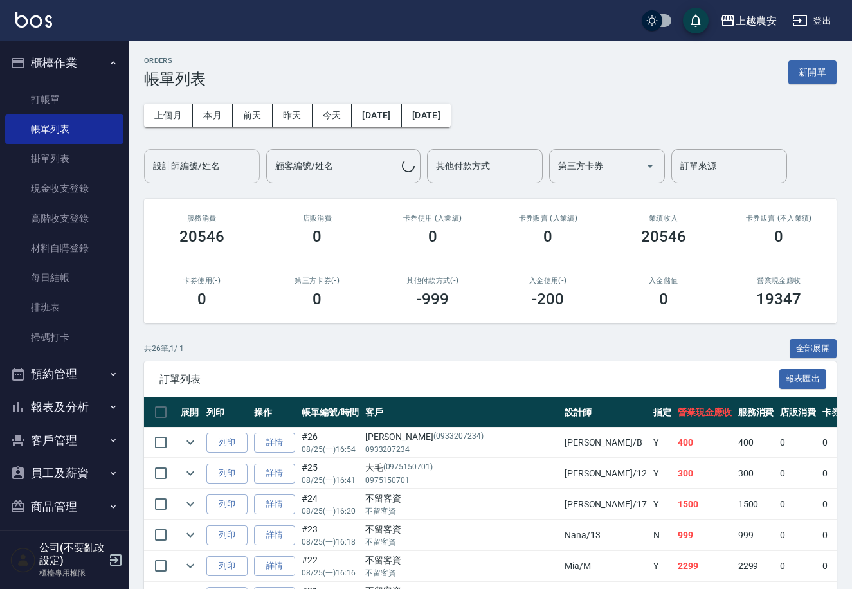
click at [191, 161] on div "設計師編號/姓名 設計師編號/姓名" at bounding box center [202, 166] width 116 height 34
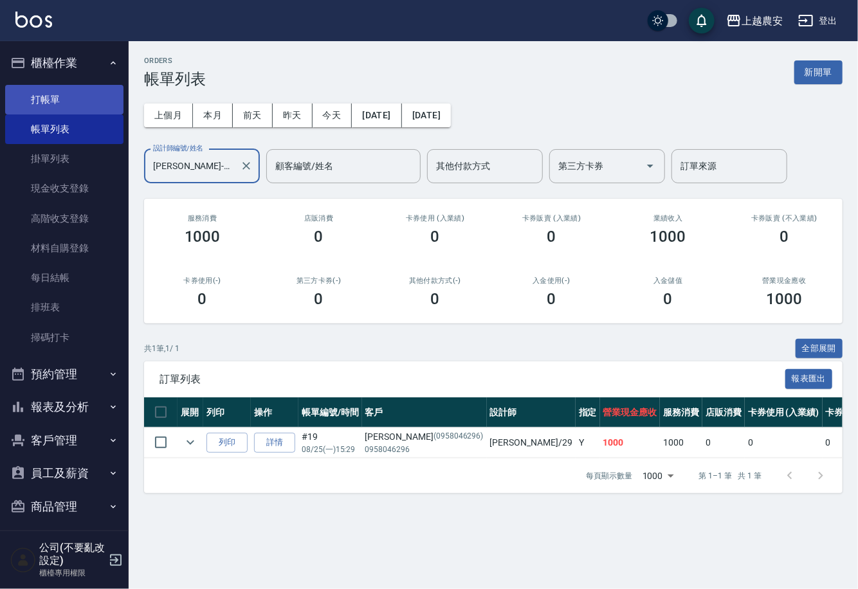
type input "[PERSON_NAME]-29"
click at [41, 110] on link "打帳單" at bounding box center [64, 100] width 118 height 30
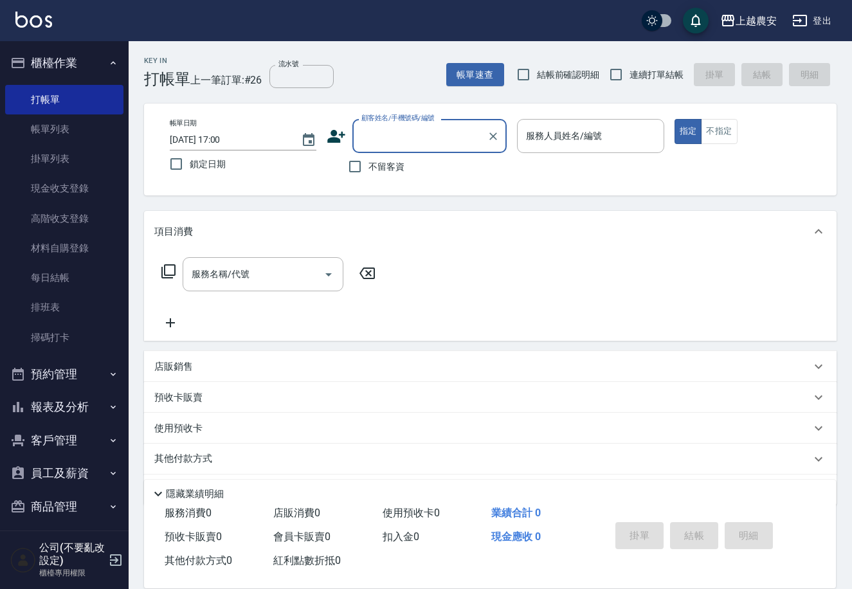
click at [95, 394] on button "報表及分析" at bounding box center [64, 406] width 118 height 33
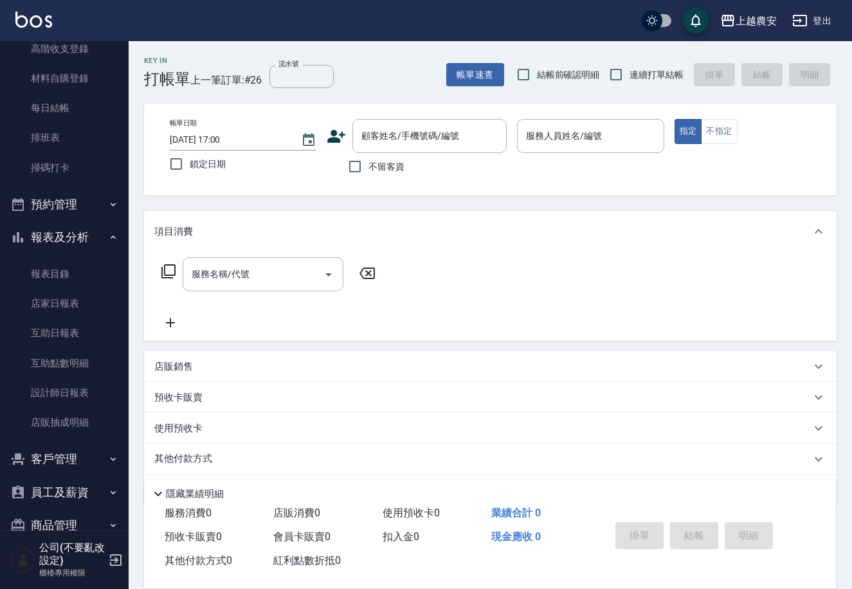
scroll to position [170, 0]
click at [109, 388] on link "設計師日報表" at bounding box center [64, 392] width 118 height 30
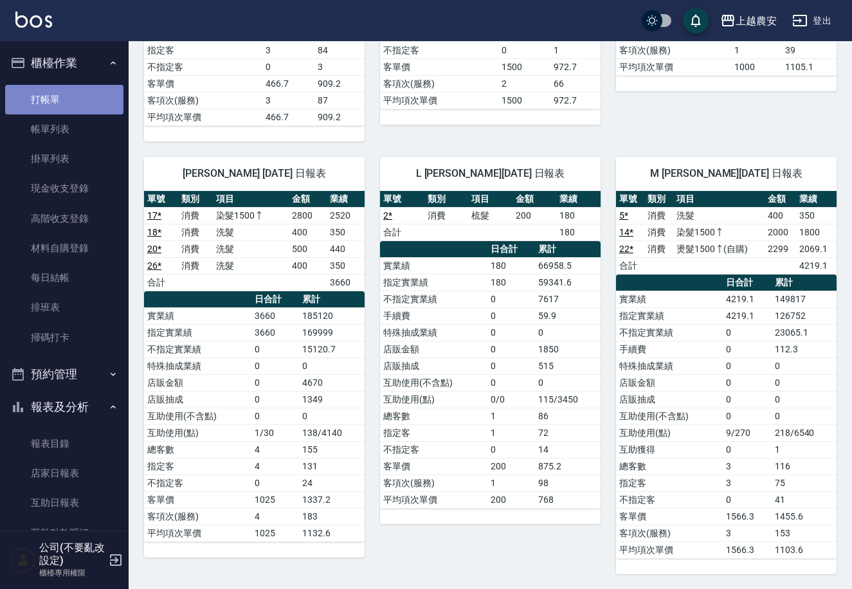
click at [89, 93] on link "打帳單" at bounding box center [64, 100] width 118 height 30
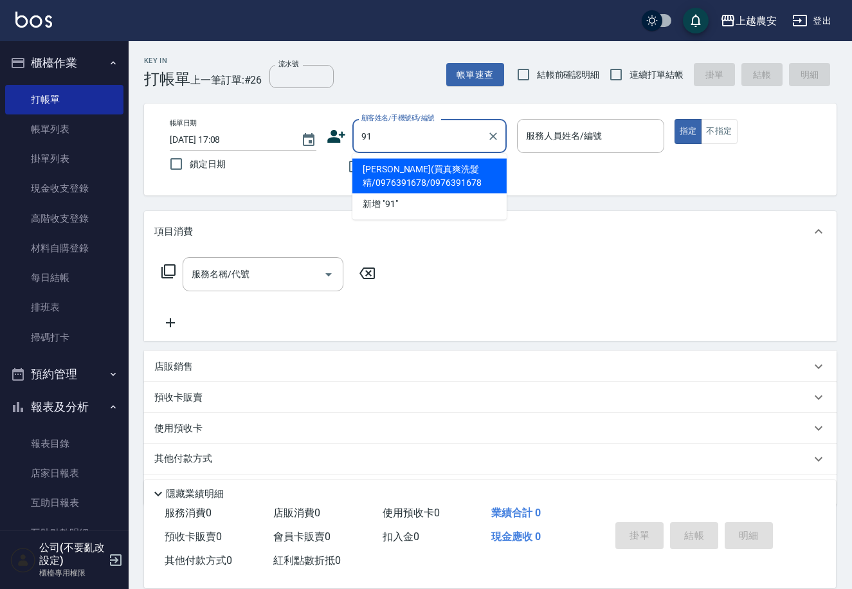
type input "9"
type input "0917"
click at [852, 384] on html "上越農安 登出 櫃檯作業 打帳單 帳單列表 掛單列表 現金收支登錄 高階收支登錄 材料自購登錄 每日結帳 排班表 掃碼打卡 預約管理 預約管理 單日預約紀錄 …" at bounding box center [426, 313] width 852 height 627
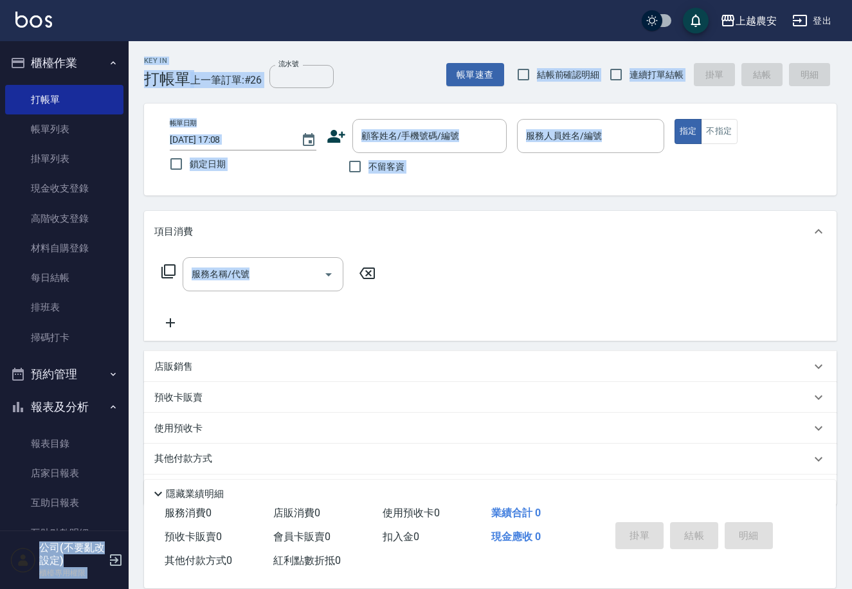
click at [139, 181] on div "Key In 打帳單 上一筆訂單:#26 流水號 流水號 帳單速查 結帳前確認明細 連續打單結帳 掛單 結帳 明細 帳單日期 2025/08/25 17:08…" at bounding box center [490, 334] width 723 height 586
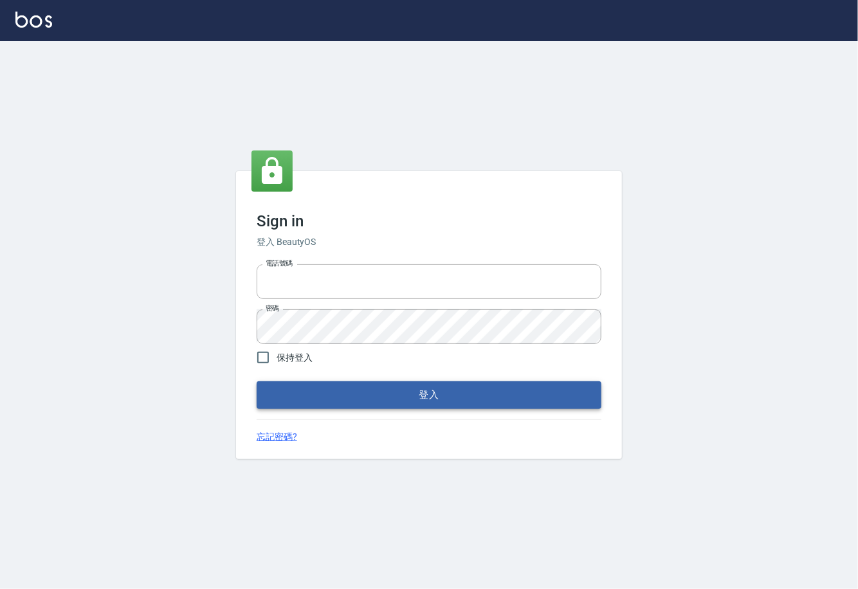
type input "0225929166"
click at [449, 395] on button "登入" at bounding box center [429, 394] width 345 height 27
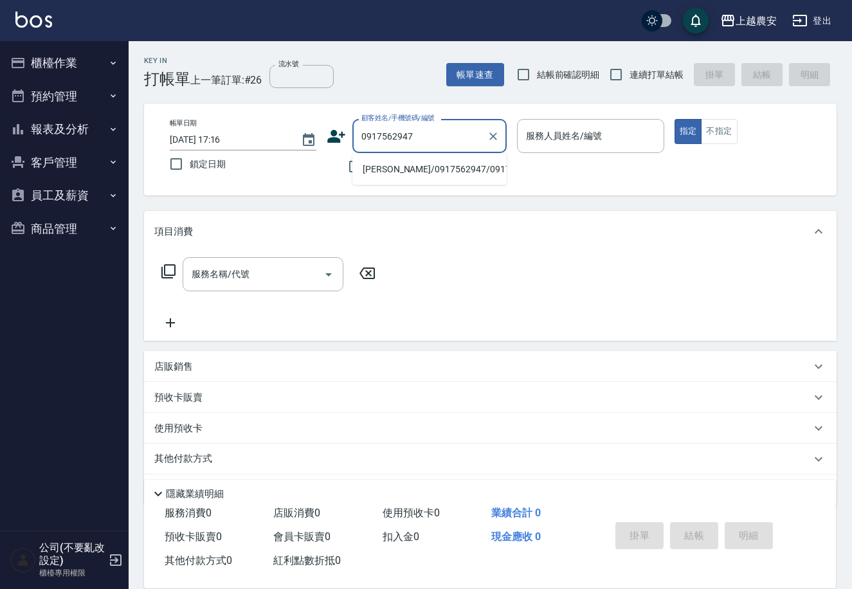
click at [410, 166] on li "[PERSON_NAME]/0917562947/0917562947" at bounding box center [429, 169] width 154 height 21
type input "[PERSON_NAME]/0917562947/0917562947"
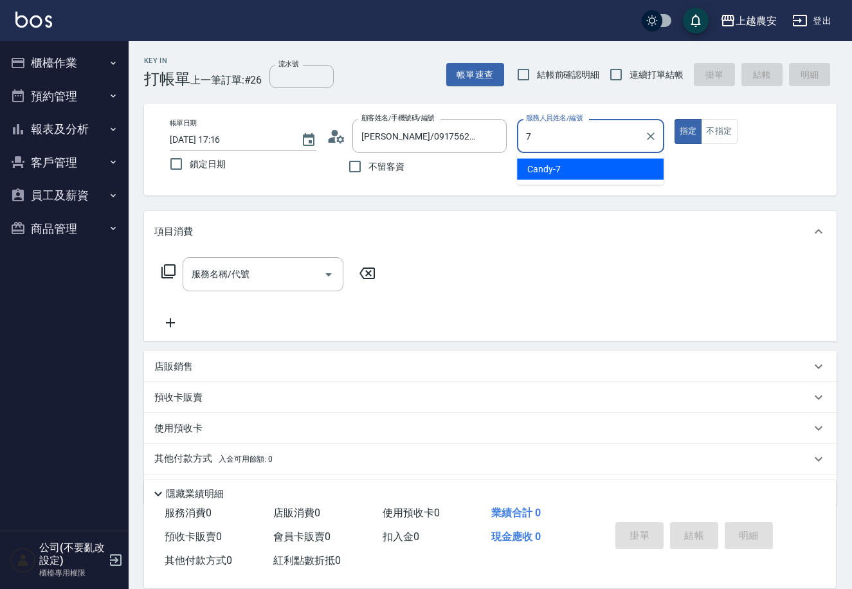
type input "Candy-7"
type button "true"
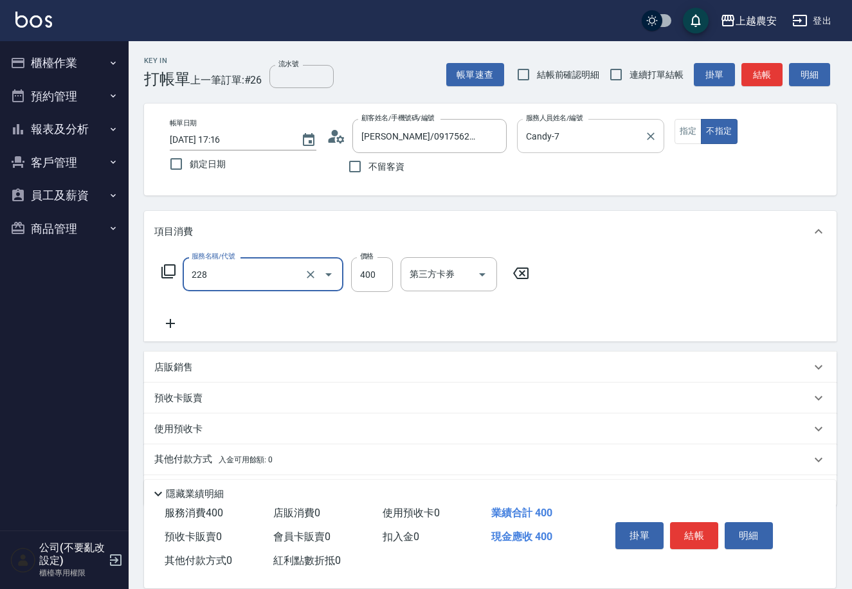
type input "洗髮(228)"
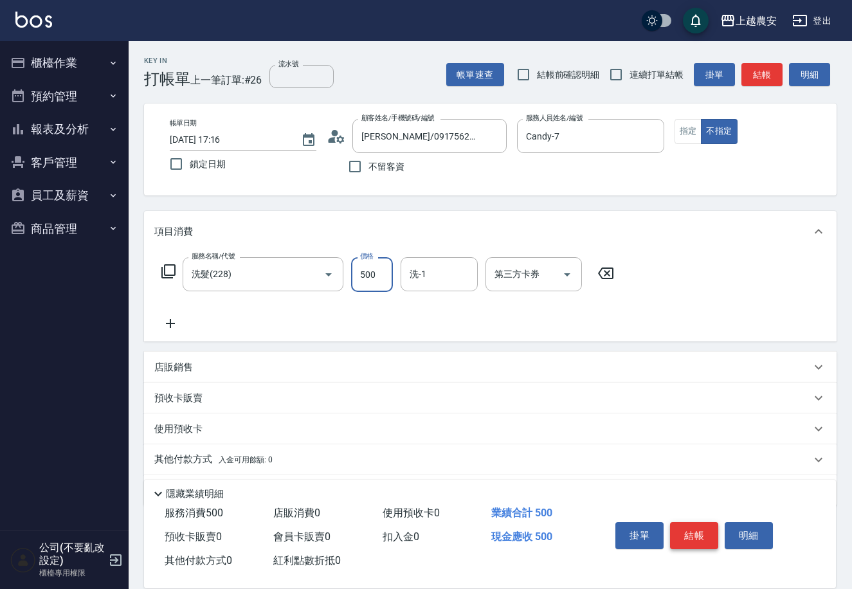
type input "500"
click at [683, 529] on button "結帳" at bounding box center [694, 535] width 48 height 27
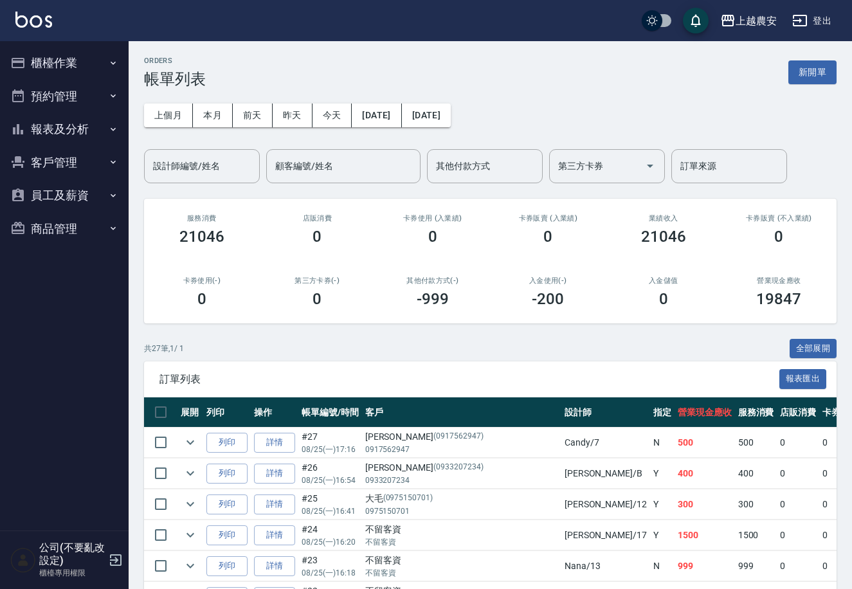
click at [69, 65] on button "櫃檯作業" at bounding box center [64, 62] width 118 height 33
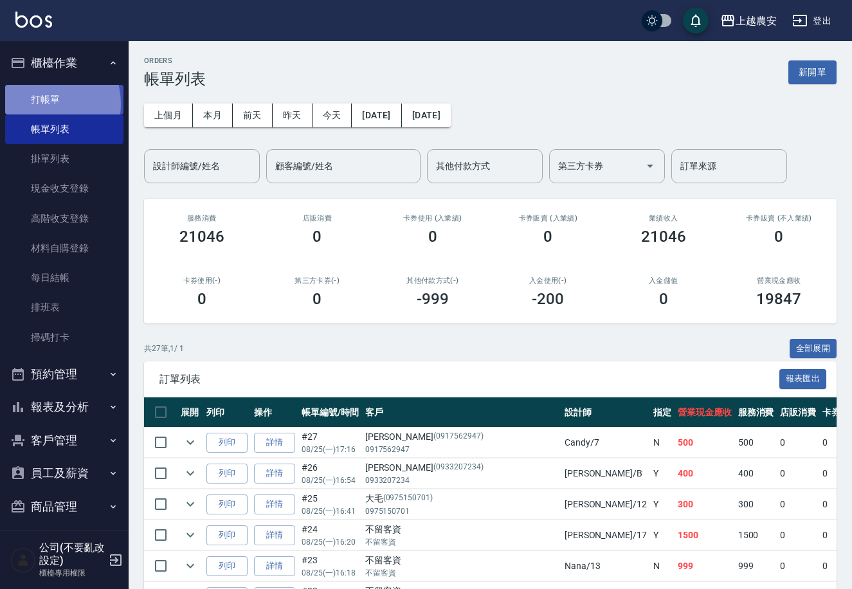
click at [41, 104] on link "打帳單" at bounding box center [64, 100] width 118 height 30
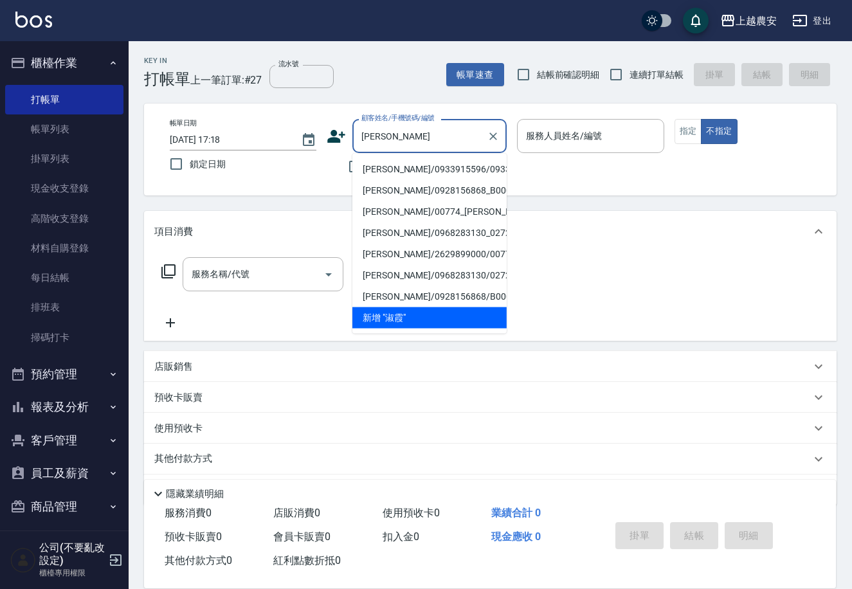
click at [379, 170] on li "[PERSON_NAME]/0933915596/0933915596" at bounding box center [429, 169] width 154 height 21
type input "[PERSON_NAME]/0933915596/0933915596"
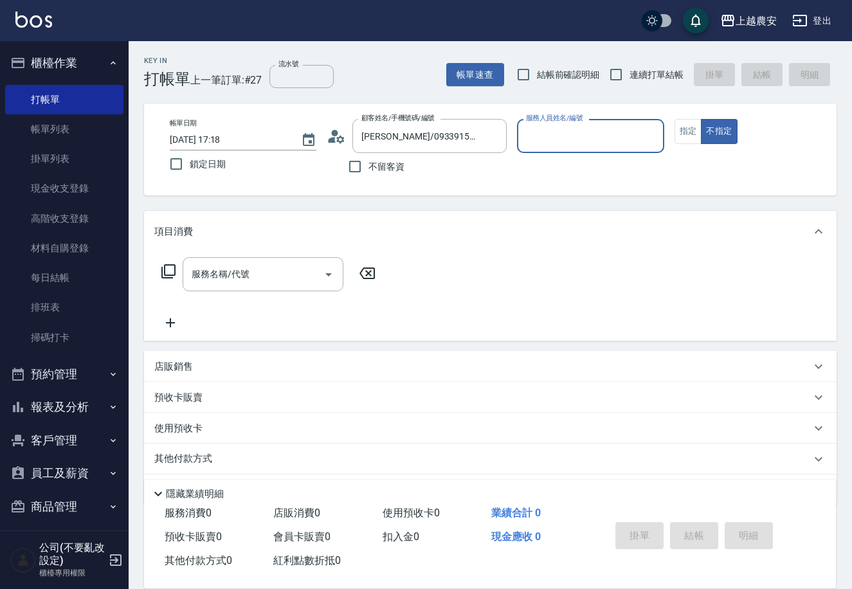
type input "Mia-M"
click at [681, 138] on button "指定" at bounding box center [688, 131] width 28 height 25
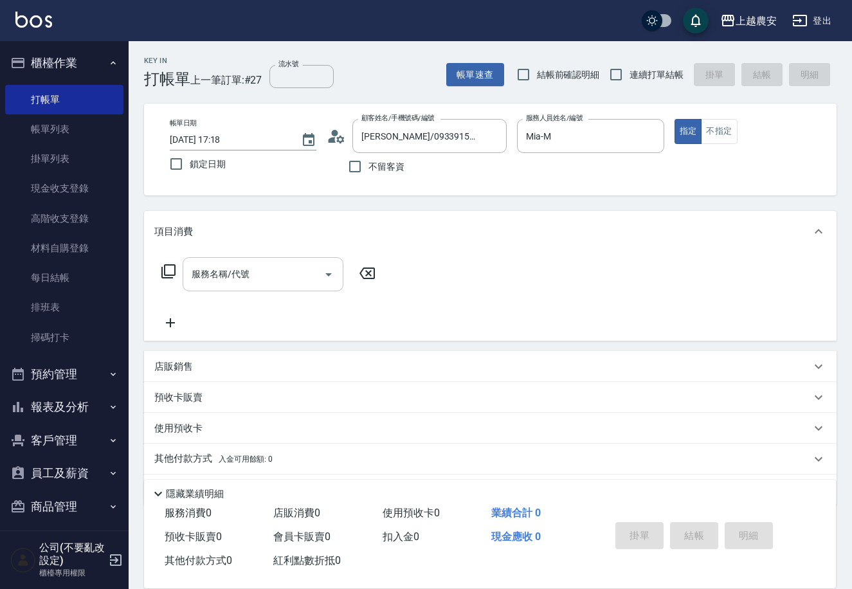
click at [287, 276] on input "服務名稱/代號" at bounding box center [253, 274] width 130 height 23
type input "洗髮(228)"
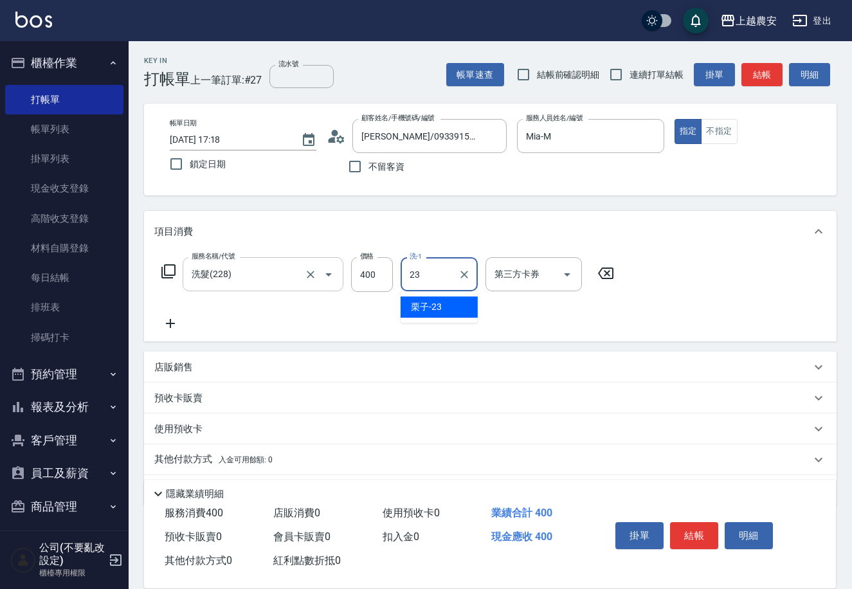
type input "栗子-23"
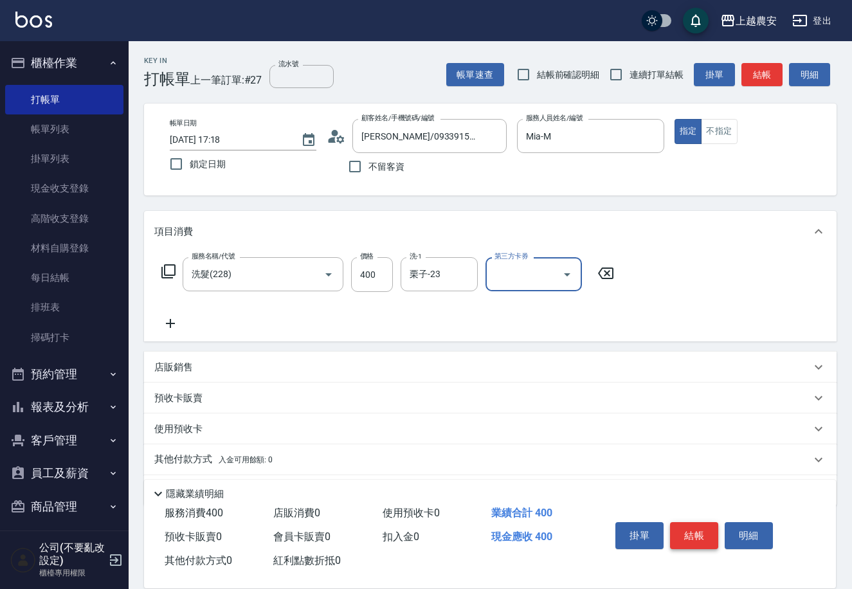
click at [701, 532] on button "結帳" at bounding box center [694, 535] width 48 height 27
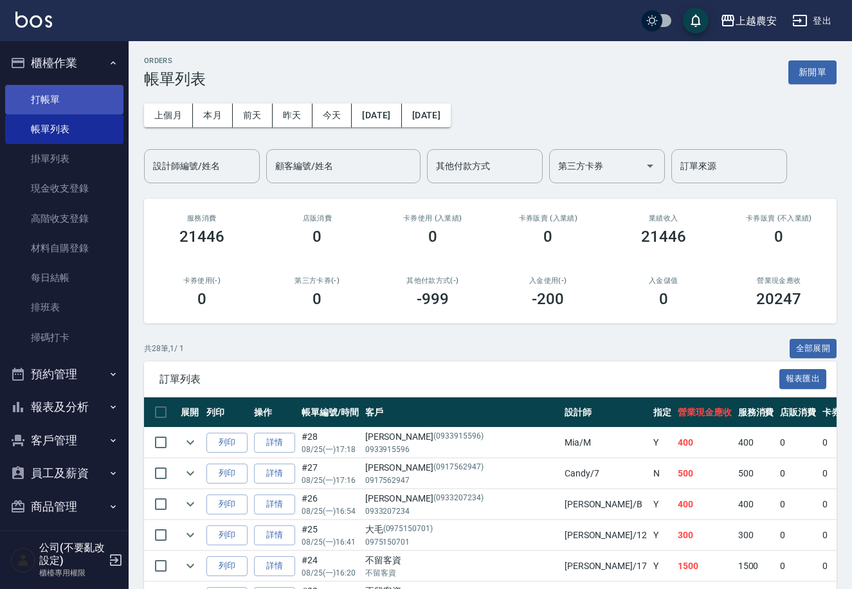
click at [62, 104] on link "打帳單" at bounding box center [64, 100] width 118 height 30
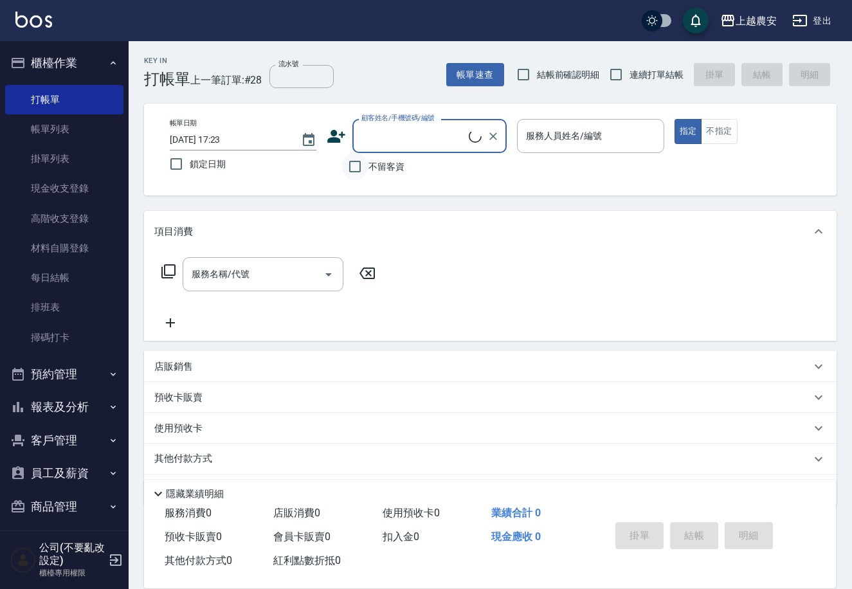
click at [365, 164] on input "不留客資" at bounding box center [354, 166] width 27 height 27
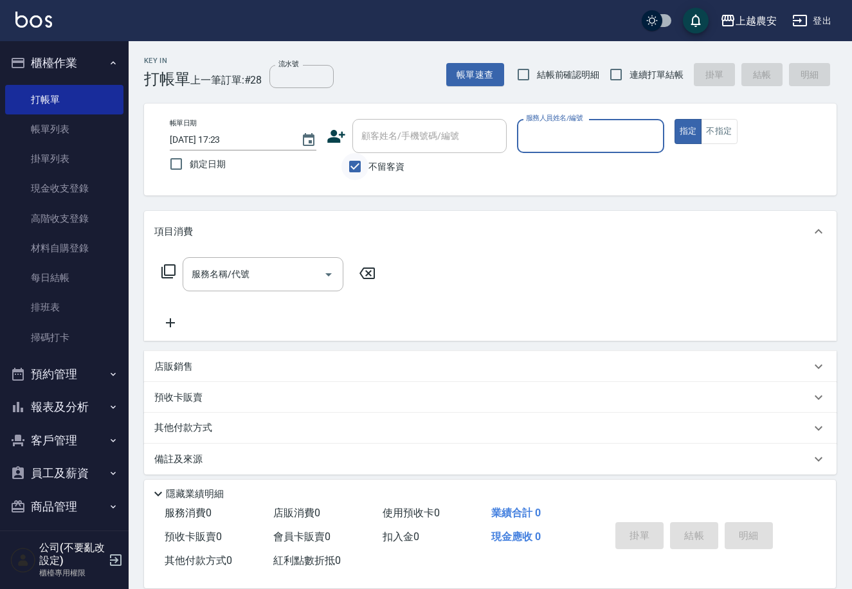
click at [365, 168] on input "不留客資" at bounding box center [354, 166] width 27 height 27
checkbox input "false"
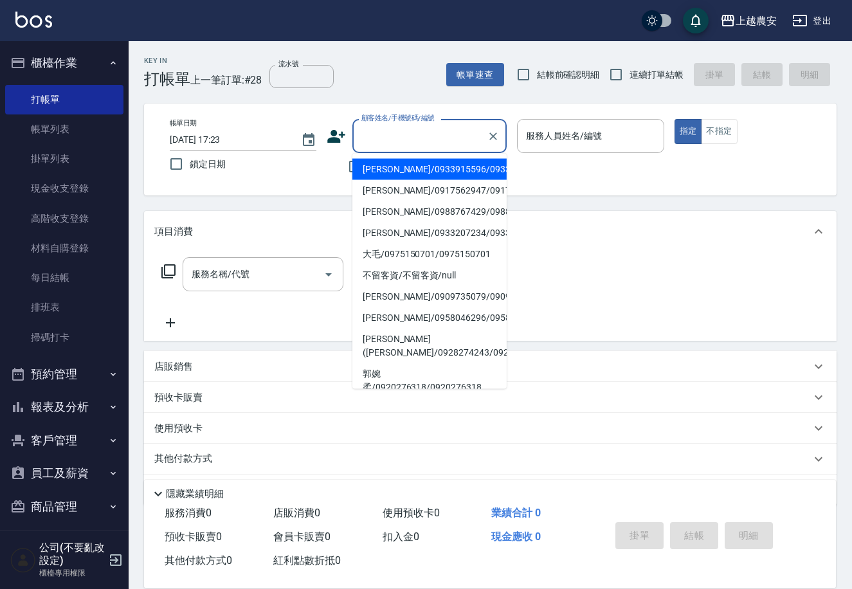
click at [381, 136] on input "顧客姓名/手機號碼/編號" at bounding box center [419, 136] width 123 height 23
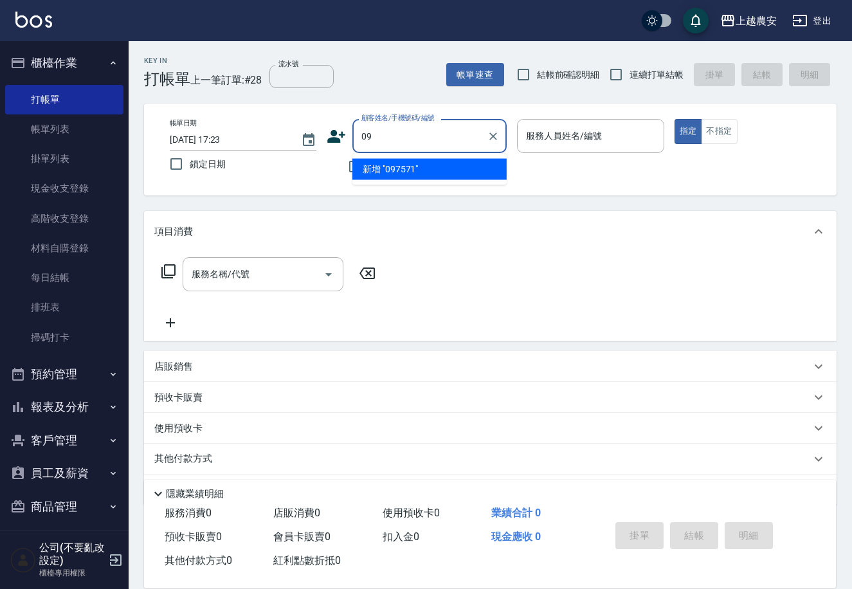
type input "0"
type input "0975710995"
drag, startPoint x: 424, startPoint y: 143, endPoint x: 346, endPoint y: 133, distance: 79.1
click at [346, 133] on div "顧客姓名/手機號碼/編號 0975710995 顧客姓名/手機號碼/編號" at bounding box center [417, 136] width 180 height 34
click at [331, 127] on icon at bounding box center [336, 136] width 19 height 19
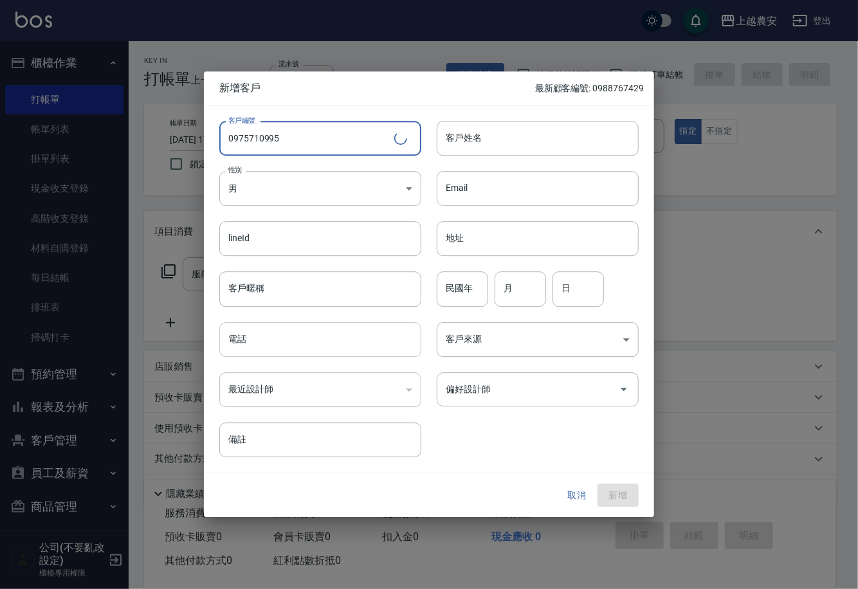
type input "0975710995"
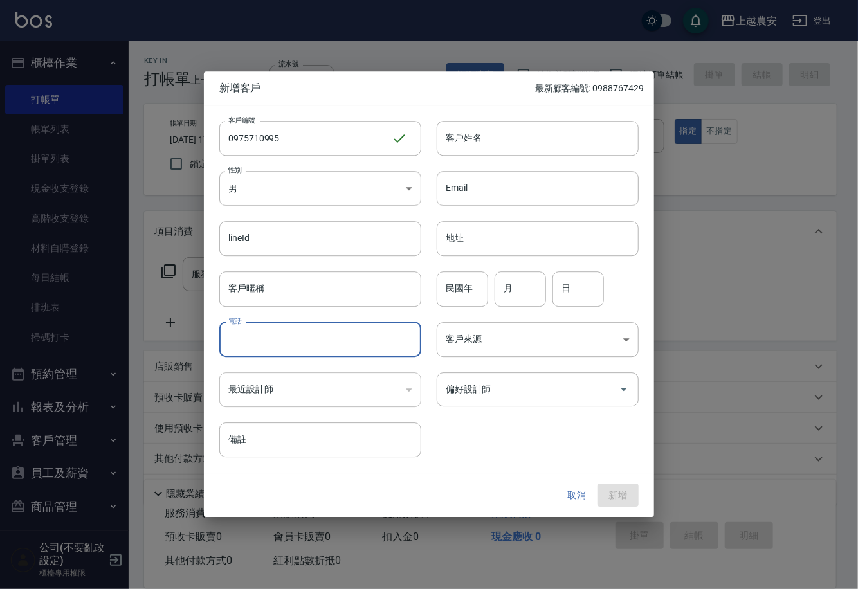
paste input "0975710995"
type input "0975710995"
click at [496, 128] on input "客戶姓名" at bounding box center [538, 138] width 202 height 35
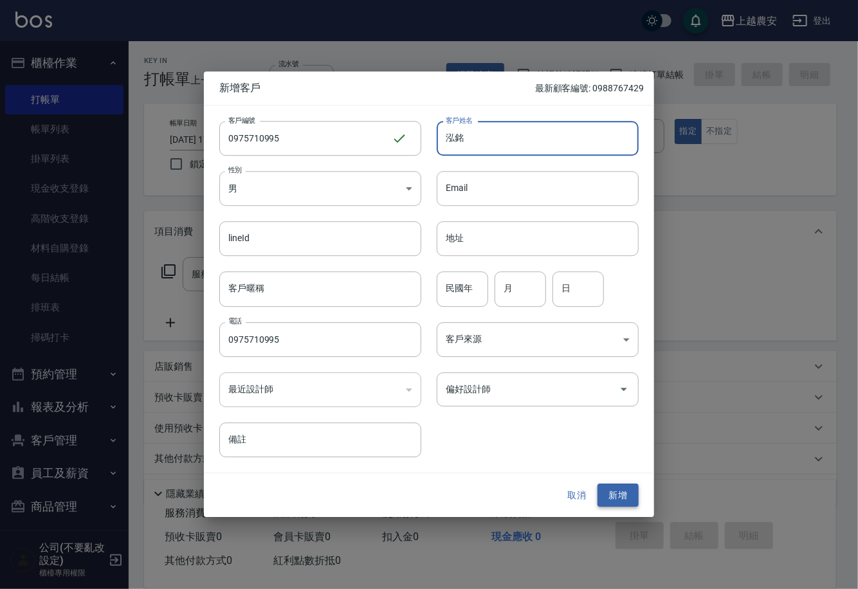
type input "泓銘"
click at [624, 493] on button "新增" at bounding box center [617, 495] width 41 height 24
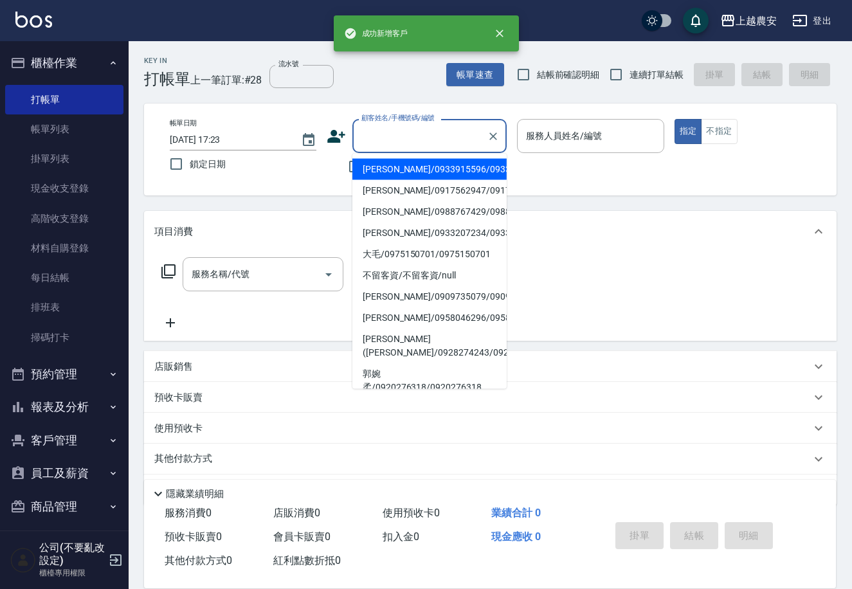
paste input "0975710995"
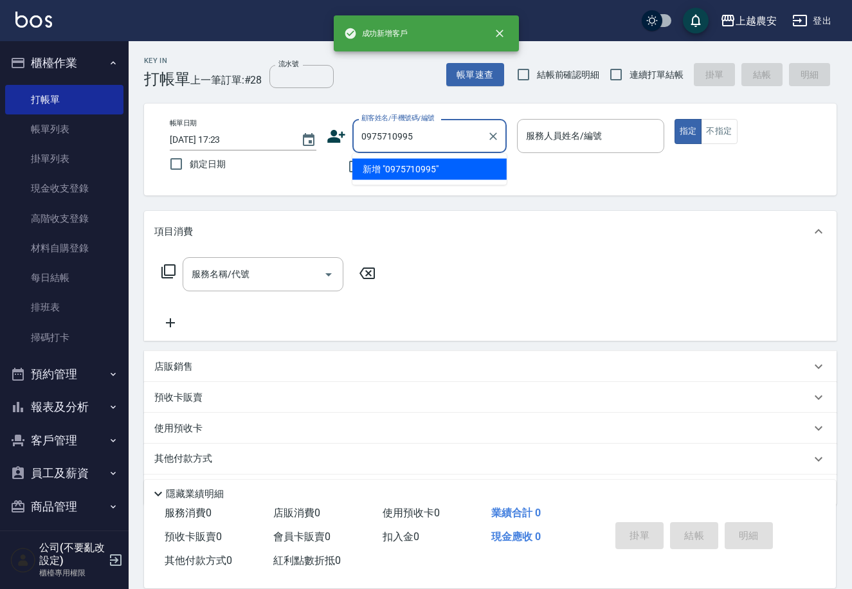
type input "0975710995"
click at [468, 325] on div "服務名稱/代號 服務名稱/代號" at bounding box center [490, 296] width 692 height 89
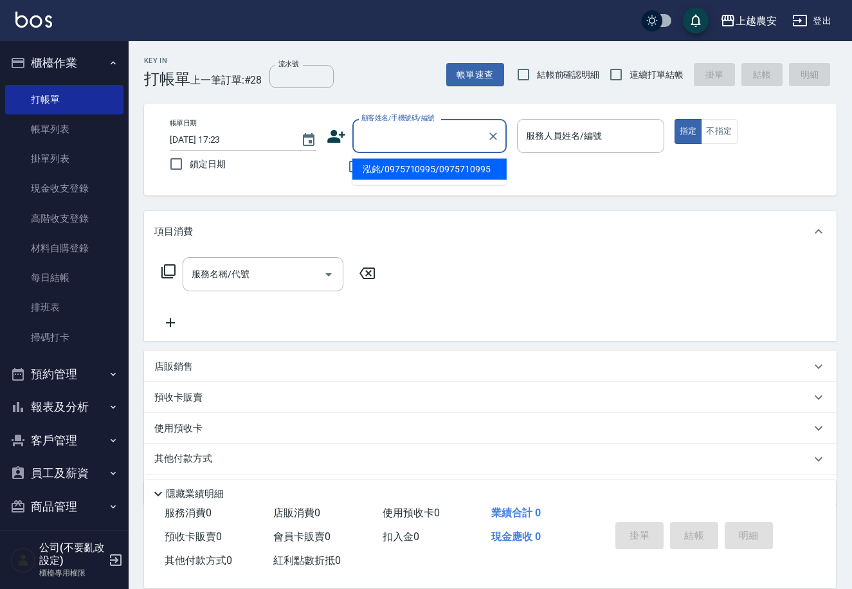
paste input "0975710995"
click at [413, 165] on li "泓銘/0975710995/0975710995" at bounding box center [429, 169] width 154 height 21
type input "泓銘/0975710995/0975710995"
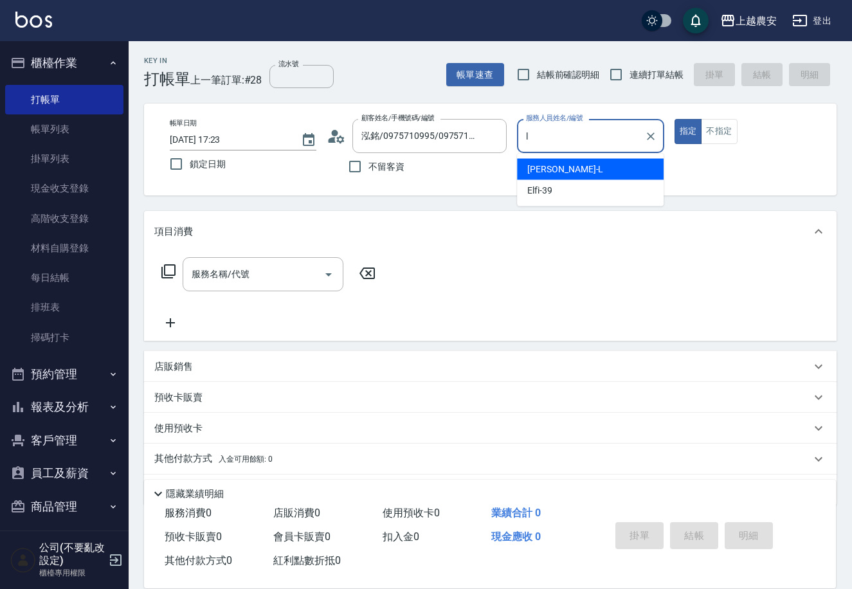
click at [547, 161] on div "Lina -L" at bounding box center [590, 169] width 147 height 21
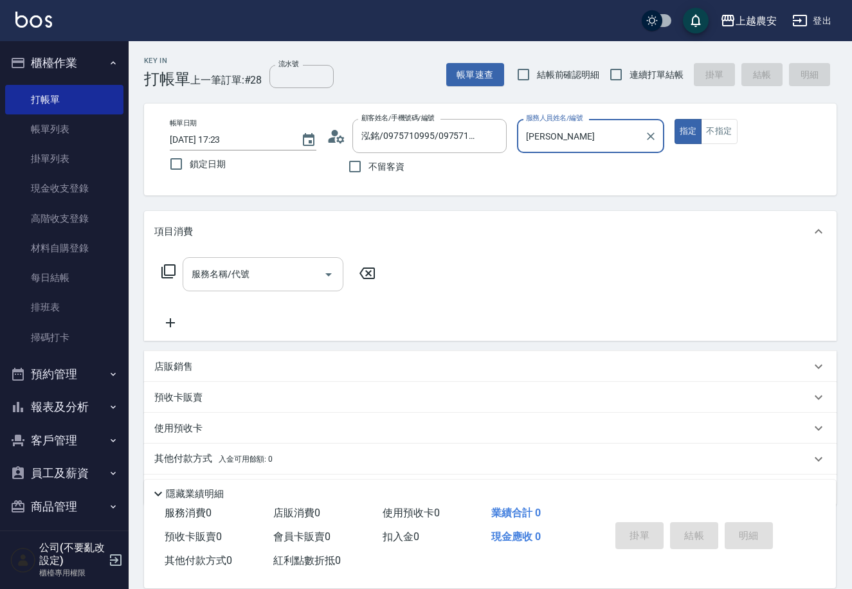
type input "Lina-L"
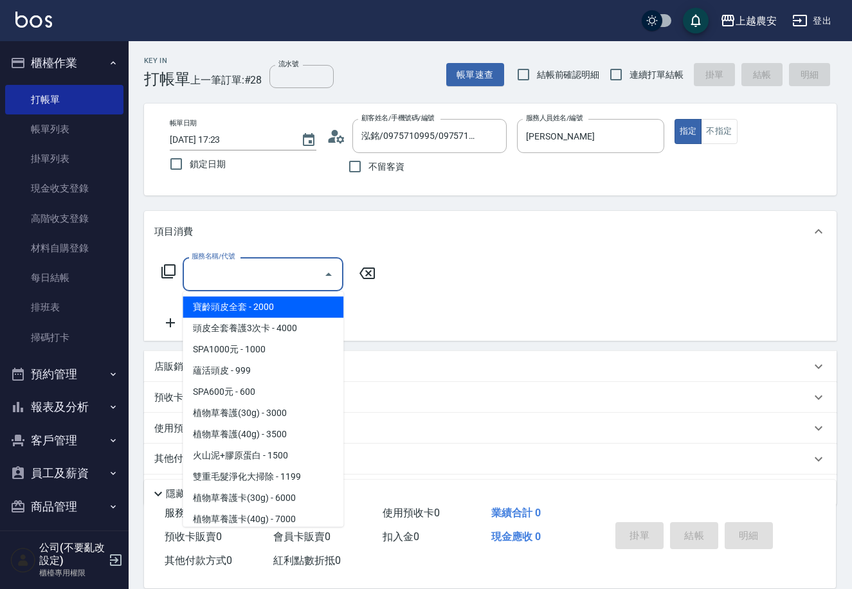
click at [243, 277] on input "服務名稱/代號" at bounding box center [253, 274] width 130 height 23
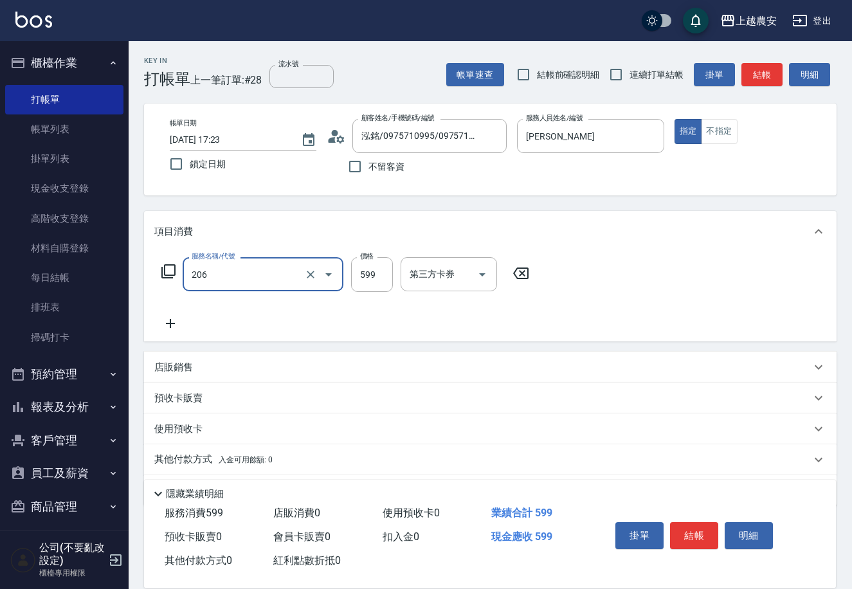
type input "洗+剪(206)"
type input "700"
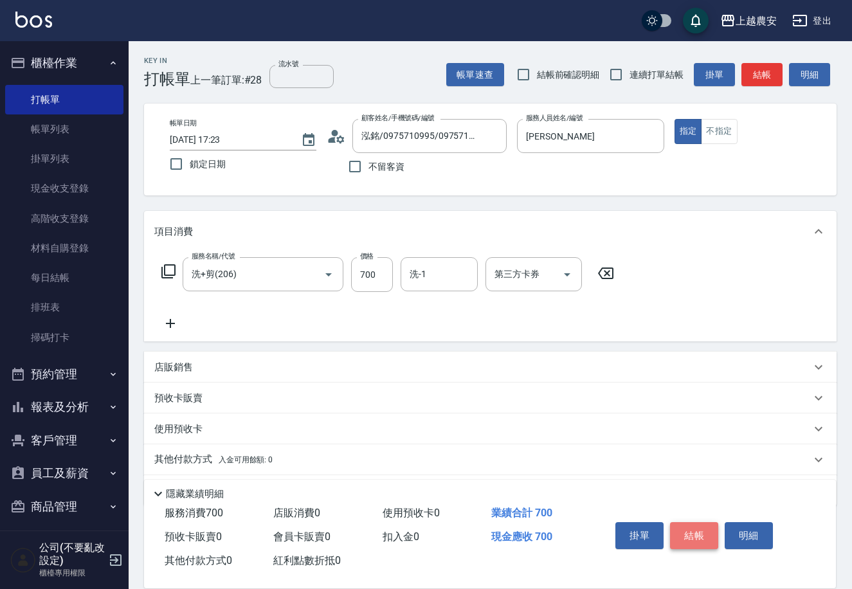
click at [685, 539] on button "結帳" at bounding box center [694, 535] width 48 height 27
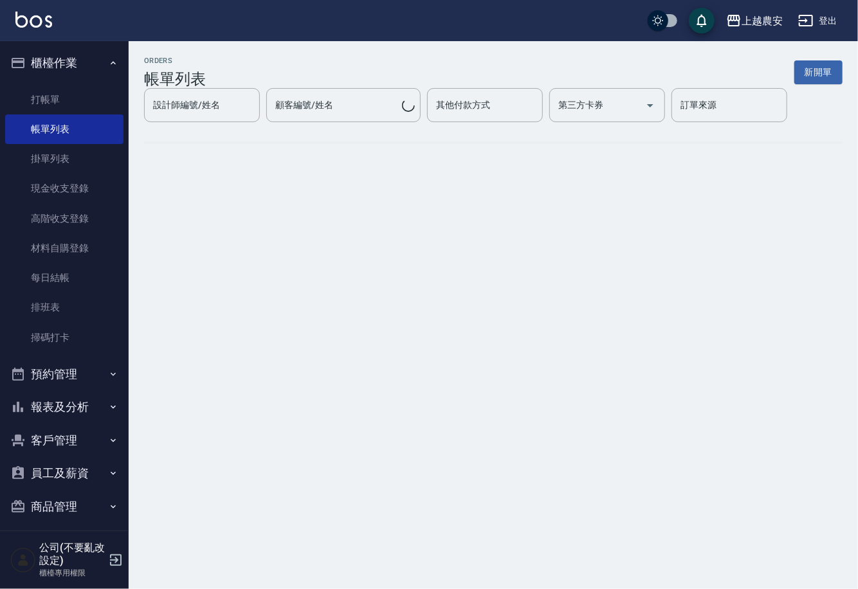
click at [81, 411] on button "報表及分析" at bounding box center [64, 406] width 118 height 33
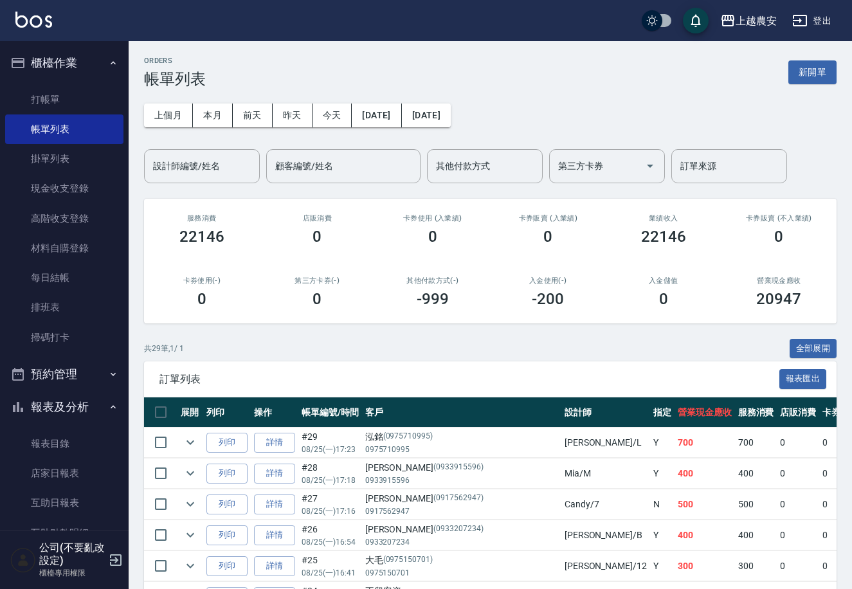
scroll to position [171, 0]
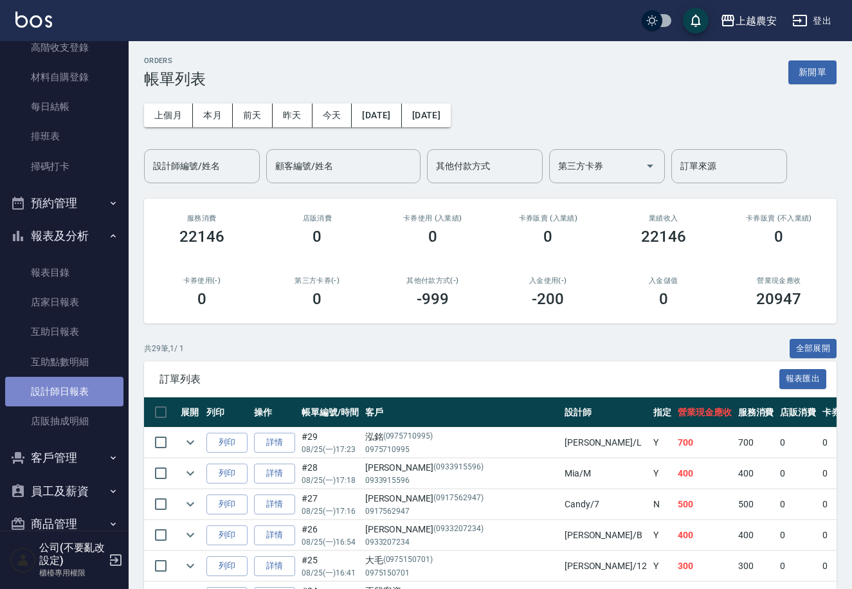
click at [86, 396] on link "設計師日報表" at bounding box center [64, 392] width 118 height 30
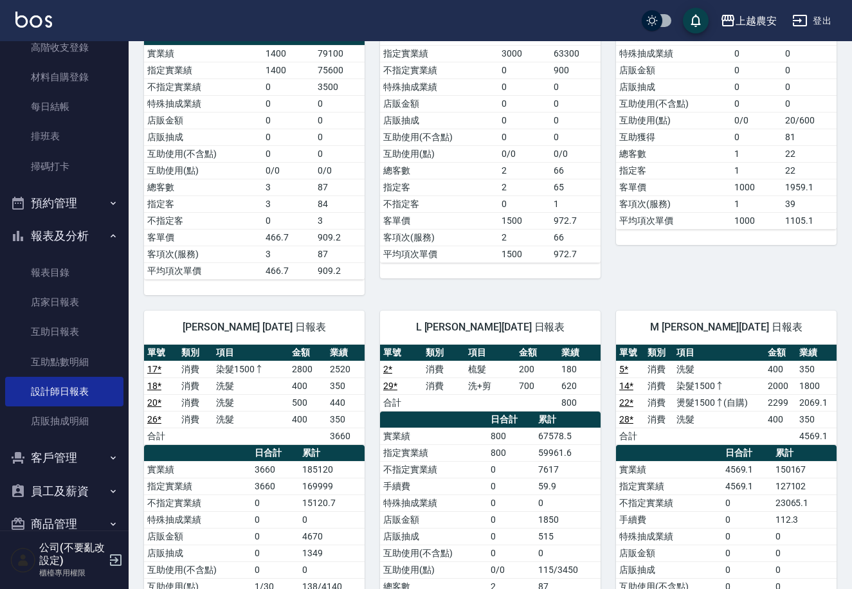
scroll to position [1267, 0]
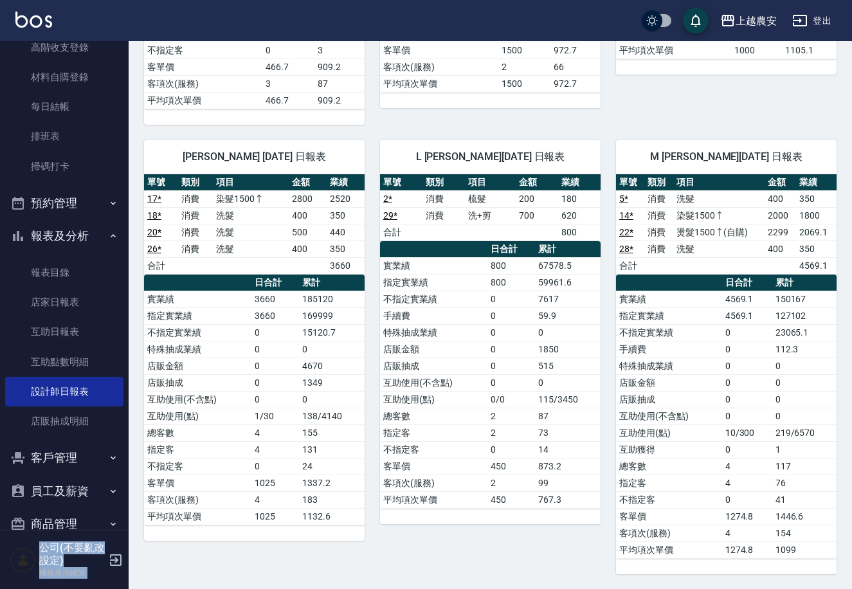
drag, startPoint x: 122, startPoint y: 194, endPoint x: 56, endPoint y: -53, distance: 256.1
drag, startPoint x: 129, startPoint y: 170, endPoint x: 120, endPoint y: 77, distance: 93.6
click at [120, 77] on div "櫃檯作業 打帳單 帳單列表 掛單列表 現金收支登錄 高階收支登錄 材料自購登錄 每日結帳 排班表 掃碼打卡 預約管理 預約管理 單日預約紀錄 單週預約紀錄 報…" at bounding box center [64, 315] width 129 height 548
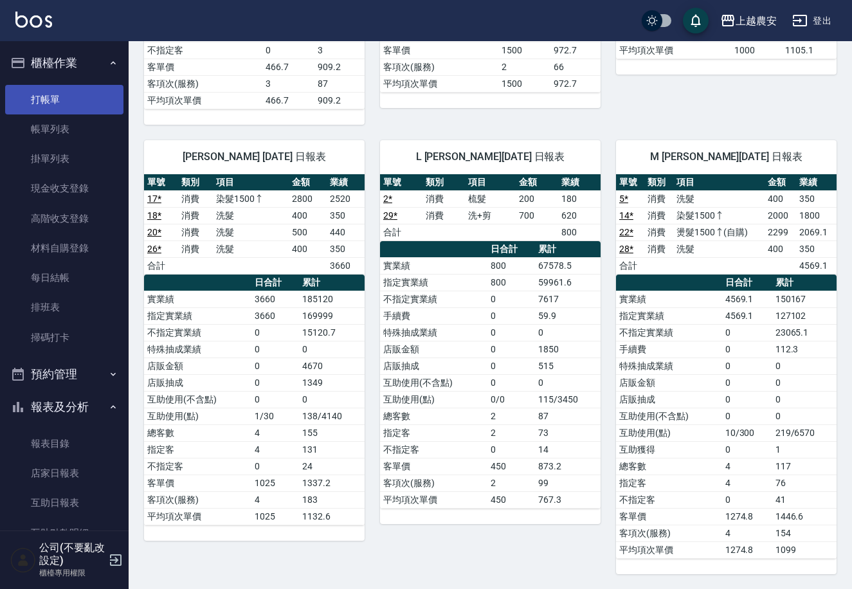
click at [86, 112] on link "打帳單" at bounding box center [64, 100] width 118 height 30
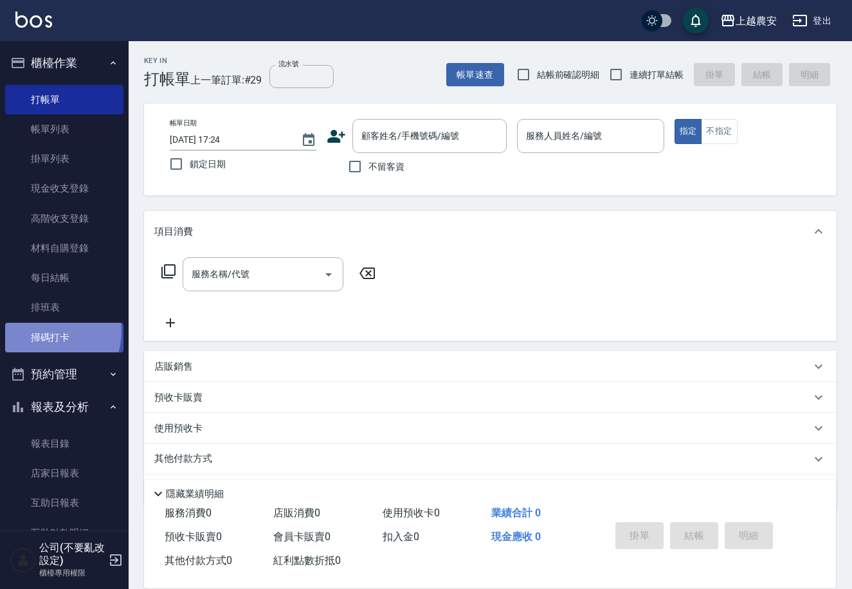
click at [46, 330] on link "掃碼打卡" at bounding box center [64, 338] width 118 height 30
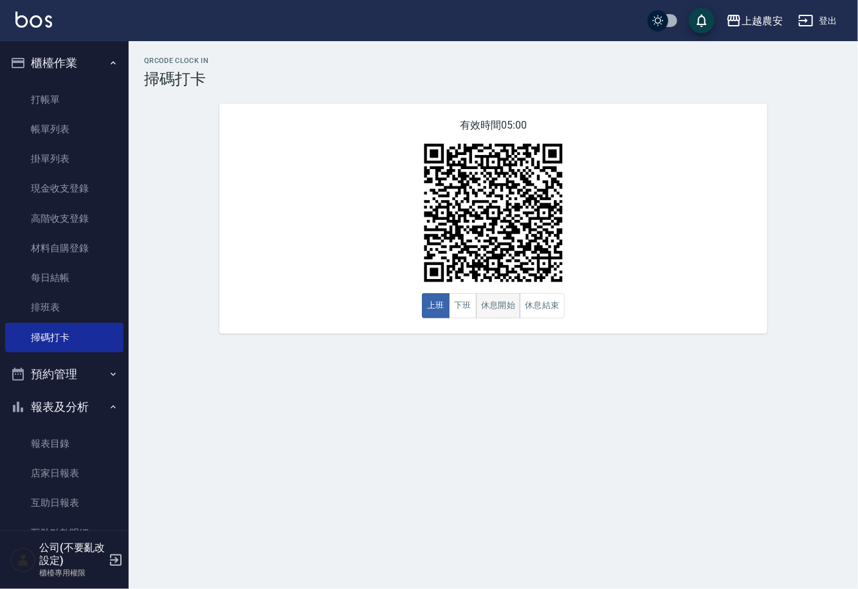
click at [500, 312] on button "休息開始" at bounding box center [498, 305] width 45 height 25
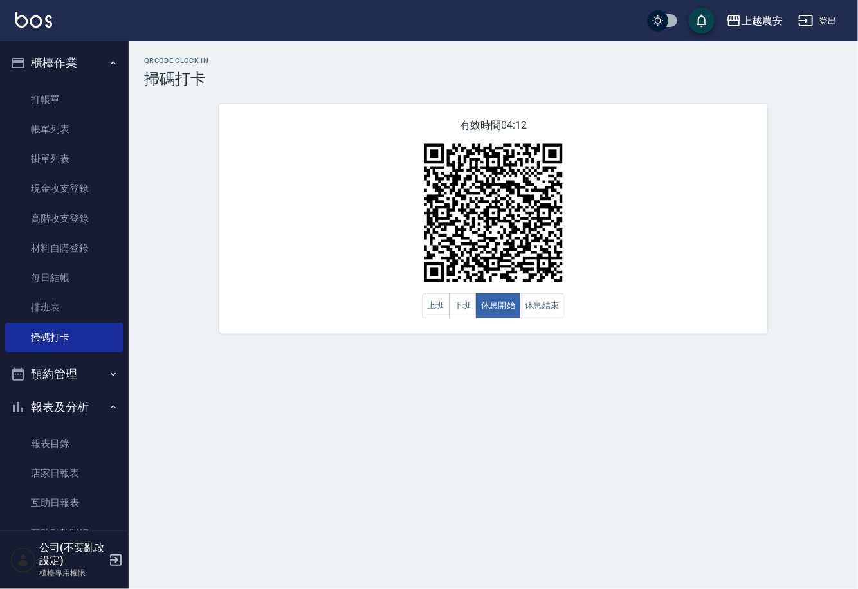
scroll to position [195, 0]
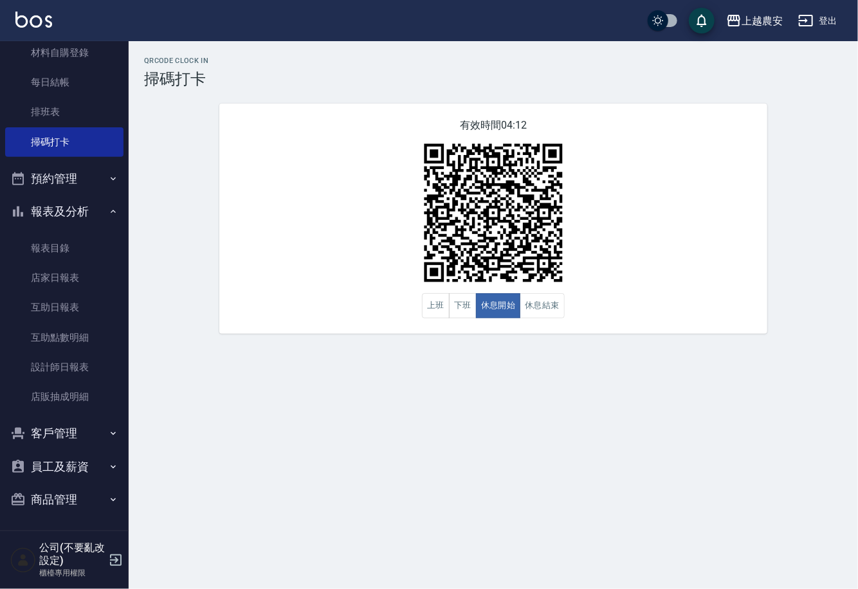
click at [68, 503] on button "商品管理" at bounding box center [64, 499] width 118 height 33
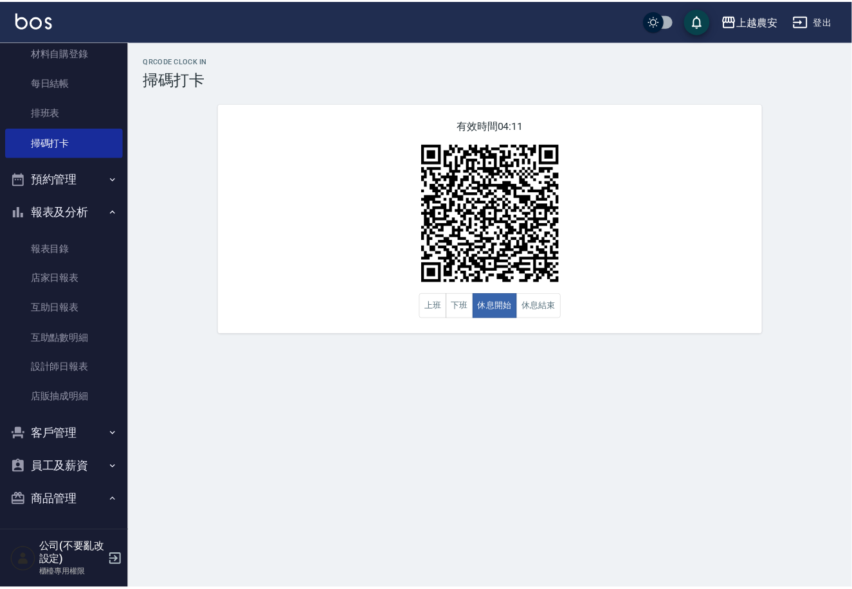
scroll to position [265, 0]
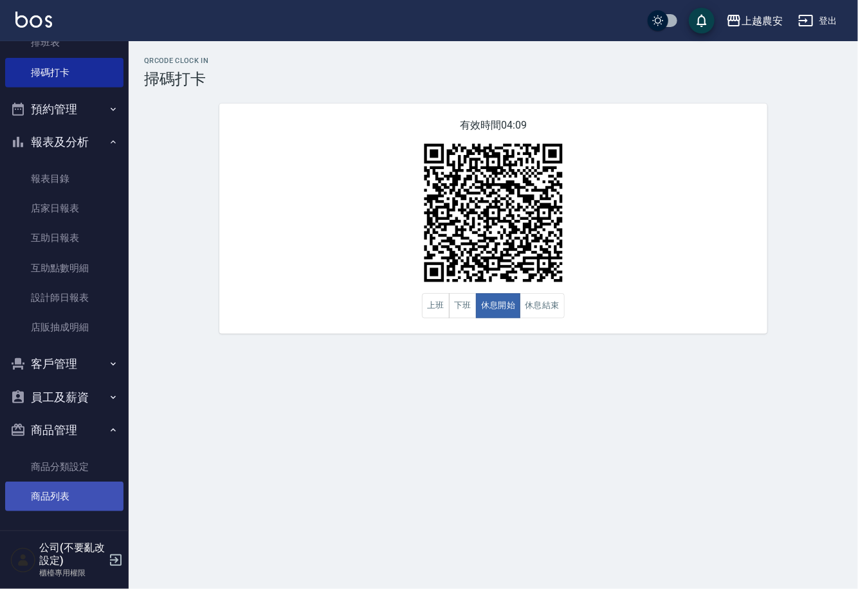
click at [42, 491] on link "商品列表" at bounding box center [64, 497] width 118 height 30
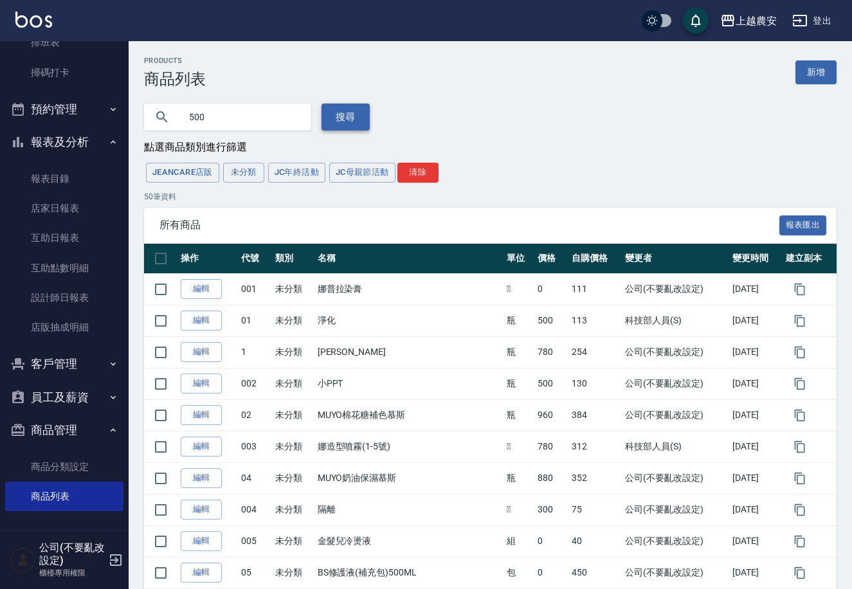
type input "500"
click at [339, 111] on button "搜尋" at bounding box center [345, 117] width 48 height 27
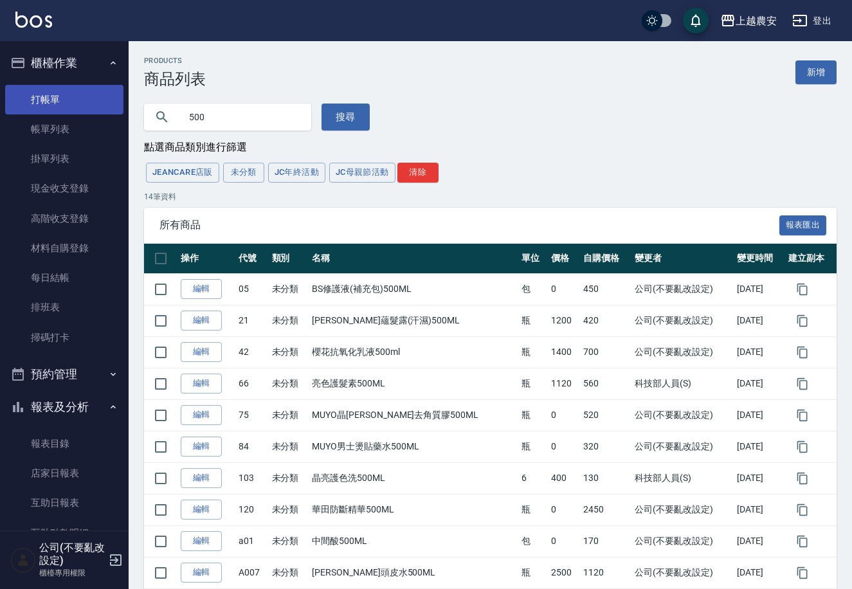
click at [55, 99] on link "打帳單" at bounding box center [64, 100] width 118 height 30
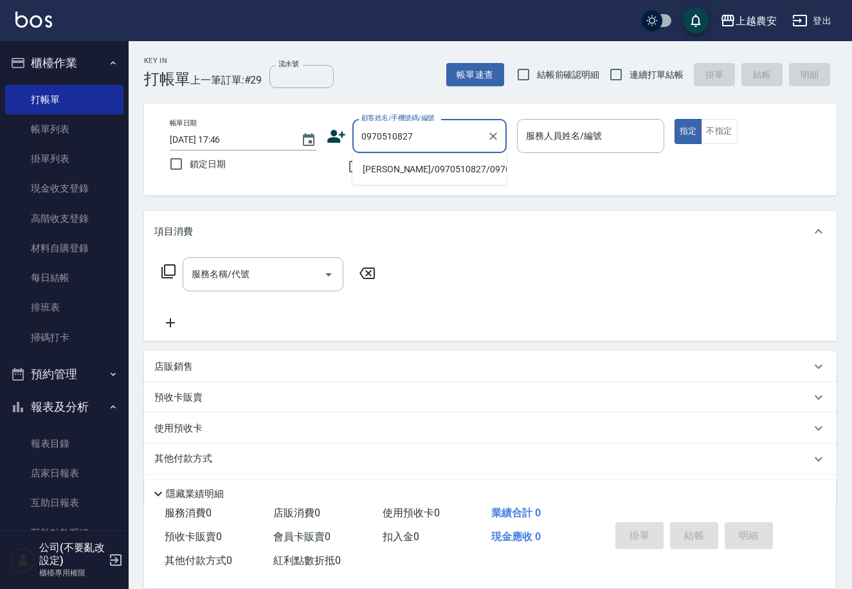
click at [420, 168] on li "[PERSON_NAME]/0970510827/0970510827" at bounding box center [429, 169] width 154 height 21
type input "[PERSON_NAME]/0970510827/0970510827"
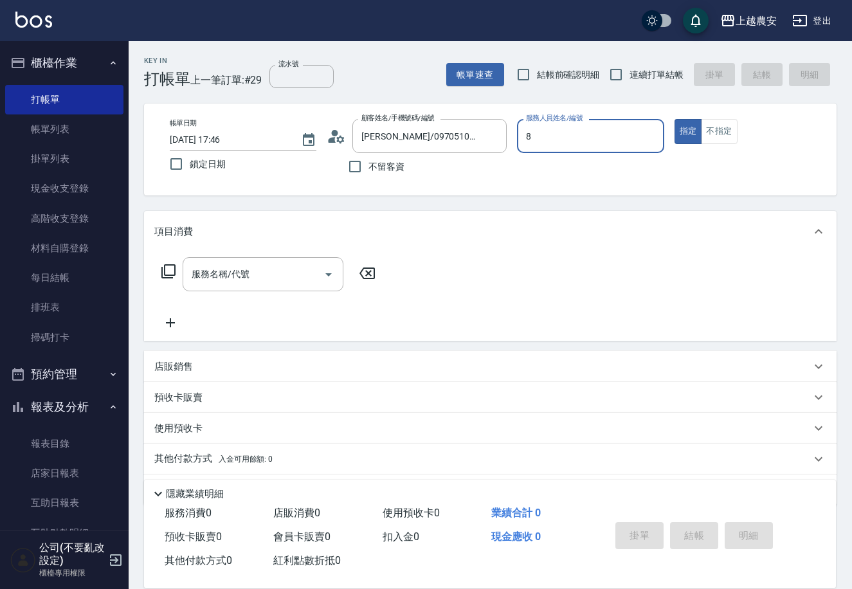
type input "黛慧-8"
type button "true"
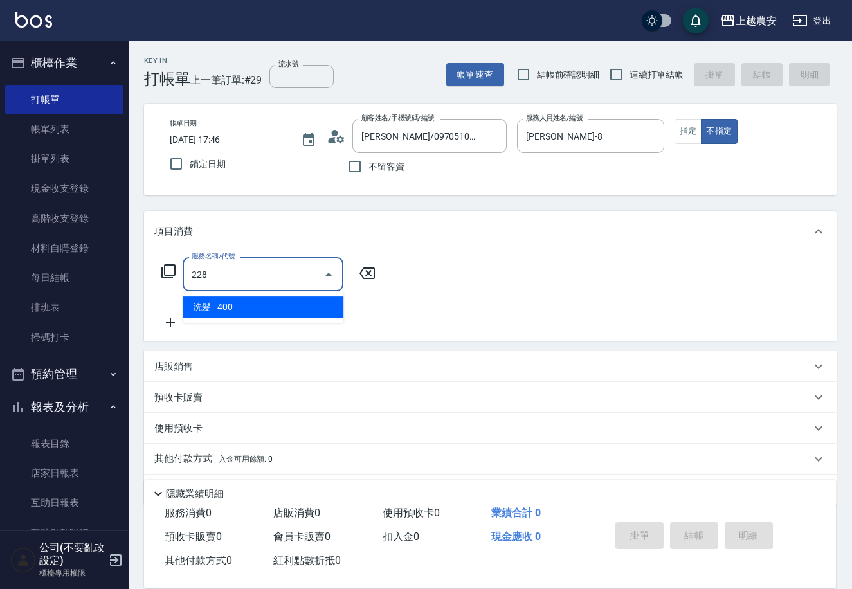
type input "洗髮(228)"
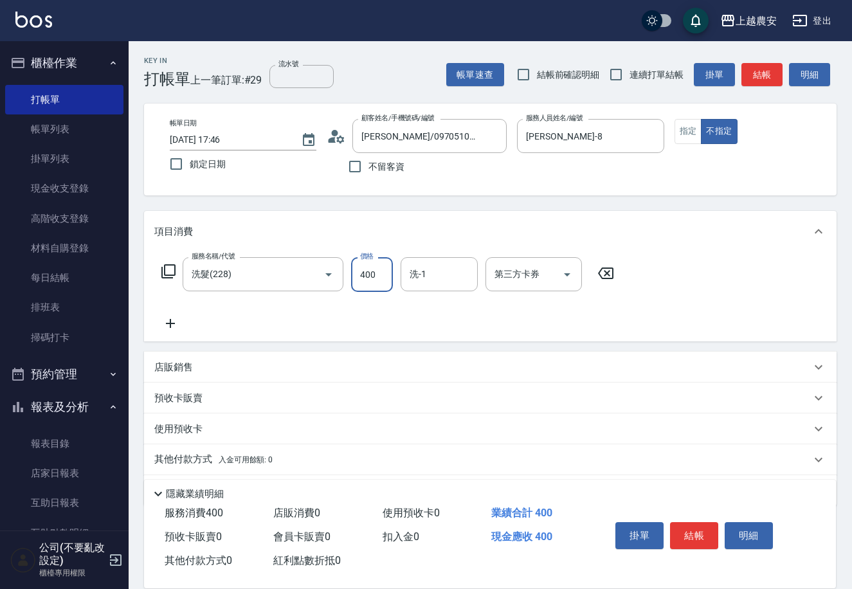
click at [179, 460] on p "其他付款方式 入金可用餘額: 0" at bounding box center [213, 460] width 118 height 14
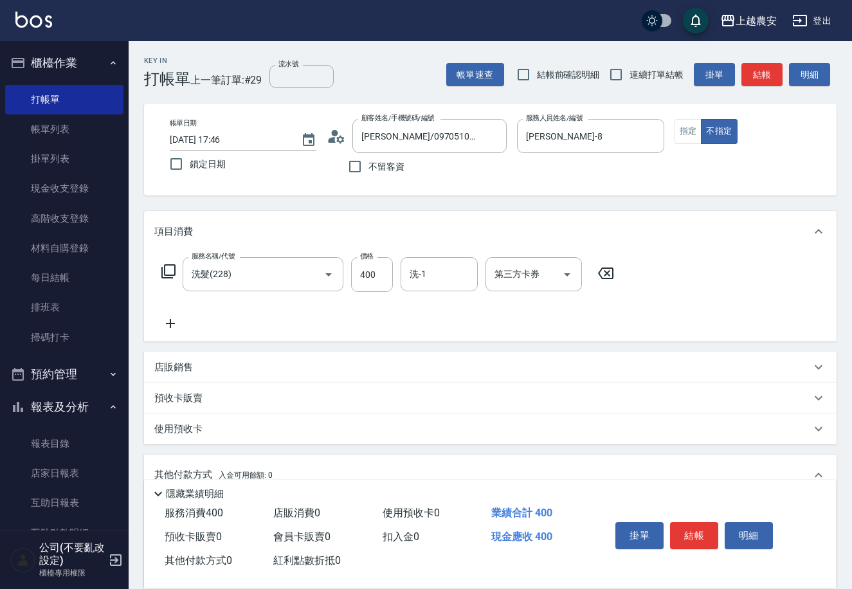
scroll to position [189, 0]
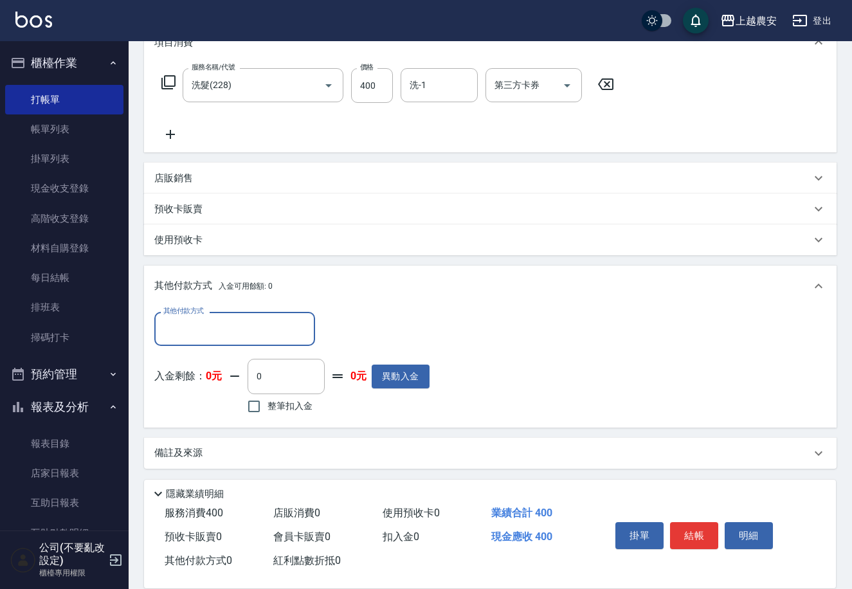
click at [208, 313] on div "其他付款方式" at bounding box center [234, 329] width 161 height 34
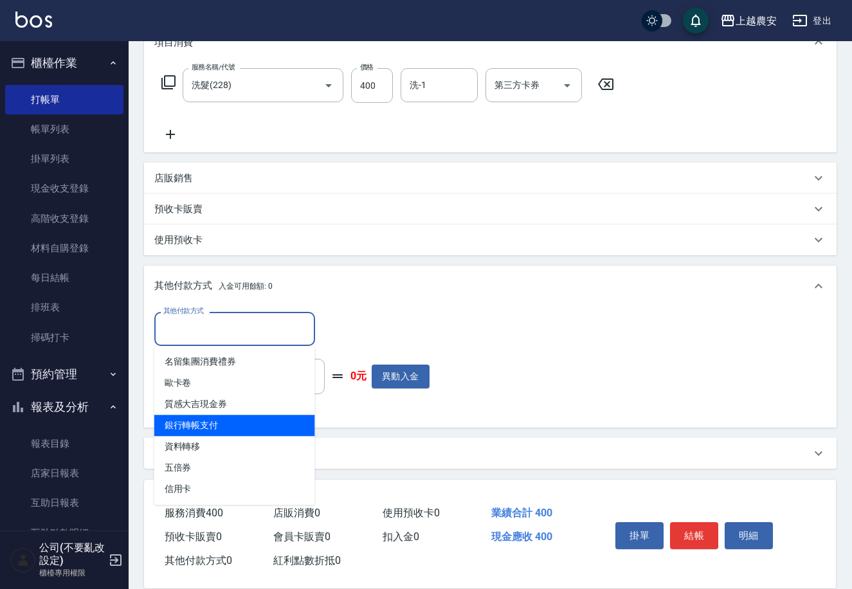
click at [226, 426] on span "銀行轉帳支付" at bounding box center [234, 425] width 161 height 21
type input "銀行轉帳支付"
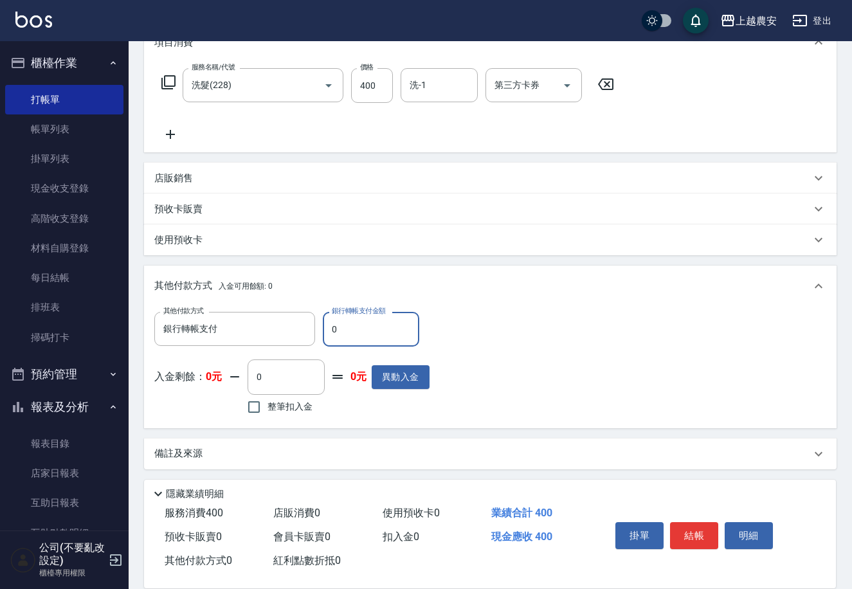
click at [323, 339] on input "0" at bounding box center [371, 329] width 96 height 35
type input "400"
click at [683, 532] on button "結帳" at bounding box center [694, 535] width 48 height 27
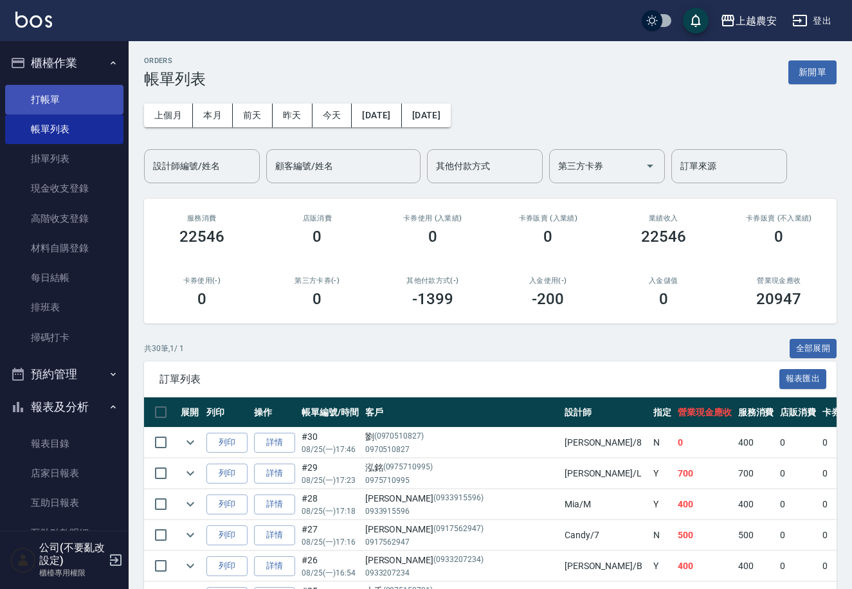
click at [63, 91] on link "打帳單" at bounding box center [64, 100] width 118 height 30
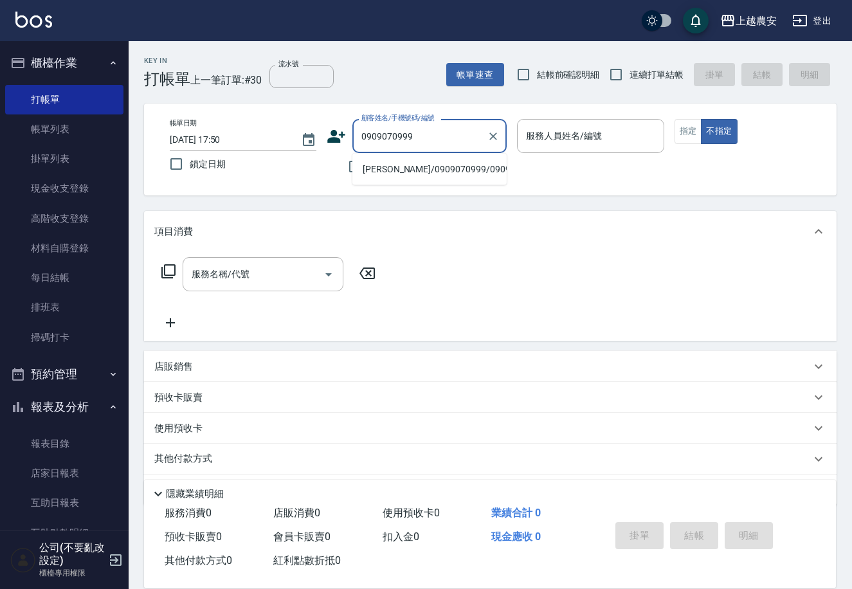
click at [420, 177] on li "[PERSON_NAME]/0909070999/0909070999" at bounding box center [429, 169] width 154 height 21
click at [420, 177] on div "不留客資" at bounding box center [417, 166] width 180 height 27
type input "[PERSON_NAME]/0909070999/0909070999"
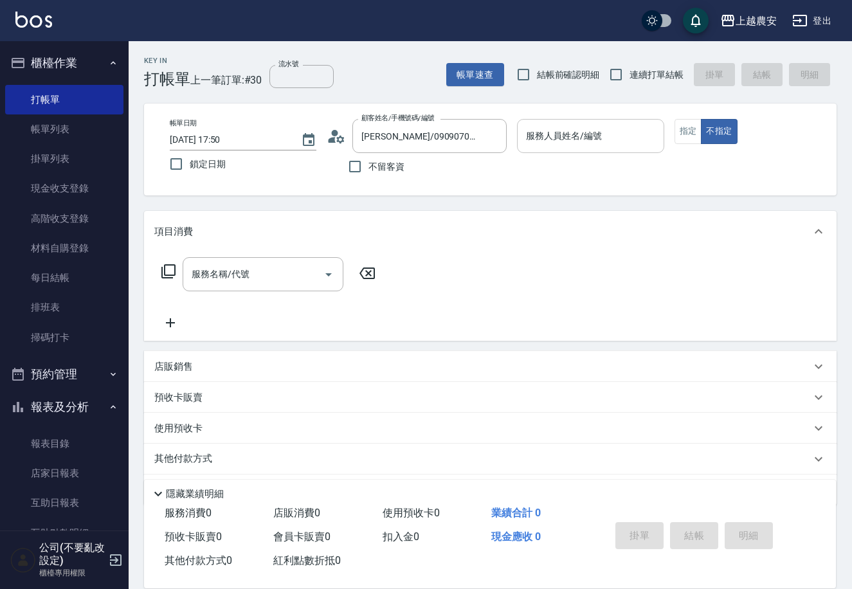
type input "Mia-M"
click at [689, 132] on button "指定" at bounding box center [688, 131] width 28 height 25
click at [275, 271] on input "服務名稱/代號" at bounding box center [253, 274] width 130 height 23
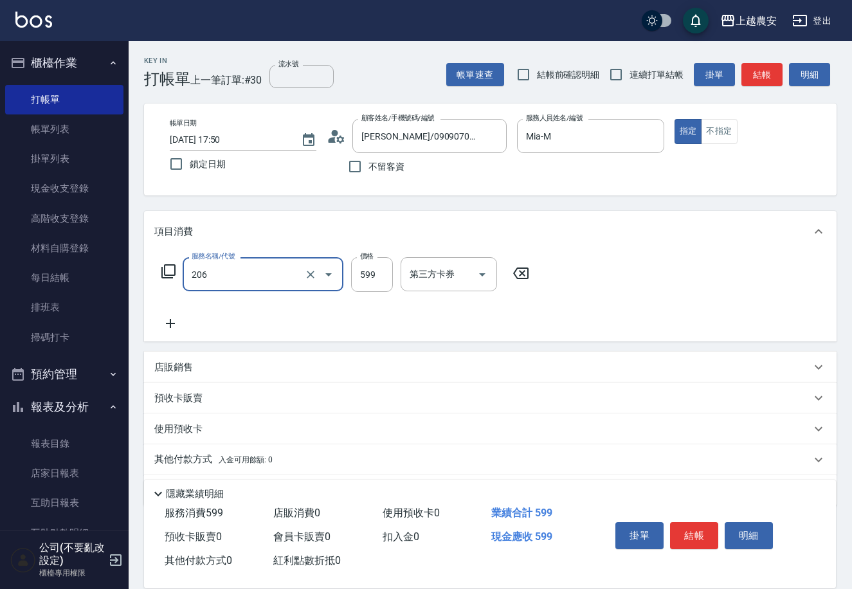
type input "洗+剪(206)"
type input "600"
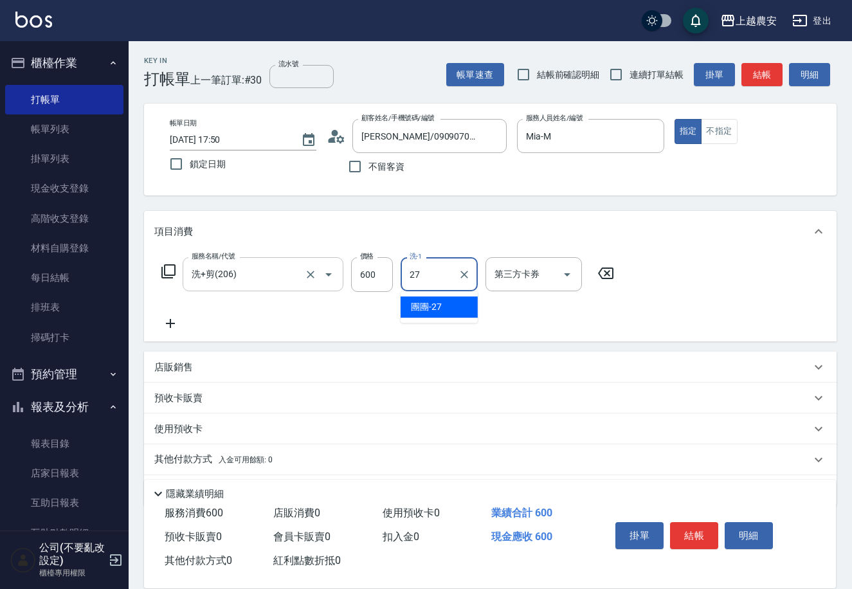
type input "團團-27"
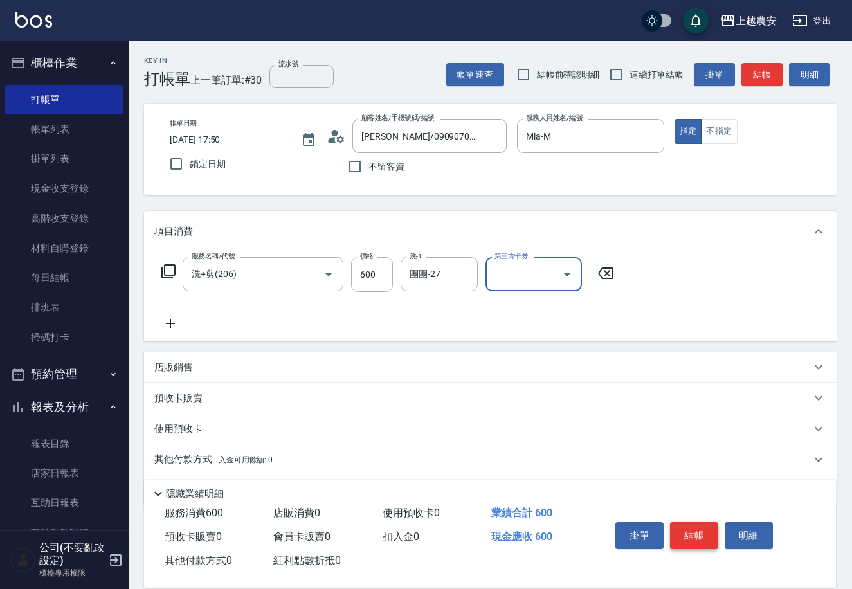
click at [705, 537] on button "結帳" at bounding box center [694, 535] width 48 height 27
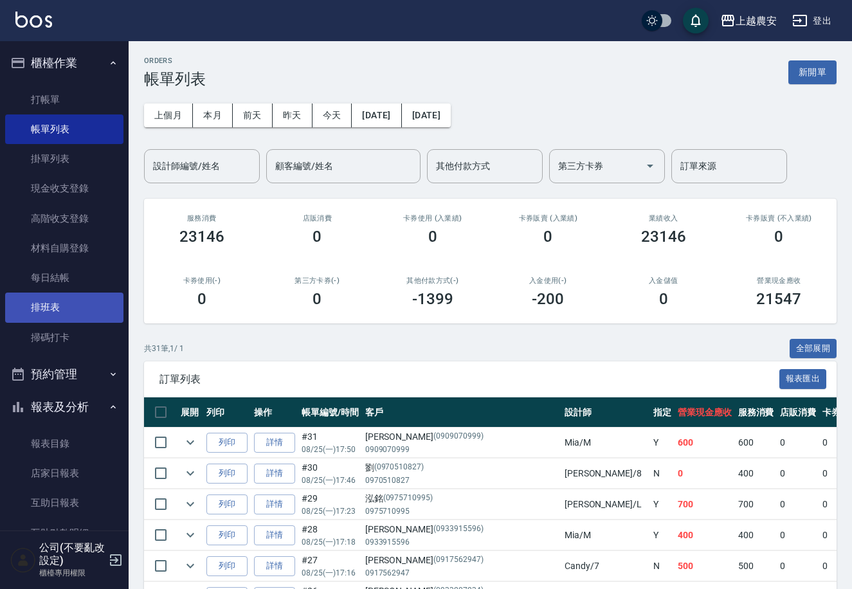
click at [78, 321] on link "排班表" at bounding box center [64, 308] width 118 height 30
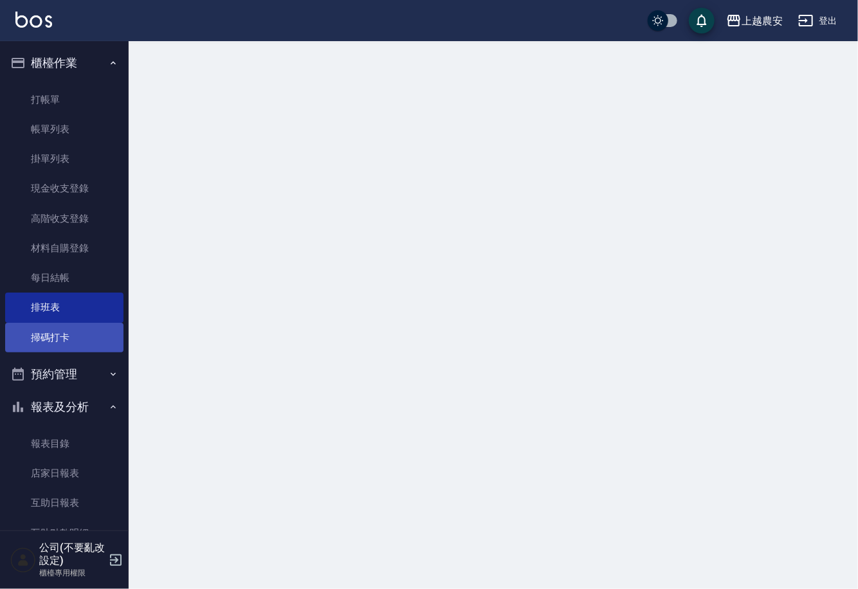
click at [75, 328] on link "掃碼打卡" at bounding box center [64, 338] width 118 height 30
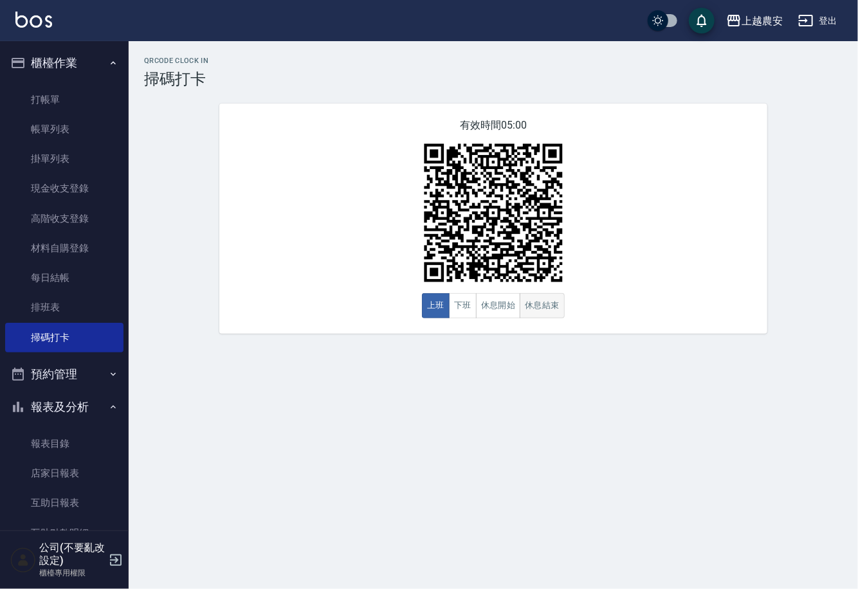
click at [550, 302] on button "休息結束" at bounding box center [541, 305] width 45 height 25
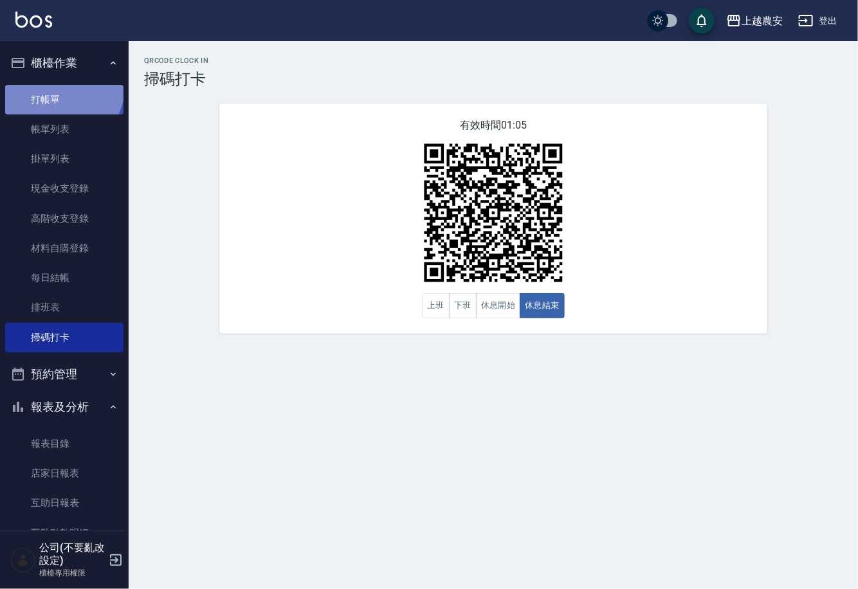
click at [57, 85] on link "打帳單" at bounding box center [64, 100] width 118 height 30
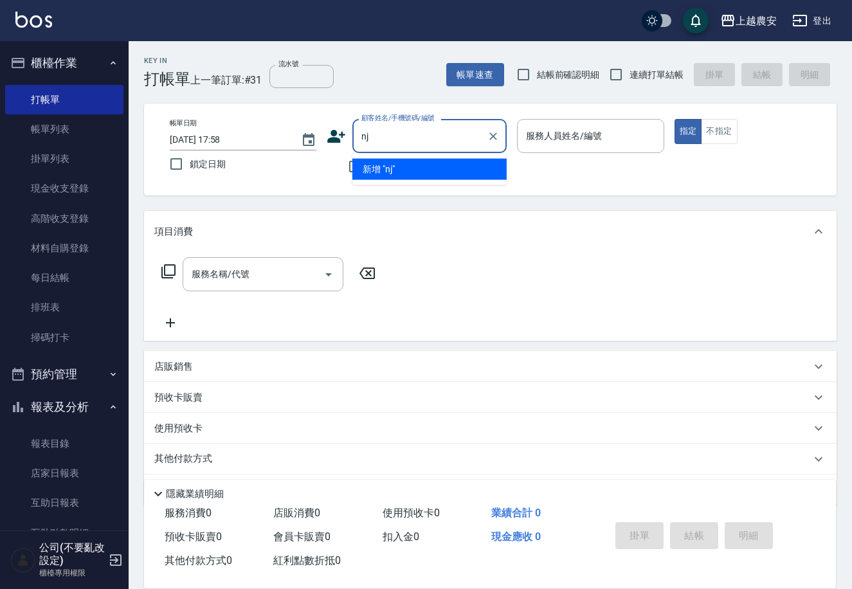
type input "n"
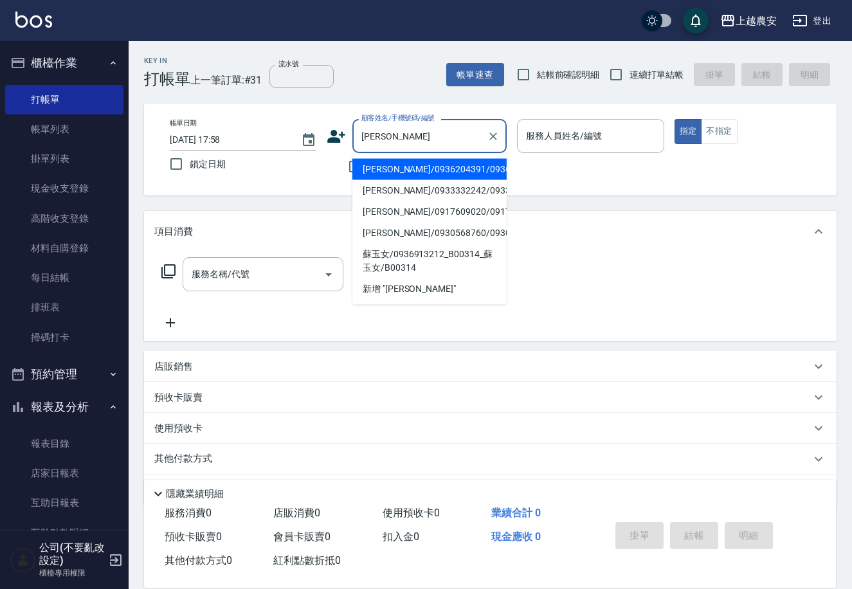
click at [383, 170] on li "蘇玉琴/0936204391/0936204391" at bounding box center [429, 169] width 154 height 21
type input "蘇玉"
click at [383, 170] on span "不留客資" at bounding box center [386, 167] width 36 height 14
click at [368, 170] on input "不留客資" at bounding box center [354, 166] width 27 height 27
checkbox input "true"
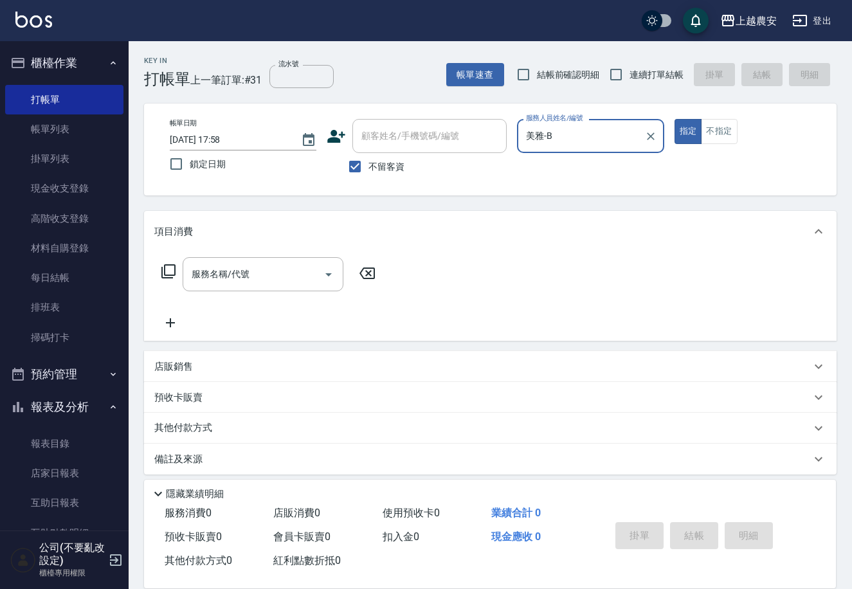
type input "美雅-B"
click at [290, 277] on input "服務名稱/代號" at bounding box center [253, 274] width 130 height 23
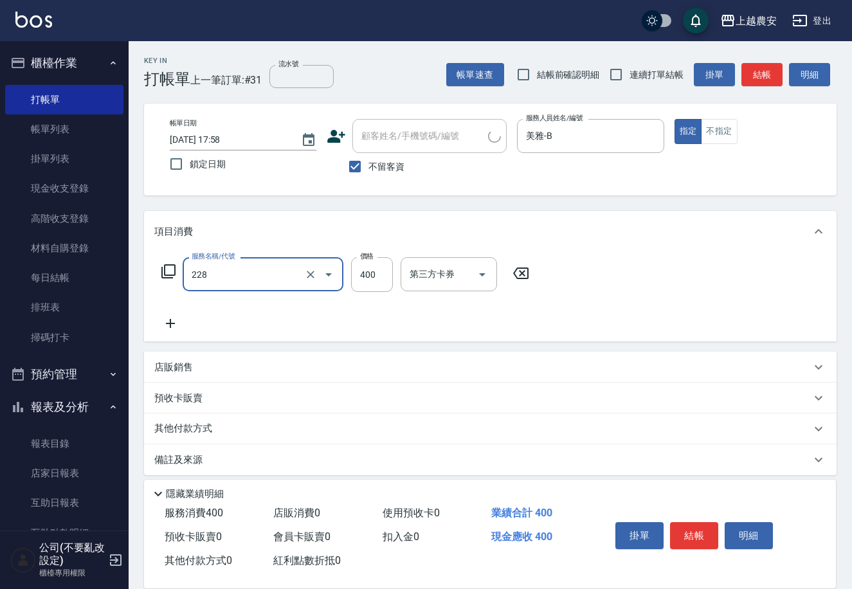
type input "洗髮(228)"
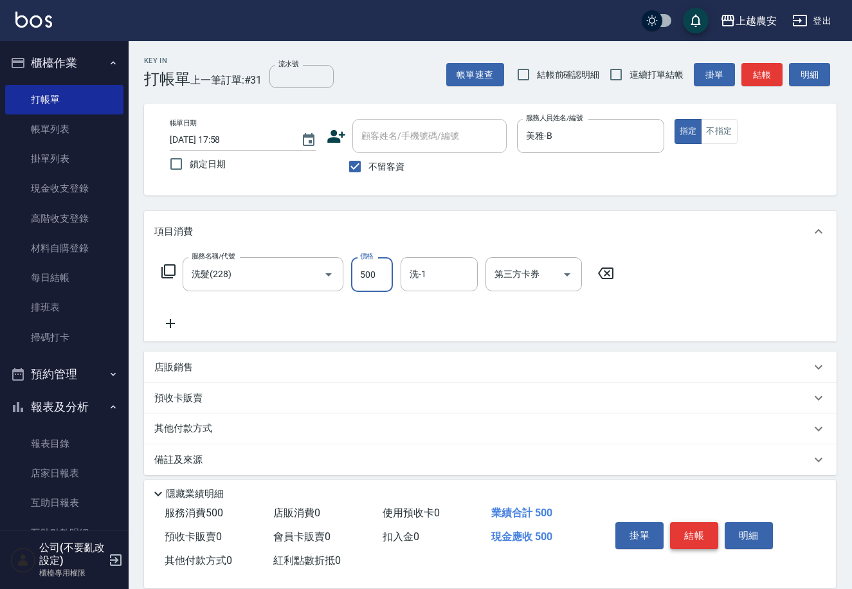
type input "500"
click at [689, 536] on button "結帳" at bounding box center [694, 535] width 48 height 27
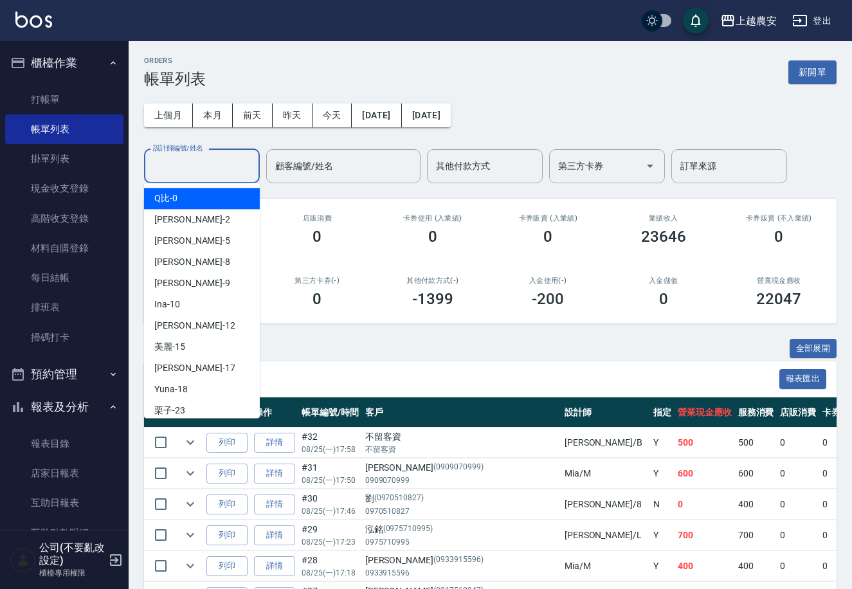
click at [210, 154] on div "設計師編號/姓名 設計師編號/姓名" at bounding box center [202, 166] width 116 height 34
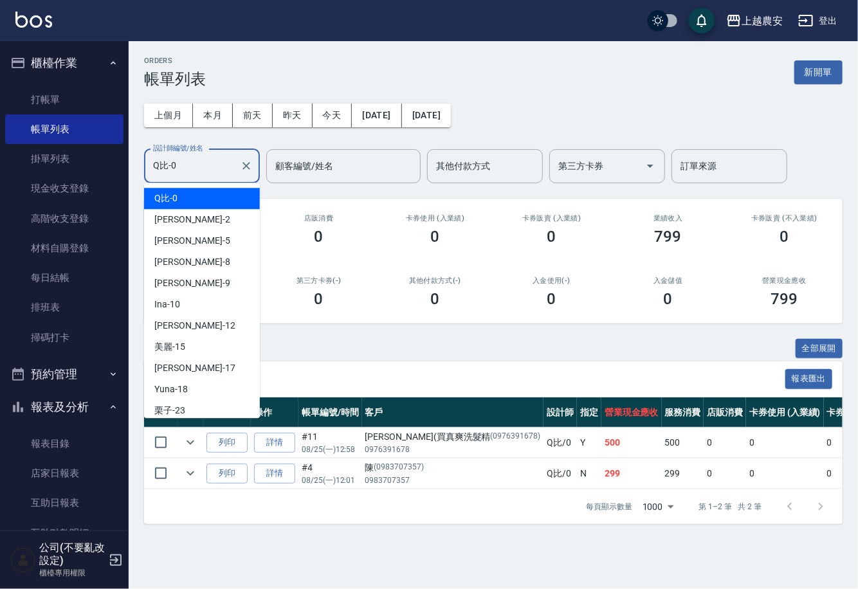
drag, startPoint x: 199, startPoint y: 174, endPoint x: 132, endPoint y: 175, distance: 66.9
click at [132, 175] on div "ORDERS 帳單列表 新開單 上個月 本月 前天 昨天 今天 2025/08/25 2025/08/25 設計師編號/姓名 Q比-0 設計師編號/姓名 顧客…" at bounding box center [493, 290] width 729 height 498
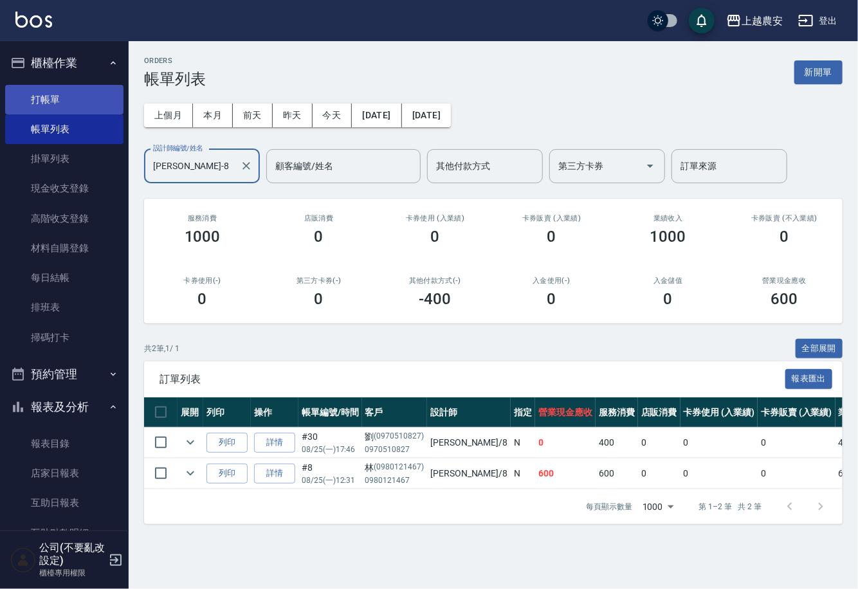
type input "[PERSON_NAME]-8"
click at [56, 91] on link "打帳單" at bounding box center [64, 100] width 118 height 30
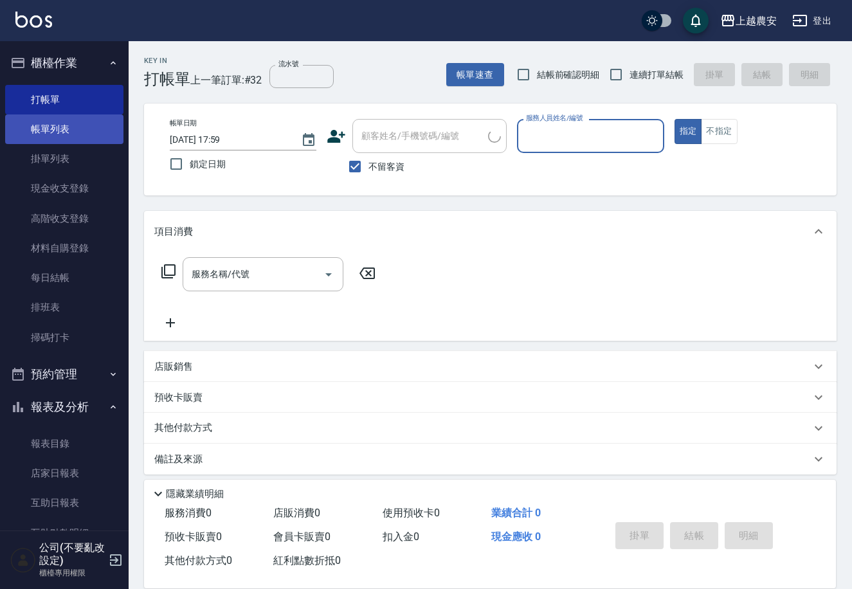
click at [55, 134] on link "帳單列表" at bounding box center [64, 129] width 118 height 30
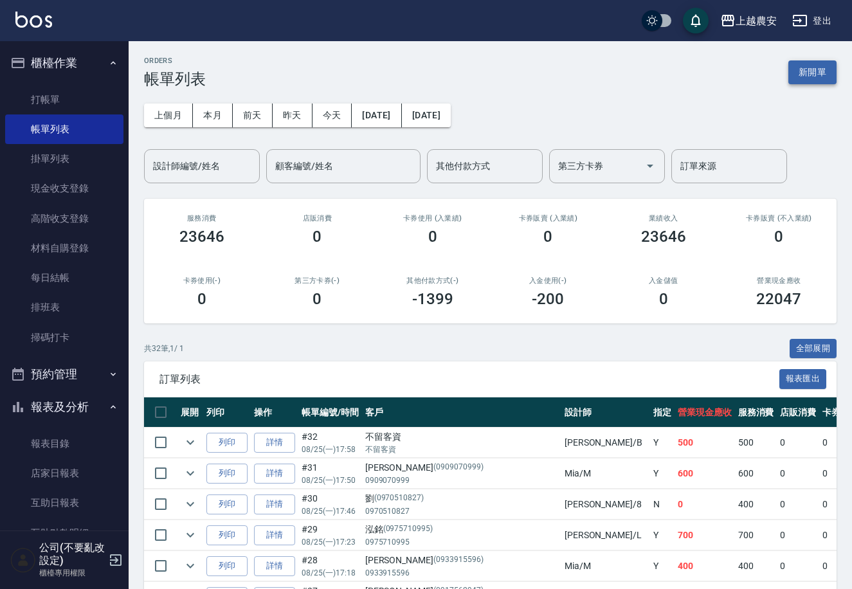
click at [800, 64] on button "新開單" at bounding box center [812, 72] width 48 height 24
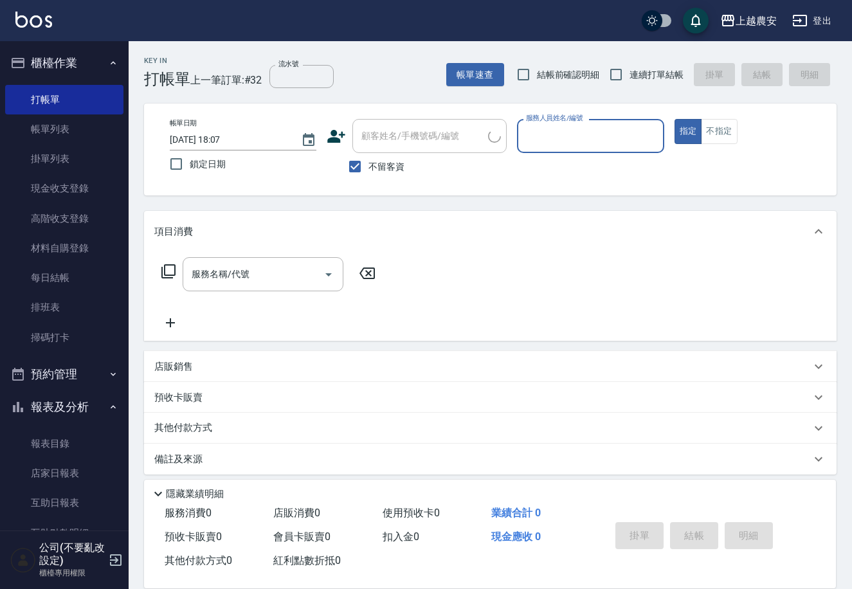
click at [399, 167] on span "不留客資" at bounding box center [386, 167] width 36 height 14
click at [368, 167] on input "不留客資" at bounding box center [354, 166] width 27 height 27
checkbox input "false"
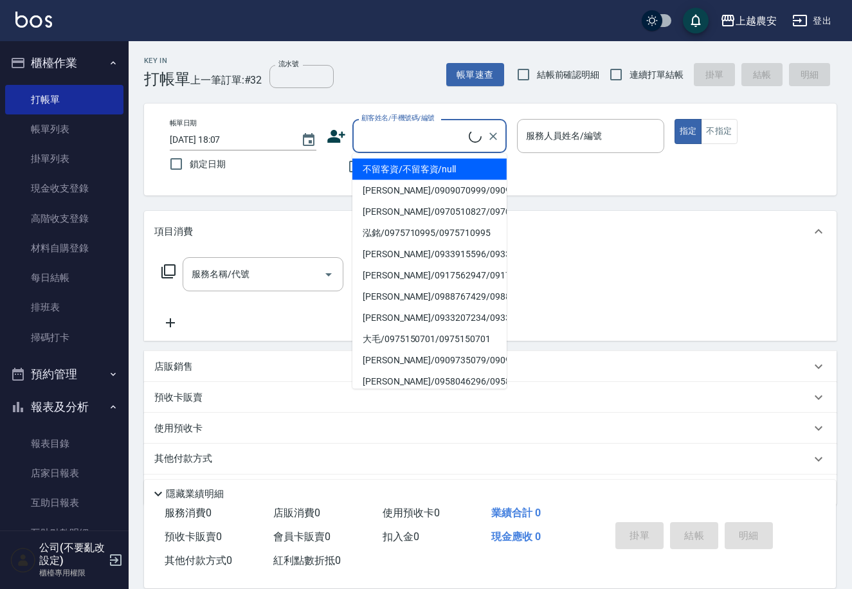
click at [406, 136] on div "顧客姓名/手機號碼/編號 顧客姓名/手機號碼/編號" at bounding box center [429, 136] width 154 height 34
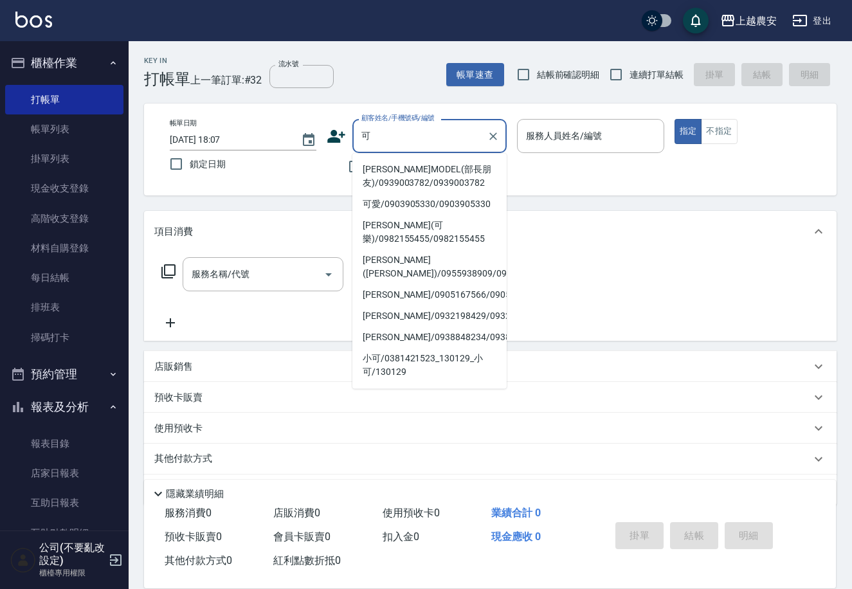
click at [401, 173] on li "潘可可MODEL(部長朋友)/0939003782/0939003782" at bounding box center [429, 176] width 154 height 35
type input "潘可可MODEL(部長朋友)/0939003782/0939003782"
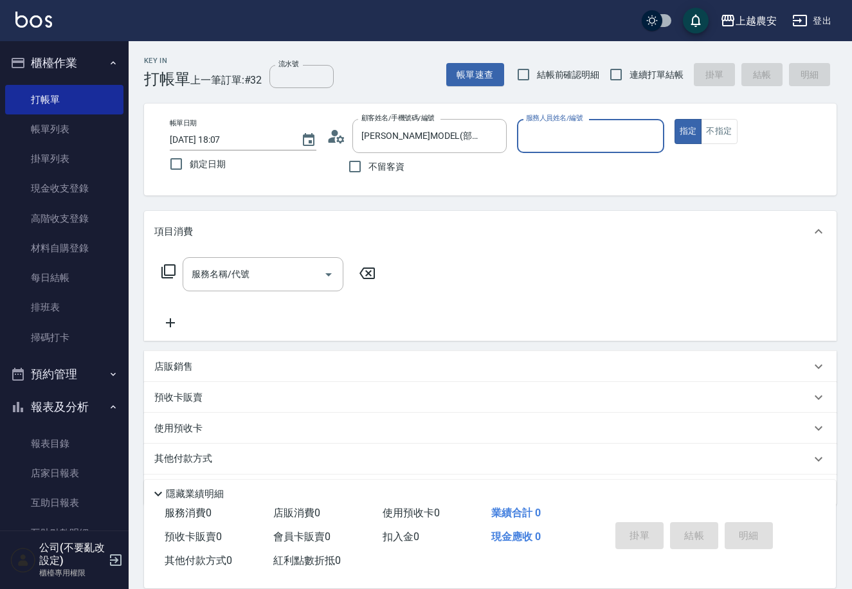
type input "Lina-L"
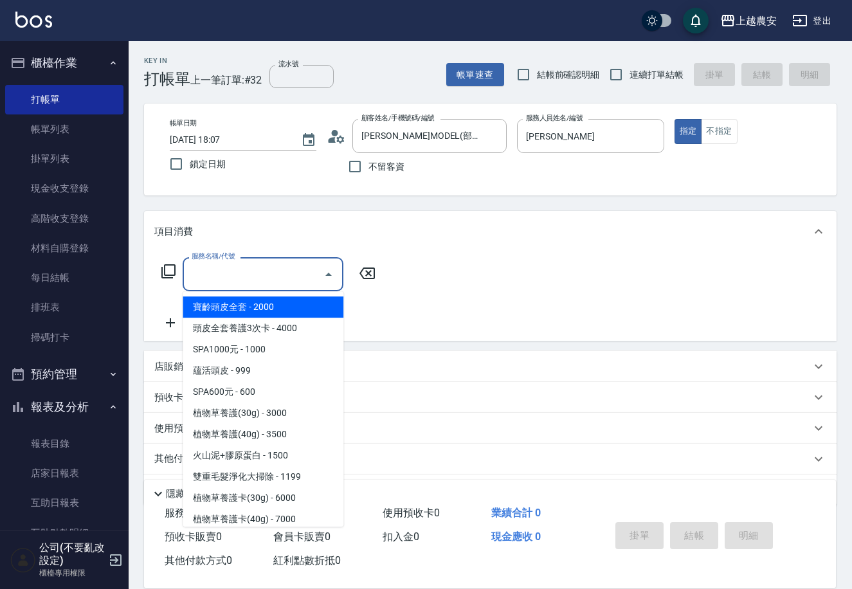
drag, startPoint x: 235, startPoint y: 275, endPoint x: 194, endPoint y: 274, distance: 41.8
click at [231, 275] on input "服務名稱/代號" at bounding box center [253, 274] width 130 height 23
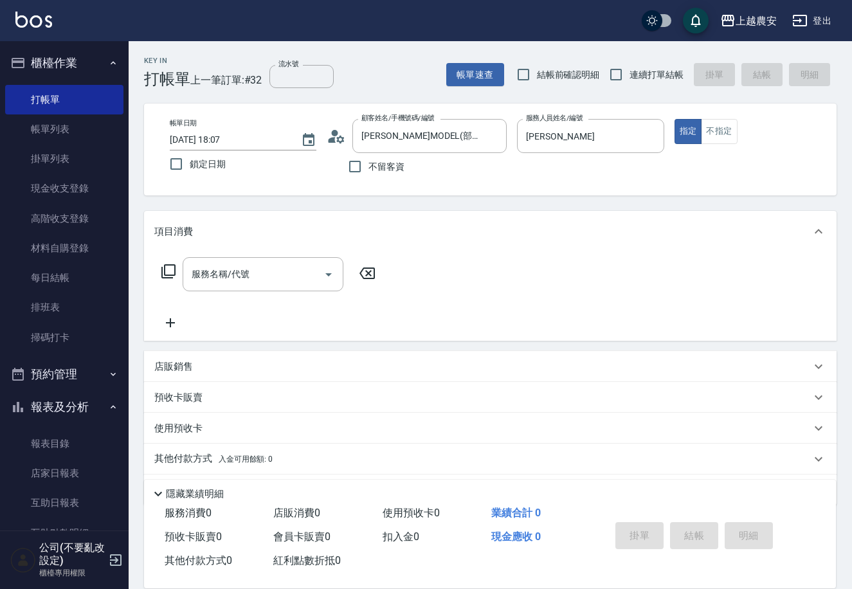
click at [170, 271] on icon at bounding box center [168, 271] width 15 height 15
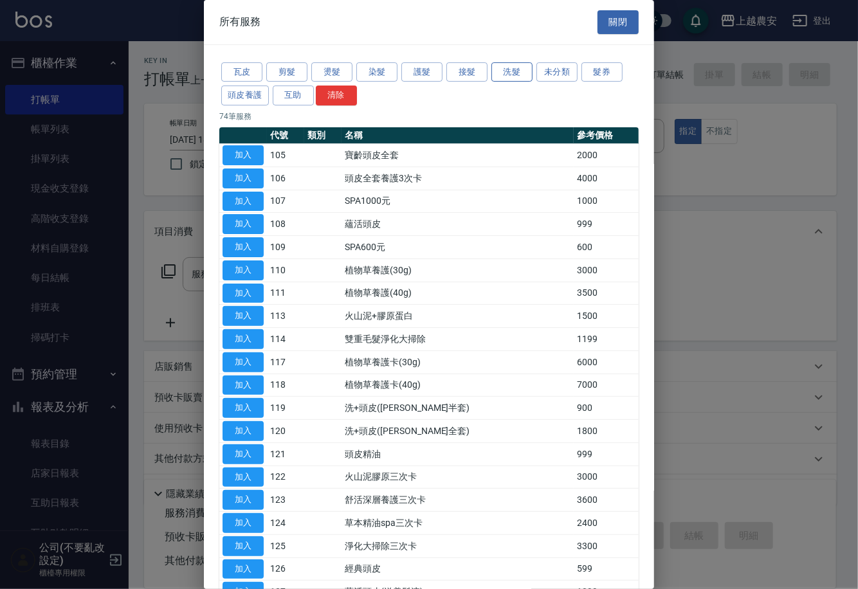
click at [524, 75] on button "洗髮" at bounding box center [511, 72] width 41 height 20
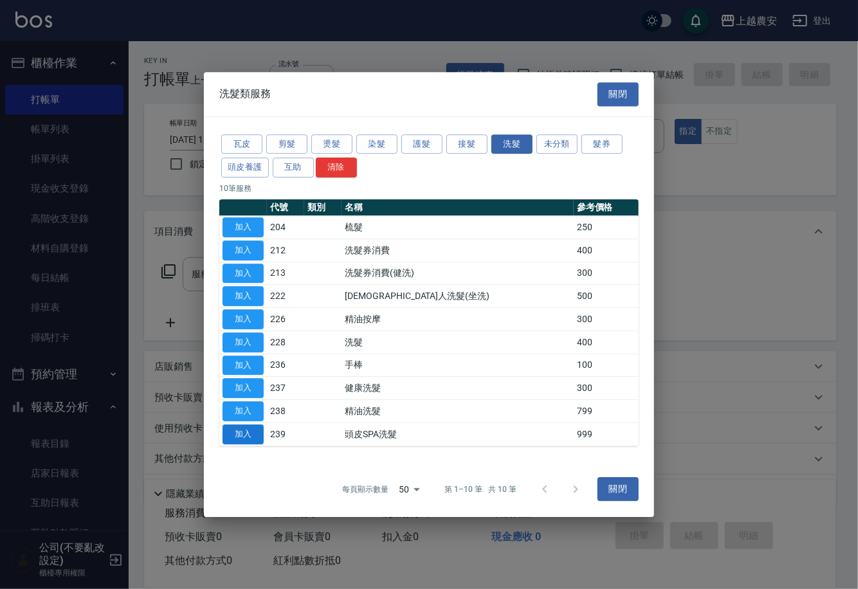
click at [252, 434] on button "加入" at bounding box center [242, 434] width 41 height 20
type input "頭皮SPA洗髮(239)"
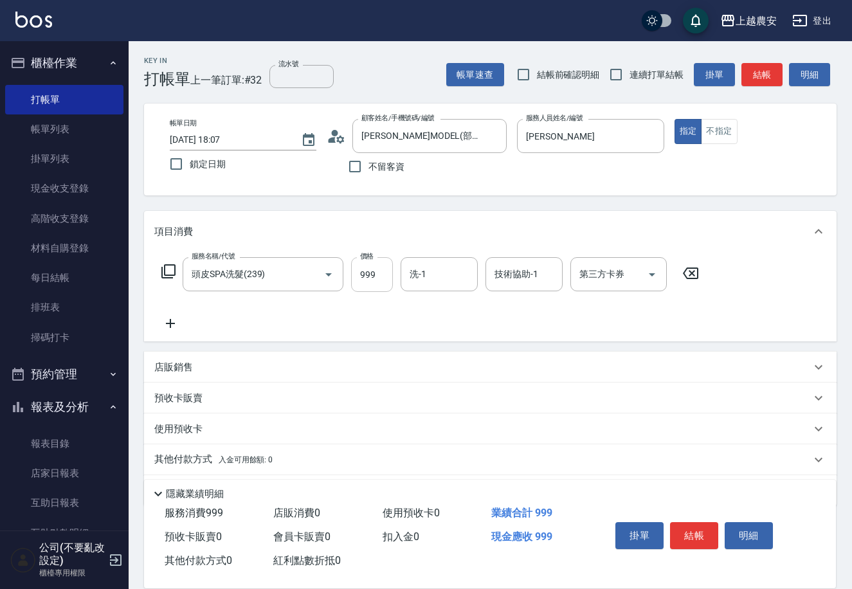
click at [364, 276] on input "999" at bounding box center [372, 274] width 42 height 35
type input "1000"
type input "晴晴-37"
click at [705, 529] on button "結帳" at bounding box center [694, 535] width 48 height 27
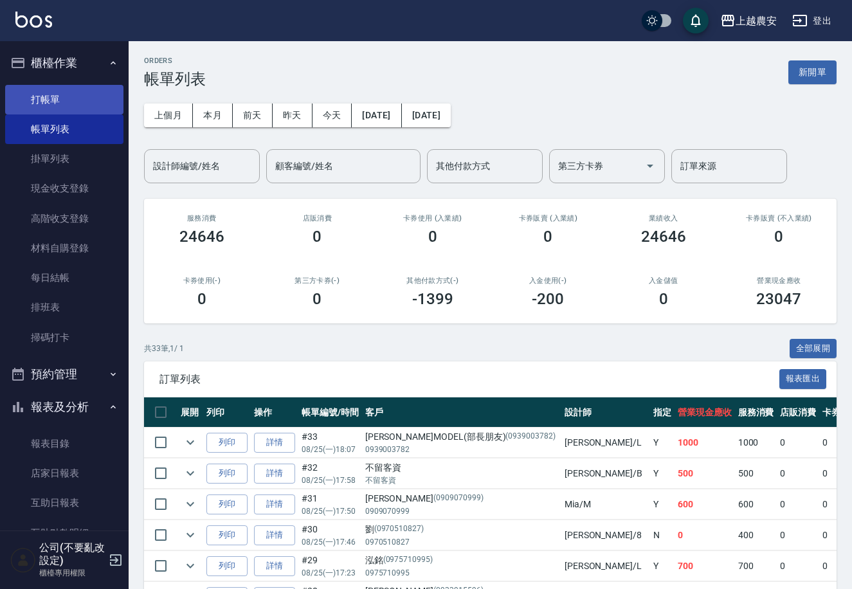
click at [67, 90] on link "打帳單" at bounding box center [64, 100] width 118 height 30
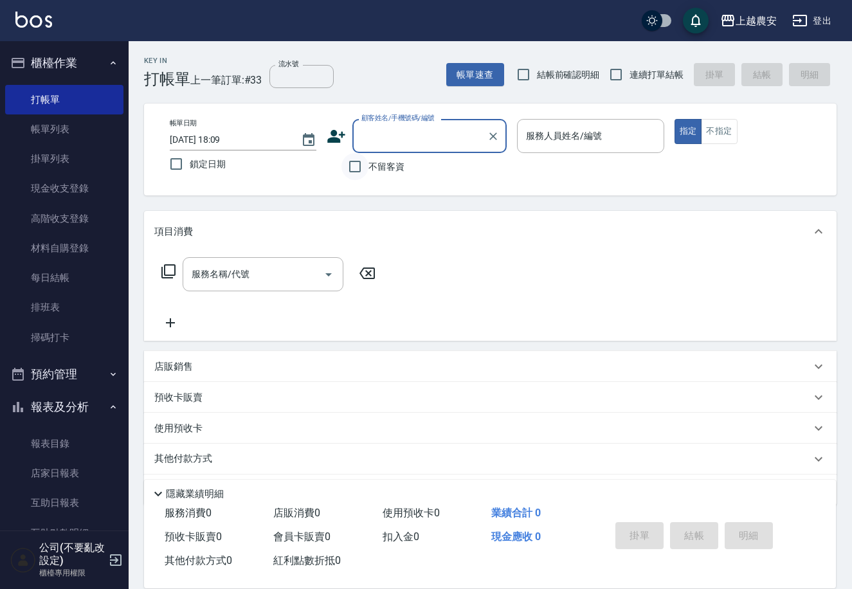
click at [352, 170] on input "不留客資" at bounding box center [354, 166] width 27 height 27
checkbox input "true"
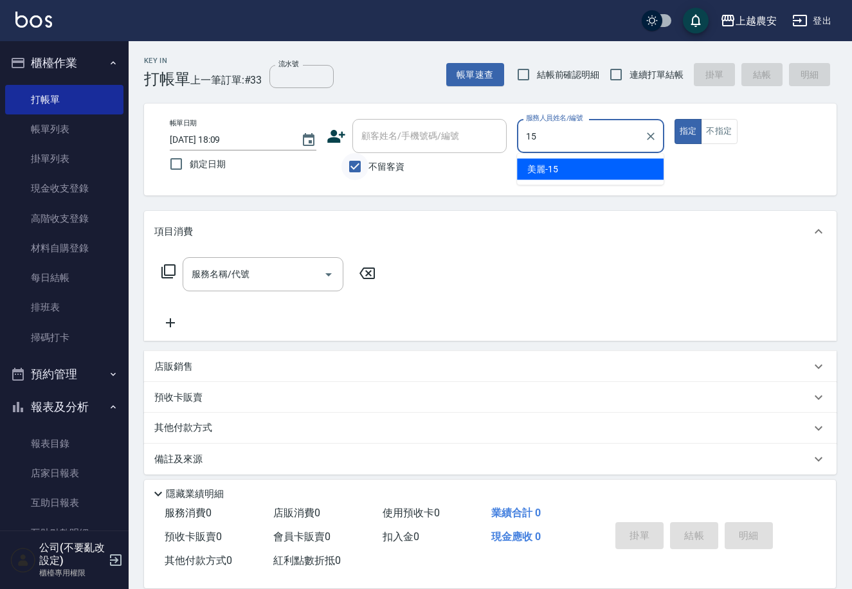
type input "美麗-15"
type button "true"
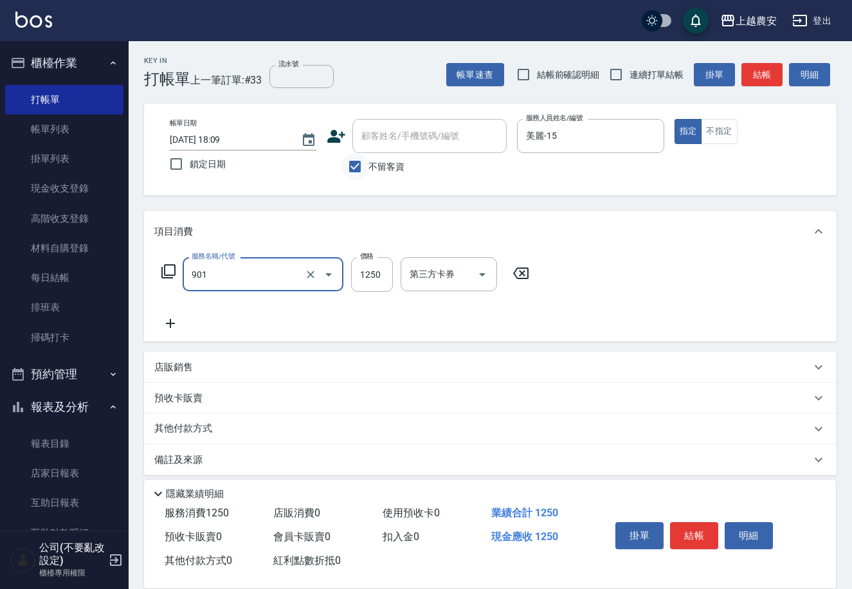
type input "修手指甲(901)"
type input "1000"
drag, startPoint x: 186, startPoint y: 429, endPoint x: 311, endPoint y: 390, distance: 131.6
click at [186, 429] on p "其他付款方式" at bounding box center [186, 429] width 64 height 14
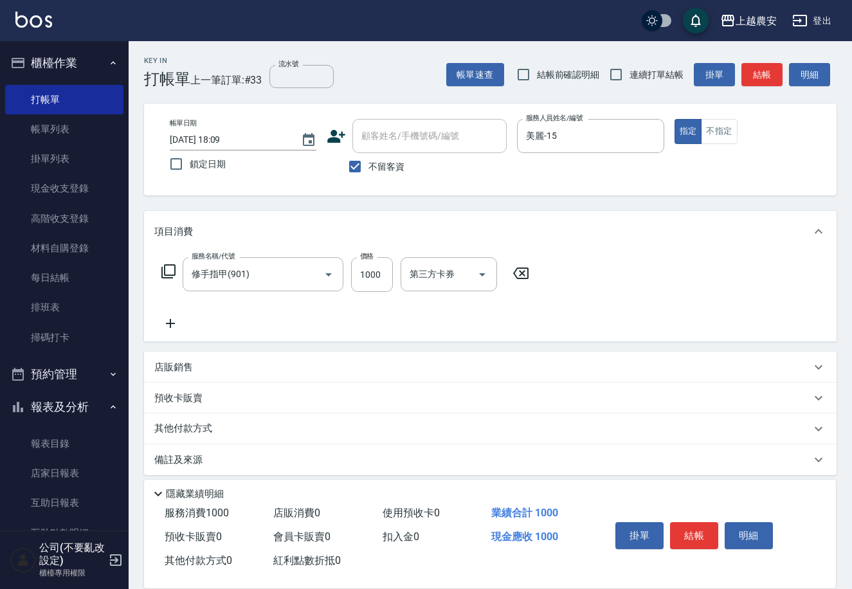
scroll to position [7, 0]
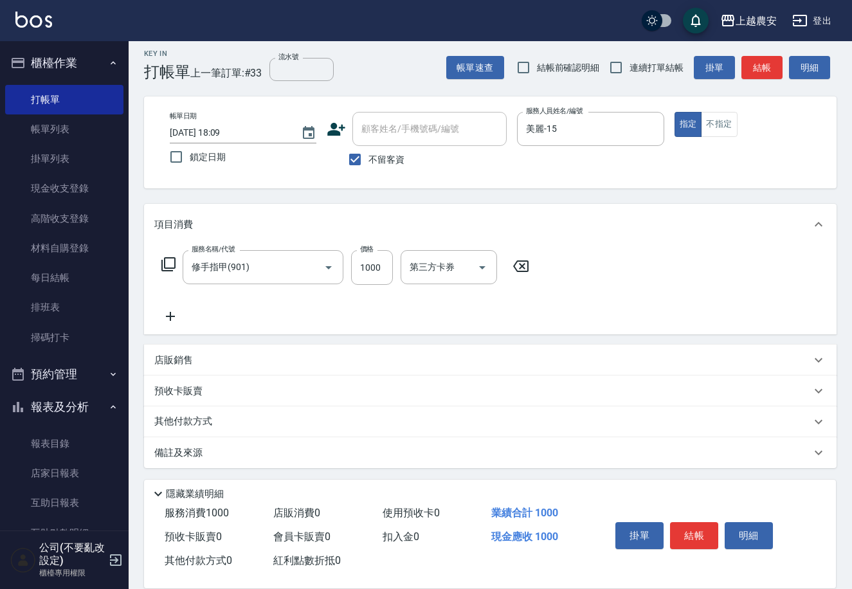
click at [161, 420] on p "其他付款方式" at bounding box center [186, 422] width 64 height 14
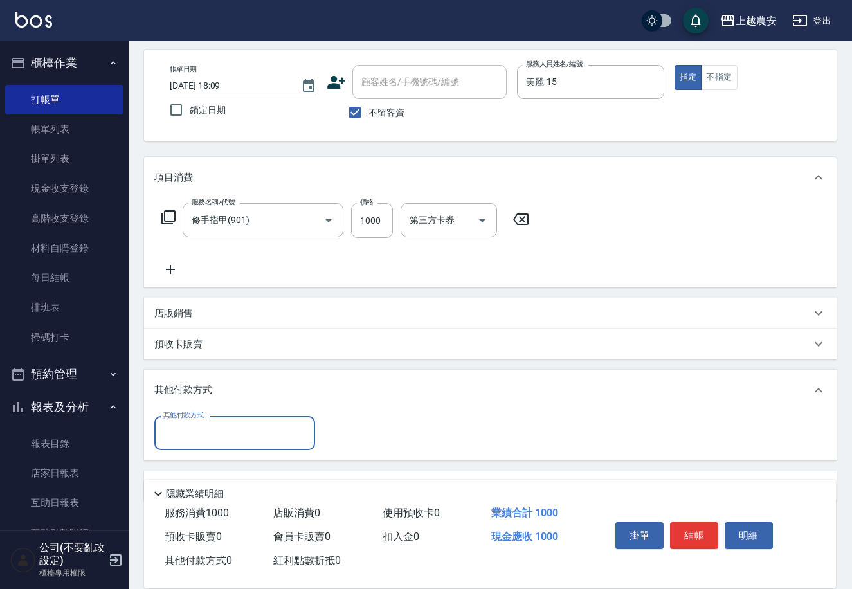
scroll to position [87, 0]
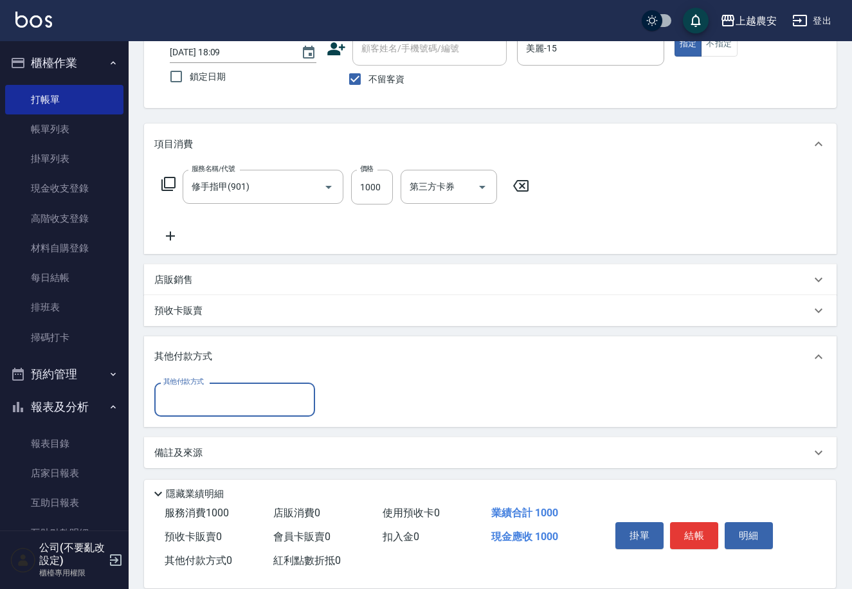
click at [228, 390] on input "其他付款方式" at bounding box center [234, 399] width 149 height 23
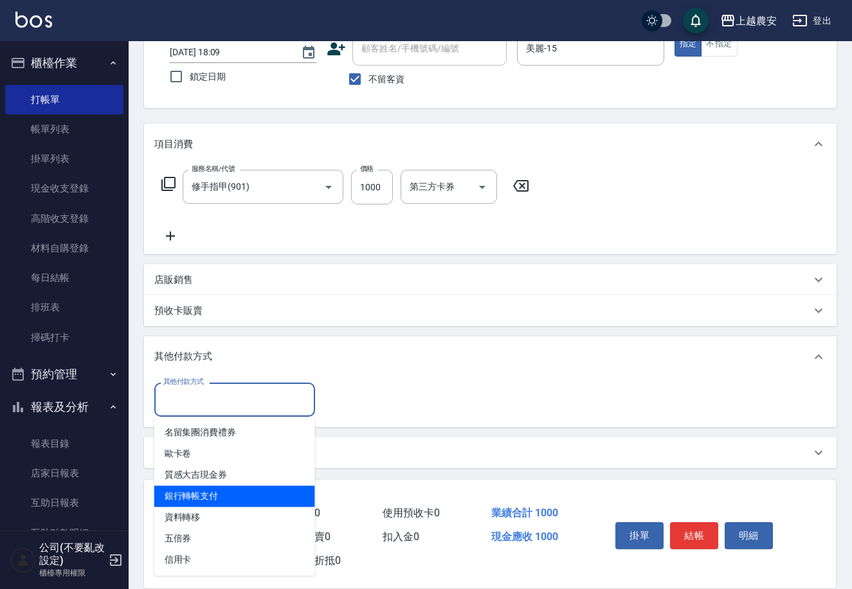
click at [221, 496] on span "銀行轉帳支付" at bounding box center [234, 495] width 161 height 21
type input "銀行轉帳支付"
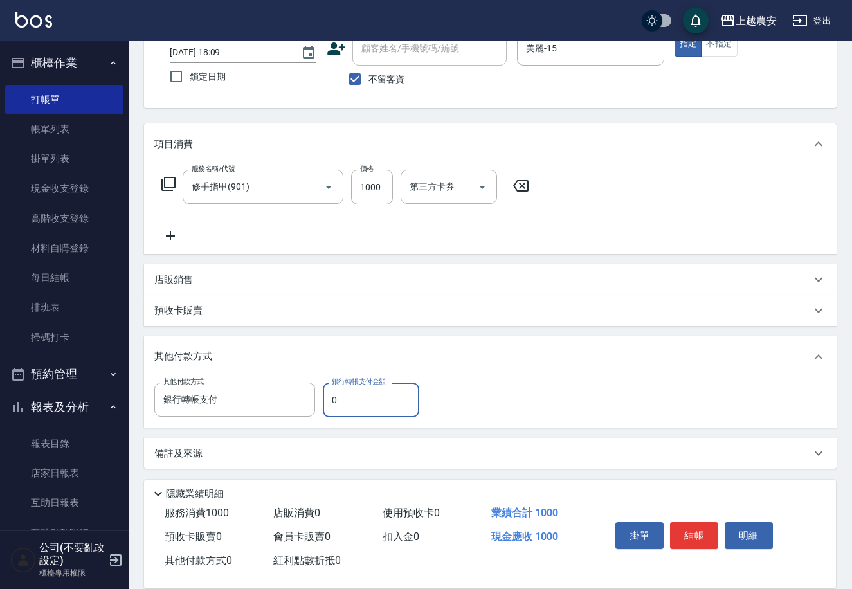
click at [330, 402] on input "0" at bounding box center [371, 400] width 96 height 35
type input "1000"
click at [699, 537] on button "結帳" at bounding box center [694, 535] width 48 height 27
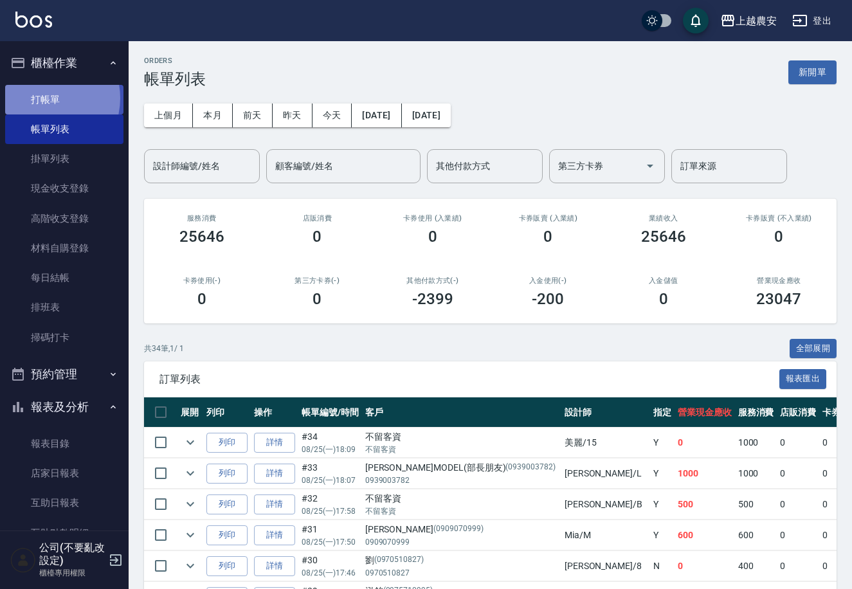
click at [42, 98] on link "打帳單" at bounding box center [64, 100] width 118 height 30
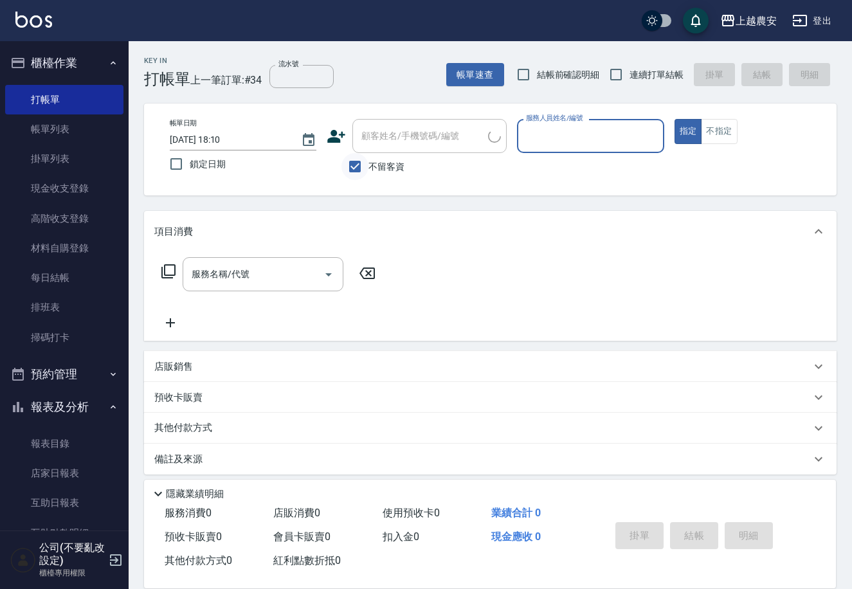
click at [367, 174] on input "不留客資" at bounding box center [354, 166] width 27 height 27
checkbox input "false"
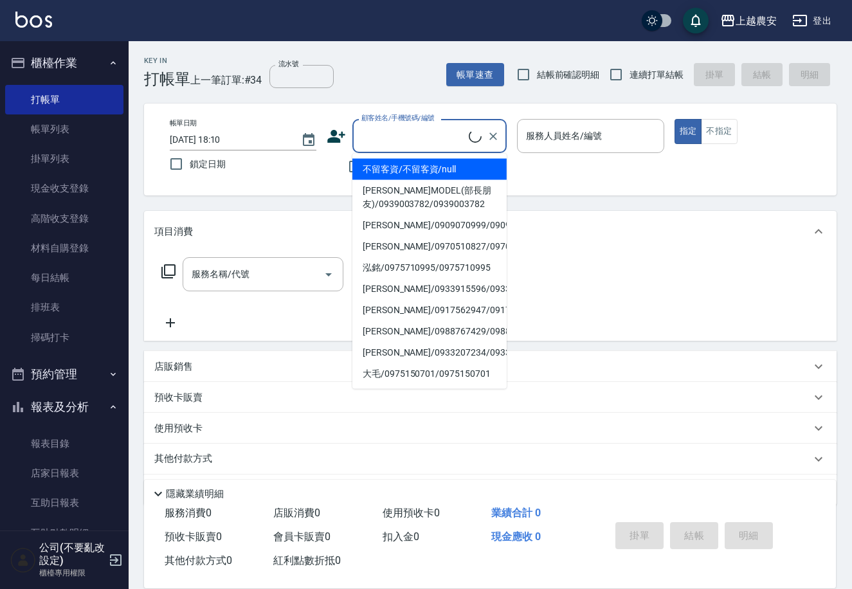
click at [366, 144] on input "顧客姓名/手機號碼/編號" at bounding box center [413, 136] width 111 height 23
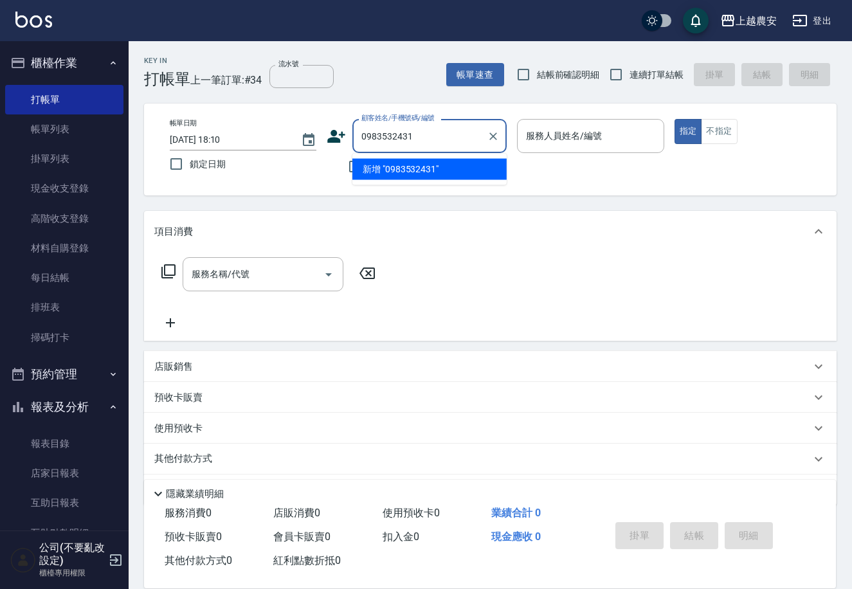
click at [407, 171] on li "新增 "0983532431"" at bounding box center [429, 169] width 154 height 21
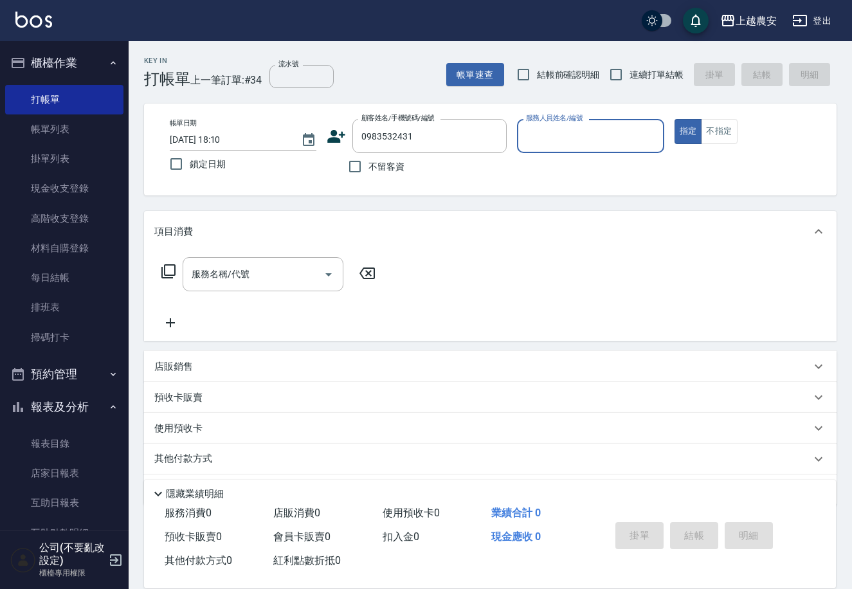
type input "0983532431"
click at [332, 140] on icon at bounding box center [337, 136] width 18 height 13
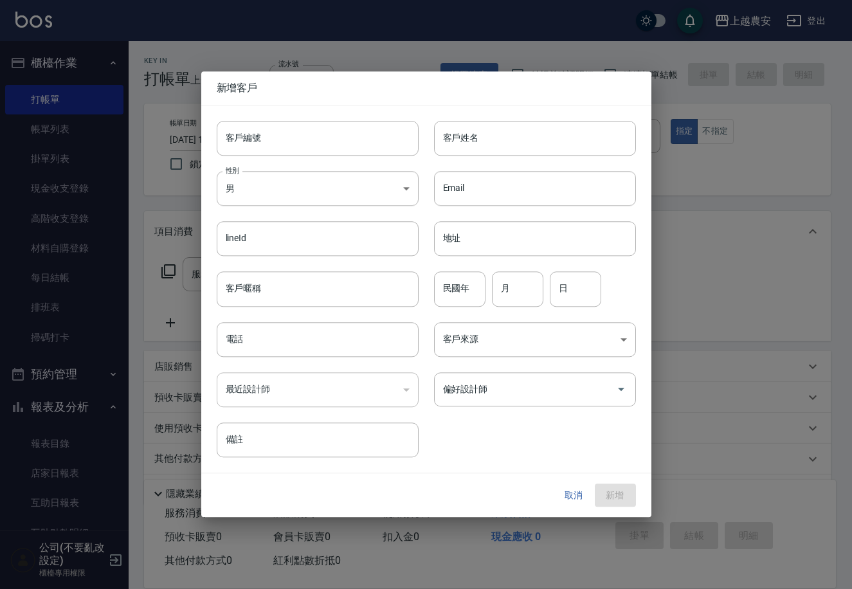
click at [330, 141] on input "客戶編號" at bounding box center [318, 138] width 202 height 35
type input "0983532431"
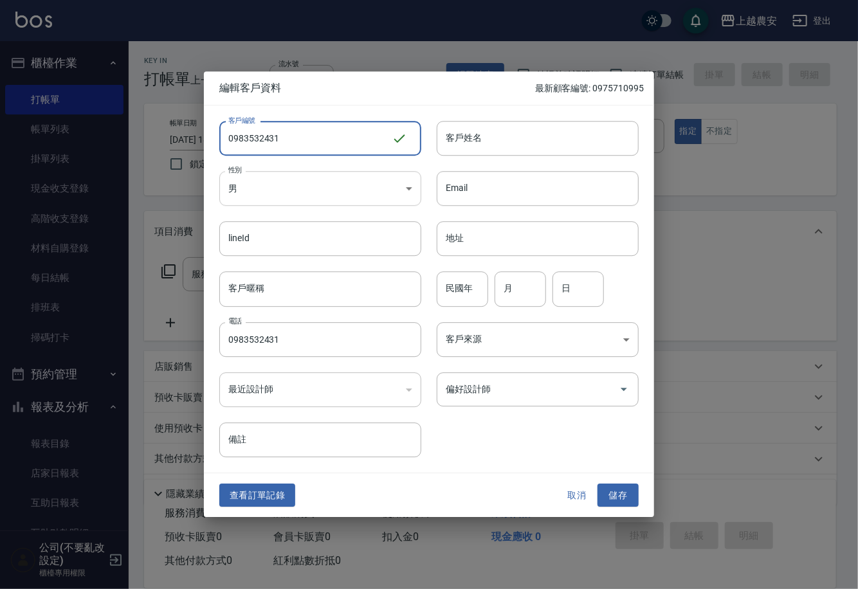
type input "0983532431"
click at [283, 182] on body "上越農安 登出 櫃檯作業 打帳單 帳單列表 掛單列表 現金收支登錄 高階收支登錄 材料自購登錄 每日結帳 排班表 掃碼打卡 預約管理 預約管理 單日預約紀錄 …" at bounding box center [429, 313] width 858 height 627
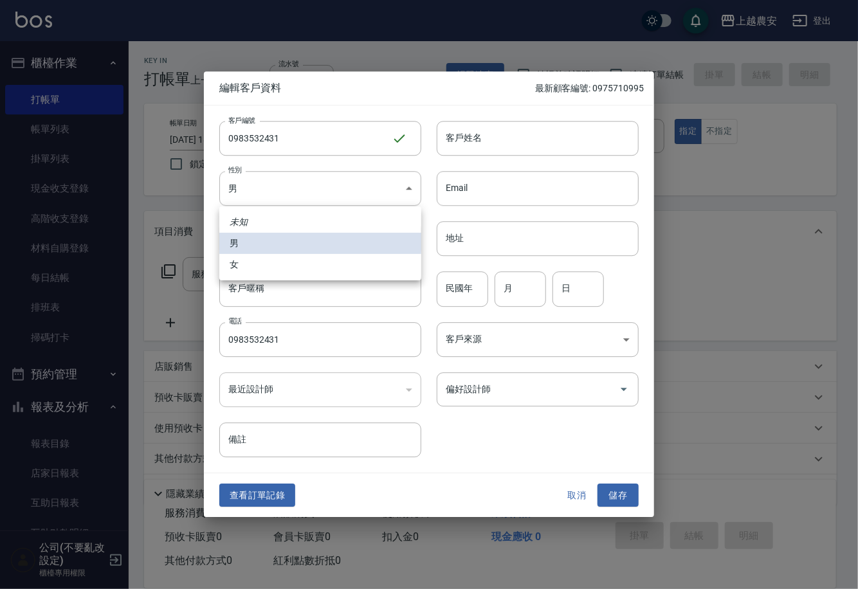
click at [285, 260] on li "女" at bounding box center [320, 264] width 202 height 21
type input "FEMALE"
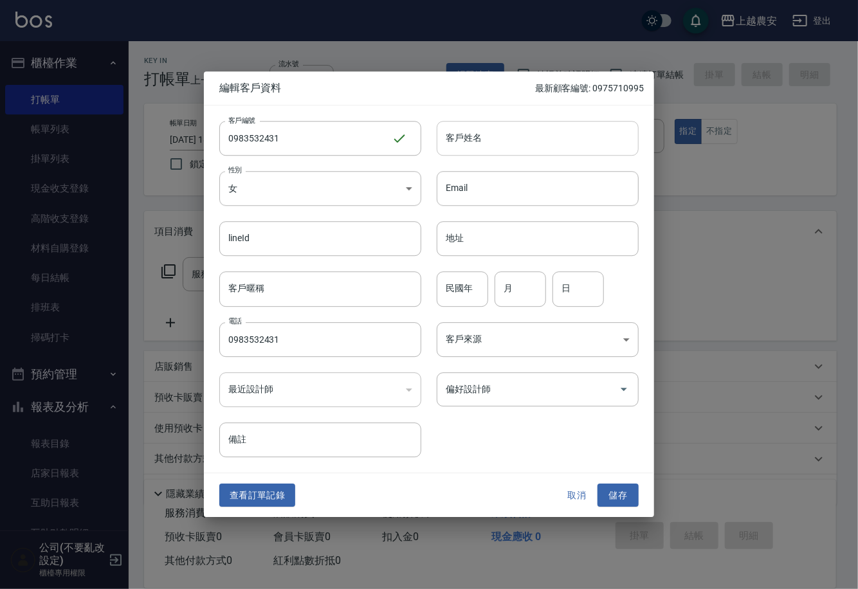
click at [478, 153] on input "客戶姓名" at bounding box center [538, 138] width 202 height 35
type input "劉"
drag, startPoint x: 627, startPoint y: 494, endPoint x: 635, endPoint y: 458, distance: 37.4
click at [627, 494] on button "儲存" at bounding box center [617, 495] width 41 height 24
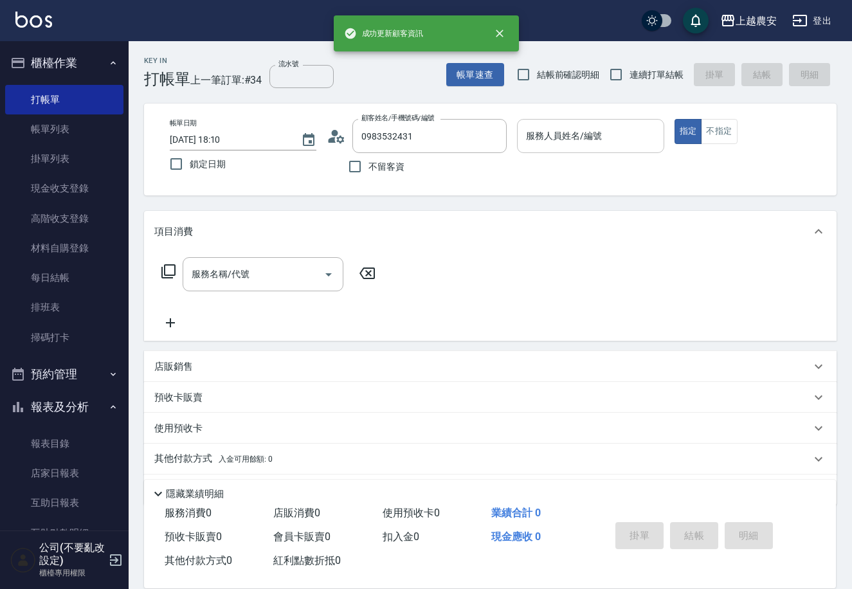
click at [591, 139] on div "服務人員姓名/編號 服務人員姓名/編號" at bounding box center [590, 136] width 147 height 34
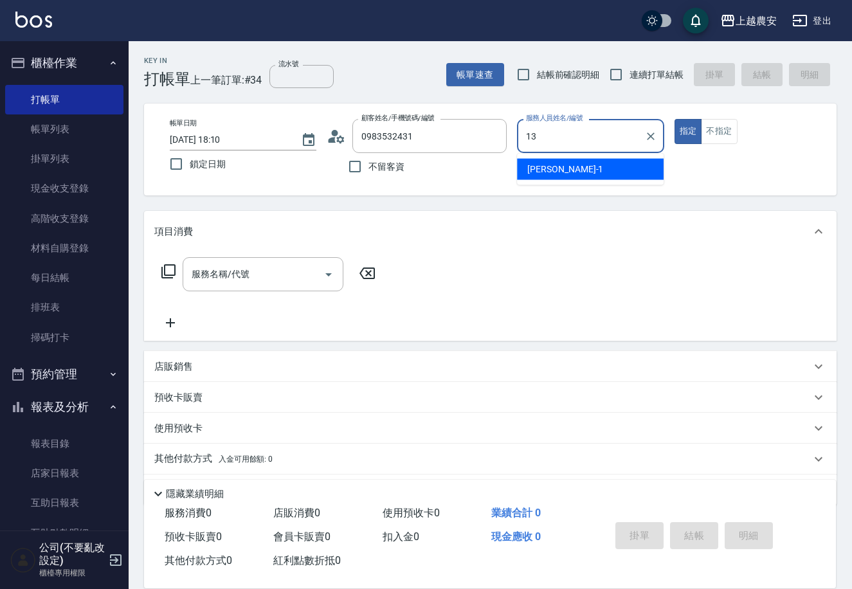
type input "Nana-13"
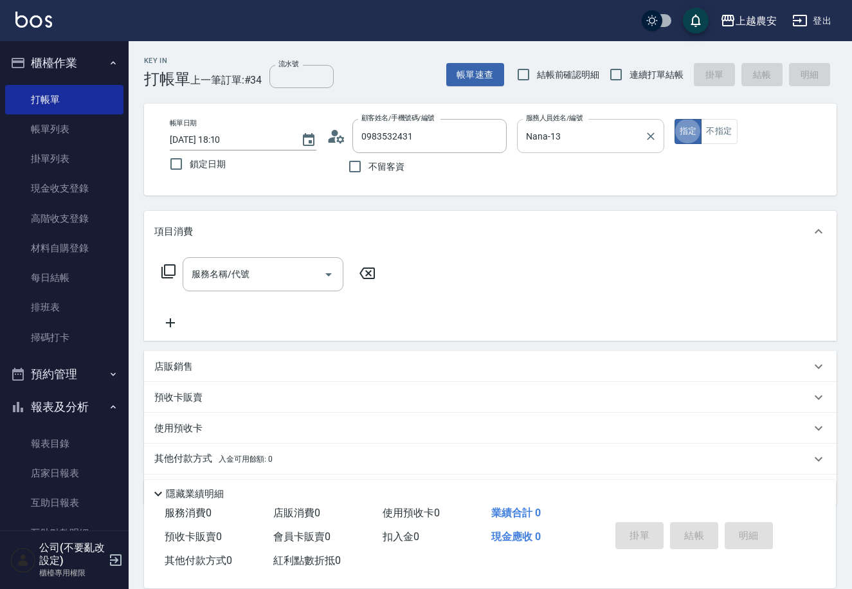
type button "true"
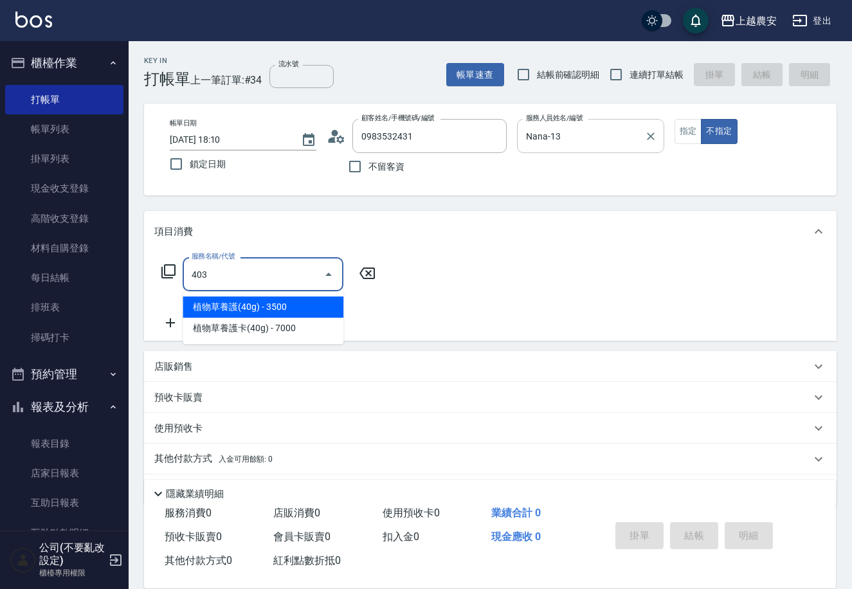
type input "剪髮(403)"
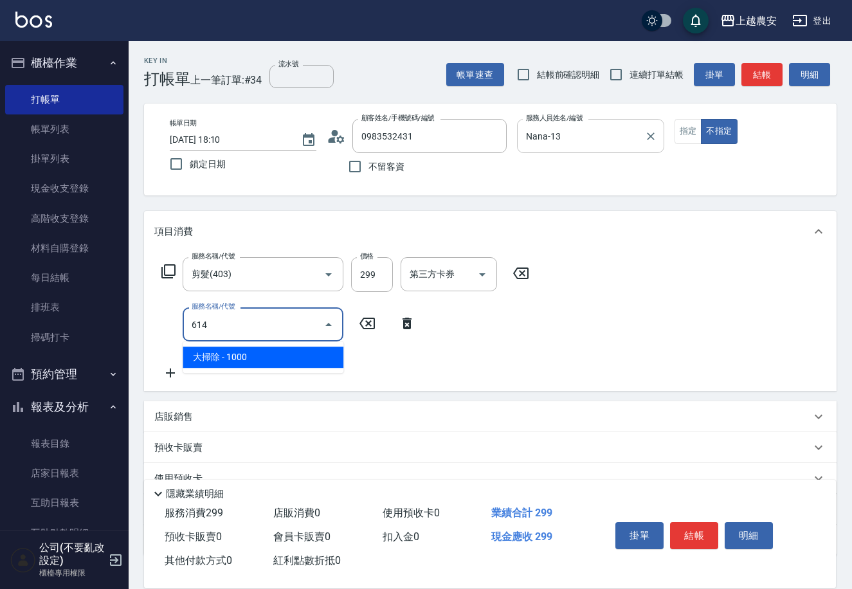
type input "大掃除(614)"
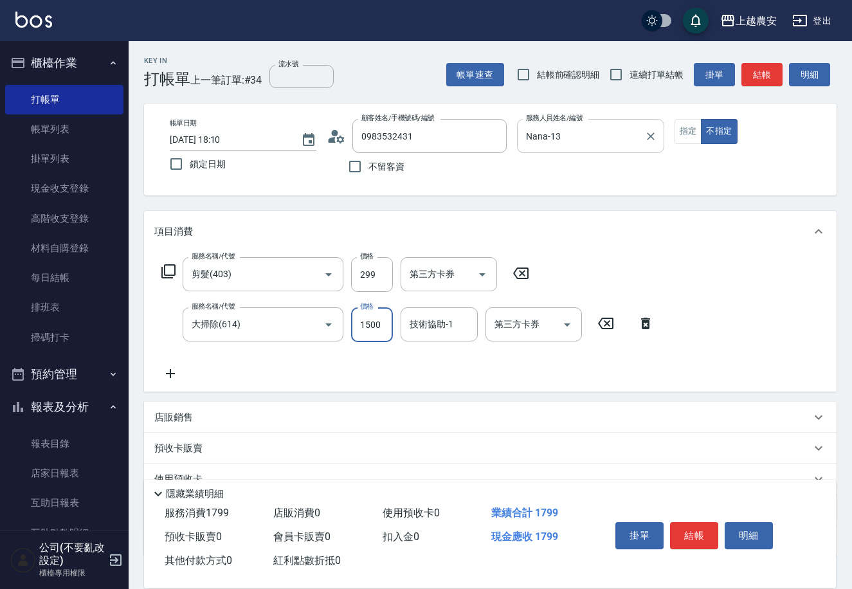
type input "1500"
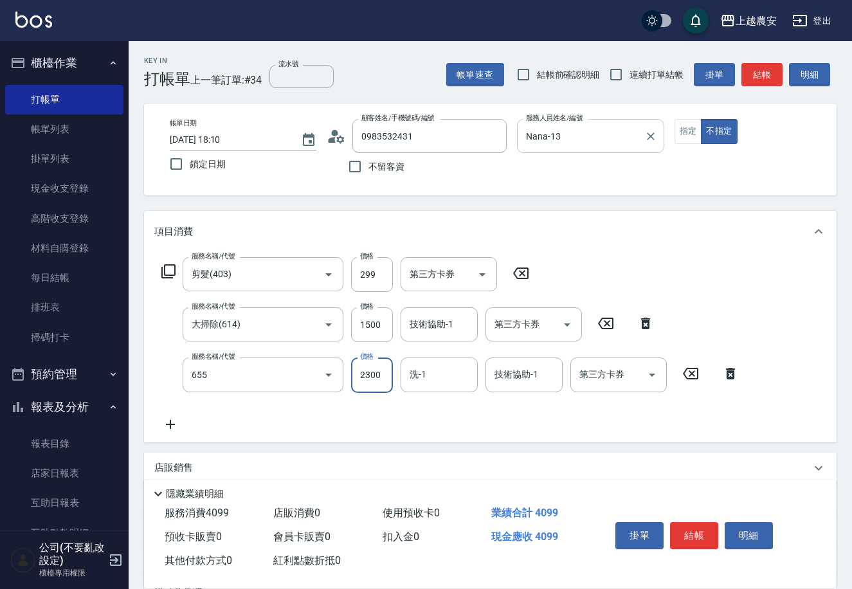
type input "結構2段式(自)(655)"
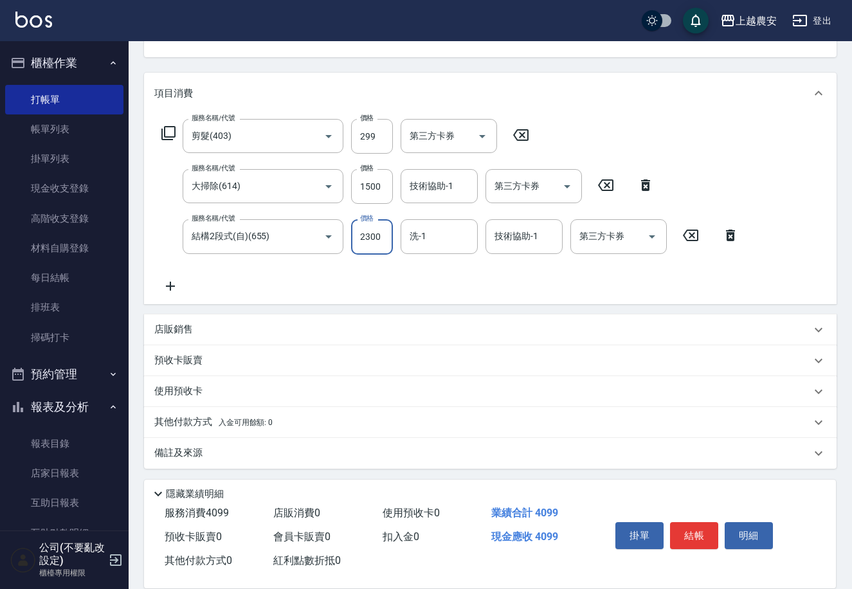
click at [229, 329] on div "店販銷售" at bounding box center [482, 330] width 656 height 14
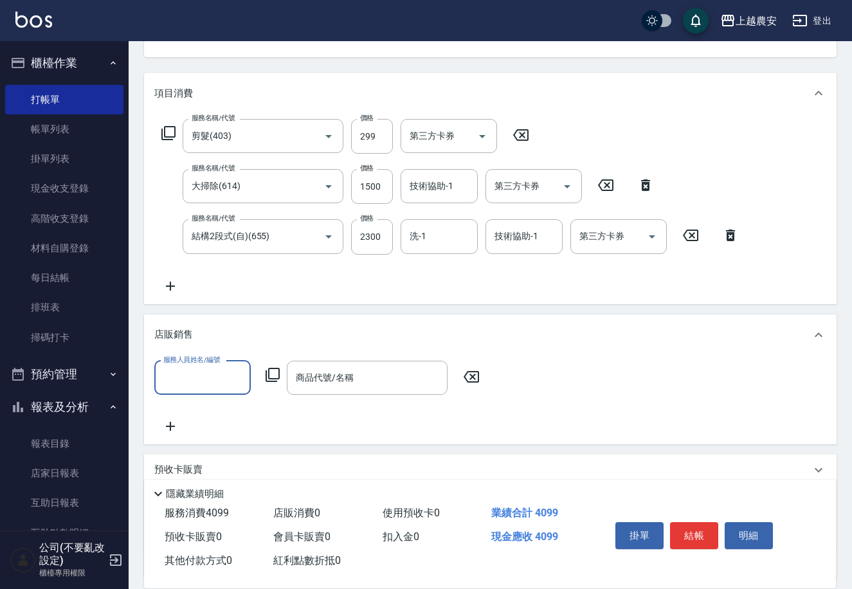
scroll to position [1, 0]
type input "Nana-13"
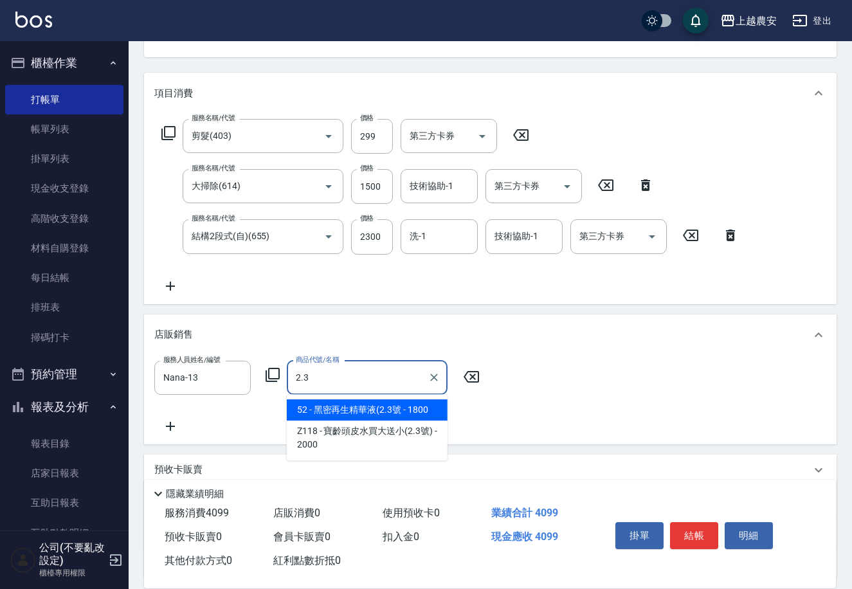
click at [345, 415] on span "52 - 黑密再生精華液(2.3號 - 1800" at bounding box center [367, 409] width 161 height 21
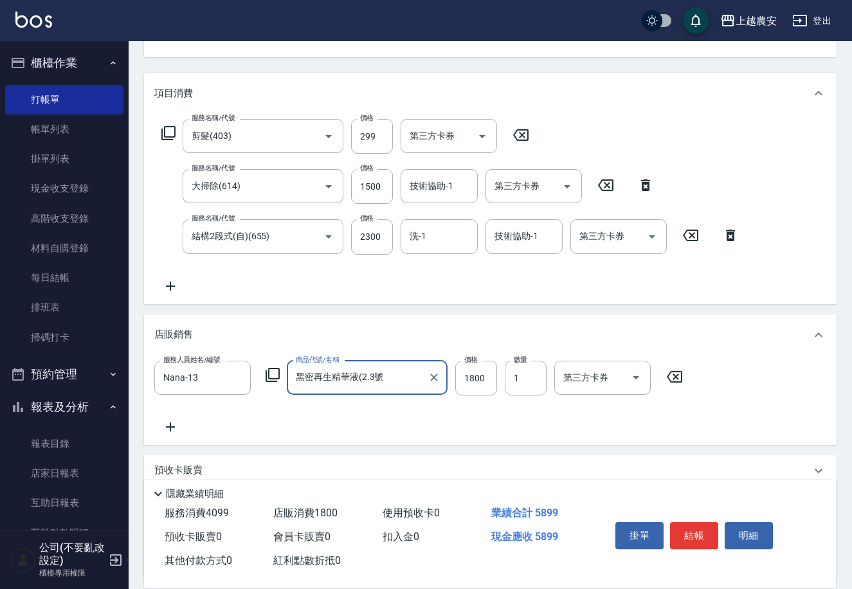
scroll to position [248, 0]
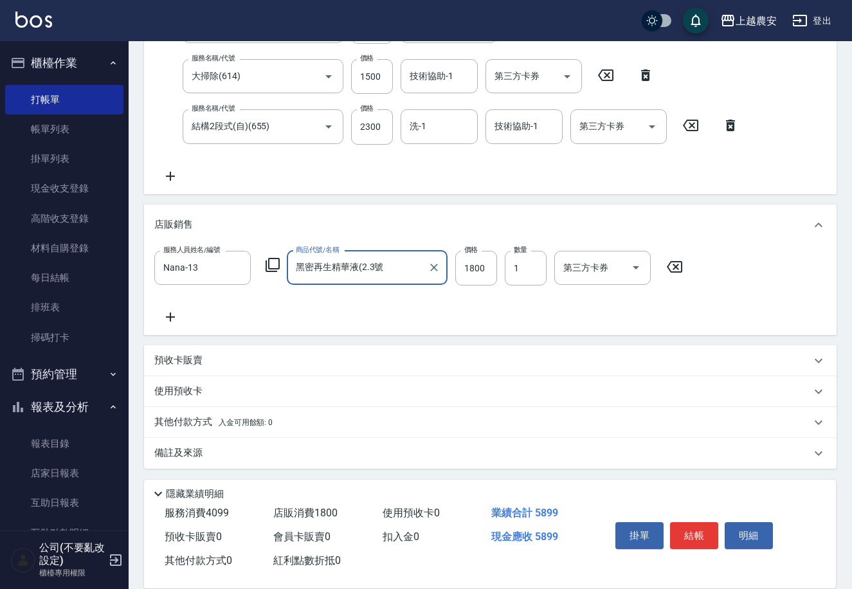
type input "黑密再生精華液(2.3號"
click at [244, 416] on p "其他付款方式 入金可用餘額: 0" at bounding box center [213, 422] width 118 height 14
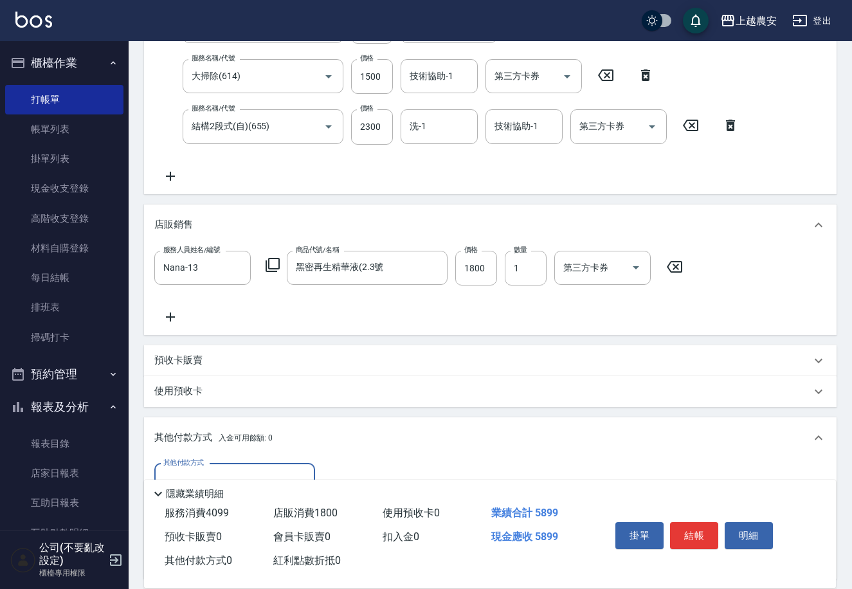
scroll to position [399, 0]
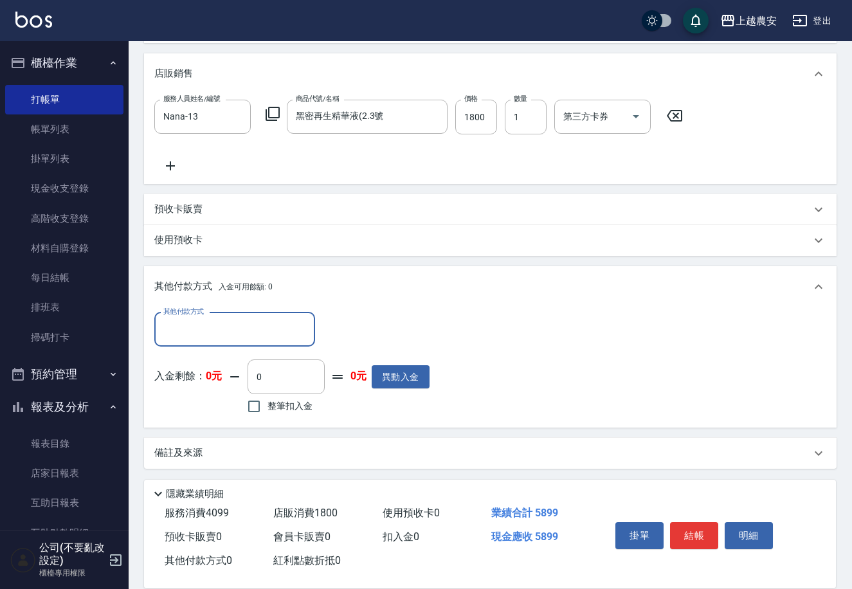
drag, startPoint x: 221, startPoint y: 338, endPoint x: 220, endPoint y: 345, distance: 7.1
click at [220, 338] on input "其他付款方式" at bounding box center [234, 329] width 149 height 23
click at [206, 331] on input "其他付款方式" at bounding box center [234, 329] width 149 height 23
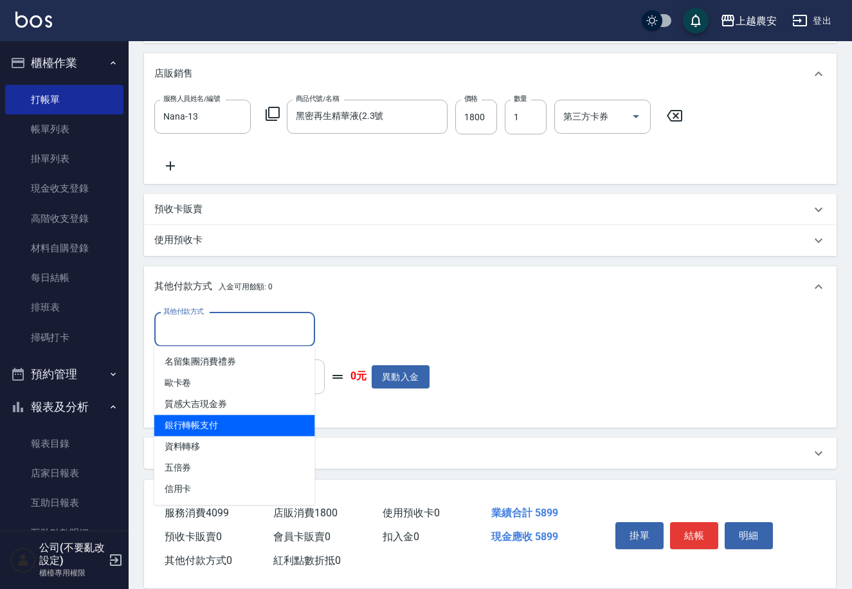
drag, startPoint x: 222, startPoint y: 429, endPoint x: 312, endPoint y: 375, distance: 105.3
click at [222, 428] on span "銀行轉帳支付" at bounding box center [234, 425] width 161 height 21
type input "銀行轉帳支付"
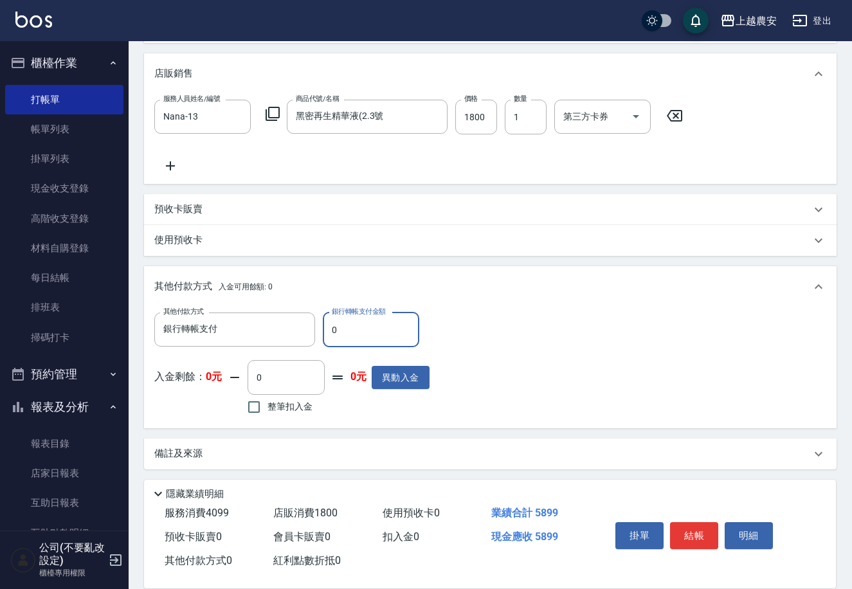
drag, startPoint x: 331, startPoint y: 331, endPoint x: 361, endPoint y: 331, distance: 30.2
click at [365, 332] on input "0" at bounding box center [371, 329] width 96 height 35
type input "5899"
click at [684, 523] on button "結帳" at bounding box center [694, 535] width 48 height 27
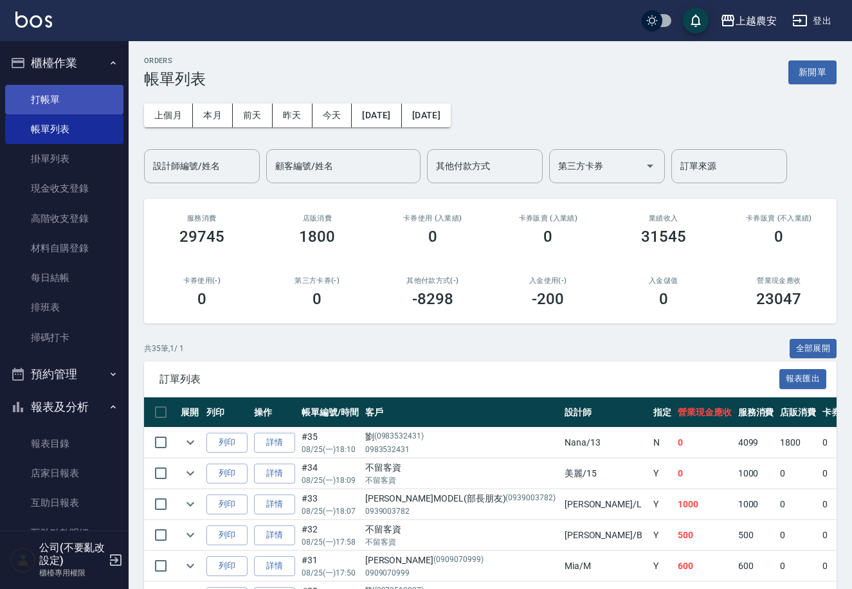
click at [55, 101] on link "打帳單" at bounding box center [64, 100] width 118 height 30
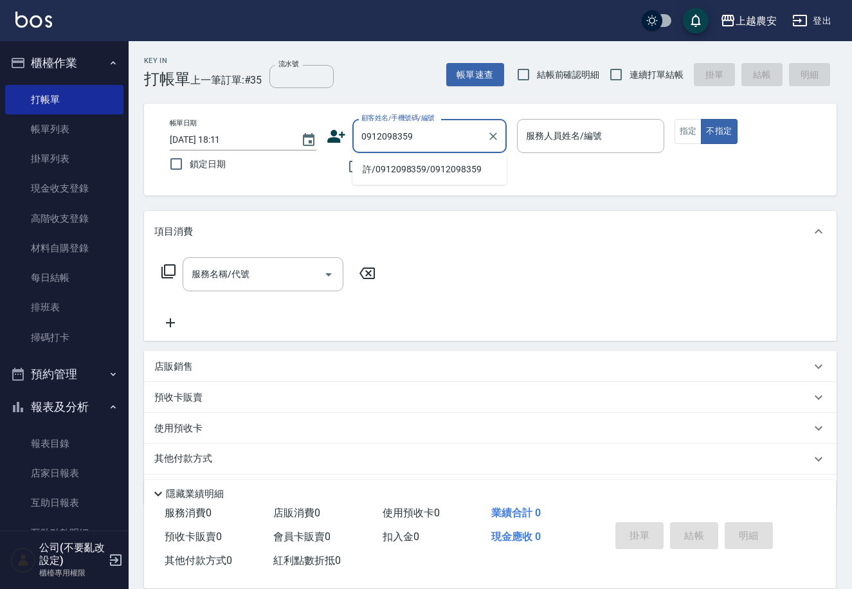
click at [430, 169] on li "許/0912098359/0912098359" at bounding box center [429, 169] width 154 height 21
type input "許/0912098359/0912098359"
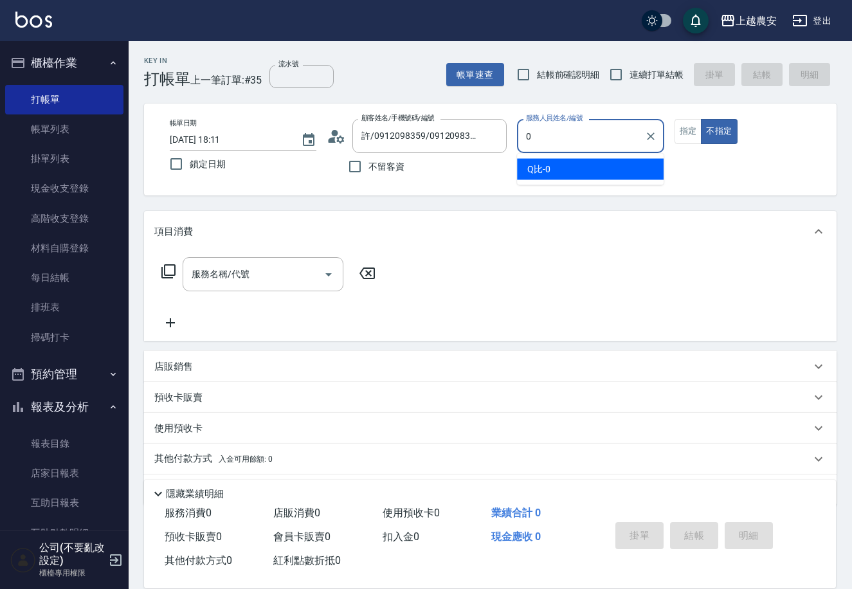
type input "Q比-0"
type button "false"
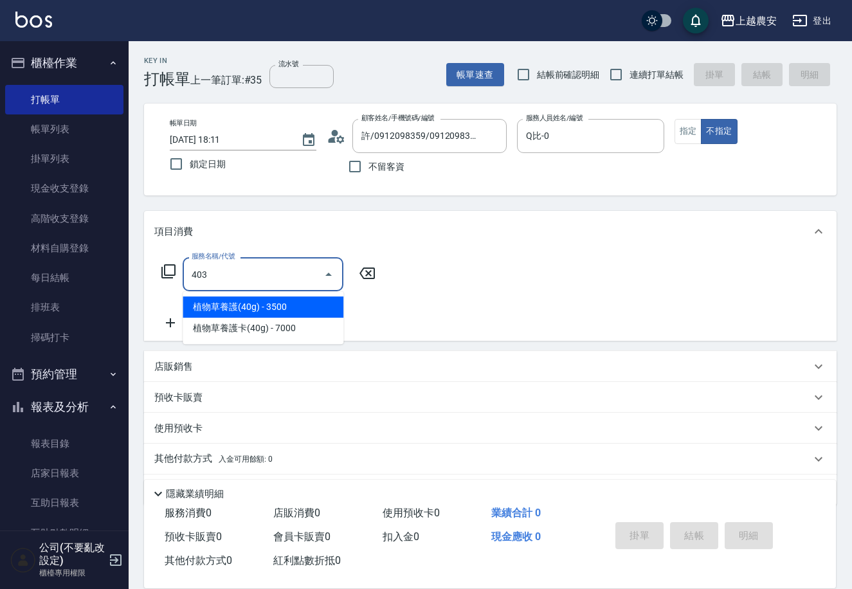
type input "剪髮(403)"
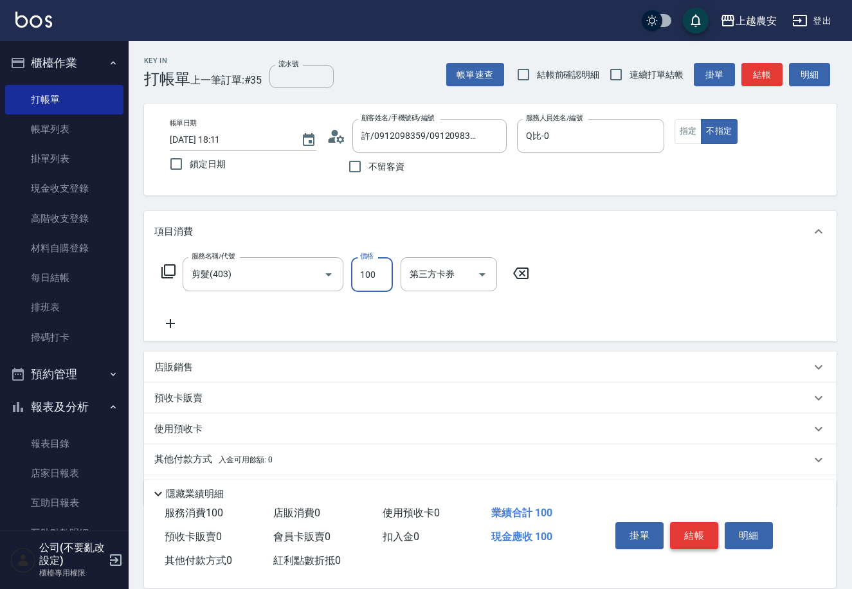
type input "100"
click at [680, 535] on button "結帳" at bounding box center [694, 535] width 48 height 27
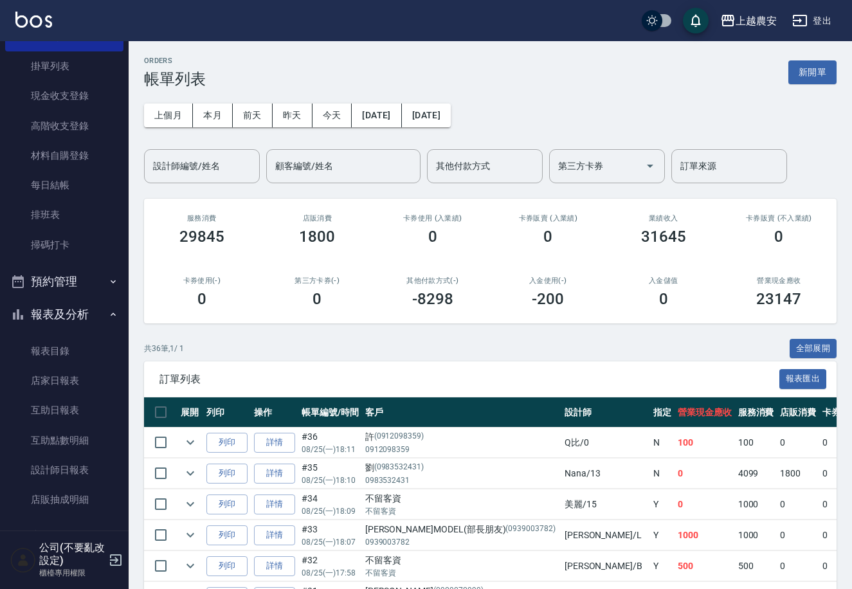
scroll to position [151, 0]
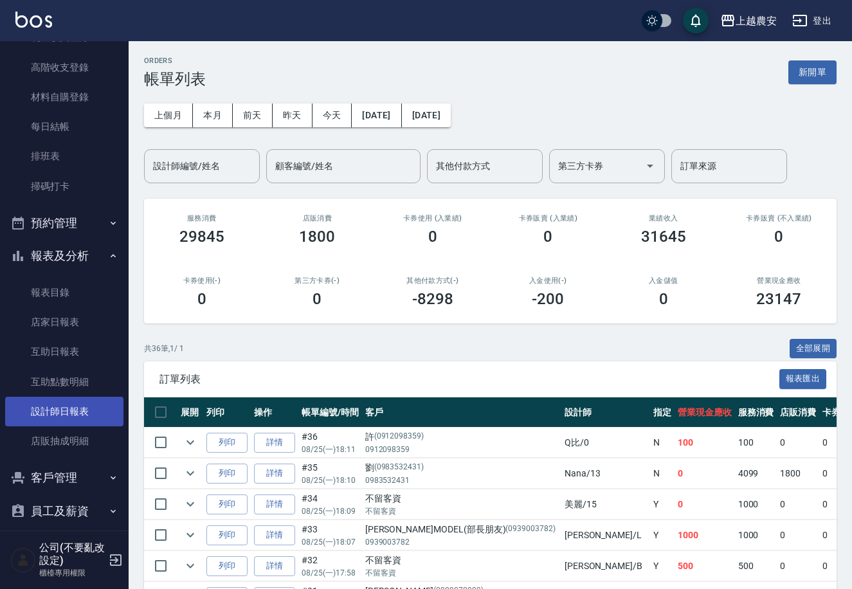
click at [59, 403] on link "設計師日報表" at bounding box center [64, 412] width 118 height 30
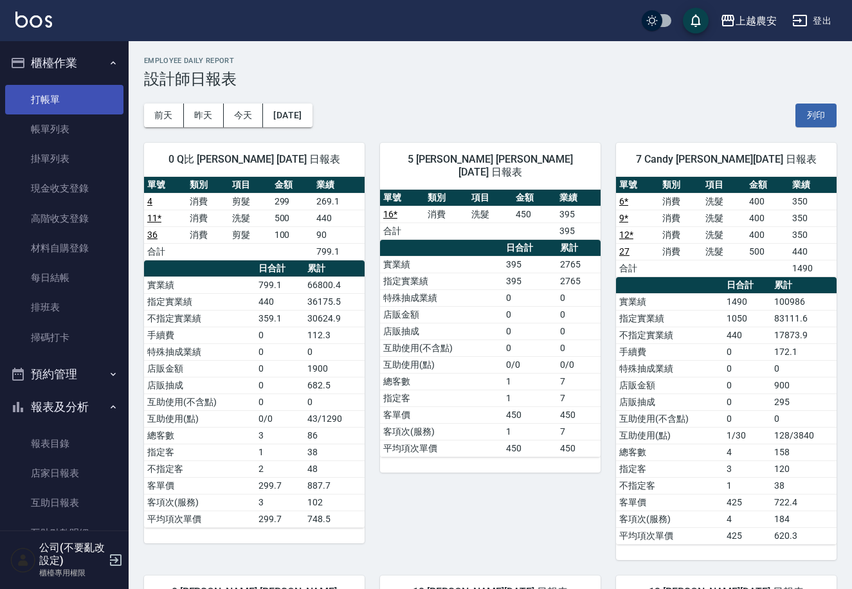
click at [33, 104] on link "打帳單" at bounding box center [64, 100] width 118 height 30
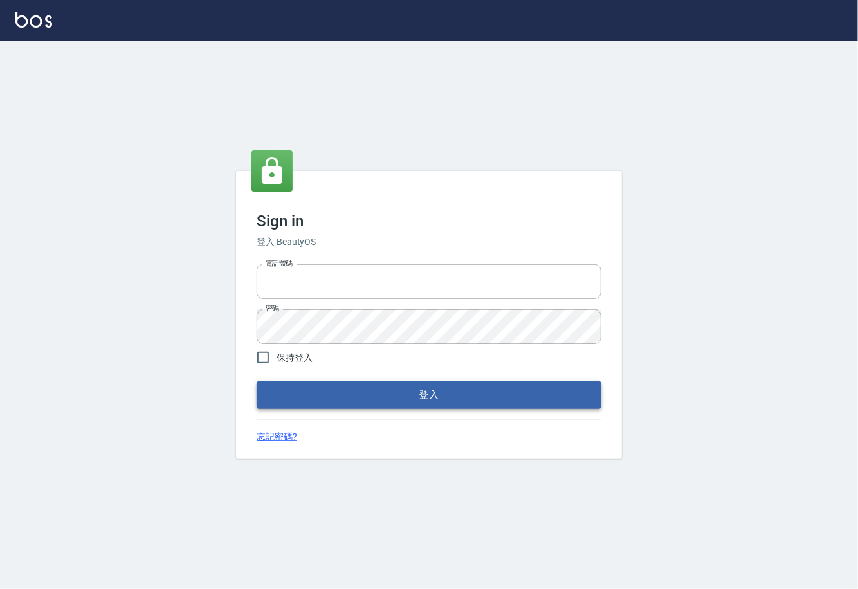
type input "0225929166"
drag, startPoint x: 438, startPoint y: 390, endPoint x: 430, endPoint y: 390, distance: 7.7
click at [438, 390] on button "登入" at bounding box center [429, 394] width 345 height 27
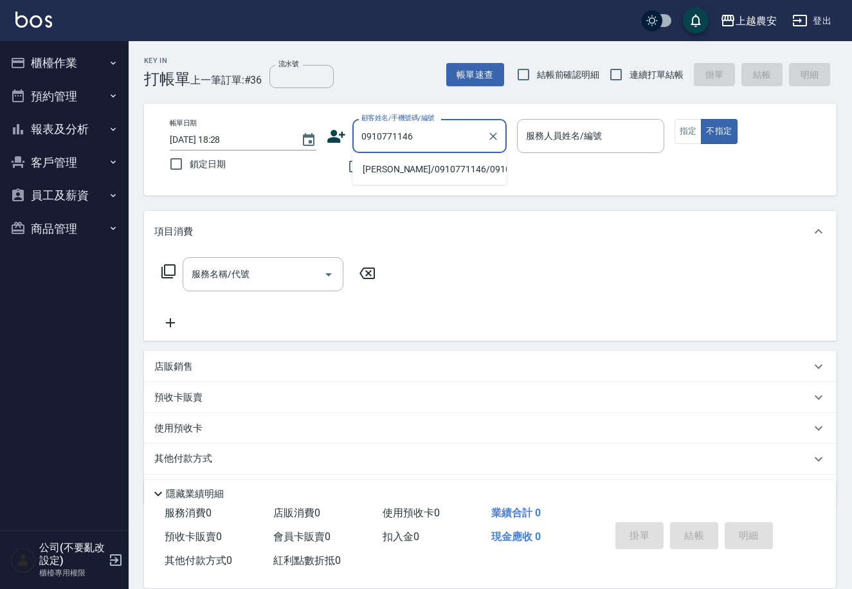
click at [458, 168] on li "[PERSON_NAME]/0910771146/0910771146" at bounding box center [429, 169] width 154 height 21
type input "[PERSON_NAME]/0910771146/0910771146"
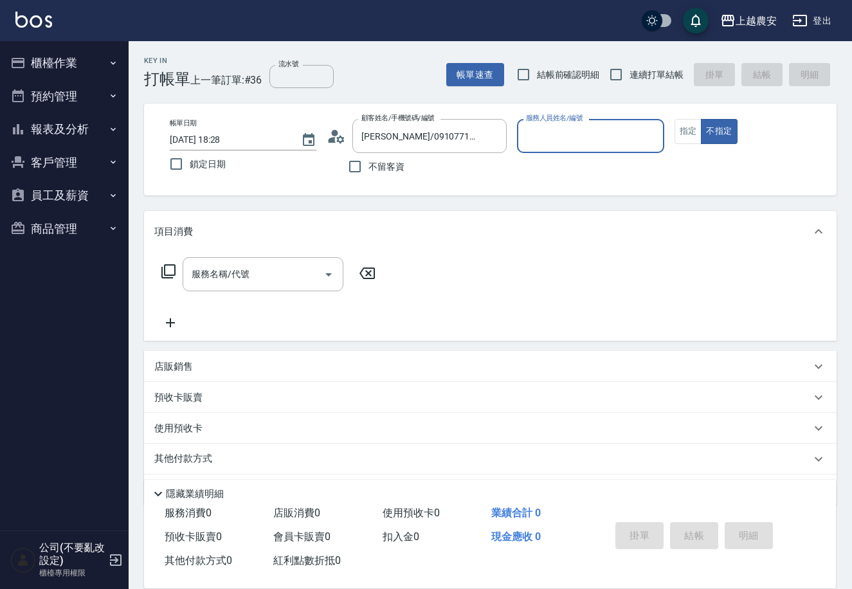
type input "[PERSON_NAME]-8"
click at [687, 131] on button "指定" at bounding box center [688, 131] width 28 height 25
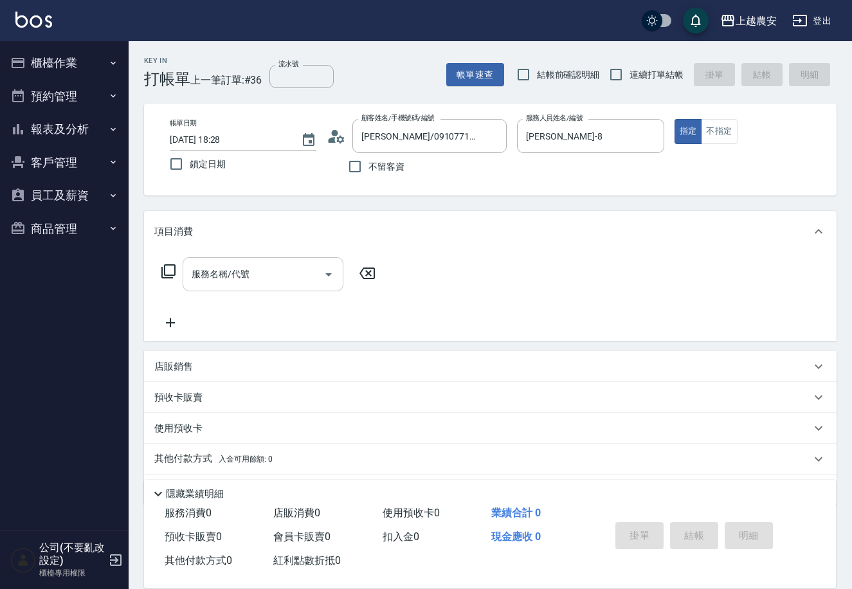
click at [300, 276] on input "服務名稱/代號" at bounding box center [253, 274] width 130 height 23
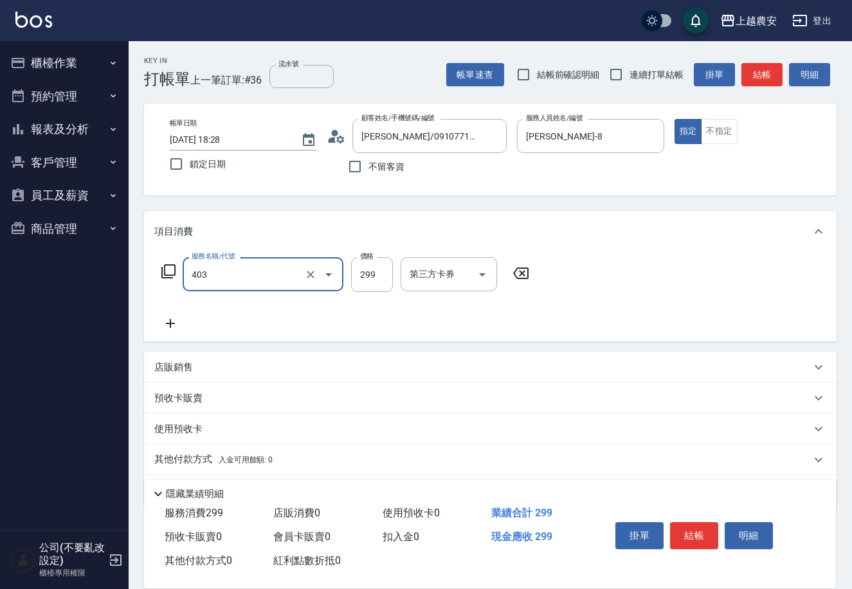
type input "剪髮(403)"
type input "350"
click at [691, 540] on button "結帳" at bounding box center [694, 535] width 48 height 27
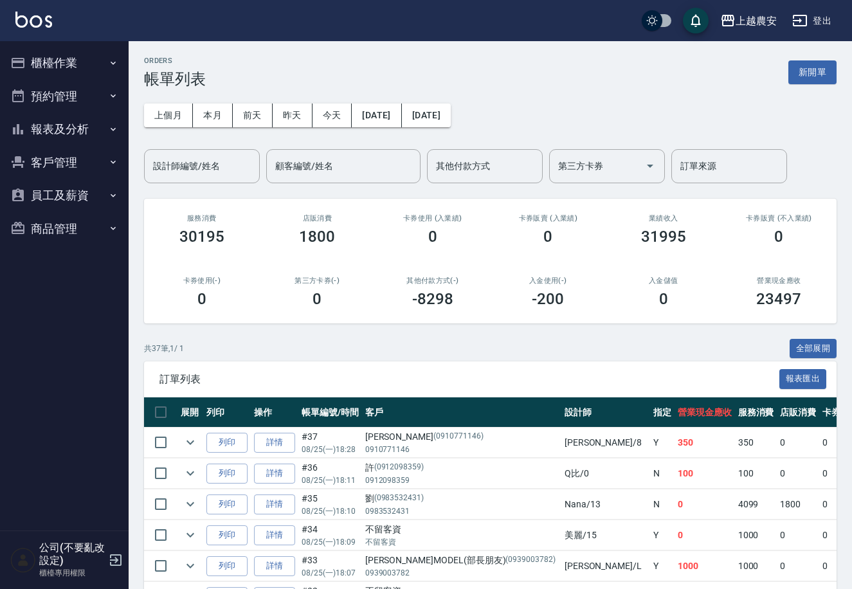
click at [65, 66] on button "櫃檯作業" at bounding box center [64, 62] width 118 height 33
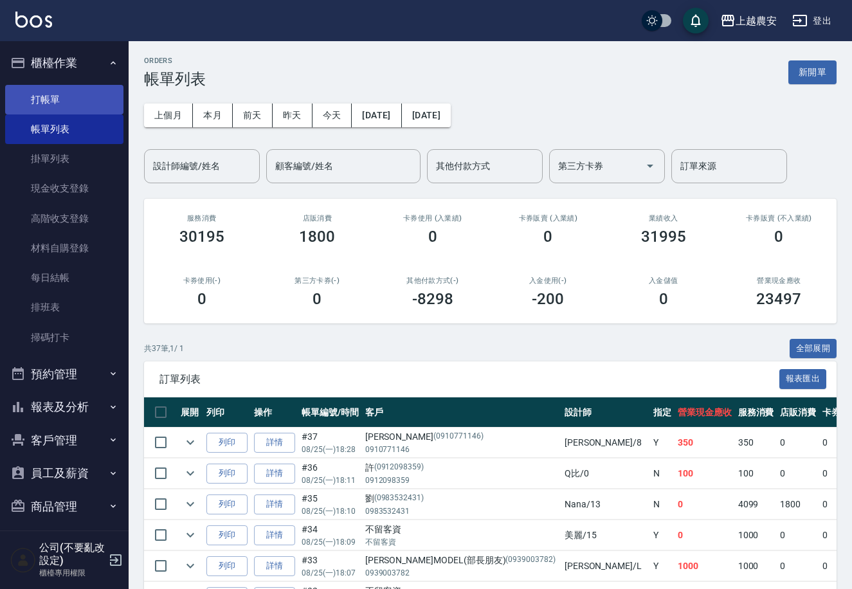
click at [61, 96] on link "打帳單" at bounding box center [64, 100] width 118 height 30
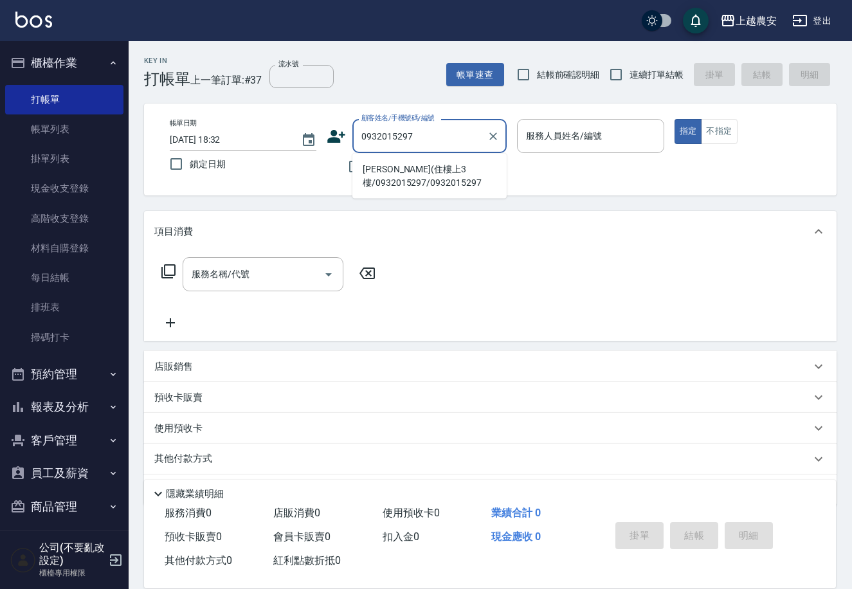
click at [420, 174] on li "[PERSON_NAME](住樓上3樓/0932015297/0932015297" at bounding box center [429, 176] width 154 height 35
type input "[PERSON_NAME](住樓上3樓/0932015297/0932015297"
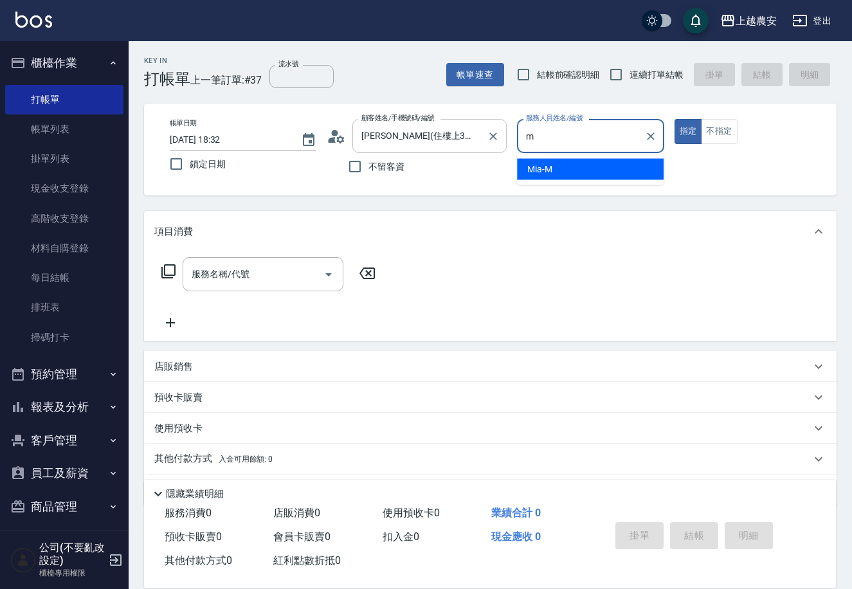
type input "Mia-M"
type button "true"
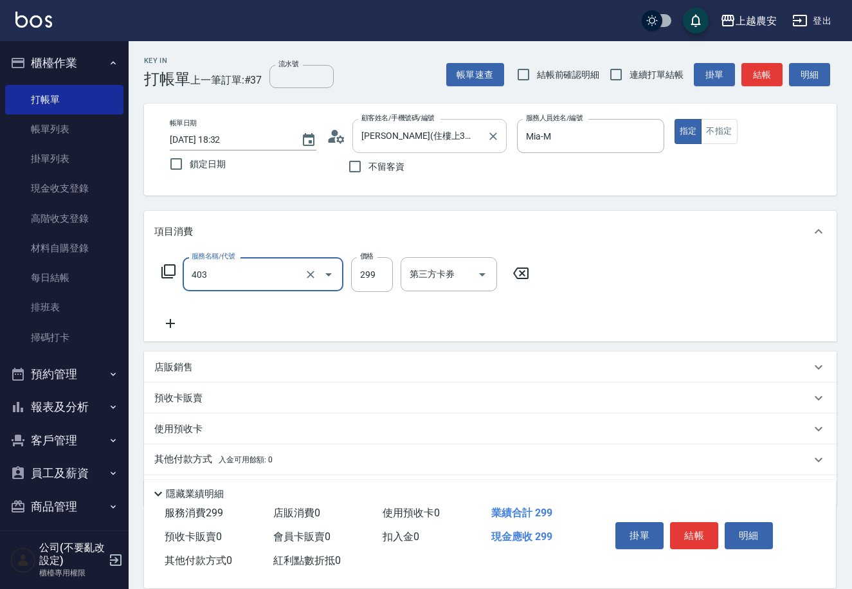
type input "剪髮(403)"
type input "300"
click at [681, 536] on button "結帳" at bounding box center [694, 535] width 48 height 27
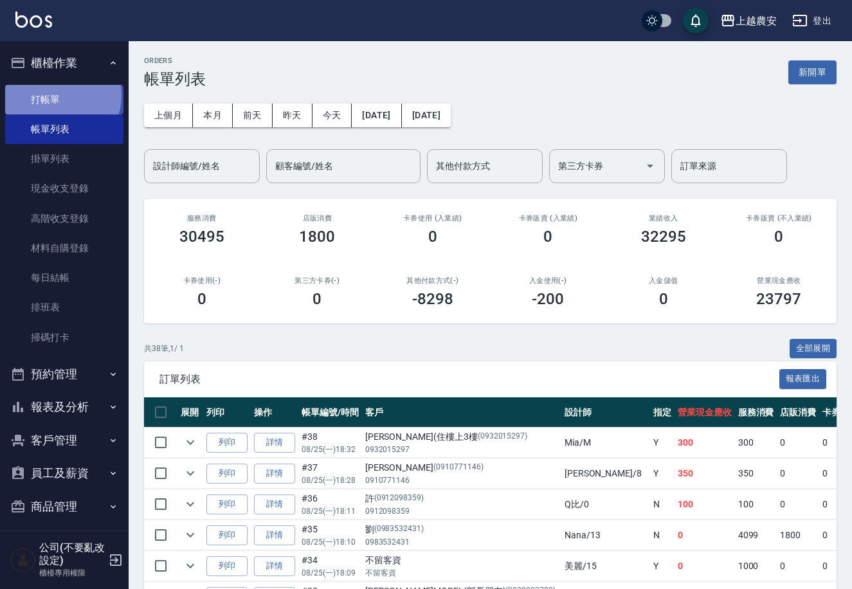
click at [55, 95] on link "打帳單" at bounding box center [64, 100] width 118 height 30
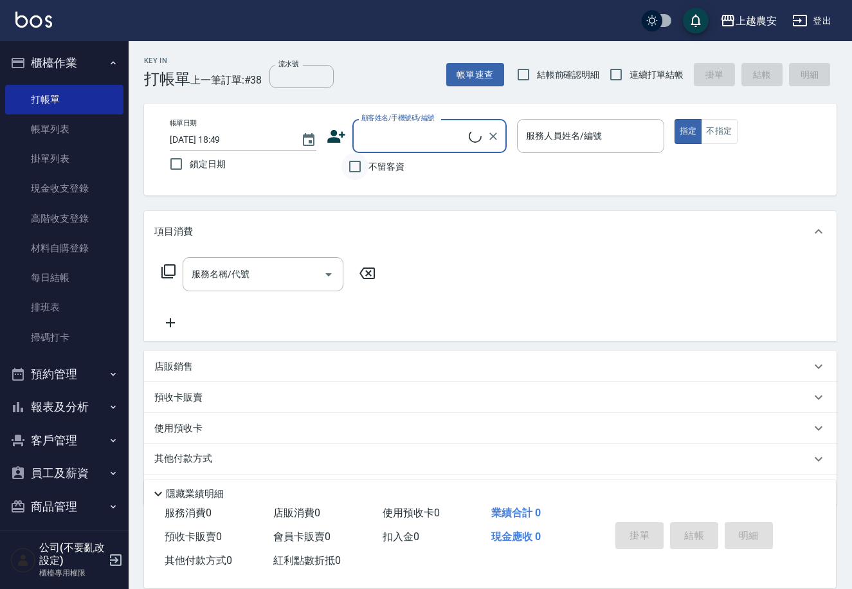
click at [364, 168] on input "不留客資" at bounding box center [354, 166] width 27 height 27
checkbox input "true"
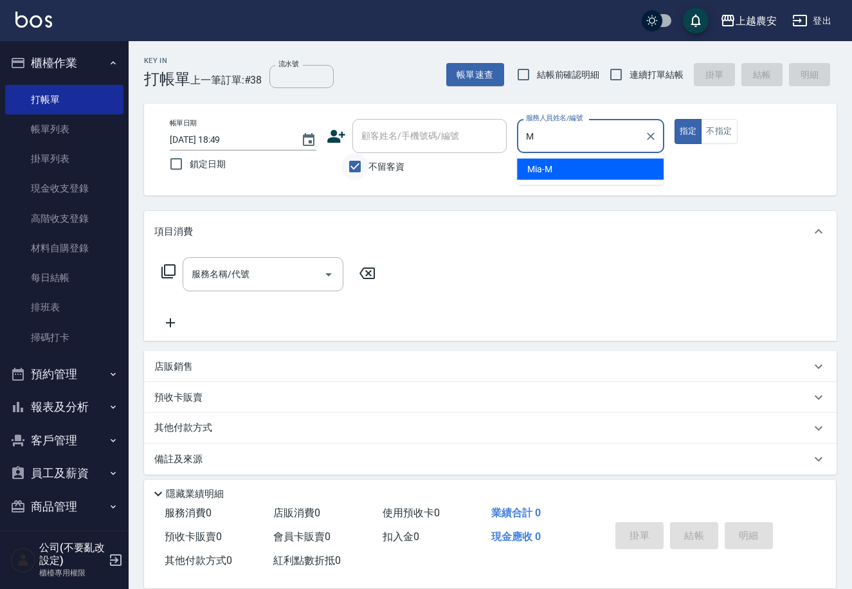
type input "Mia-M"
type button "true"
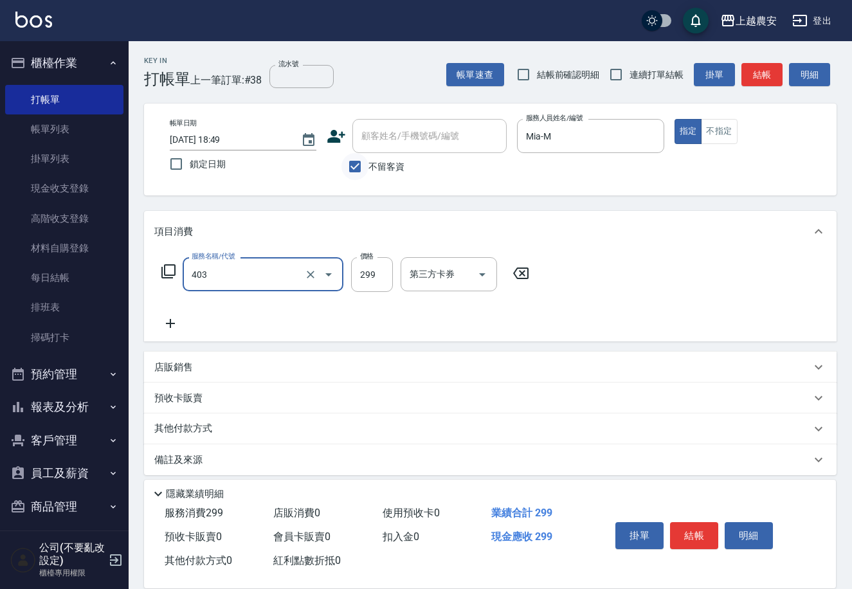
type input "剪髮(403)"
type input "300"
click at [673, 529] on button "結帳" at bounding box center [694, 535] width 48 height 27
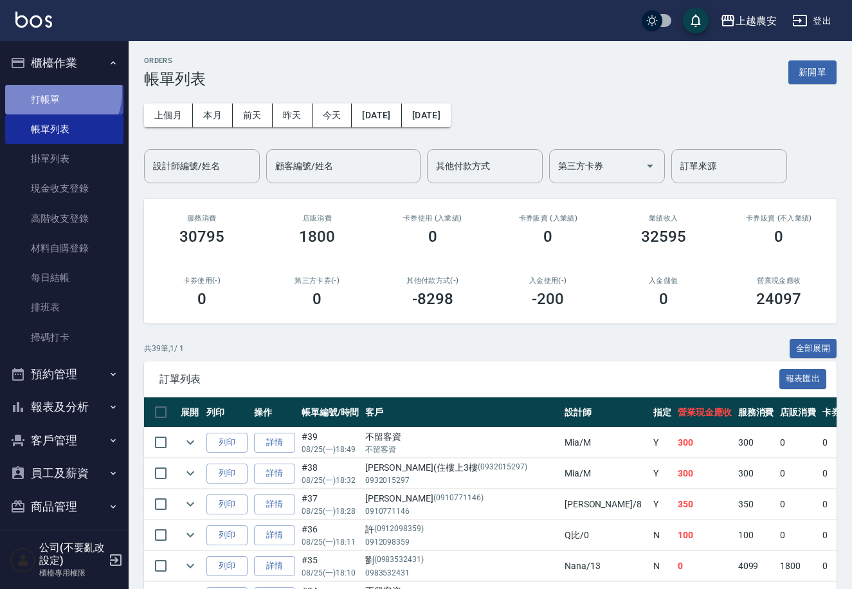
click at [50, 91] on link "打帳單" at bounding box center [64, 100] width 118 height 30
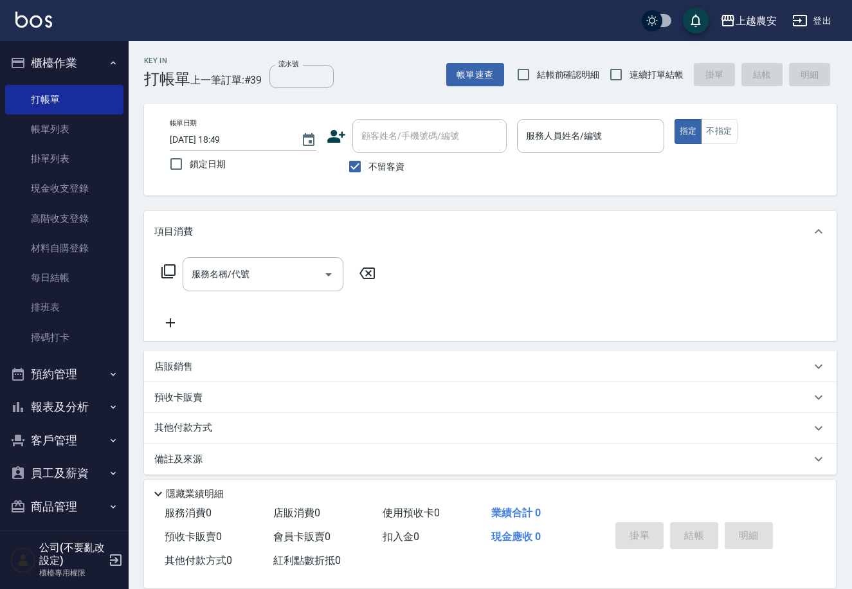
click at [381, 166] on span "不留客資" at bounding box center [386, 167] width 36 height 14
click at [368, 166] on input "不留客資" at bounding box center [354, 166] width 27 height 27
checkbox input "false"
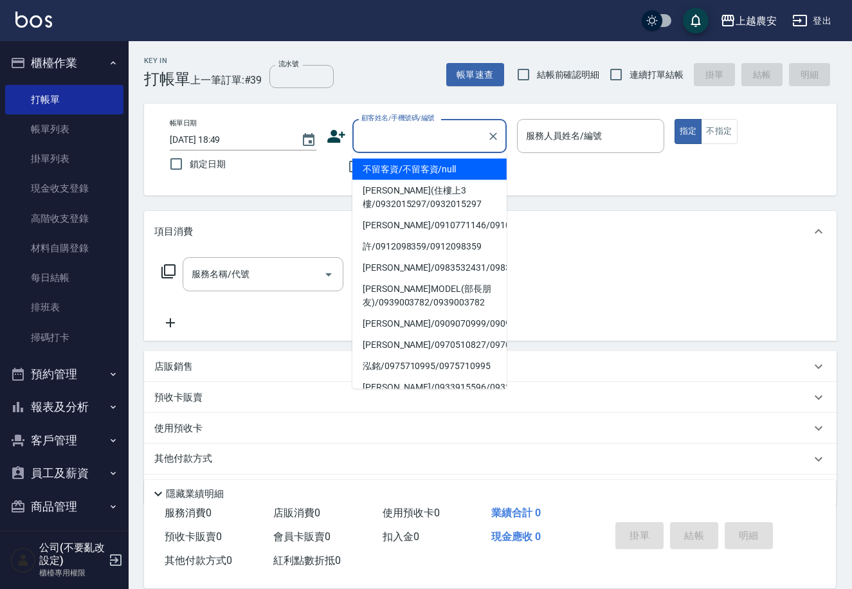
click at [381, 139] on input "顧客姓名/手機號碼/編號" at bounding box center [419, 136] width 123 height 23
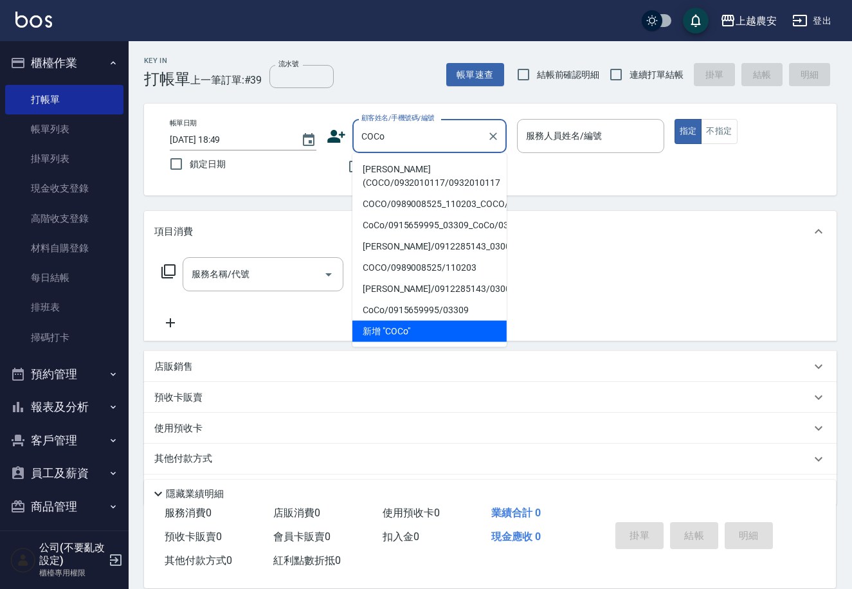
click at [379, 181] on li "[PERSON_NAME](COCO/0932010117/0932010117" at bounding box center [429, 176] width 154 height 35
type input "[PERSON_NAME](COCO/0932010117/0932010117"
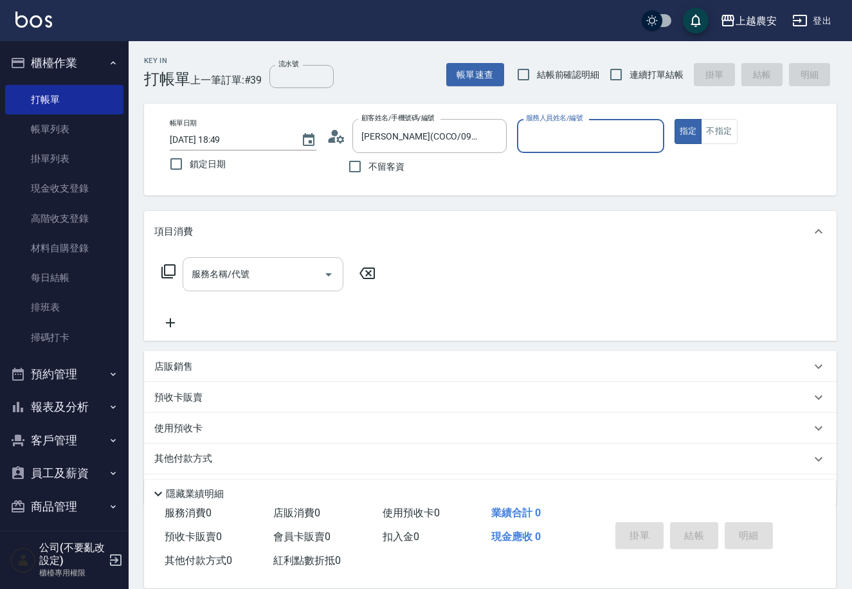
type input "美雅-B"
click at [269, 281] on input "服務名稱/代號" at bounding box center [253, 274] width 130 height 23
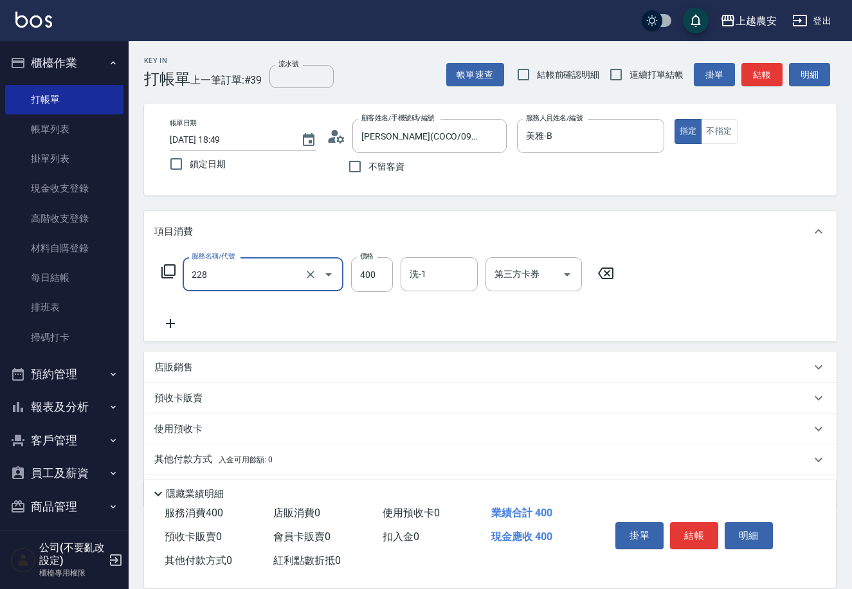
type input "洗髮(228)"
click at [706, 539] on button "結帳" at bounding box center [694, 535] width 48 height 27
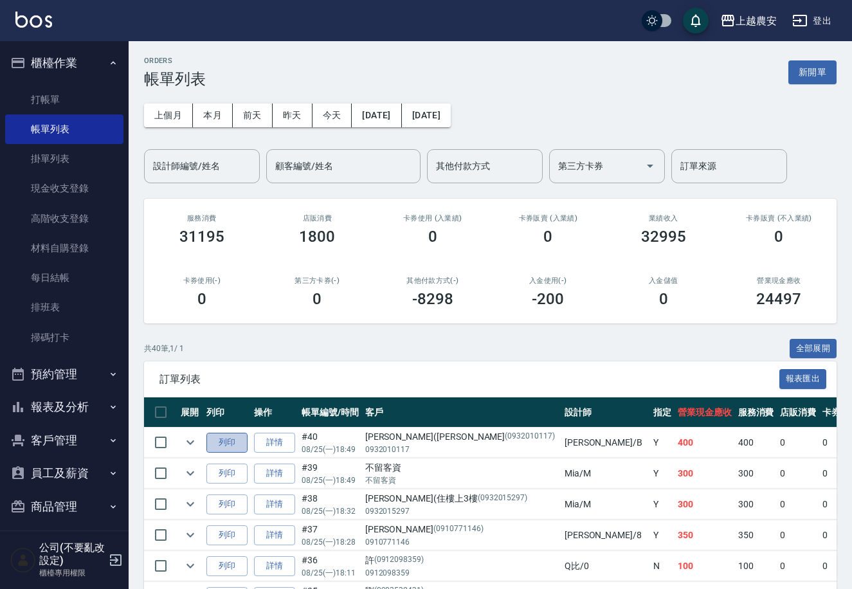
click at [226, 448] on button "列印" at bounding box center [226, 443] width 41 height 20
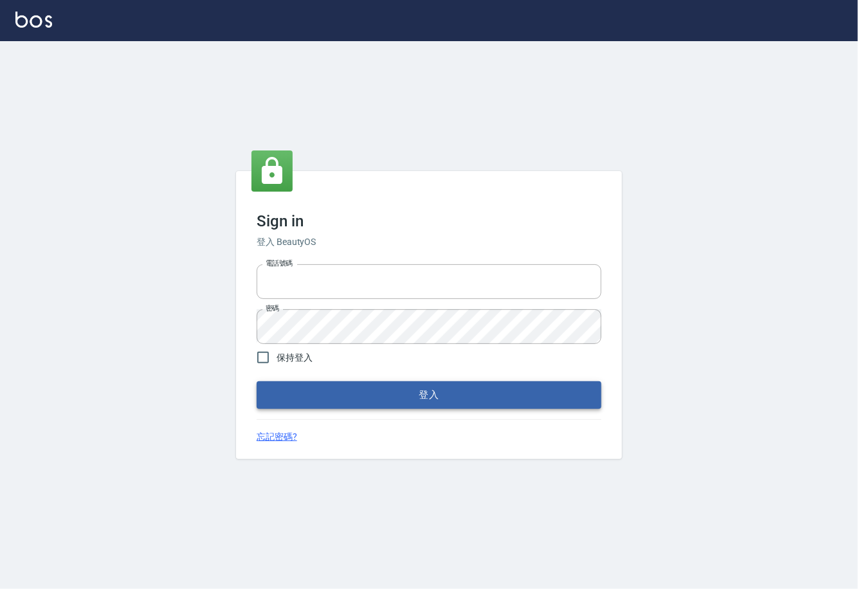
type input "0225929166"
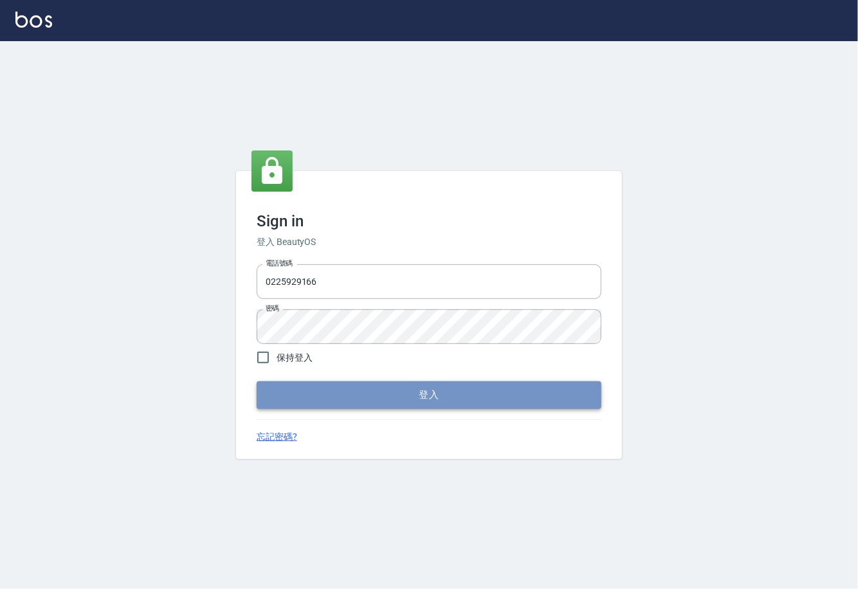
click at [423, 393] on button "登入" at bounding box center [429, 394] width 345 height 27
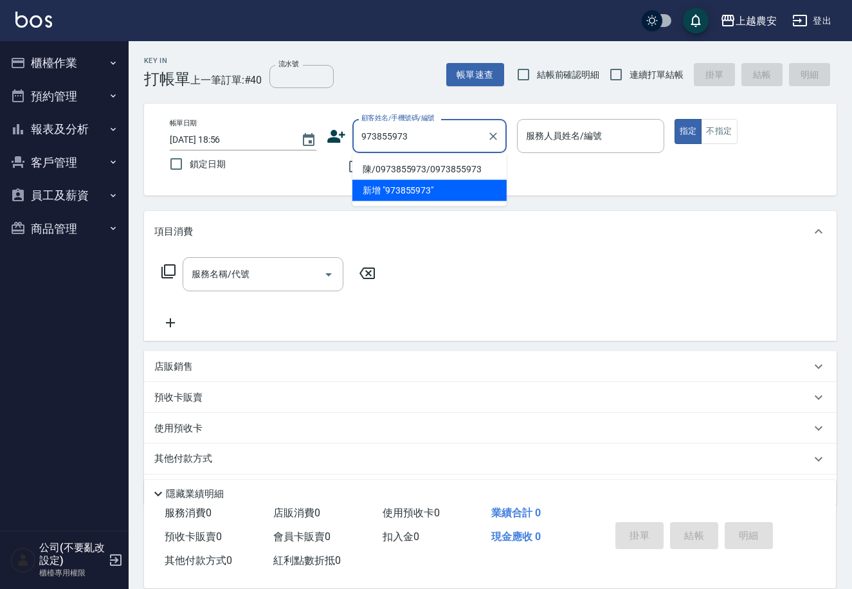
drag, startPoint x: 409, startPoint y: 136, endPoint x: 248, endPoint y: 152, distance: 161.5
click at [248, 152] on div "帳單日期 [DATE] 18:56 鎖定日期 顧客姓名/手機號碼/編號 973855973 顧客姓名/手機號碼/編號 不留客資 服務人員姓名/編號 服務人員姓…" at bounding box center [490, 149] width 662 height 61
click at [400, 168] on li "陳/0973855973/0973855973" at bounding box center [429, 169] width 154 height 21
type input "陳/0973855973/0973855973"
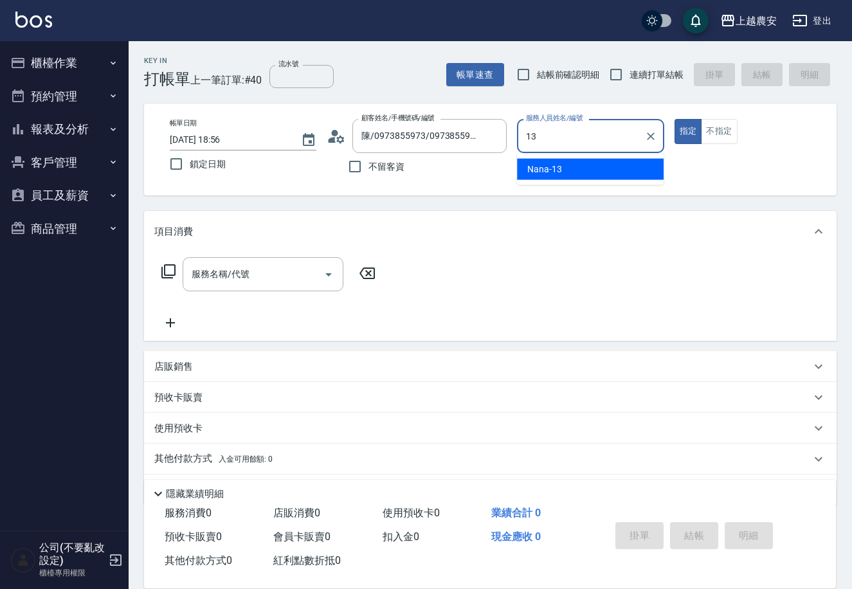
type input "Nana-13"
type button "true"
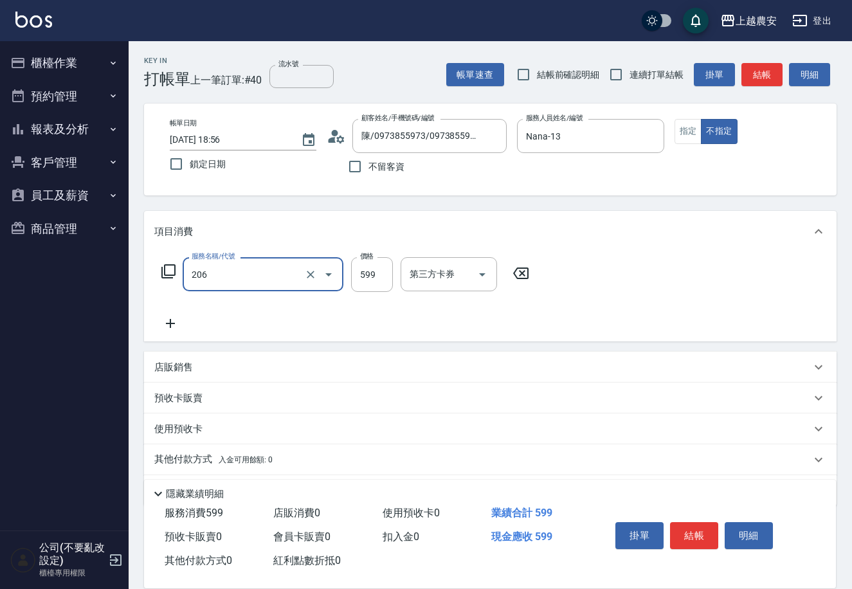
type input "洗+剪(206)"
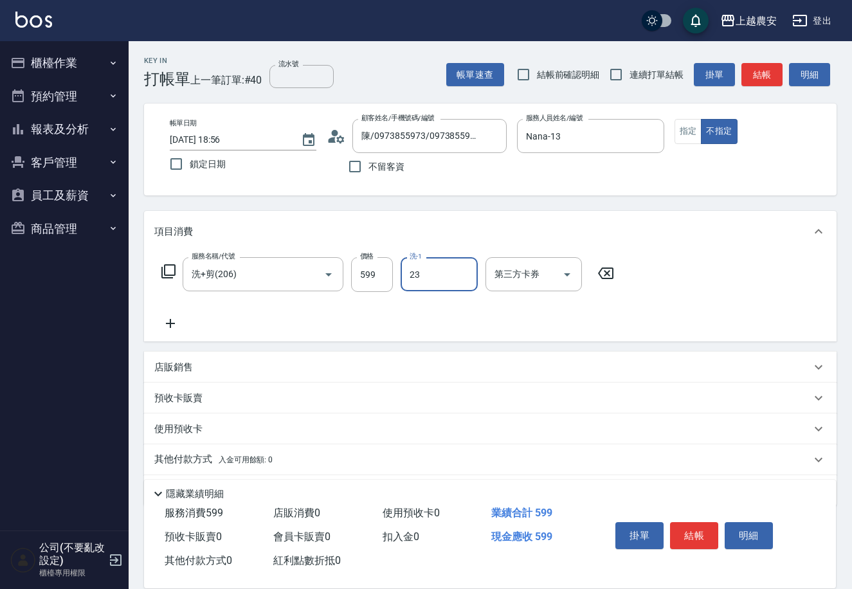
type input "栗子-23"
click at [699, 528] on button "結帳" at bounding box center [694, 535] width 48 height 27
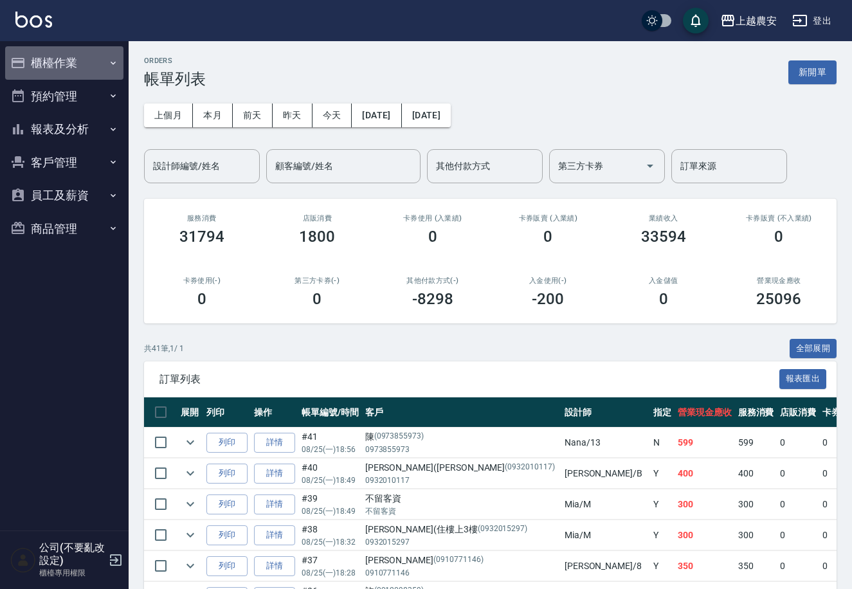
click at [66, 66] on button "櫃檯作業" at bounding box center [64, 62] width 118 height 33
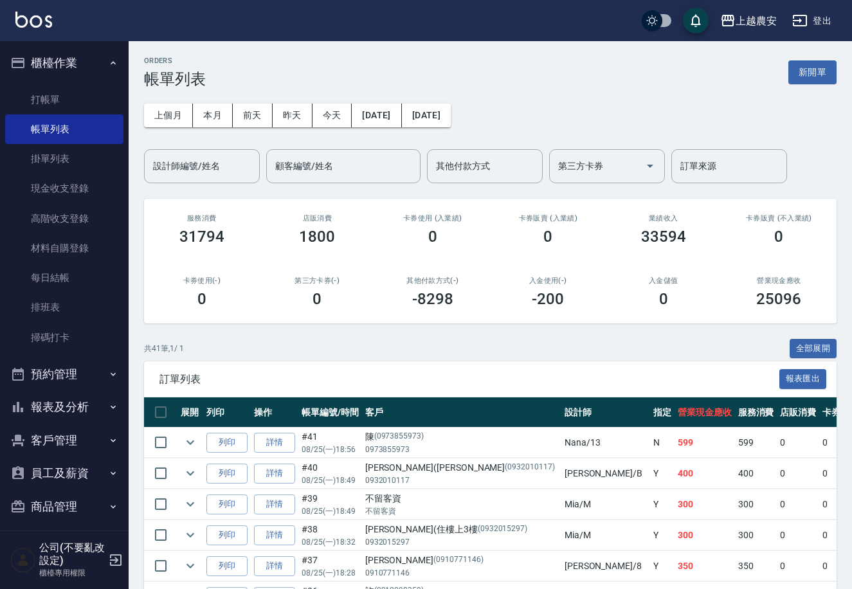
drag, startPoint x: 59, startPoint y: 96, endPoint x: 163, endPoint y: 91, distance: 105.0
click at [58, 97] on link "打帳單" at bounding box center [64, 100] width 118 height 30
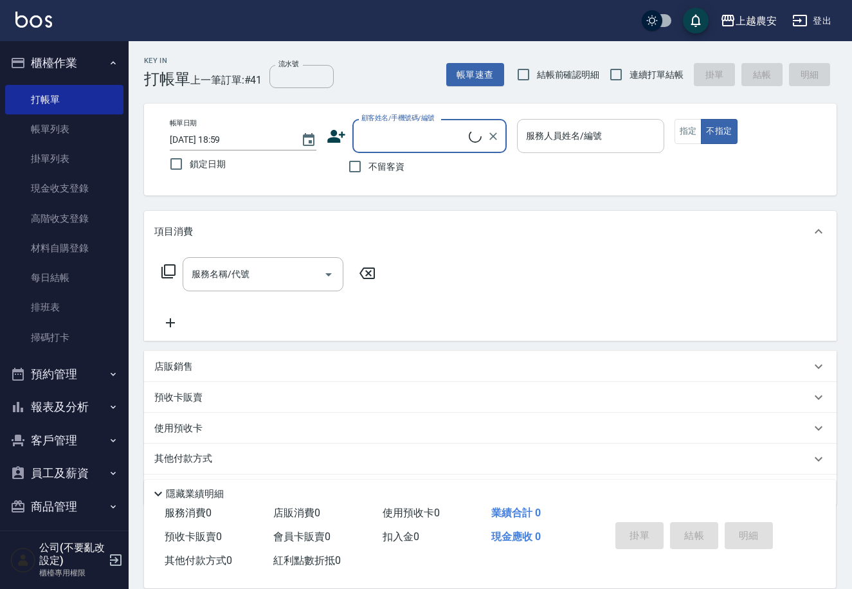
click at [528, 137] on input "服務人員姓名/編號" at bounding box center [590, 136] width 135 height 23
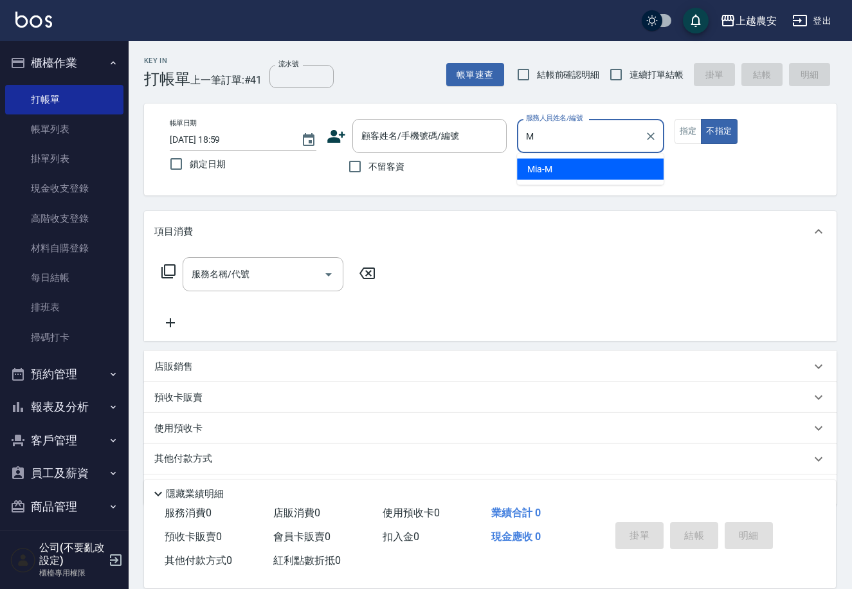
type input "Mia-M"
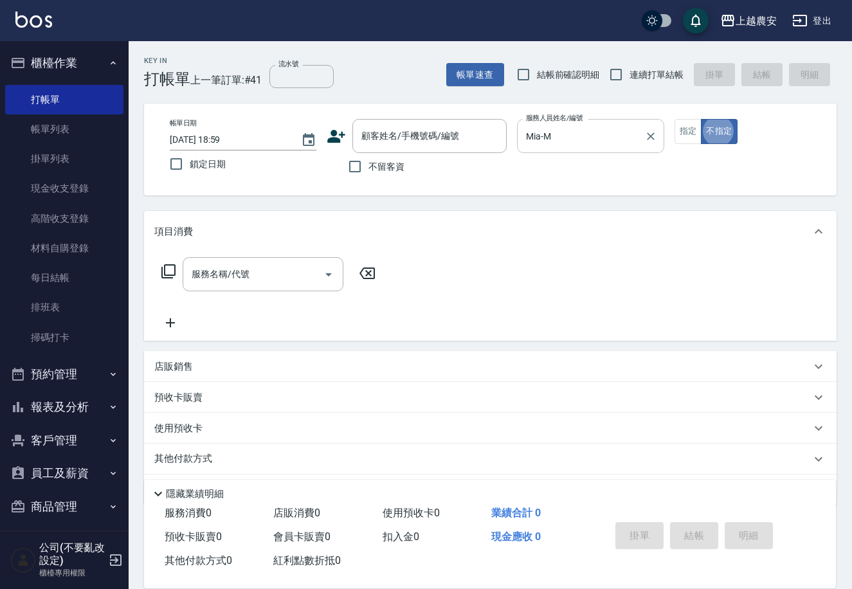
type button "false"
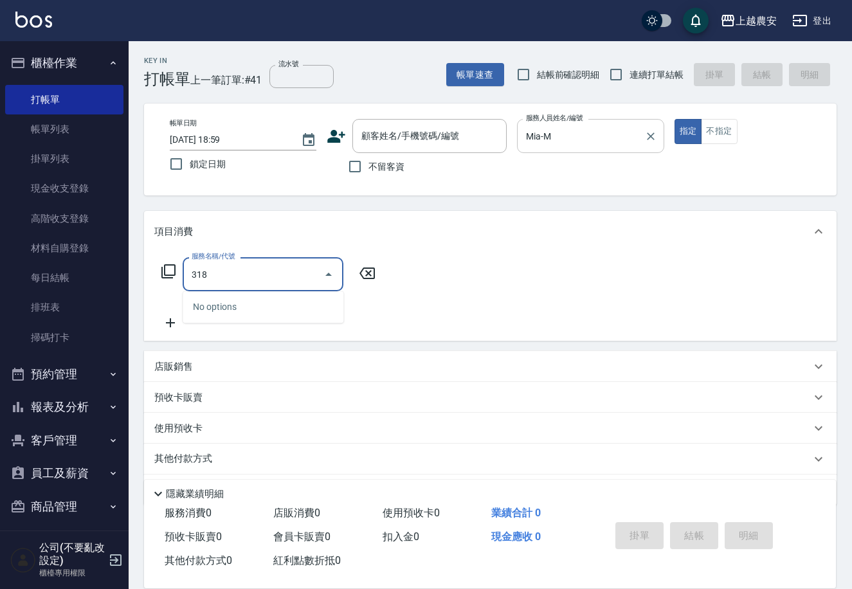
type input "燙髮1500↑(自購)(318)"
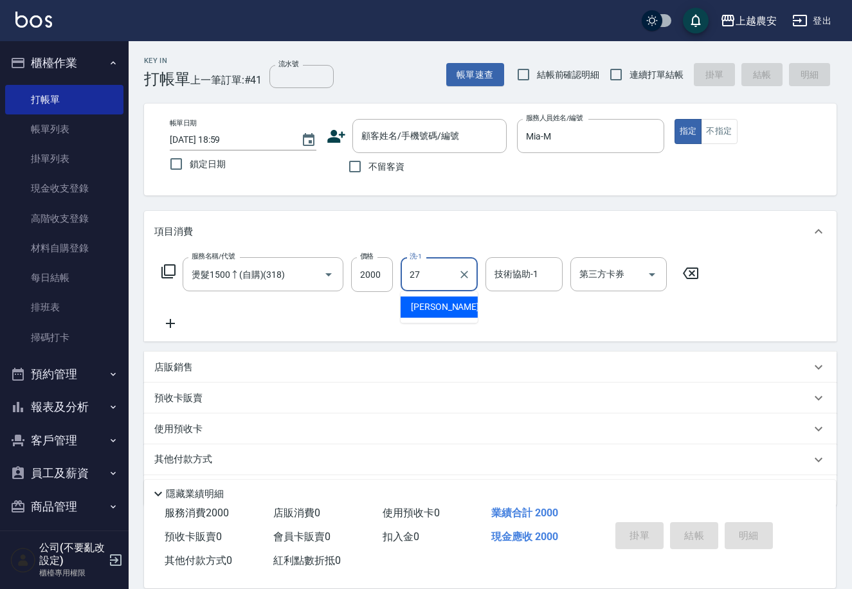
type input "團團-27"
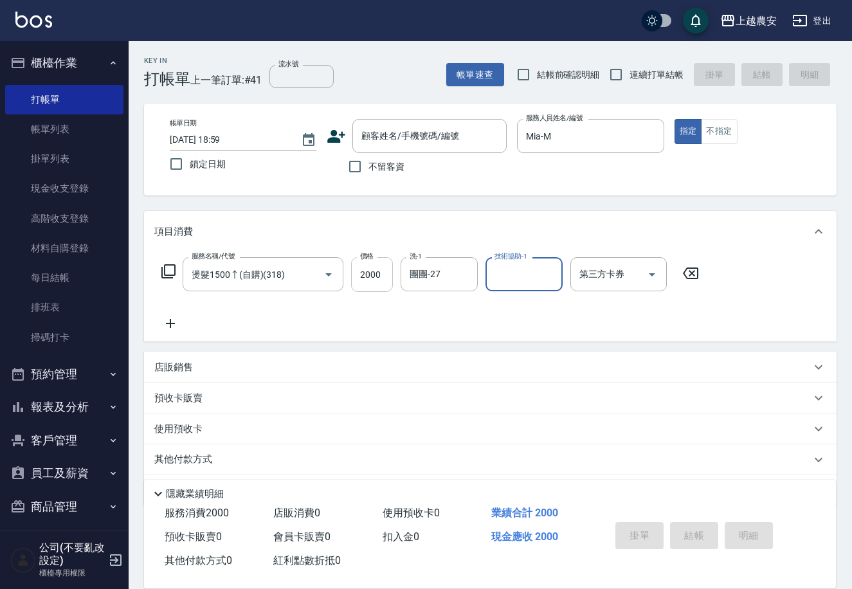
click at [365, 267] on input "2000" at bounding box center [372, 274] width 42 height 35
type input "2500"
click at [172, 314] on div "服務名稱/代號 燙髮1500↑(自購)(318) 服務名稱/代號 價格 2500 價格 洗-1 團團-27 洗-1 技術協助-1 技術協助-1 第三方卡券 第…" at bounding box center [430, 294] width 552 height 74
click at [166, 321] on icon at bounding box center [170, 323] width 32 height 15
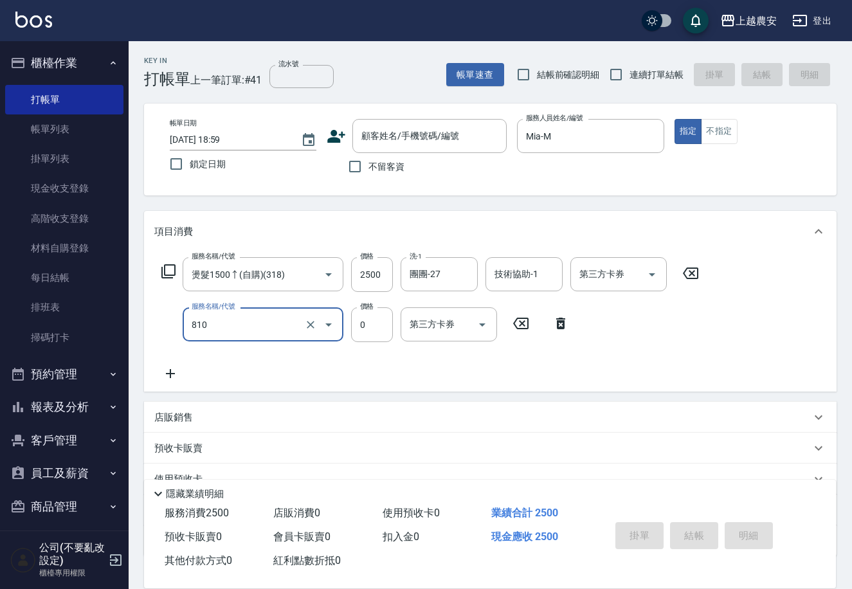
type input "頭皮護髮卡券使用(810)"
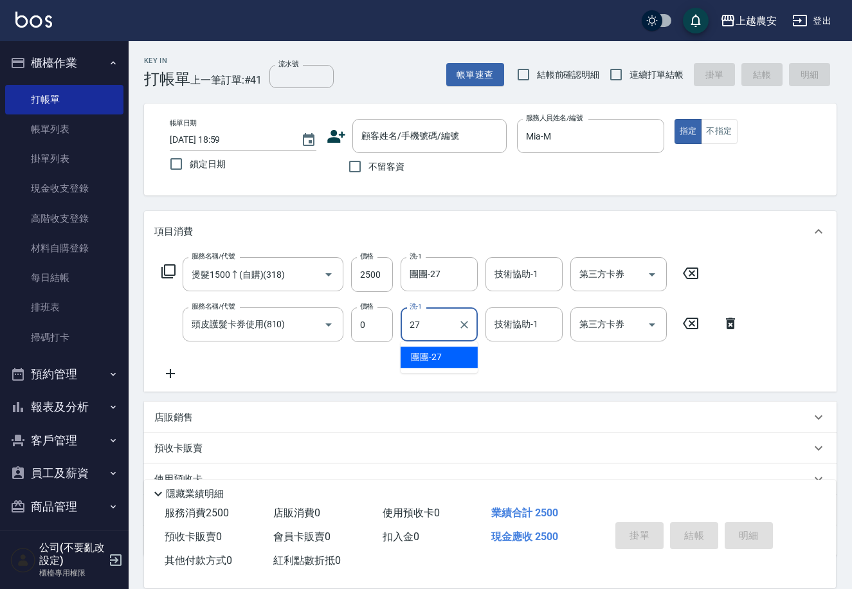
type input "團團-27"
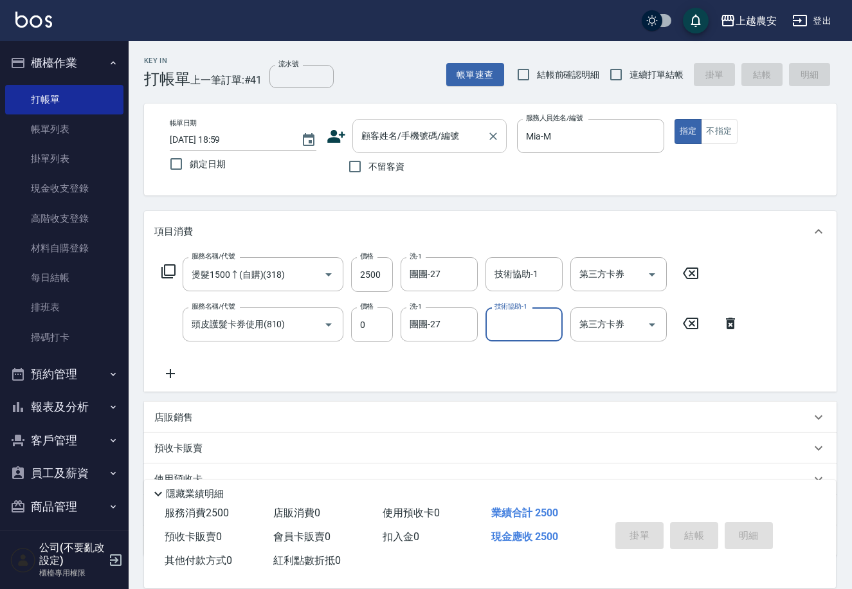
click at [397, 146] on input "顧客姓名/手機號碼/編號" at bounding box center [419, 136] width 123 height 23
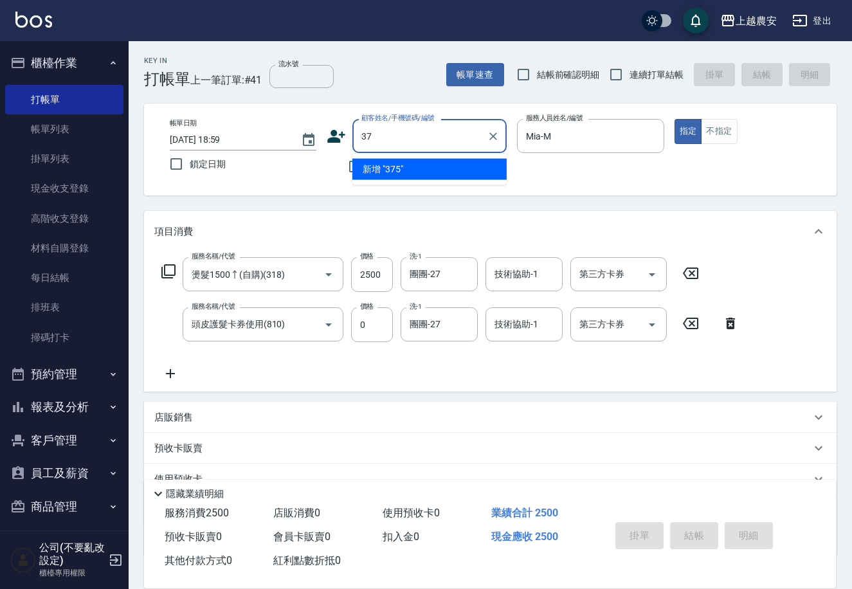
type input "3"
drag, startPoint x: 409, startPoint y: 167, endPoint x: 374, endPoint y: 158, distance: 36.0
click at [408, 167] on li "新增 "0937519489"" at bounding box center [429, 169] width 154 height 21
type input "0937519489"
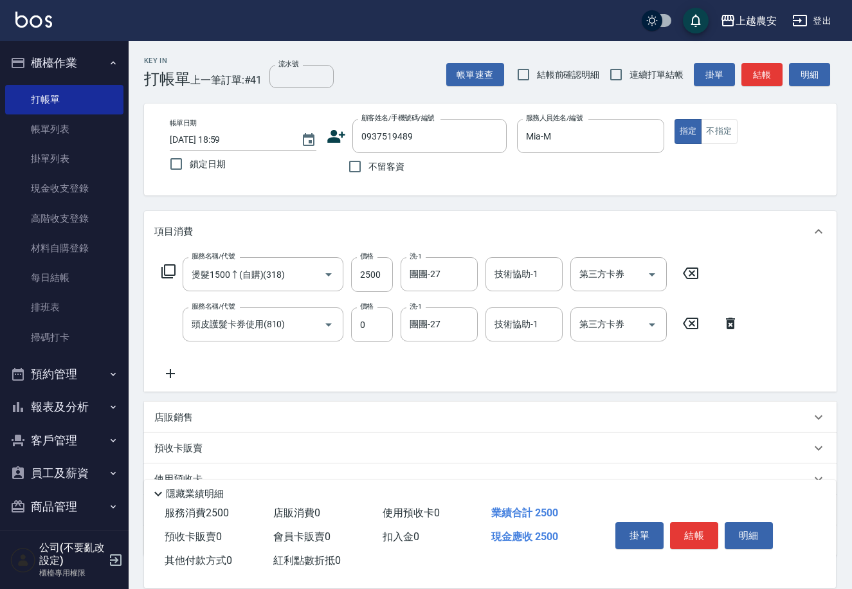
click at [335, 137] on icon at bounding box center [337, 136] width 18 height 13
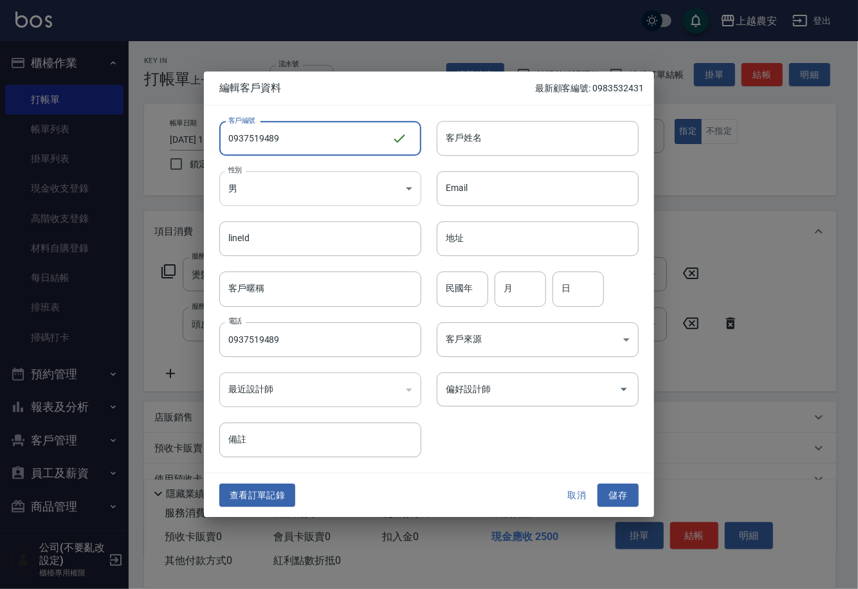
type input "0937519489"
click at [271, 194] on body "上越農安 登出 櫃檯作業 打帳單 帳單列表 掛單列表 現金收支登錄 高階收支登錄 材料自購登錄 每日結帳 排班表 掃碼打卡 預約管理 預約管理 單日預約紀錄 …" at bounding box center [429, 339] width 858 height 678
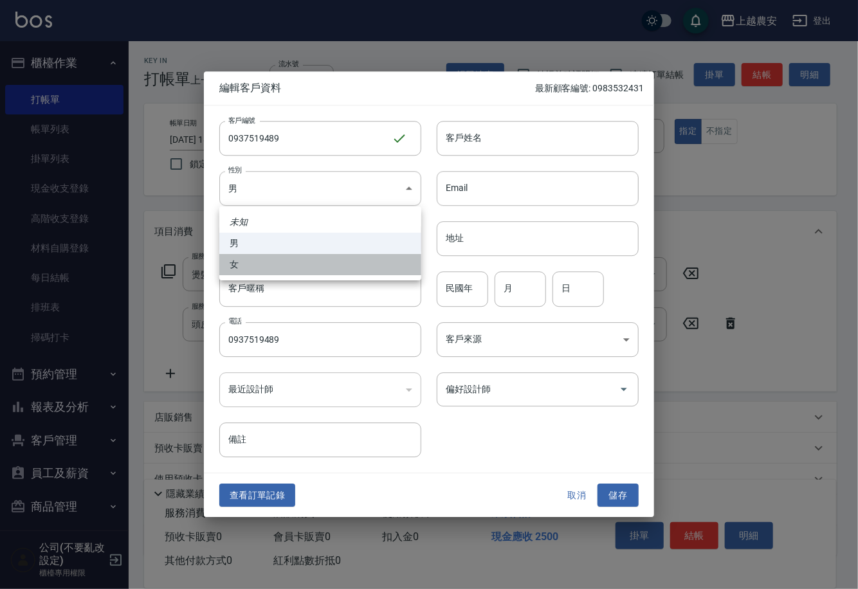
click at [278, 270] on li "女" at bounding box center [320, 264] width 202 height 21
type input "[DEMOGRAPHIC_DATA]"
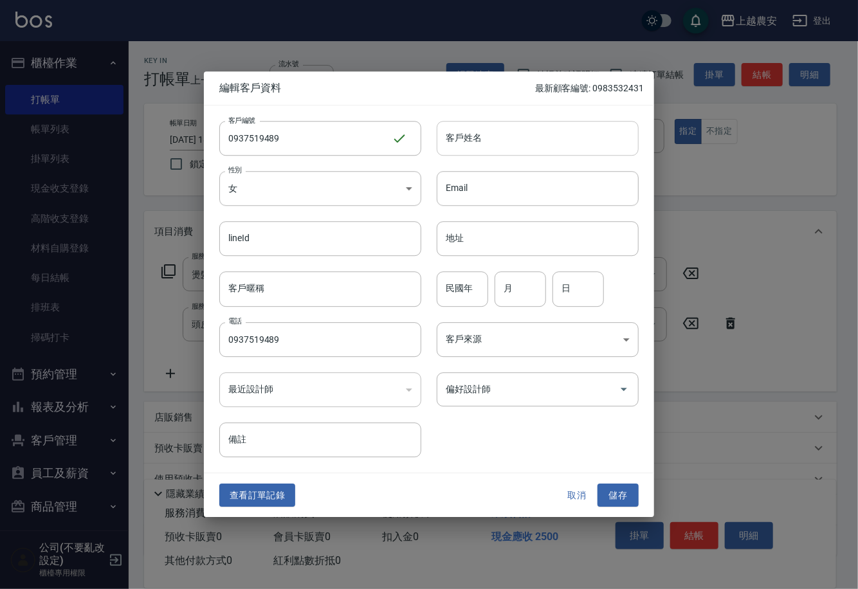
click at [510, 143] on input "客戶姓名" at bounding box center [538, 138] width 202 height 35
type input "[PERSON_NAME]"
click at [508, 390] on input "偏好設計師" at bounding box center [527, 389] width 171 height 23
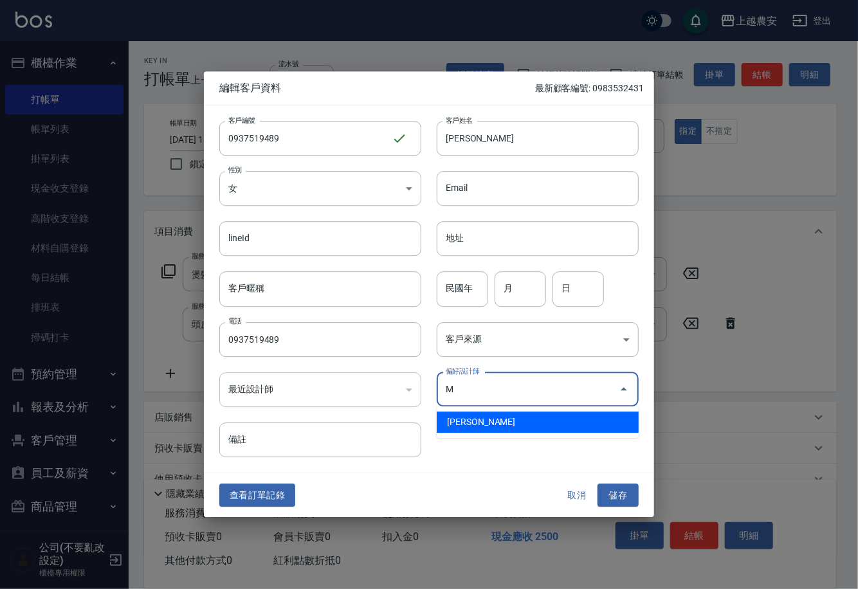
click at [497, 423] on li "[PERSON_NAME]" at bounding box center [538, 421] width 202 height 21
type input "[PERSON_NAME]"
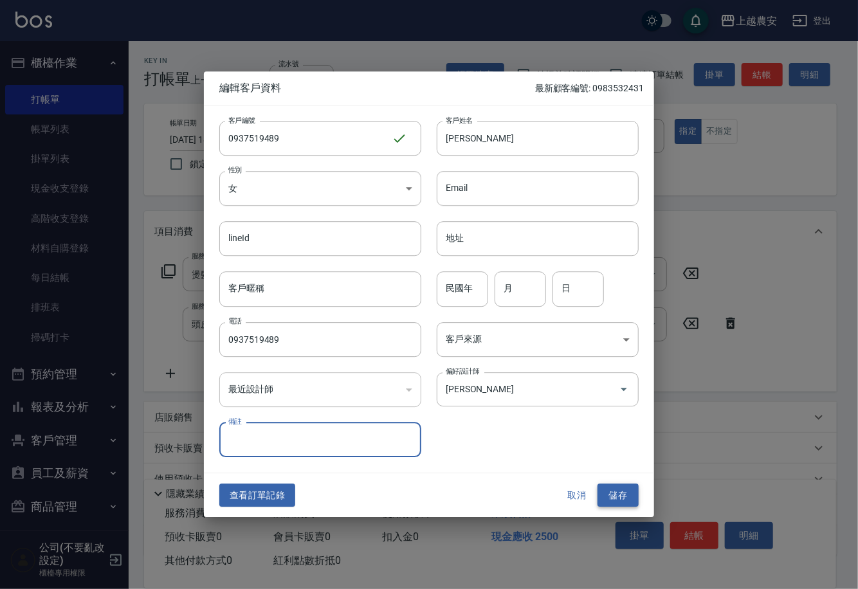
click at [608, 493] on button "儲存" at bounding box center [617, 495] width 41 height 24
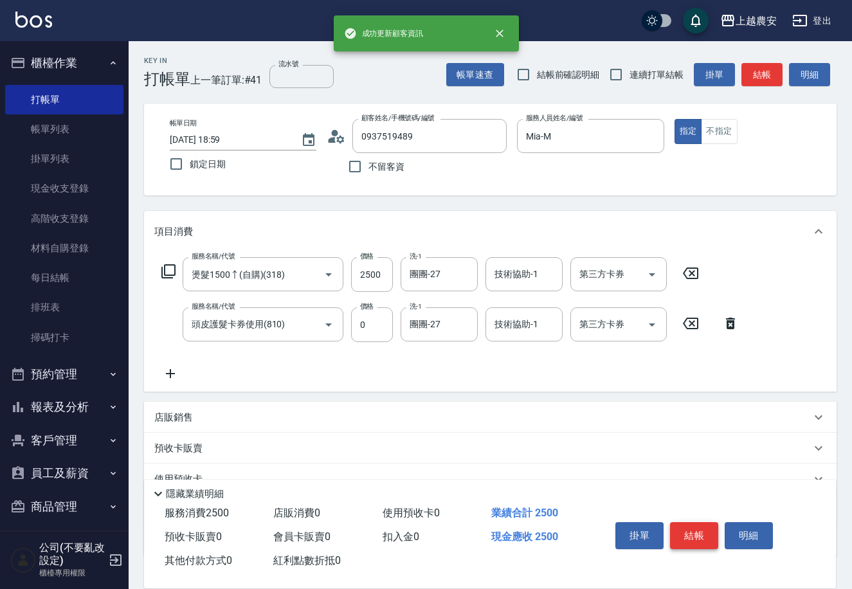
click at [696, 527] on button "結帳" at bounding box center [694, 535] width 48 height 27
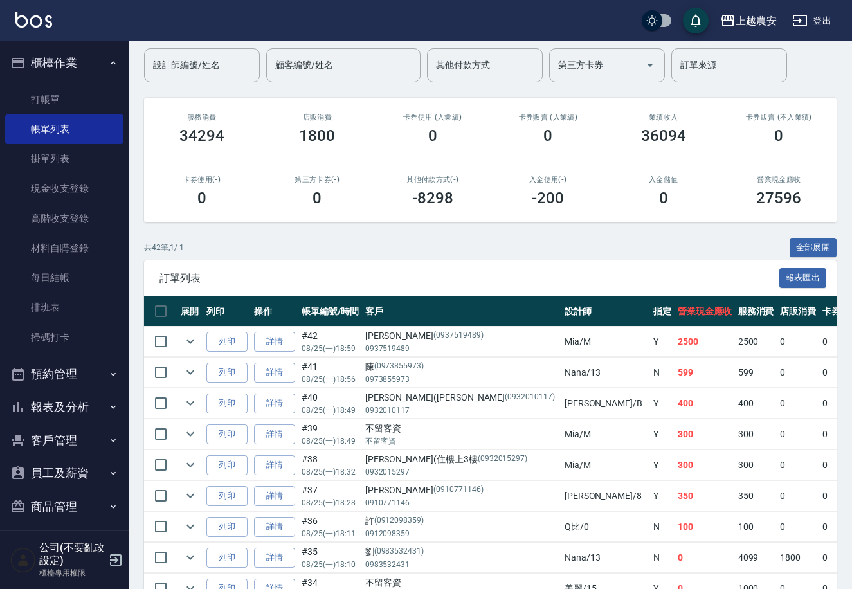
scroll to position [42, 0]
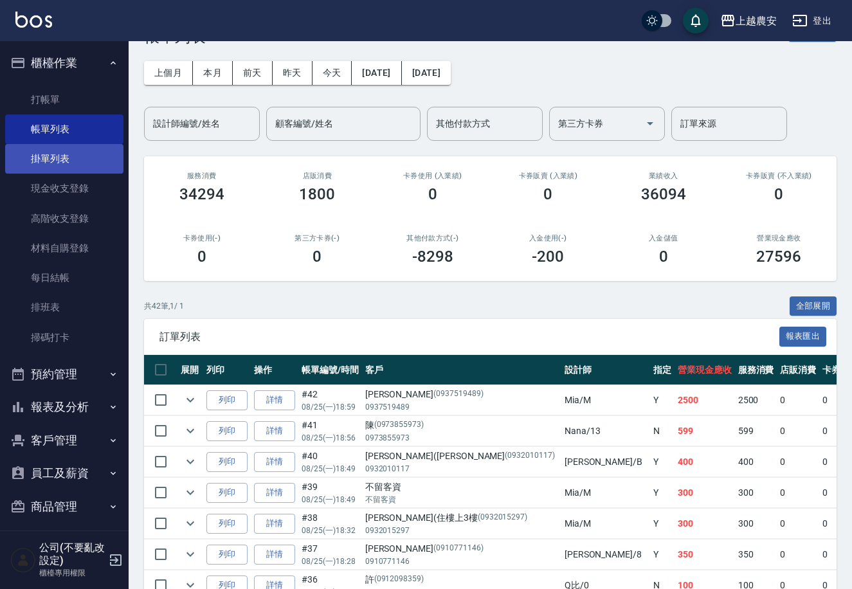
click at [84, 158] on link "掛單列表" at bounding box center [64, 159] width 118 height 30
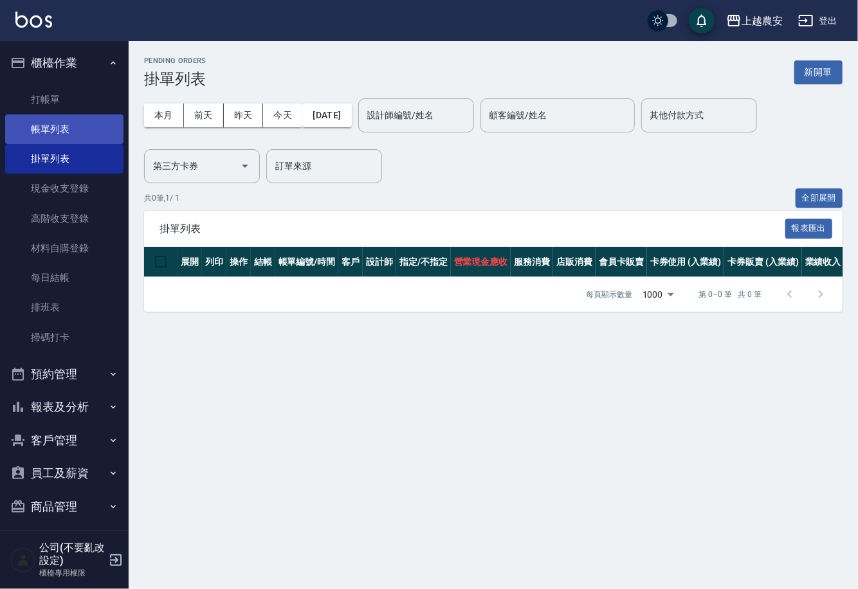
click at [40, 118] on link "帳單列表" at bounding box center [64, 129] width 118 height 30
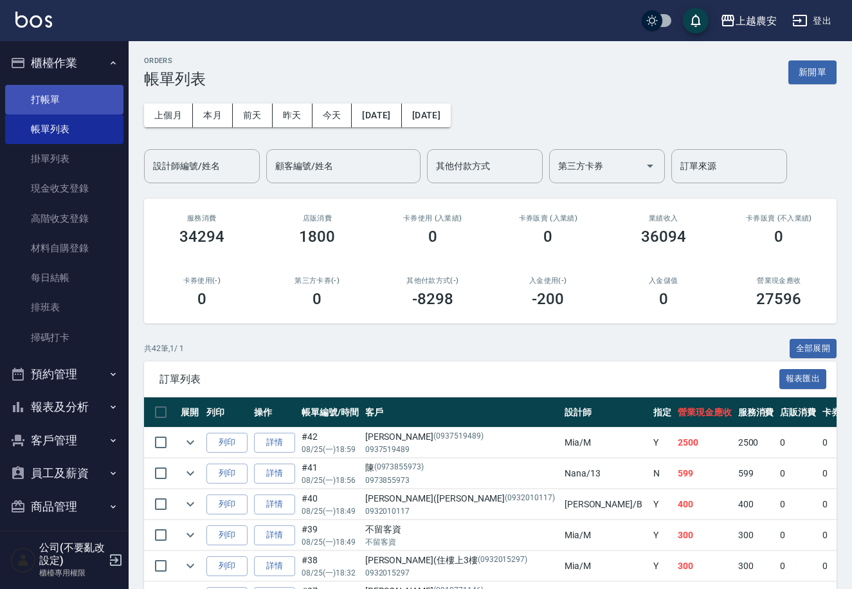
click at [48, 95] on link "打帳單" at bounding box center [64, 100] width 118 height 30
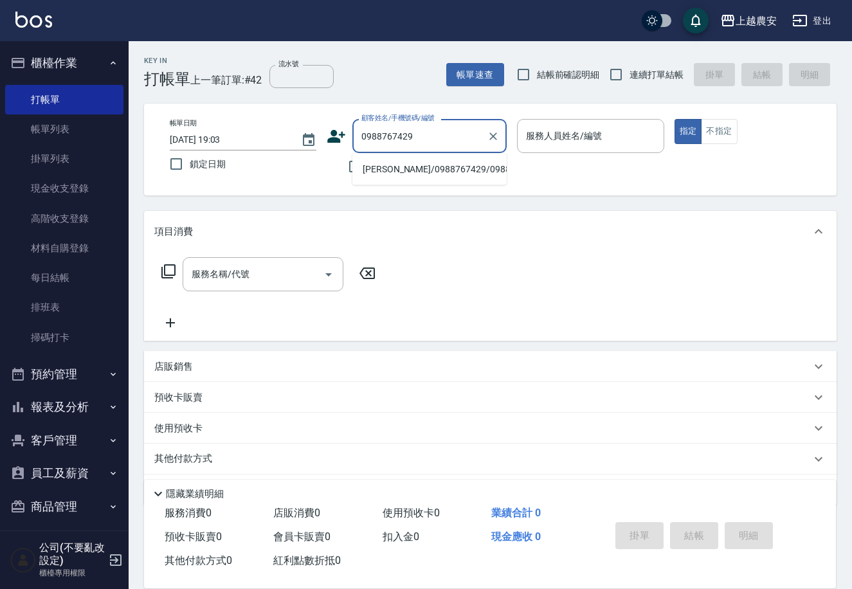
click at [431, 166] on li "[PERSON_NAME]/0988767429/0988767429" at bounding box center [429, 169] width 154 height 21
type input "[PERSON_NAME]/0988767429/0988767429"
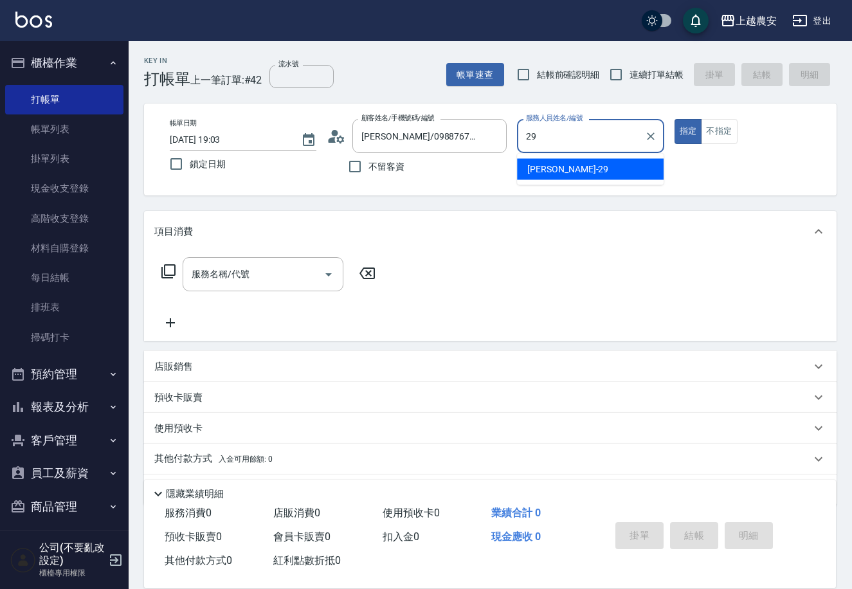
type input "[PERSON_NAME]-29"
type button "true"
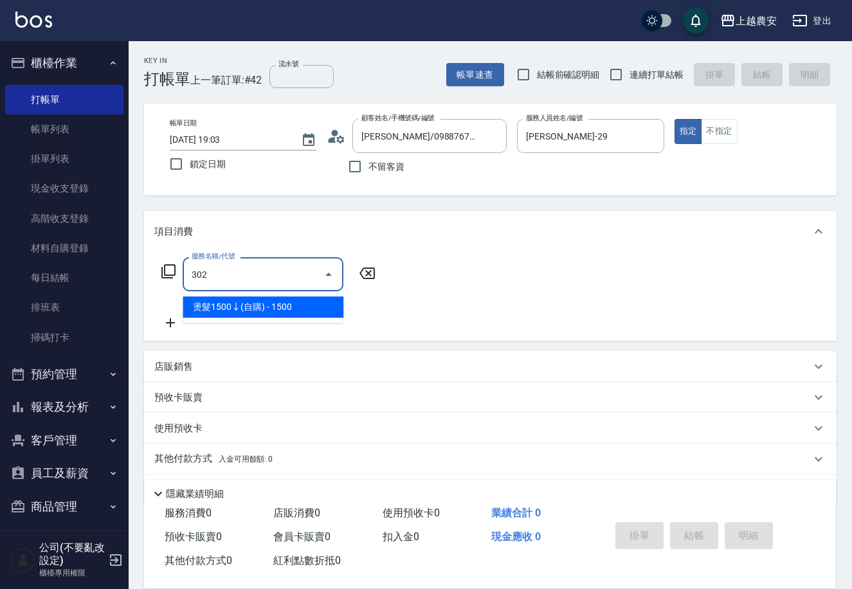
type input "燙髮1500↓(自購)(302)"
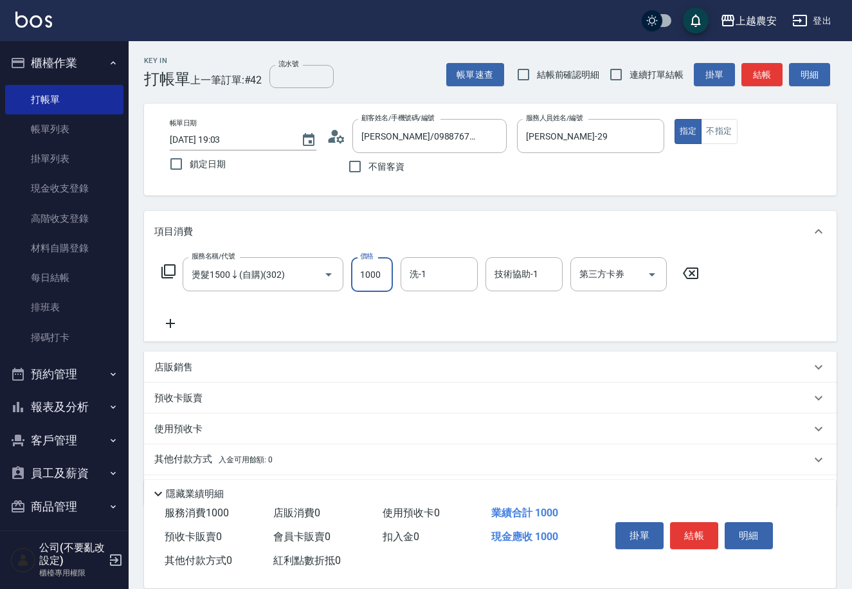
type input "1000"
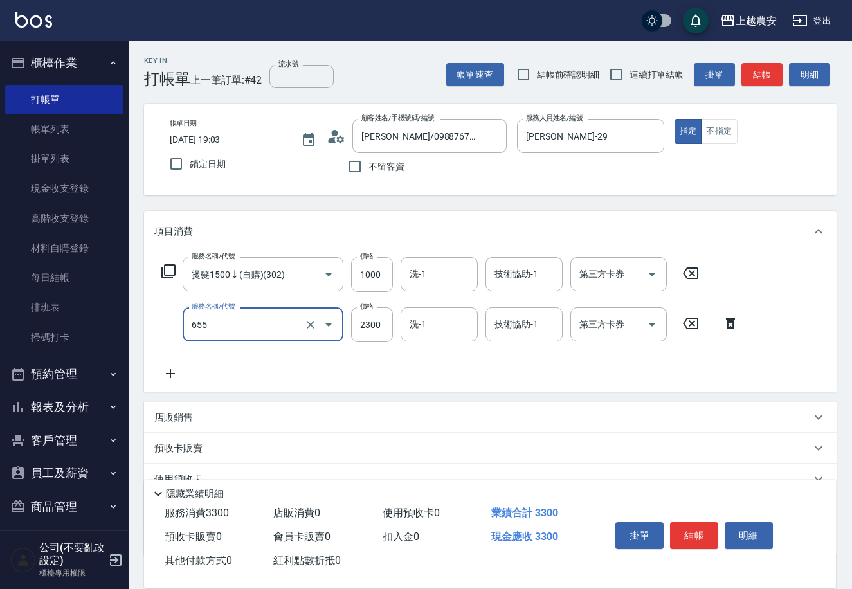
type input "結構2段式(自)(655)"
type input "1600"
click at [694, 527] on button "結帳" at bounding box center [694, 535] width 48 height 27
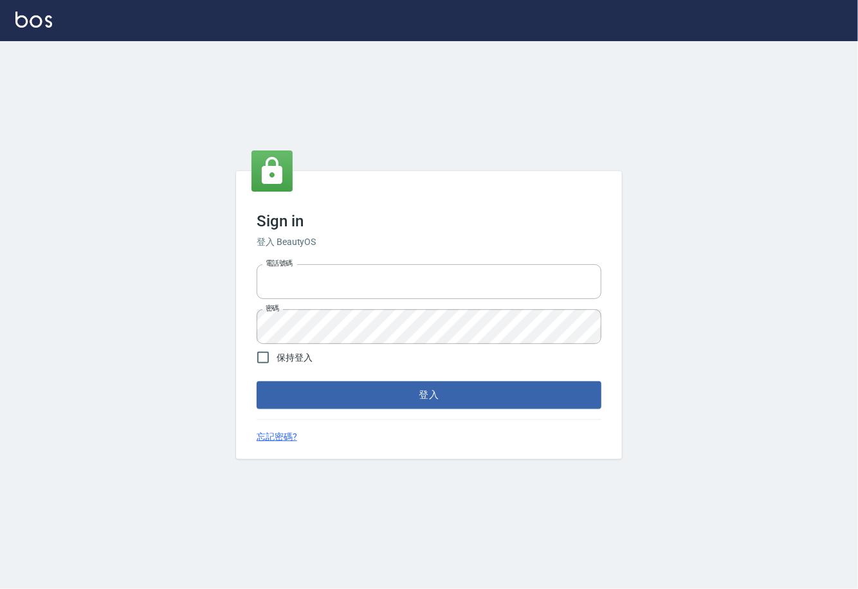
type input "0225929166"
drag, startPoint x: 0, startPoint y: 0, endPoint x: 447, endPoint y: 388, distance: 592.5
click at [447, 388] on button "登入" at bounding box center [429, 394] width 345 height 27
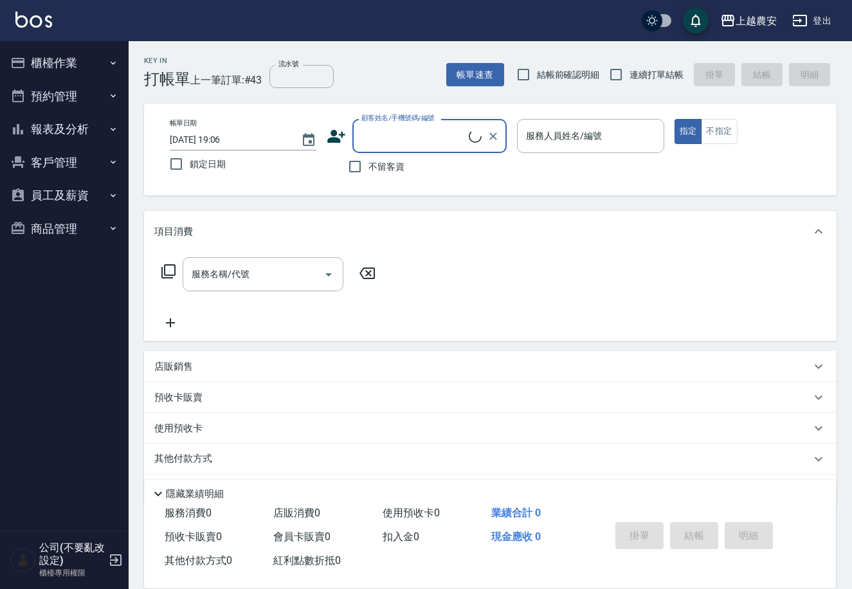
click at [357, 170] on input "不留客資" at bounding box center [354, 166] width 27 height 27
checkbox input "true"
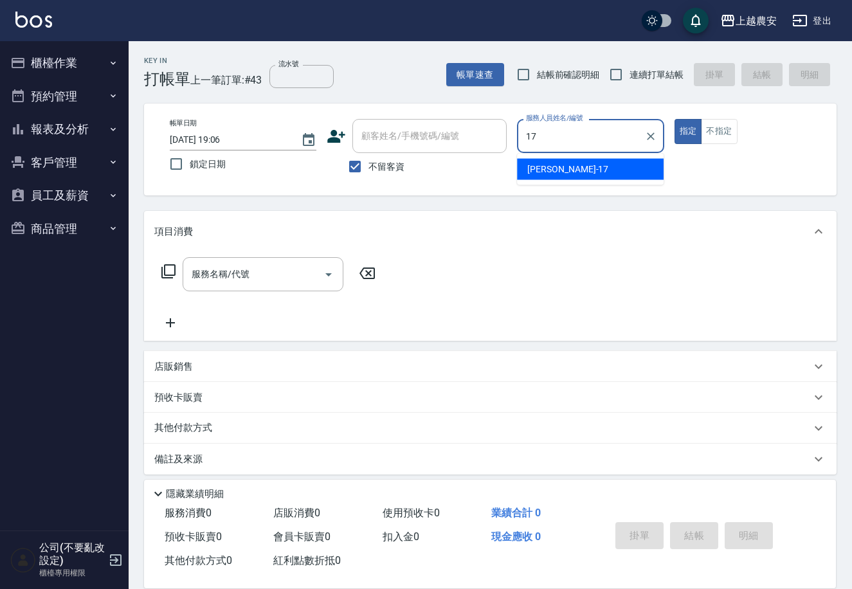
type input "[PERSON_NAME]-17"
type button "true"
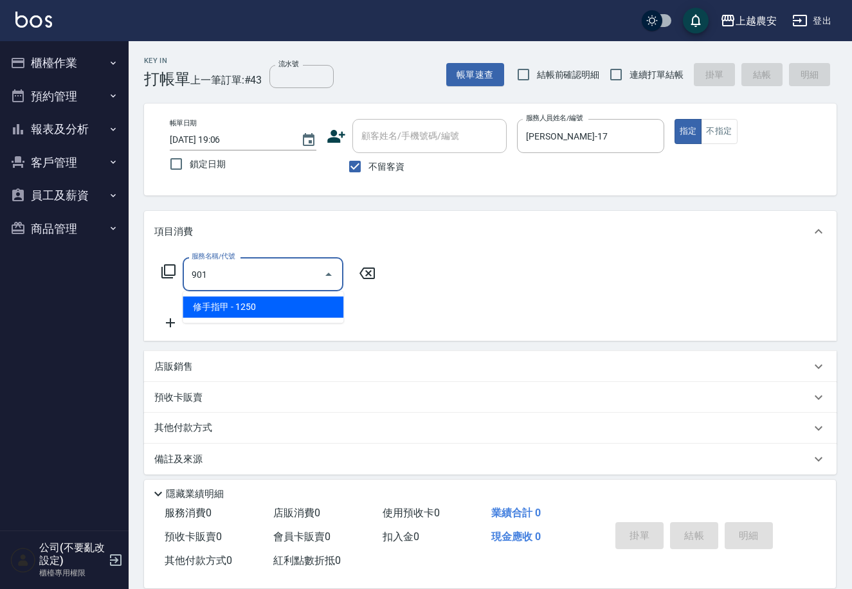
type input "修手指甲(901)"
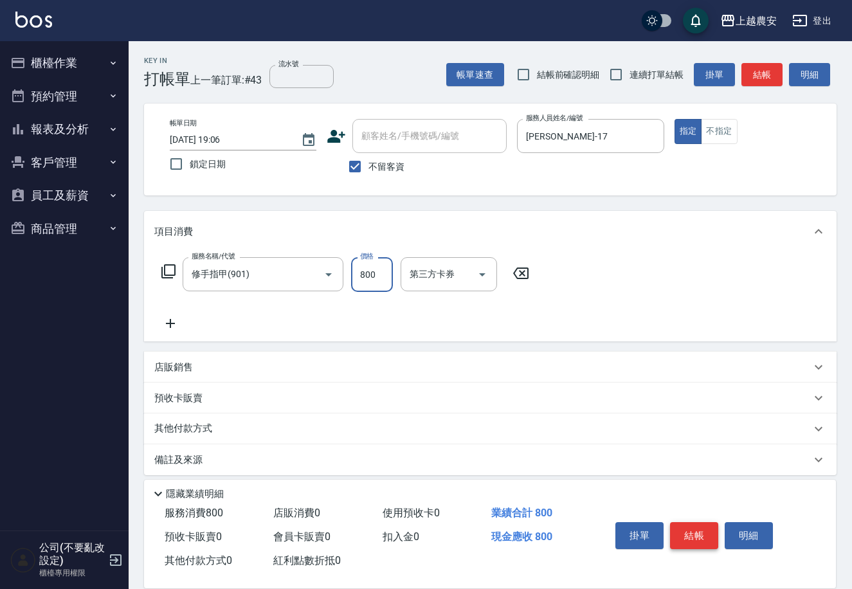
type input "800"
click at [693, 530] on button "結帳" at bounding box center [694, 535] width 48 height 27
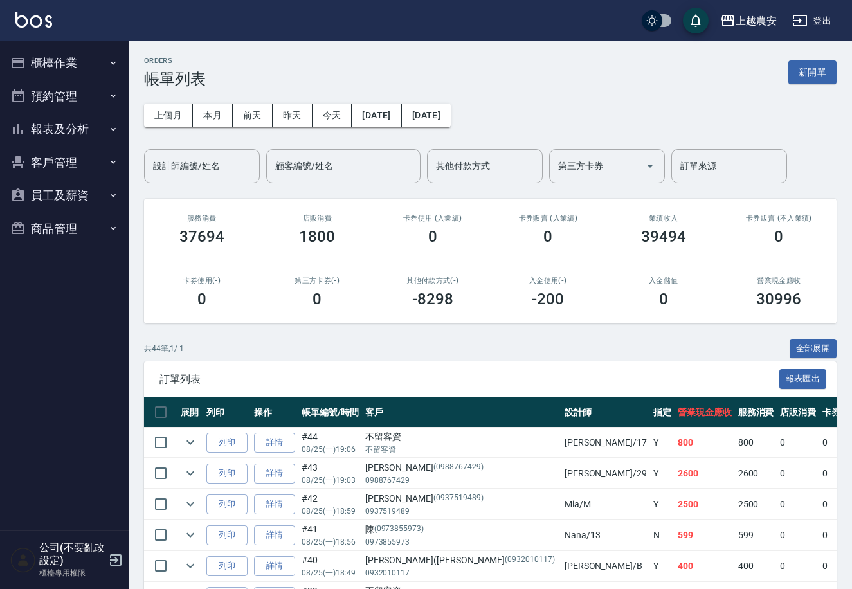
click at [59, 75] on button "櫃檯作業" at bounding box center [64, 62] width 118 height 33
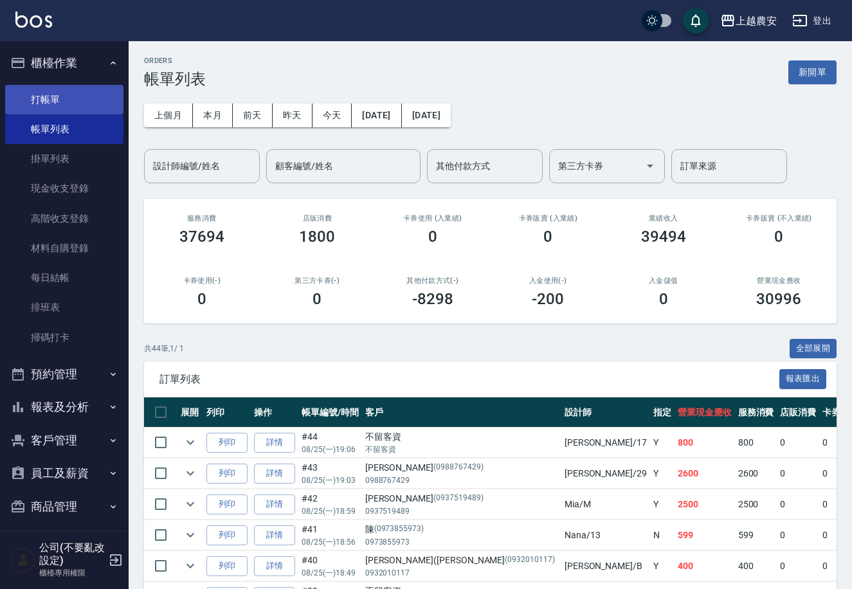
click at [60, 98] on link "打帳單" at bounding box center [64, 100] width 118 height 30
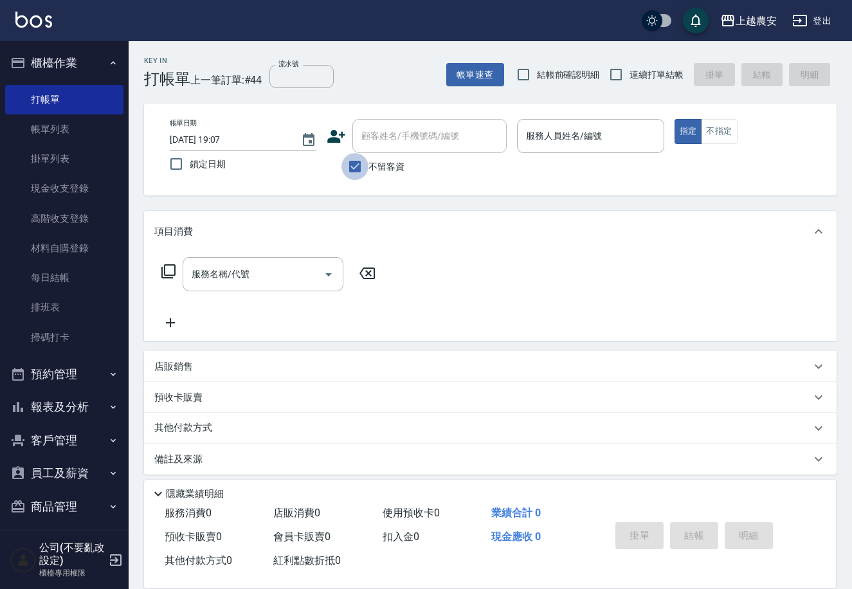
click at [368, 174] on input "不留客資" at bounding box center [354, 166] width 27 height 27
checkbox input "false"
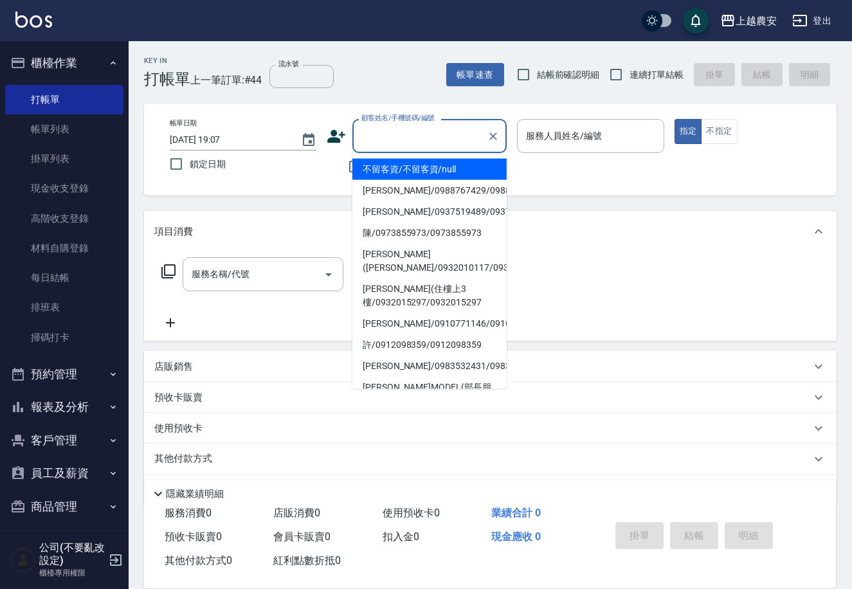
click at [374, 144] on input "顧客姓名/手機號碼/編號" at bounding box center [419, 136] width 123 height 23
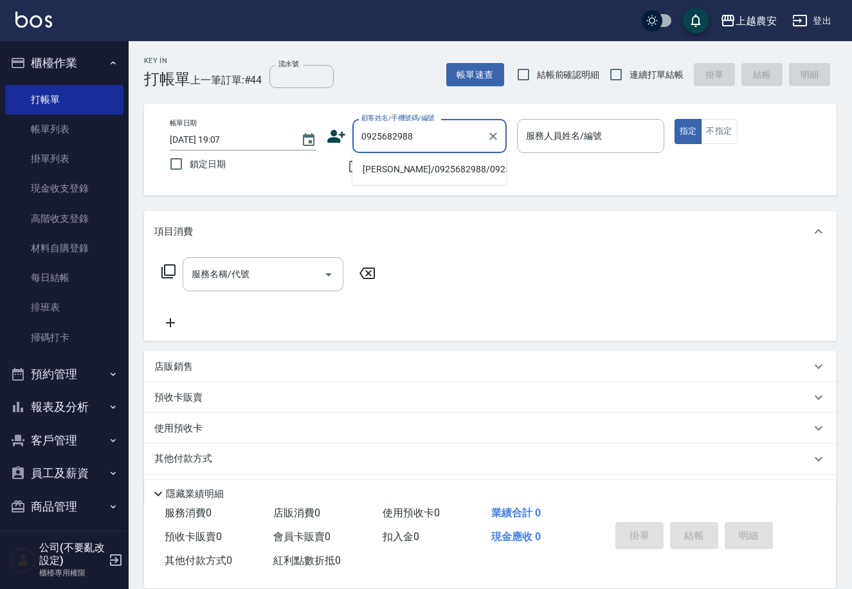
click at [396, 167] on li "杜敏華/0925682988/0925682988" at bounding box center [429, 169] width 154 height 21
type input "杜敏華/0925682988/0925682988"
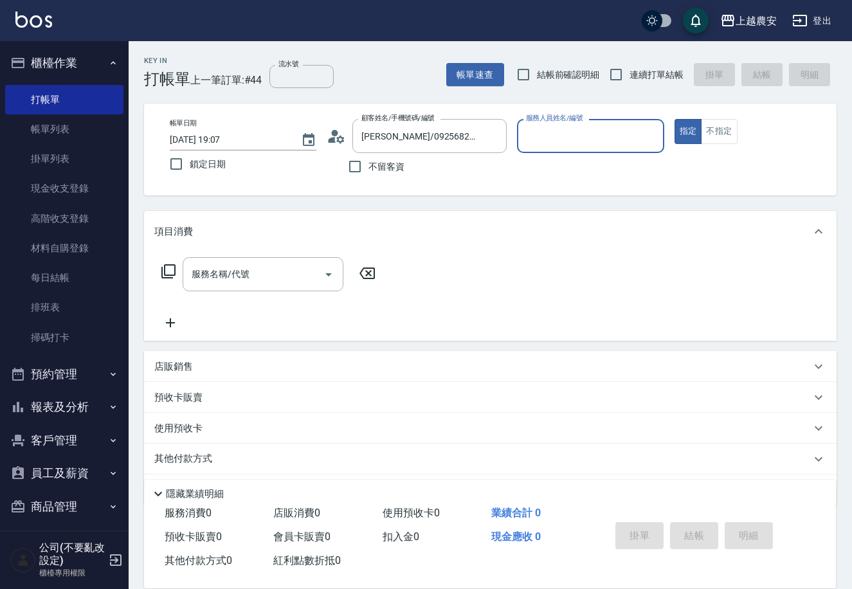
type input "黛慧-8"
click at [265, 272] on input "服務名稱/代號" at bounding box center [253, 274] width 130 height 23
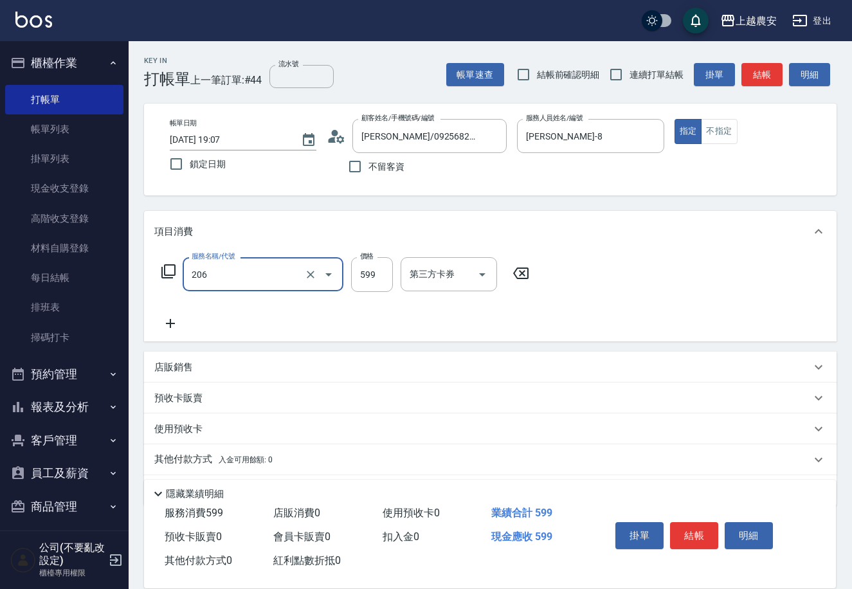
type input "洗+剪(206)"
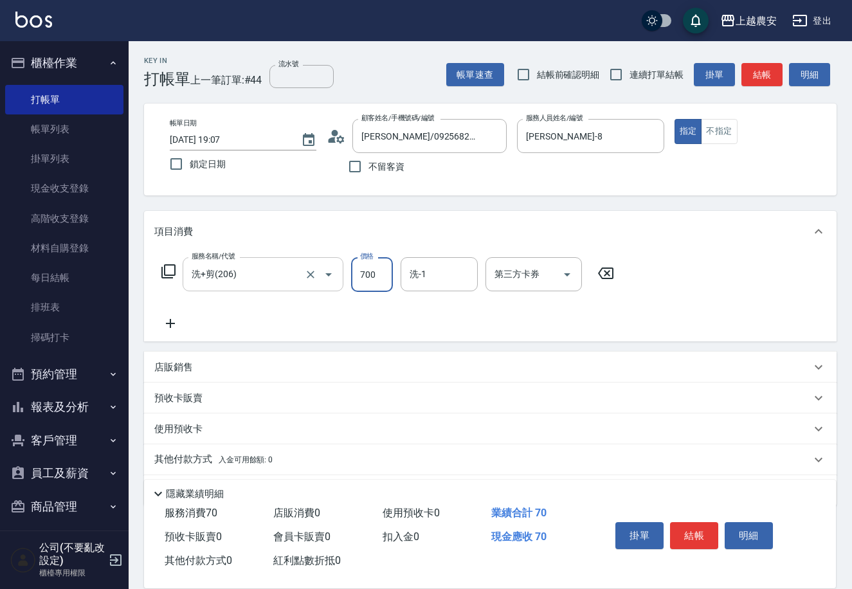
type input "700"
type input "栗子-23"
click at [690, 545] on button "結帳" at bounding box center [694, 535] width 48 height 27
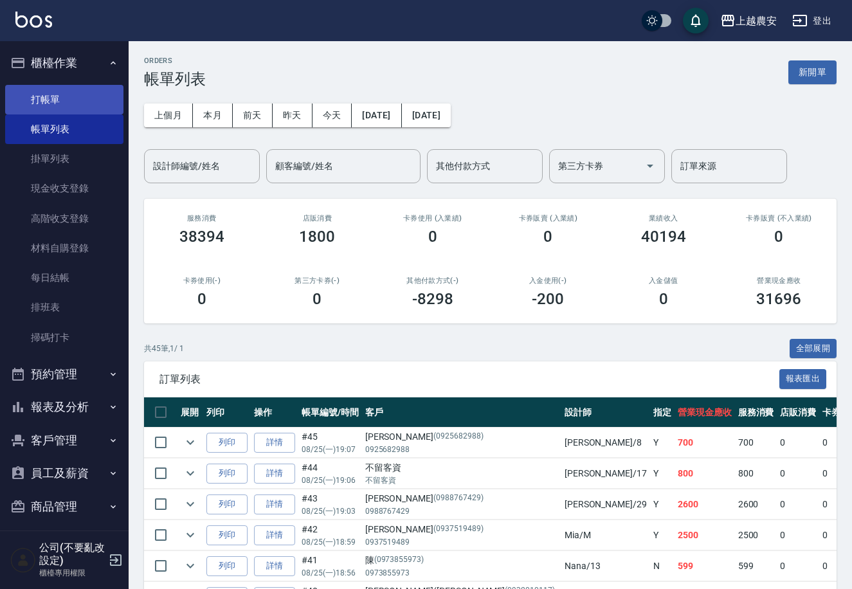
click at [61, 96] on link "打帳單" at bounding box center [64, 100] width 118 height 30
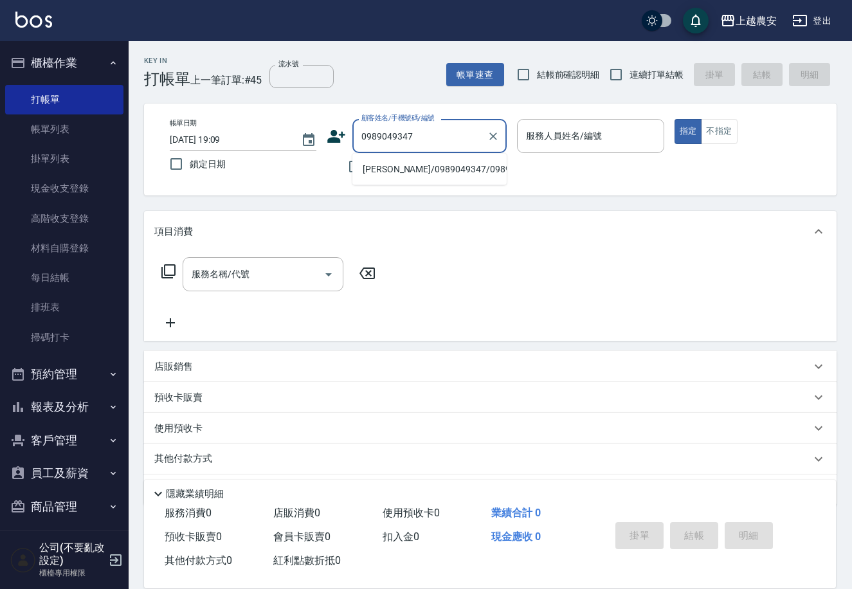
click at [392, 165] on li "盧姿穎/0989049347/0989049347" at bounding box center [429, 169] width 154 height 21
type input "盧姿穎/0989049347/0989049347"
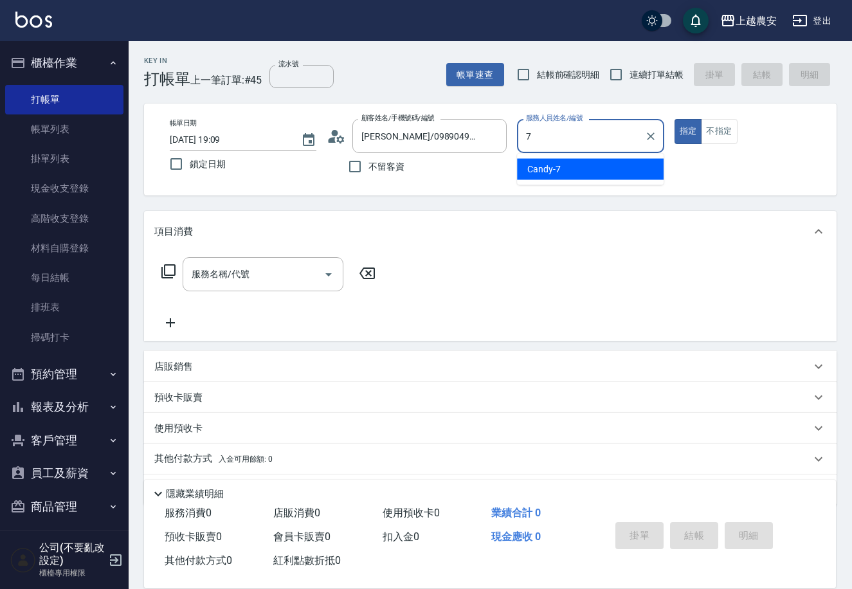
type input "Candy-7"
type button "true"
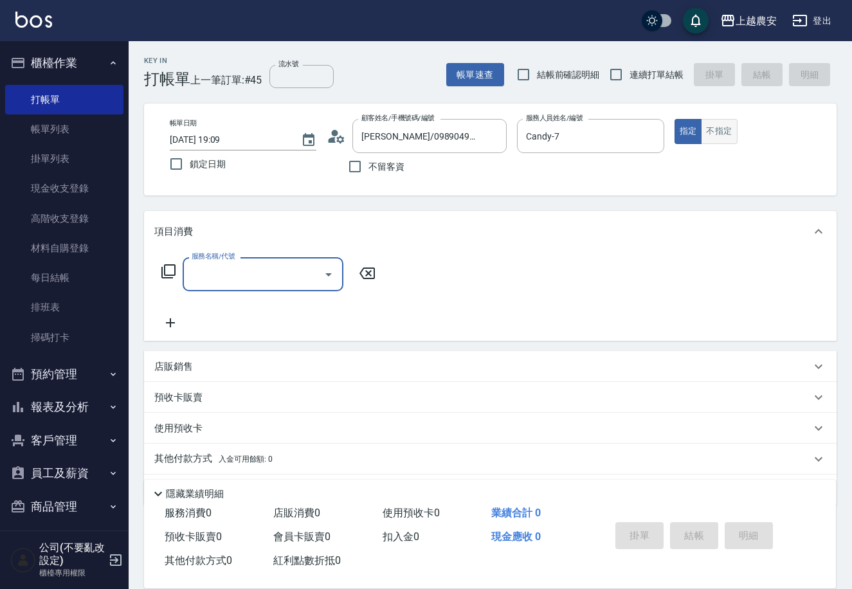
click at [720, 140] on button "不指定" at bounding box center [719, 131] width 36 height 25
click at [263, 282] on input "服務名稱/代號" at bounding box center [253, 274] width 130 height 23
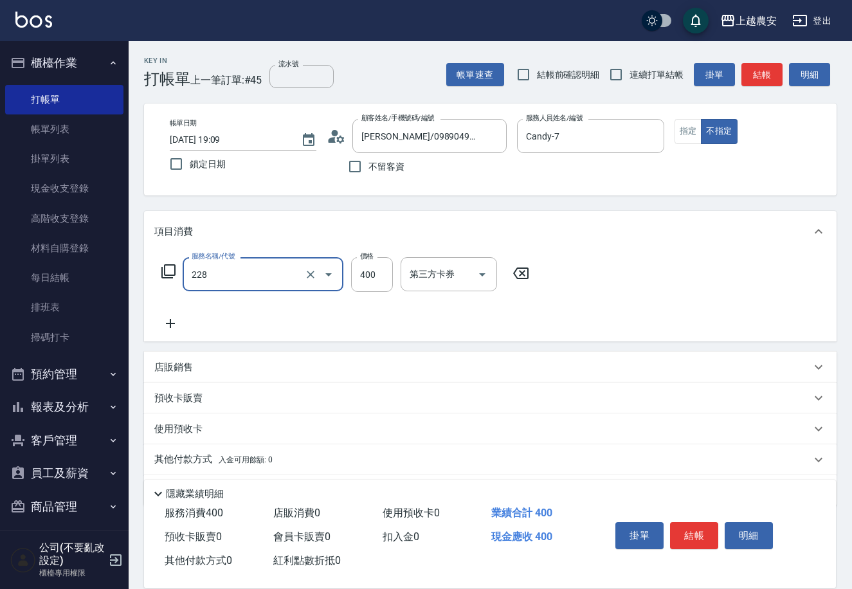
type input "洗髮(228)"
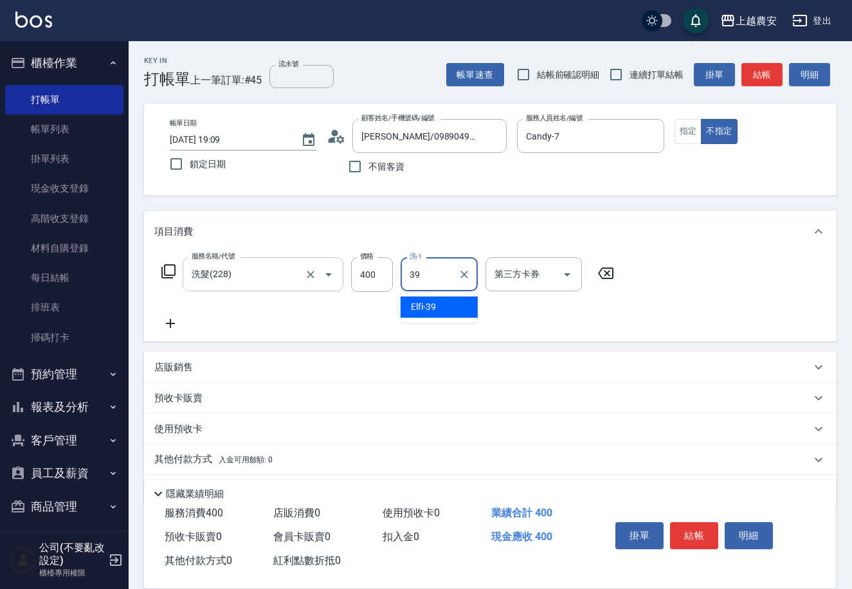
type input "Elfi-39"
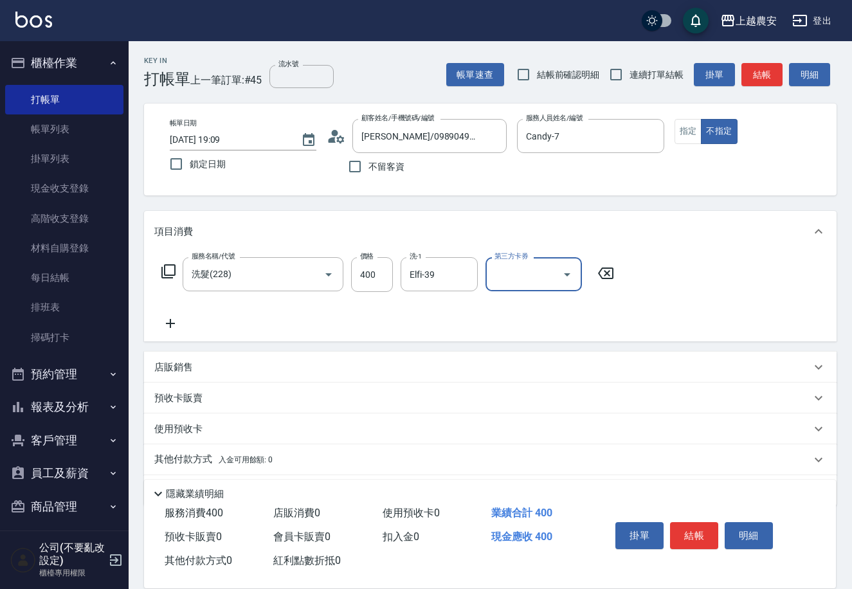
click at [665, 517] on div "掛單 結帳 明細" at bounding box center [694, 537] width 168 height 41
click at [704, 525] on button "結帳" at bounding box center [694, 535] width 48 height 27
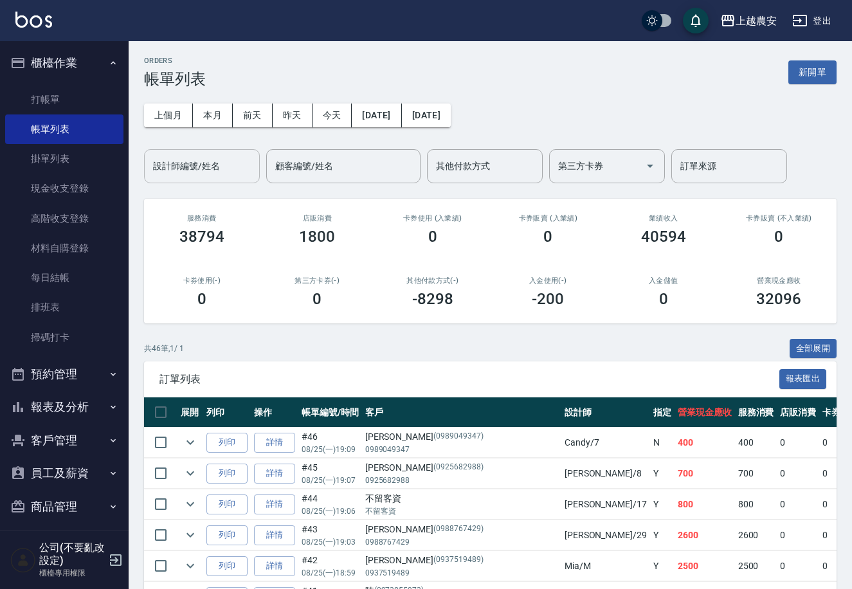
click at [197, 170] on input "設計師編號/姓名" at bounding box center [202, 166] width 104 height 23
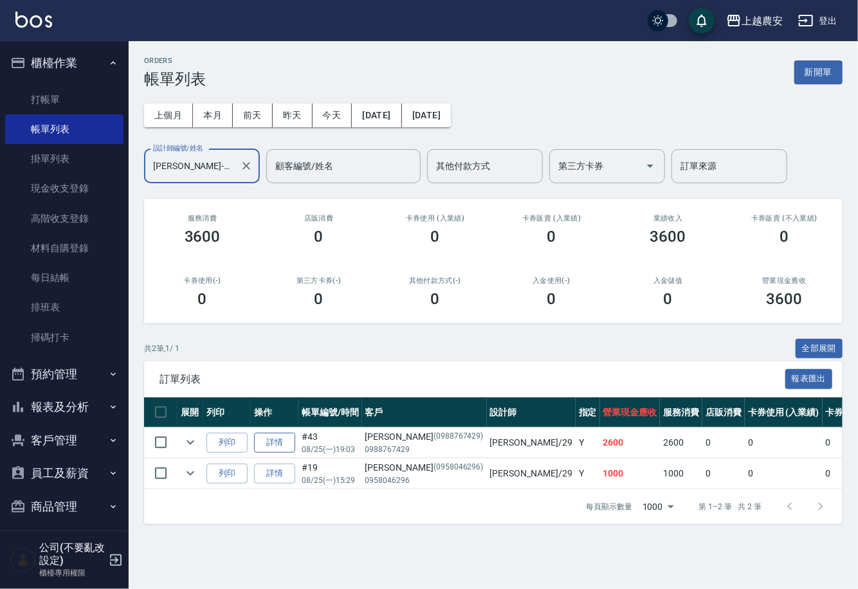
type input "楊馨茹-29"
click at [278, 449] on link "詳情" at bounding box center [274, 443] width 41 height 20
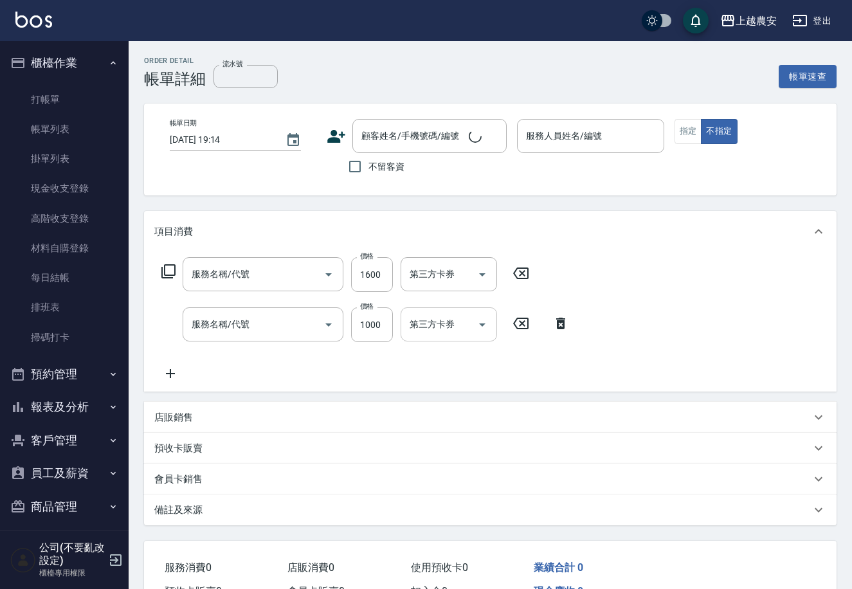
type input "2025/08/25 19:03"
type input "楊馨茹-29"
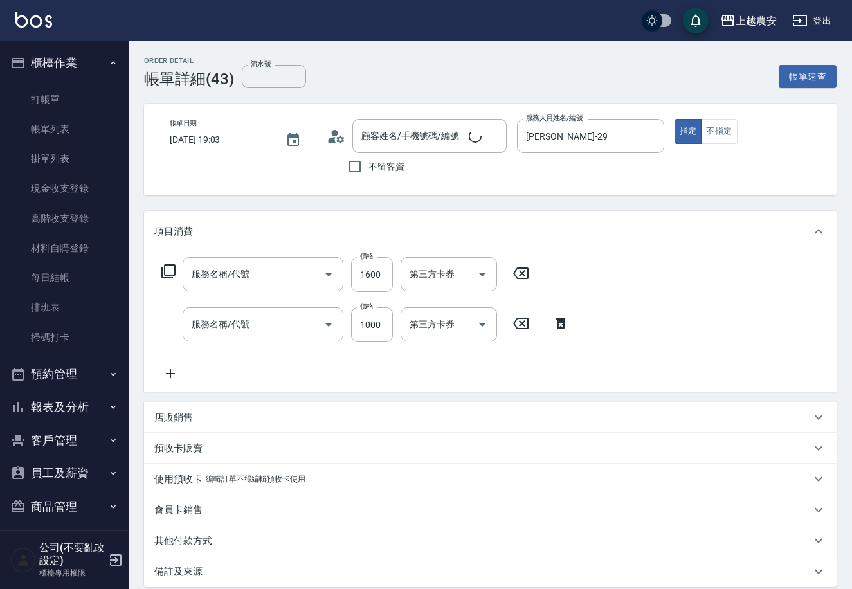
type input "結構2段式(自)(655)"
type input "燙髮1500↓(自購)(302)"
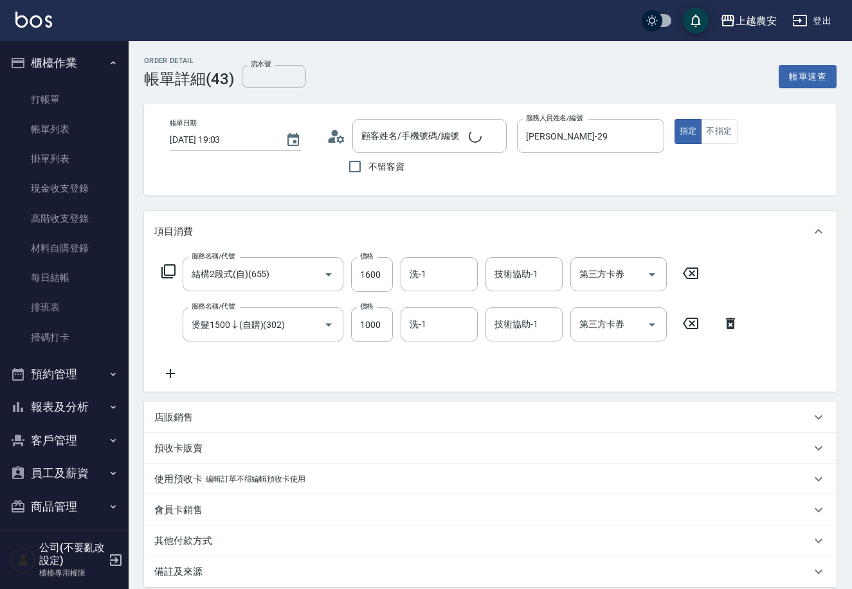
type input "李梓渝/0988767429/0988767429"
click at [450, 278] on input "洗-1" at bounding box center [439, 274] width 66 height 23
type input "珮珮-30"
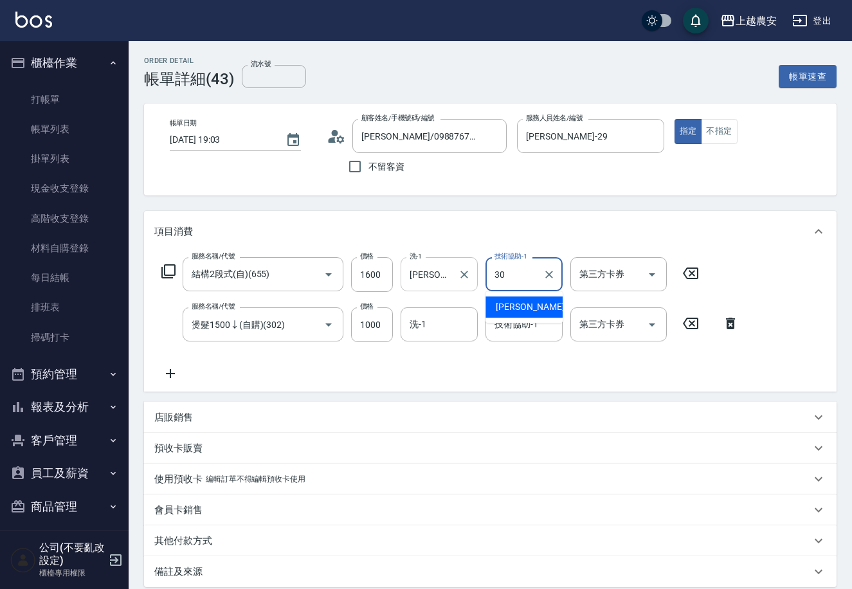
type input "珮珮-30"
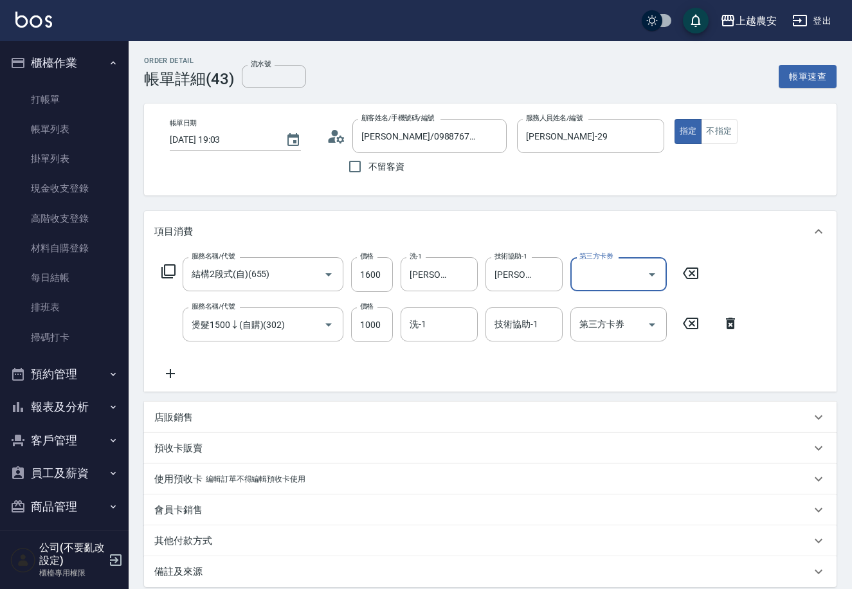
scroll to position [134, 0]
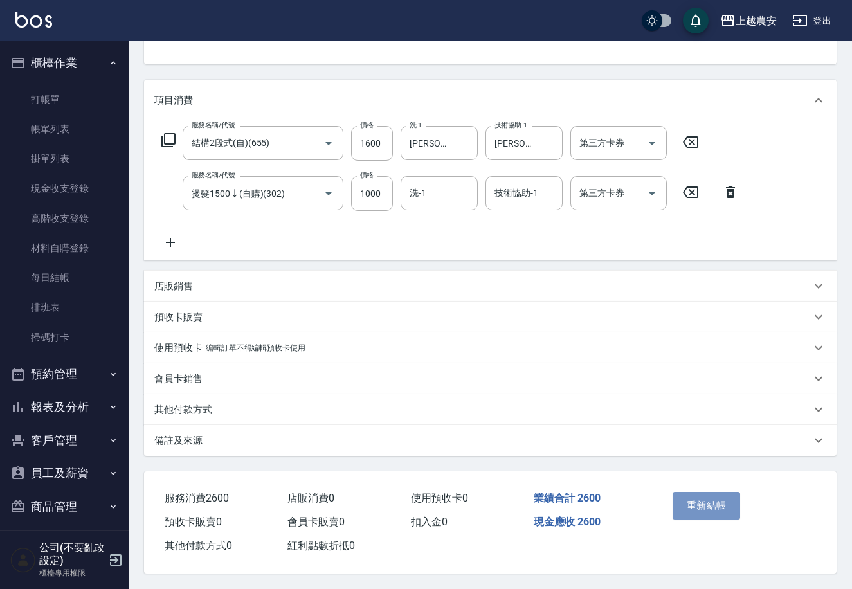
click at [714, 500] on button "重新結帳" at bounding box center [706, 505] width 68 height 27
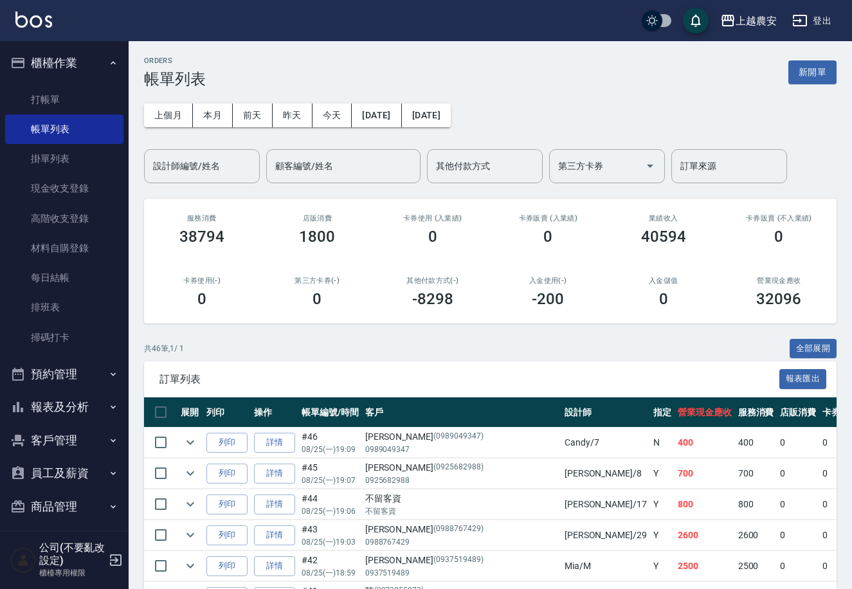
click at [77, 408] on button "報表及分析" at bounding box center [64, 406] width 118 height 33
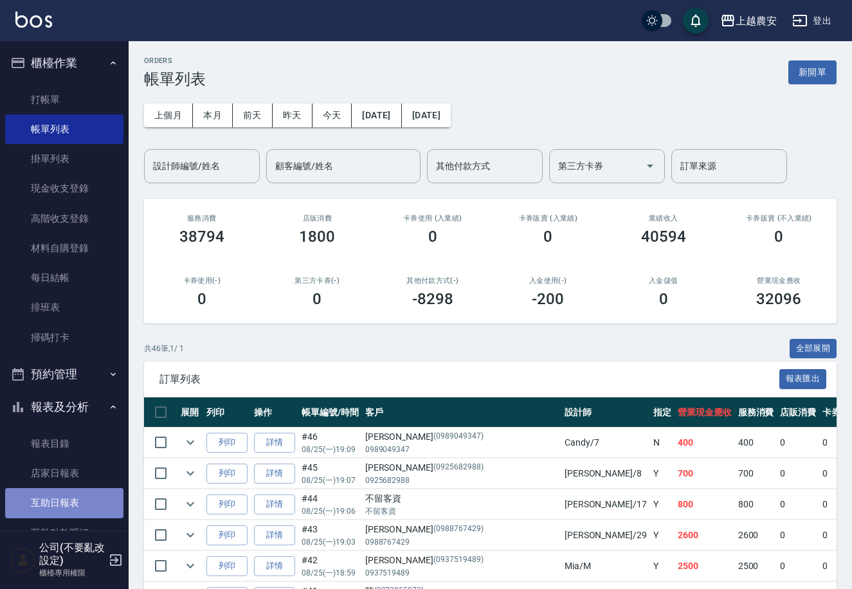
click at [74, 498] on link "互助日報表" at bounding box center [64, 503] width 118 height 30
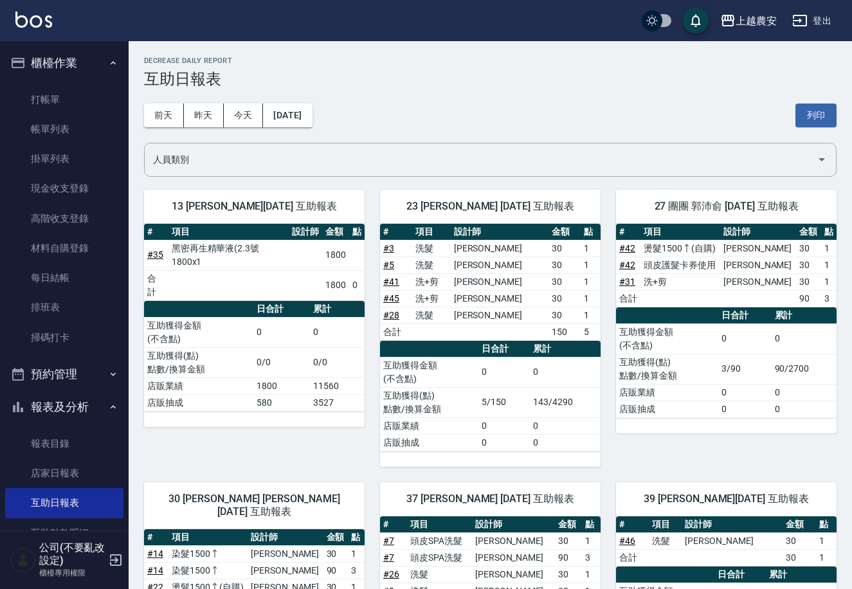
scroll to position [118, 0]
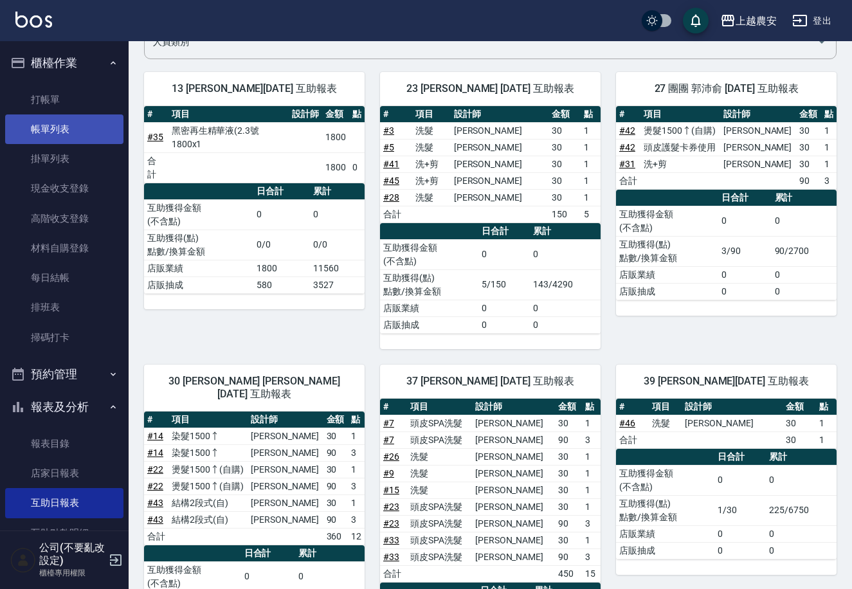
click at [53, 136] on link "帳單列表" at bounding box center [64, 129] width 118 height 30
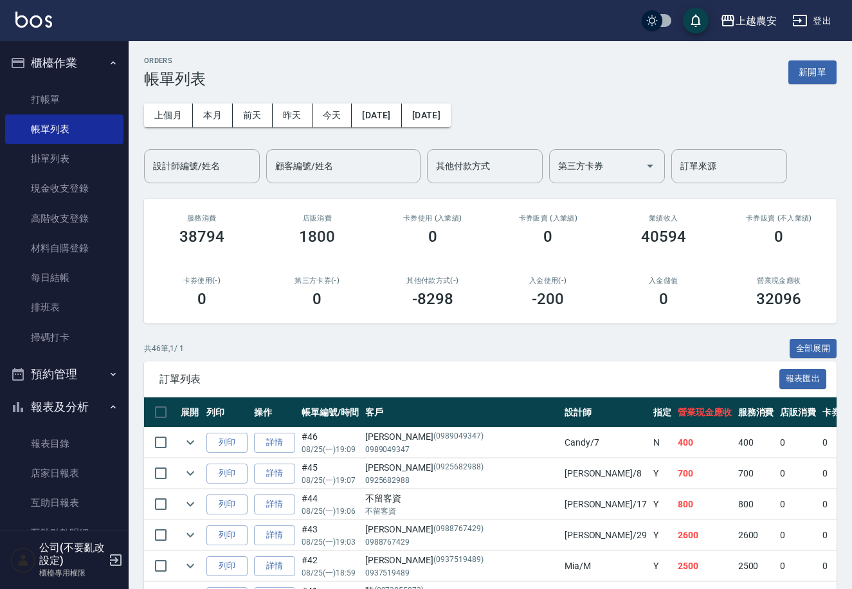
scroll to position [80, 0]
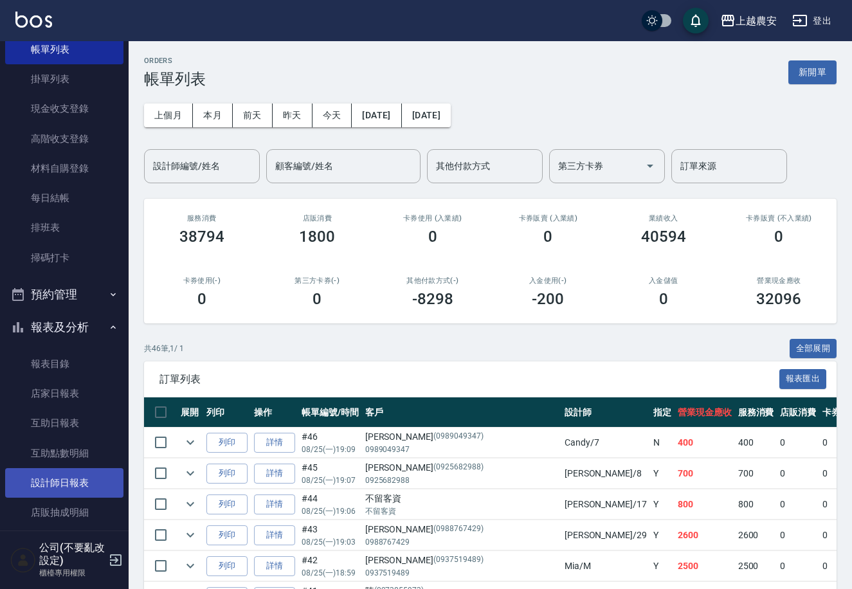
click at [85, 483] on link "設計師日報表" at bounding box center [64, 483] width 118 height 30
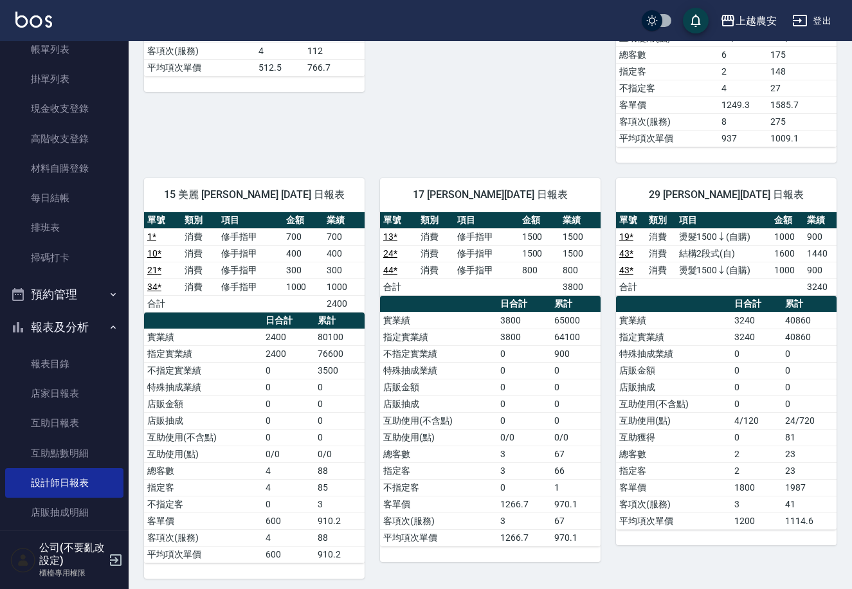
scroll to position [972, 0]
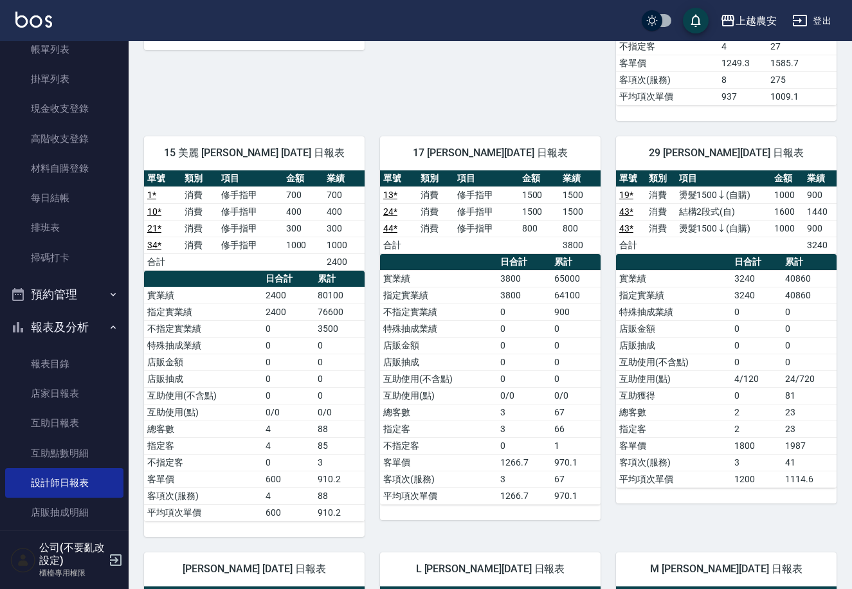
click at [122, 57] on nav "櫃檯作業 打帳單 帳單列表 掛單列表 現金收支登錄 高階收支登錄 材料自購登錄 每日結帳 排班表 掃碼打卡 預約管理 預約管理 單日預約紀錄 單週預約紀錄 報…" at bounding box center [64, 285] width 129 height 489
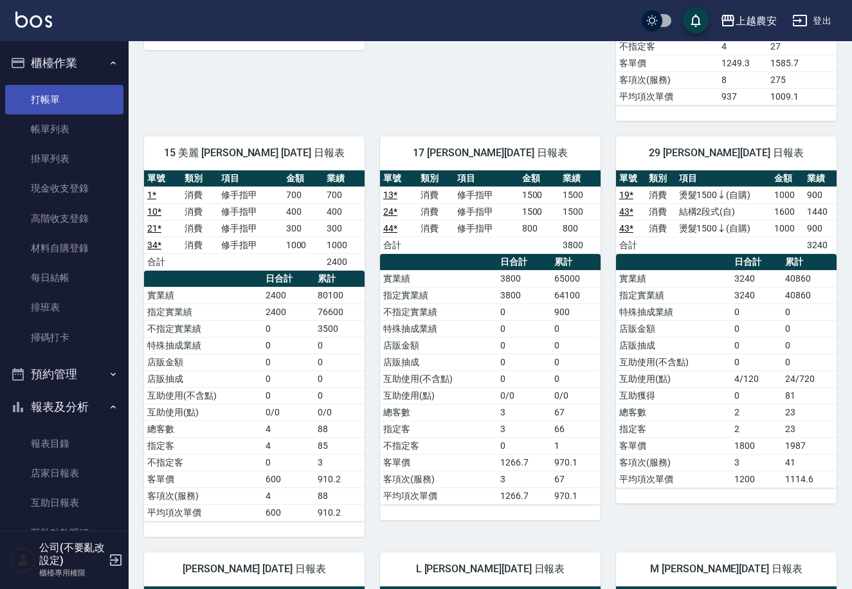
click at [62, 92] on link "打帳單" at bounding box center [64, 100] width 118 height 30
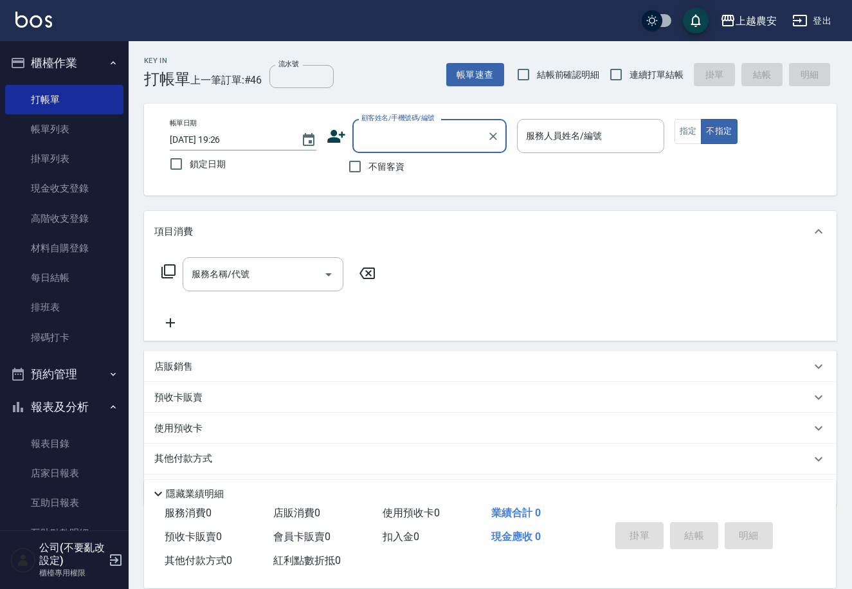
type input "9"
click at [408, 170] on li "莊智翔/0932828485/0932828485" at bounding box center [429, 169] width 154 height 21
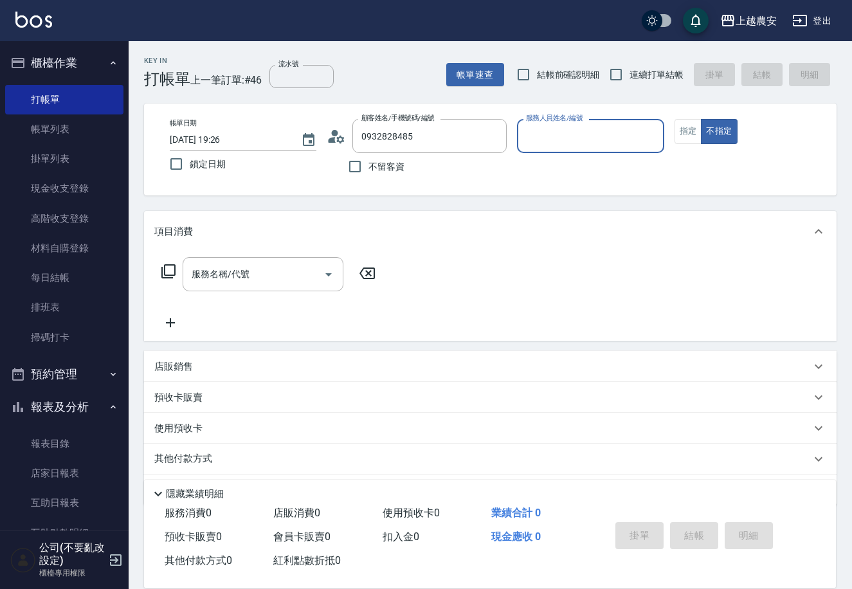
type input "莊智翔/0932828485/0932828485"
type input "黛慧-8"
click at [678, 133] on button "指定" at bounding box center [688, 131] width 28 height 25
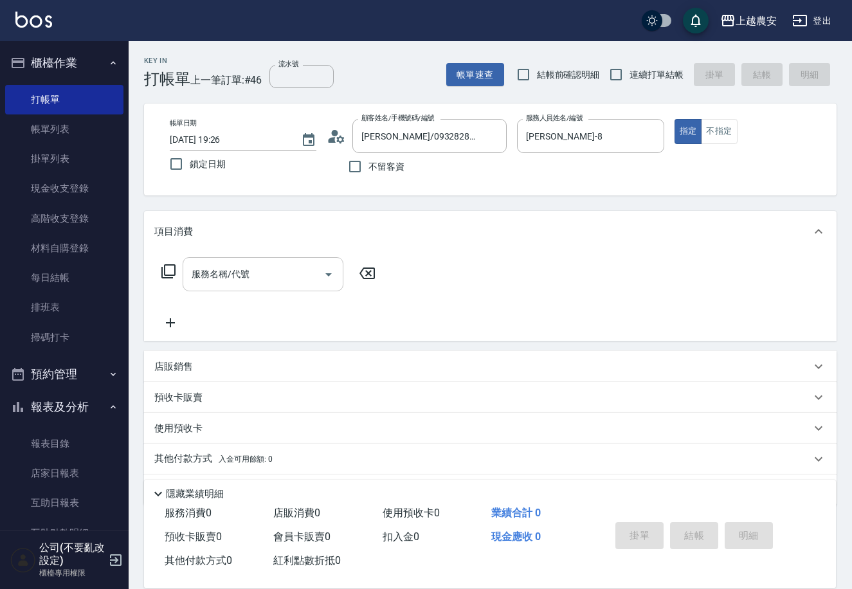
click at [286, 284] on input "服務名稱/代號" at bounding box center [253, 274] width 130 height 23
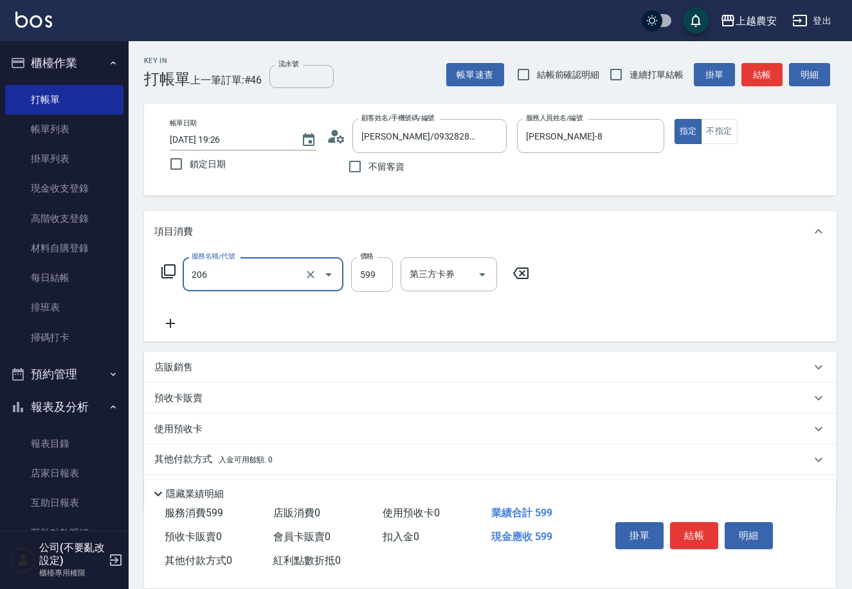
type input "洗+剪(206)"
type input "700"
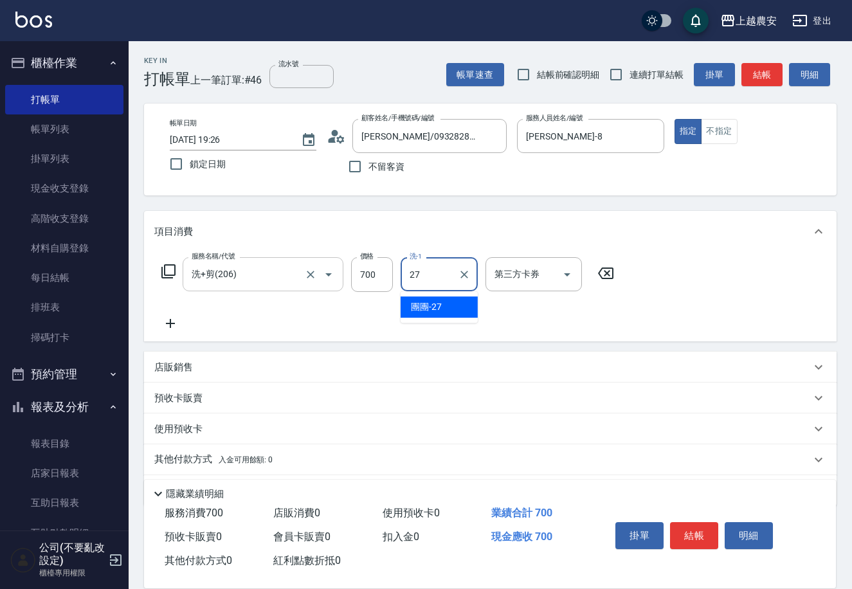
type input "團團-27"
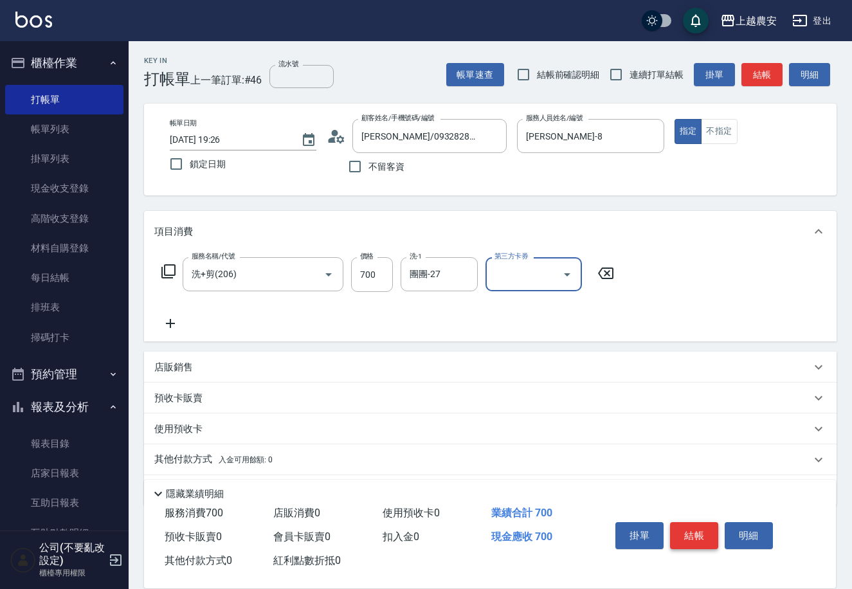
click at [692, 535] on button "結帳" at bounding box center [694, 535] width 48 height 27
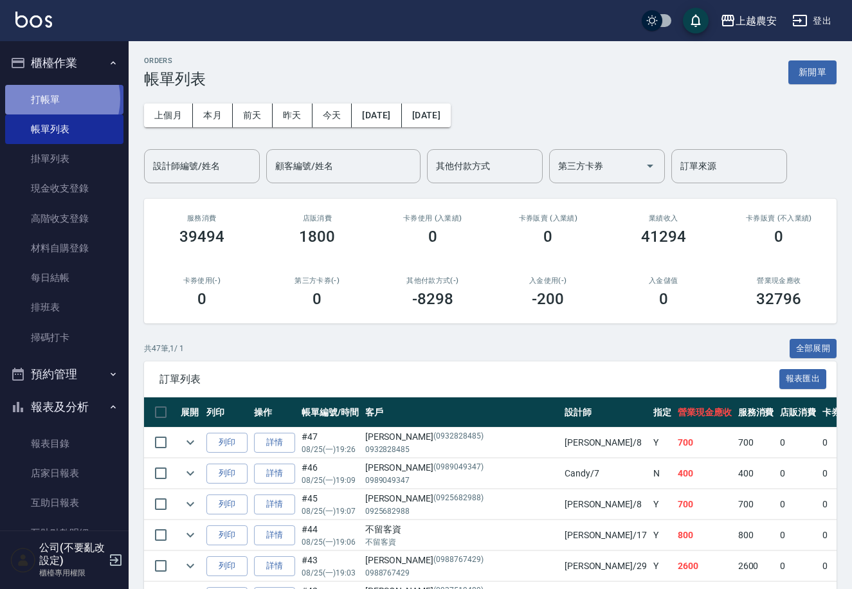
click at [50, 98] on link "打帳單" at bounding box center [64, 100] width 118 height 30
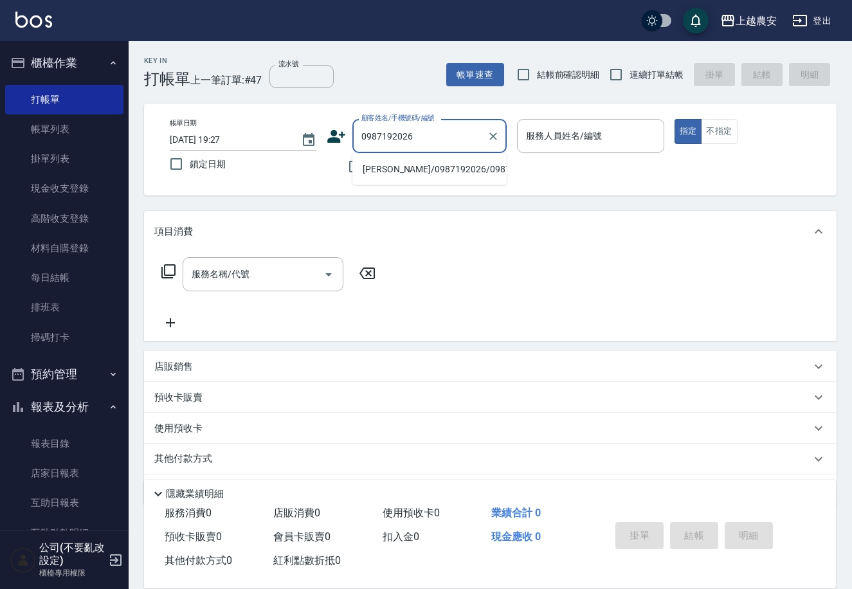
click at [397, 163] on li "何依蘊/0987192026/0987192026" at bounding box center [429, 169] width 154 height 21
type input "何依蘊/0987192026/0987192026"
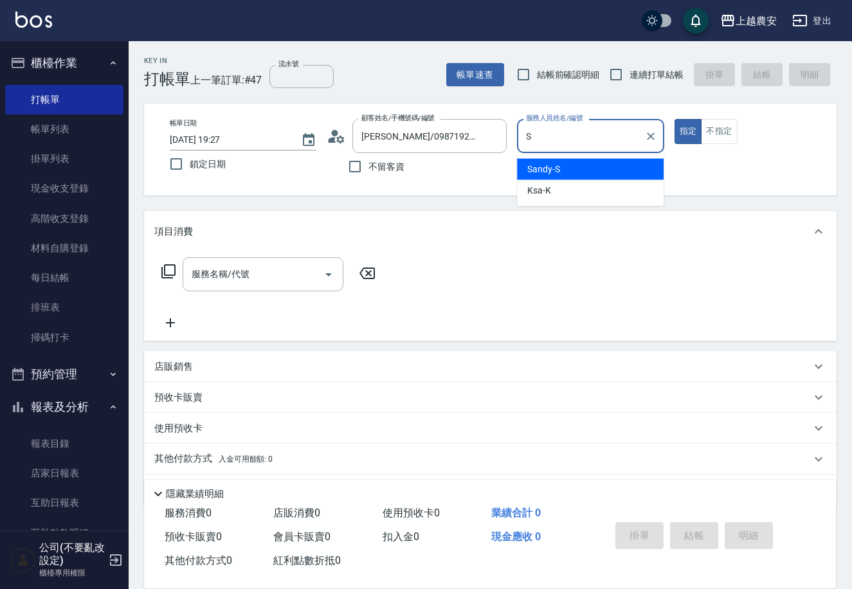
type input "Sandy-S"
type button "true"
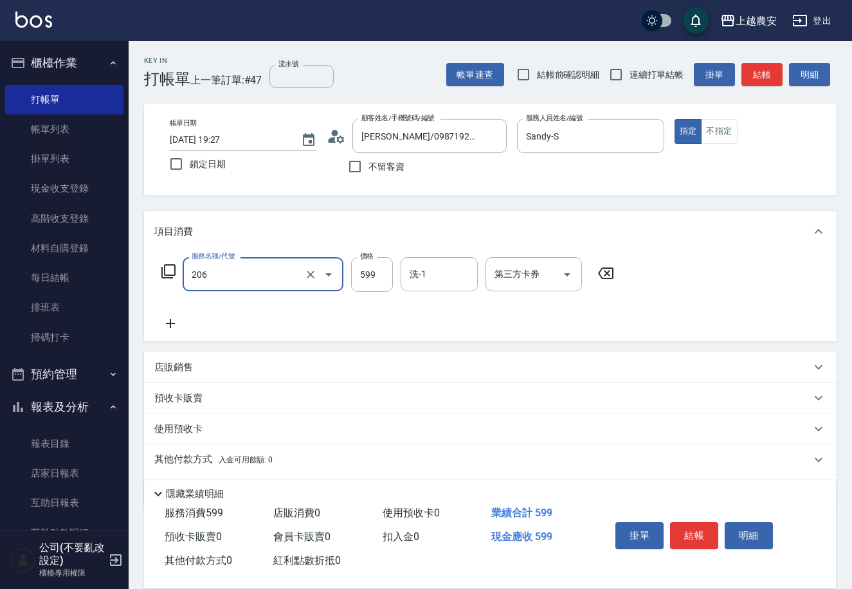
type input "洗+剪(206)"
type input "800"
drag, startPoint x: 681, startPoint y: 539, endPoint x: 647, endPoint y: 533, distance: 34.6
click at [681, 539] on button "結帳" at bounding box center [694, 535] width 48 height 27
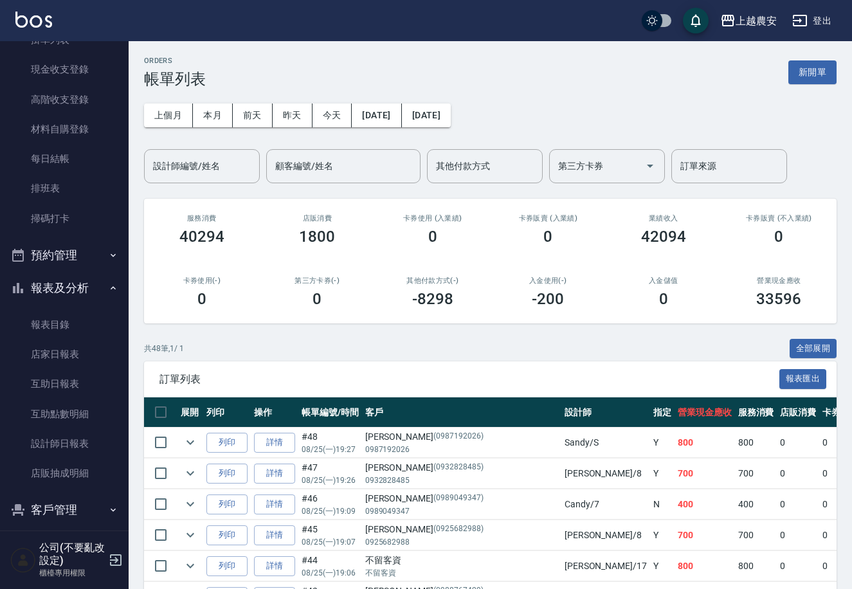
scroll to position [122, 0]
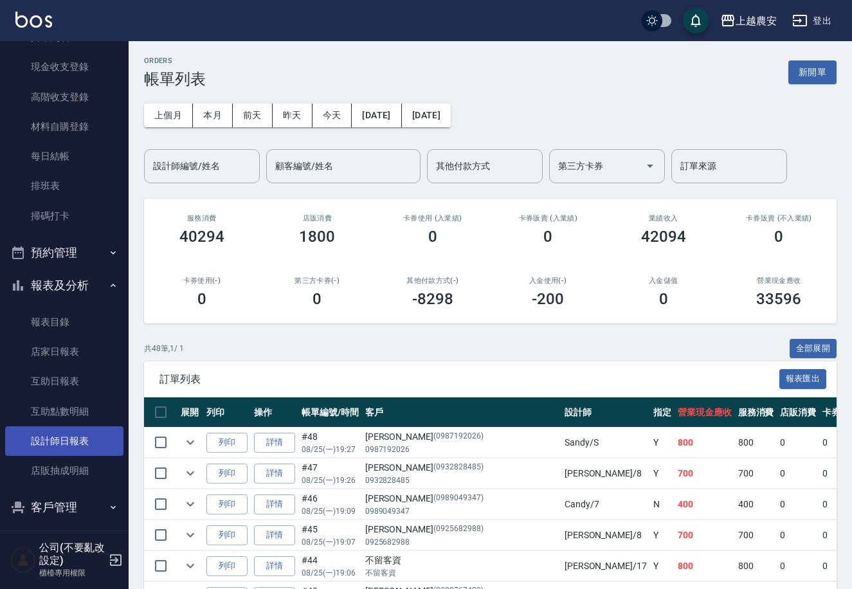
click at [74, 428] on link "設計師日報表" at bounding box center [64, 441] width 118 height 30
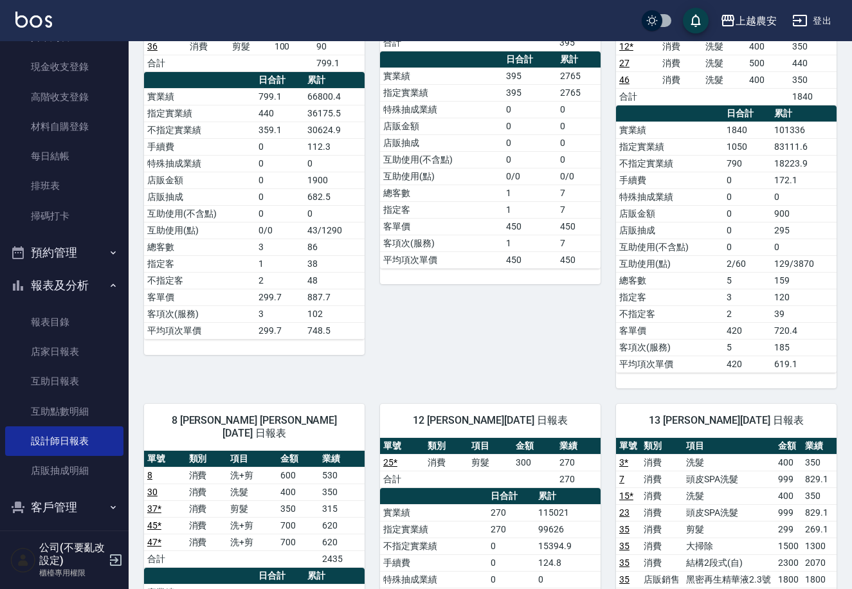
scroll to position [186, 0]
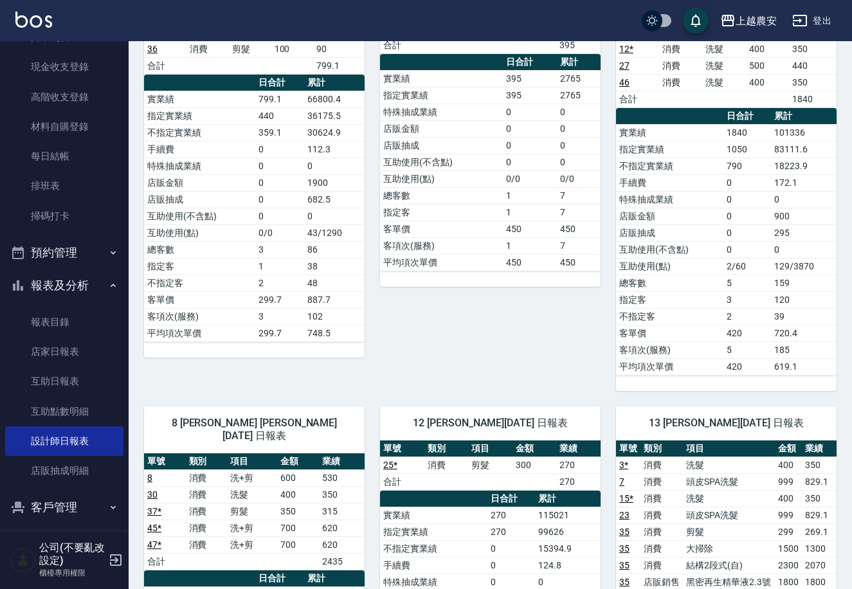
drag, startPoint x: 845, startPoint y: 107, endPoint x: 178, endPoint y: 62, distance: 668.2
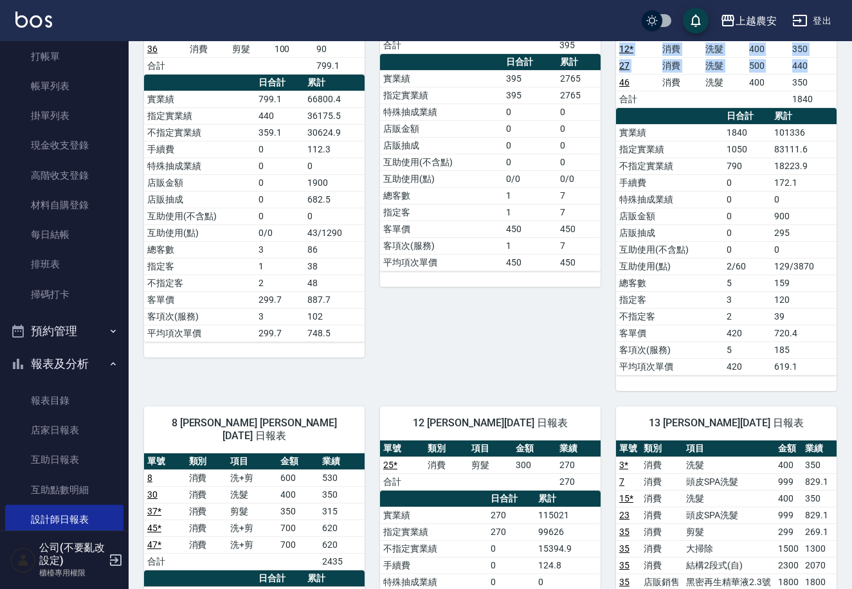
scroll to position [0, 0]
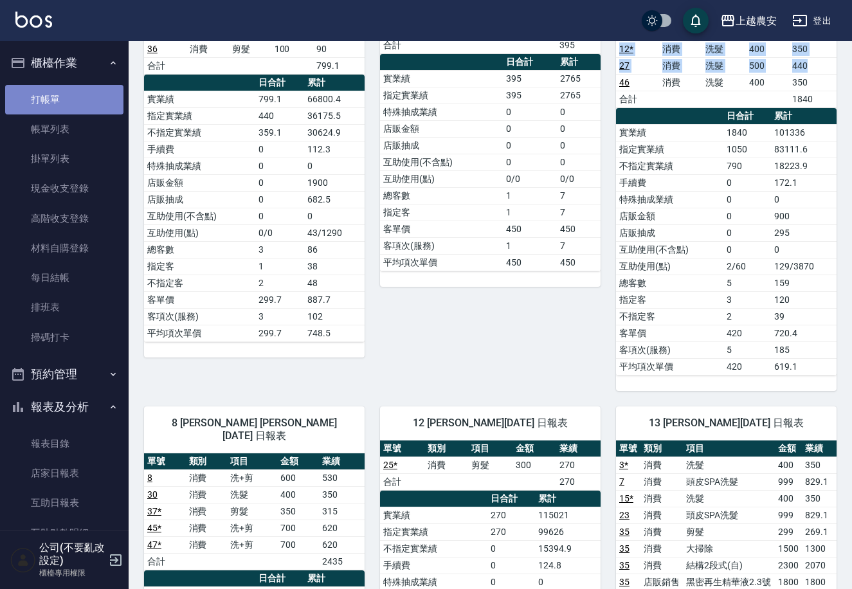
click at [113, 92] on link "打帳單" at bounding box center [64, 100] width 118 height 30
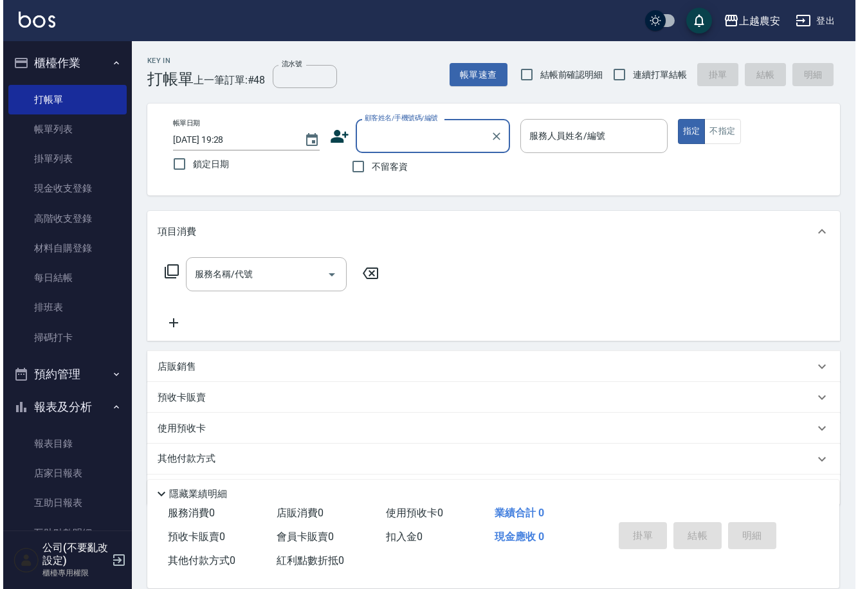
scroll to position [195, 0]
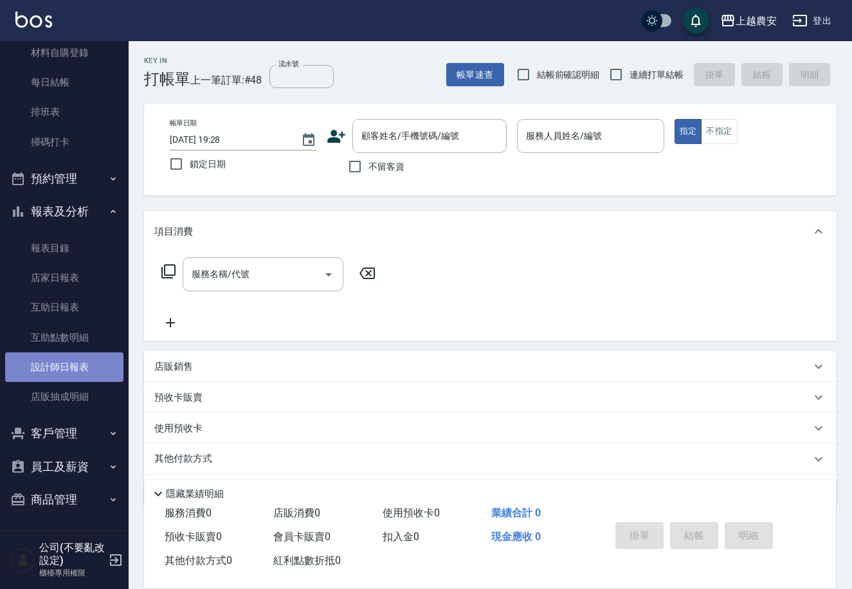
click at [67, 358] on link "設計師日報表" at bounding box center [64, 367] width 118 height 30
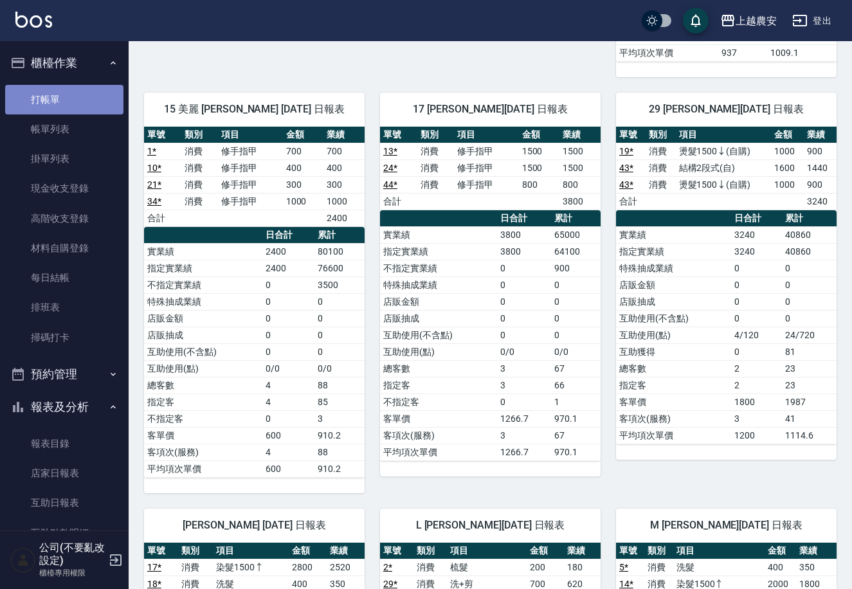
click at [87, 100] on link "打帳單" at bounding box center [64, 100] width 118 height 30
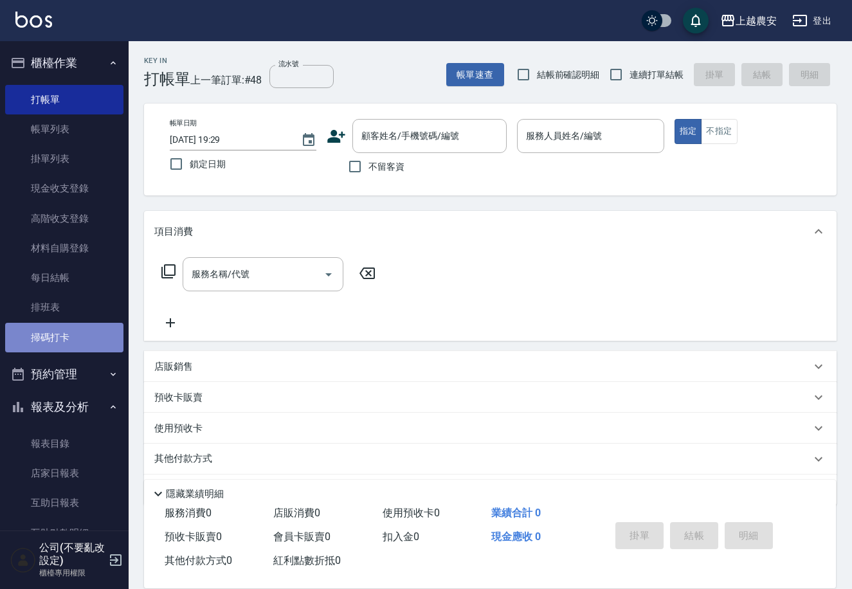
click at [71, 333] on link "掃碼打卡" at bounding box center [64, 338] width 118 height 30
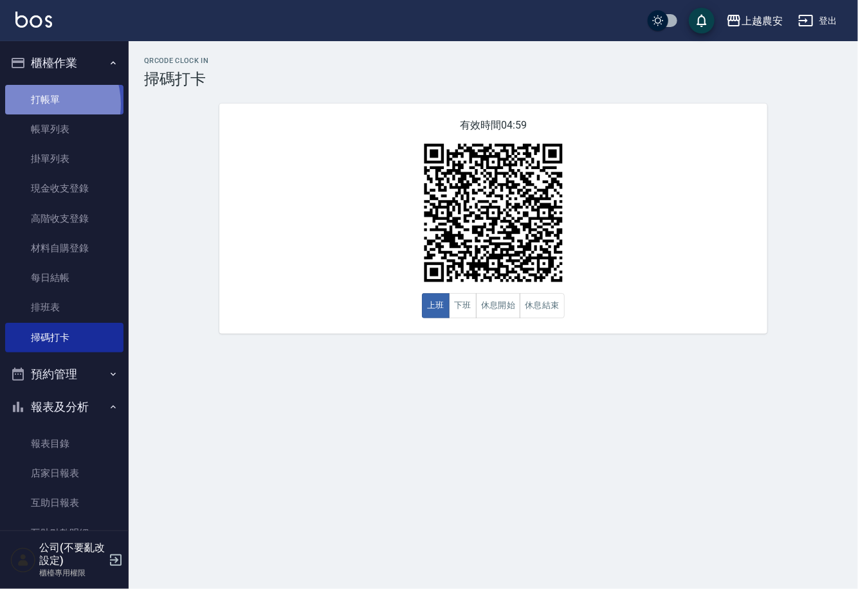
click at [41, 104] on link "打帳單" at bounding box center [64, 100] width 118 height 30
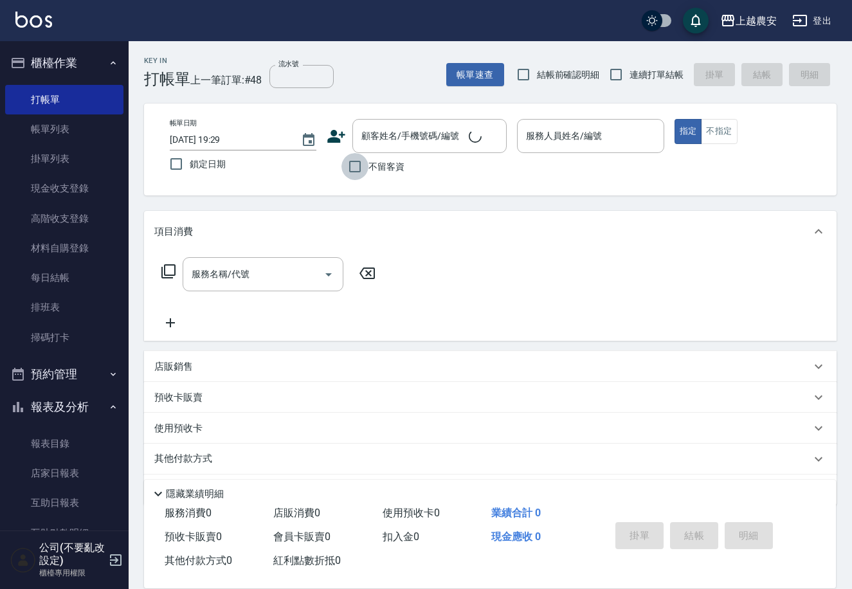
click at [366, 165] on input "不留客資" at bounding box center [354, 166] width 27 height 27
checkbox input "true"
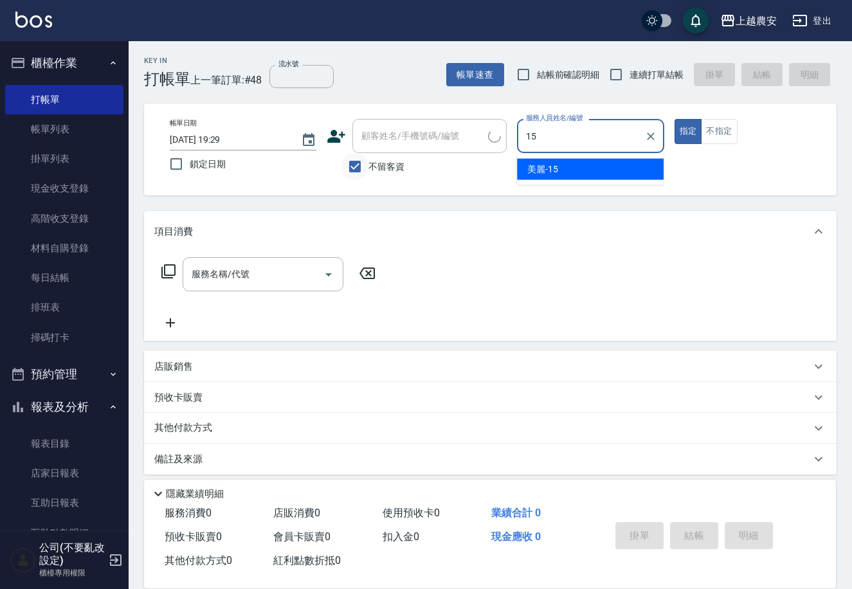
type input "美麗-15"
type button "true"
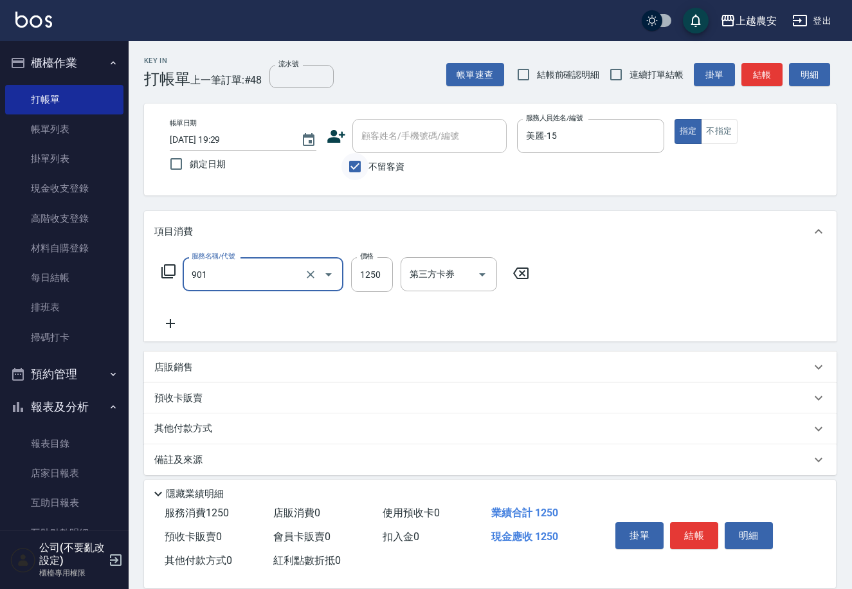
type input "修手指甲(901)"
type input "1100"
click at [699, 525] on button "結帳" at bounding box center [694, 535] width 48 height 27
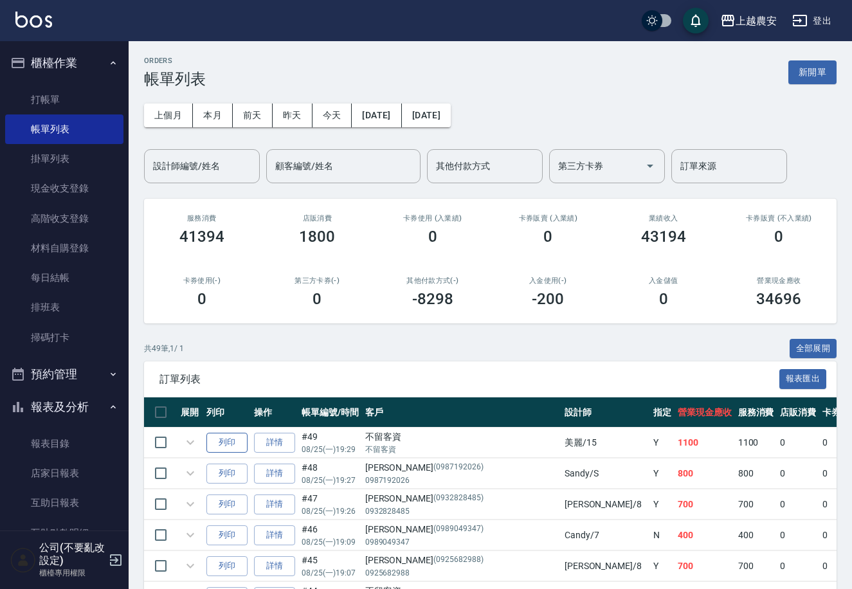
click at [236, 448] on button "列印" at bounding box center [226, 443] width 41 height 20
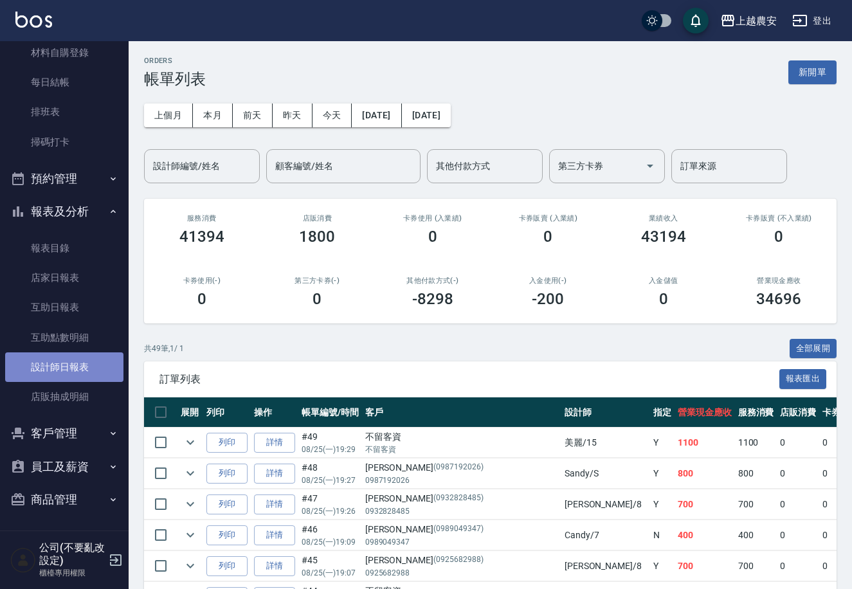
click at [81, 367] on link "設計師日報表" at bounding box center [64, 367] width 118 height 30
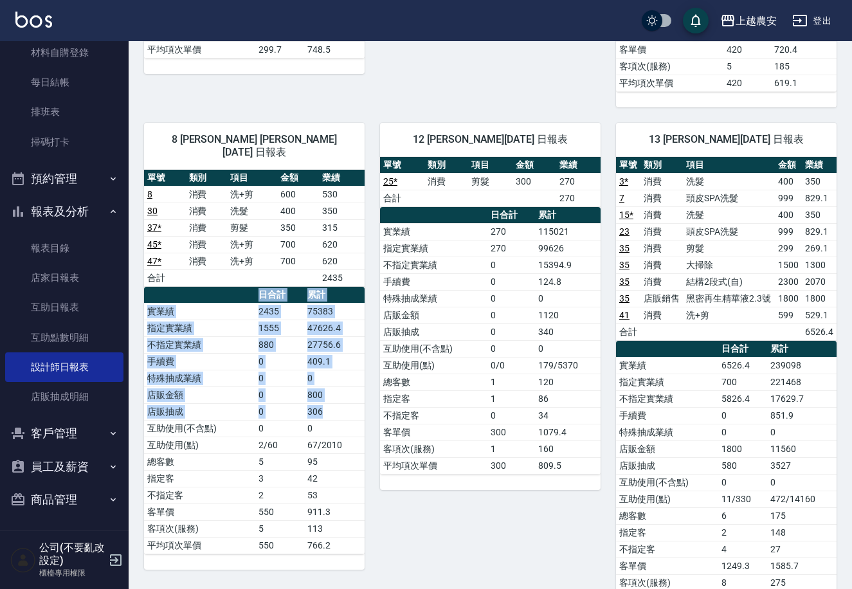
scroll to position [501, 0]
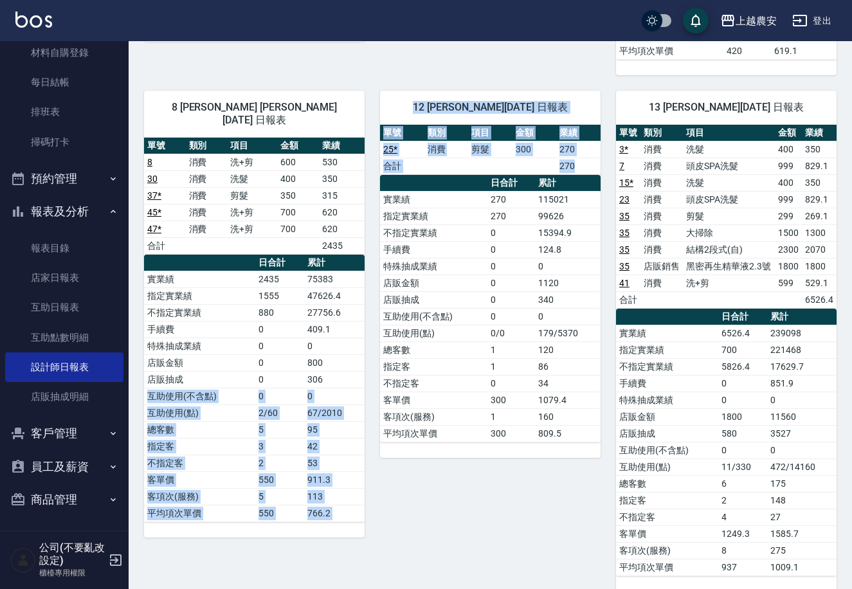
drag, startPoint x: 854, startPoint y: 177, endPoint x: 449, endPoint y: 528, distance: 536.9
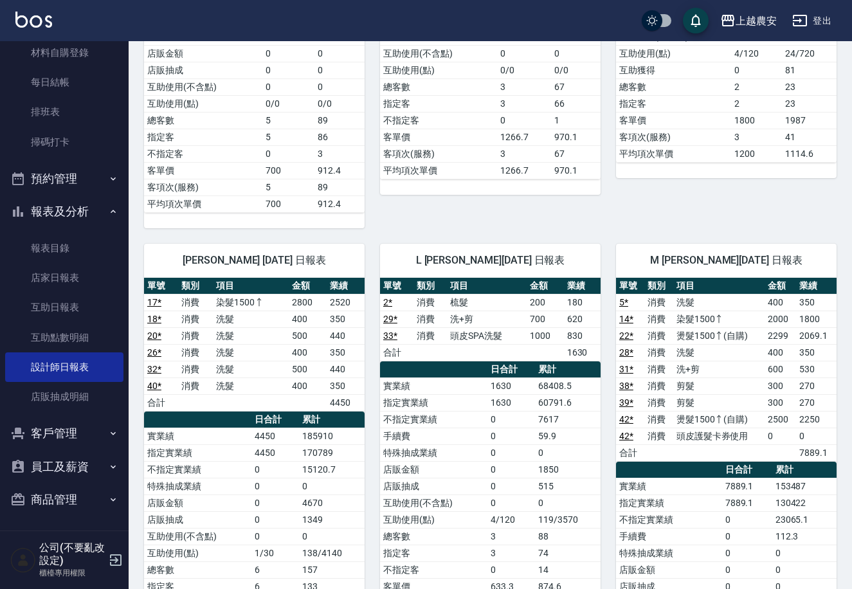
scroll to position [1290, 0]
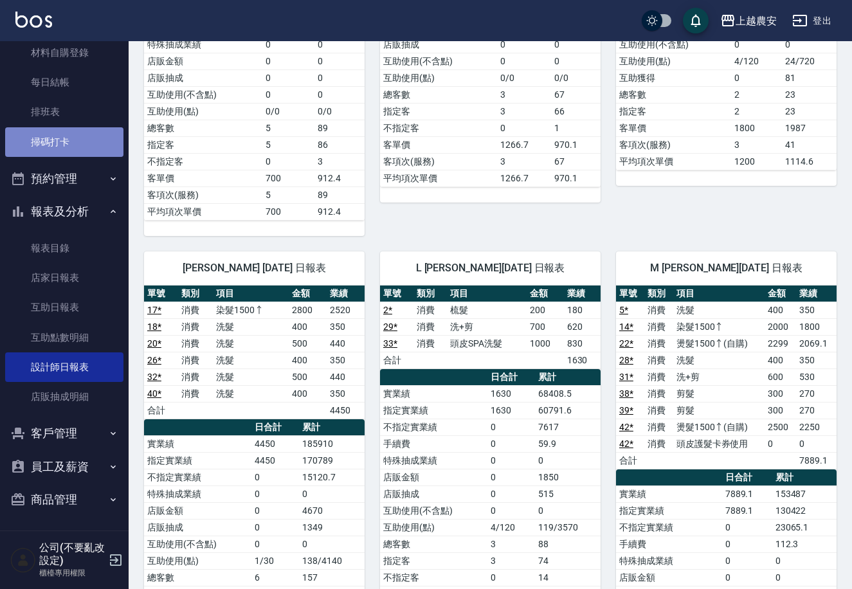
click at [84, 151] on link "掃碼打卡" at bounding box center [64, 142] width 118 height 30
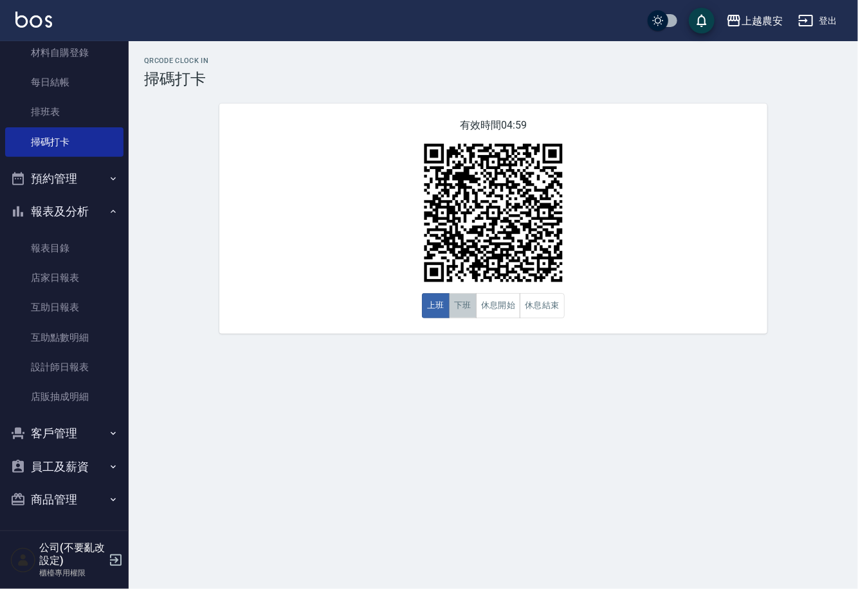
click at [469, 314] on button "下班" at bounding box center [463, 305] width 28 height 25
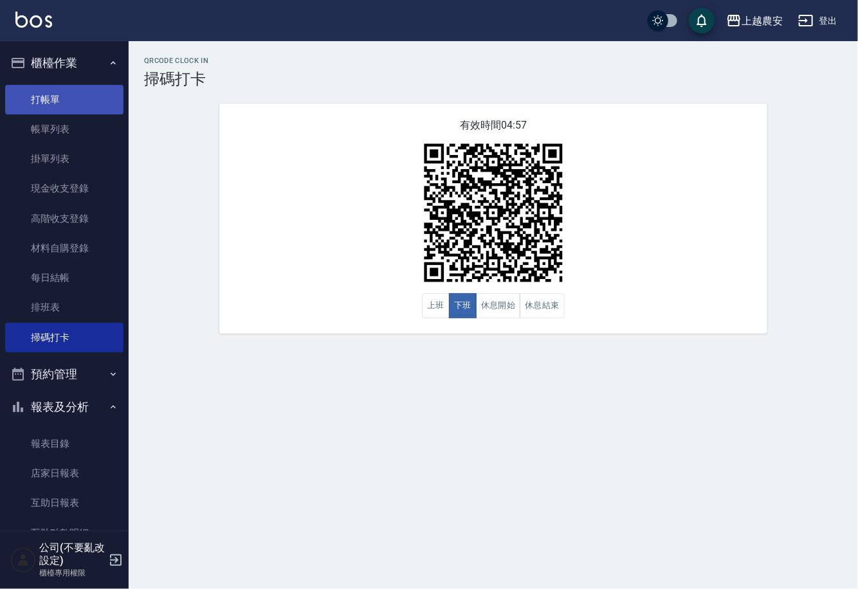
click at [50, 109] on link "打帳單" at bounding box center [64, 100] width 118 height 30
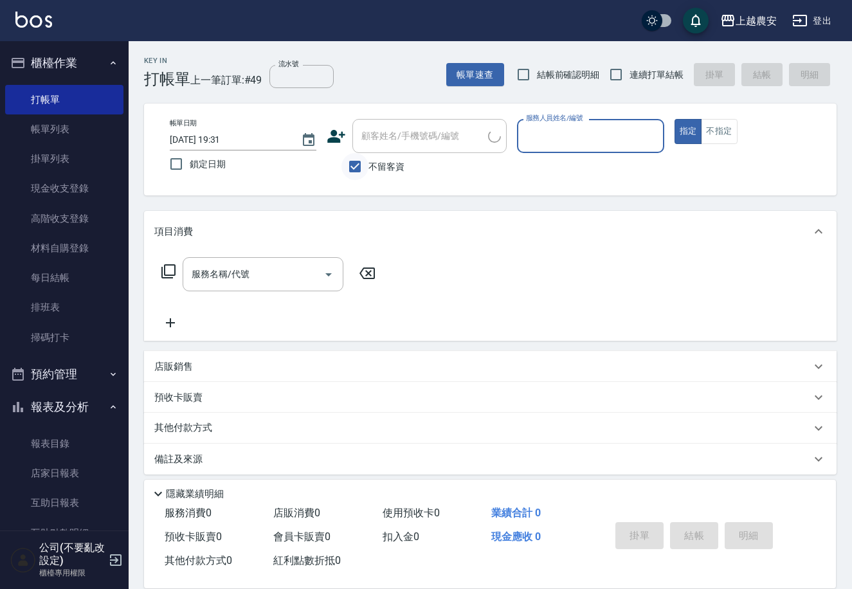
click at [366, 168] on input "不留客資" at bounding box center [354, 166] width 27 height 27
checkbox input "false"
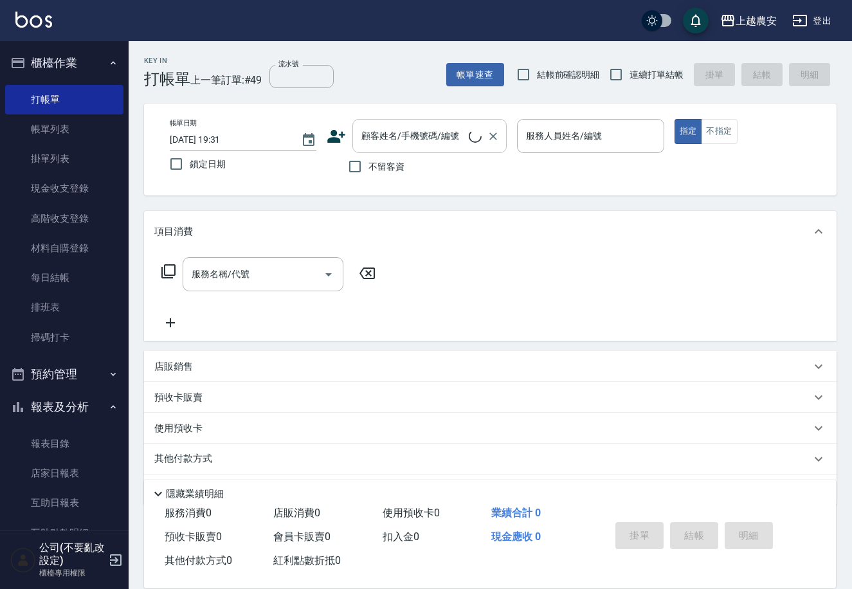
click at [372, 132] on div "顧客姓名/手機號碼/編號 顧客姓名/手機號碼/編號" at bounding box center [429, 136] width 154 height 34
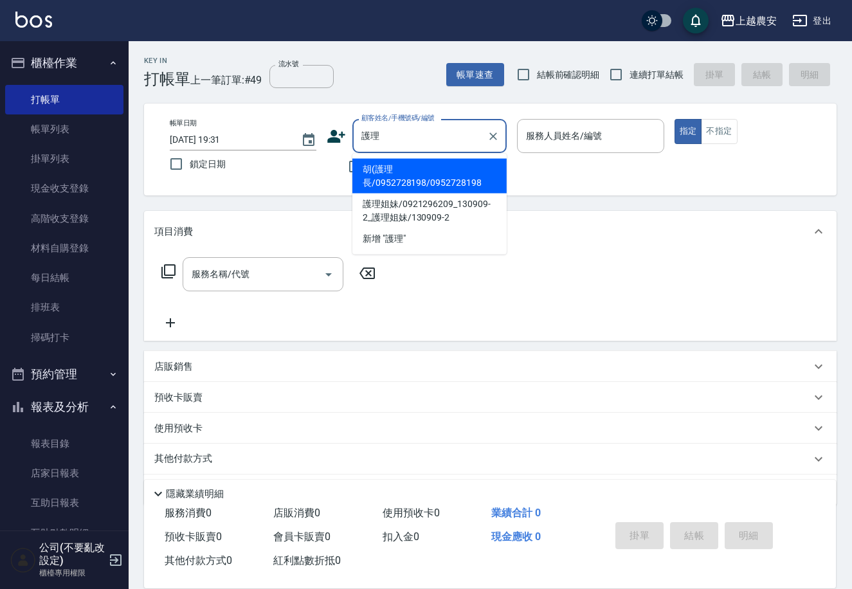
click at [388, 174] on li "胡(護理長/0952728198/0952728198" at bounding box center [429, 176] width 154 height 35
type input "胡(護理長/0952728198/0952728198"
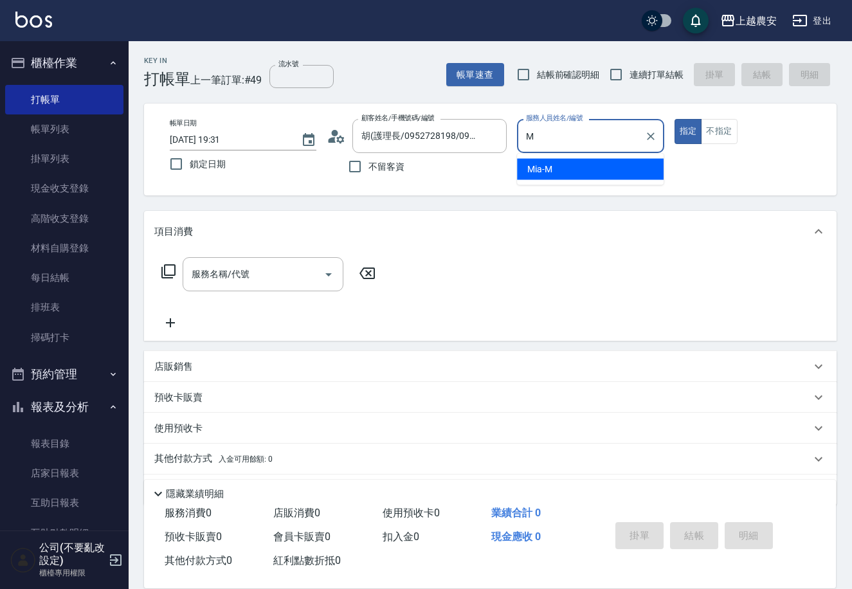
type input "Mia-M"
type button "true"
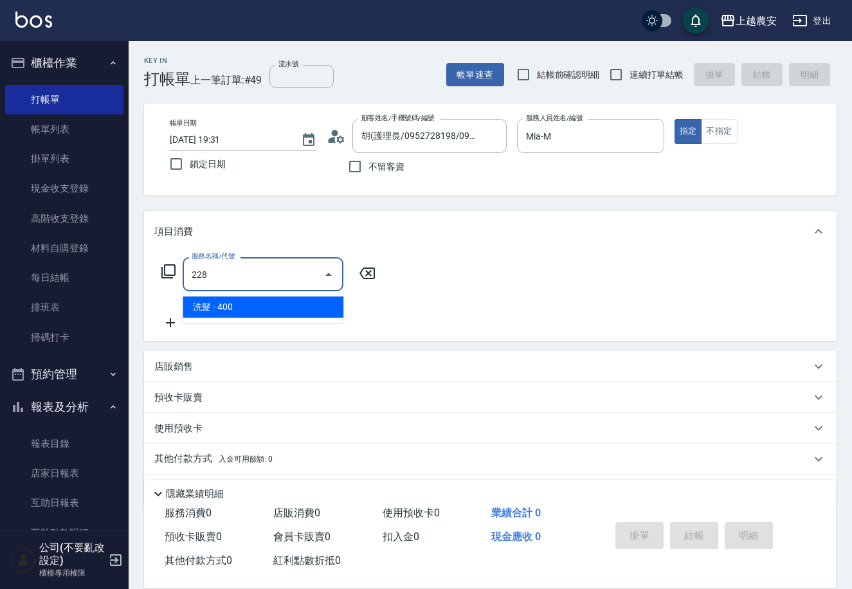
type input "洗髮(228)"
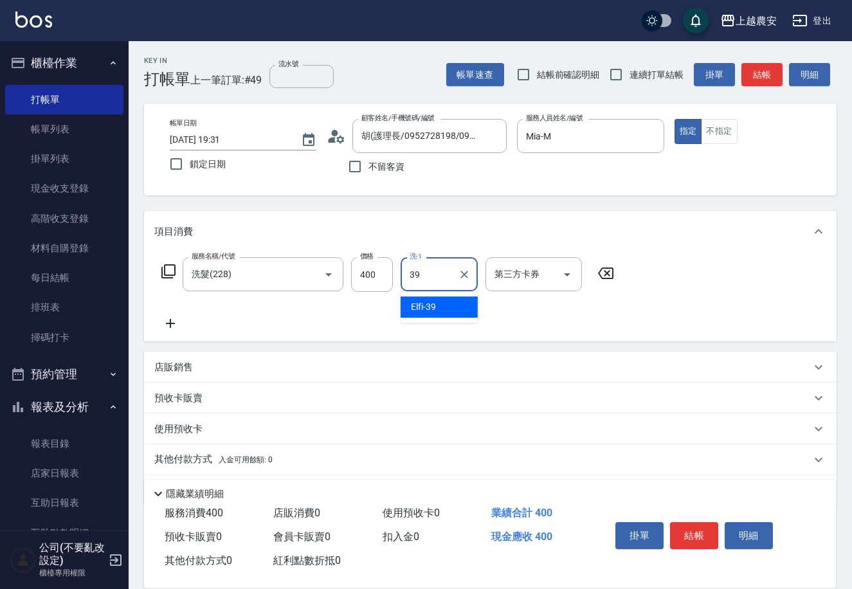
type input "Elfi-39"
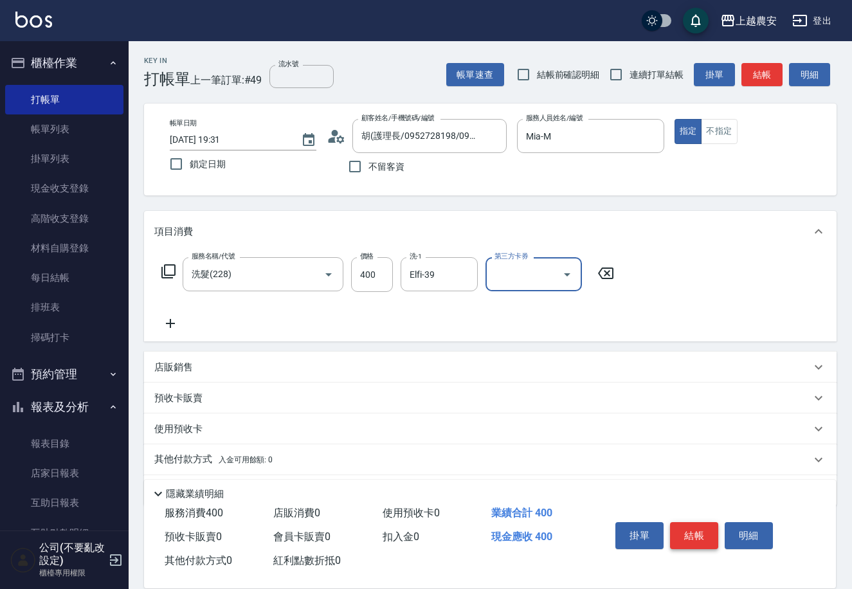
click at [687, 527] on button "結帳" at bounding box center [694, 535] width 48 height 27
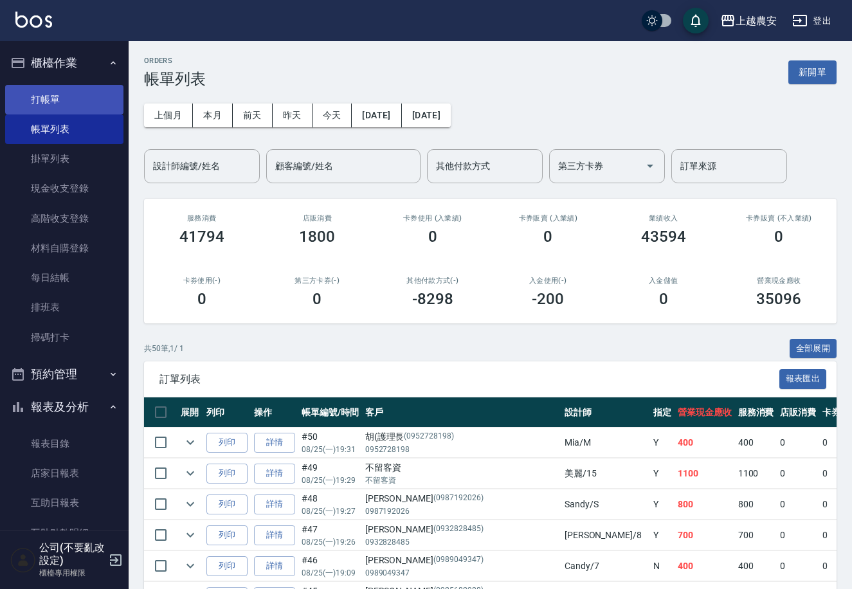
click at [36, 108] on link "打帳單" at bounding box center [64, 100] width 118 height 30
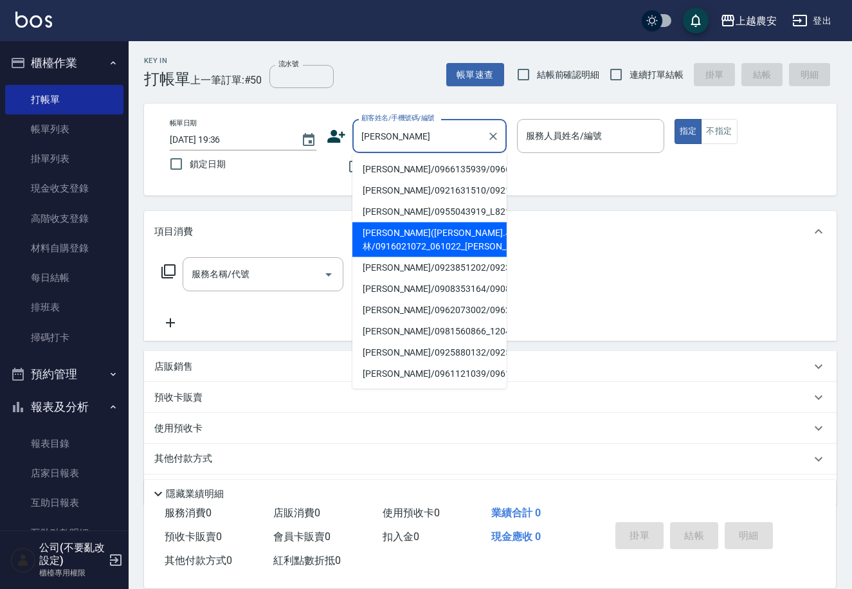
click at [408, 255] on li "林郁子(美麗瓦皮.小林/0916021072_061022_林郁子/0916021072" at bounding box center [429, 239] width 154 height 35
type input "林郁子(美麗瓦皮.小林/0916021072_061022_林郁子/0916021072"
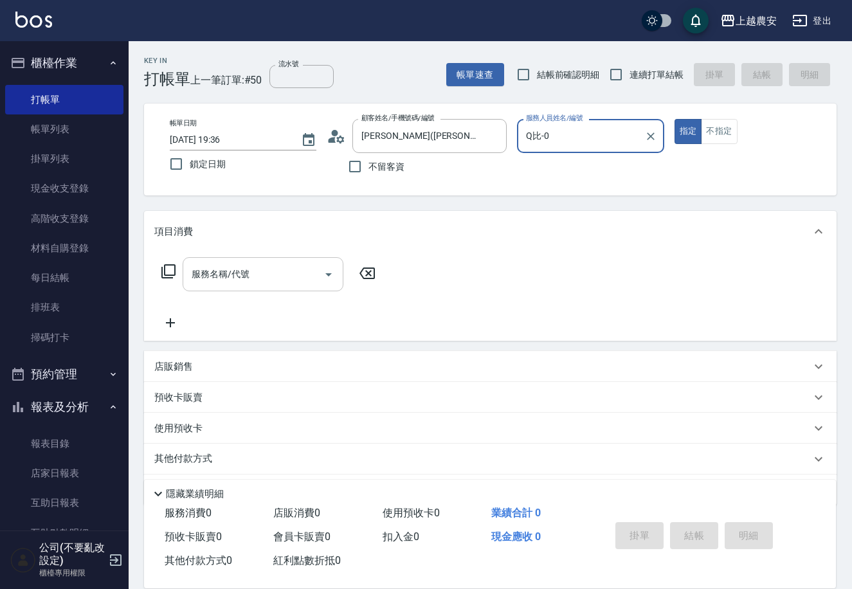
type input "Q比-0"
click at [246, 285] on input "服務名稱/代號" at bounding box center [253, 274] width 130 height 23
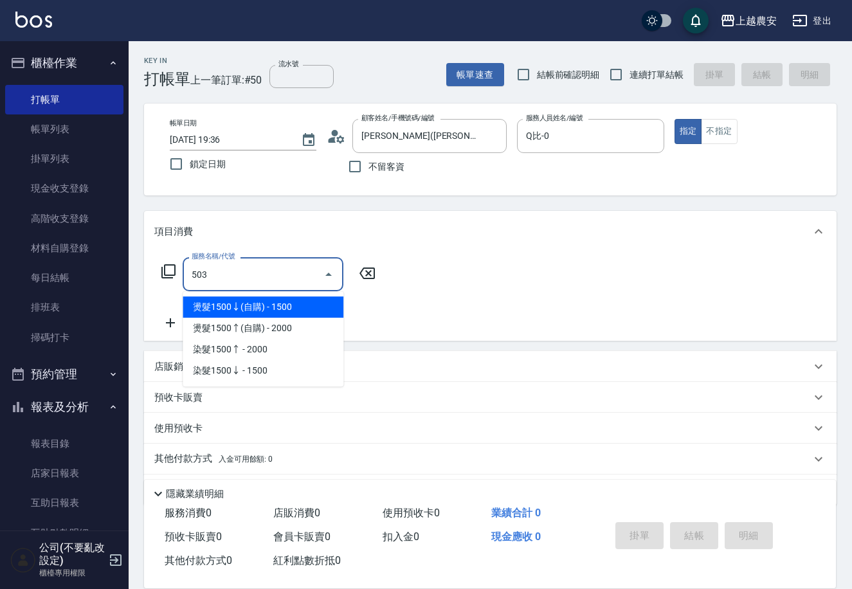
type input "染髮1500↑(503)"
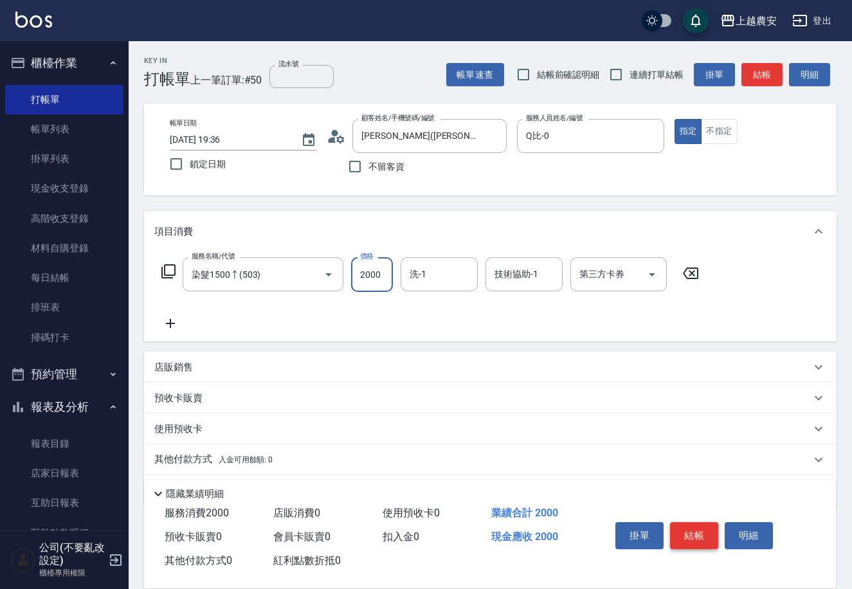
click at [692, 529] on button "結帳" at bounding box center [694, 535] width 48 height 27
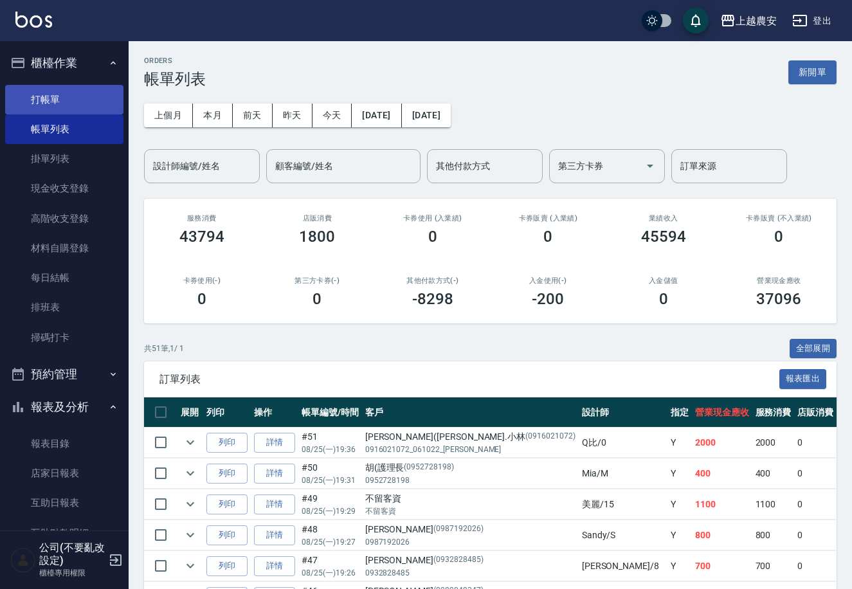
click at [37, 103] on link "打帳單" at bounding box center [64, 100] width 118 height 30
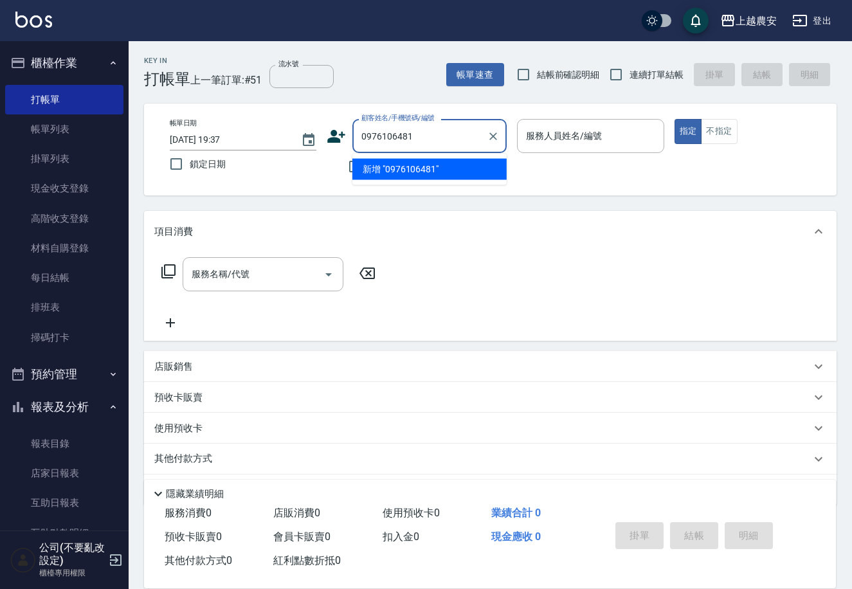
click at [401, 170] on li "新增 "0976106481"" at bounding box center [429, 169] width 154 height 21
type input "0976106481"
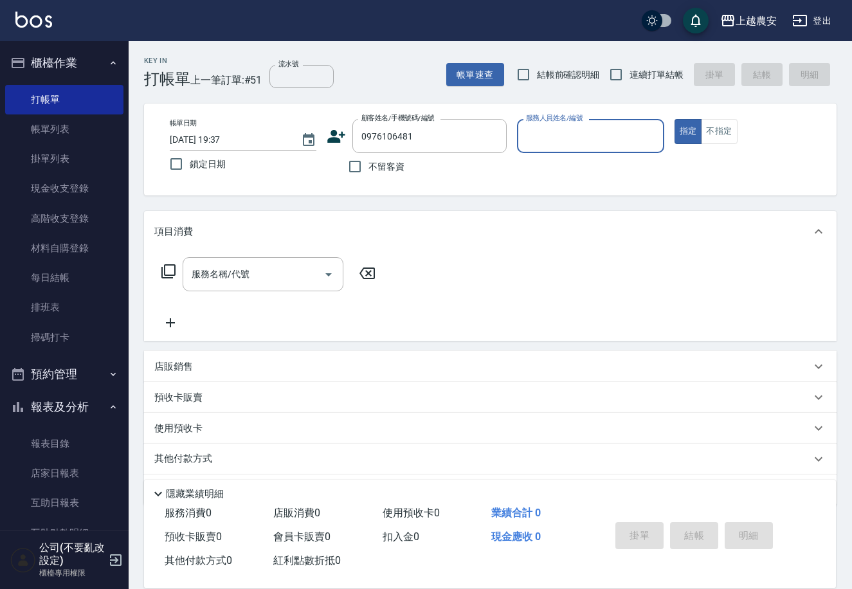
click at [338, 138] on icon at bounding box center [337, 136] width 18 height 13
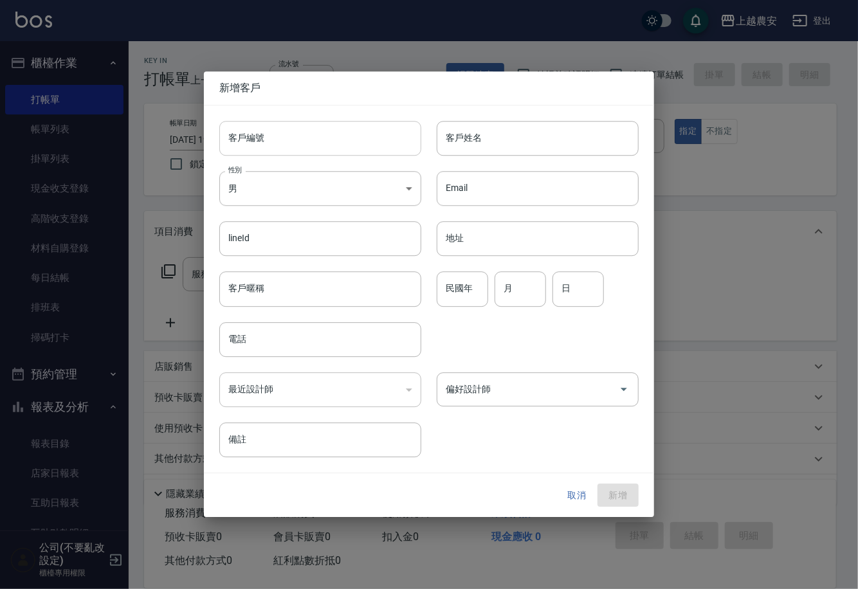
click at [334, 140] on input "客戶編號" at bounding box center [320, 138] width 202 height 35
type input "0976106481"
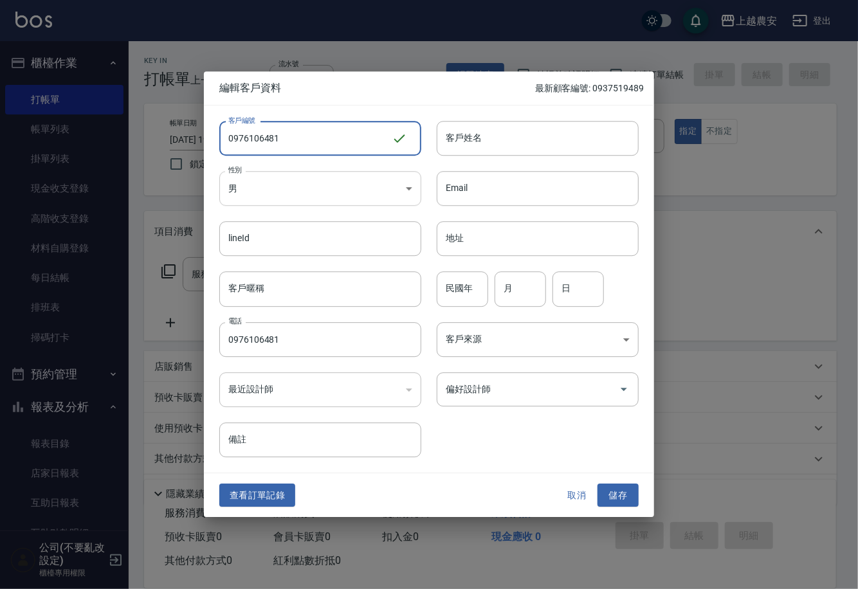
type input "0976106481"
click at [316, 183] on body "上越農安 登出 櫃檯作業 打帳單 帳單列表 掛單列表 現金收支登錄 高階收支登錄 材料自購登錄 每日結帳 排班表 掃碼打卡 預約管理 預約管理 單日預約紀錄 …" at bounding box center [429, 313] width 858 height 627
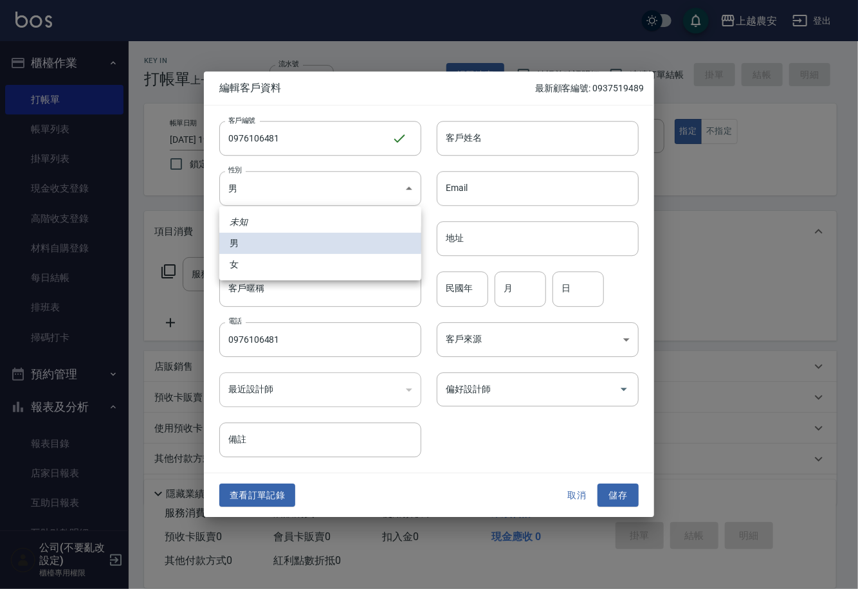
click at [314, 265] on li "女" at bounding box center [320, 264] width 202 height 21
type input "FEMALE"
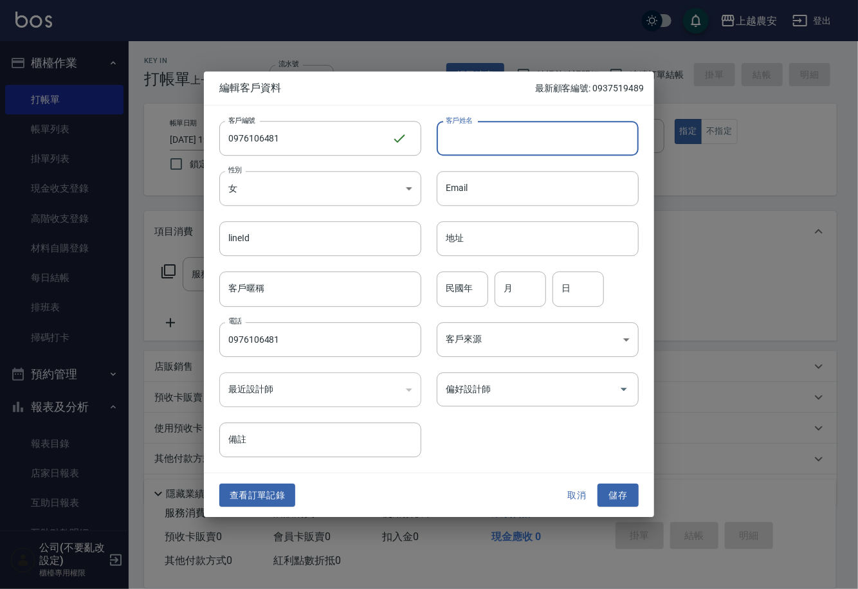
drag, startPoint x: 452, startPoint y: 145, endPoint x: 437, endPoint y: 148, distance: 15.8
click at [452, 145] on input "客戶姓名" at bounding box center [538, 138] width 202 height 35
type input "武昀臻"
click at [611, 501] on button "儲存" at bounding box center [617, 495] width 41 height 24
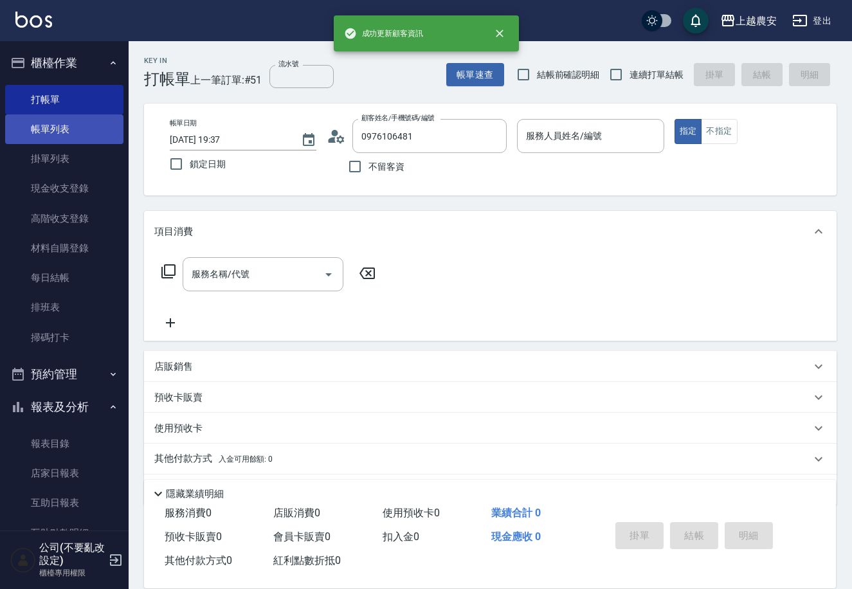
click at [68, 130] on link "帳單列表" at bounding box center [64, 129] width 118 height 30
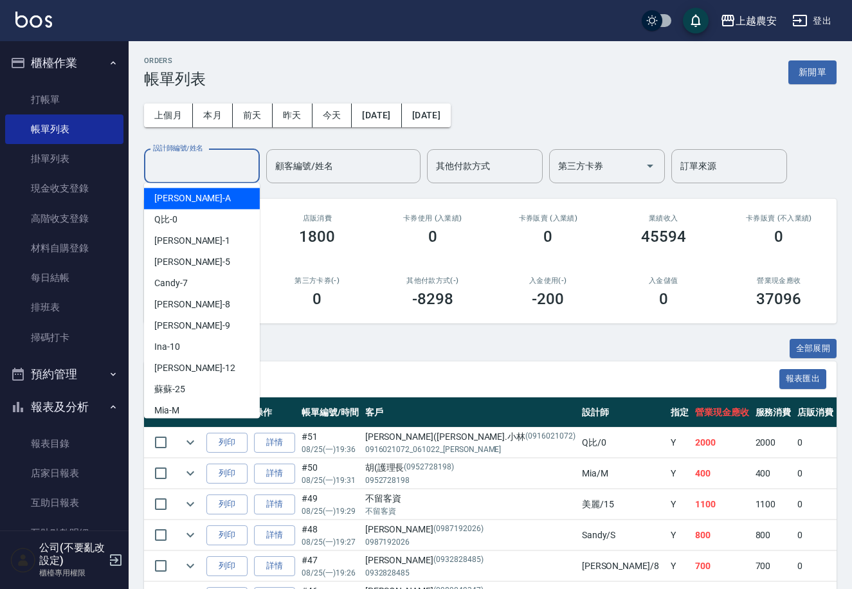
click at [225, 165] on input "設計師編號/姓名" at bounding box center [202, 166] width 104 height 23
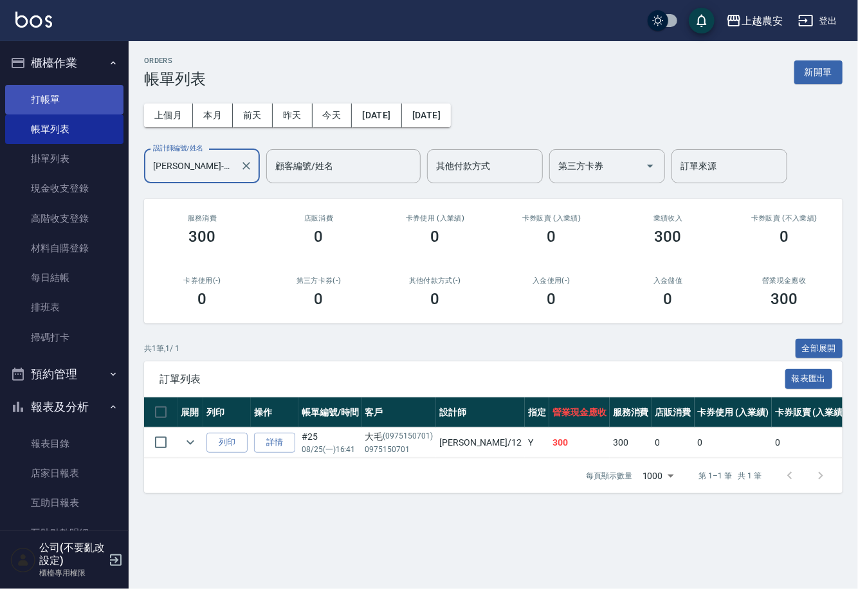
type input "Yoko-12"
click at [66, 101] on link "打帳單" at bounding box center [64, 100] width 118 height 30
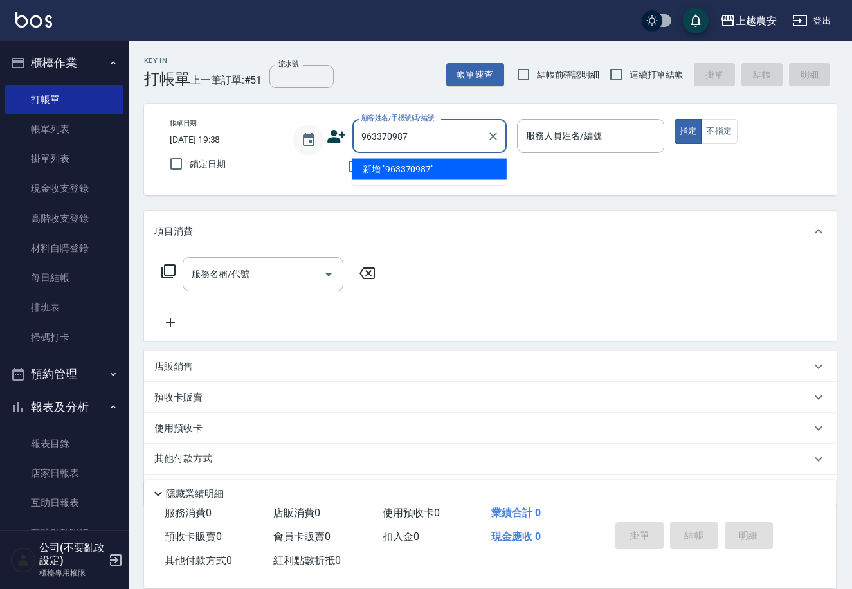
drag, startPoint x: 420, startPoint y: 127, endPoint x: 306, endPoint y: 152, distance: 116.4
click at [306, 152] on div "帳單日期 2025/08/25 19:38 鎖定日期 顧客姓名/手機號碼/編號 963370987 顧客姓名/手機號碼/編號 不留客資 服務人員姓名/編號 服…" at bounding box center [490, 149] width 662 height 61
click at [424, 181] on ul "新增 "0963370987"" at bounding box center [429, 170] width 154 height 32
click at [420, 167] on li "新增 "0963370987"" at bounding box center [429, 169] width 154 height 21
type input "0963370987"
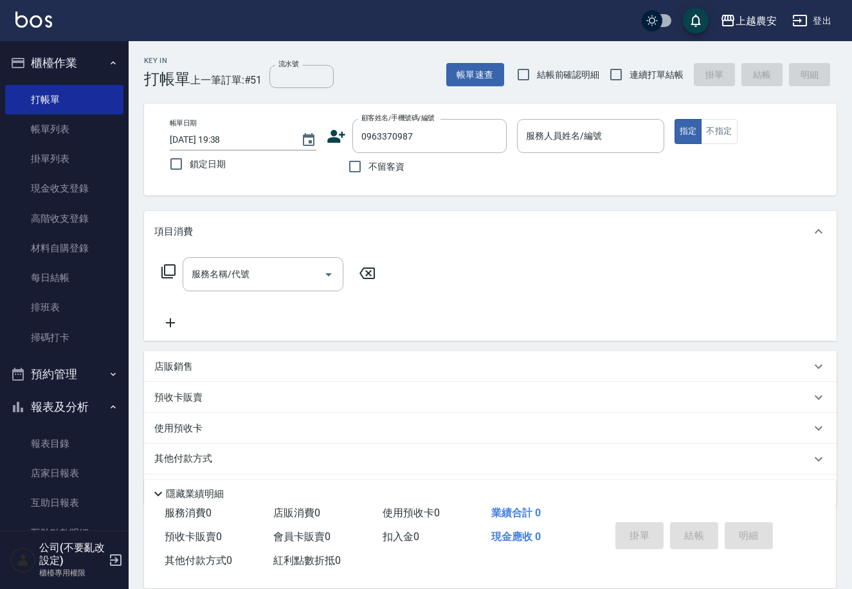
click at [329, 136] on icon at bounding box center [336, 136] width 19 height 19
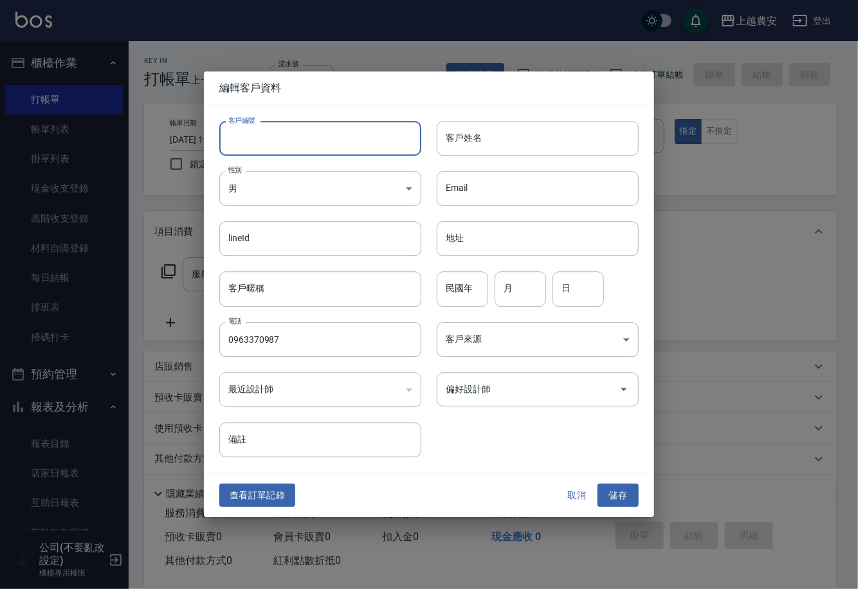
click at [329, 139] on input "客戶編號" at bounding box center [320, 138] width 202 height 35
type input "0963370987"
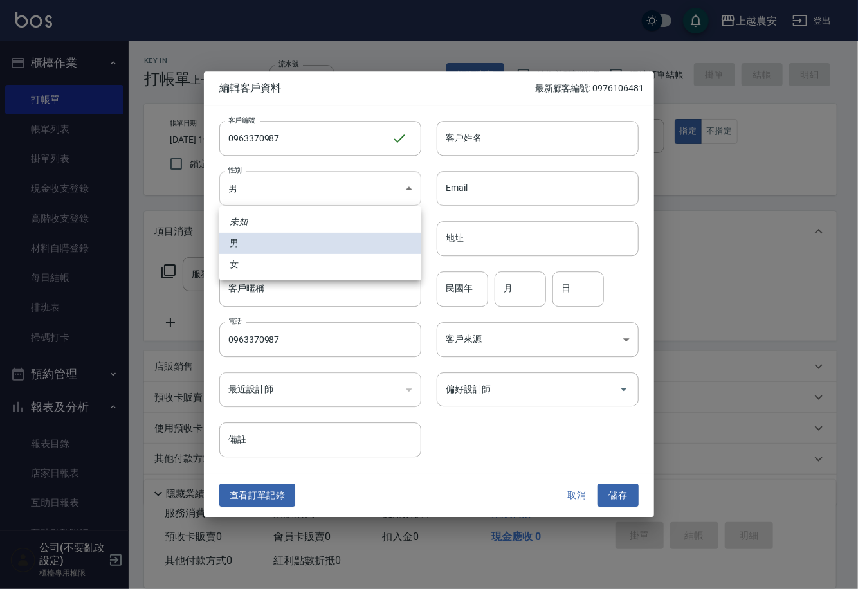
click at [303, 193] on body "上越農安 登出 櫃檯作業 打帳單 帳單列表 掛單列表 現金收支登錄 高階收支登錄 材料自購登錄 每日結帳 排班表 掃碼打卡 預約管理 預約管理 單日預約紀錄 …" at bounding box center [429, 313] width 858 height 627
click at [309, 260] on li "女" at bounding box center [320, 264] width 202 height 21
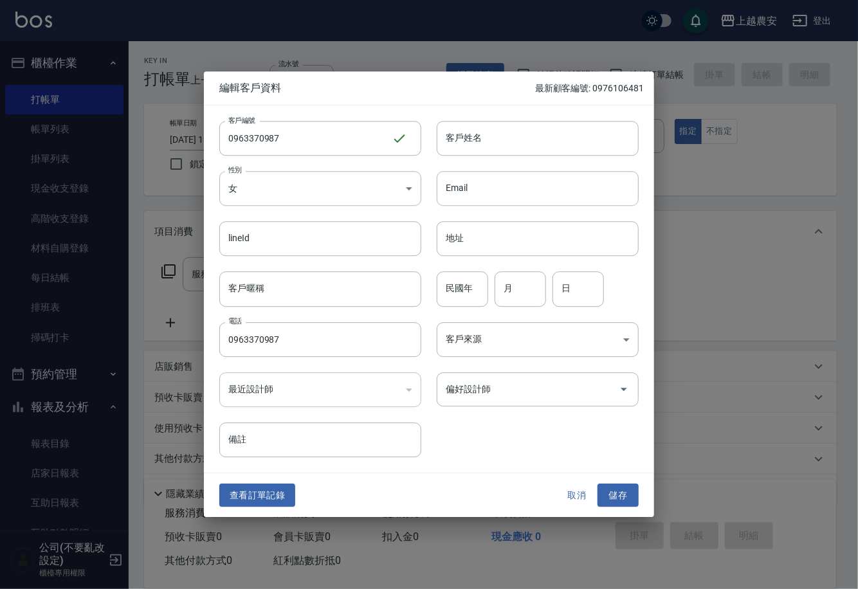
type input "FEMALE"
click at [473, 143] on input "客戶姓名" at bounding box center [538, 138] width 202 height 35
type input "吳"
click at [615, 496] on button "儲存" at bounding box center [617, 495] width 41 height 24
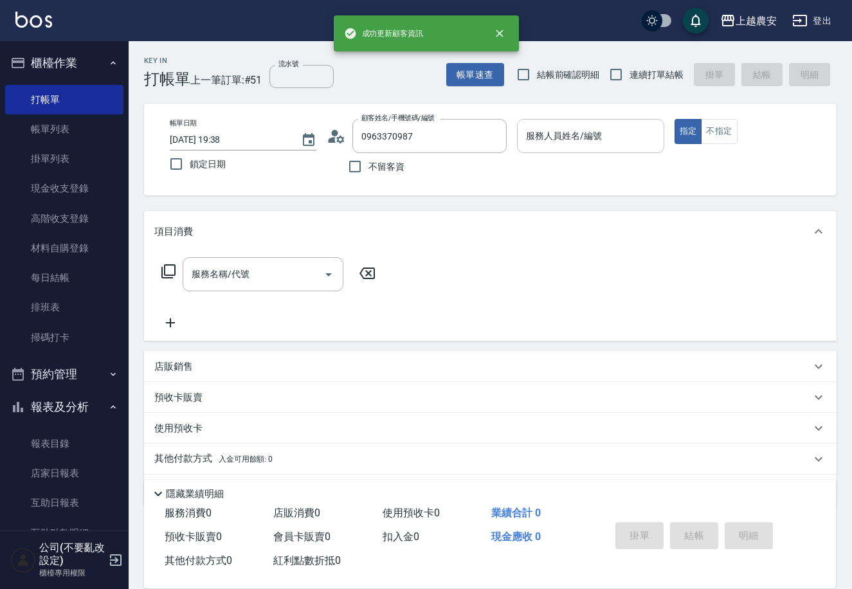
click at [555, 127] on div "服務人員姓名/編號 服務人員姓名/編號" at bounding box center [590, 136] width 147 height 34
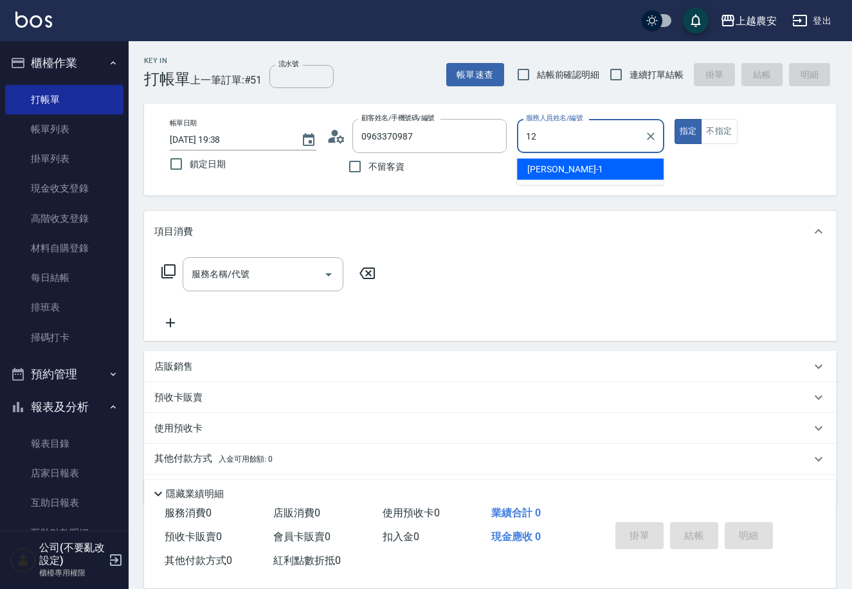
type input "12"
type button "true"
type input "Yoko-12"
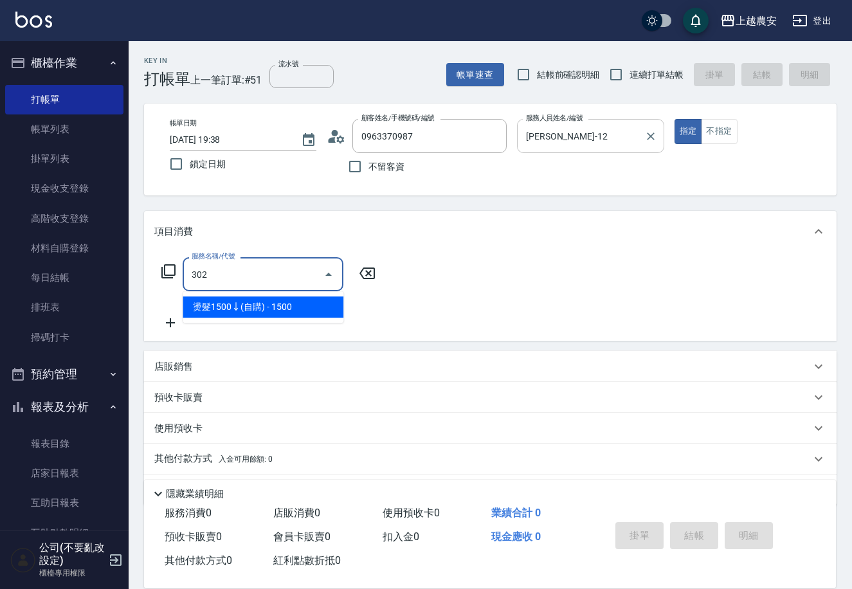
type input "燙髮1500↓(自購)(302)"
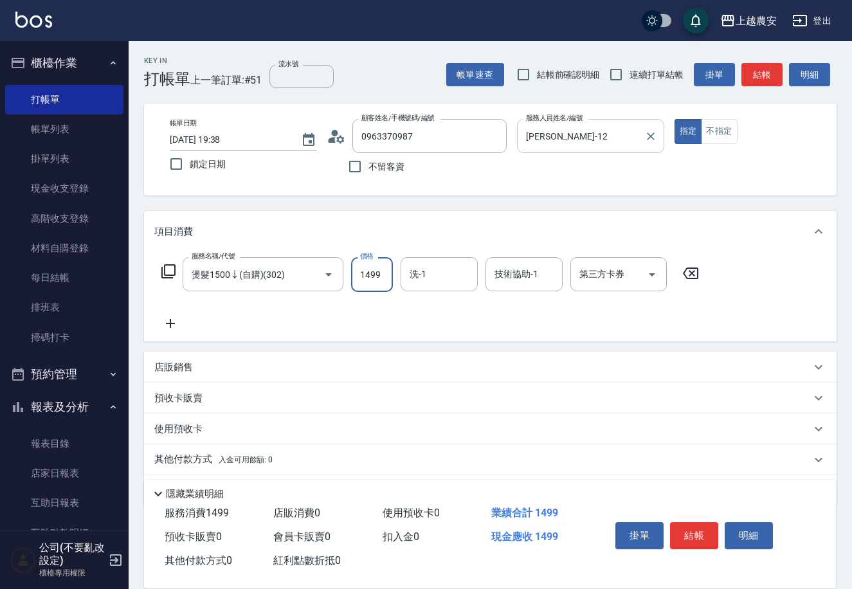
type input "1499"
type input "栗子-23"
click at [167, 323] on icon at bounding box center [170, 323] width 9 height 9
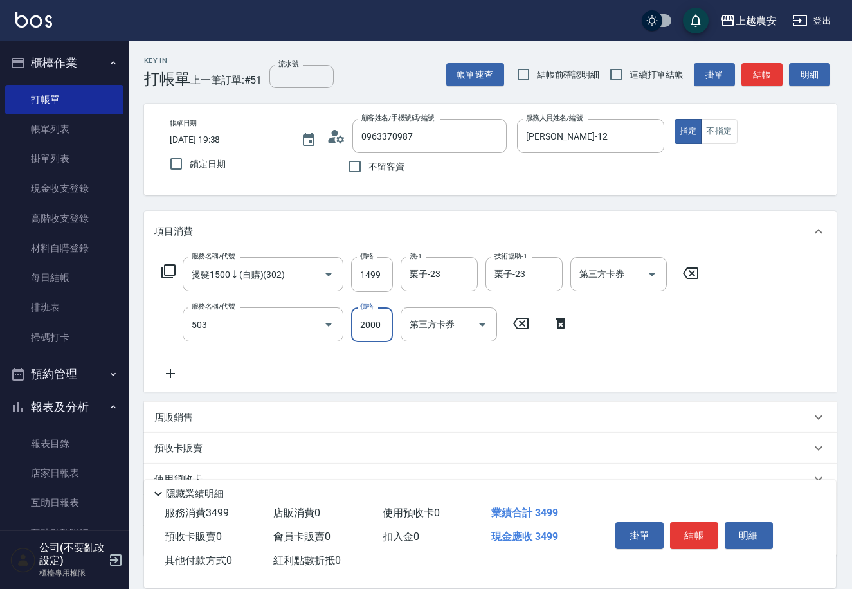
type input "染髮1500↑(503)"
type input "1999"
click at [685, 525] on button "結帳" at bounding box center [694, 535] width 48 height 27
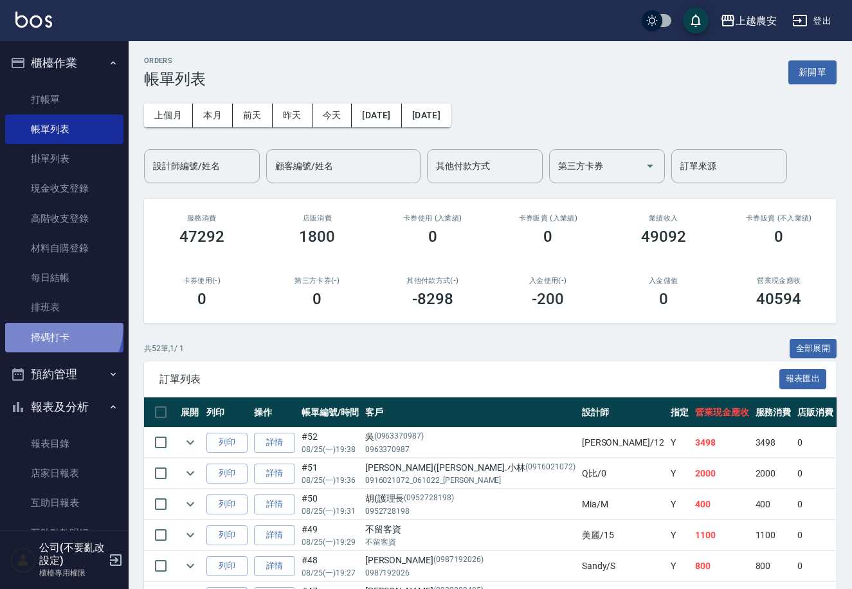
click at [53, 326] on link "掃碼打卡" at bounding box center [64, 338] width 118 height 30
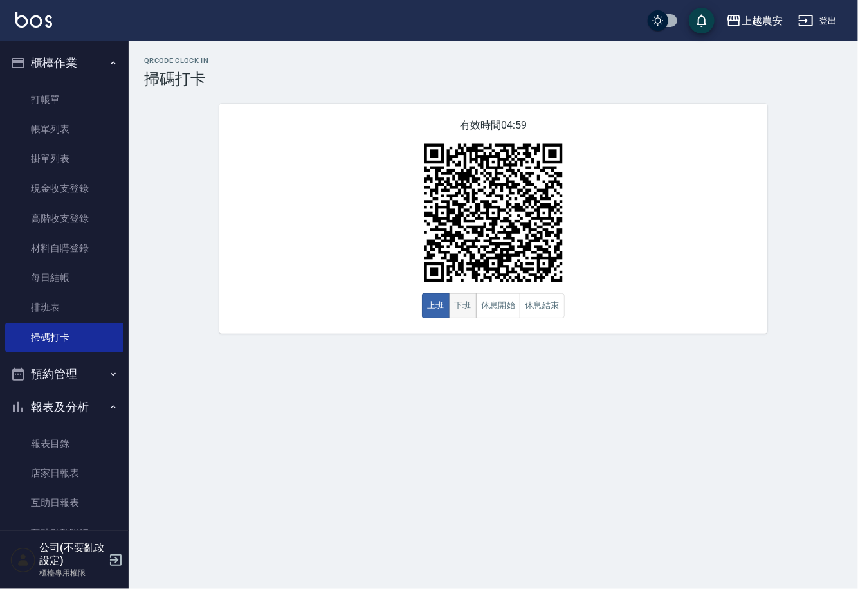
click at [471, 302] on button "下班" at bounding box center [463, 305] width 28 height 25
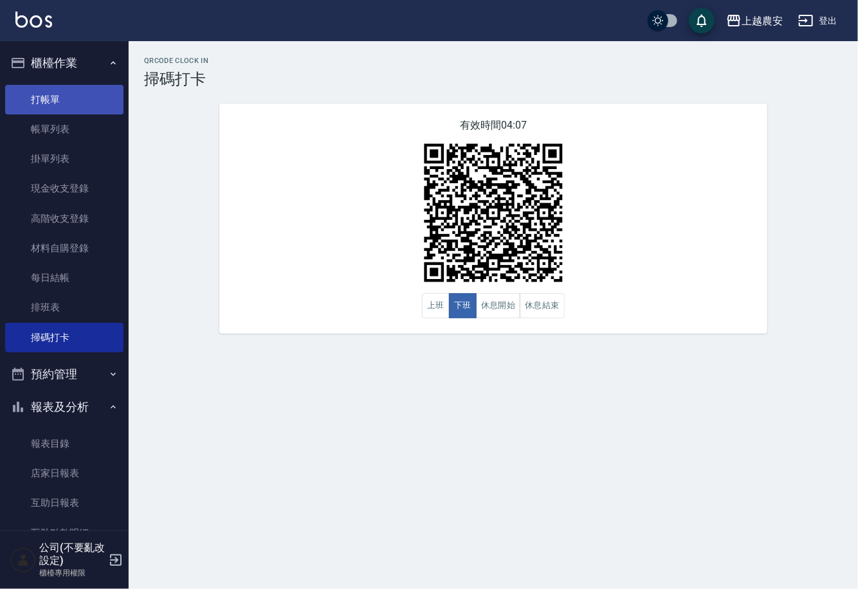
click at [70, 103] on link "打帳單" at bounding box center [64, 100] width 118 height 30
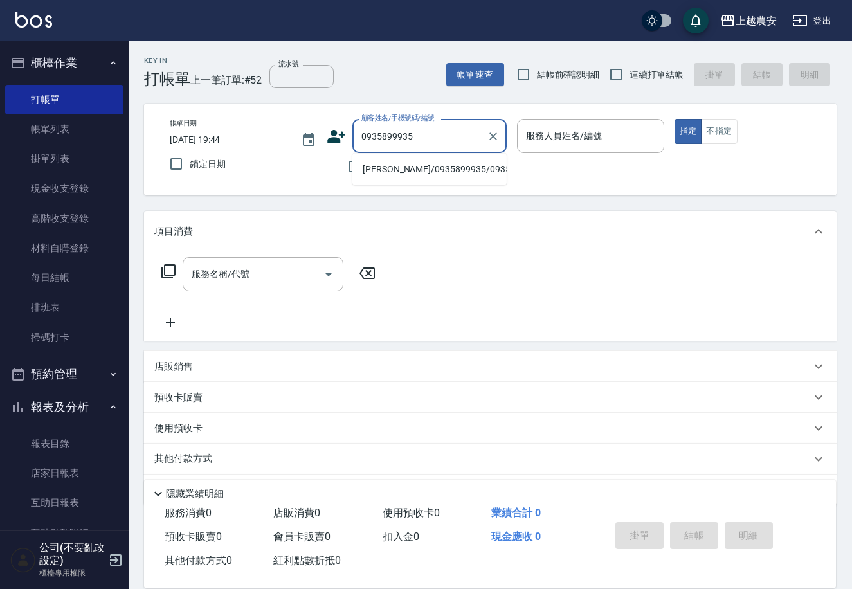
click at [414, 163] on li "陳宥靜/0935899935/0935899935" at bounding box center [429, 169] width 154 height 21
type input "陳宥靜/0935899935/0935899935"
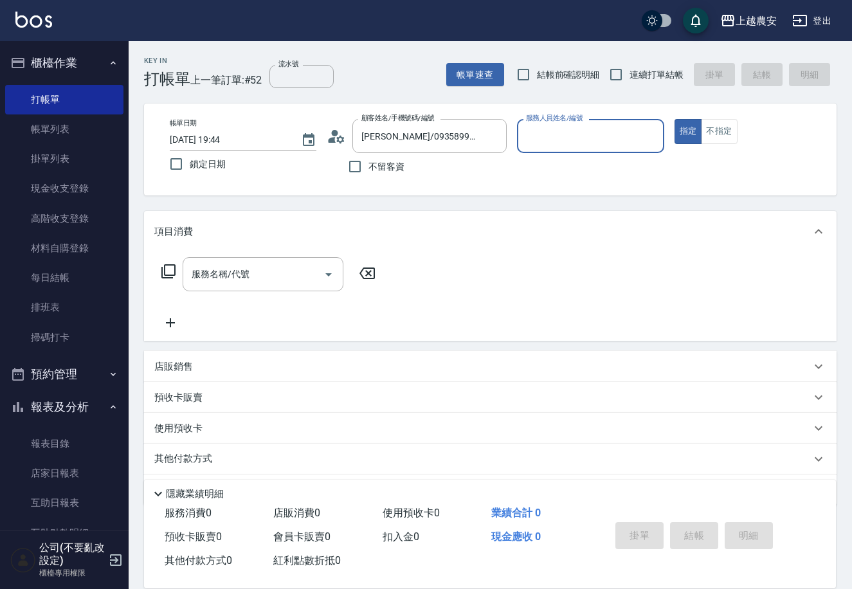
type input "Nana-13"
click at [269, 270] on input "服務名稱/代號" at bounding box center [253, 274] width 130 height 23
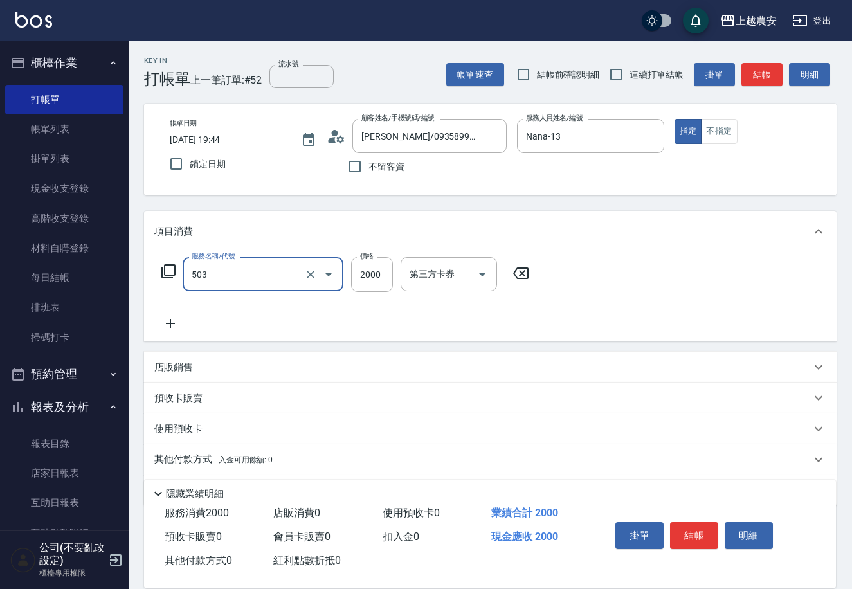
type input "染髮1500↑(503)"
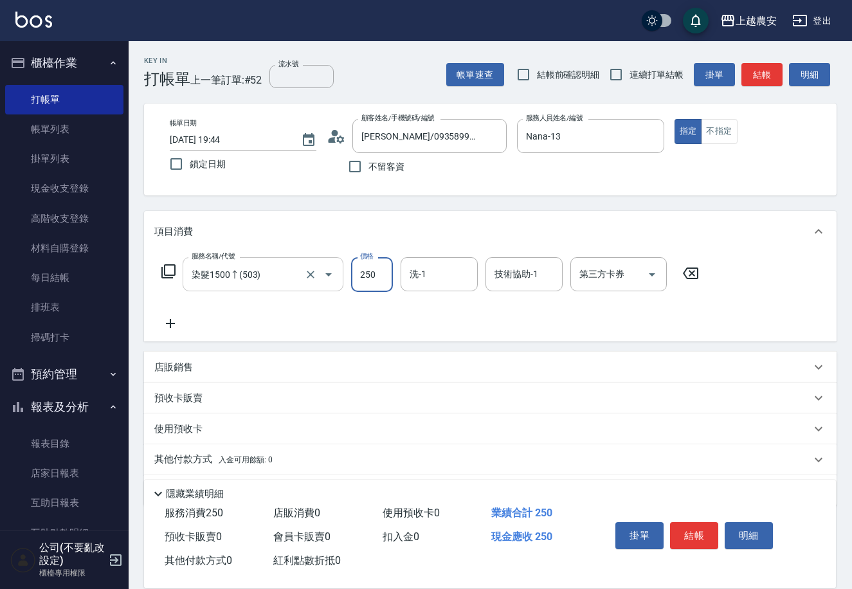
type input "2500"
type input "栗子-23"
click at [207, 458] on p "其他付款方式 入金可用餘額: 0" at bounding box center [213, 460] width 118 height 14
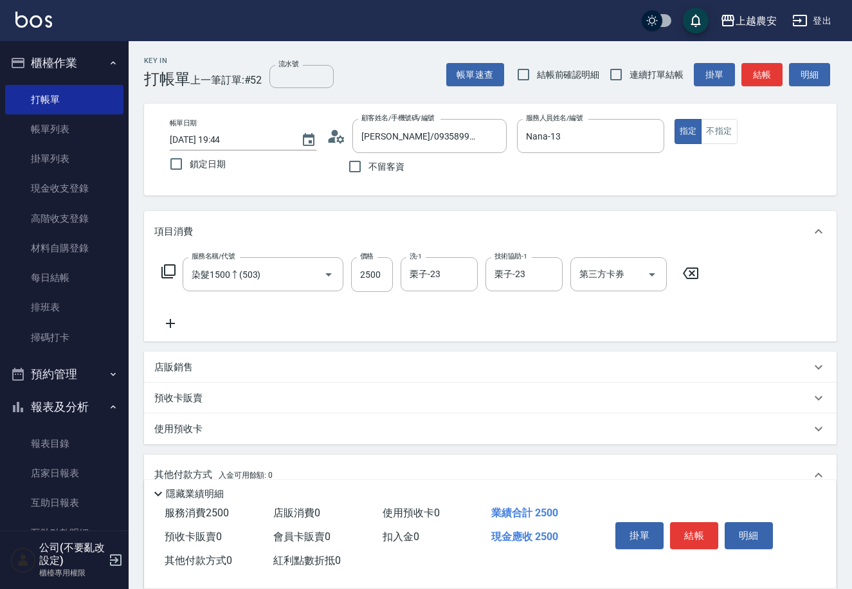
scroll to position [189, 0]
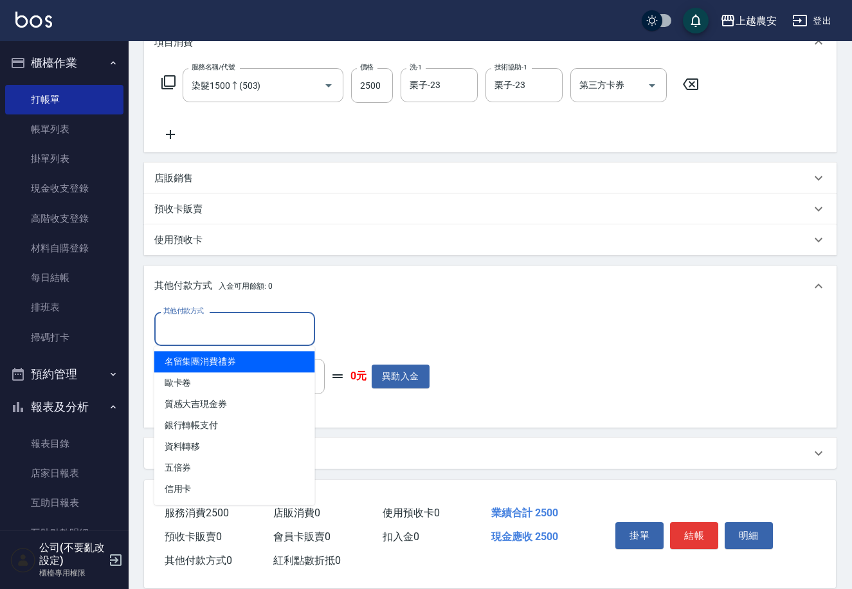
click at [194, 328] on input "其他付款方式" at bounding box center [234, 329] width 149 height 23
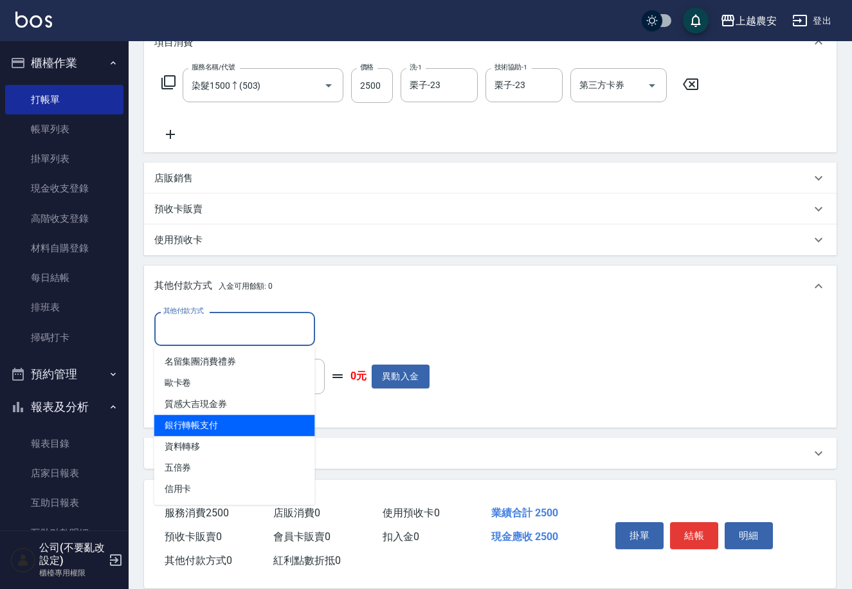
click at [207, 426] on span "銀行轉帳支付" at bounding box center [234, 425] width 161 height 21
type input "銀行轉帳支付"
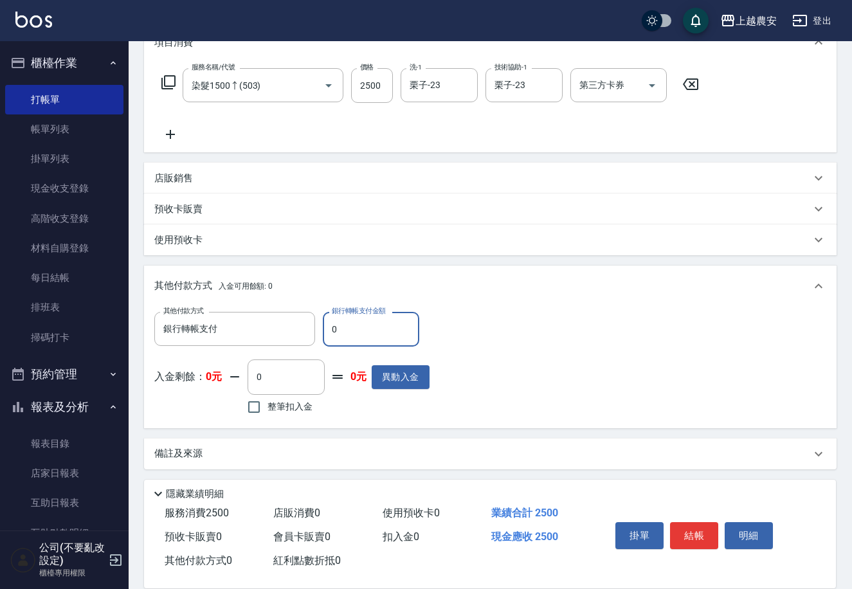
drag, startPoint x: 325, startPoint y: 332, endPoint x: 360, endPoint y: 332, distance: 34.7
click at [360, 332] on input "0" at bounding box center [371, 329] width 96 height 35
type input "2500"
click at [689, 524] on button "結帳" at bounding box center [694, 535] width 48 height 27
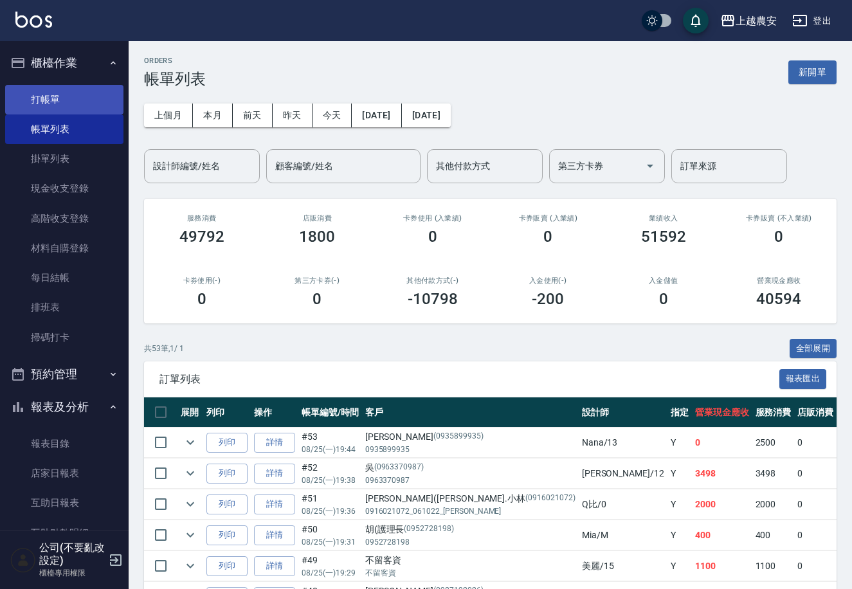
click at [52, 100] on link "打帳單" at bounding box center [64, 100] width 118 height 30
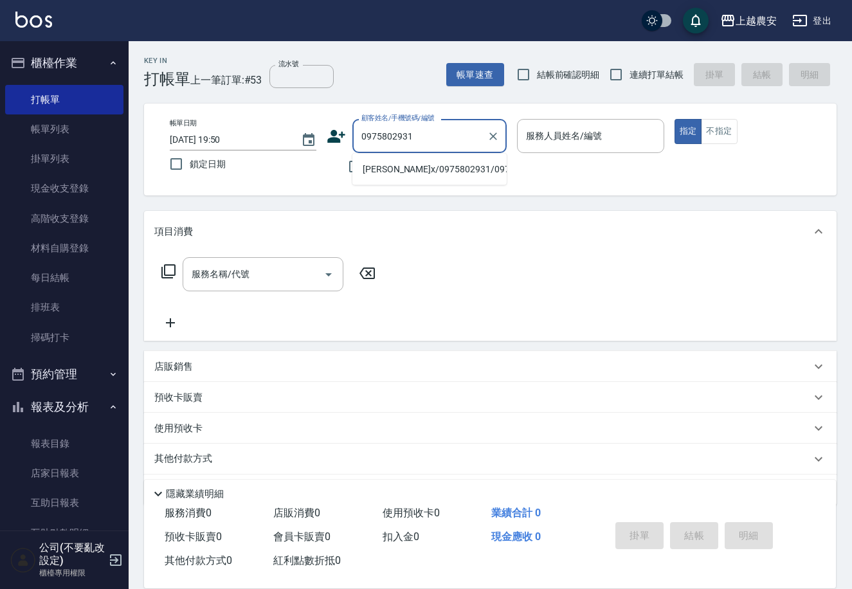
click at [395, 170] on li "盧旻x/0975802931/0975802931" at bounding box center [429, 169] width 154 height 21
type input "盧旻x/0975802931/0975802931"
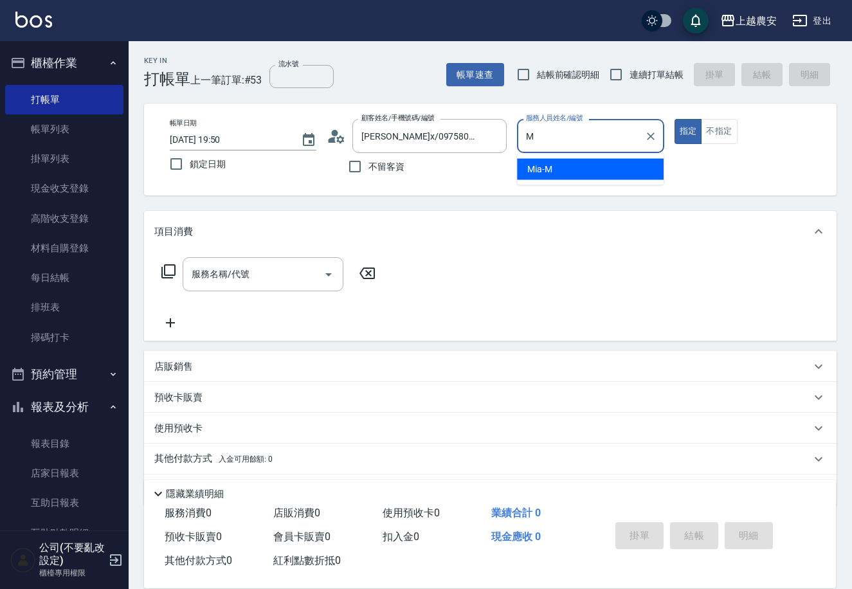
type input "Mia-M"
type button "true"
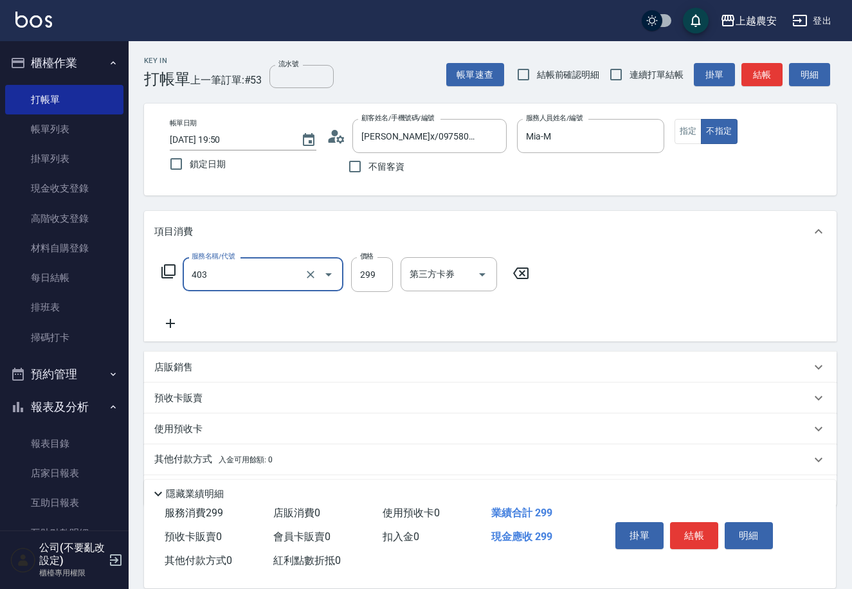
type input "剪髮(403)"
click at [701, 524] on button "結帳" at bounding box center [694, 535] width 48 height 27
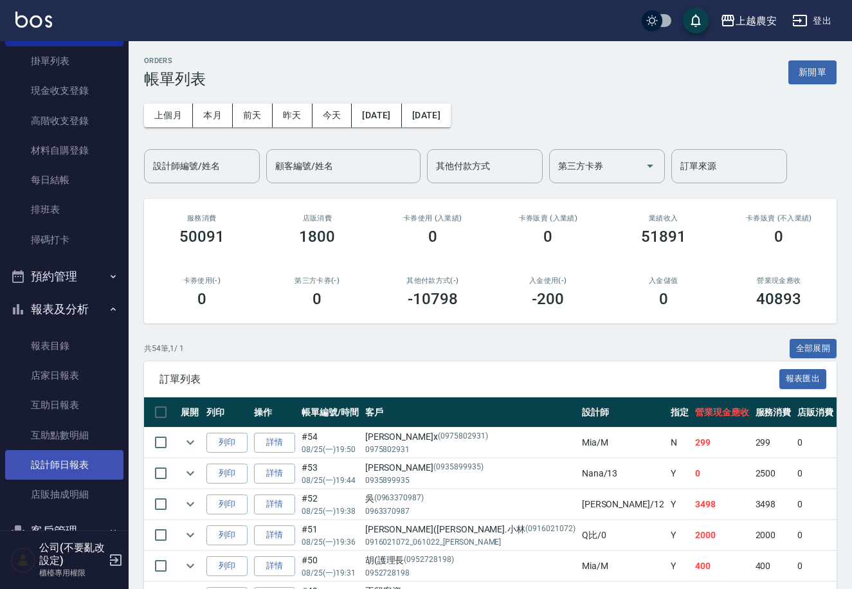
scroll to position [100, 0]
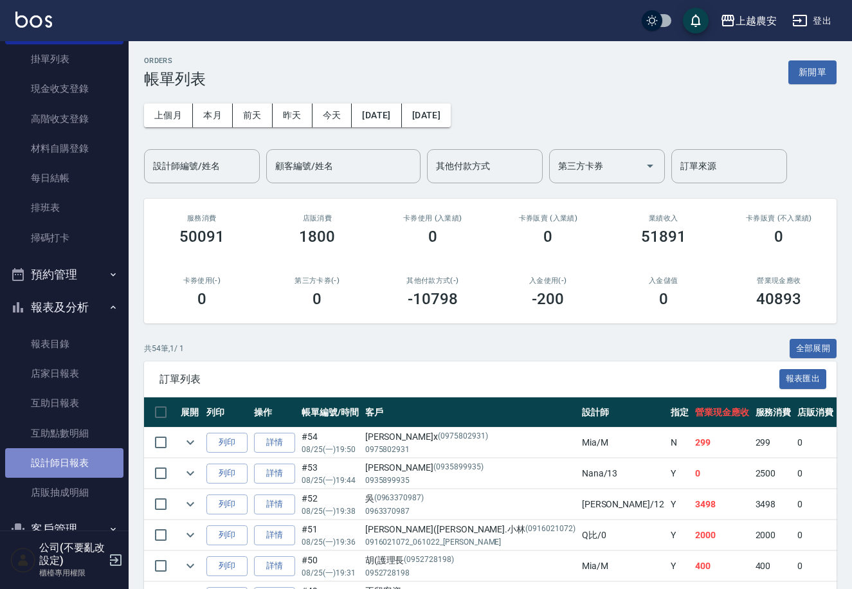
click at [68, 466] on link "設計師日報表" at bounding box center [64, 463] width 118 height 30
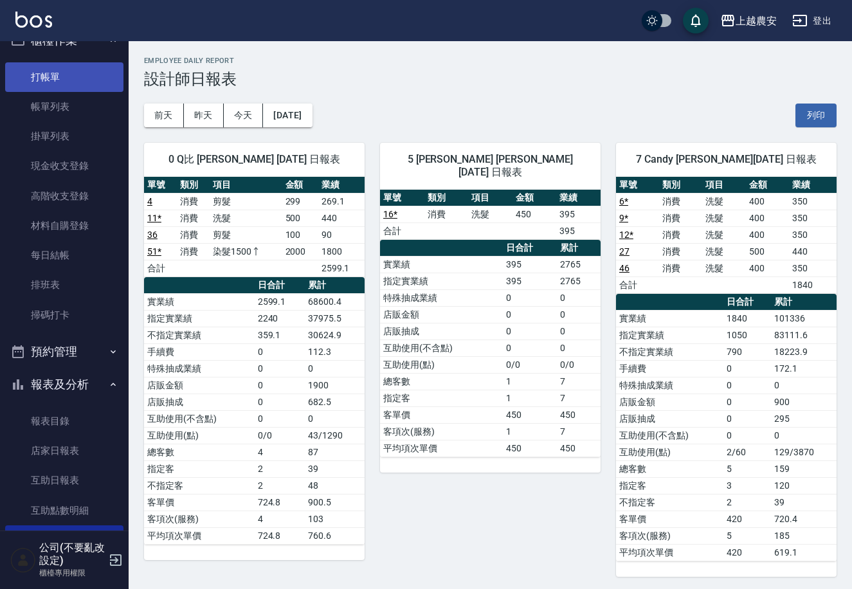
scroll to position [23, 0]
click at [78, 75] on link "打帳單" at bounding box center [64, 77] width 118 height 30
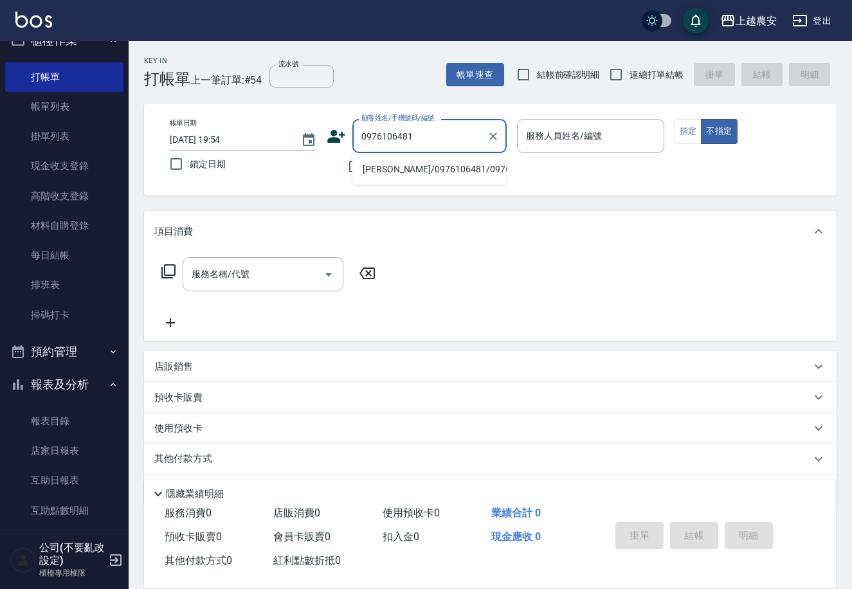
click at [442, 169] on li "武昀臻/0976106481/0976106481" at bounding box center [429, 169] width 154 height 21
type input "武昀臻/0976106481/0976106481"
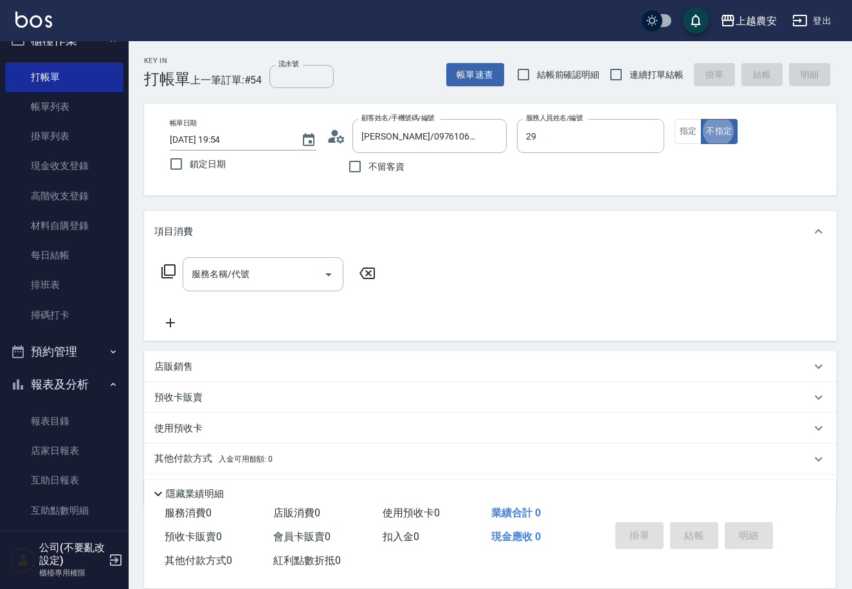
type input "楊馨茹-29"
type button "false"
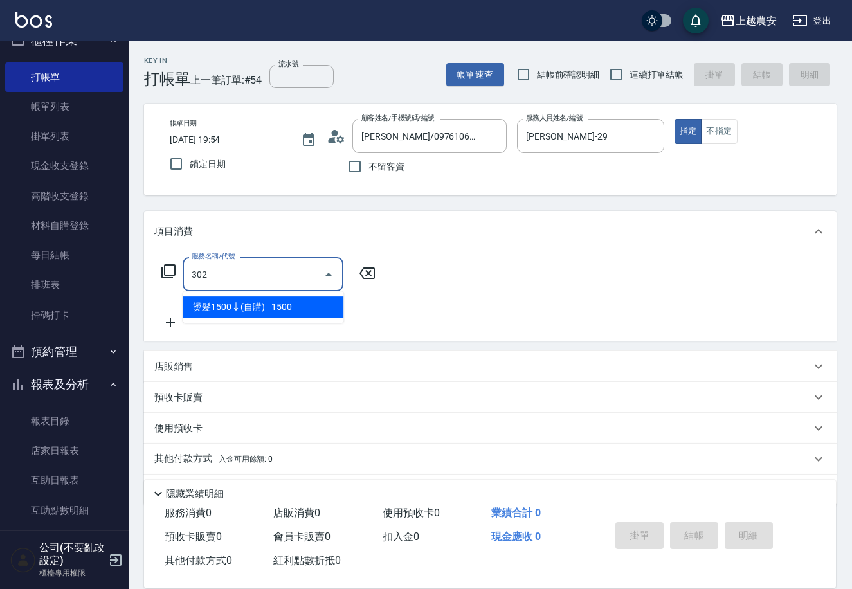
type input "燙髮1500↓(自購)(302)"
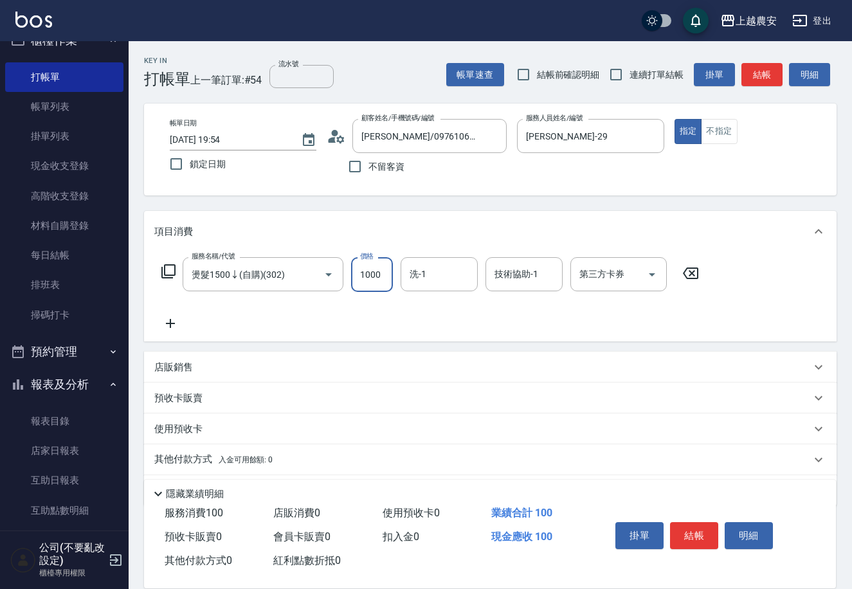
type input "1000"
type input "珮珮-30"
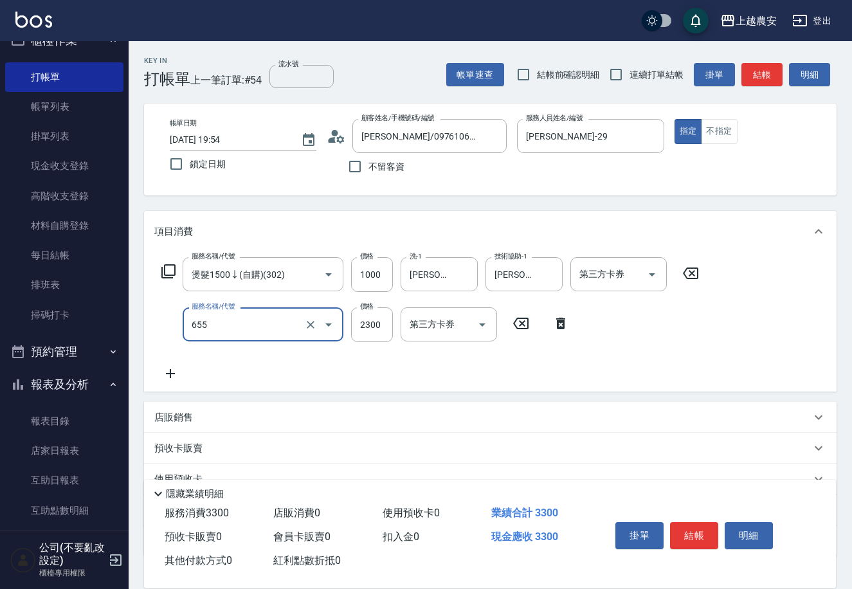
type input "結構2段式(自)(655)"
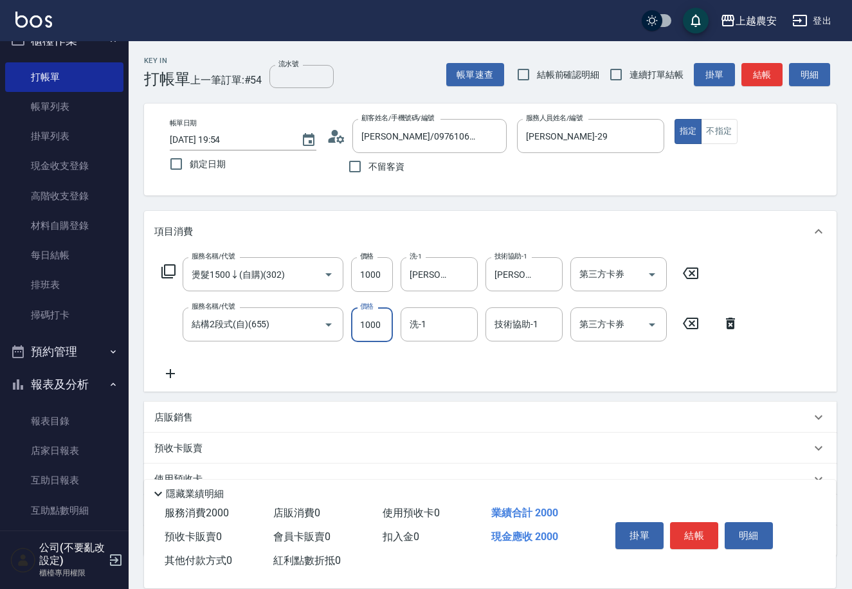
type input "1000"
type input "珮珮-30"
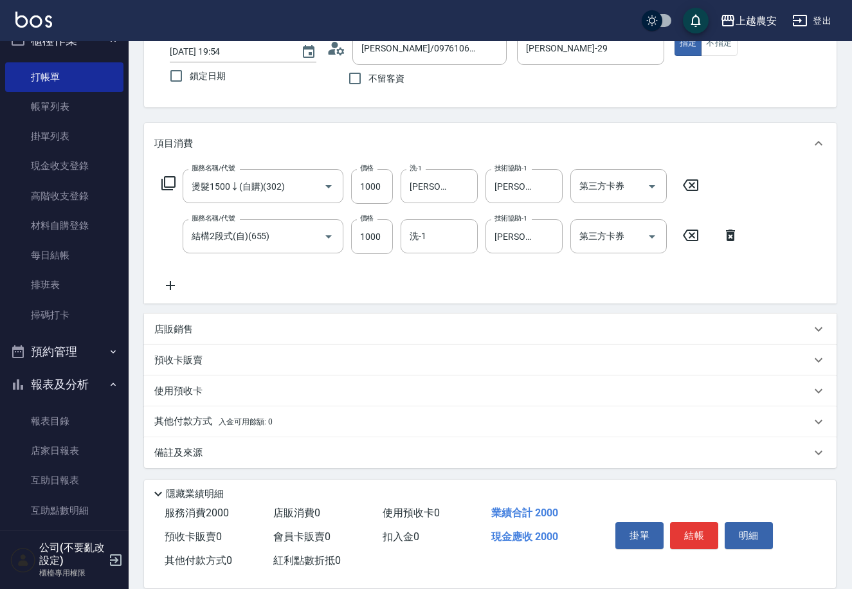
click at [230, 422] on span "入金可用餘額: 0" at bounding box center [246, 421] width 55 height 9
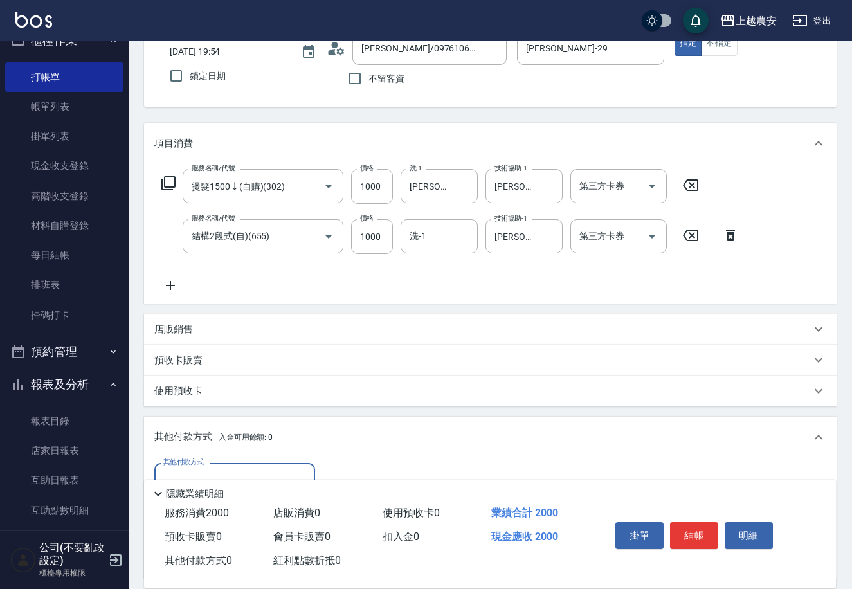
scroll to position [239, 0]
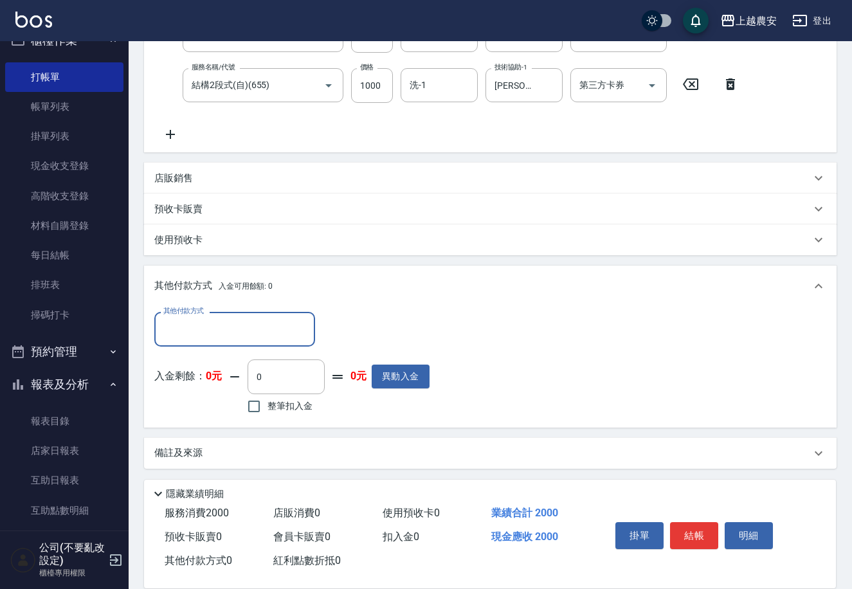
click at [210, 330] on input "其他付款方式" at bounding box center [234, 329] width 149 height 23
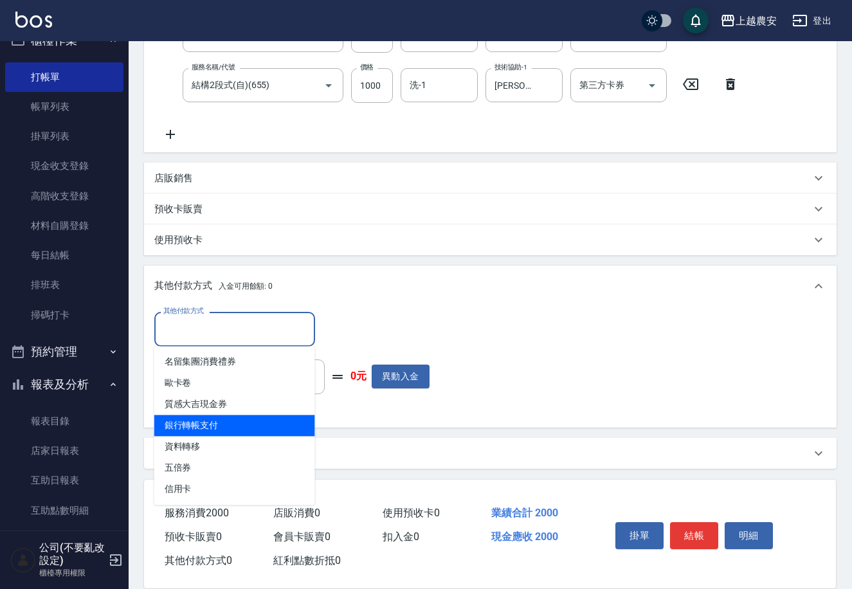
click at [221, 420] on span "銀行轉帳支付" at bounding box center [234, 425] width 161 height 21
type input "銀行轉帳支付"
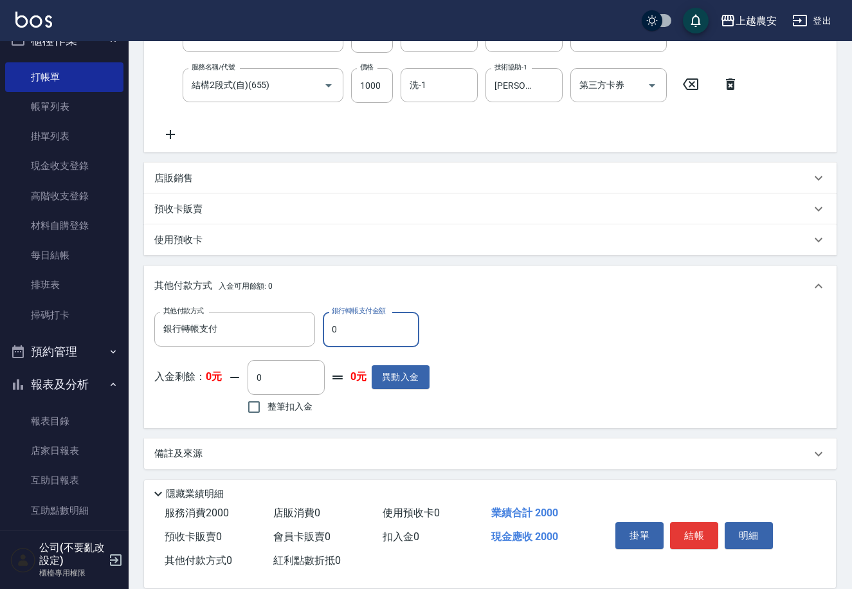
click at [329, 333] on input "0" at bounding box center [371, 329] width 96 height 35
type input "2000"
click at [690, 535] on button "結帳" at bounding box center [694, 535] width 48 height 27
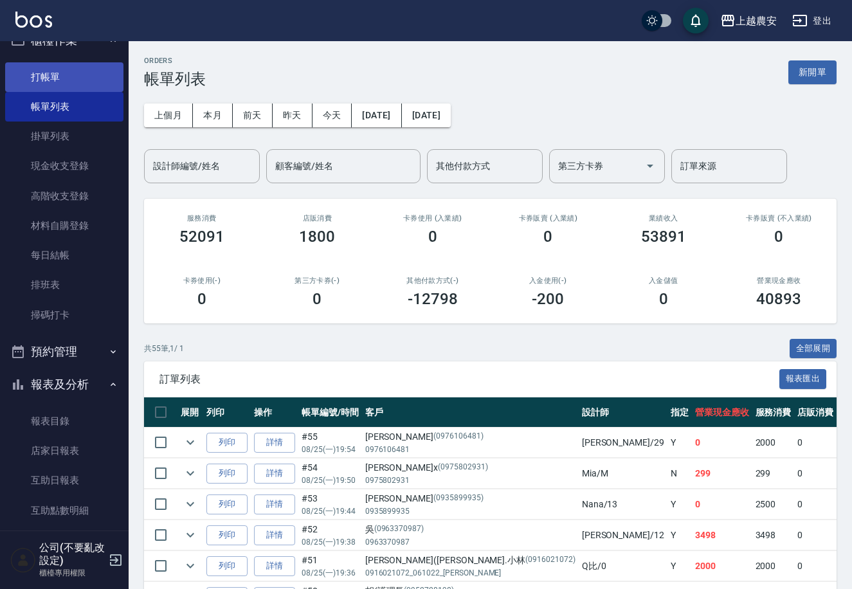
click at [63, 82] on link "打帳單" at bounding box center [64, 77] width 118 height 30
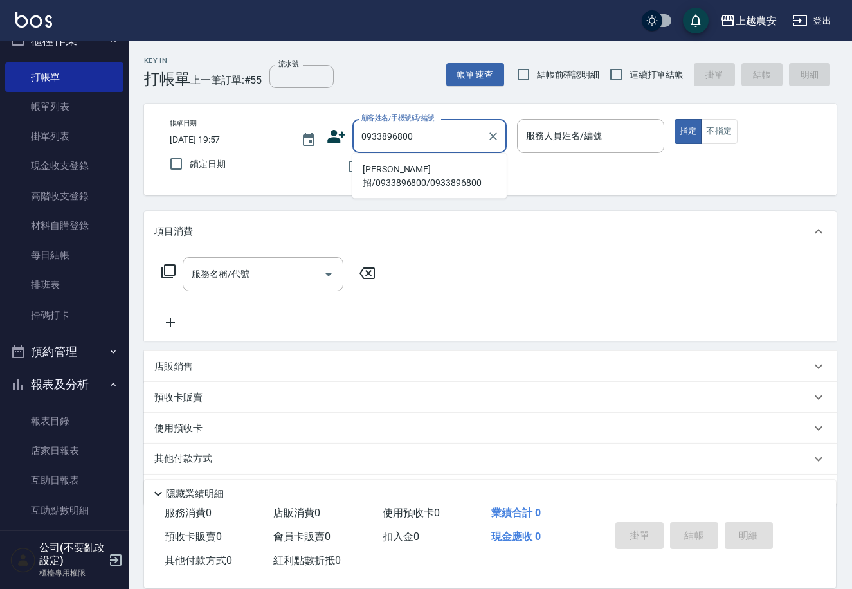
click at [415, 171] on li "林雲招/0933896800/0933896800" at bounding box center [429, 176] width 154 height 35
type input "林雲招/0933896800/0933896800"
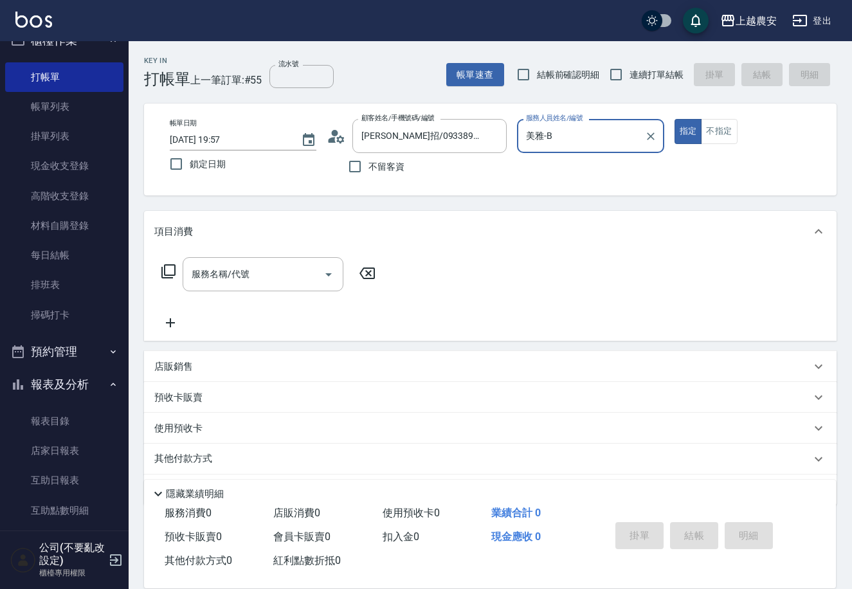
type input "美雅-B"
click at [323, 275] on icon "Open" at bounding box center [328, 274] width 15 height 15
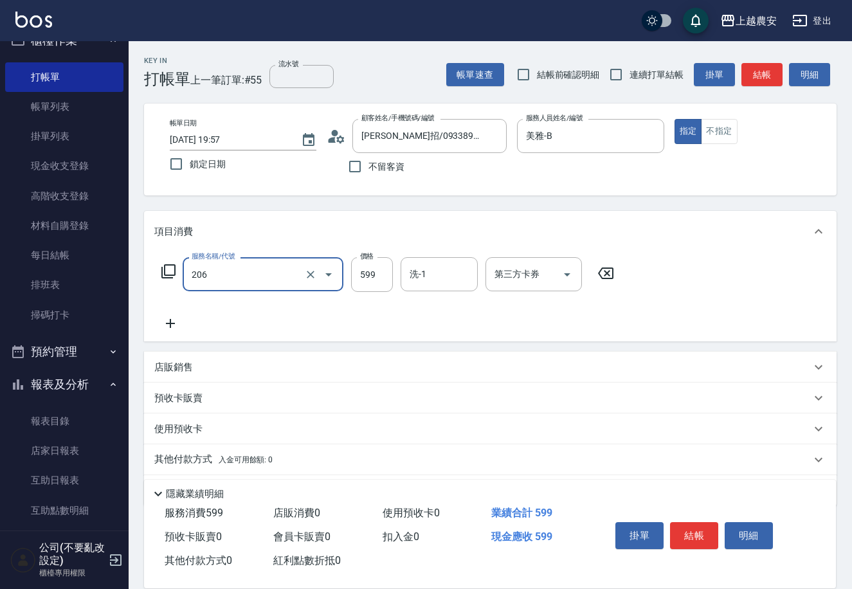
type input "洗+剪(206)"
type input "1100"
click at [703, 527] on button "結帳" at bounding box center [694, 535] width 48 height 27
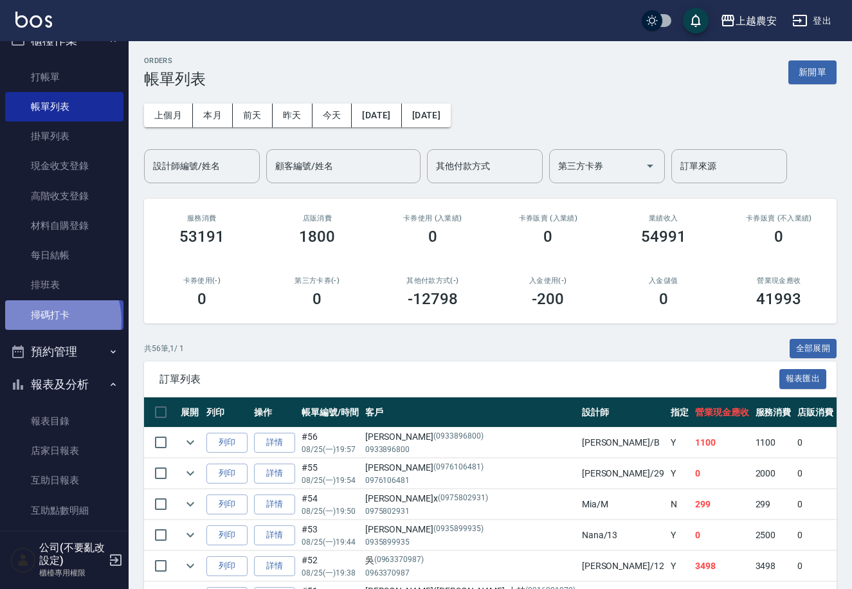
click at [43, 320] on link "掃碼打卡" at bounding box center [64, 315] width 118 height 30
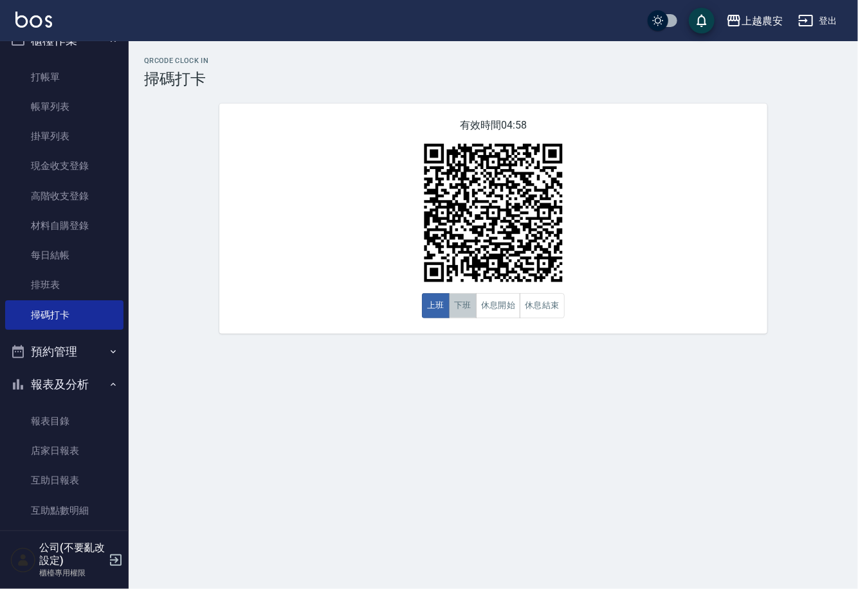
click at [460, 312] on button "下班" at bounding box center [463, 305] width 28 height 25
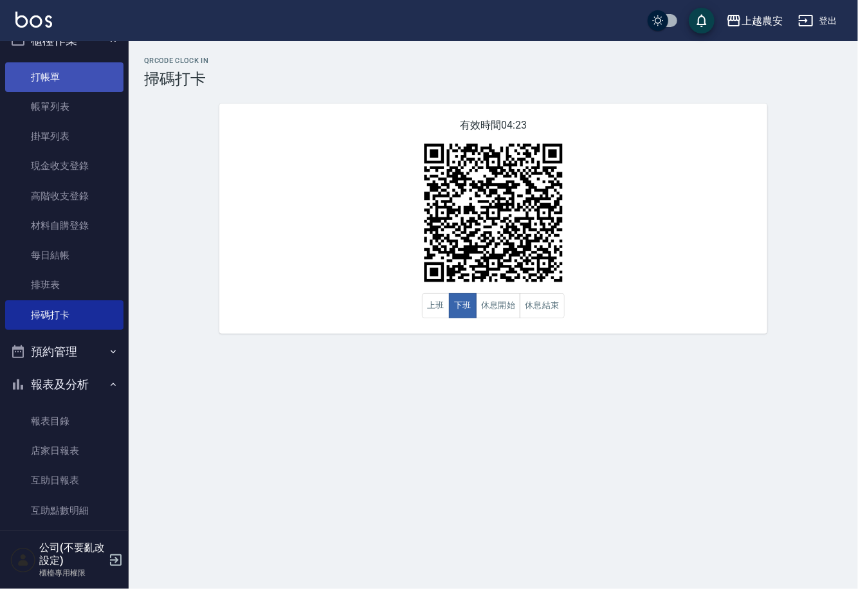
click at [57, 72] on link "打帳單" at bounding box center [64, 77] width 118 height 30
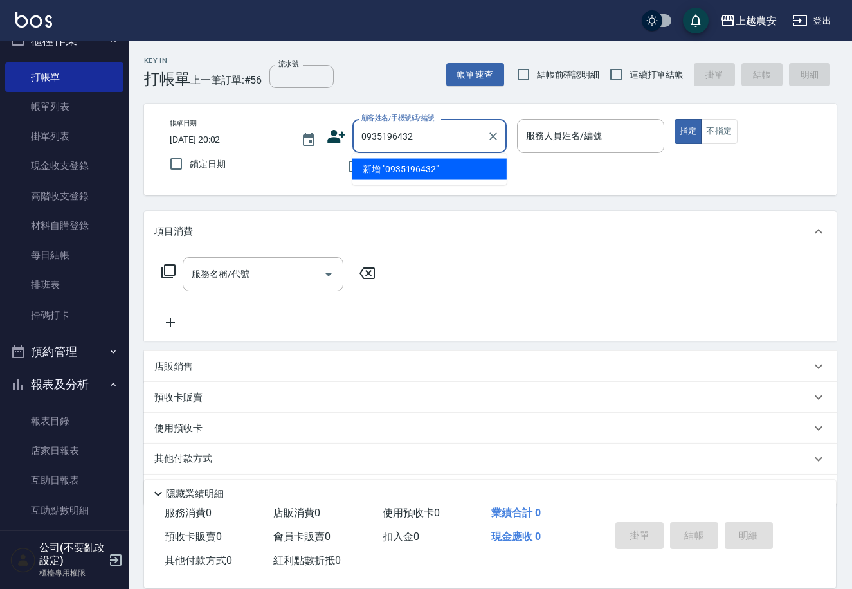
click at [396, 168] on li "新增 "0935196432"" at bounding box center [429, 169] width 154 height 21
type input "0935196432"
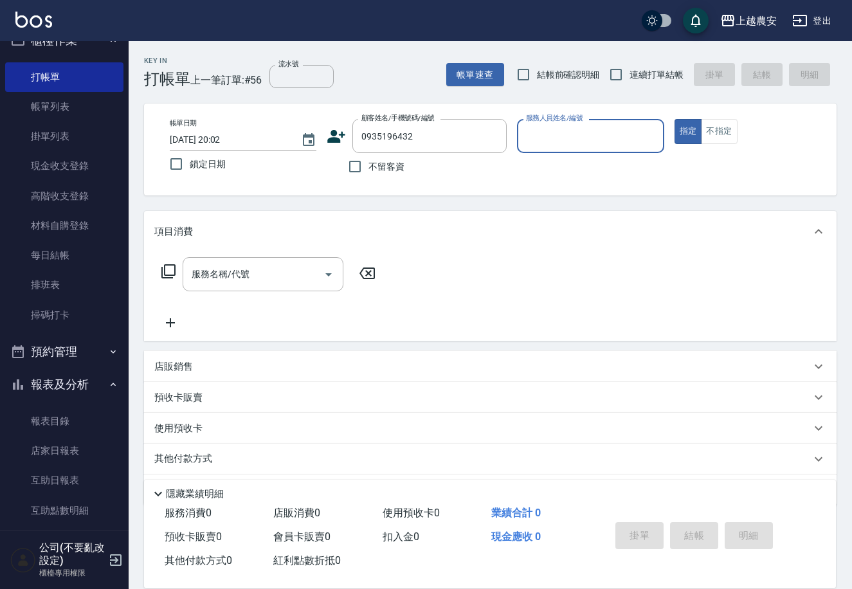
click at [336, 141] on icon at bounding box center [337, 136] width 18 height 13
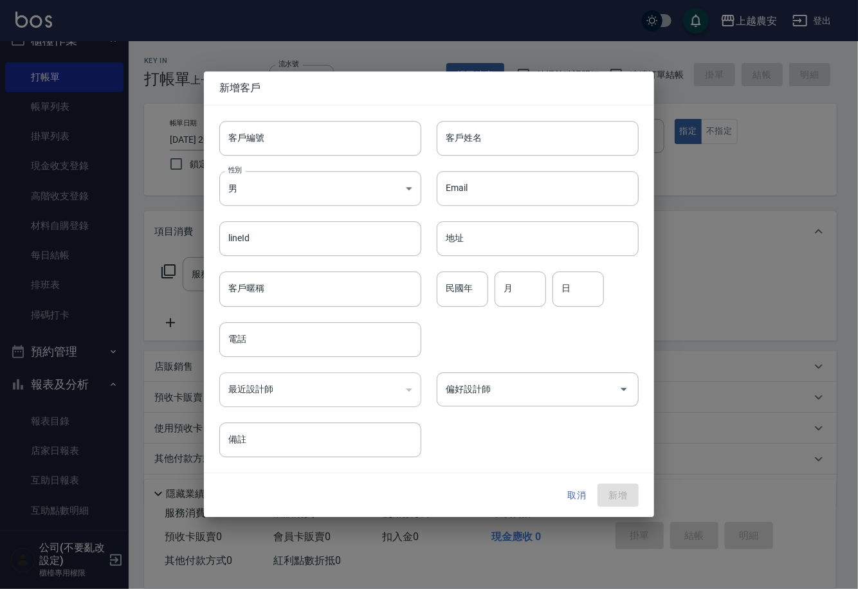
type input "0935196432"
click at [336, 141] on input "客戶編號" at bounding box center [320, 138] width 202 height 35
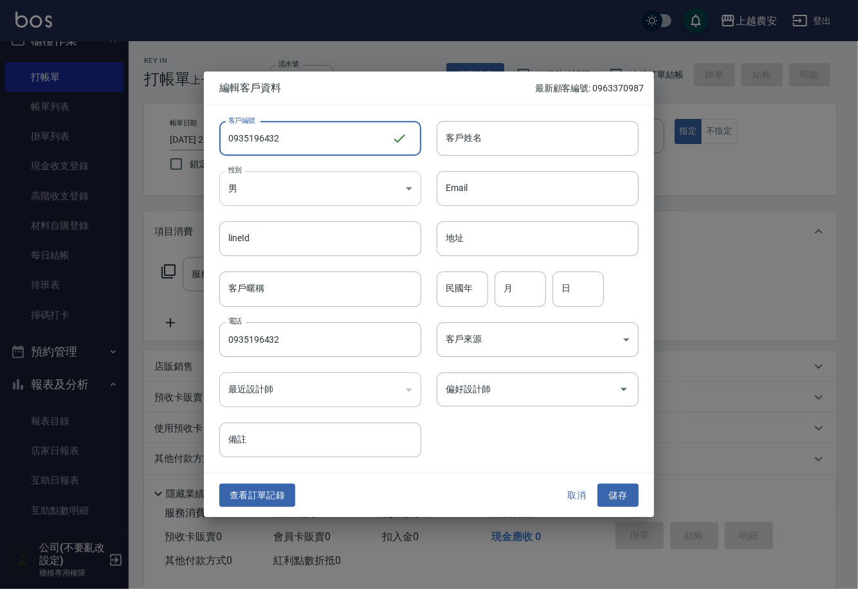
type input "0935196432"
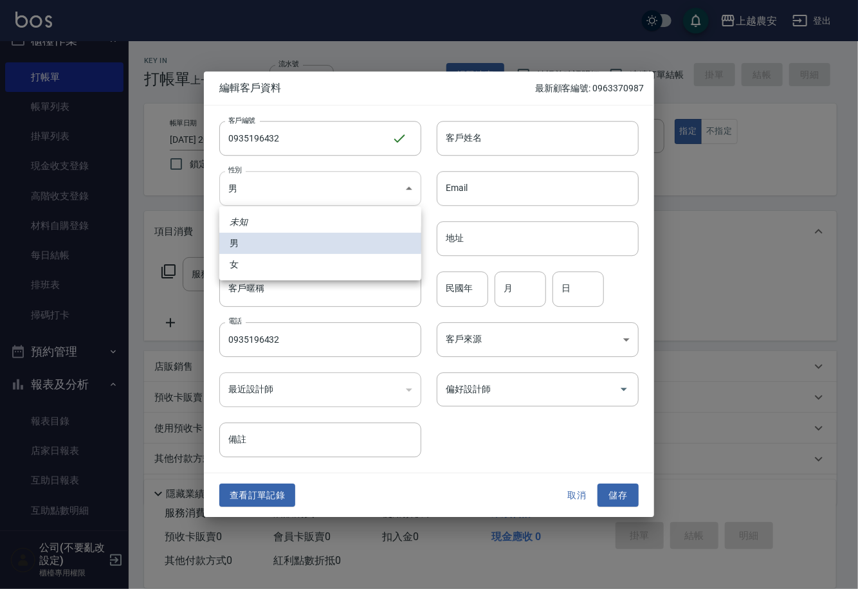
click at [315, 195] on body "上越農安 登出 櫃檯作業 打帳單 帳單列表 掛單列表 現金收支登錄 高階收支登錄 材料自購登錄 每日結帳 排班表 掃碼打卡 預約管理 預約管理 單日預約紀錄 …" at bounding box center [429, 313] width 858 height 627
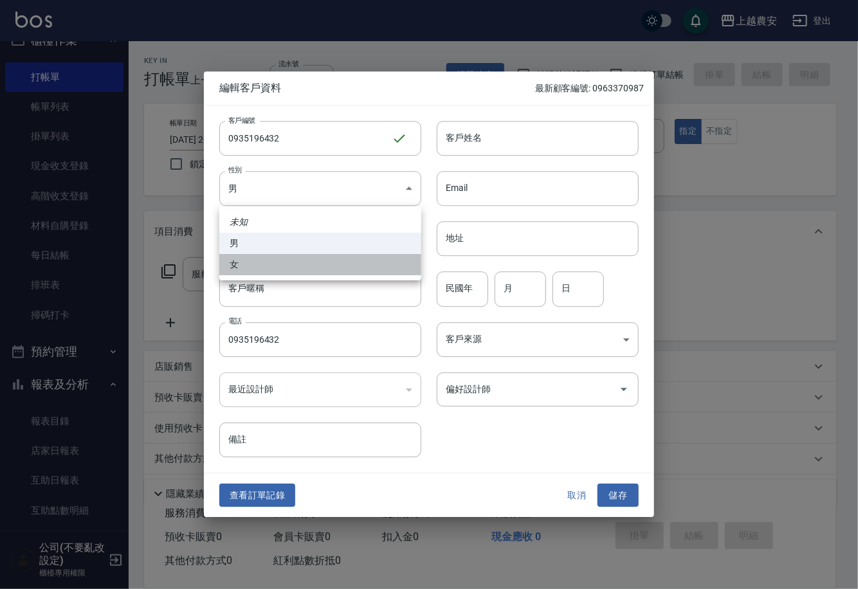
click at [313, 264] on li "女" at bounding box center [320, 264] width 202 height 21
type input "FEMALE"
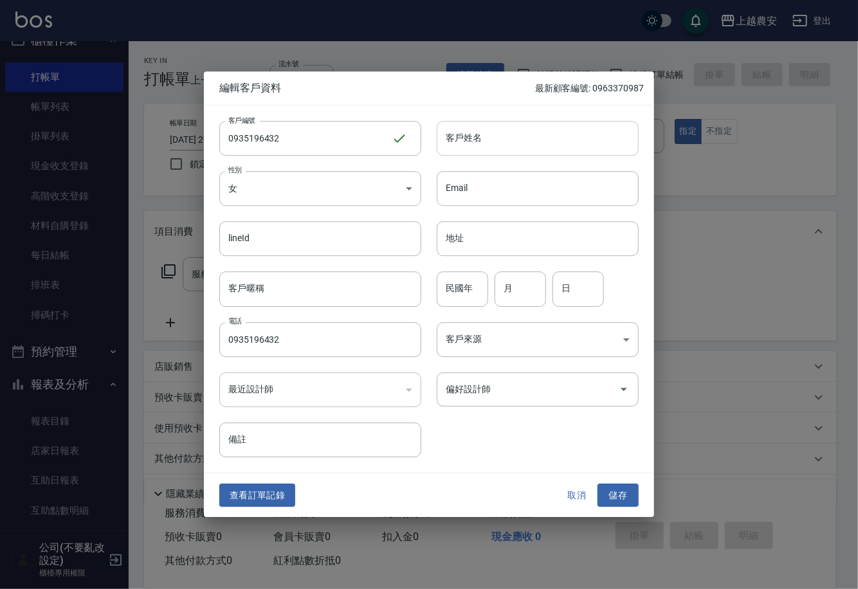
click at [466, 141] on input "客戶姓名" at bounding box center [538, 138] width 202 height 35
type input "李沛瑜"
click at [511, 399] on input "偏好設計師" at bounding box center [527, 389] width 171 height 23
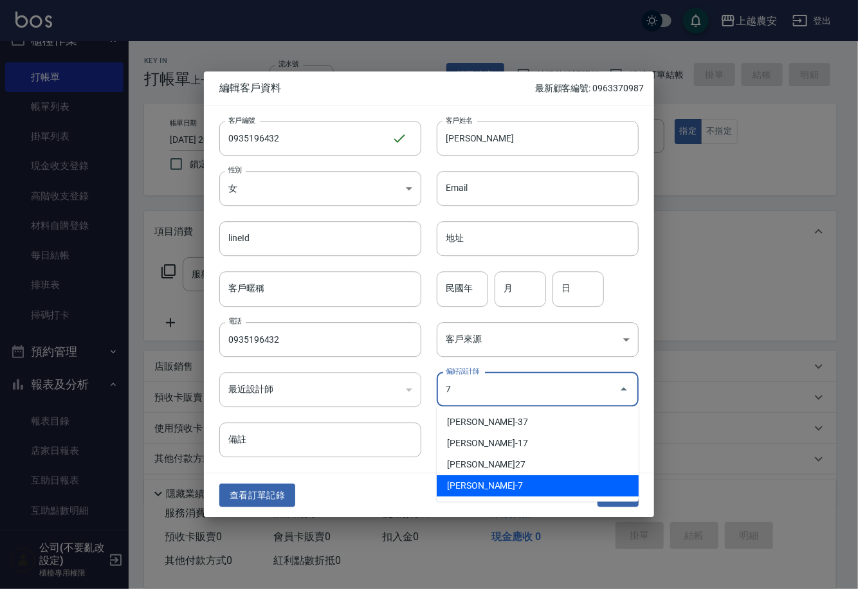
click at [491, 492] on li "林宛樺-7" at bounding box center [538, 485] width 202 height 21
type input "[PERSON_NAME]"
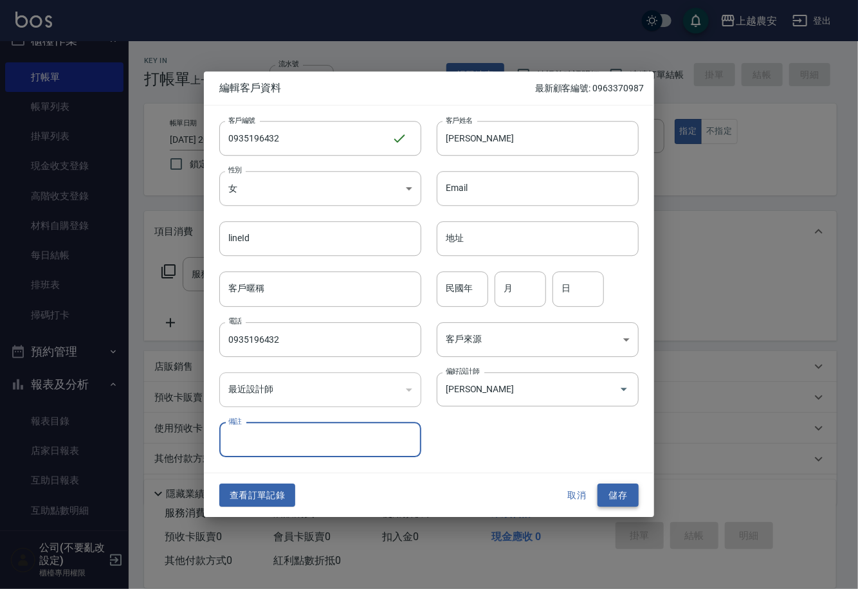
click at [616, 487] on button "儲存" at bounding box center [617, 495] width 41 height 24
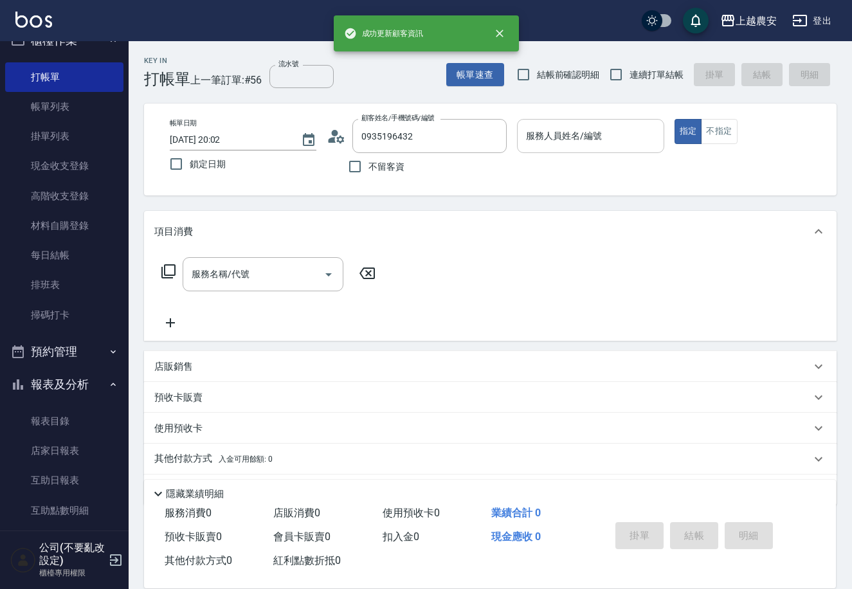
click at [606, 143] on input "服務人員姓名/編號" at bounding box center [590, 136] width 135 height 23
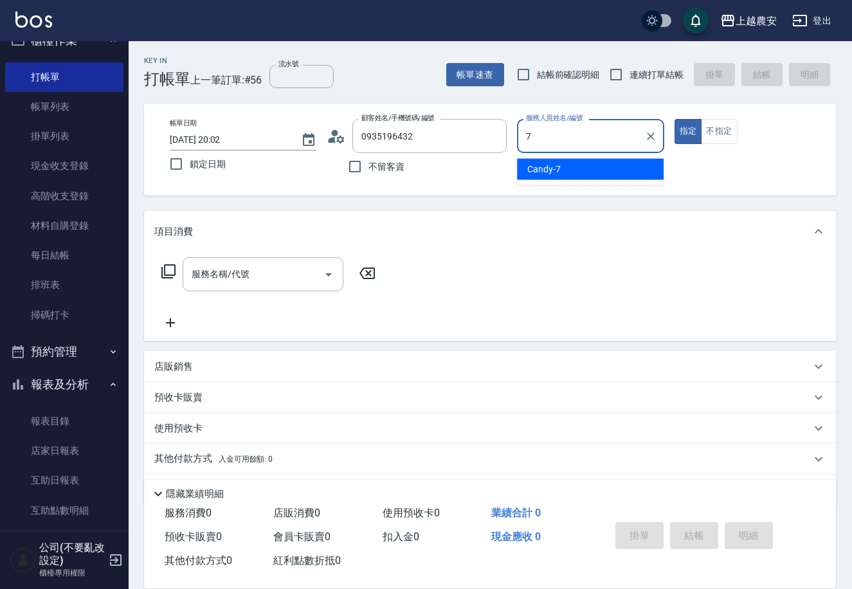
type input "Candy-7"
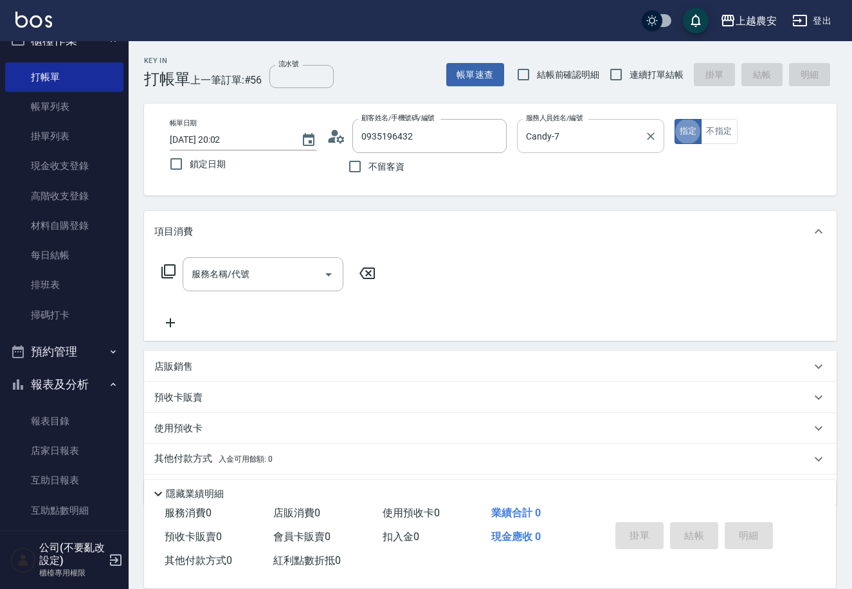
type button "true"
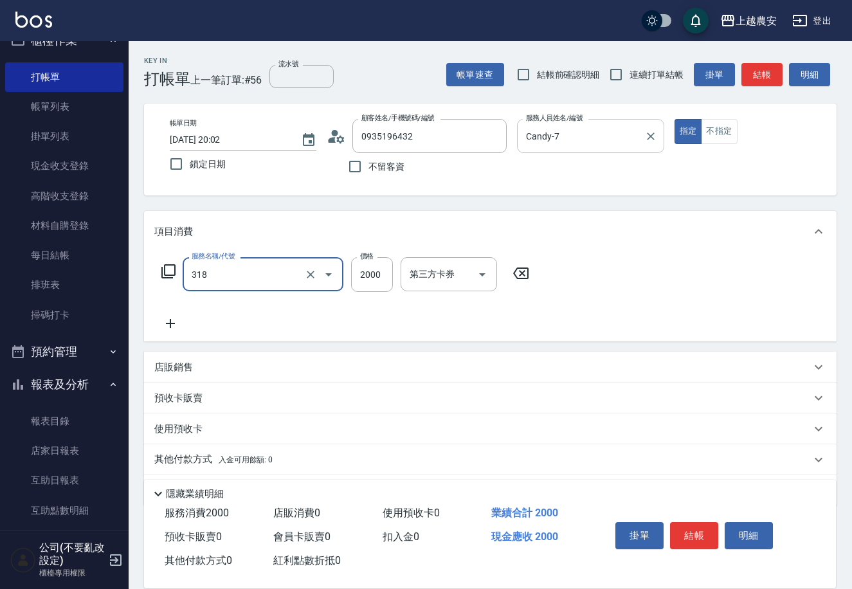
type input "燙髮1500↑(自購)(318)"
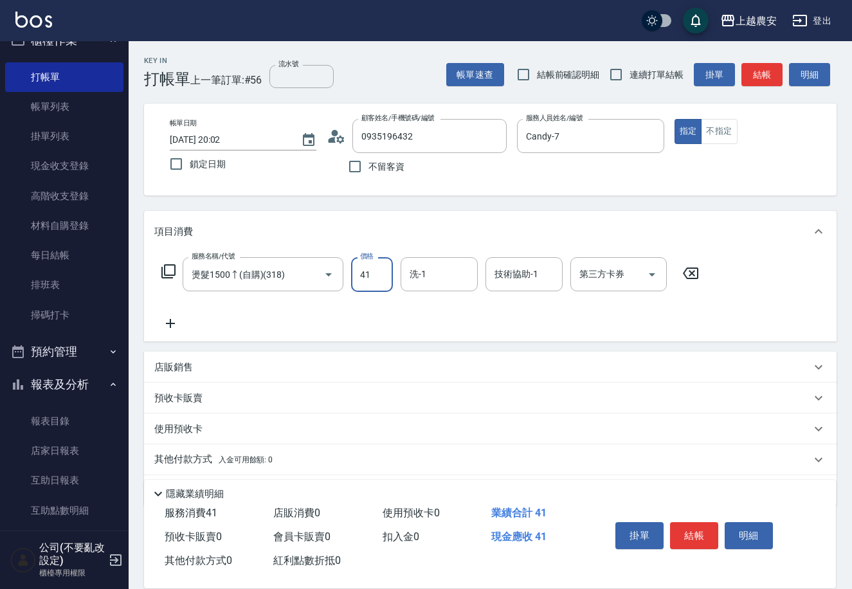
drag, startPoint x: 352, startPoint y: 273, endPoint x: 381, endPoint y: 269, distance: 28.6
click at [381, 269] on input "41" at bounding box center [372, 274] width 42 height 35
type input "1688"
type input "晴晴-37"
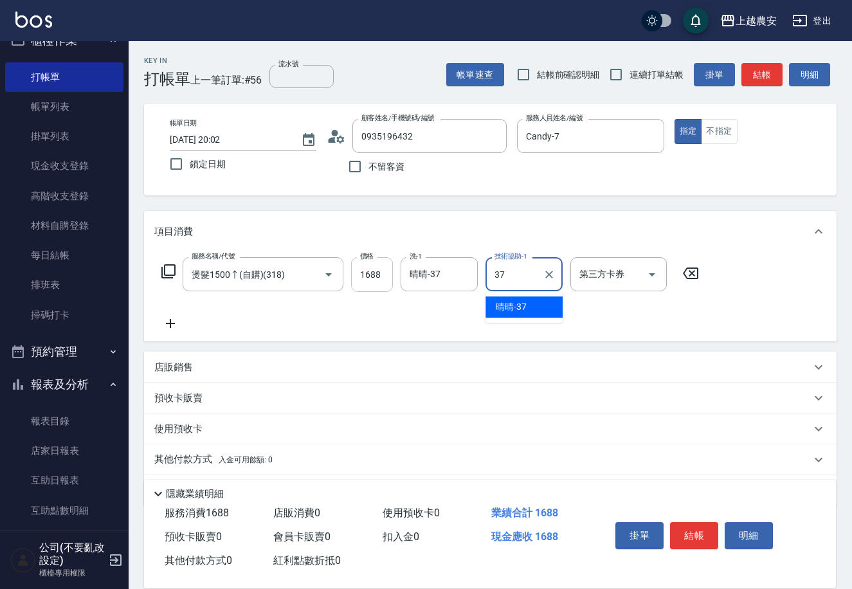
type input "晴晴-37"
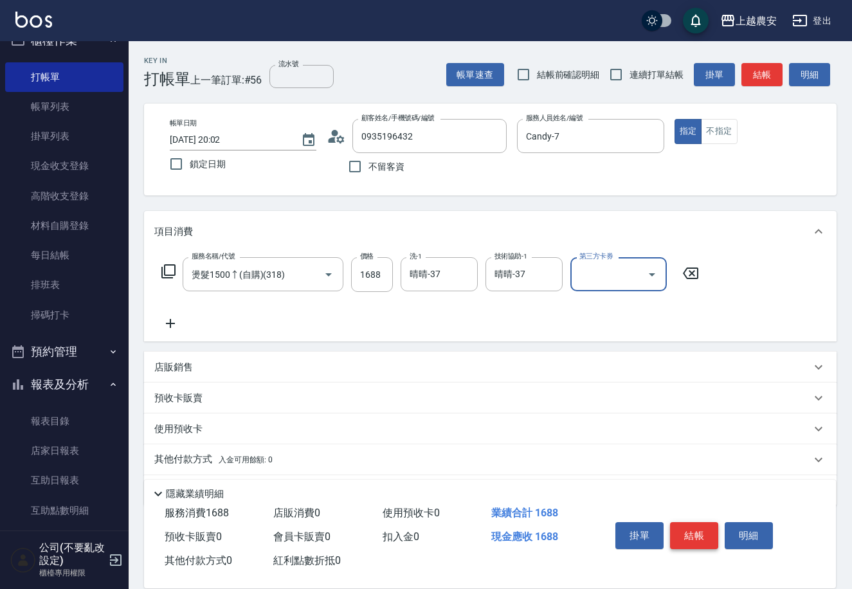
click at [681, 537] on button "結帳" at bounding box center [694, 535] width 48 height 27
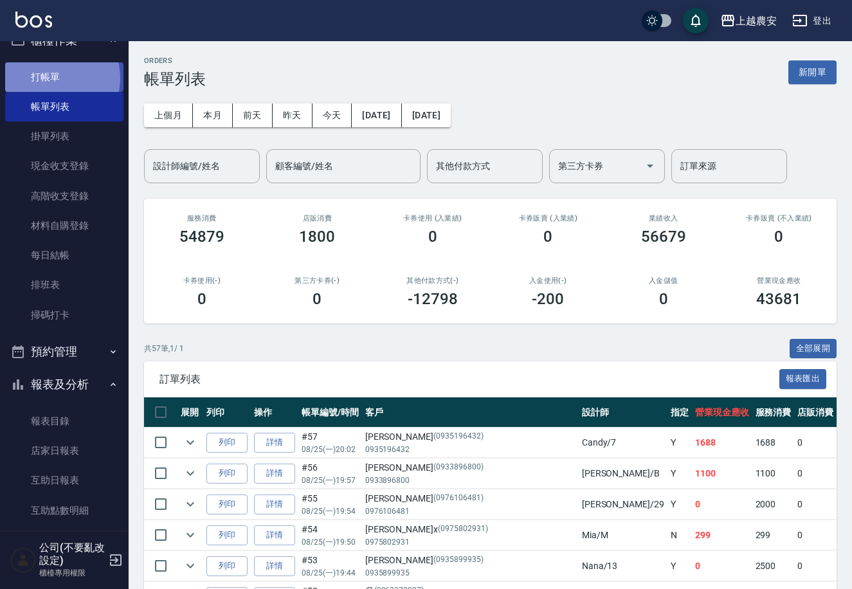
click at [52, 78] on link "打帳單" at bounding box center [64, 77] width 118 height 30
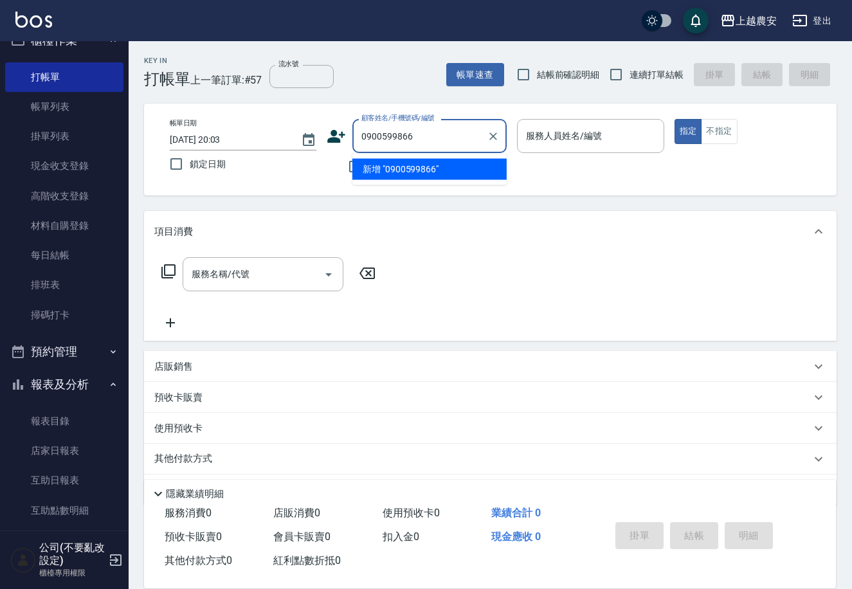
click at [420, 171] on li "新增 "0900599866"" at bounding box center [429, 169] width 154 height 21
type input "0900599866"
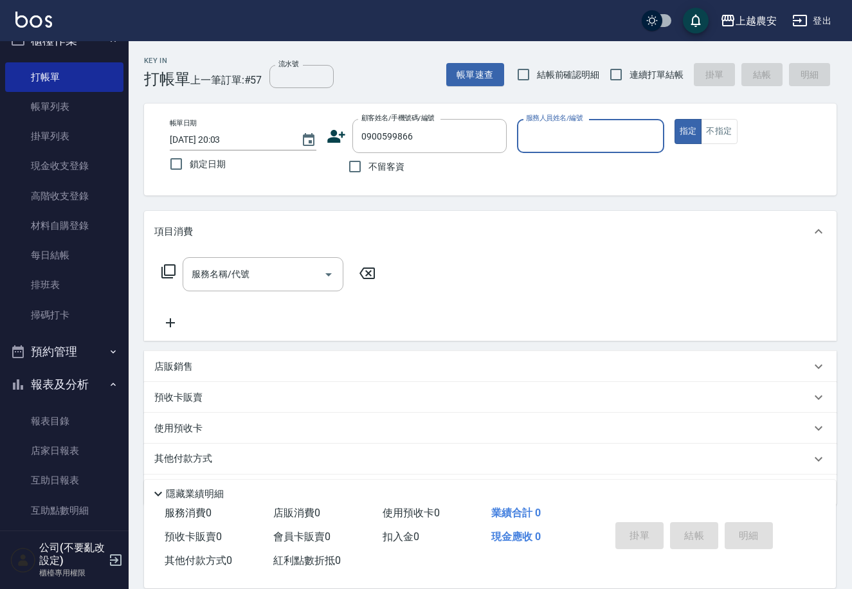
click at [334, 136] on icon at bounding box center [337, 136] width 18 height 13
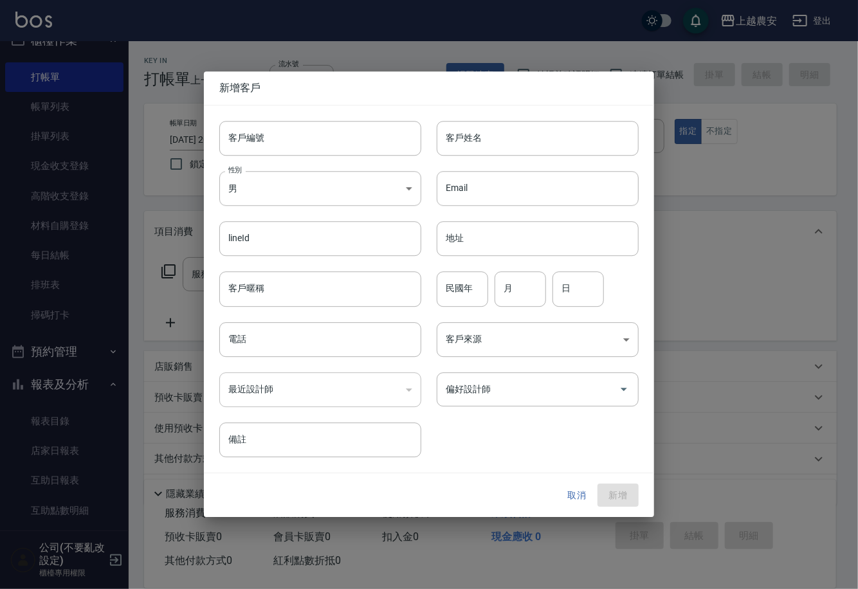
click at [334, 136] on input "客戶編號" at bounding box center [320, 138] width 202 height 35
type input "0900599866"
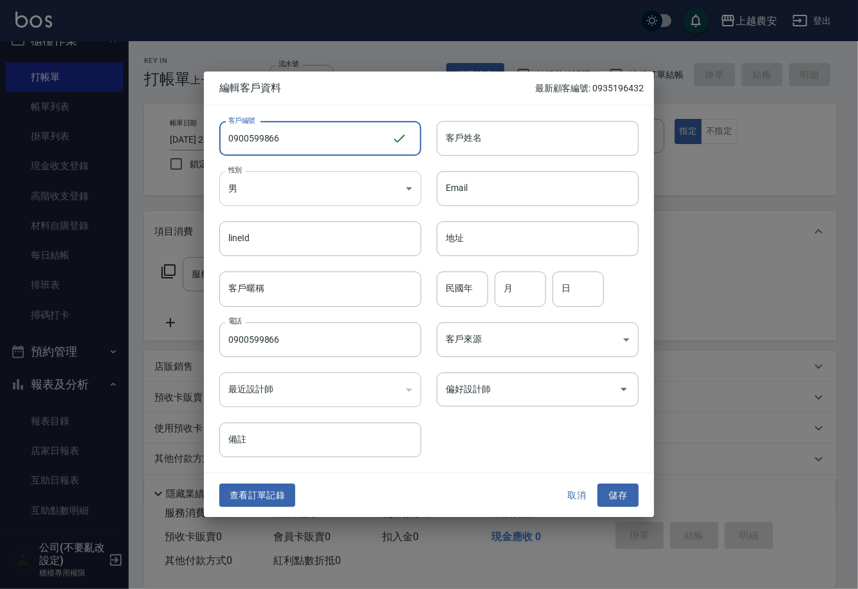
type input "0900599866"
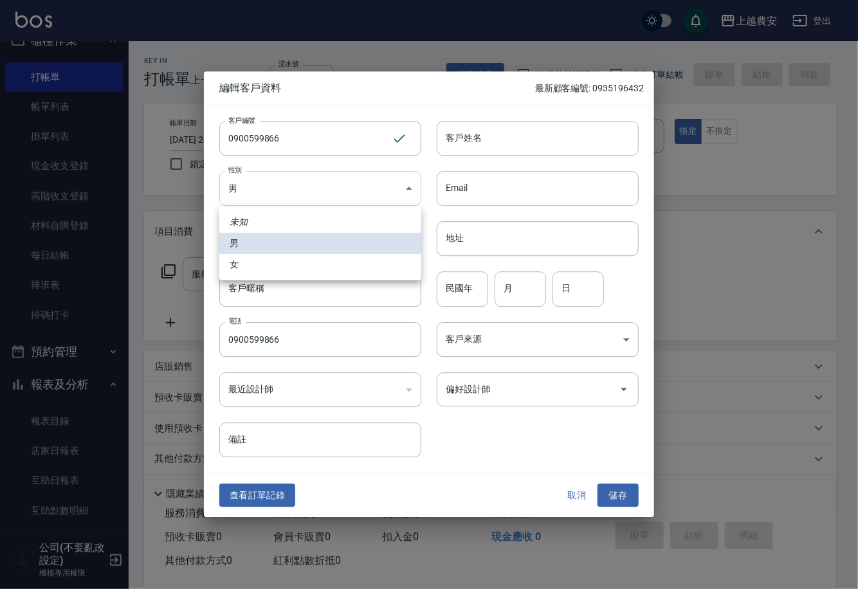
click at [267, 177] on body "上越農安 登出 櫃檯作業 打帳單 帳單列表 掛單列表 現金收支登錄 高階收支登錄 材料自購登錄 每日結帳 排班表 掃碼打卡 預約管理 預約管理 單日預約紀錄 …" at bounding box center [429, 313] width 858 height 627
click at [284, 271] on li "女" at bounding box center [320, 264] width 202 height 21
type input "FEMALE"
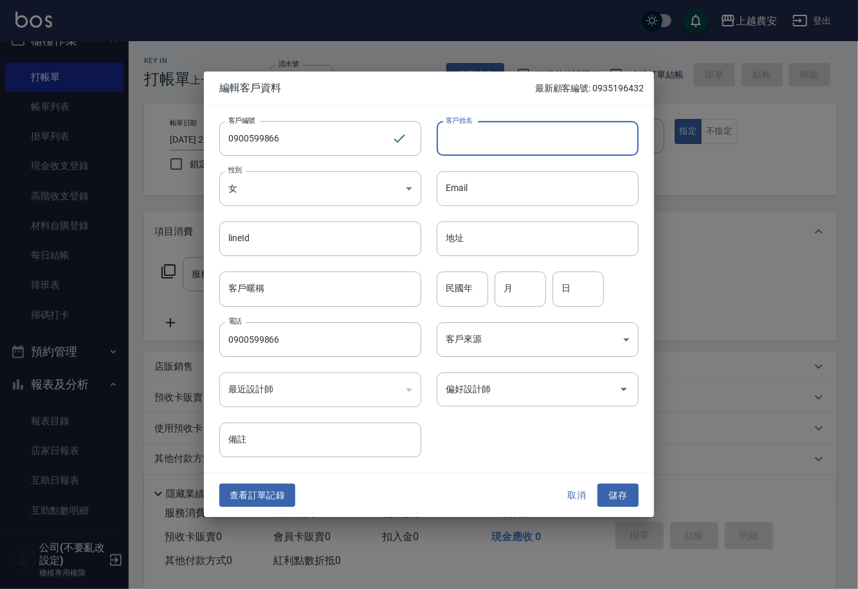
drag, startPoint x: 497, startPoint y: 144, endPoint x: 488, endPoint y: 158, distance: 16.8
click at [497, 144] on input "客戶姓名" at bounding box center [538, 138] width 202 height 35
type input "林"
drag, startPoint x: 611, startPoint y: 496, endPoint x: 614, endPoint y: 437, distance: 59.9
click at [611, 496] on button "儲存" at bounding box center [617, 495] width 41 height 24
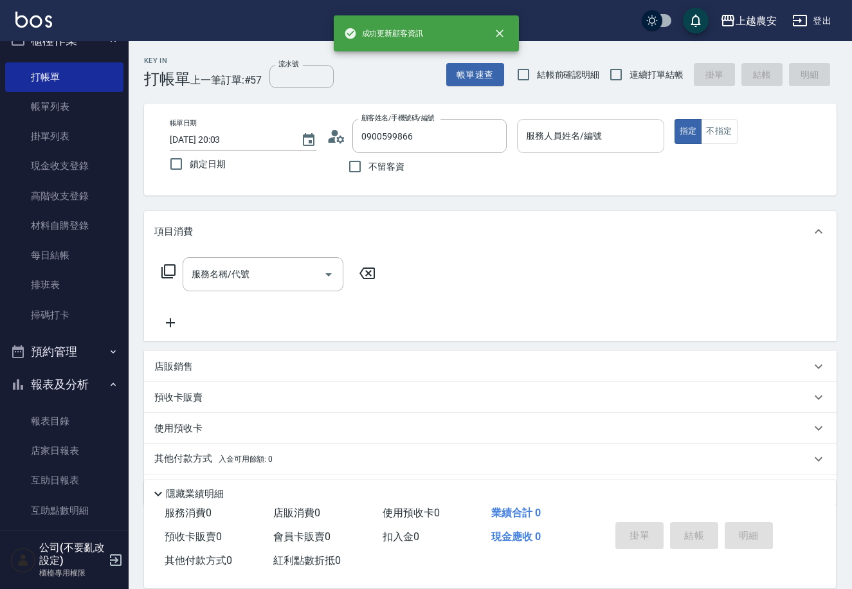
click at [588, 129] on input "服務人員姓名/編號" at bounding box center [590, 136] width 135 height 23
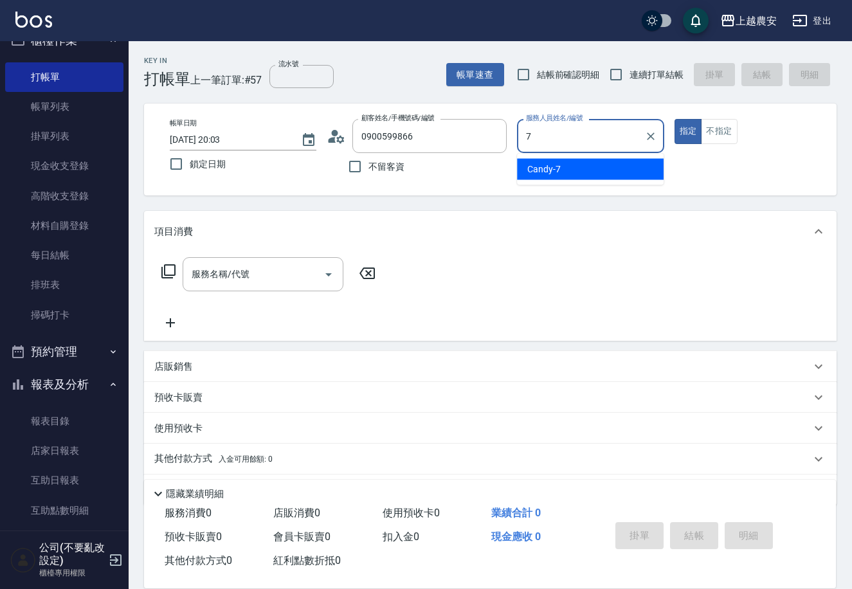
type input "Candy-7"
type button "true"
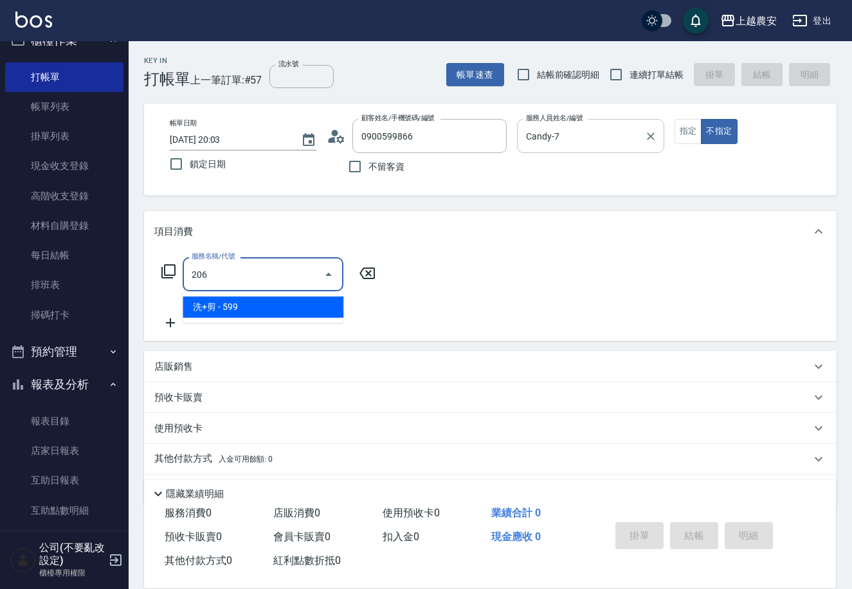
type input "洗+剪(206)"
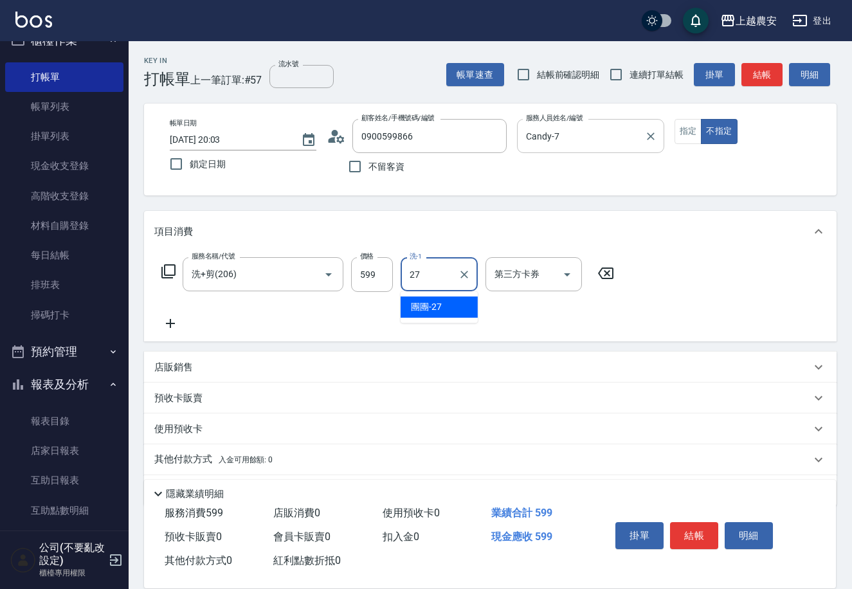
type input "團團-27"
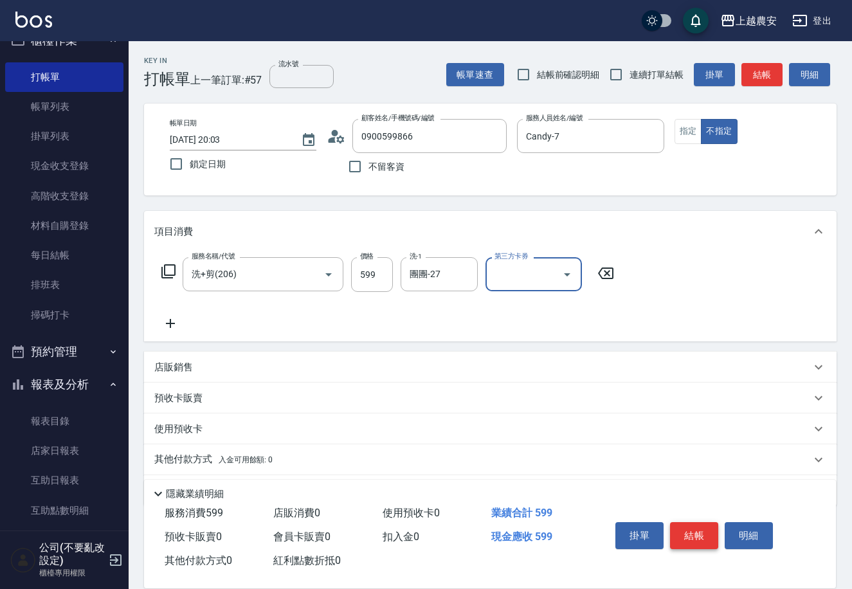
click at [690, 537] on button "結帳" at bounding box center [694, 535] width 48 height 27
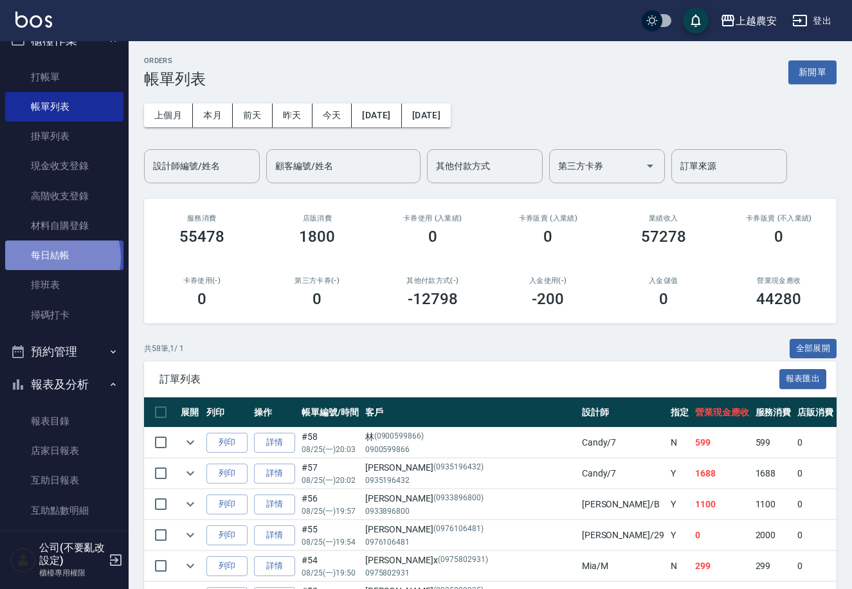
click at [59, 257] on link "每日結帳" at bounding box center [64, 255] width 118 height 30
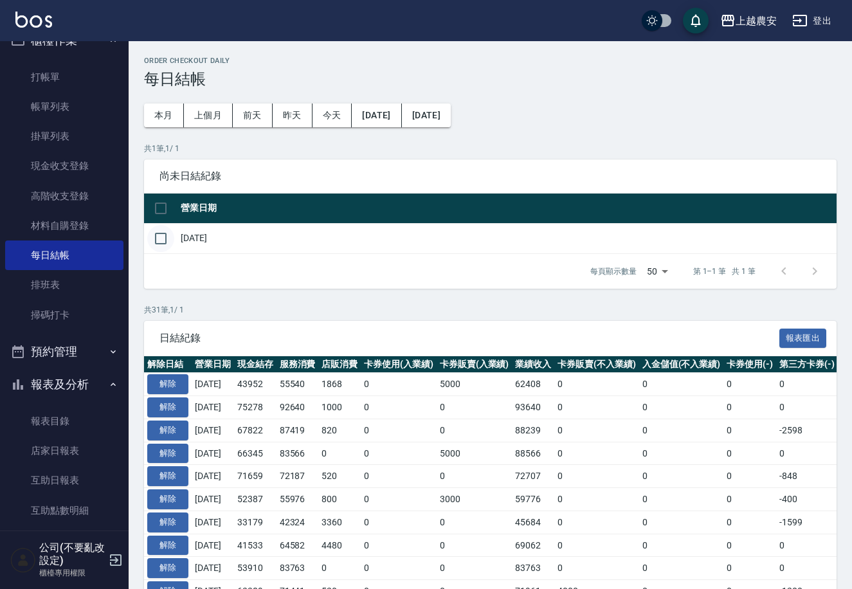
click at [164, 239] on input "checkbox" at bounding box center [160, 238] width 27 height 27
checkbox input "true"
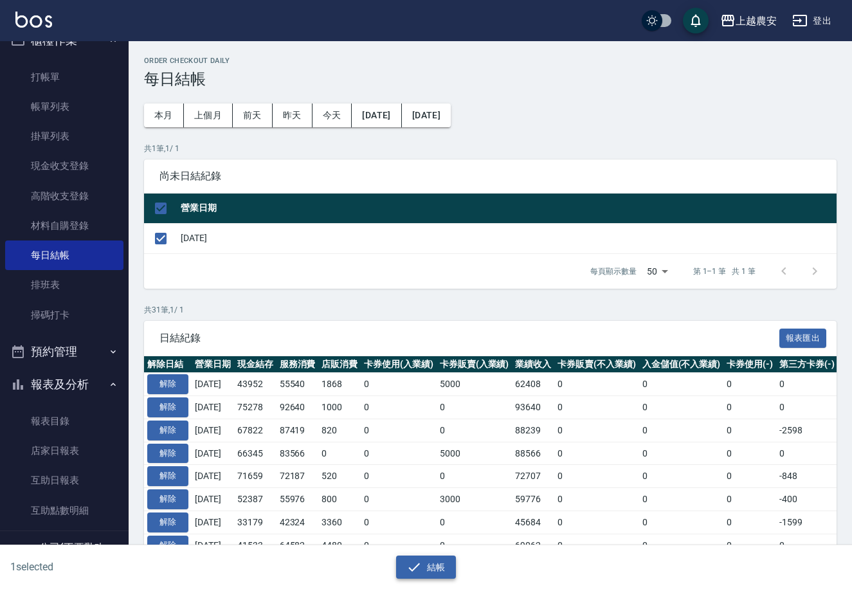
click at [410, 566] on icon "button" at bounding box center [413, 566] width 15 height 15
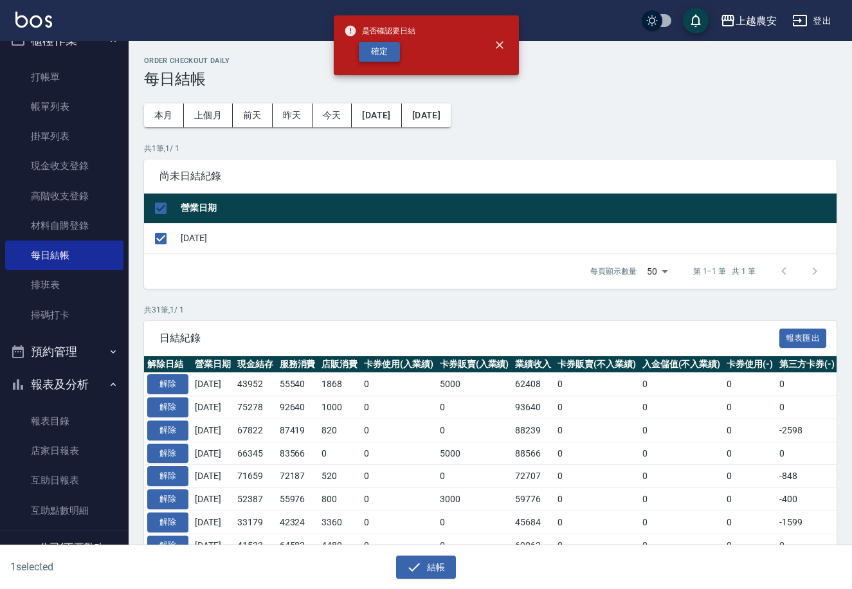
click at [392, 53] on button "確定" at bounding box center [379, 52] width 41 height 20
checkbox input "false"
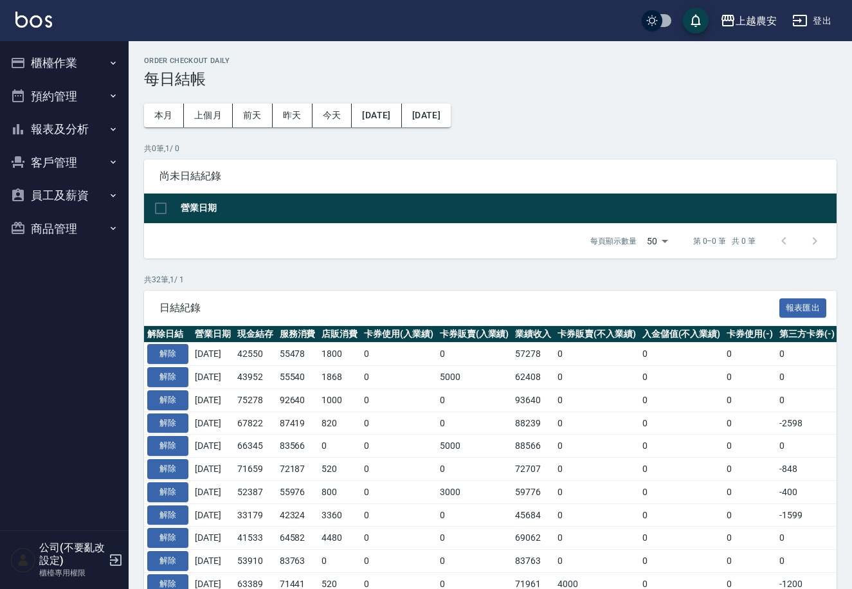
click at [79, 127] on button "報表及分析" at bounding box center [64, 129] width 118 height 33
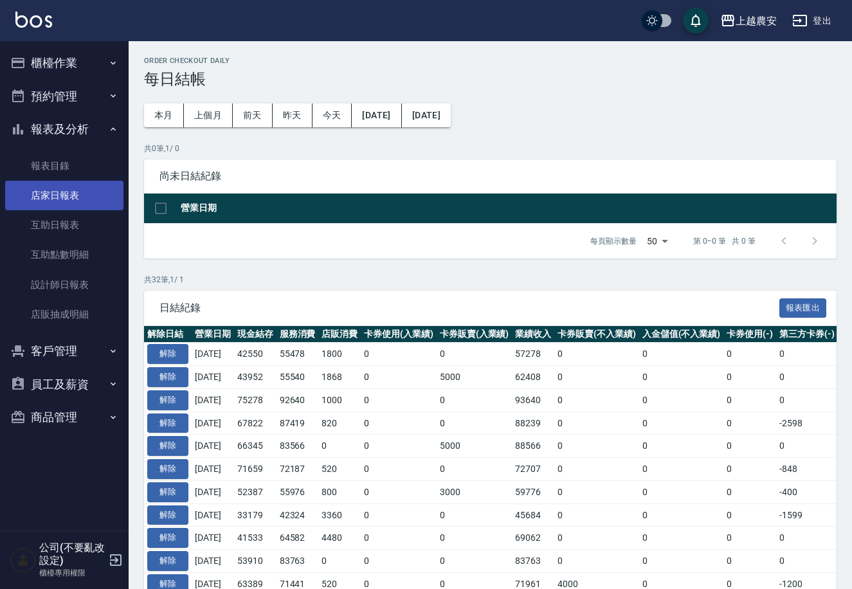
click at [68, 204] on link "店家日報表" at bounding box center [64, 196] width 118 height 30
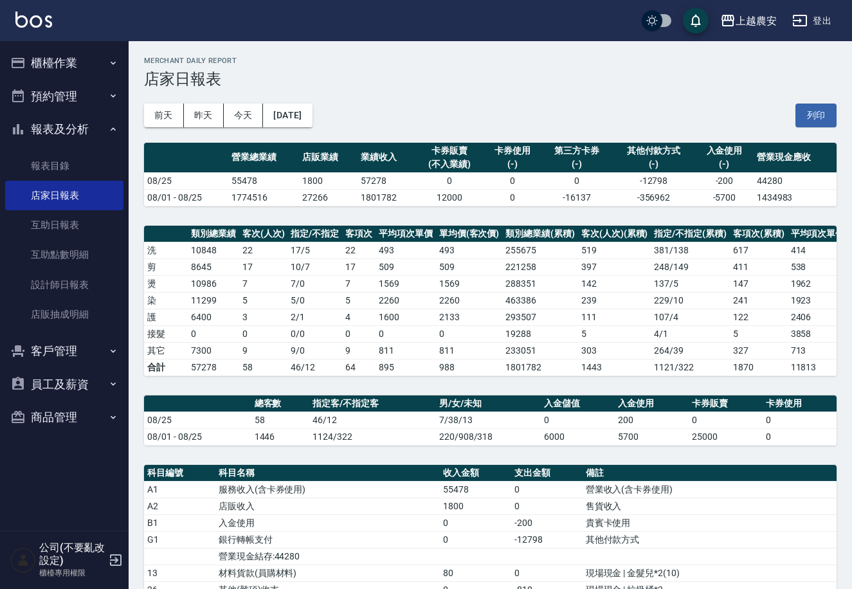
drag, startPoint x: 806, startPoint y: 109, endPoint x: 791, endPoint y: 545, distance: 436.1
click at [806, 109] on button "列印" at bounding box center [815, 116] width 41 height 24
click at [60, 69] on button "櫃檯作業" at bounding box center [64, 62] width 118 height 33
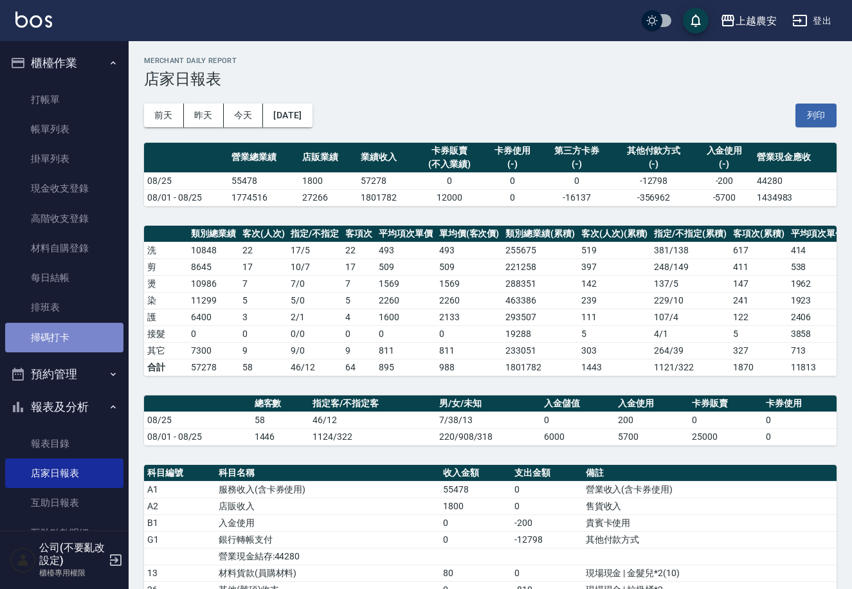
click at [70, 340] on link "掃碼打卡" at bounding box center [64, 338] width 118 height 30
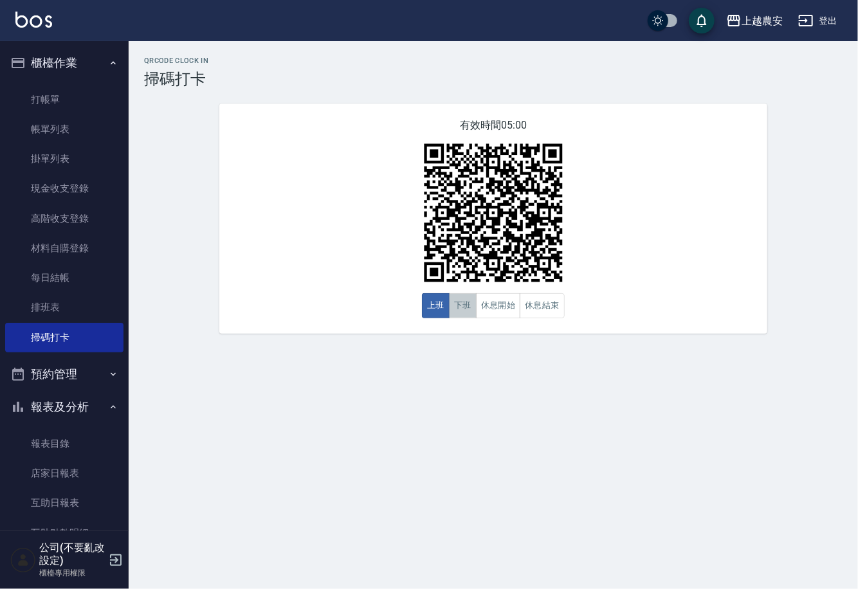
click at [469, 307] on button "下班" at bounding box center [463, 305] width 28 height 25
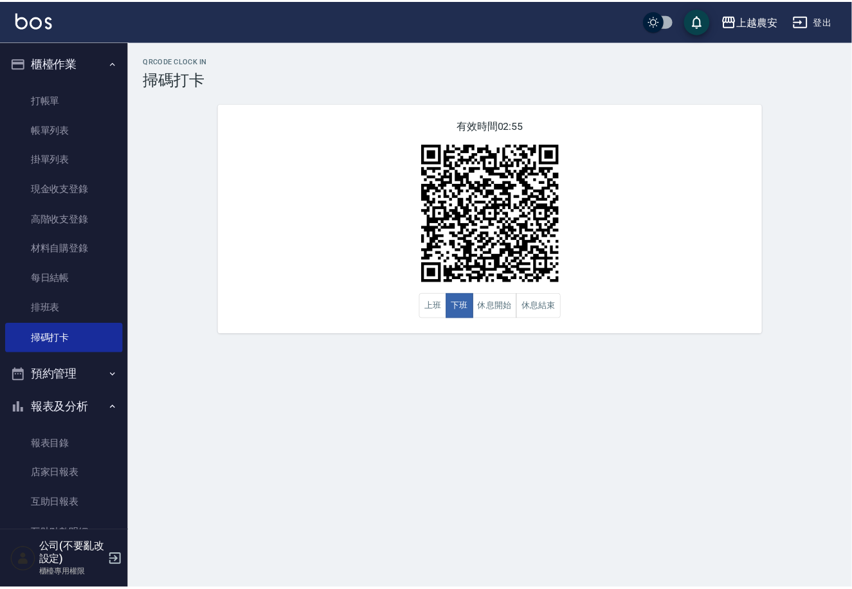
scroll to position [185, 0]
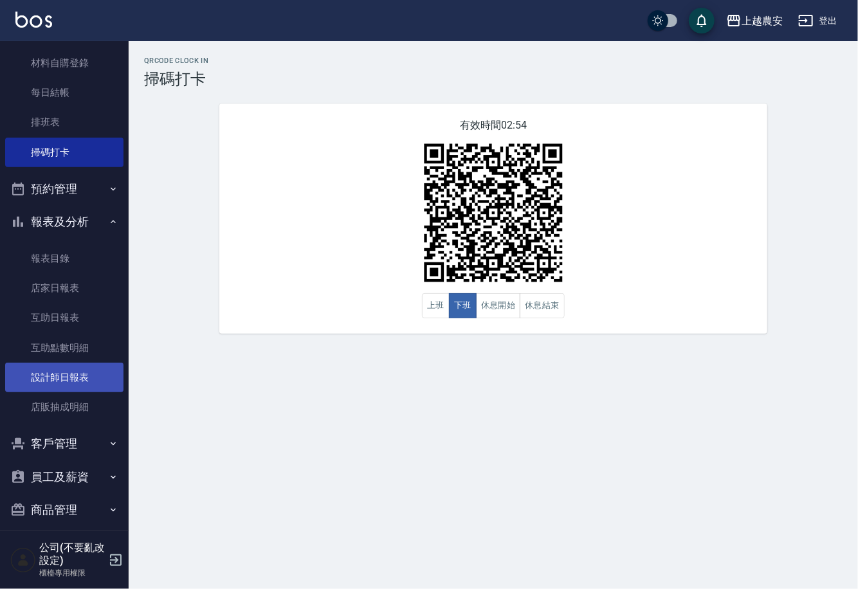
click at [84, 381] on link "設計師日報表" at bounding box center [64, 378] width 118 height 30
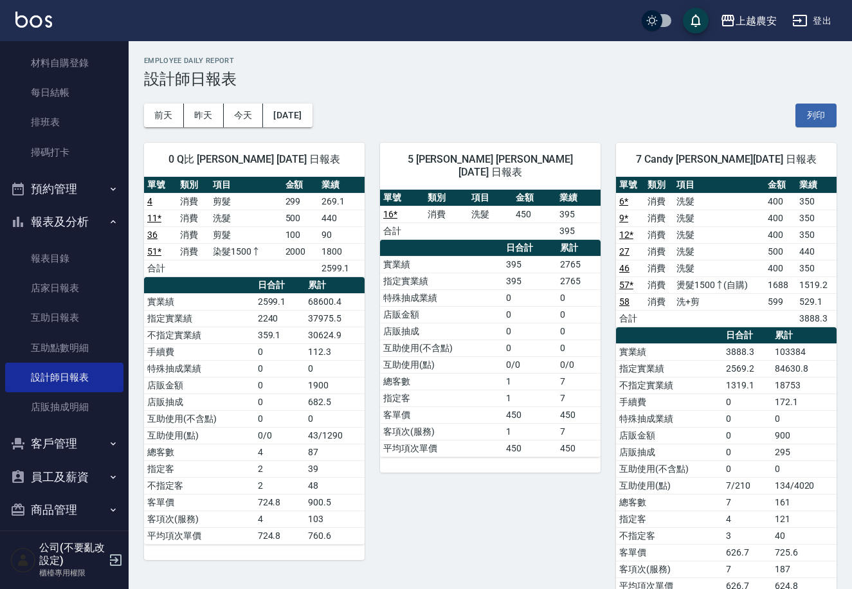
scroll to position [363, 0]
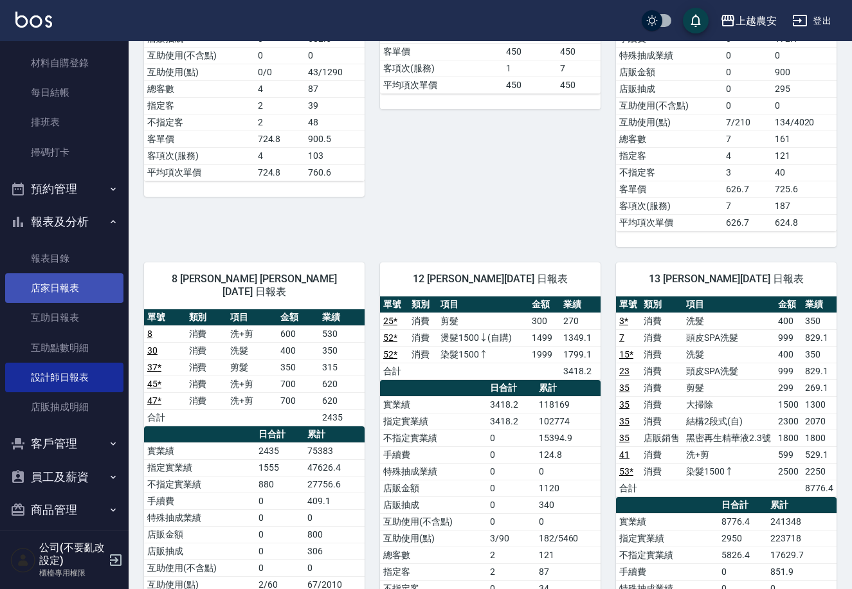
click at [68, 291] on link "店家日報表" at bounding box center [64, 288] width 118 height 30
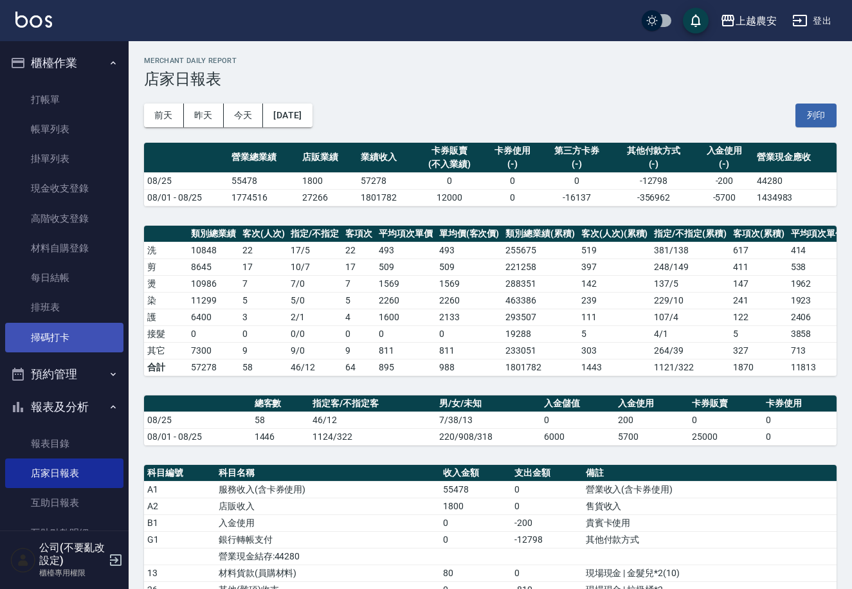
click at [55, 338] on link "掃碼打卡" at bounding box center [64, 338] width 118 height 30
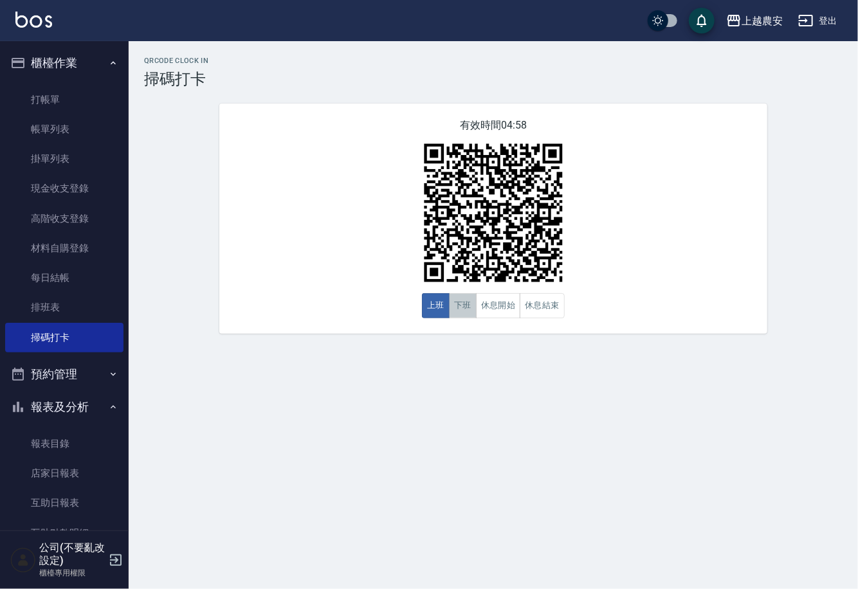
click at [459, 310] on button "下班" at bounding box center [463, 305] width 28 height 25
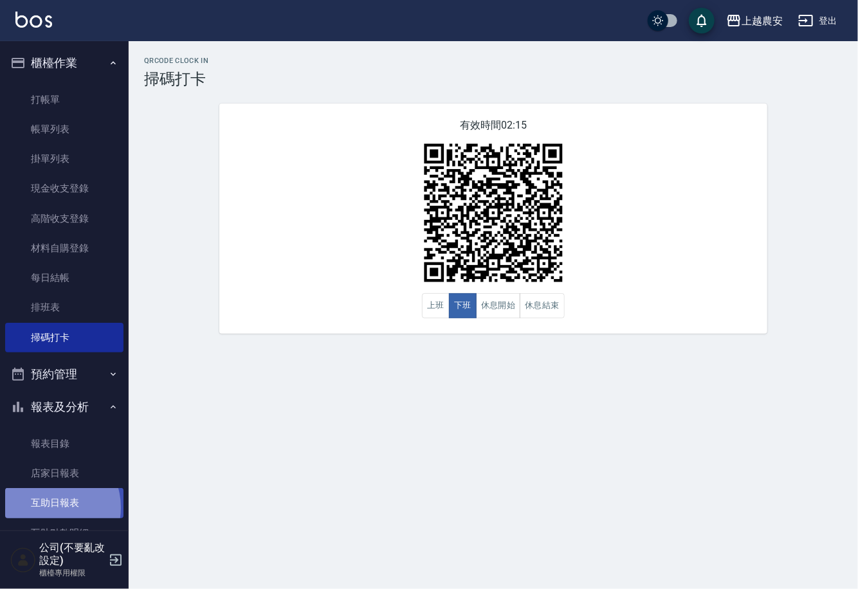
click at [49, 507] on link "互助日報表" at bounding box center [64, 503] width 118 height 30
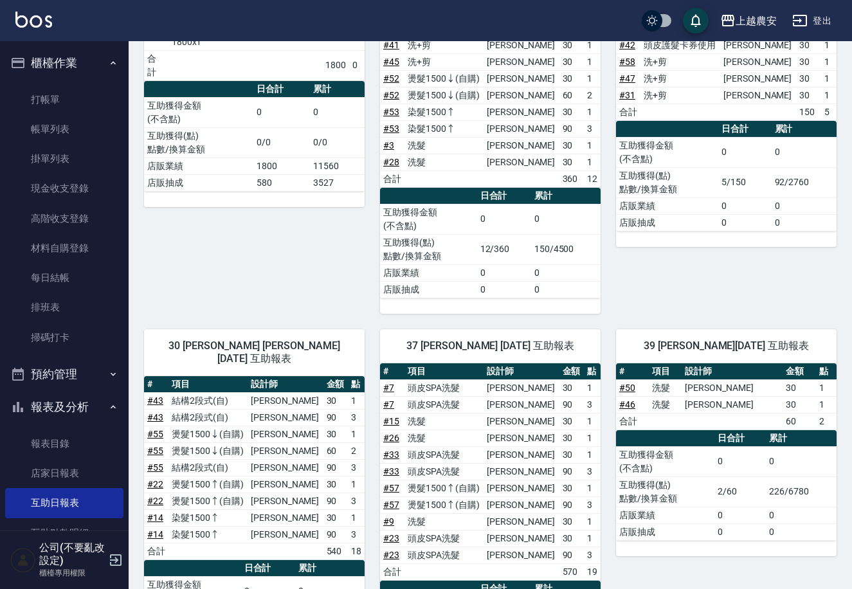
scroll to position [352, 0]
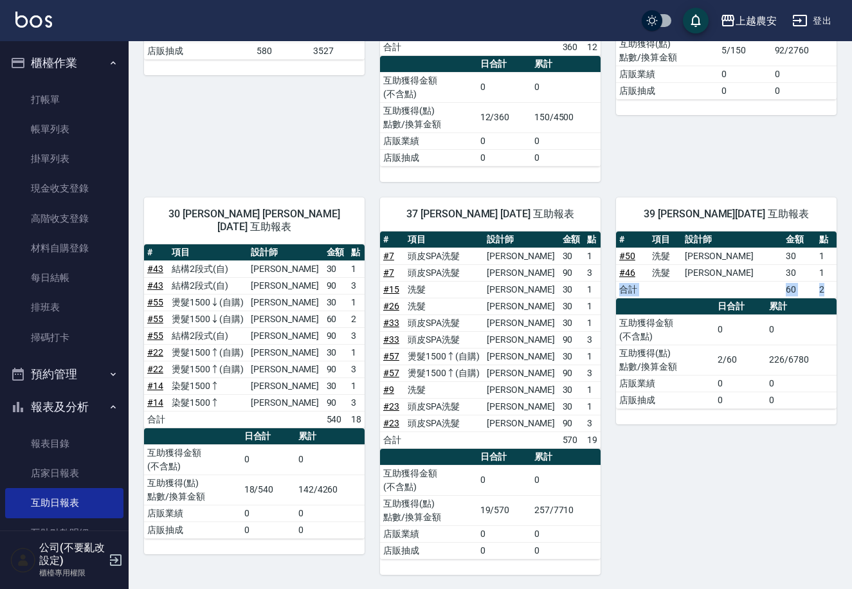
drag, startPoint x: 844, startPoint y: 350, endPoint x: 833, endPoint y: 278, distance: 72.2
click at [833, 278] on div "上越農安 [DATE] 互助日報表 列印時間： [DATE][PHONE_NUMBER]:21 Decrease Daily Report 互助日報表 [DA…" at bounding box center [490, 139] width 723 height 901
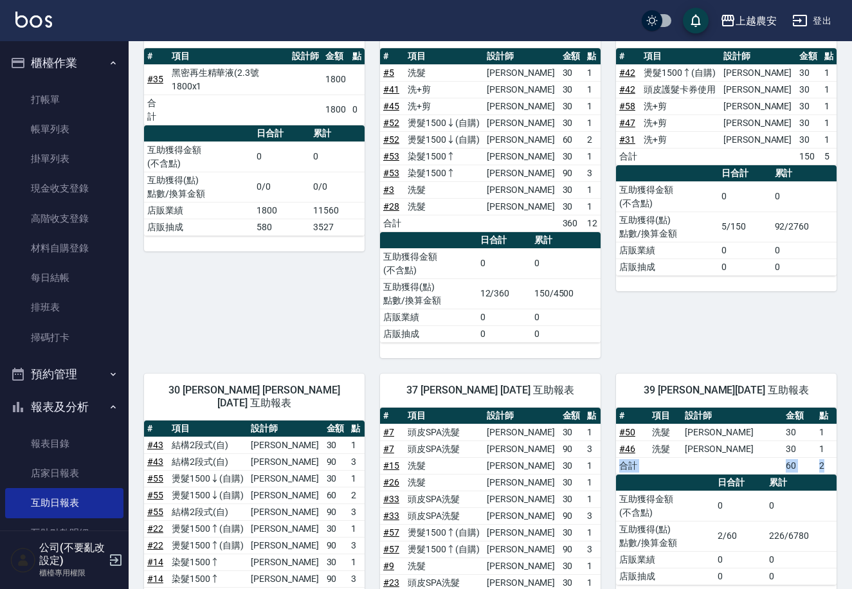
scroll to position [87, 0]
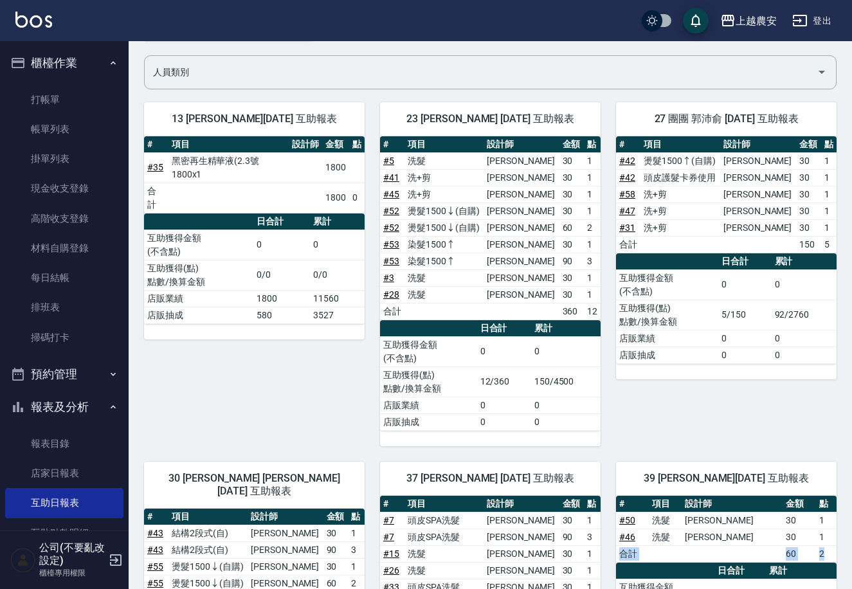
drag, startPoint x: 842, startPoint y: 109, endPoint x: 849, endPoint y: 243, distance: 133.9
click at [851, 240] on html "上越農安 登出 櫃檯作業 打帳單 帳單列表 掛單列表 現金收支登錄 高階收支登錄 材料自購登錄 每日結帳 排班表 掃碼打卡 預約管理 預約管理 單日預約紀錄 …" at bounding box center [426, 384] width 852 height 942
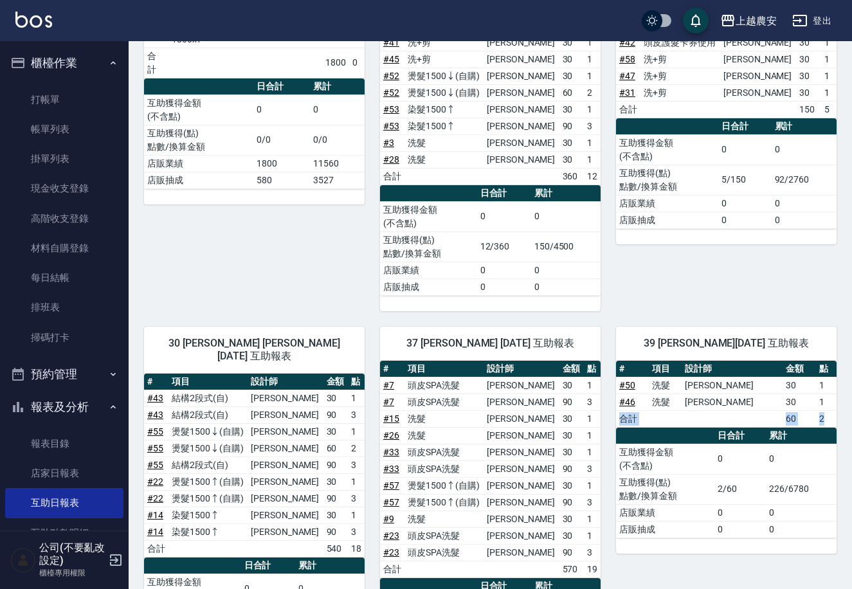
scroll to position [0, 0]
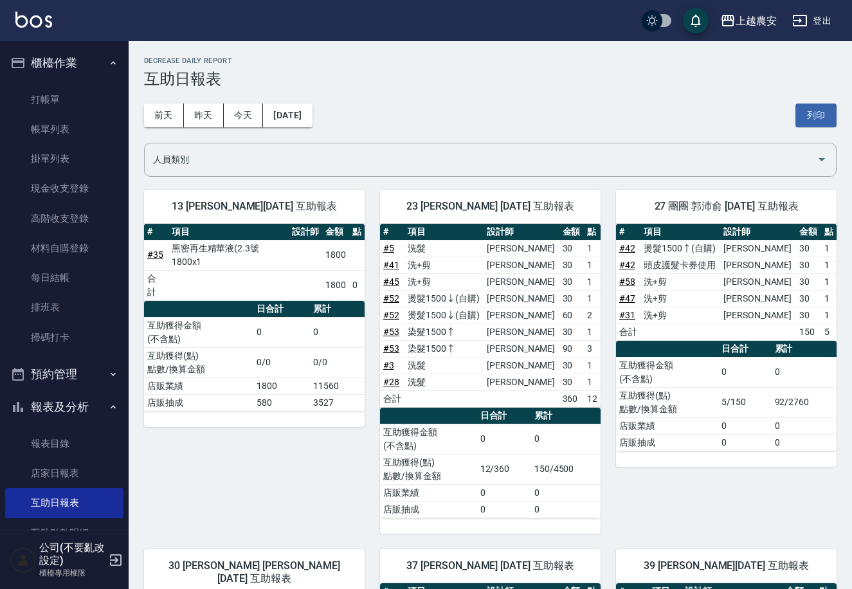
click at [554, 87] on h3 "互助日報表" at bounding box center [490, 79] width 692 height 18
click at [68, 338] on link "掃碼打卡" at bounding box center [64, 338] width 118 height 30
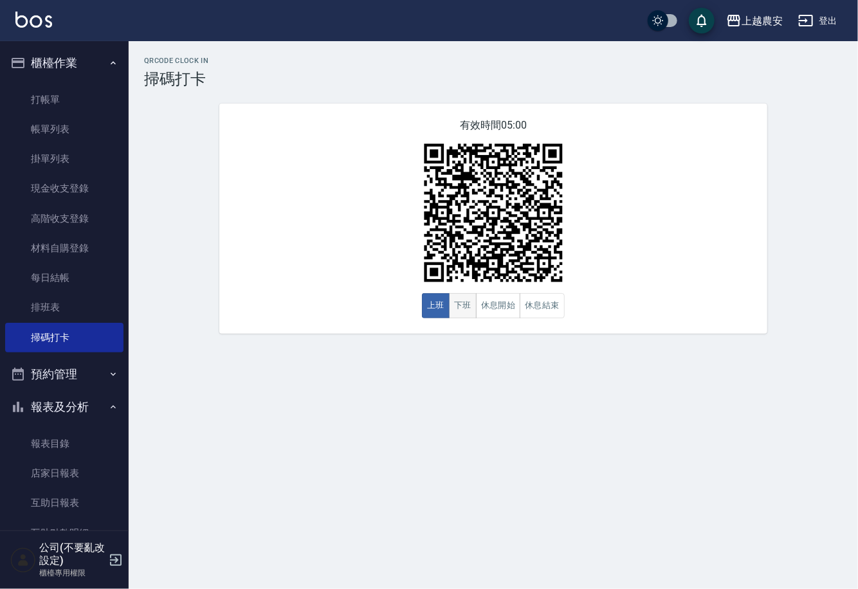
click at [467, 307] on button "下班" at bounding box center [463, 305] width 28 height 25
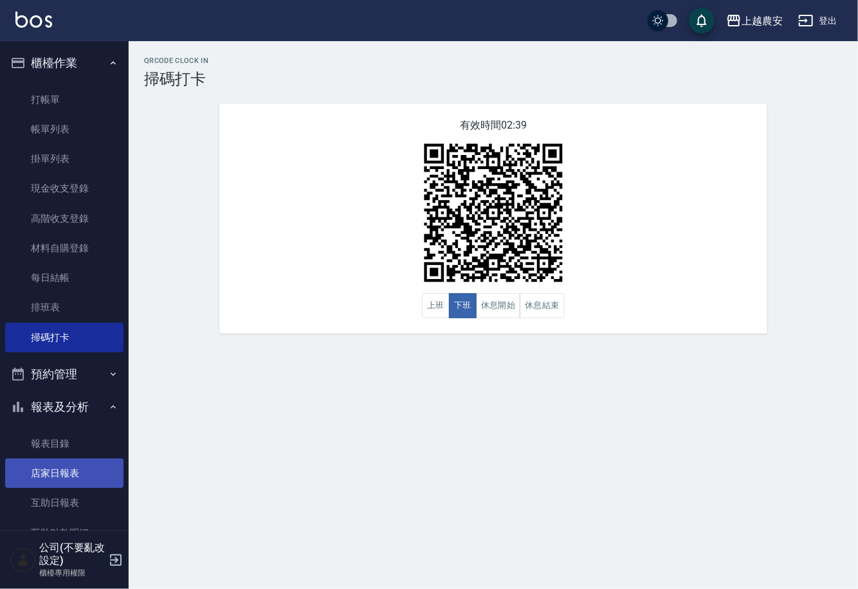
click at [43, 475] on link "店家日報表" at bounding box center [64, 473] width 118 height 30
